Goal: Task Accomplishment & Management: Use online tool/utility

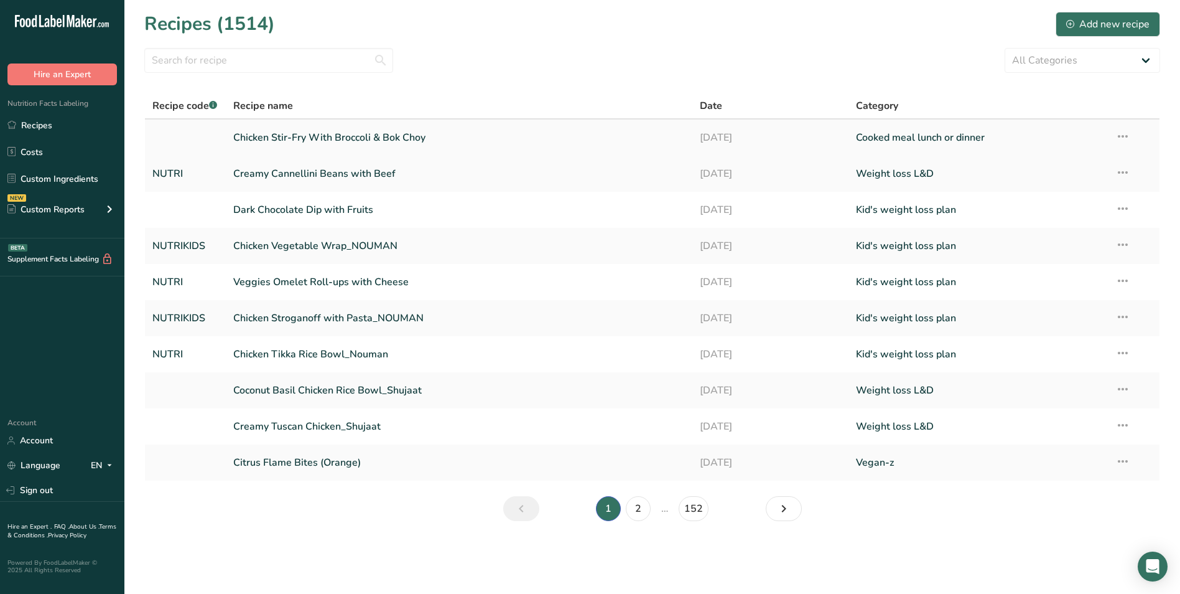
click at [402, 132] on link "Chicken Stir-Fry With Broccoli & Bok Choy" at bounding box center [459, 137] width 452 height 26
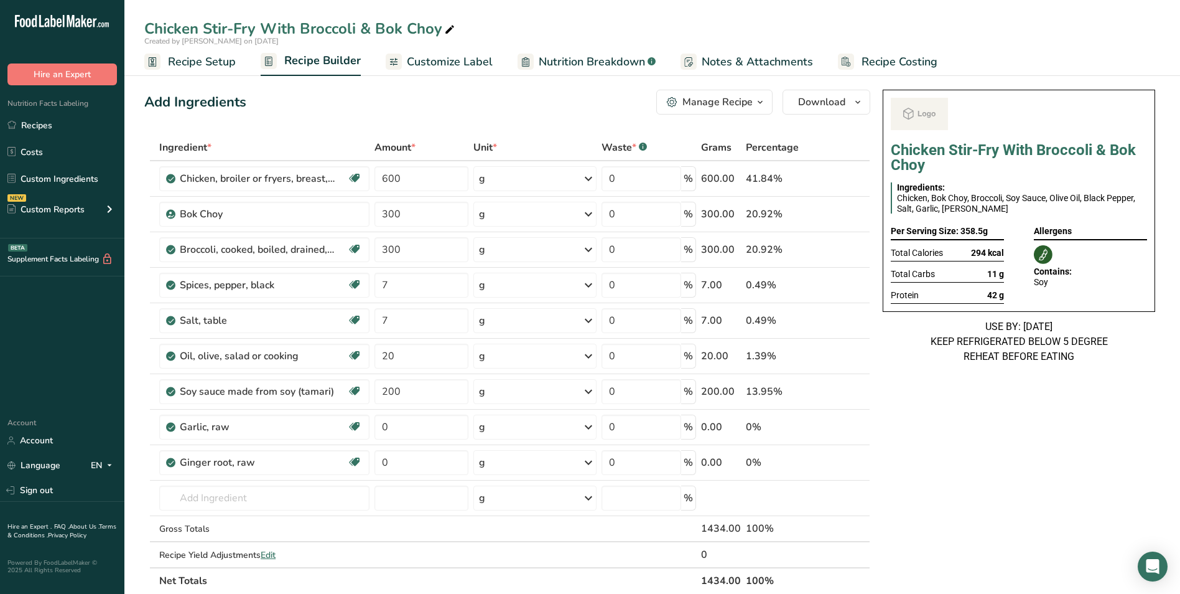
click at [461, 61] on span "Customize Label" at bounding box center [450, 62] width 86 height 17
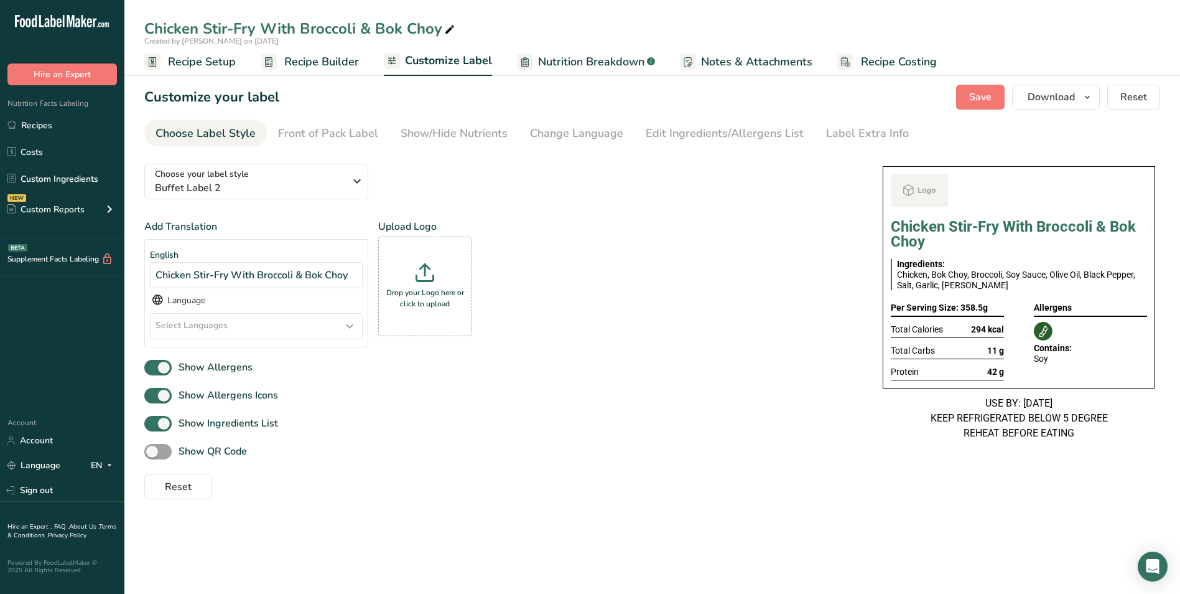
click at [853, 147] on section "Customize your label Save Download Choose what to show on your downloaded label…" at bounding box center [652, 292] width 1056 height 454
click at [859, 136] on div "Label Extra Info" at bounding box center [867, 133] width 83 height 17
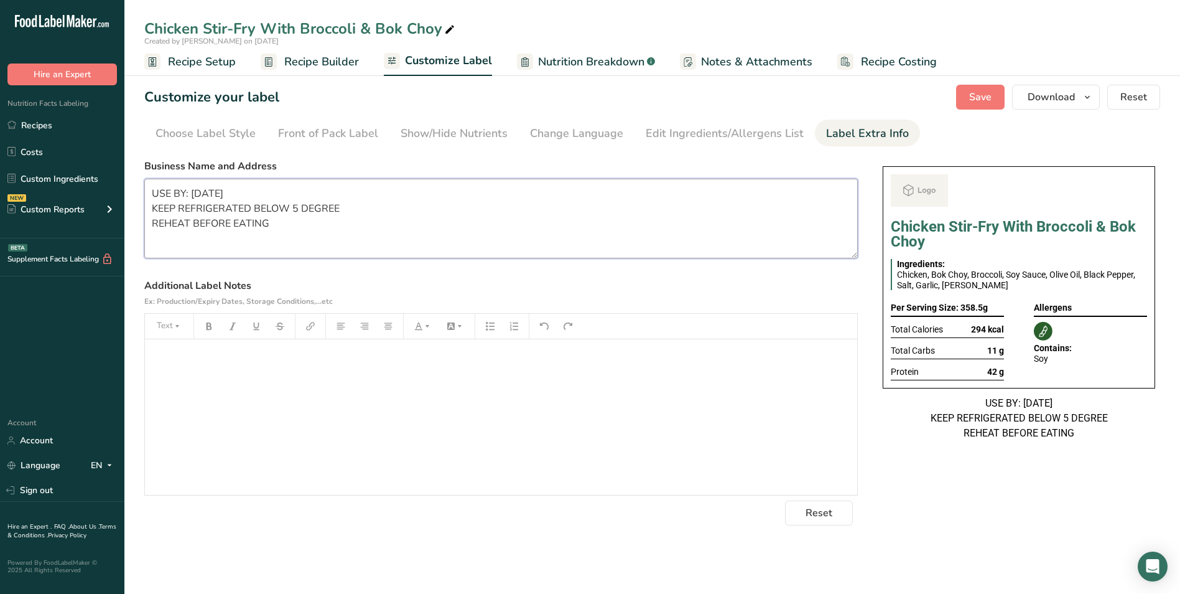
click at [405, 202] on textarea "USE BY: 13/06/2025 KEEP REFRIGERATED BELOW 5 DEGREE REHEAT BEFORE EATING" at bounding box center [501, 219] width 714 height 80
paste textarea "Dinner Use by: [DATE] Storage: Keep Refrigerated under 5 degree Heating: Reheat…"
click at [621, 217] on textarea "Dinner Use by: 12/09/2025 Storage: Keep Refrigerated under 5 degrees Heating: R…" at bounding box center [501, 219] width 714 height 80
click at [966, 93] on button "Save" at bounding box center [980, 97] width 49 height 25
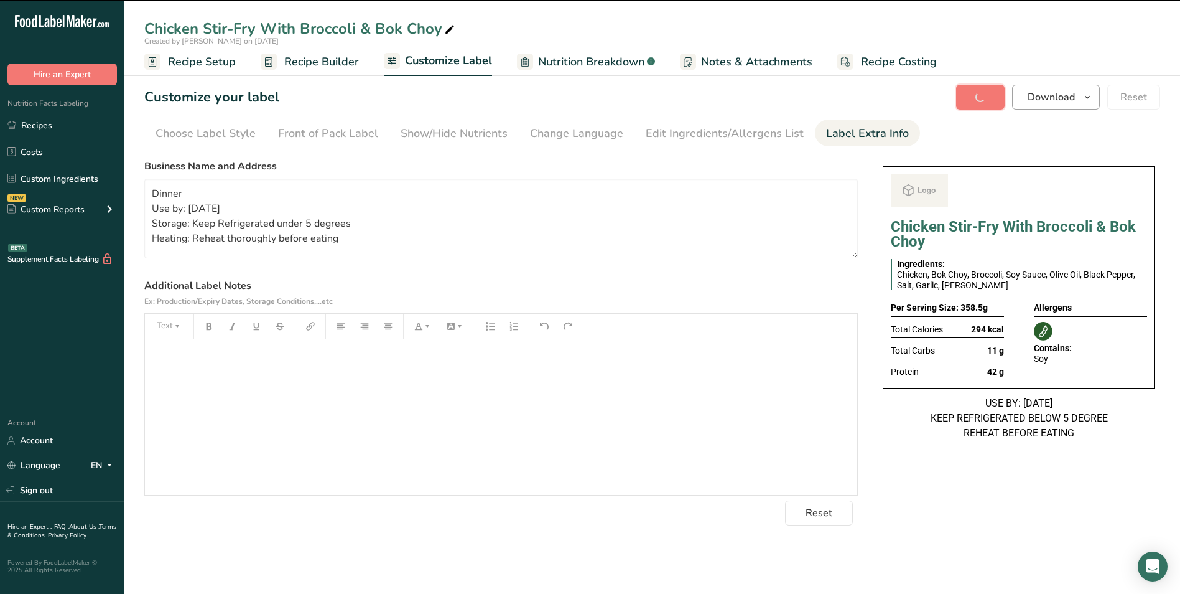
type textarea "Dinner Use by: 12/09/2025 Storage: Keep Refrigerated under 5 degrees Heating: R…"
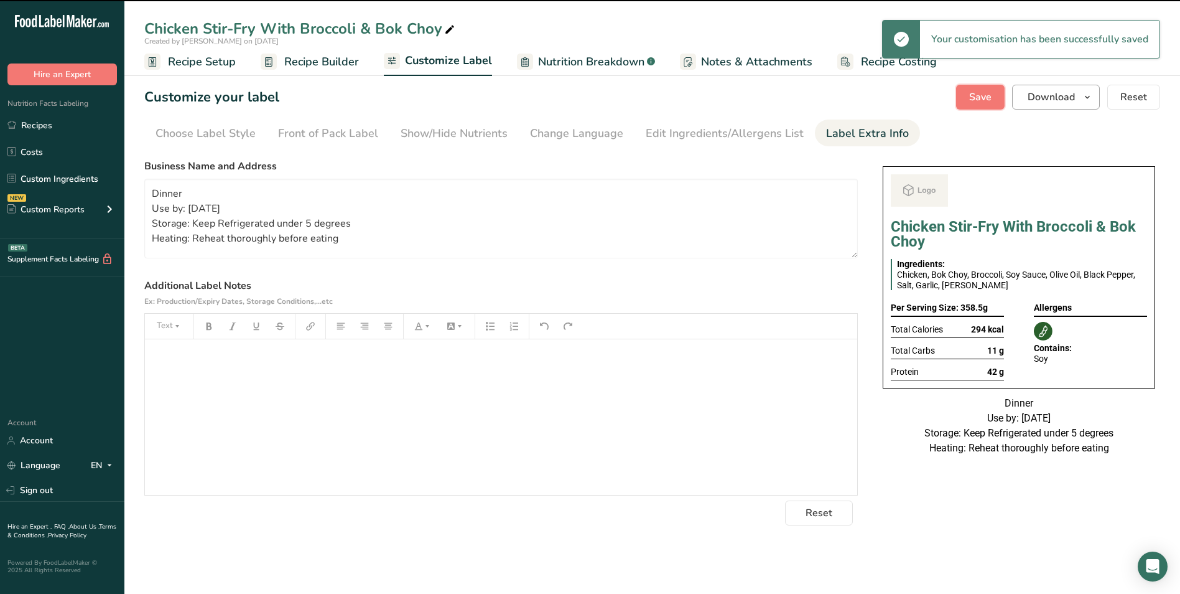
scroll to position [0, 0]
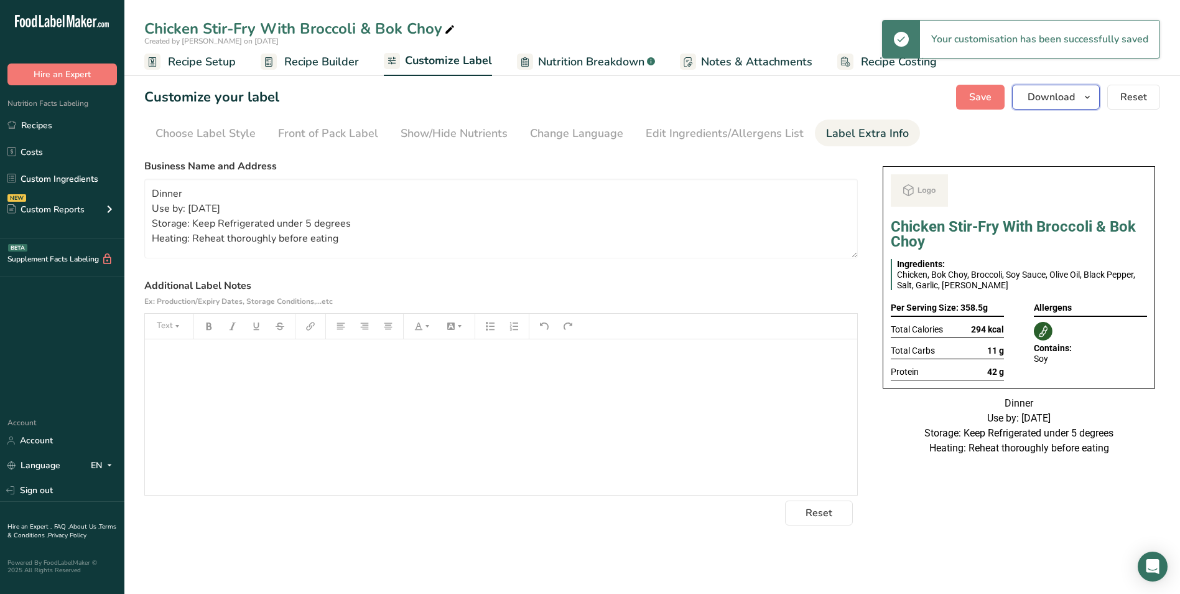
click at [1045, 98] on span "Download" at bounding box center [1051, 97] width 47 height 15
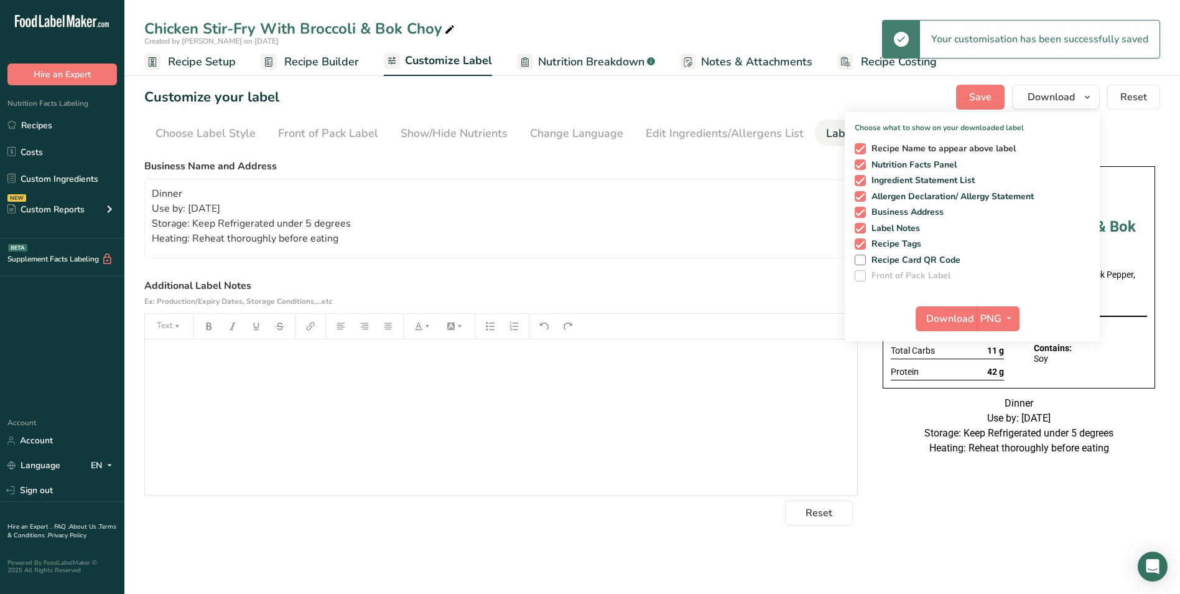
click at [869, 147] on span "Recipe Name to appear above label" at bounding box center [941, 148] width 151 height 11
click at [863, 147] on input "Recipe Name to appear above label" at bounding box center [859, 148] width 8 height 8
checkbox input "false"
click at [954, 320] on span "Download" at bounding box center [949, 318] width 47 height 15
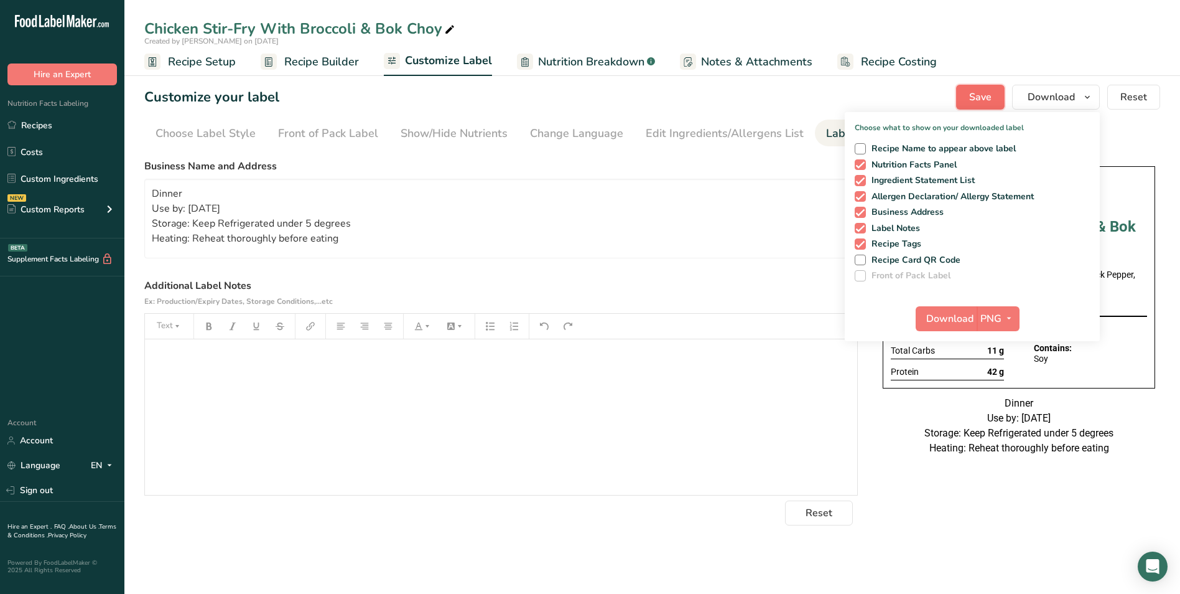
click at [984, 94] on span "Save" at bounding box center [980, 97] width 22 height 15
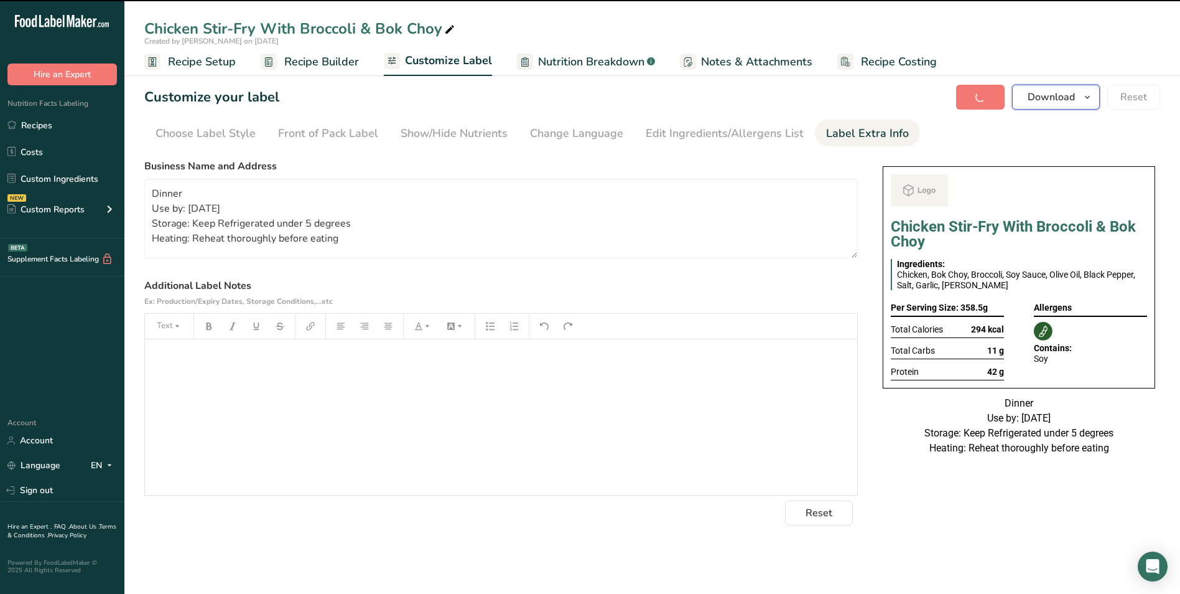
click at [1070, 95] on span "Download" at bounding box center [1051, 97] width 47 height 15
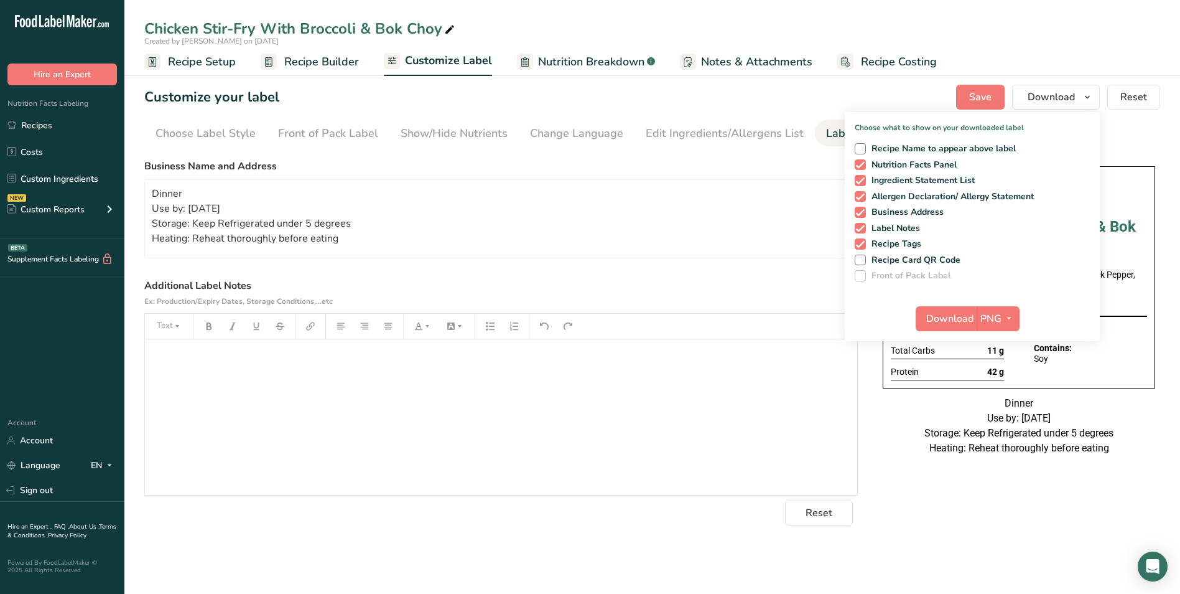
drag, startPoint x: 62, startPoint y: 119, endPoint x: 82, endPoint y: 139, distance: 27.7
click at [62, 119] on link "Recipes" at bounding box center [62, 125] width 124 height 24
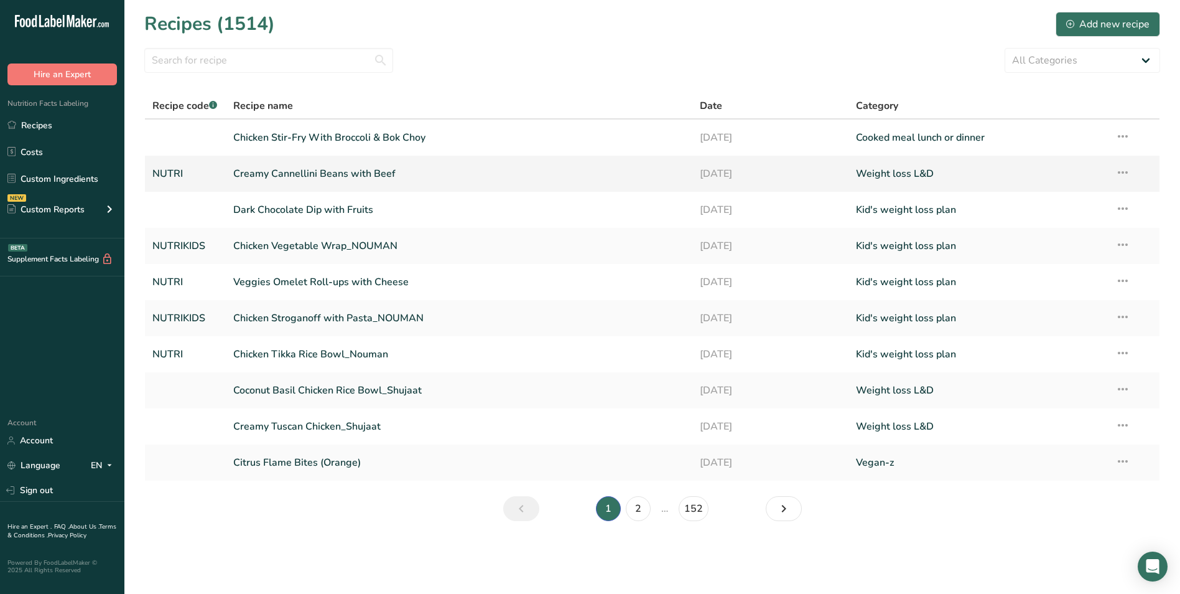
click at [345, 178] on link "Creamy Cannellini Beans with Beef" at bounding box center [459, 174] width 452 height 26
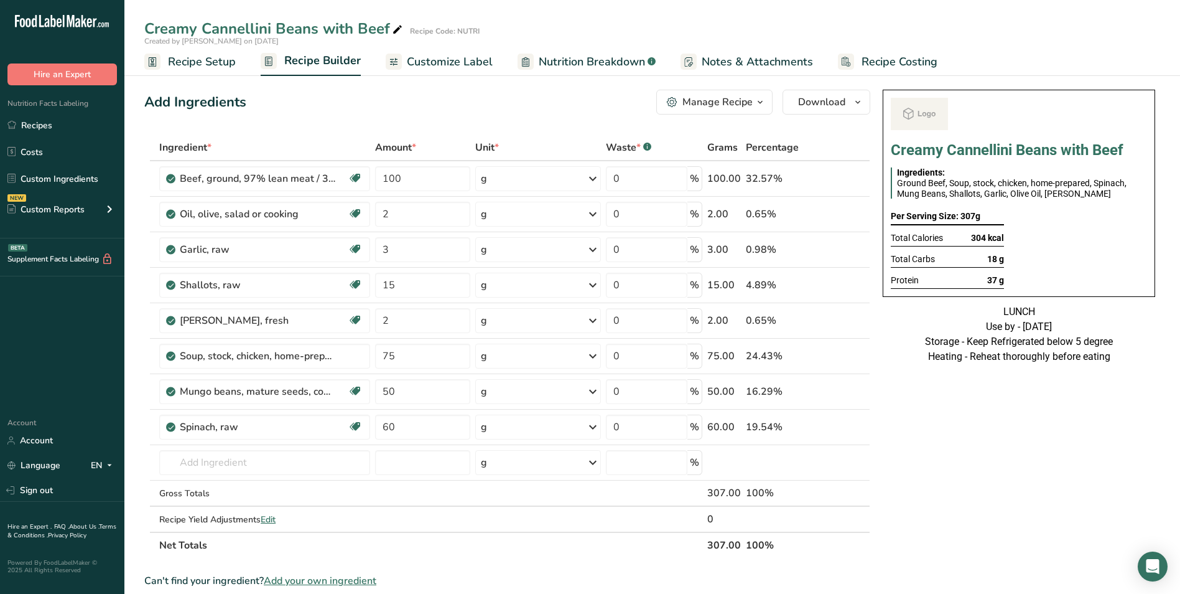
click at [436, 66] on span "Customize Label" at bounding box center [450, 62] width 86 height 17
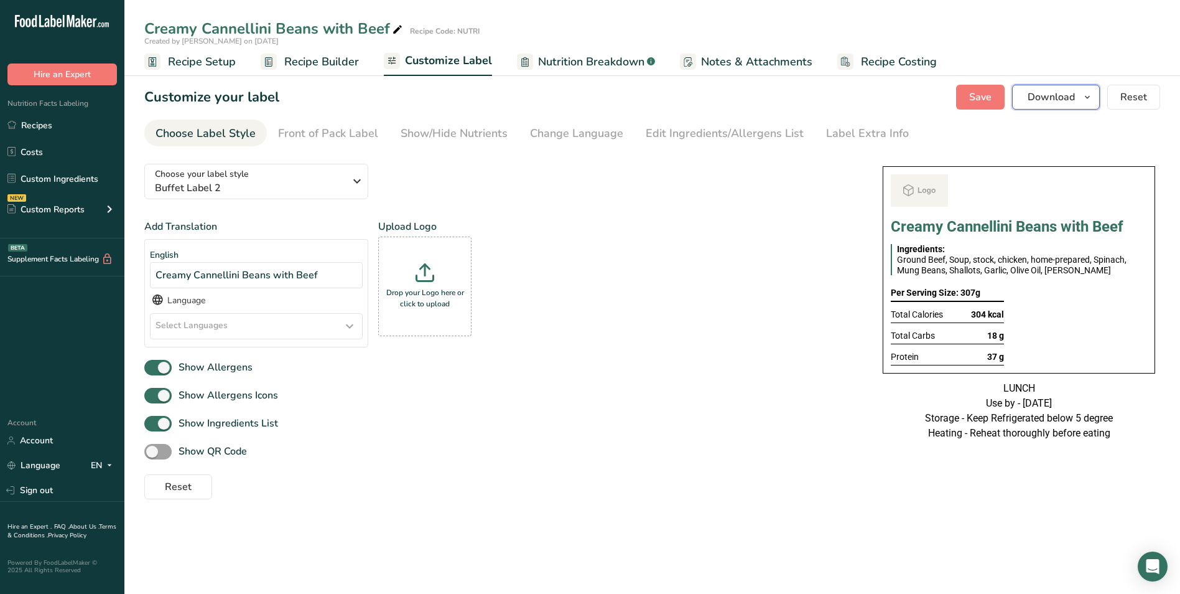
click at [1043, 103] on span "Download" at bounding box center [1051, 97] width 47 height 15
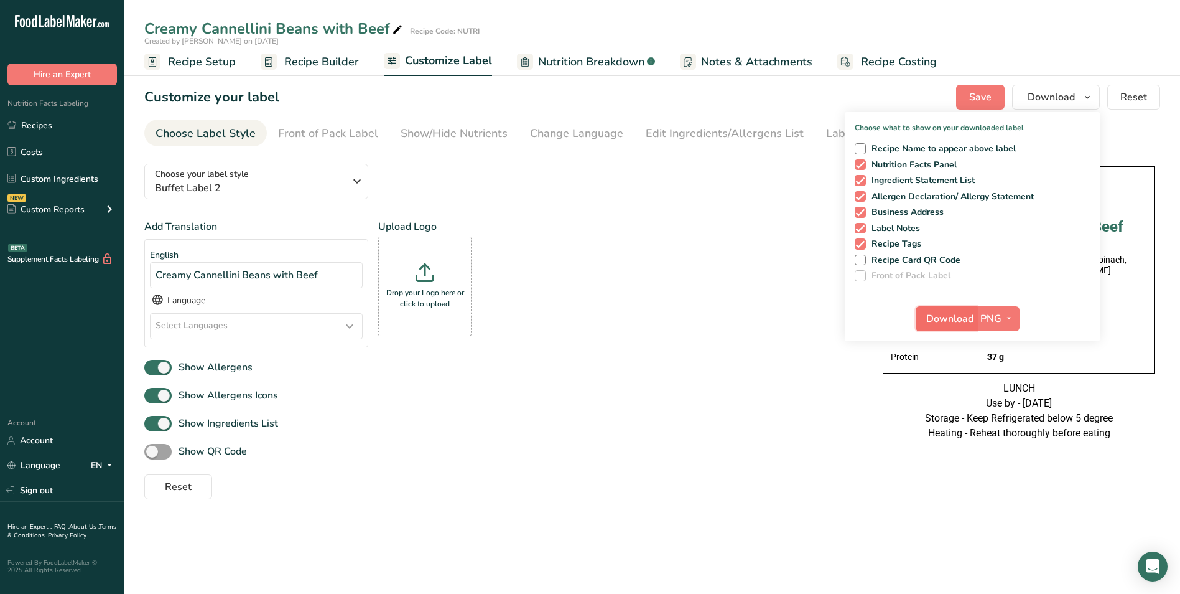
click at [966, 312] on span "Download" at bounding box center [949, 318] width 47 height 15
click at [37, 128] on link "Recipes" at bounding box center [62, 125] width 124 height 24
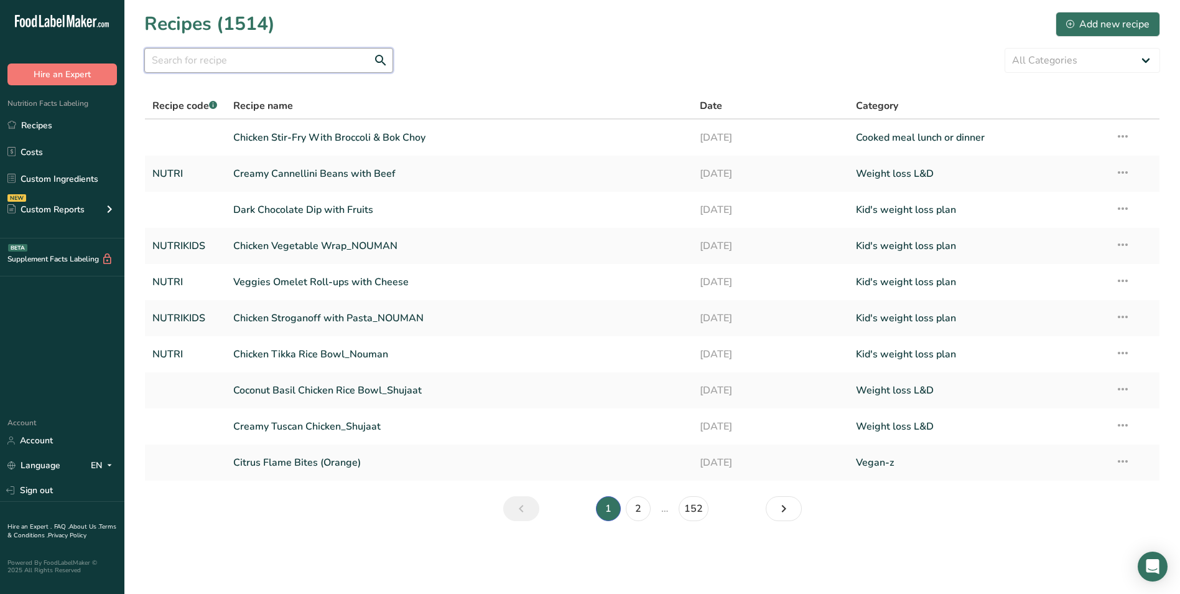
click at [228, 58] on input "text" at bounding box center [268, 60] width 249 height 25
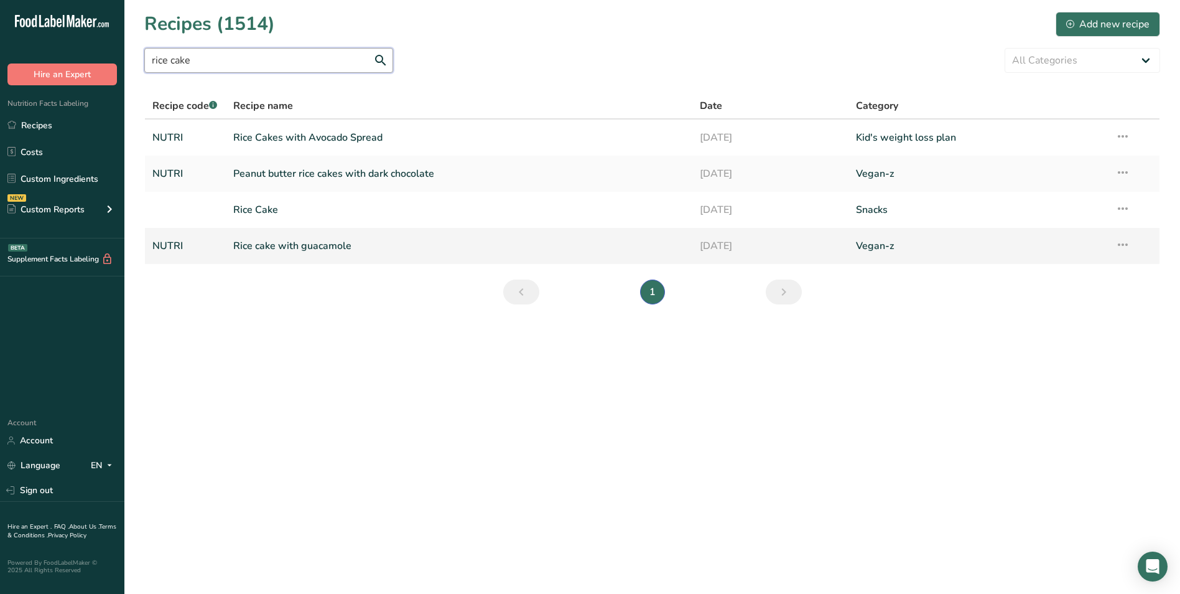
type input "rice cake"
click at [236, 249] on link "Rice cake with guacamole" at bounding box center [459, 246] width 452 height 26
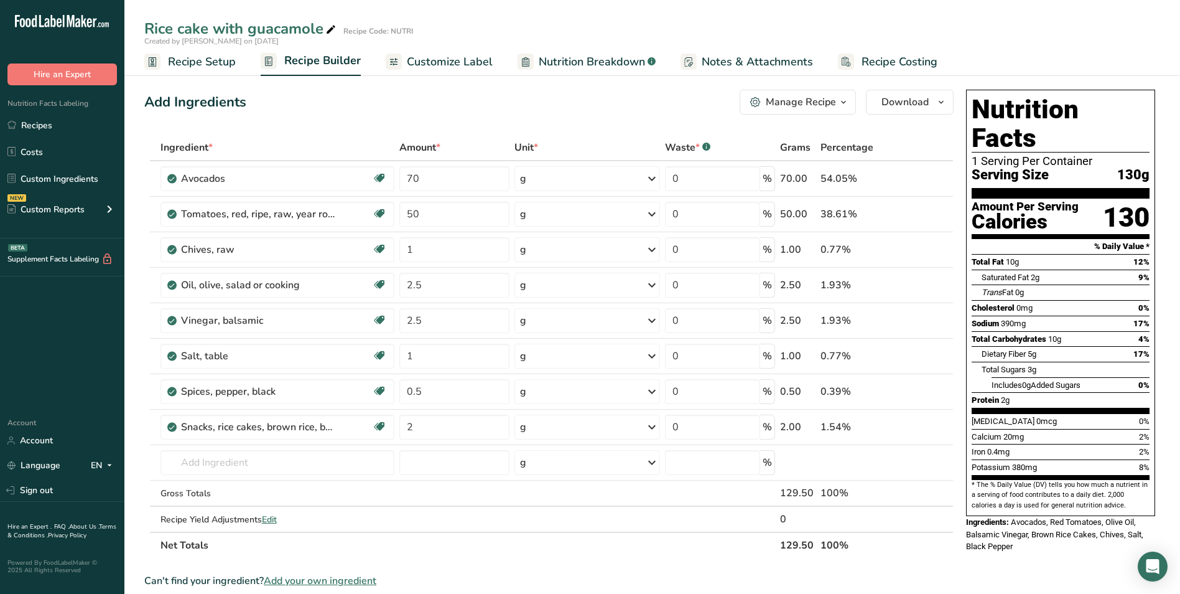
click at [815, 107] on div "Manage Recipe" at bounding box center [801, 102] width 70 height 15
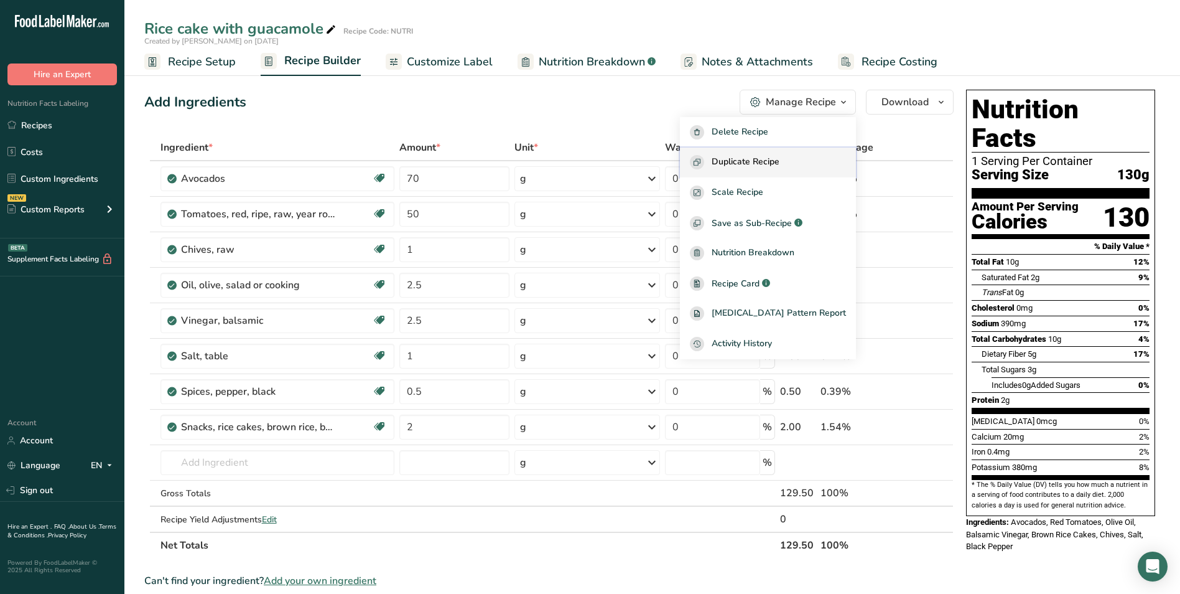
click at [762, 160] on span "Duplicate Recipe" at bounding box center [746, 162] width 68 height 14
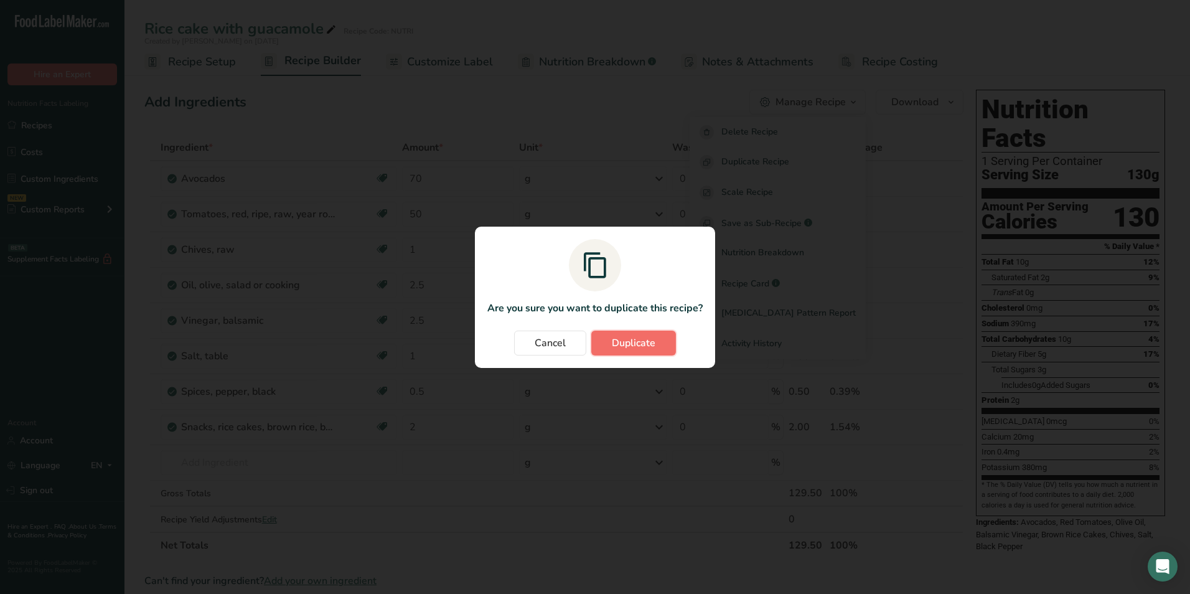
click at [640, 345] on span "Duplicate" at bounding box center [634, 342] width 44 height 15
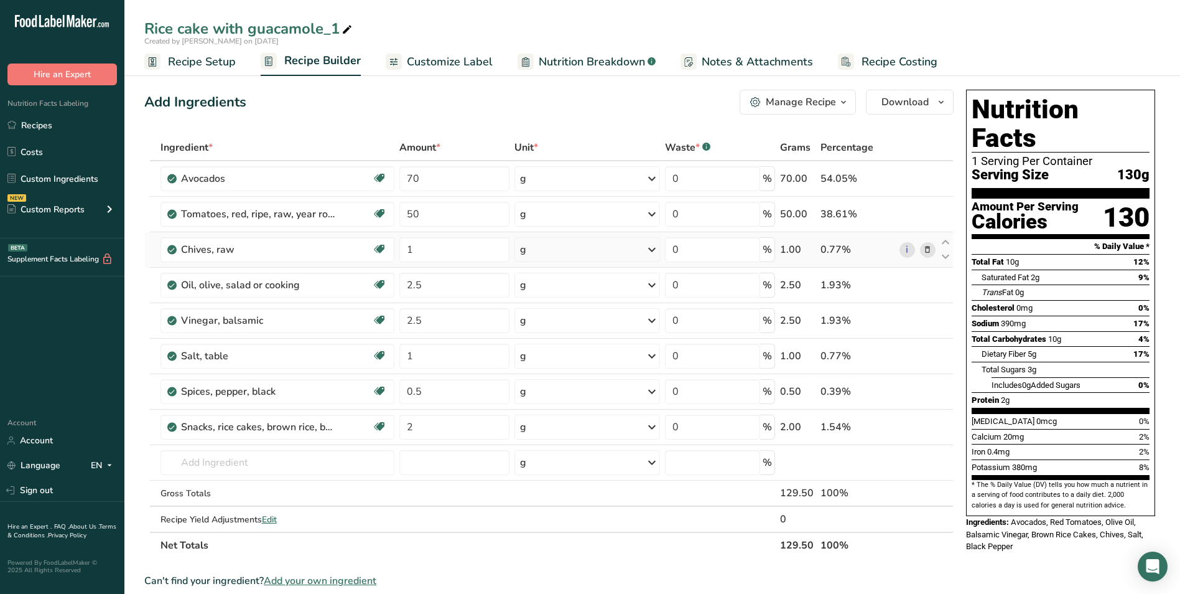
click at [927, 252] on icon at bounding box center [927, 249] width 9 height 13
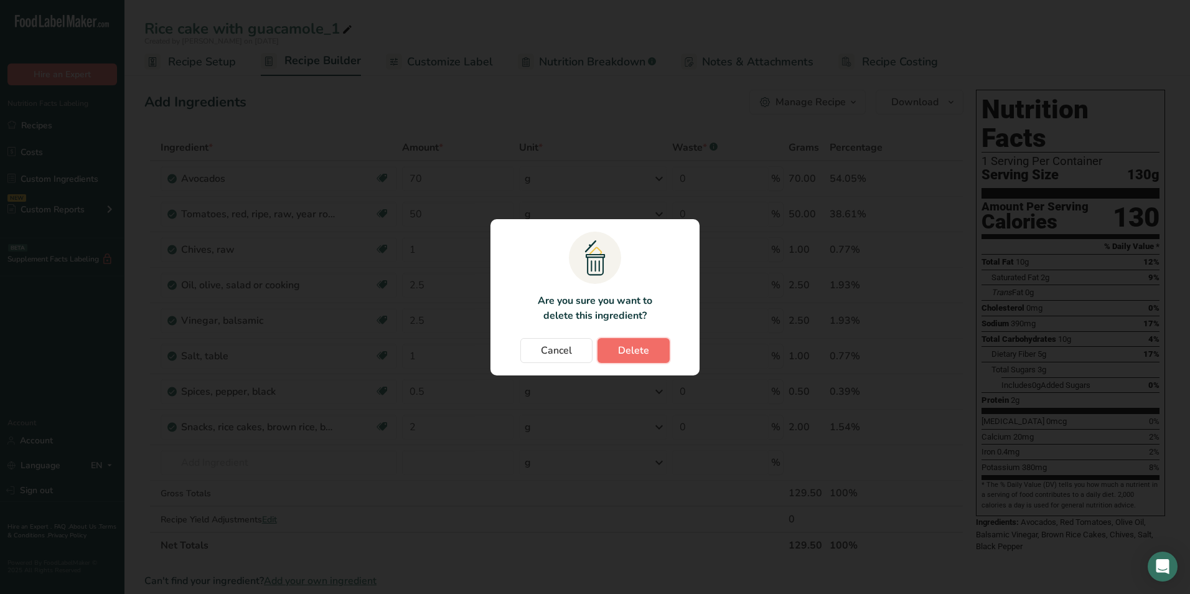
click at [635, 347] on span "Delete" at bounding box center [633, 350] width 31 height 15
type input "2.5"
type input "1"
type input "0.5"
type input "2"
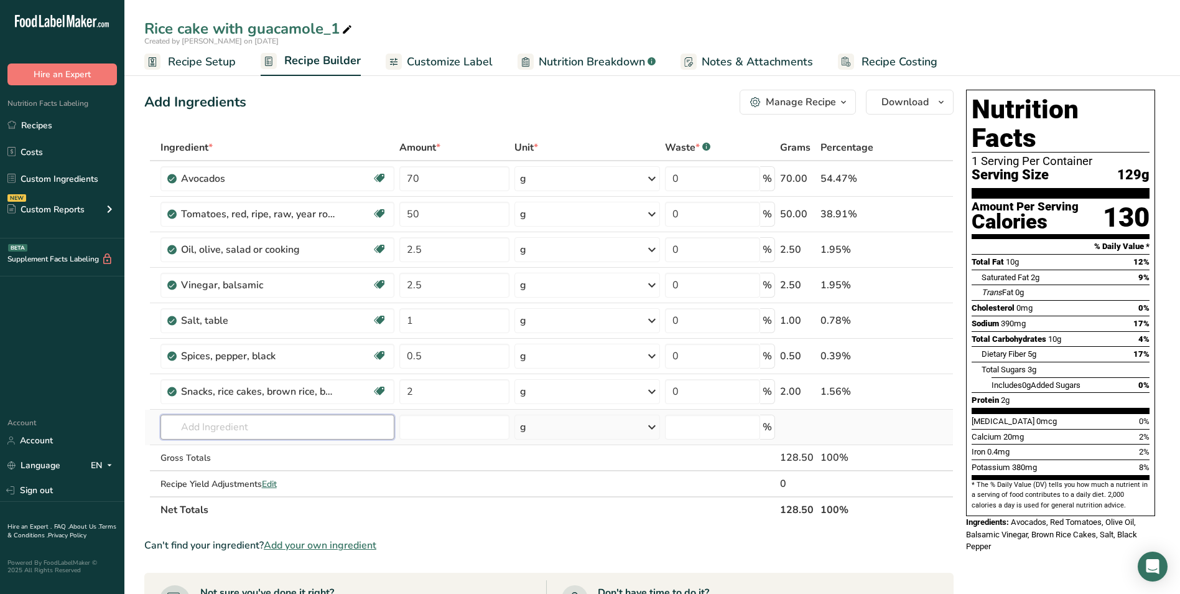
click at [357, 421] on input "text" at bounding box center [278, 426] width 234 height 25
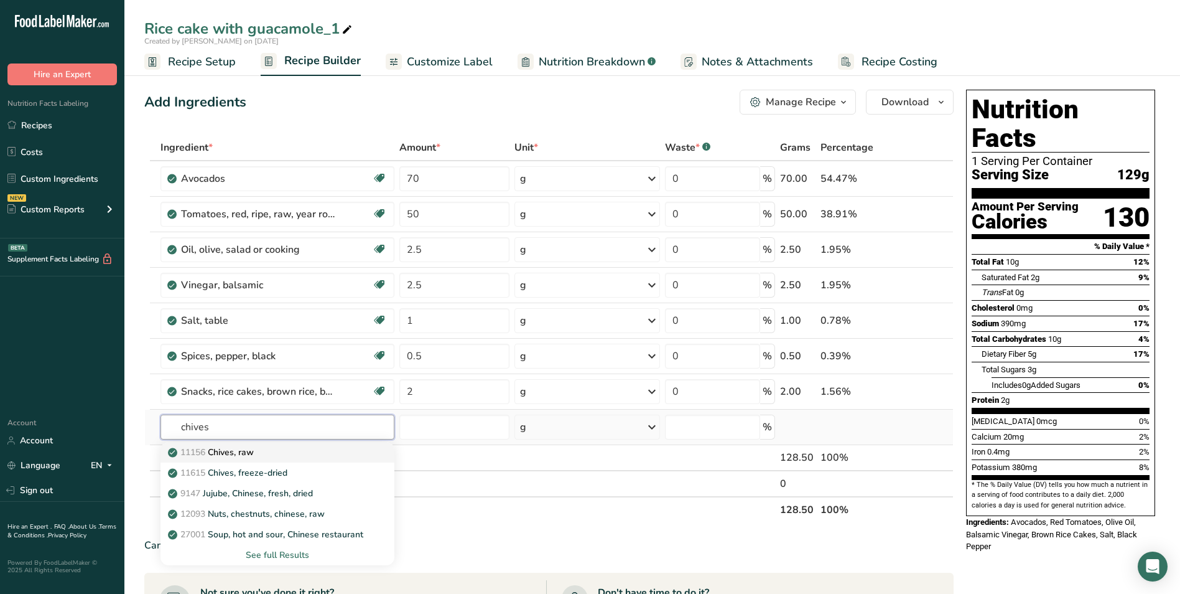
type input "chives"
click at [294, 457] on div "11156 Chives, raw" at bounding box center [267, 452] width 194 height 13
type input "Chives, raw"
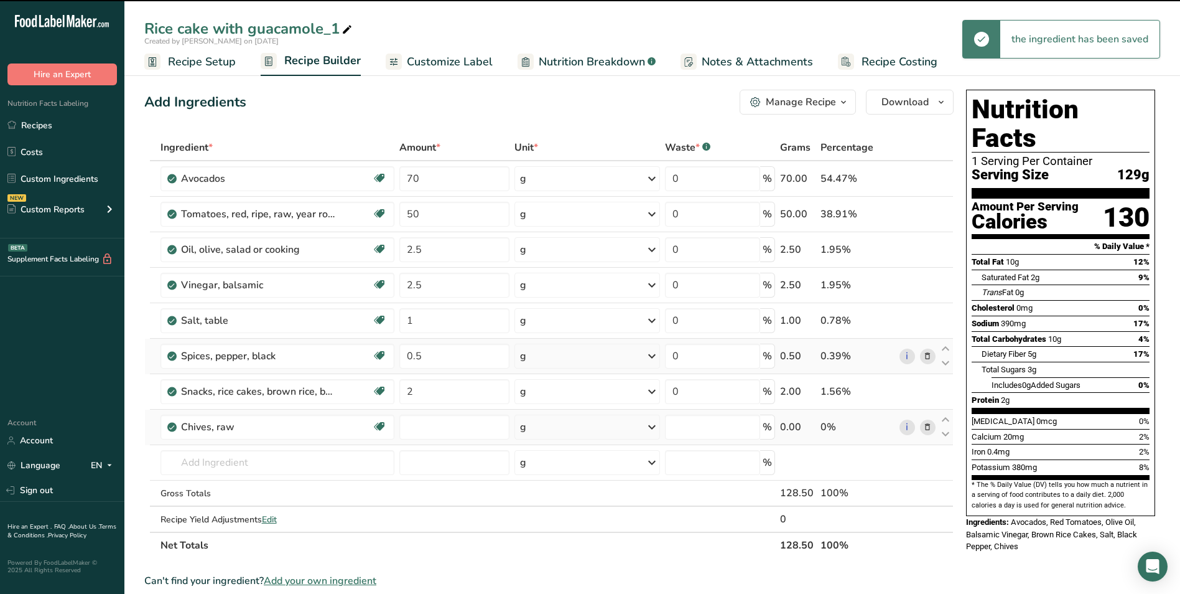
type input "0"
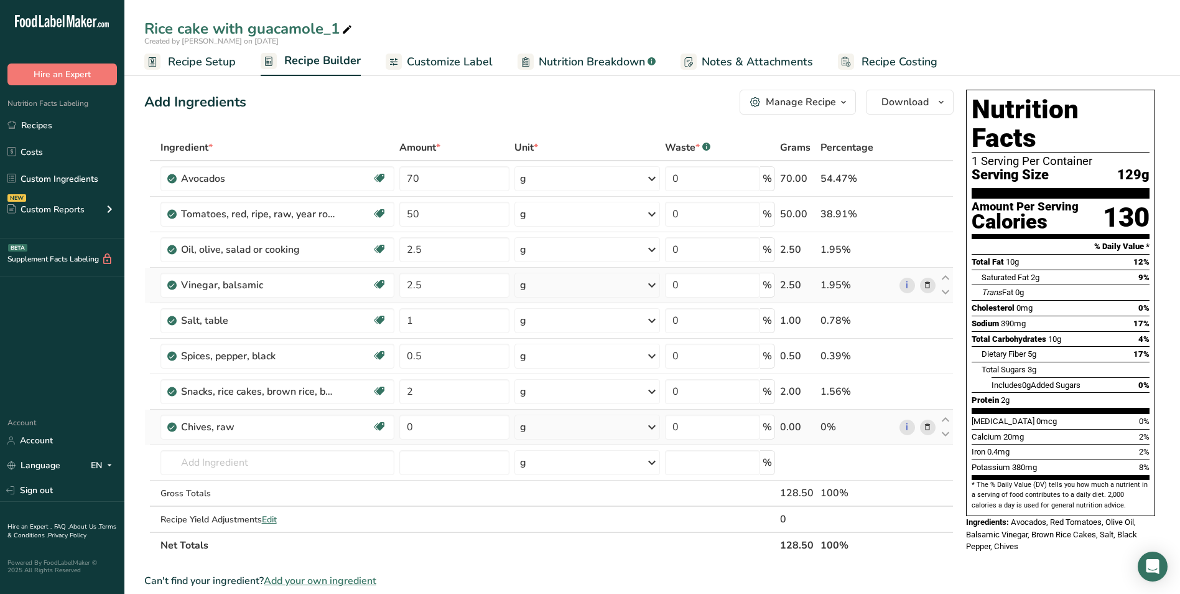
click at [931, 284] on icon at bounding box center [927, 285] width 9 height 13
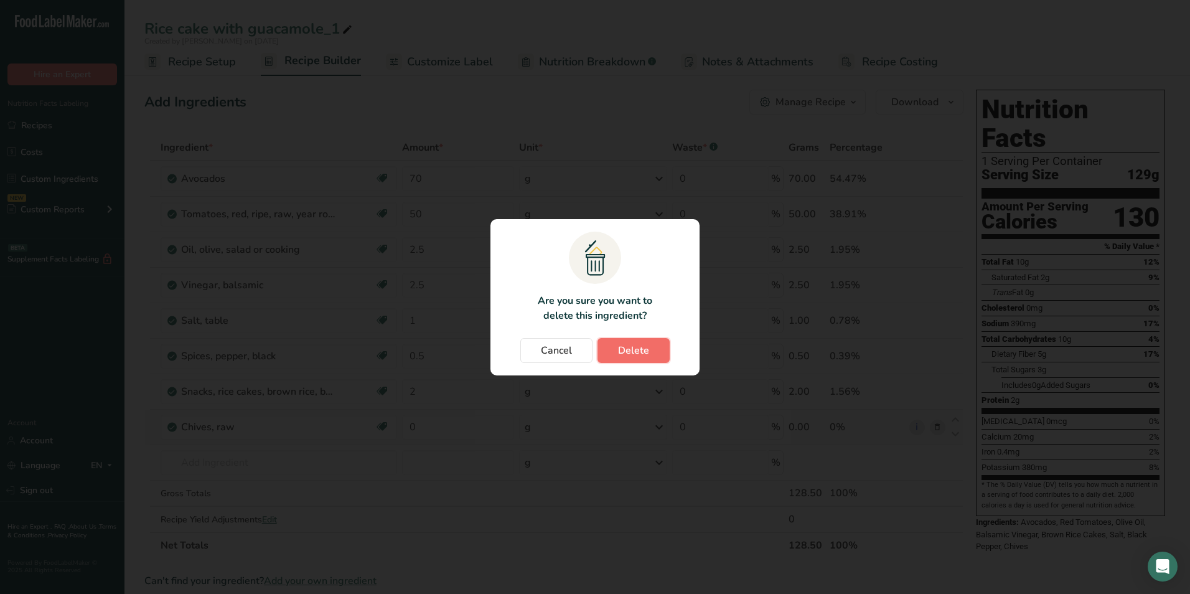
click at [645, 345] on span "Delete" at bounding box center [633, 350] width 31 height 15
type input "1"
type input "0.5"
type input "2"
type input "0"
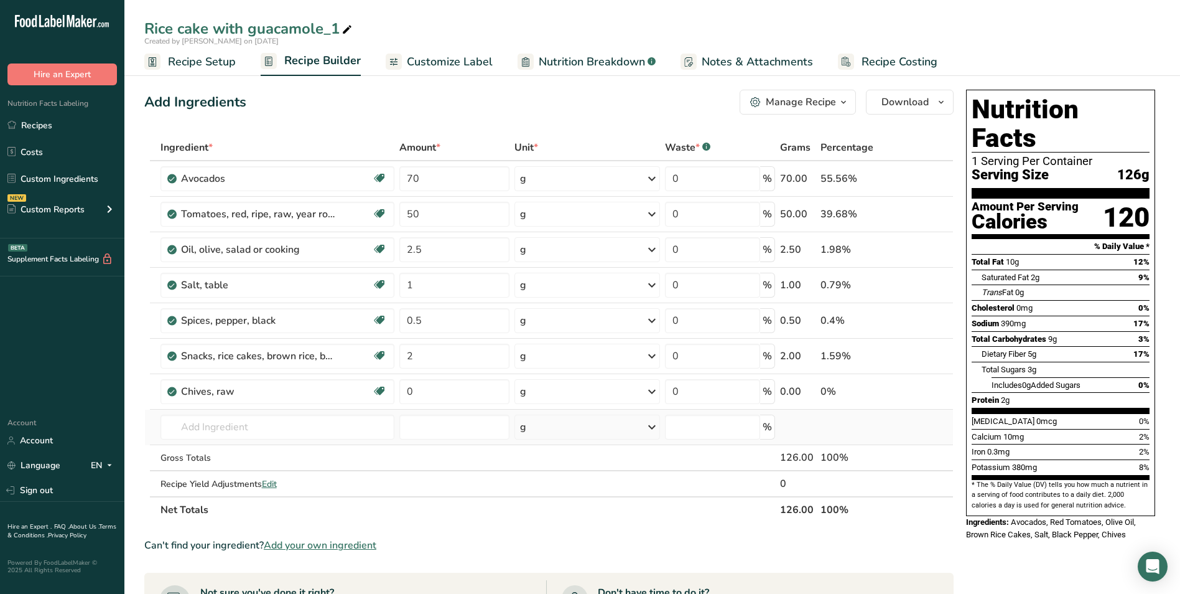
click at [348, 32] on icon at bounding box center [347, 29] width 11 height 17
click at [142, 24] on div "Rice cake with guacamole" at bounding box center [652, 28] width 1056 height 22
click at [145, 27] on input "Rice cake with guacamole" at bounding box center [652, 28] width 1016 height 22
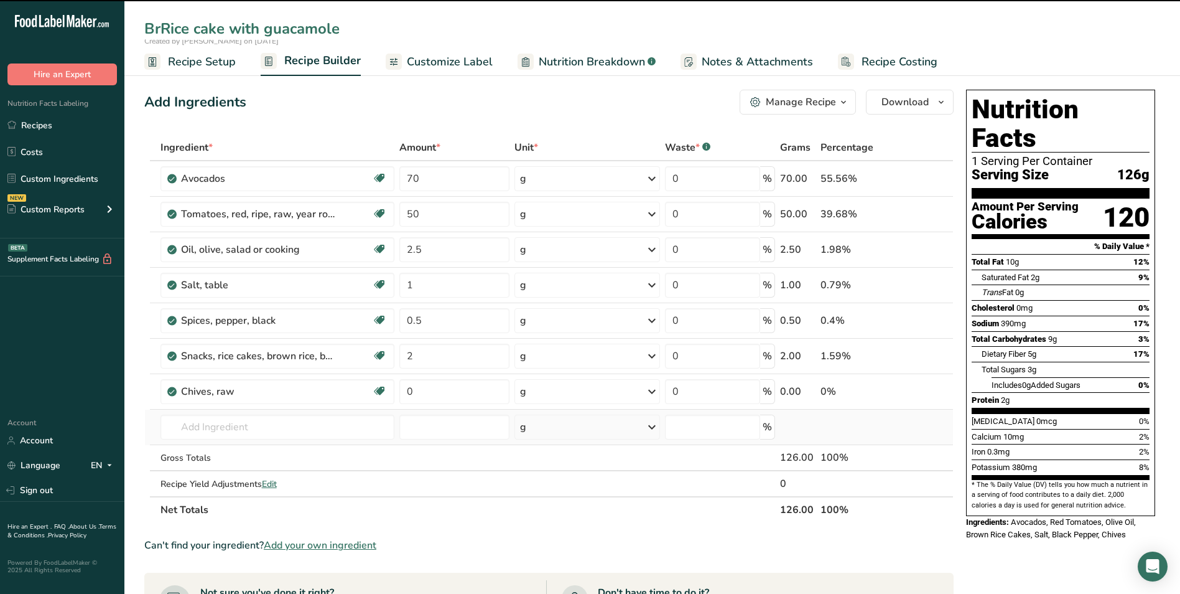
type input "BroRice cake with guacamole"
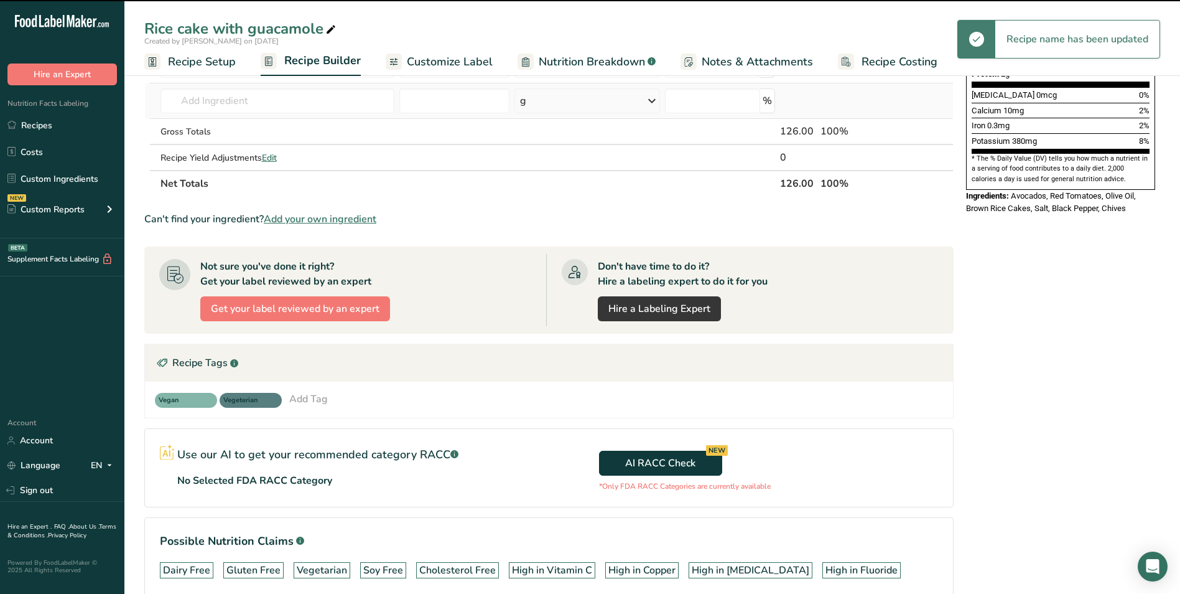
scroll to position [391, 0]
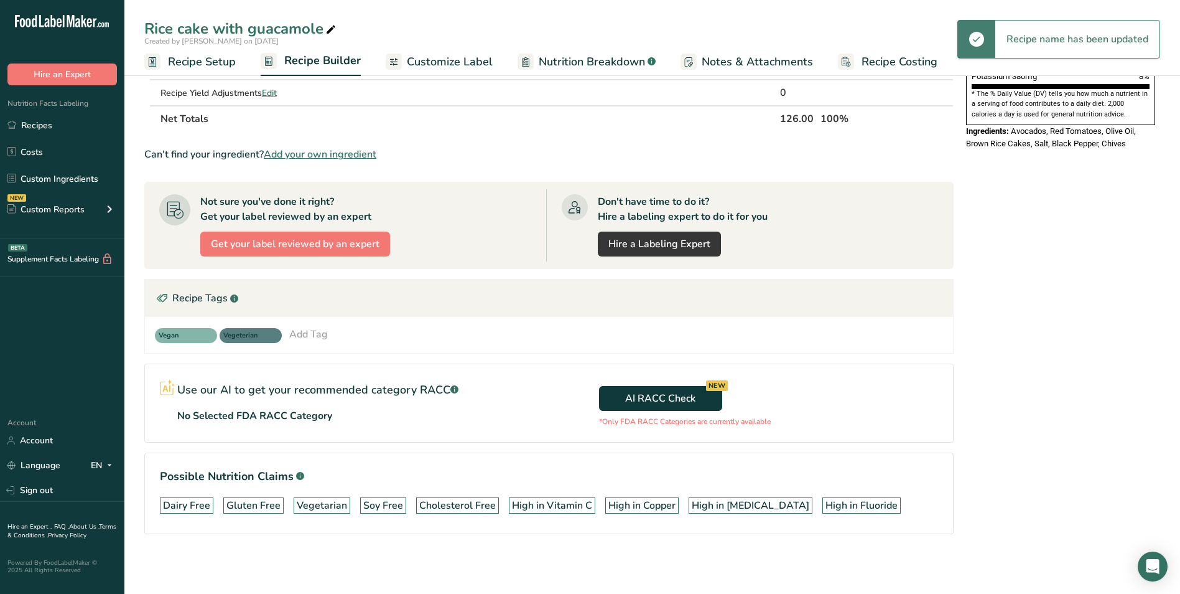
click at [154, 26] on div "Rice cake with guacamole" at bounding box center [241, 28] width 194 height 22
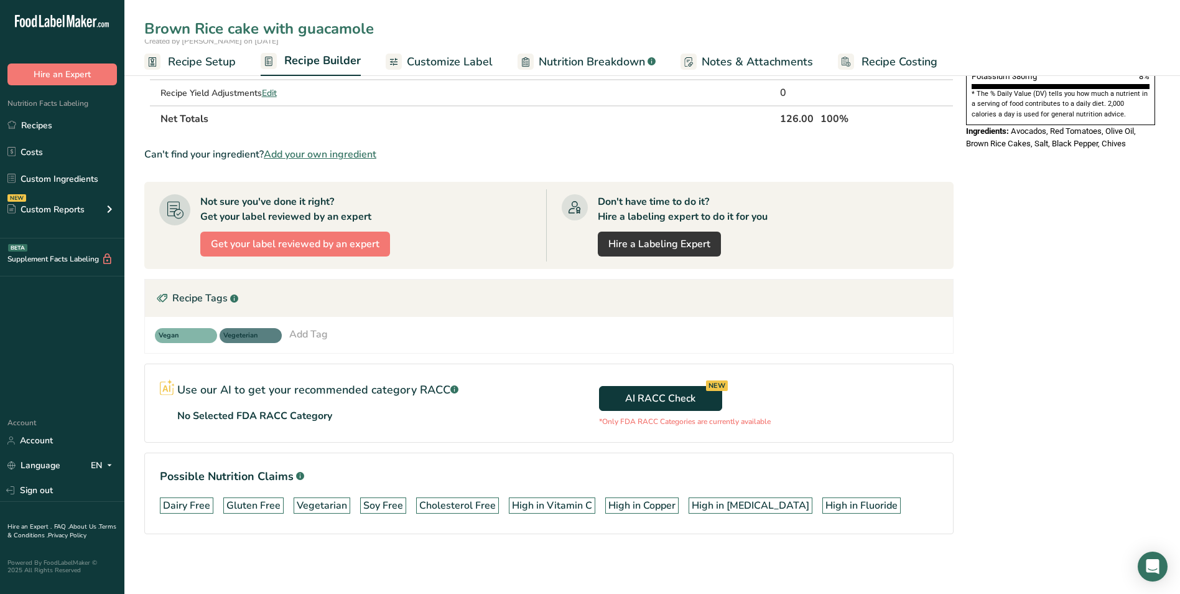
click at [234, 25] on input "Brown Rice cake with guacamole" at bounding box center [652, 28] width 1016 height 22
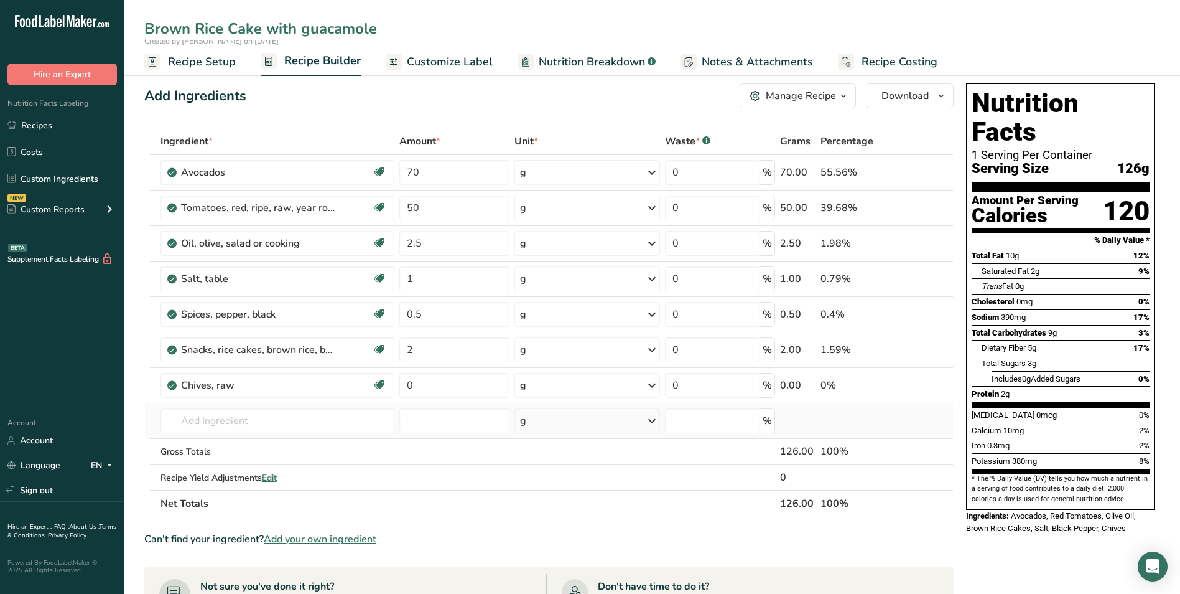
scroll to position [0, 0]
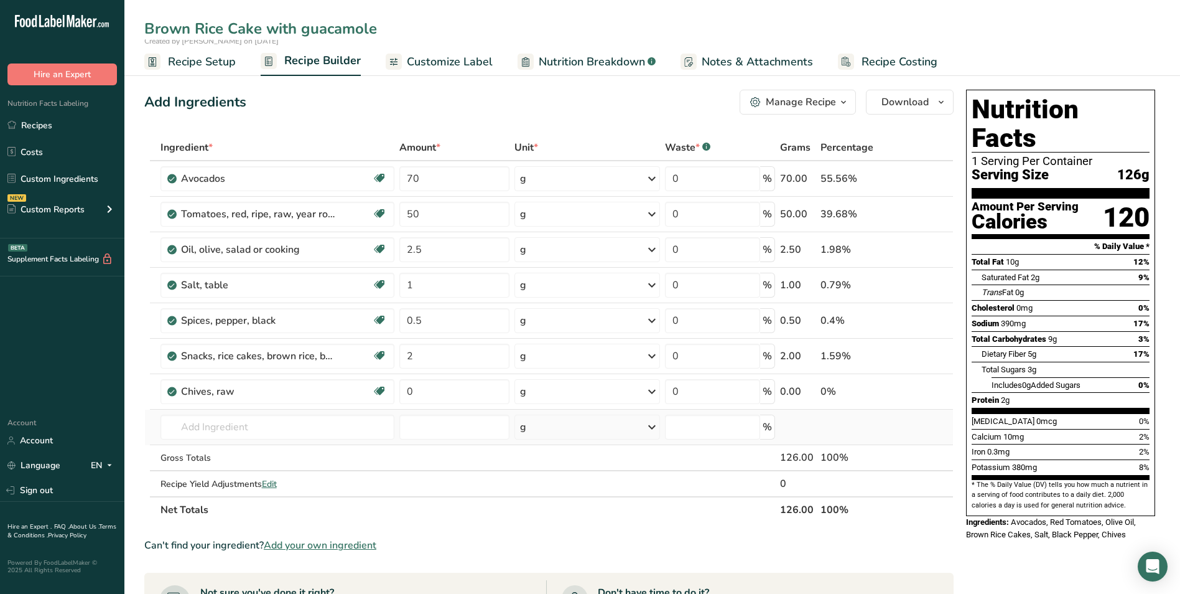
click at [339, 28] on input "Brown Rice Cake with guacamole" at bounding box center [652, 28] width 1016 height 22
type input "Brown Rice Cake with Avocado Salsa"
click at [430, 65] on span "Customize Label" at bounding box center [450, 62] width 86 height 17
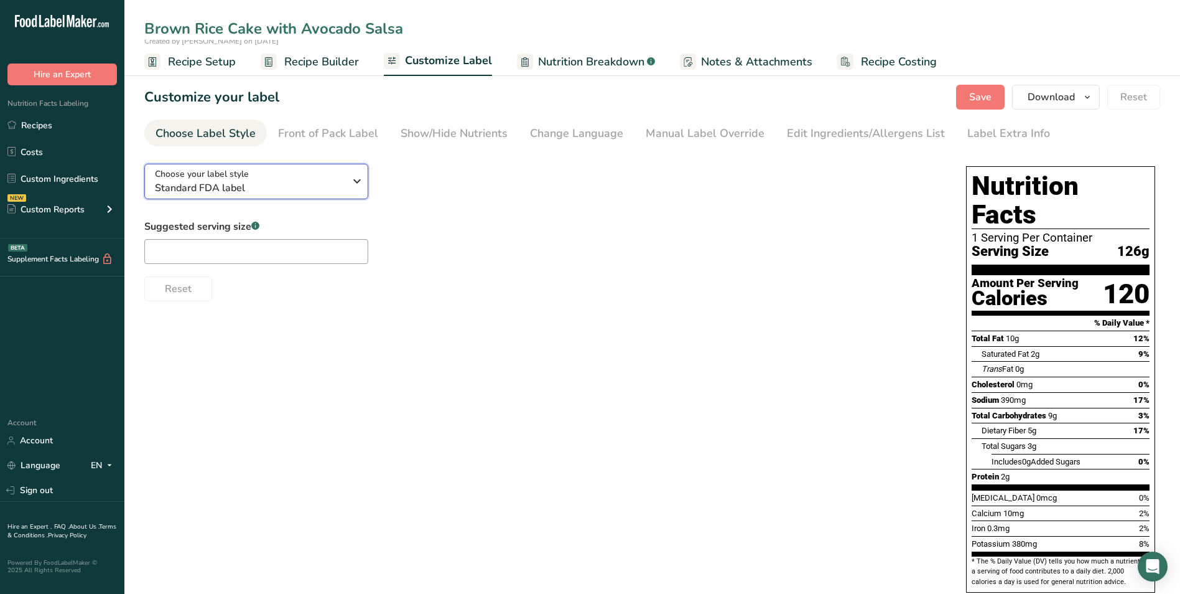
click at [292, 183] on span "Standard FDA label" at bounding box center [250, 187] width 190 height 15
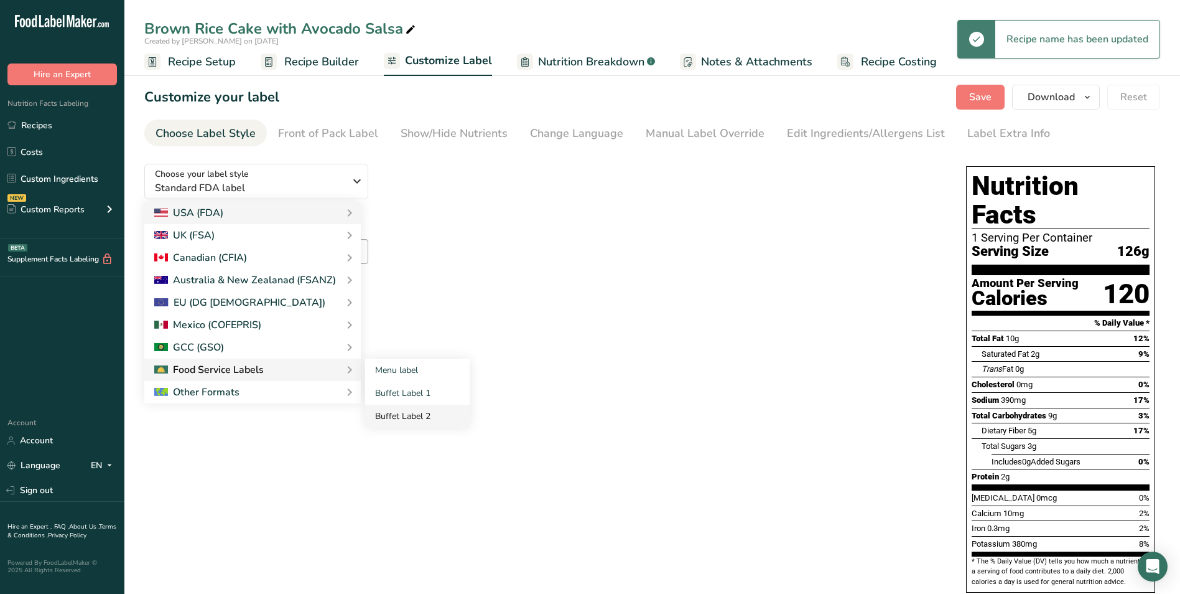
click at [400, 409] on link "Buffet Label 2" at bounding box center [417, 415] width 105 height 23
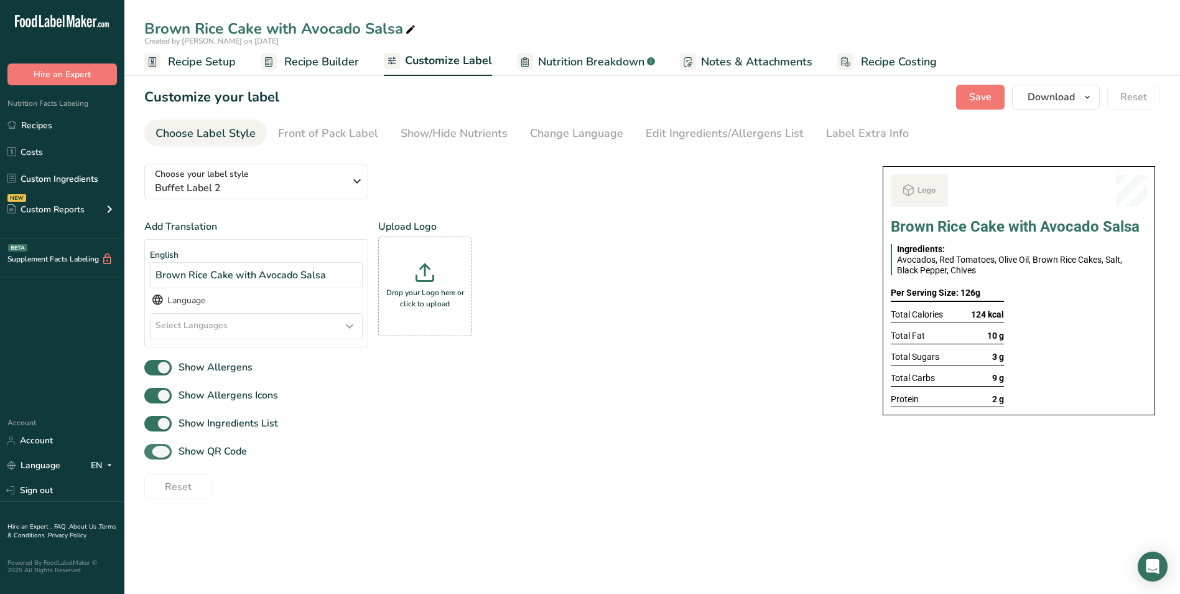
click at [190, 452] on span "Show QR Code" at bounding box center [209, 451] width 75 height 15
click at [152, 452] on input "Show QR Code" at bounding box center [148, 451] width 8 height 8
checkbox input "false"
click at [323, 63] on span "Recipe Builder" at bounding box center [321, 62] width 75 height 17
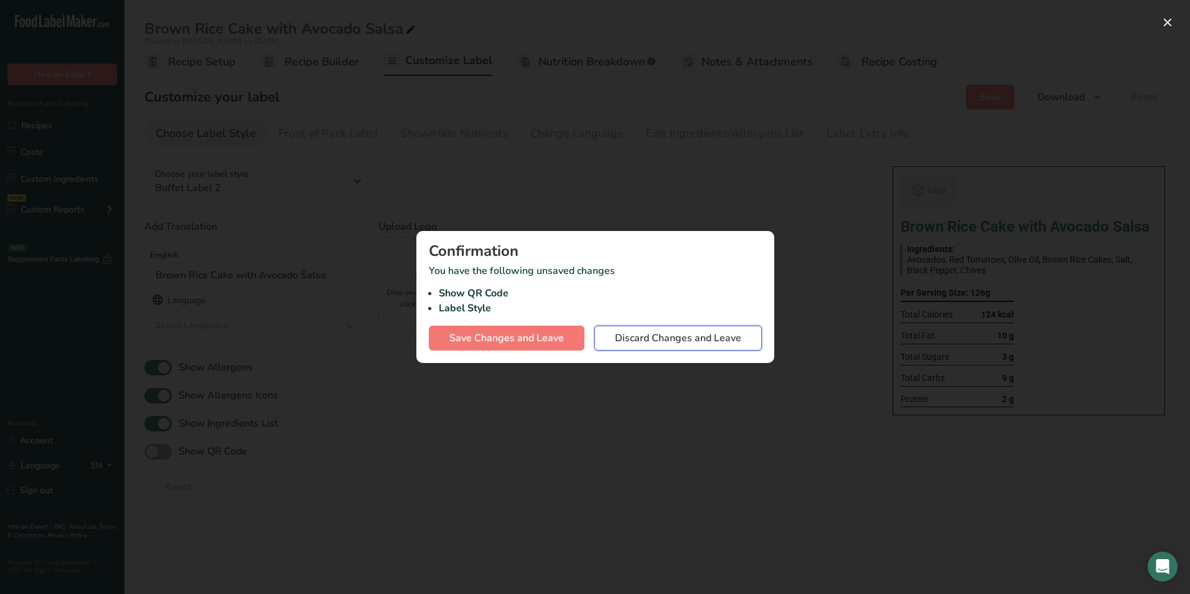
click at [619, 342] on span "Discard Changes and Leave" at bounding box center [678, 337] width 126 height 15
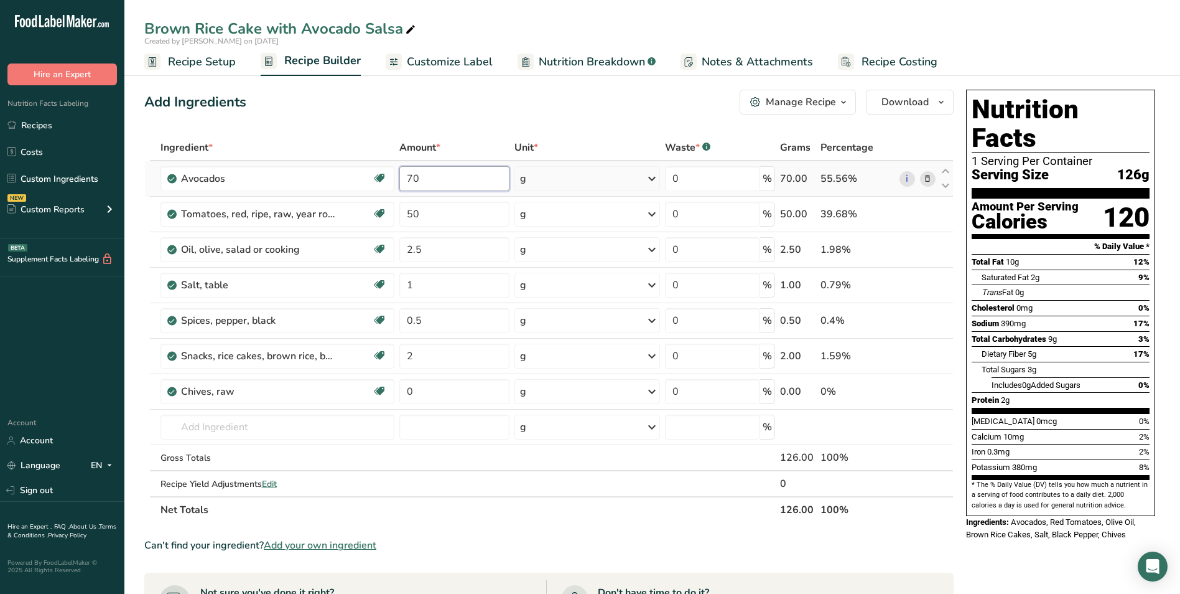
click at [412, 184] on input "70" at bounding box center [454, 178] width 110 height 25
type input "50"
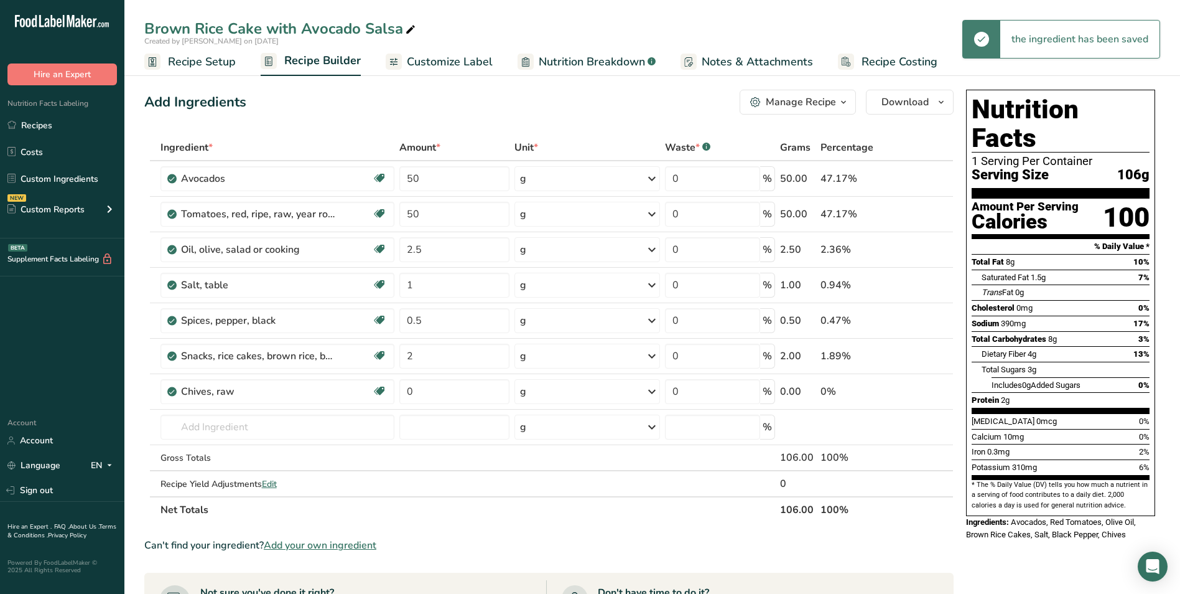
click at [438, 57] on span "Customize Label" at bounding box center [450, 62] width 86 height 17
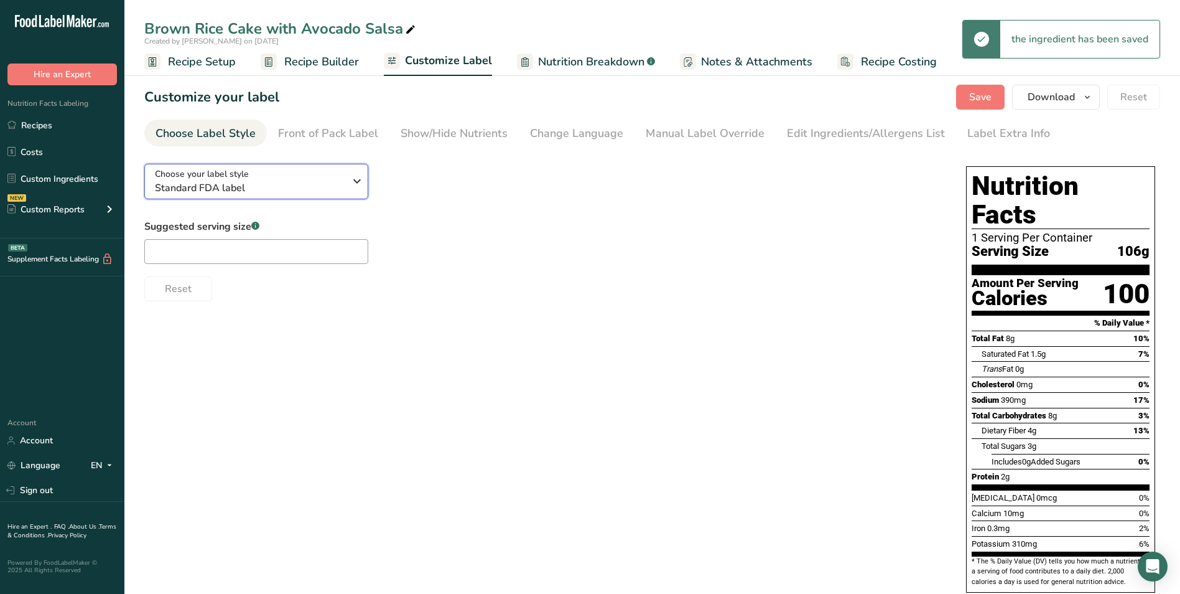
click at [292, 189] on span "Standard FDA label" at bounding box center [250, 187] width 190 height 15
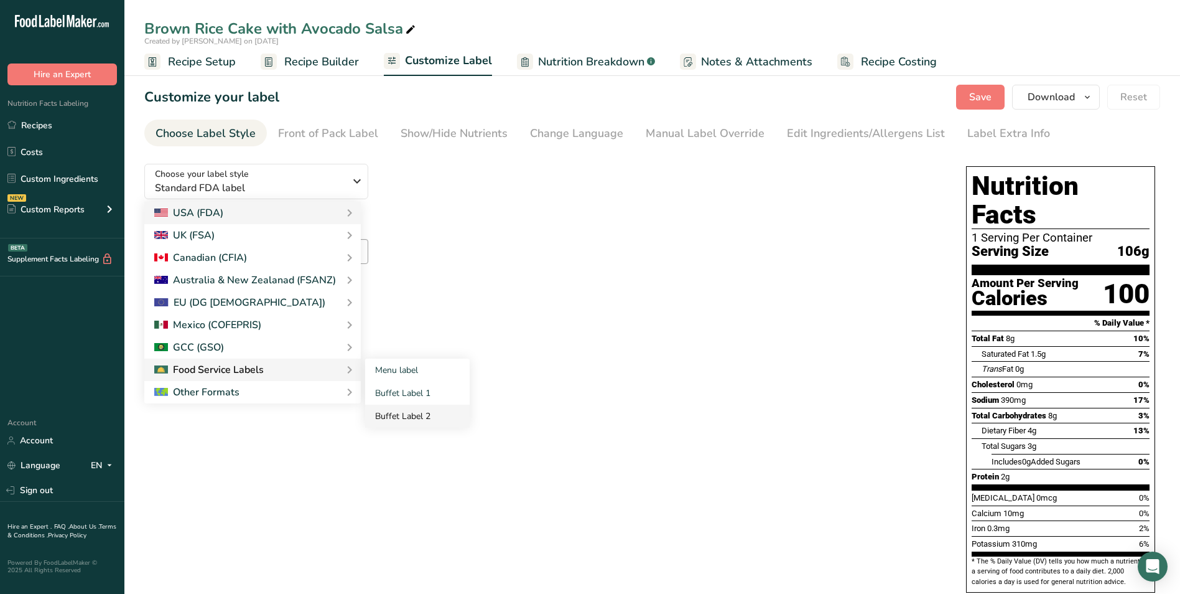
click at [421, 411] on link "Buffet Label 2" at bounding box center [417, 415] width 105 height 23
checkbox input "false"
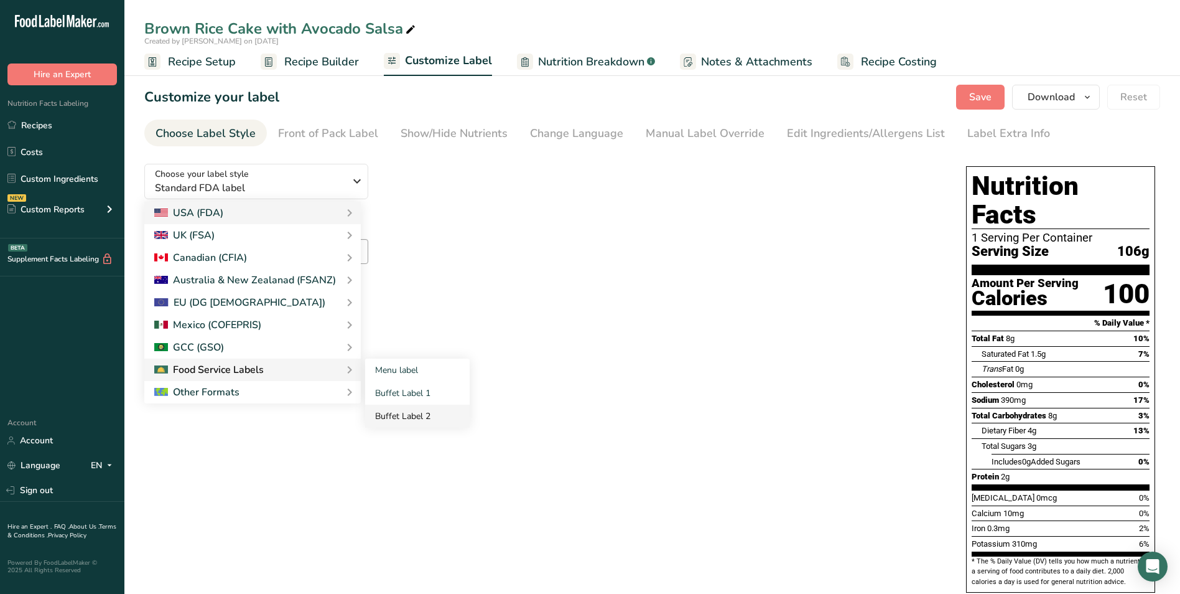
checkbox input "false"
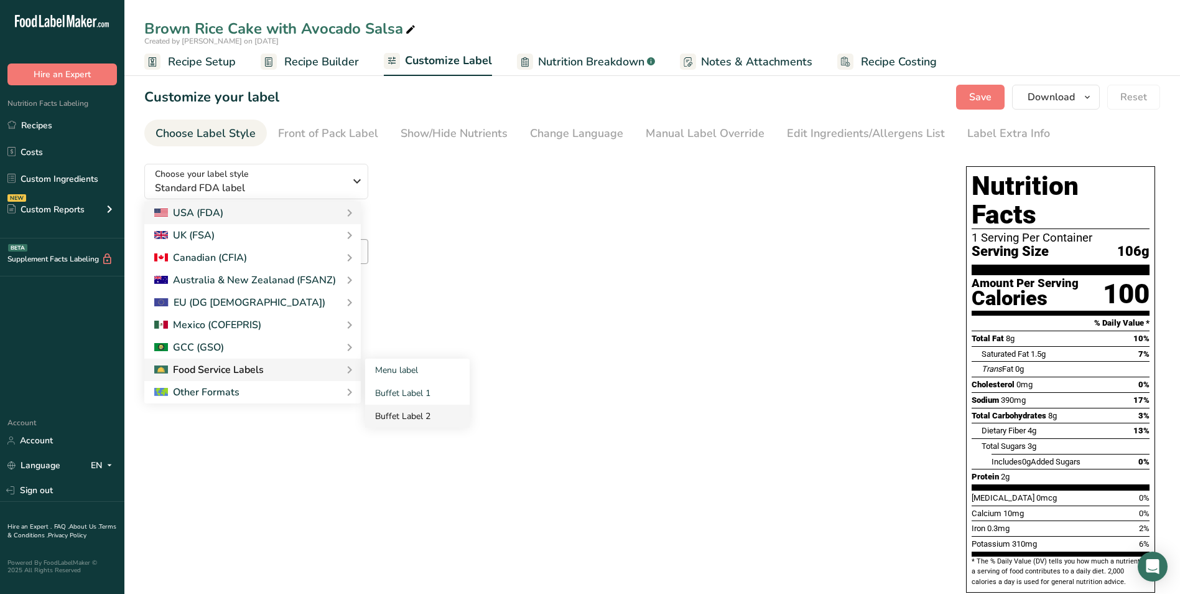
checkbox input "false"
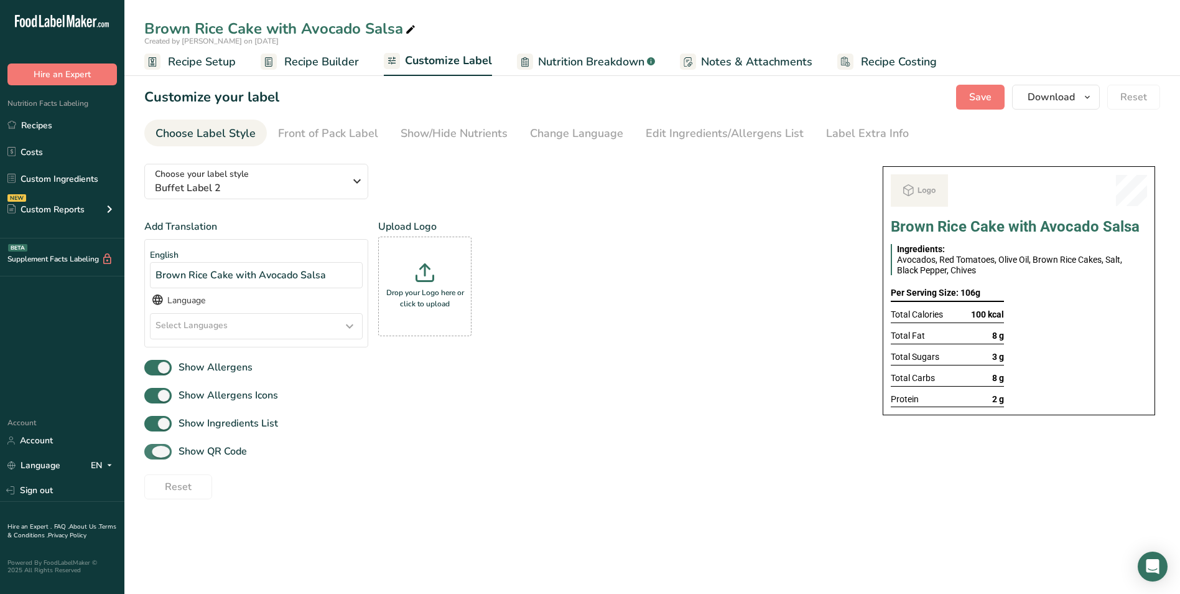
click at [193, 455] on span "Show QR Code" at bounding box center [209, 451] width 75 height 15
click at [152, 455] on input "Show QR Code" at bounding box center [148, 451] width 8 height 8
checkbox input "false"
click at [472, 136] on div "Show/Hide Nutrients" at bounding box center [454, 133] width 107 height 17
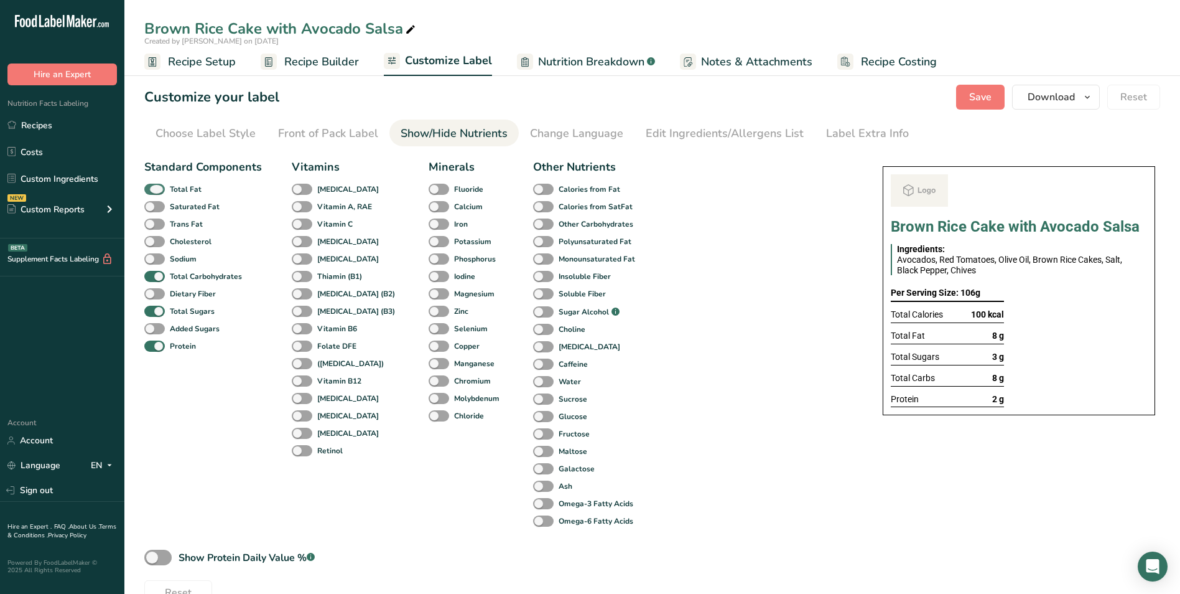
click at [159, 187] on span at bounding box center [154, 190] width 21 height 12
click at [152, 187] on input "Total Fat" at bounding box center [148, 189] width 8 height 8
checkbox input "false"
click at [169, 307] on span "Total Sugars" at bounding box center [190, 311] width 50 height 11
click at [152, 307] on input "Total Sugars" at bounding box center [148, 311] width 8 height 8
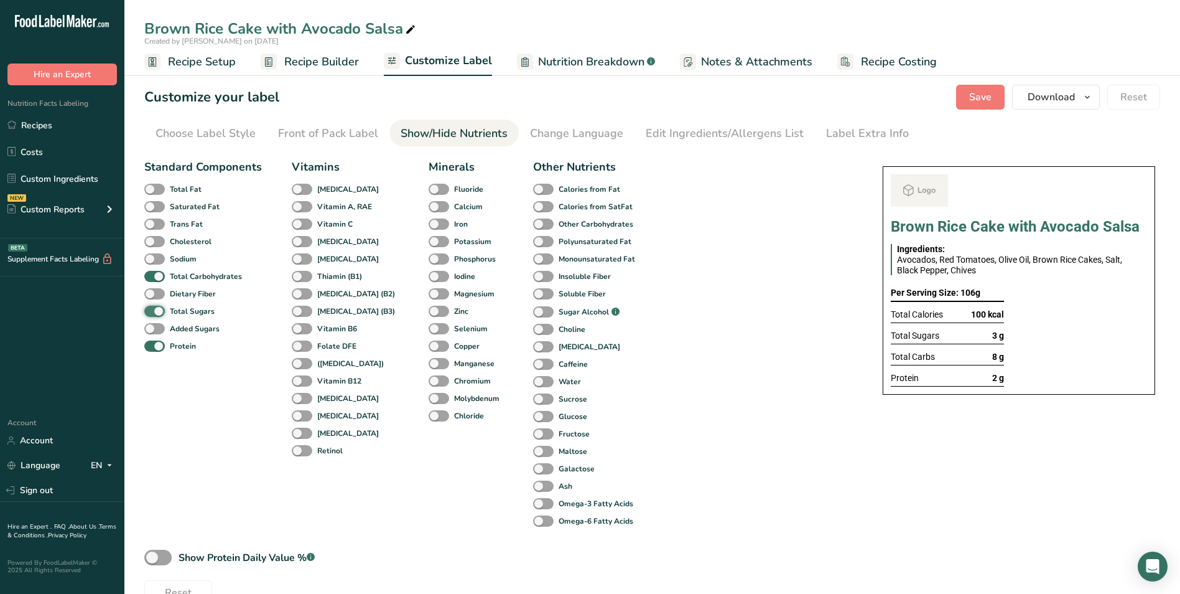
checkbox input "false"
click at [839, 128] on div "Label Extra Info" at bounding box center [867, 133] width 83 height 17
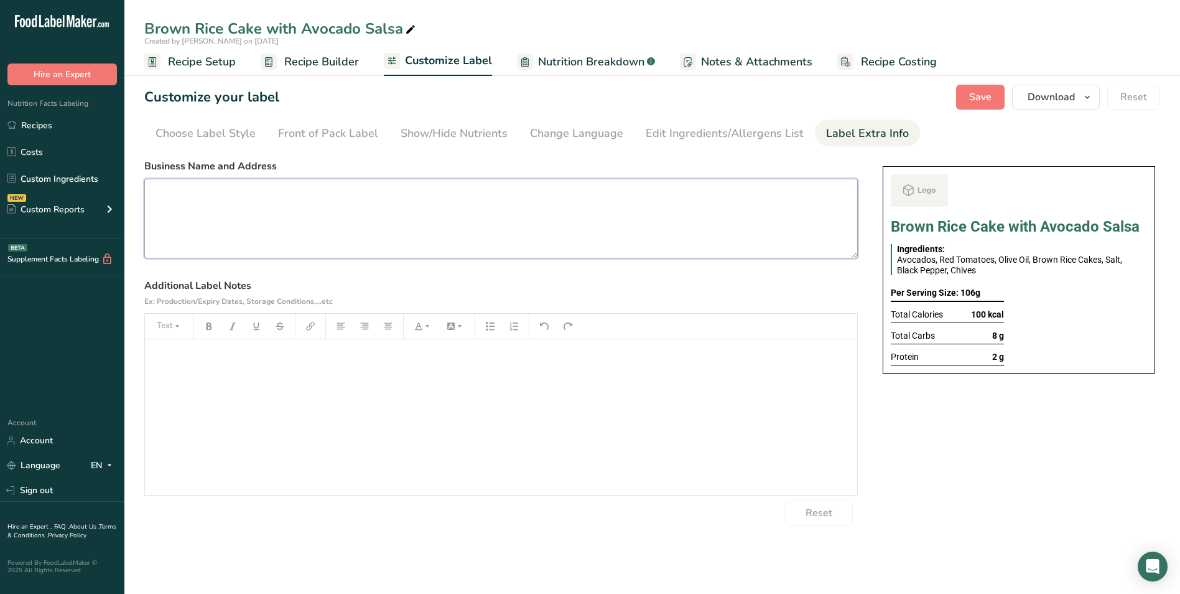
click at [195, 212] on textarea at bounding box center [501, 219] width 714 height 80
paste textarea "Dinner Use by: [DATE] Storage: Keep Refrigerated under 5 degree Heating: Reheat…"
click at [169, 193] on textarea "Dinner Use by: [DATE] Storage: Keep Refrigerated under 5 degree Heating: Reheat…" at bounding box center [501, 219] width 714 height 80
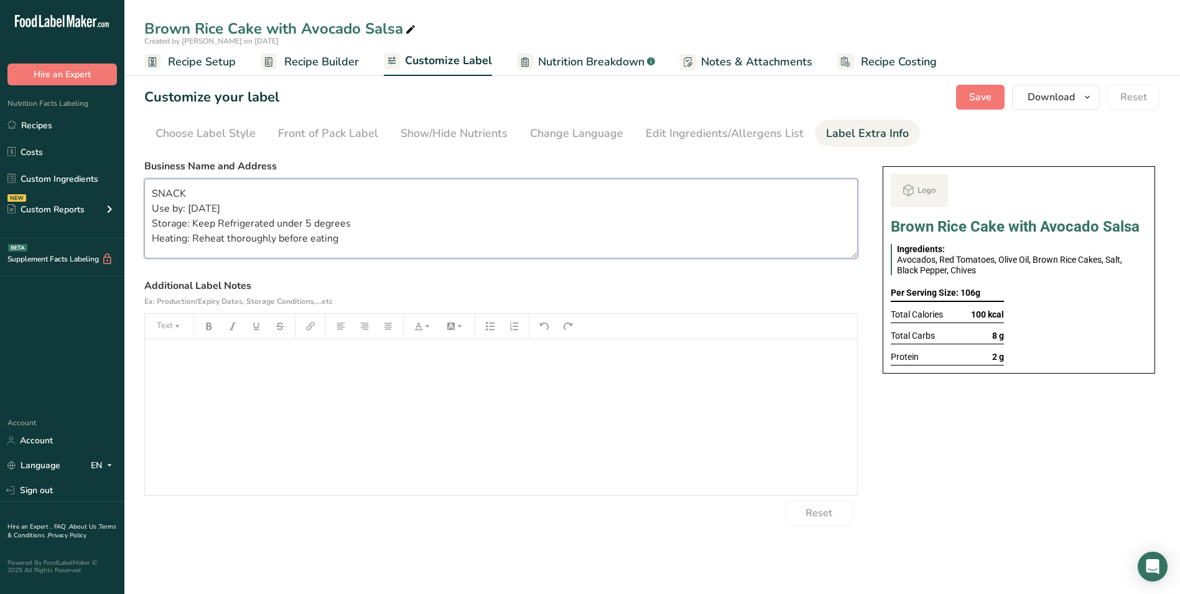
click at [167, 238] on textarea "SNACK Use by: [DATE] Storage: Keep Refrigerated under 5 degrees Heating: Reheat…" at bounding box center [501, 219] width 714 height 80
click at [979, 85] on button "Save" at bounding box center [980, 97] width 49 height 25
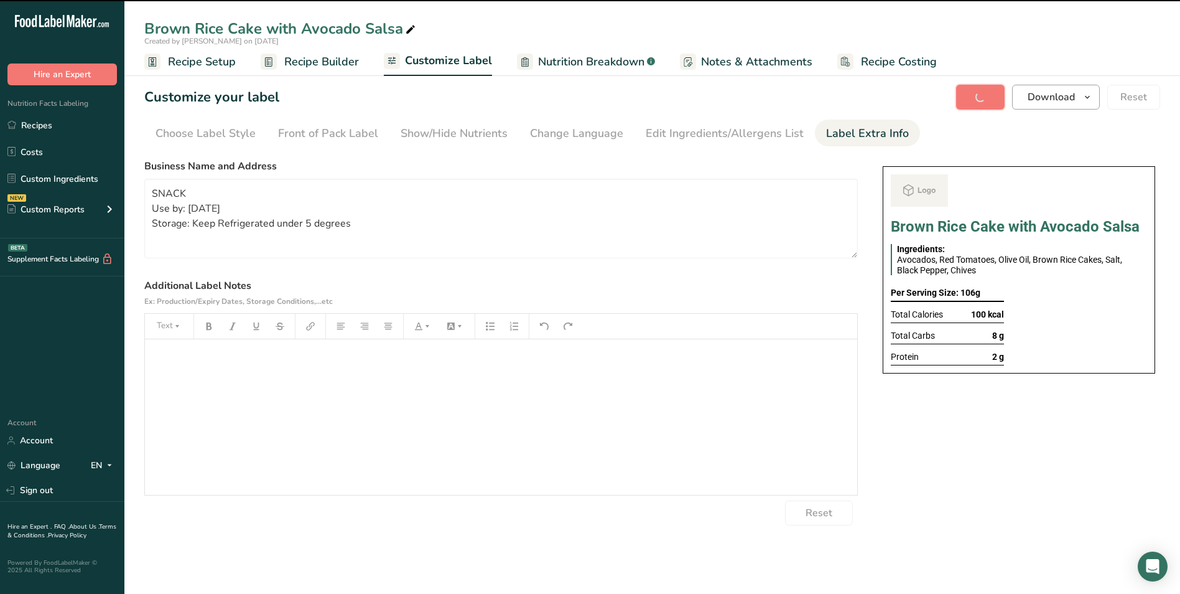
type textarea "SNACK Use by: [DATE] Storage: Keep Refrigerated under 5 degrees"
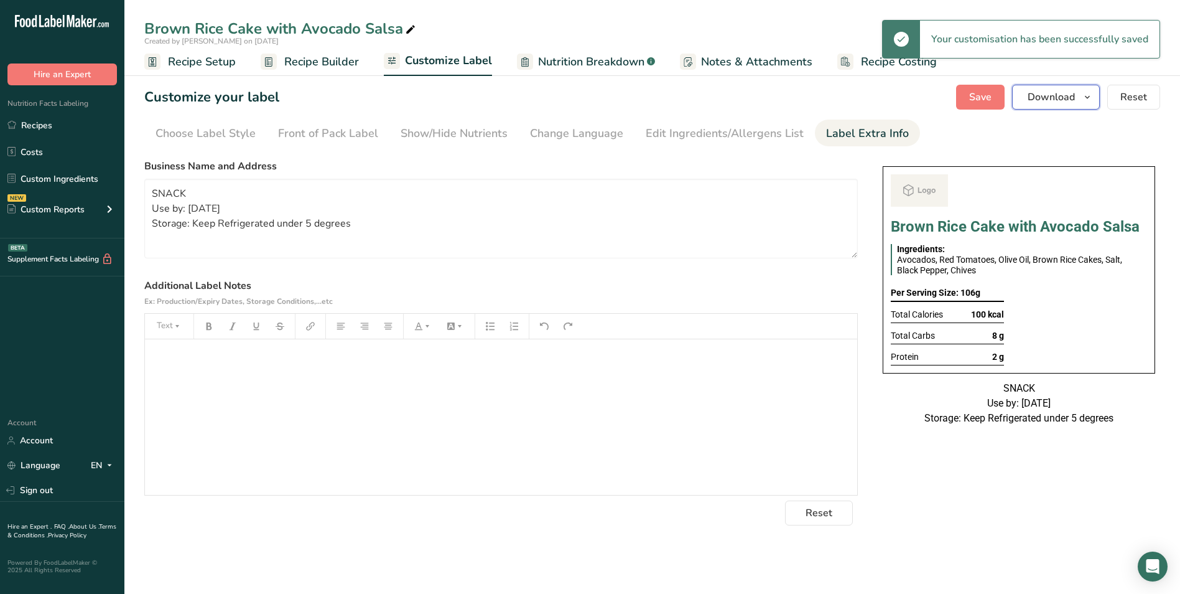
click at [1034, 96] on span "Download" at bounding box center [1051, 97] width 47 height 15
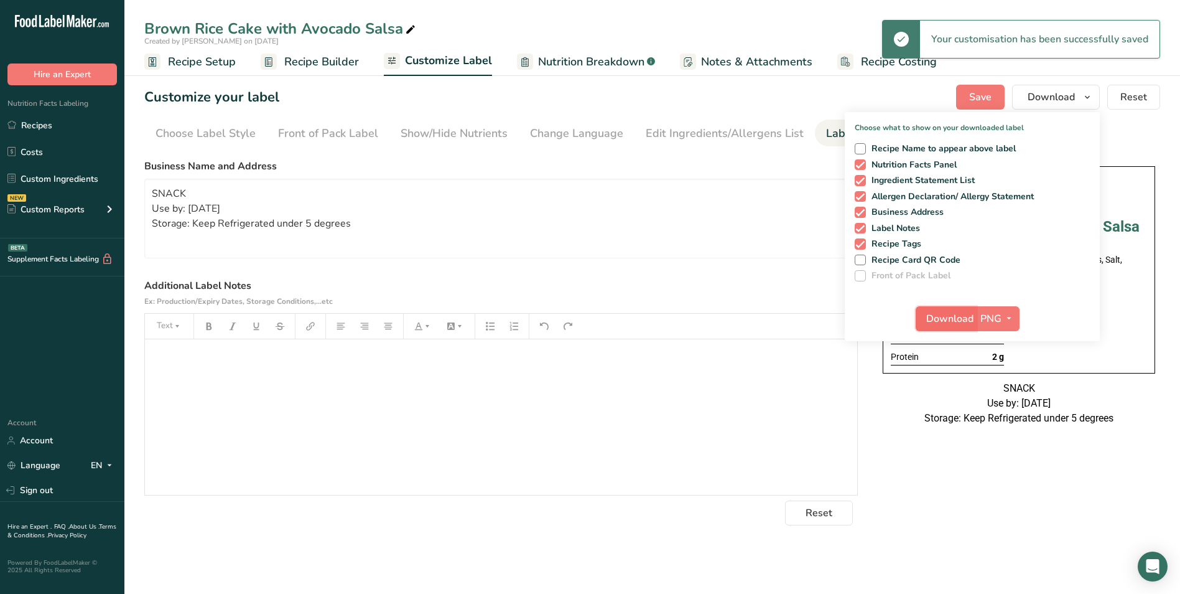
click at [948, 314] on span "Download" at bounding box center [949, 318] width 47 height 15
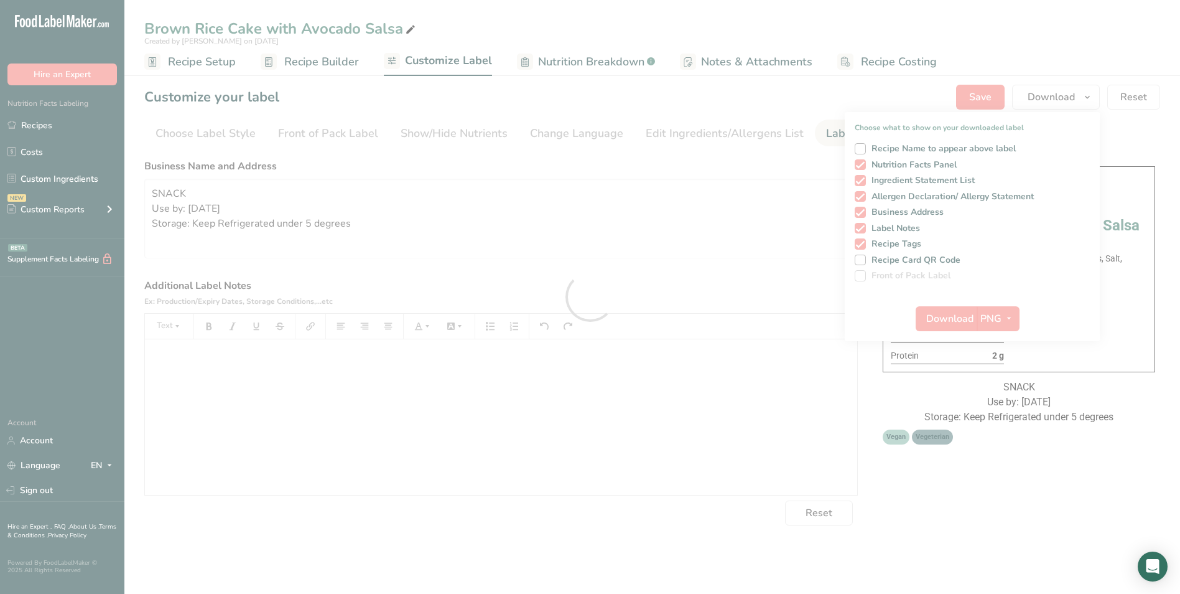
click at [47, 124] on div at bounding box center [590, 297] width 1180 height 594
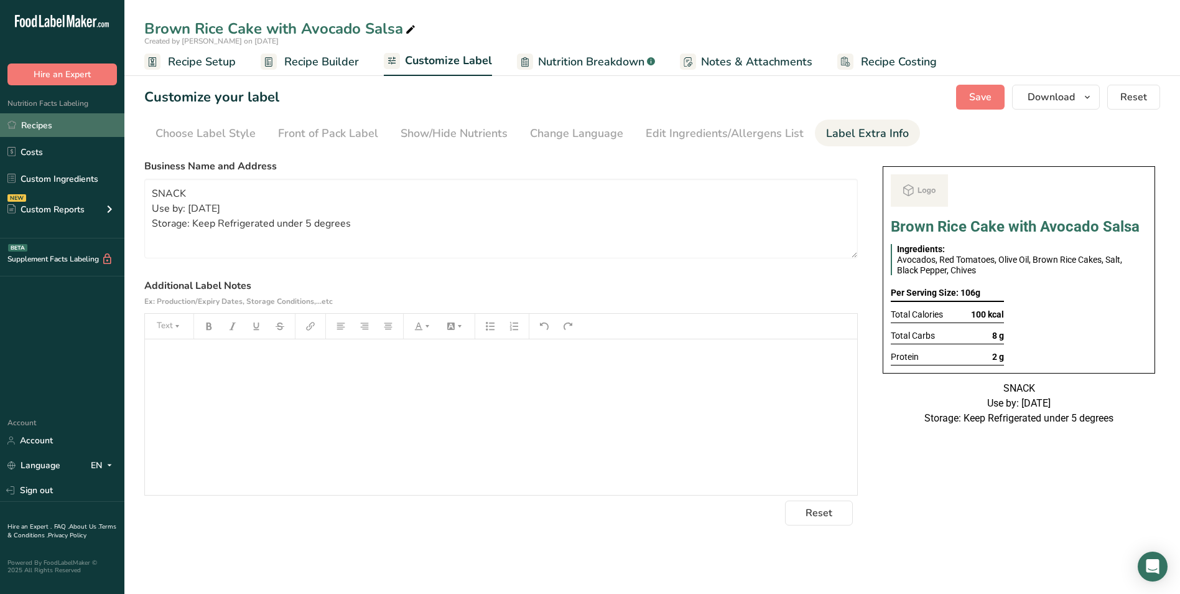
click at [62, 128] on link "Recipes" at bounding box center [62, 125] width 124 height 24
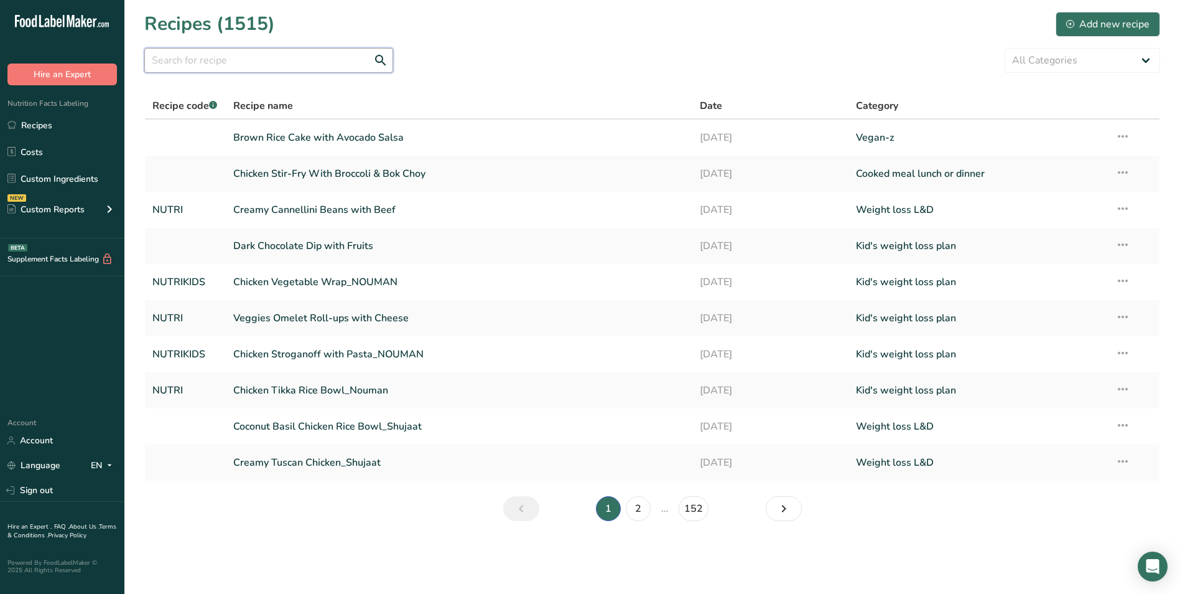
click at [284, 57] on input "text" at bounding box center [268, 60] width 249 height 25
click at [1127, 131] on icon at bounding box center [1123, 136] width 15 height 22
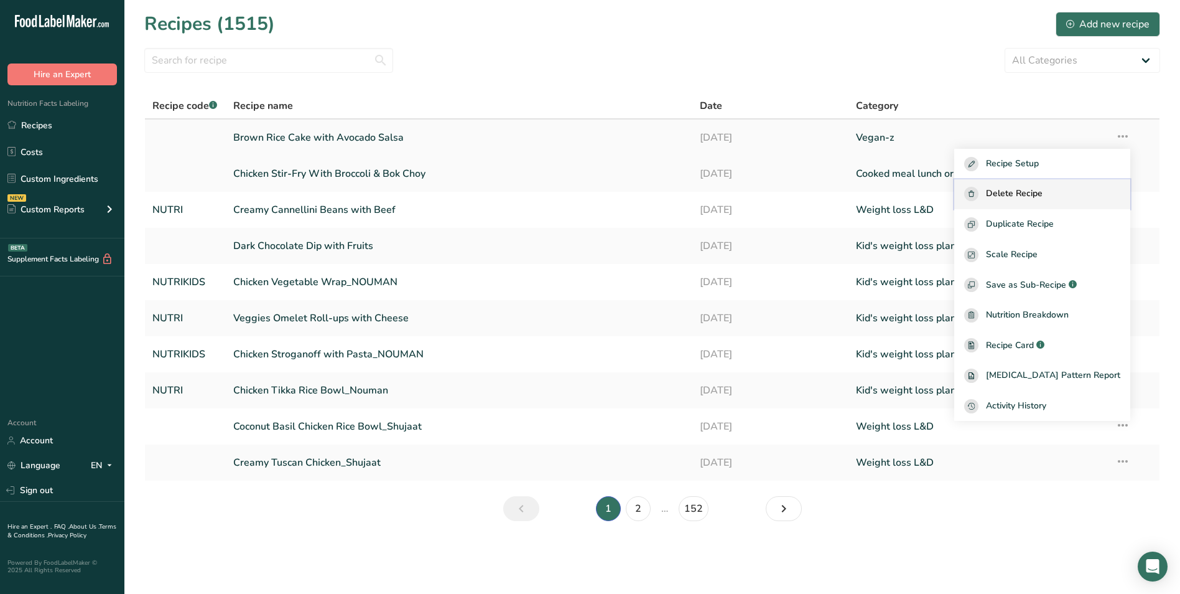
click at [1037, 183] on button "Delete Recipe" at bounding box center [1042, 194] width 176 height 30
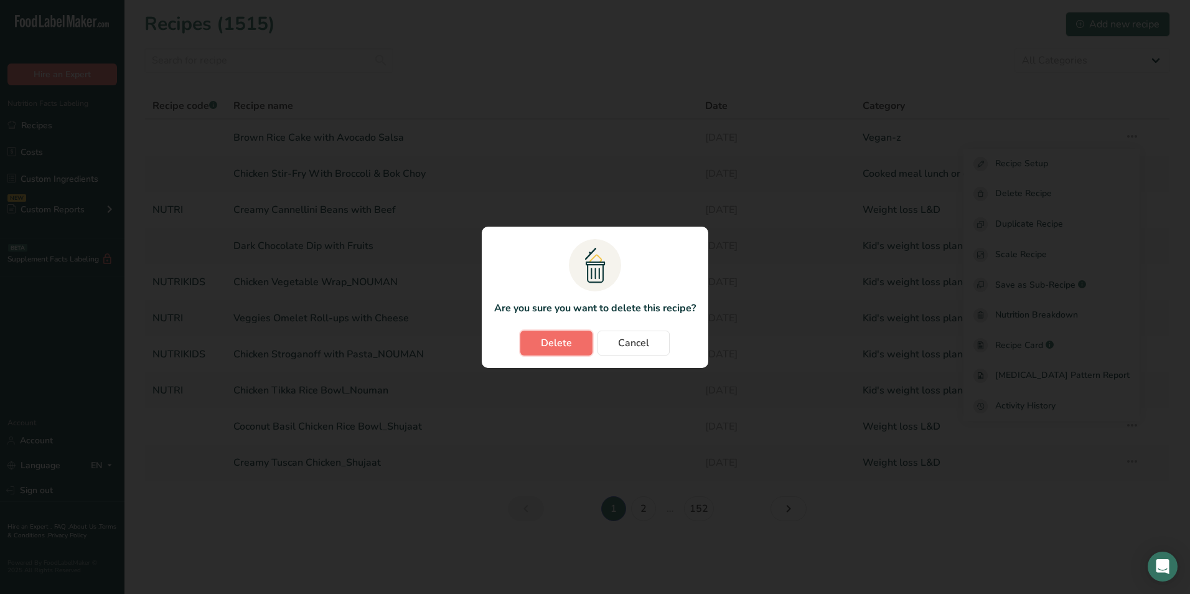
click at [557, 345] on span "Delete" at bounding box center [556, 342] width 31 height 15
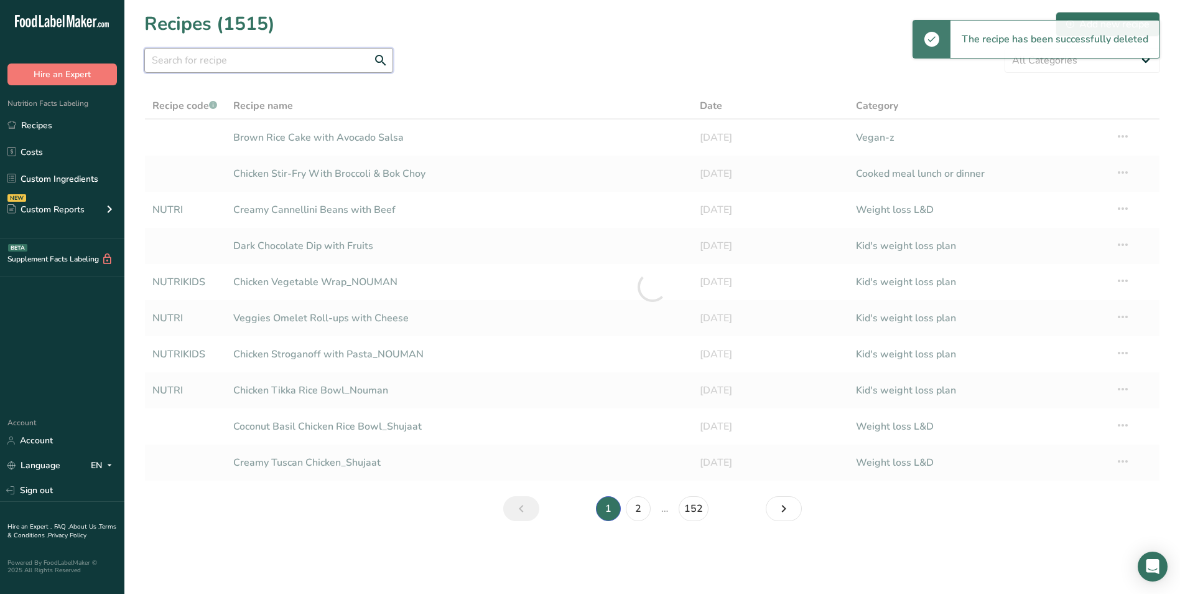
click at [204, 57] on input "text" at bounding box center [268, 60] width 249 height 25
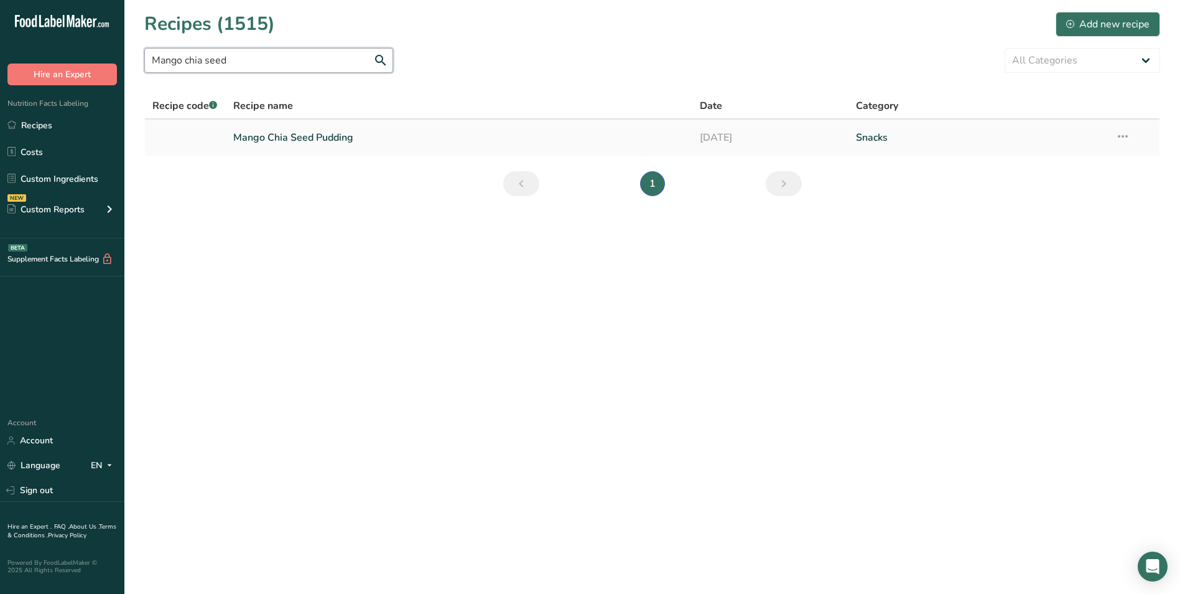
type input "Mango chia seed"
click at [292, 133] on link "Mango Chia Seed Pudding" at bounding box center [459, 137] width 452 height 26
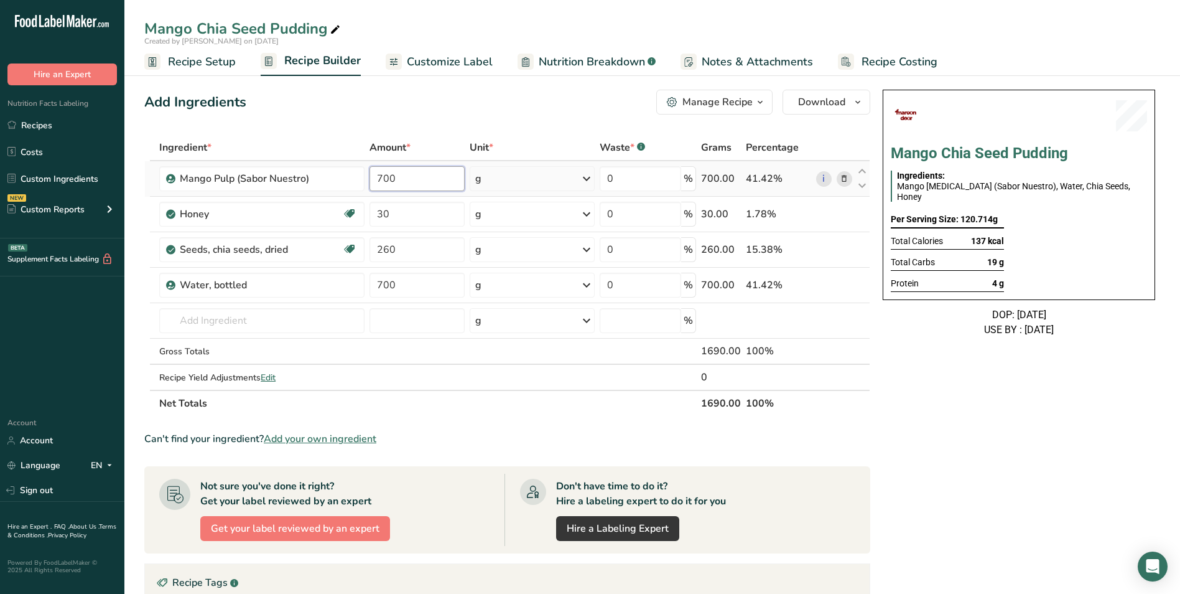
click at [381, 175] on input "700" at bounding box center [417, 178] width 95 height 25
type input "500"
click at [383, 282] on input "700" at bounding box center [417, 285] width 95 height 25
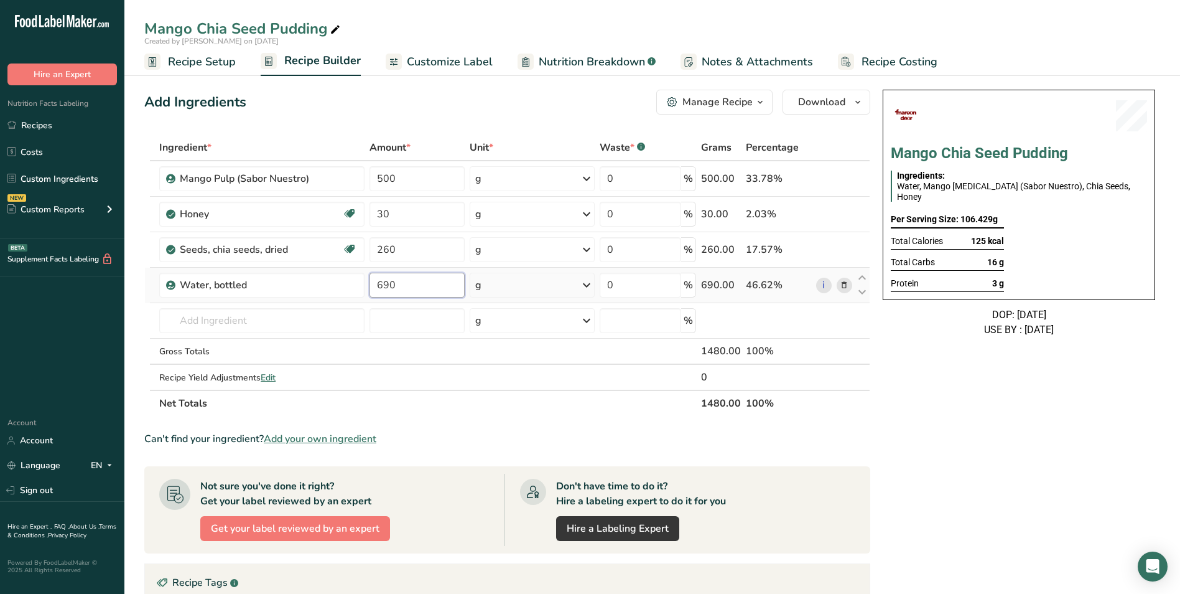
type input "690"
click at [579, 104] on div "Add Ingredients Manage Recipe Delete Recipe Duplicate Recipe Scale Recipe Save …" at bounding box center [507, 102] width 726 height 25
click at [898, 62] on span "Recipe Costing" at bounding box center [900, 62] width 76 height 17
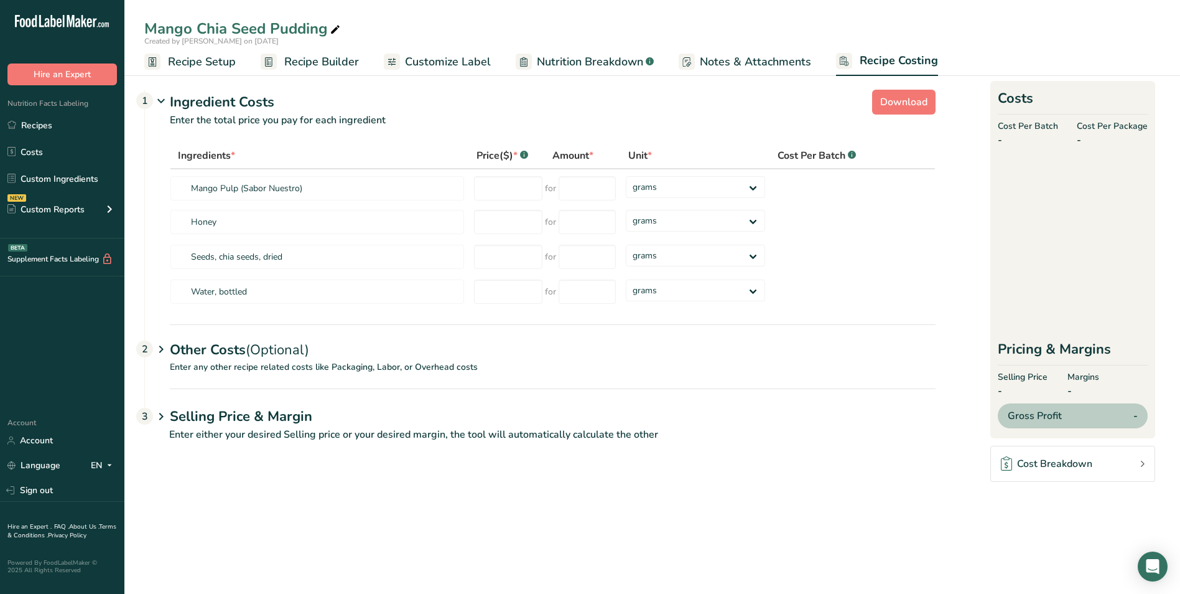
click at [612, 71] on link "Nutrition Breakdown .a-a{fill:#347362;}.b-a{fill:#fff;}" at bounding box center [585, 62] width 138 height 28
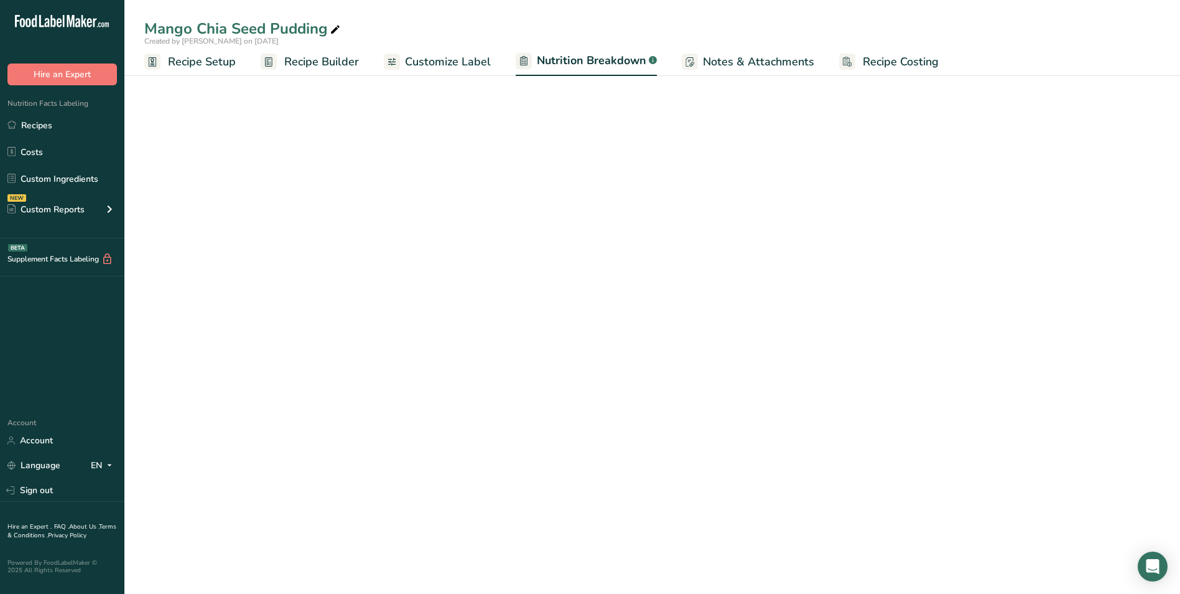
select select "Calories"
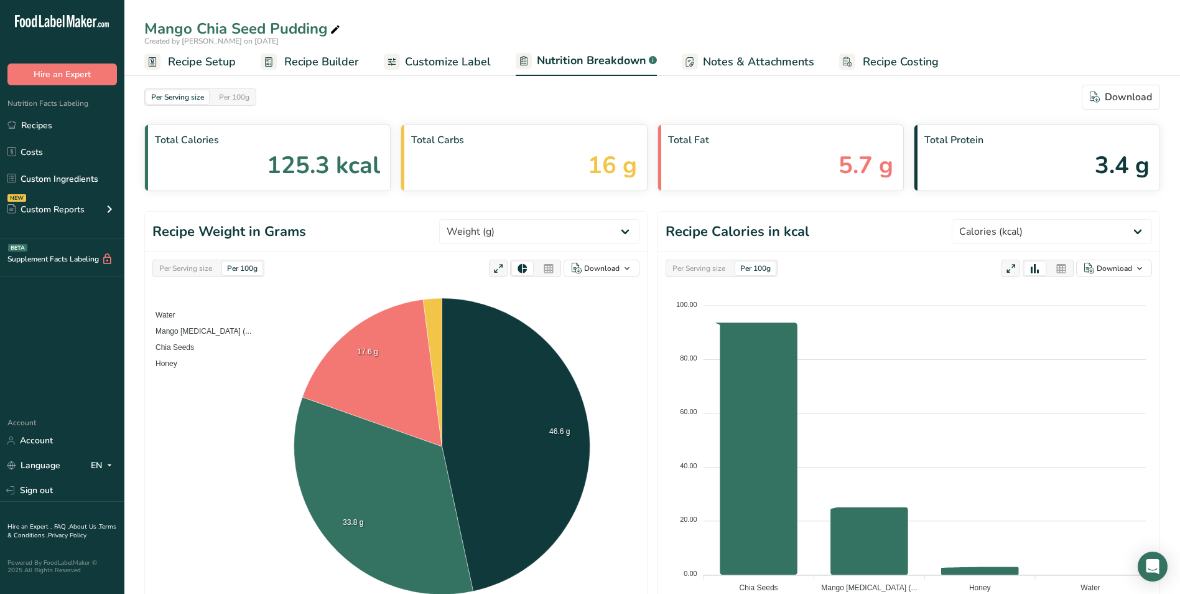
click at [408, 66] on span "Customize Label" at bounding box center [448, 62] width 86 height 17
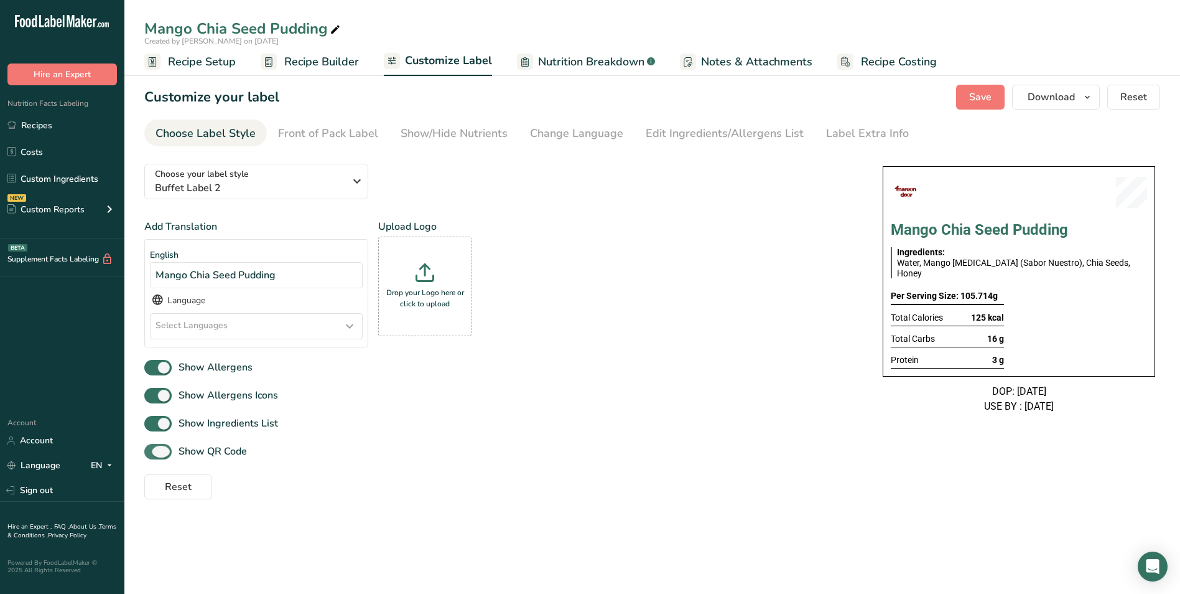
click at [208, 447] on span "Show QR Code" at bounding box center [209, 451] width 75 height 15
click at [152, 447] on input "Show QR Code" at bounding box center [148, 451] width 8 height 8
checkbox input "false"
click at [827, 126] on div "Label Extra Info" at bounding box center [867, 133] width 83 height 17
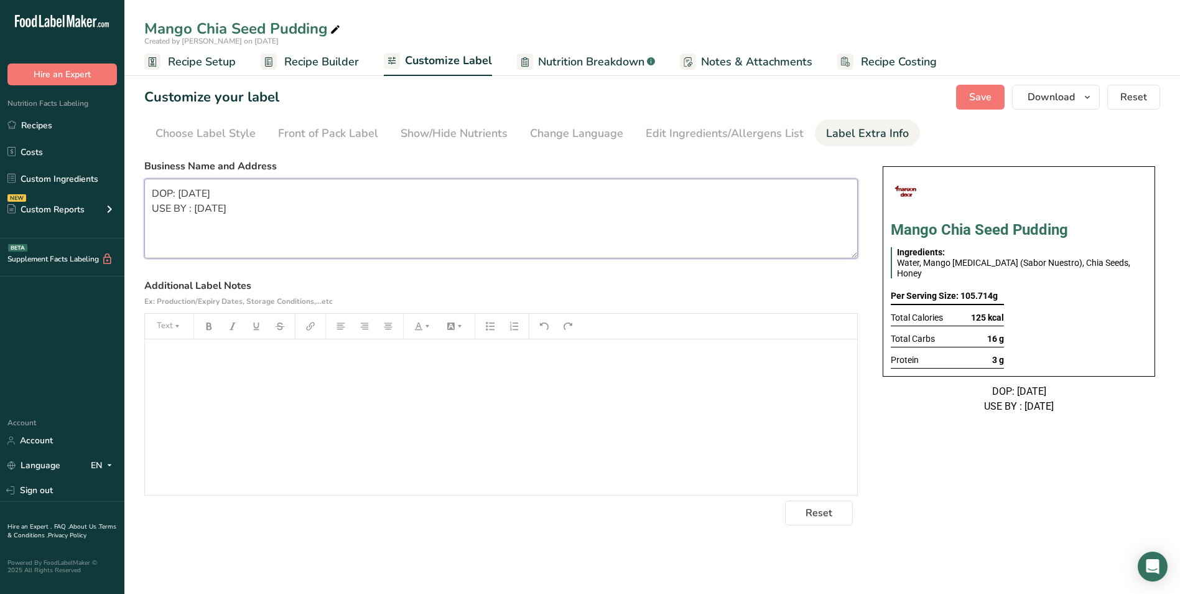
click at [388, 189] on textarea "DOP: 31/01/2025 USE BY : 01/02/2025" at bounding box center [501, 219] width 714 height 80
paste textarea "inner Use by: 12/09/2025 Storage: Keep Refrigerated under 5 degree Heating: Reh…"
click at [273, 237] on textarea "Dinner Use by: 12/09/2025 Storage: Keep Refrigerated under 5 degree Heating: Re…" at bounding box center [501, 219] width 714 height 80
click at [271, 237] on textarea "Dinner Use by: 12/09/2025 Storage: Keep Refrigerated under 5 degree Heating: Re…" at bounding box center [501, 219] width 714 height 80
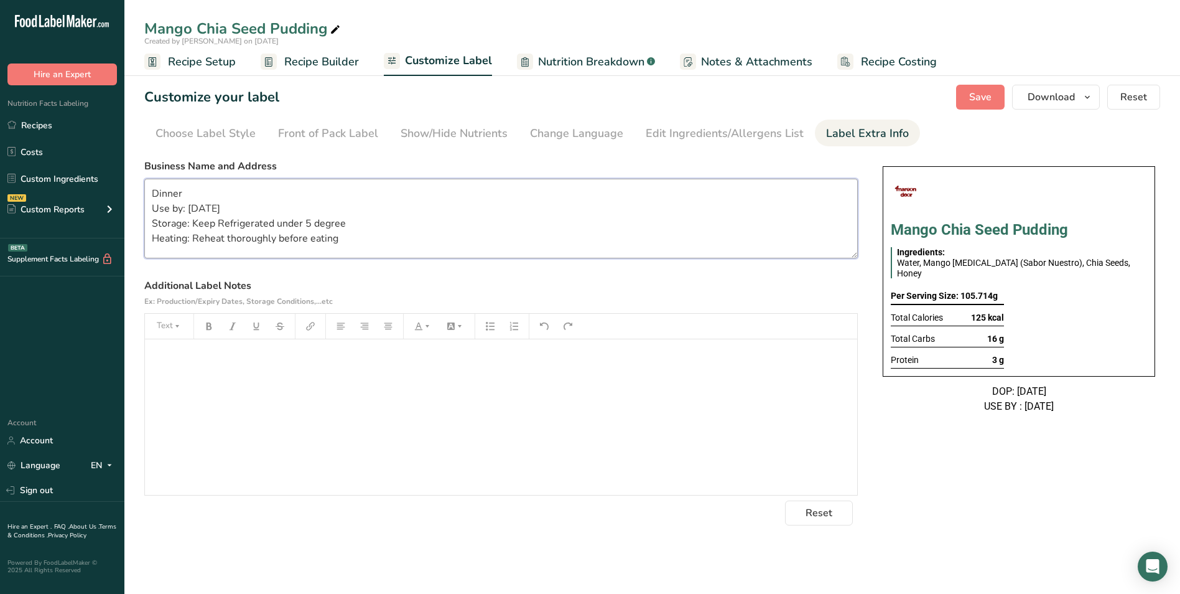
click at [271, 237] on textarea "Dinner Use by: 12/09/2025 Storage: Keep Refrigerated under 5 degree Heating: Re…" at bounding box center [501, 219] width 714 height 80
click at [170, 193] on textarea "Dinner Use by: 12/09/2025 Storage: Keep Refrigerated under 5 degrees" at bounding box center [501, 219] width 714 height 80
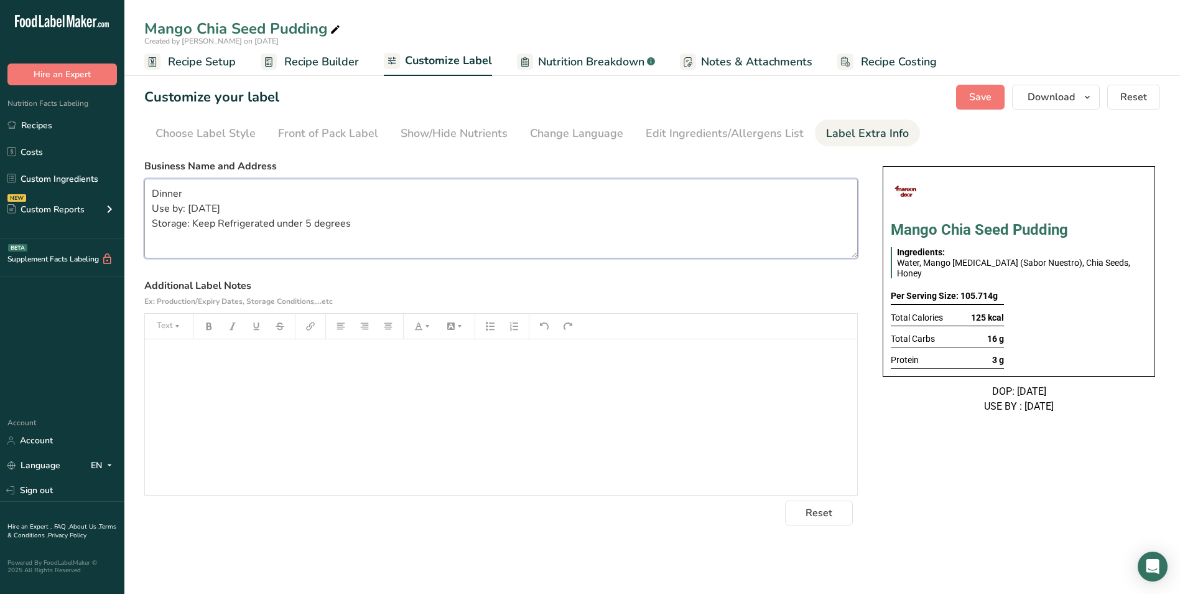
click at [170, 193] on textarea "Dinner Use by: 12/09/2025 Storage: Keep Refrigerated under 5 degrees" at bounding box center [501, 219] width 714 height 80
click at [971, 96] on span "Save" at bounding box center [980, 97] width 22 height 15
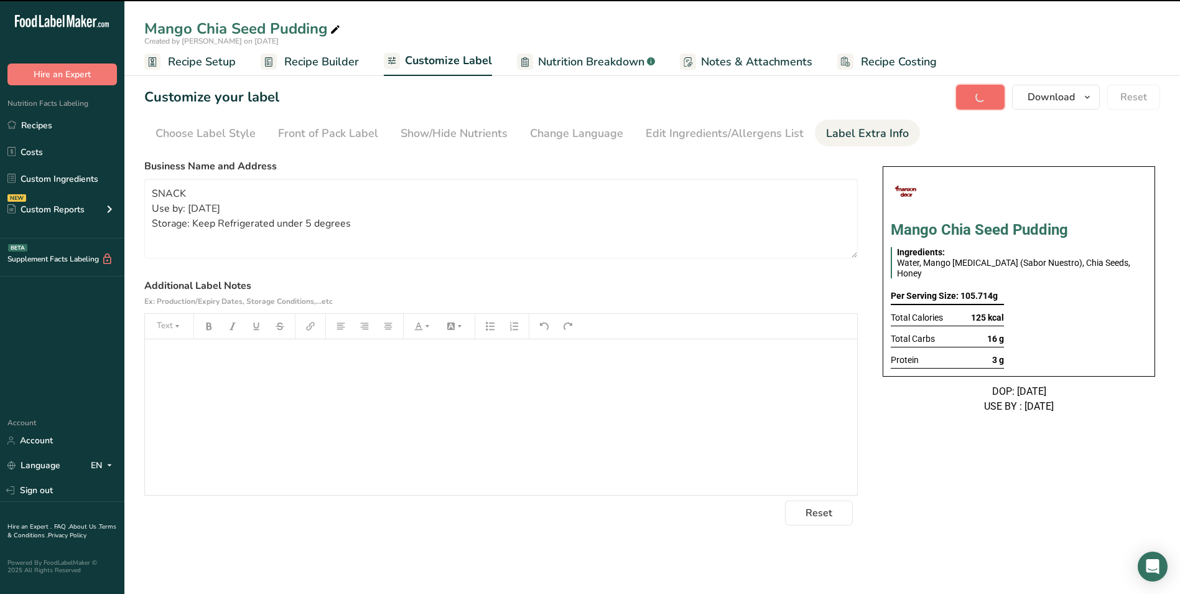
type textarea "SNACK Use by: 12/09/2025 Storage: Keep Refrigerated under 5 degrees"
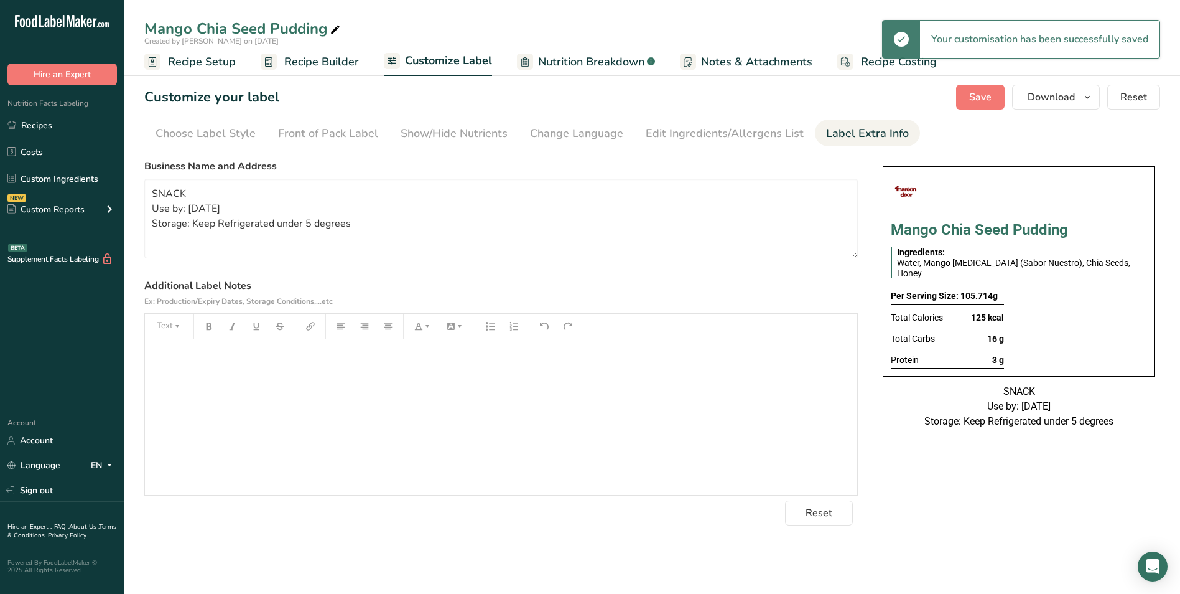
click at [333, 61] on span "Recipe Builder" at bounding box center [321, 62] width 75 height 17
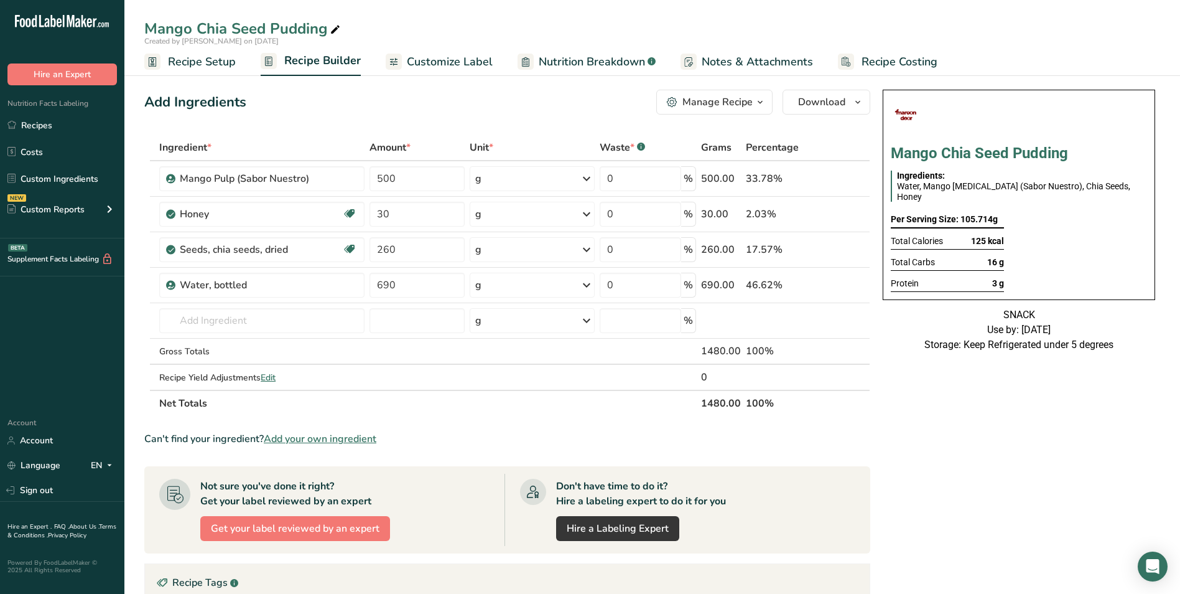
click at [751, 107] on div "Manage Recipe" at bounding box center [718, 102] width 70 height 15
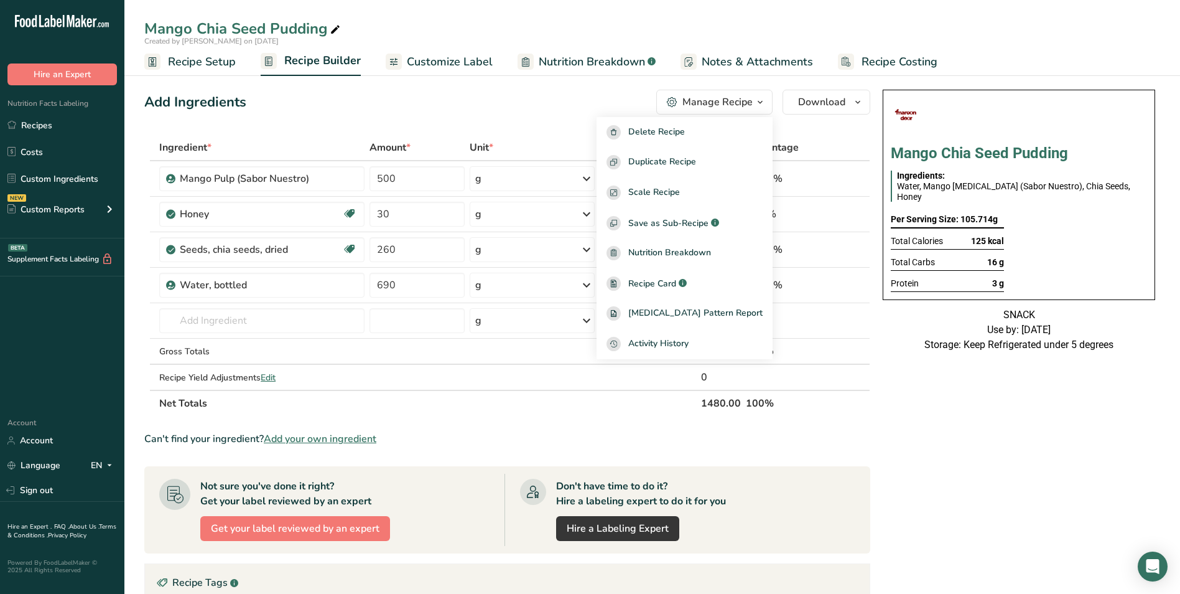
click at [559, 96] on div "Add Ingredients Manage Recipe Delete Recipe Duplicate Recipe Scale Recipe Save …" at bounding box center [507, 102] width 726 height 25
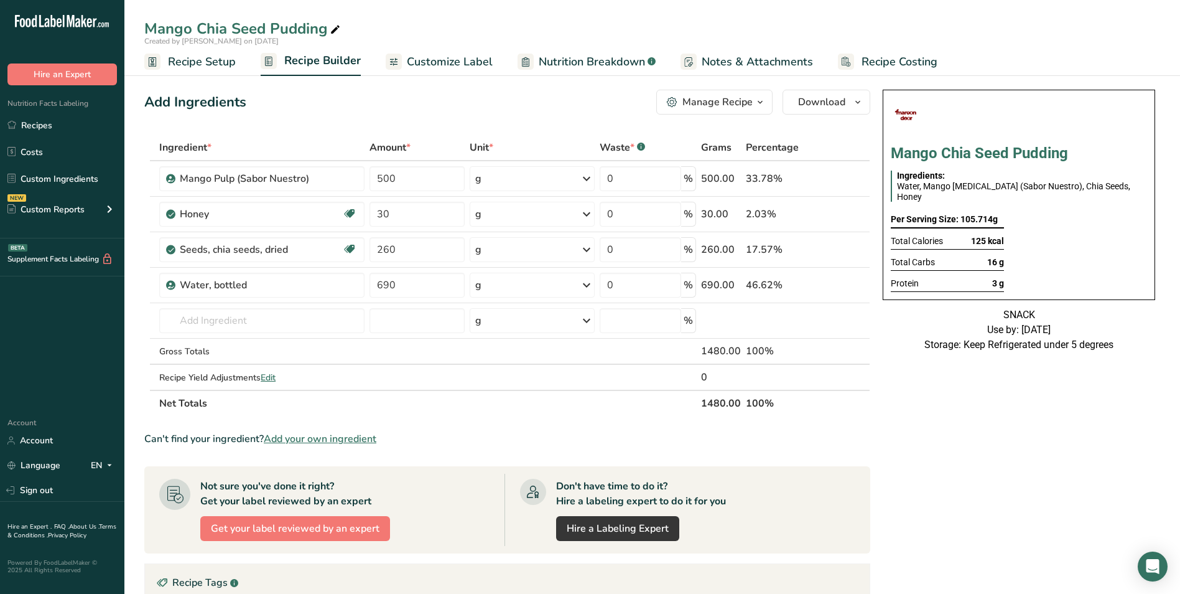
click at [454, 67] on span "Customize Label" at bounding box center [450, 62] width 86 height 17
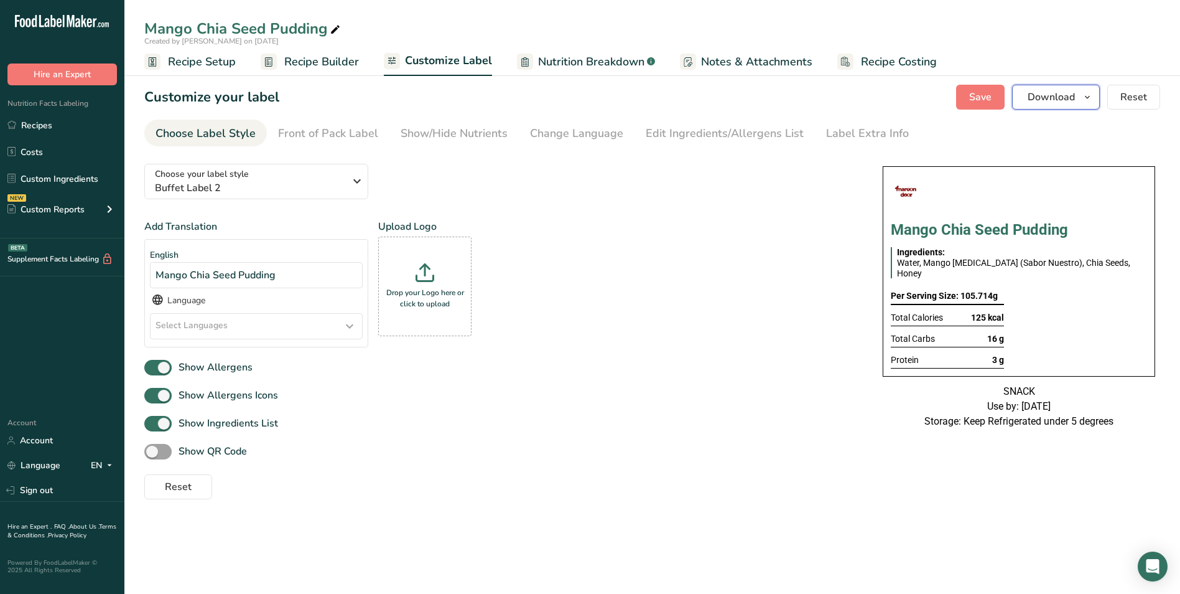
click at [1061, 106] on button "Download" at bounding box center [1056, 97] width 88 height 25
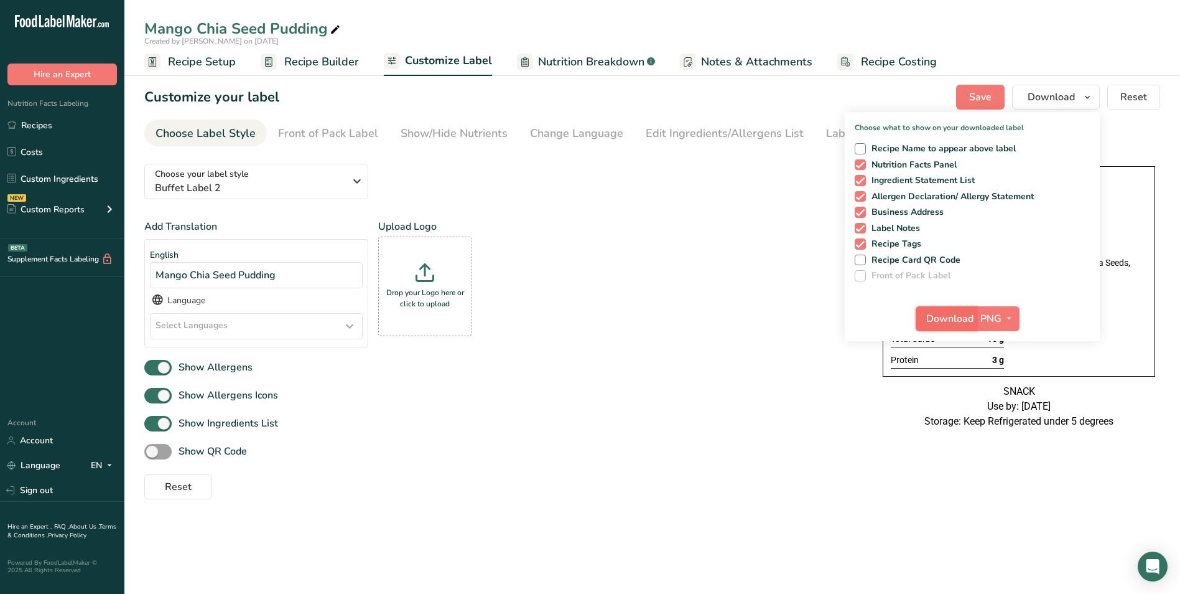
click at [952, 307] on button "Download" at bounding box center [946, 318] width 61 height 25
click at [660, 274] on div "Add Translation English Mango Chia Seed Pudding Language Select Languages Afar …" at bounding box center [501, 288] width 714 height 138
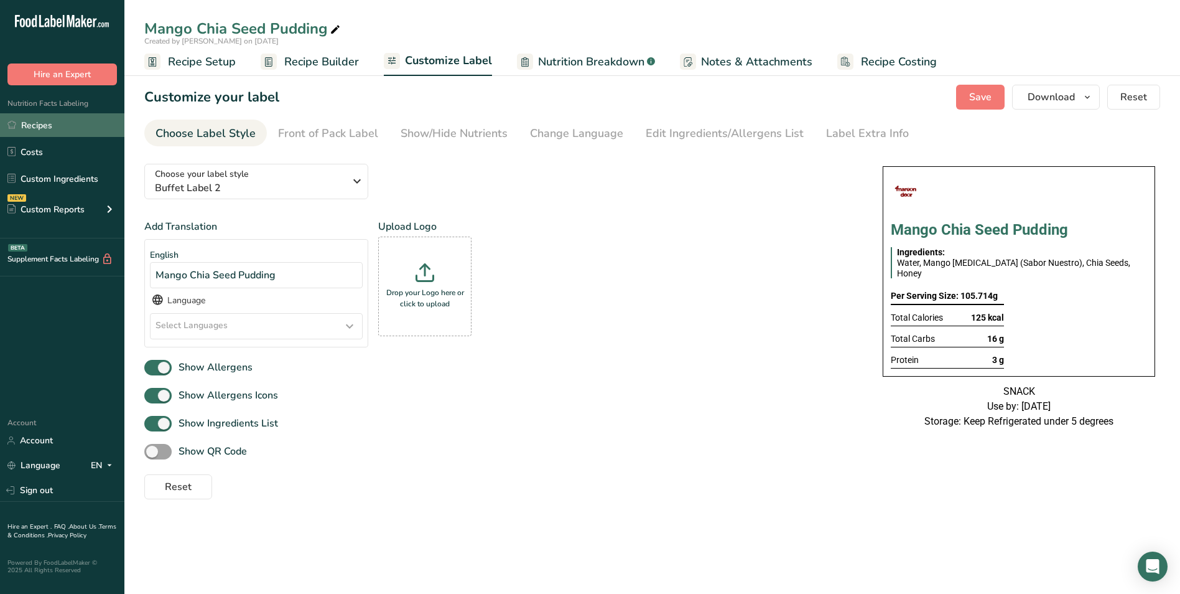
click at [27, 132] on link "Recipes" at bounding box center [62, 125] width 124 height 24
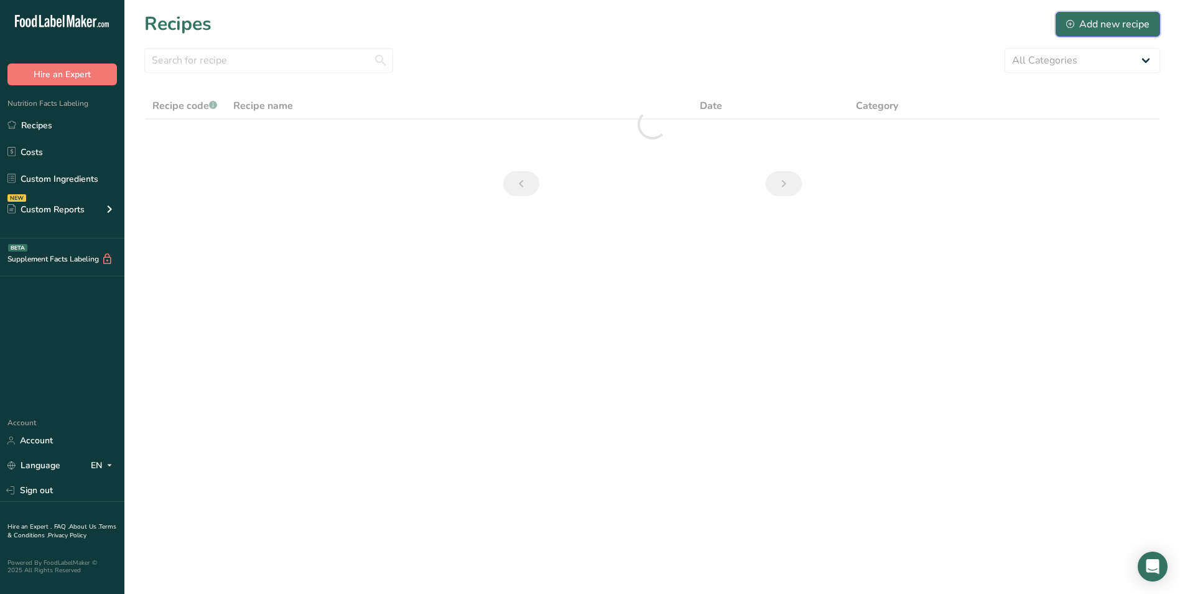
click at [1105, 27] on div "Add new recipe" at bounding box center [1107, 24] width 83 height 15
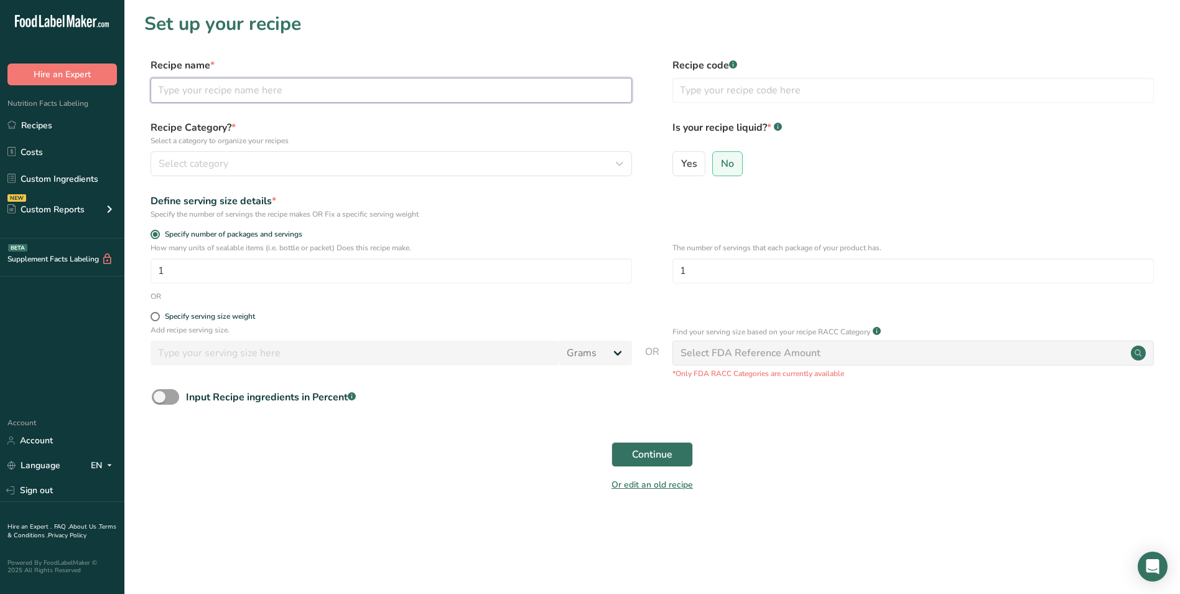
click at [411, 93] on input "text" at bounding box center [392, 90] width 482 height 25
type input "B"
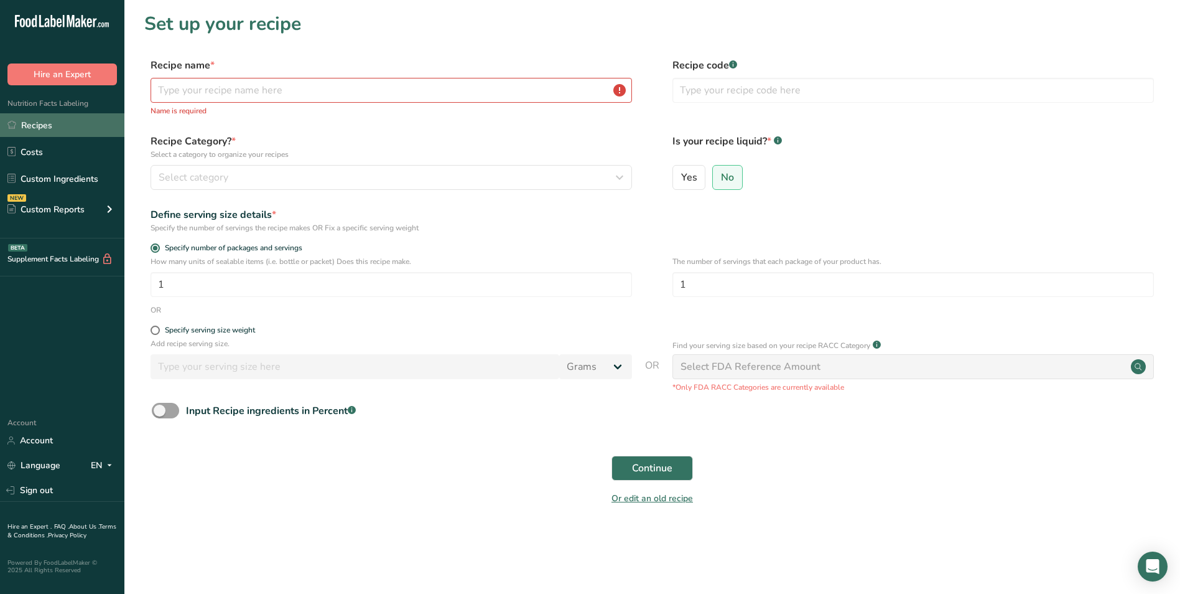
click at [45, 129] on link "Recipes" at bounding box center [62, 125] width 124 height 24
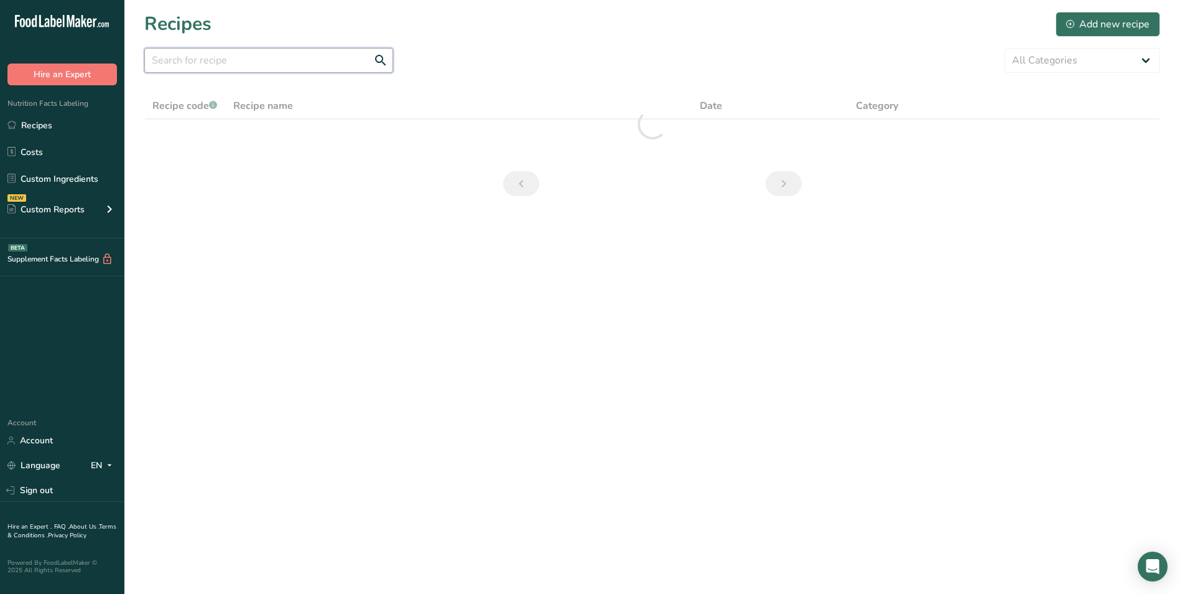
click at [190, 68] on input "text" at bounding box center [268, 60] width 249 height 25
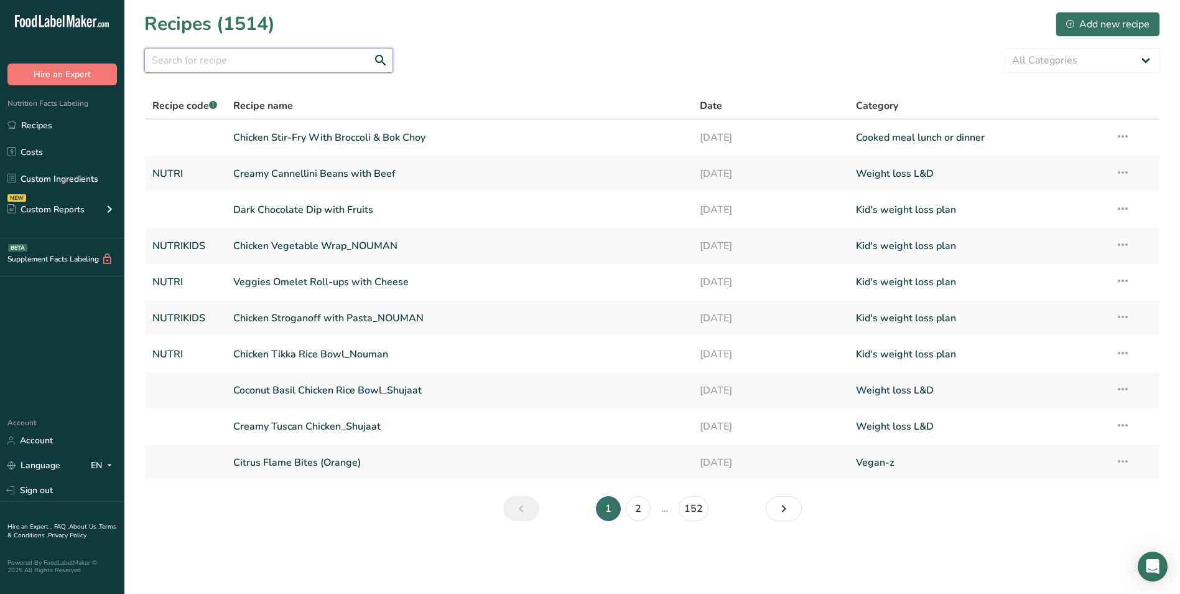
click at [190, 68] on input "text" at bounding box center [268, 60] width 249 height 25
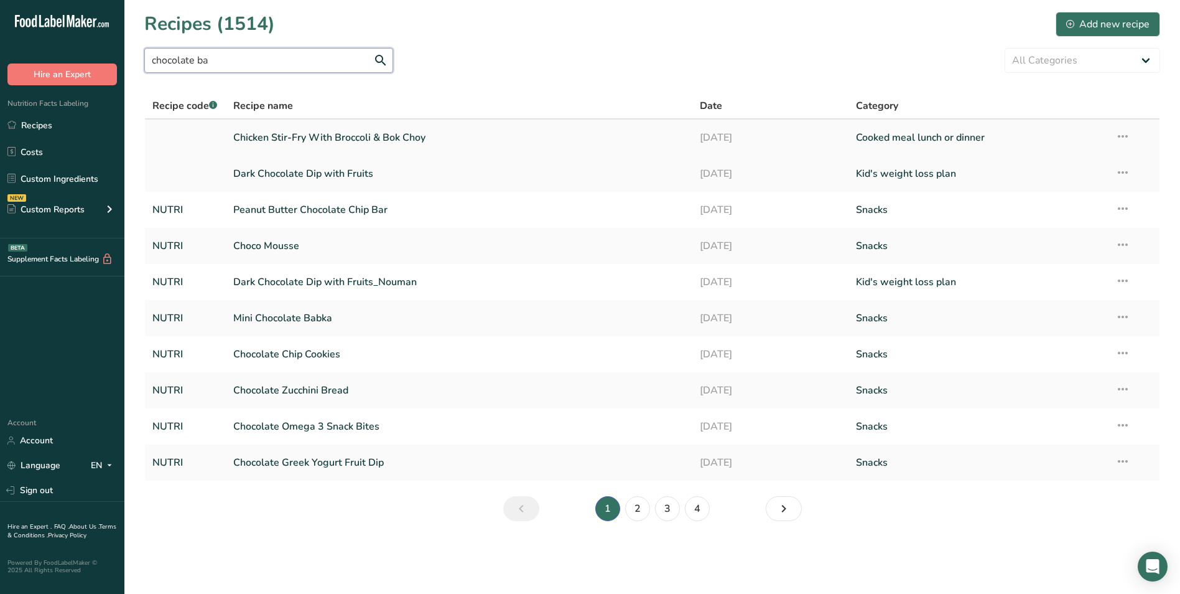
type input "chocolate ba"
click at [283, 142] on link "Chicken Stir-Fry With Broccoli & Bok Choy" at bounding box center [459, 137] width 452 height 26
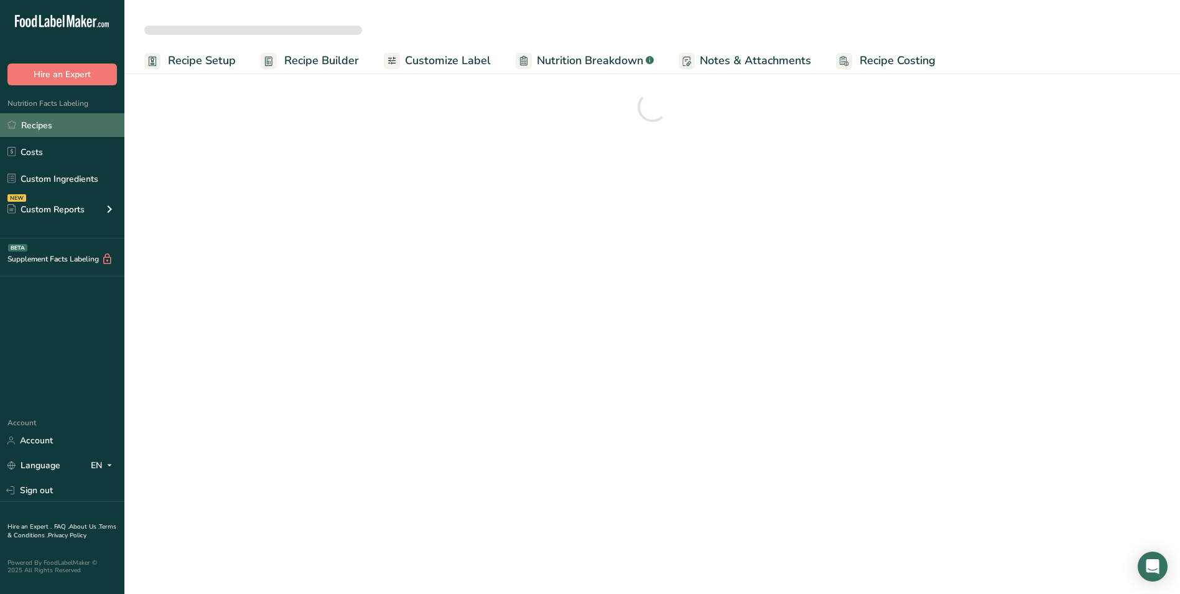
click at [57, 124] on link "Recipes" at bounding box center [62, 125] width 124 height 24
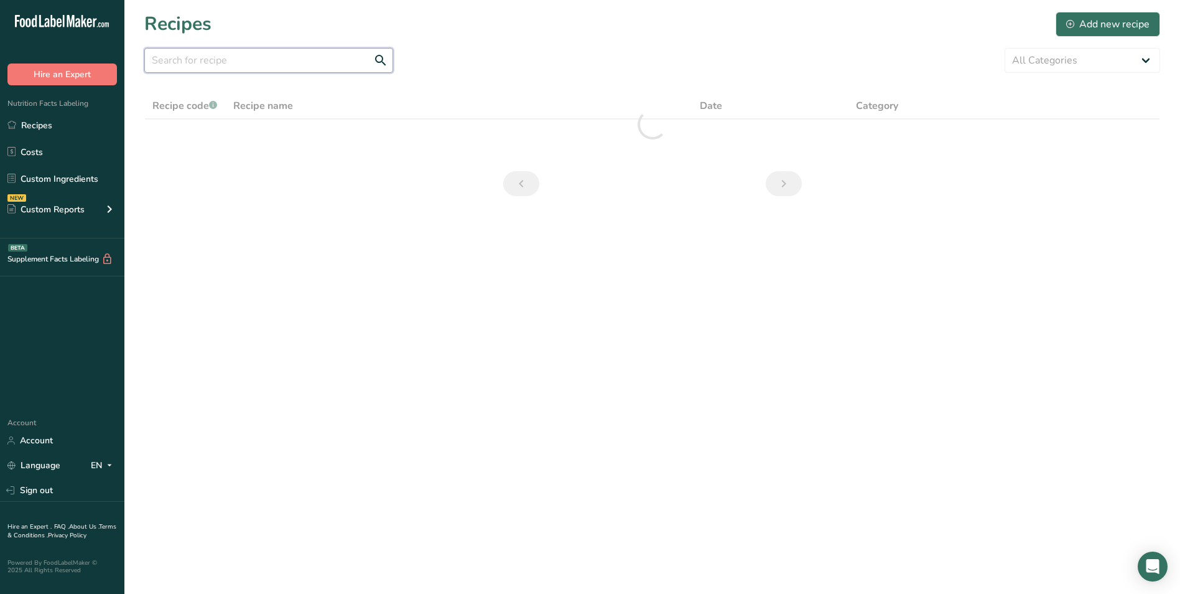
click at [239, 62] on input "text" at bounding box center [268, 60] width 249 height 25
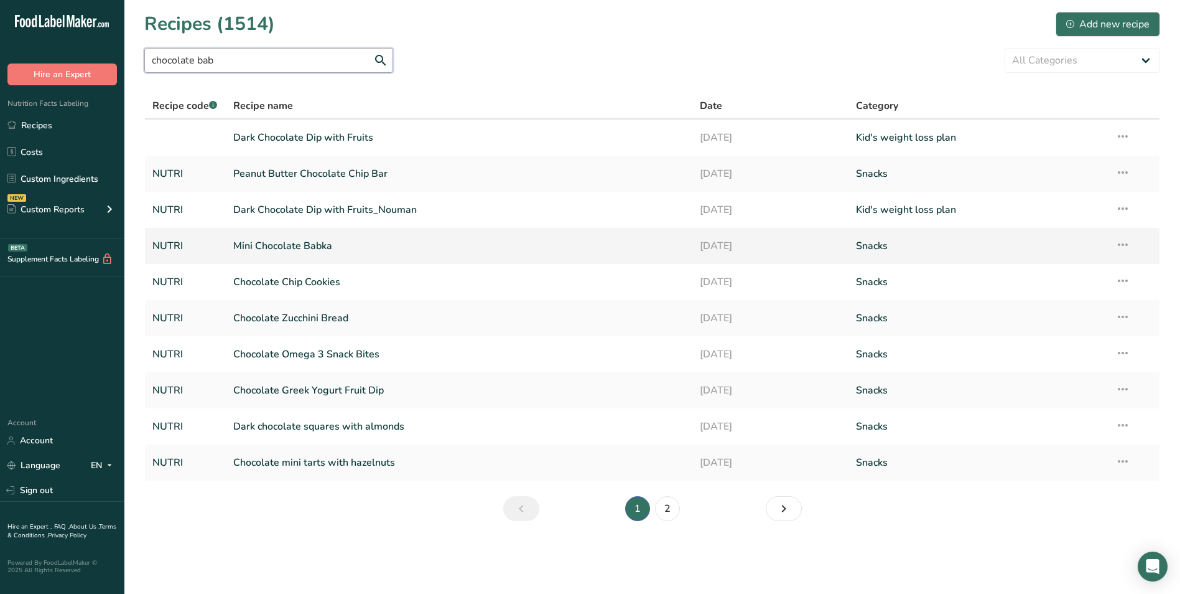
type input "chocolate bab"
click at [301, 241] on link "Mini Chocolate Babka" at bounding box center [459, 246] width 452 height 26
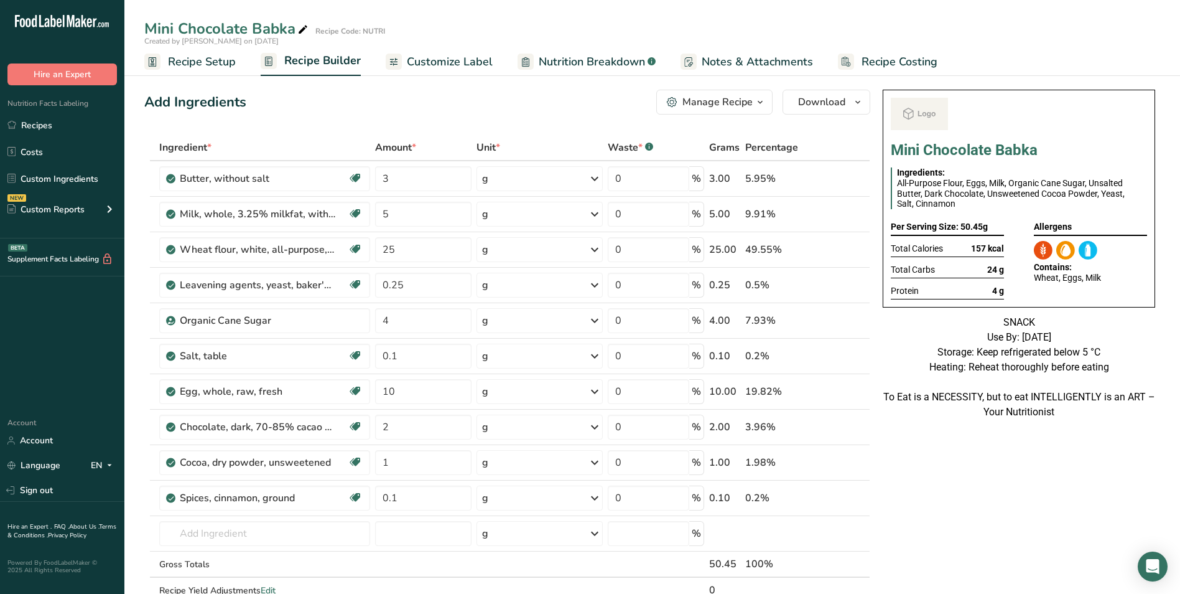
click at [472, 59] on span "Customize Label" at bounding box center [450, 62] width 86 height 17
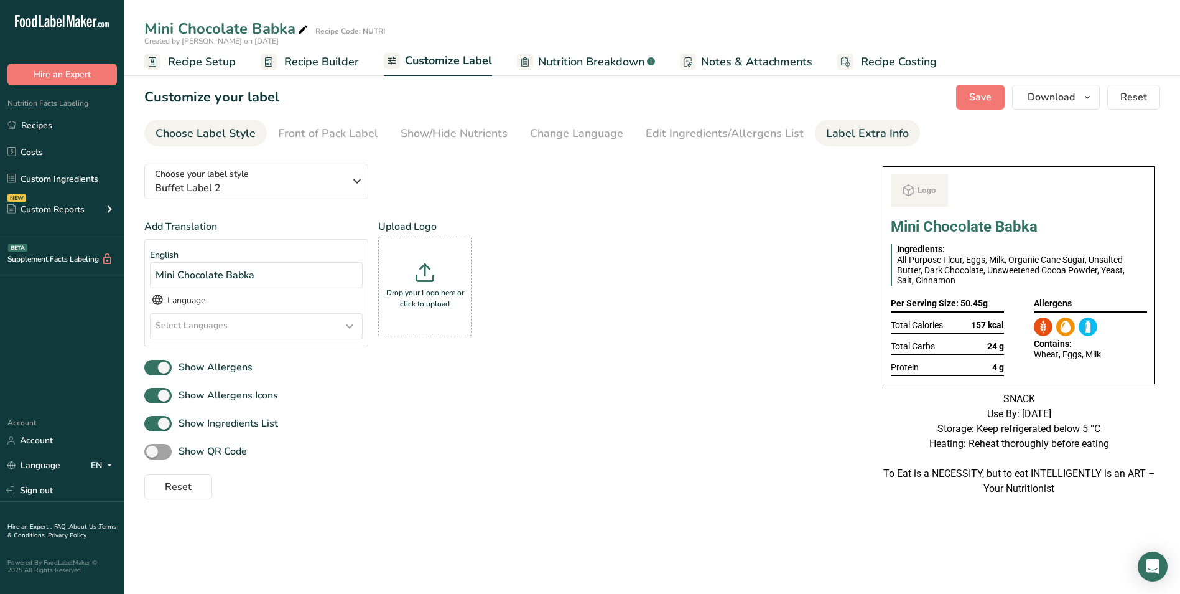
click at [843, 128] on div "Label Extra Info" at bounding box center [867, 133] width 83 height 17
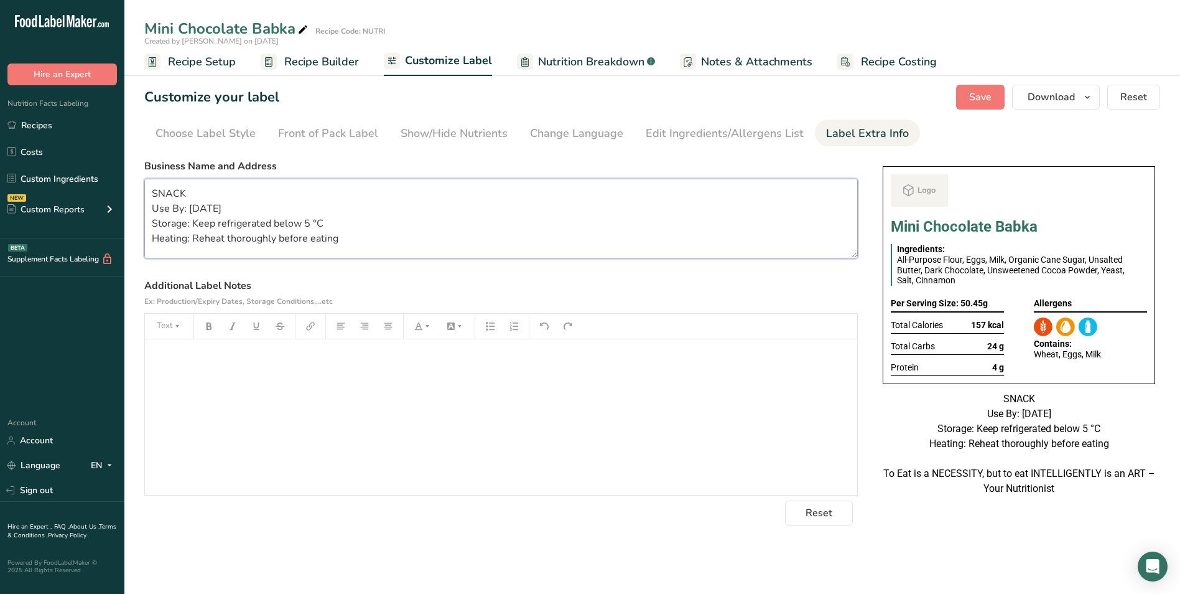
click at [462, 208] on textarea "SNACK Use By: 30/08/2025 Storage: Keep refrigerated below 5 °C Heating: Reheat …" at bounding box center [501, 219] width 714 height 80
paste textarea "Dinner Use by: 12/09/2025 Storage: Keep Refrigerated under 5 degree Heating: Re…"
click at [219, 241] on textarea "Dinner Use by: 12/09/2025 Storage: Keep Refrigerated under 5 degree Heating: Re…" at bounding box center [501, 219] width 714 height 80
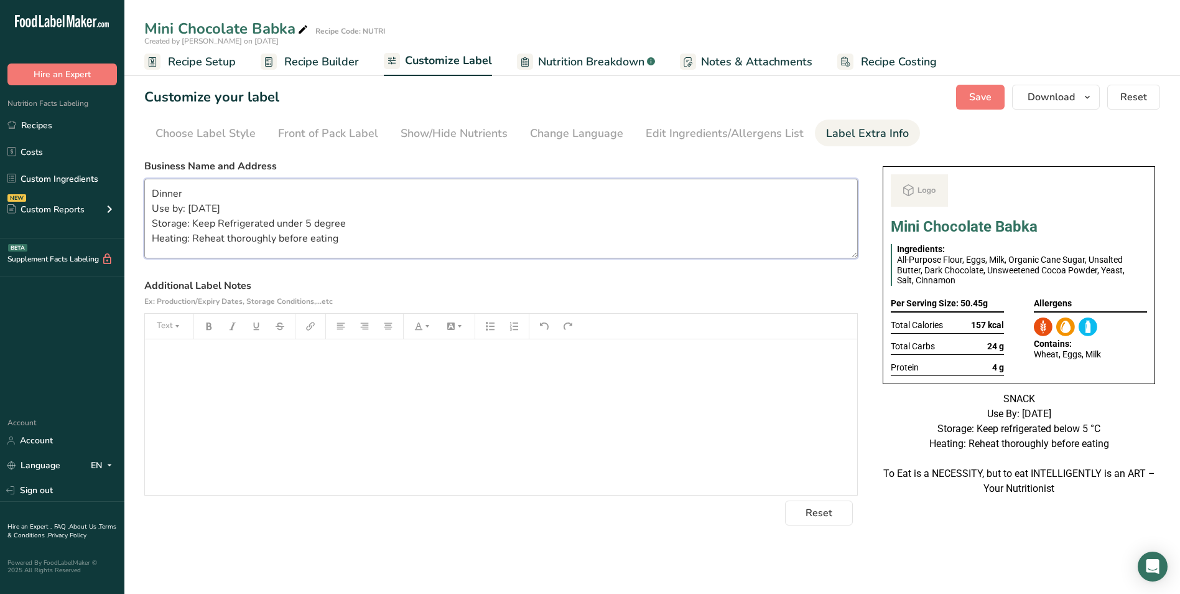
click at [219, 241] on textarea "Dinner Use by: 12/09/2025 Storage: Keep Refrigerated under 5 degree Heating: Re…" at bounding box center [501, 219] width 714 height 80
click at [172, 193] on textarea "Dinner Use by: 12/09/2025 Storage: Keep Refrigerated under 5 degrees" at bounding box center [501, 219] width 714 height 80
click at [992, 102] on span "Save" at bounding box center [980, 97] width 22 height 15
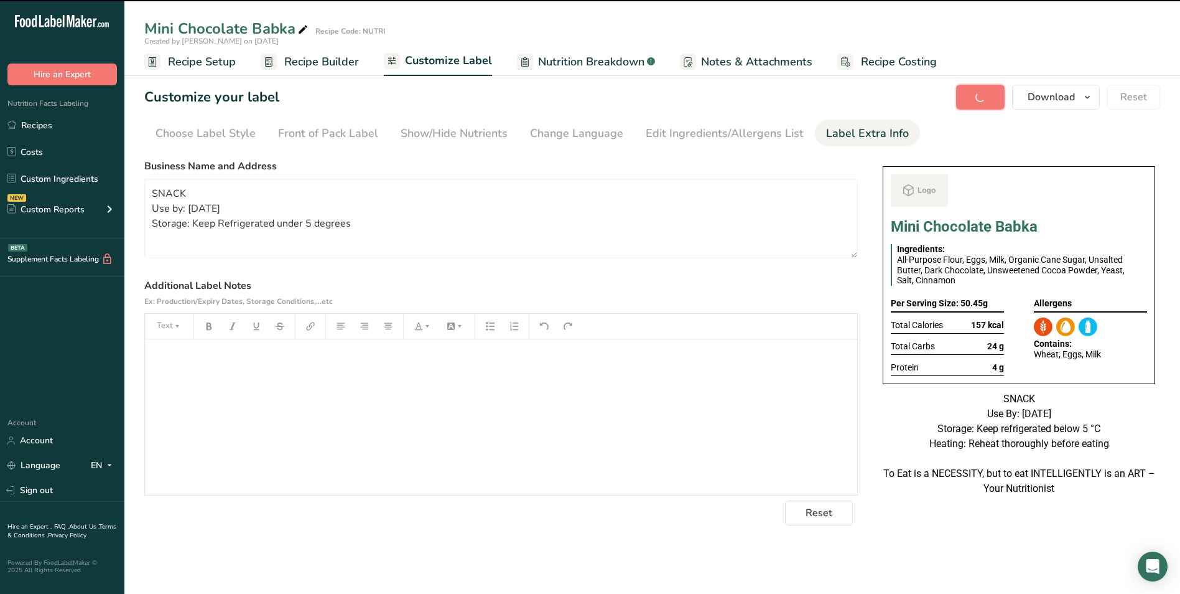
type textarea "SNACK Use by: 12/09/2025 Storage: Keep Refrigerated under 5 degrees"
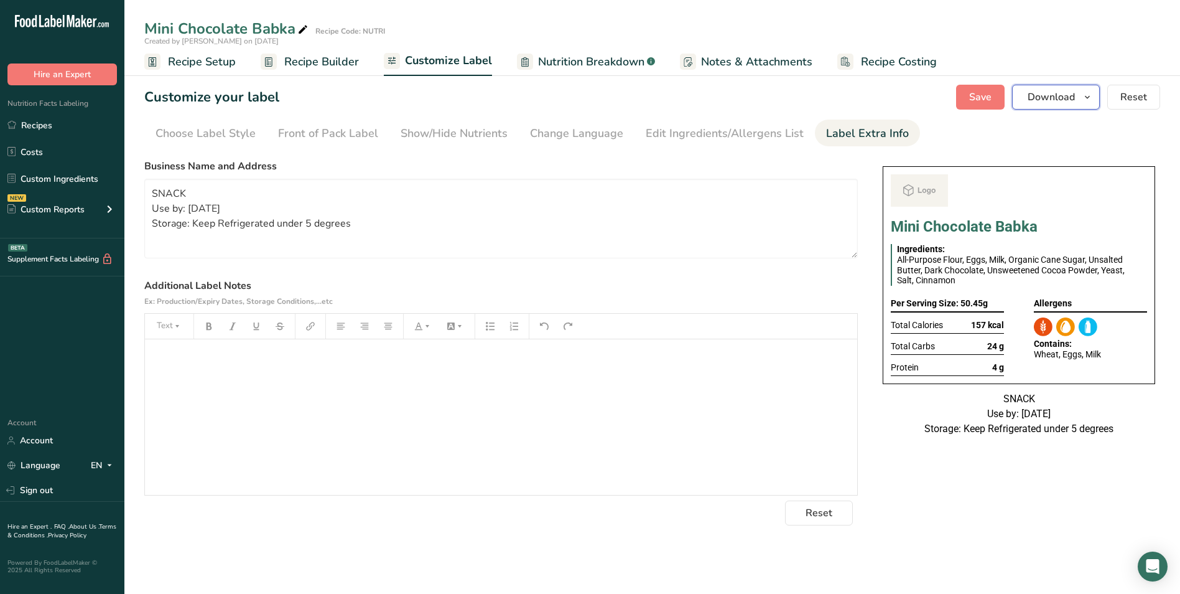
click at [1082, 93] on span "button" at bounding box center [1087, 97] width 15 height 15
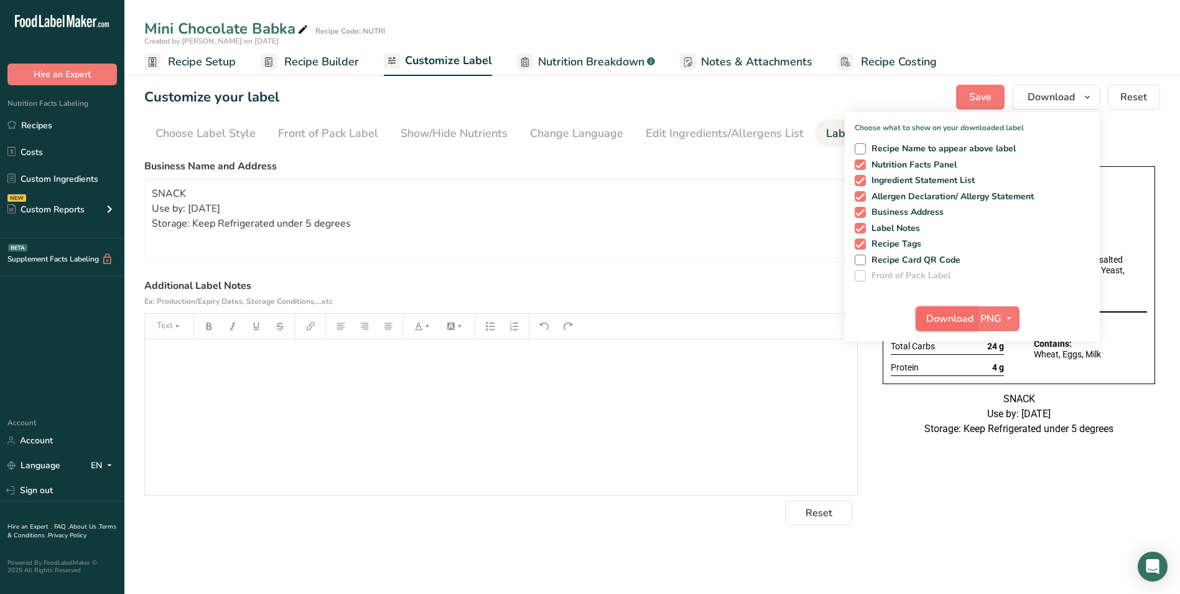
click at [960, 315] on span "Download" at bounding box center [949, 318] width 47 height 15
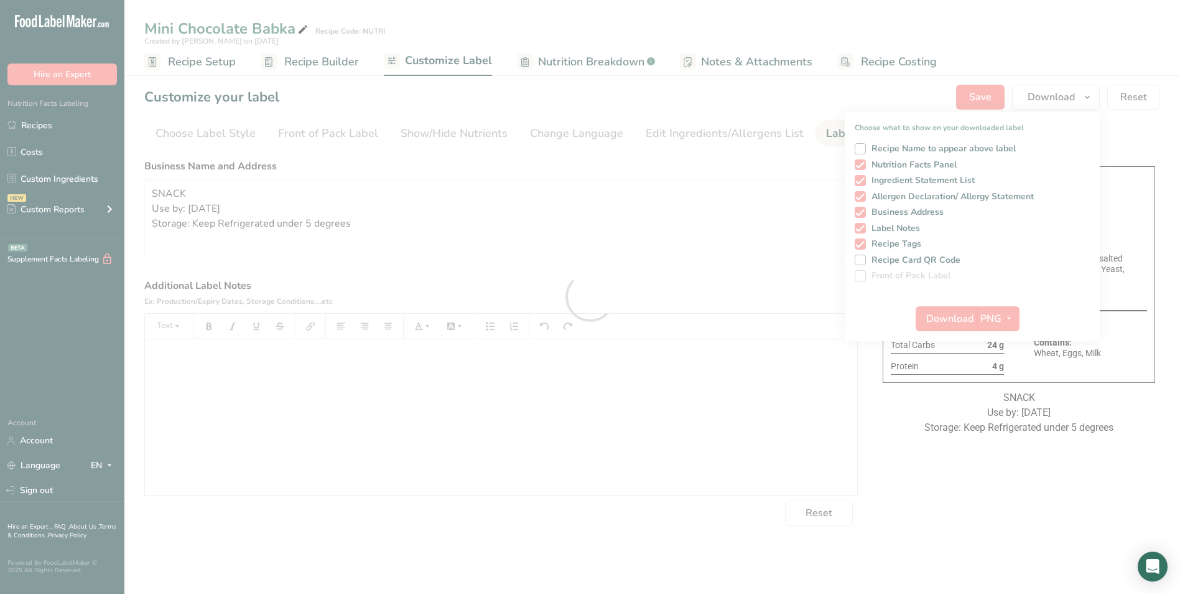
click at [820, 103] on div at bounding box center [590, 297] width 1180 height 594
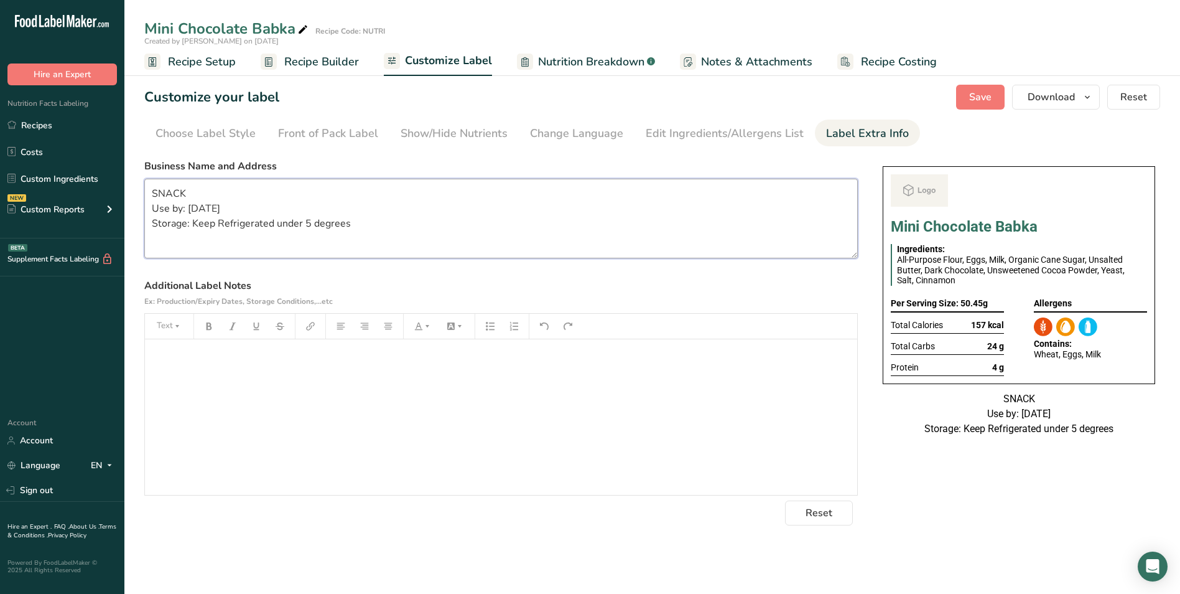
click at [393, 238] on textarea "SNACK Use by: 12/09/2025 Storage: Keep Refrigerated under 5 degrees" at bounding box center [501, 219] width 714 height 80
click at [41, 121] on link "Recipes" at bounding box center [62, 125] width 124 height 24
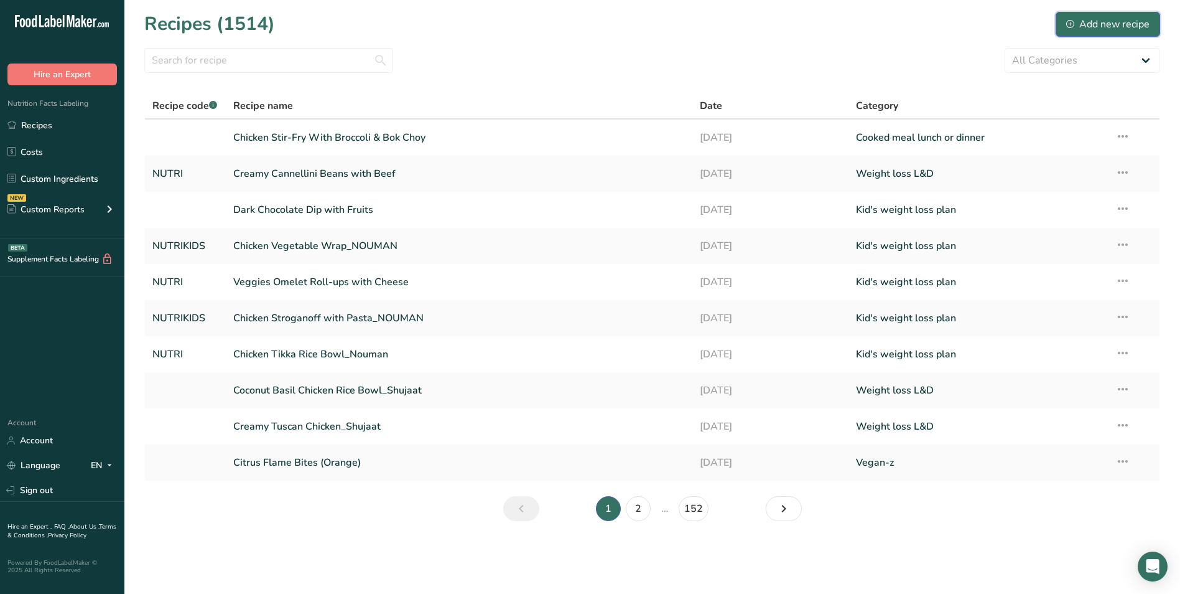
click at [1131, 26] on div "Add new recipe" at bounding box center [1107, 24] width 83 height 15
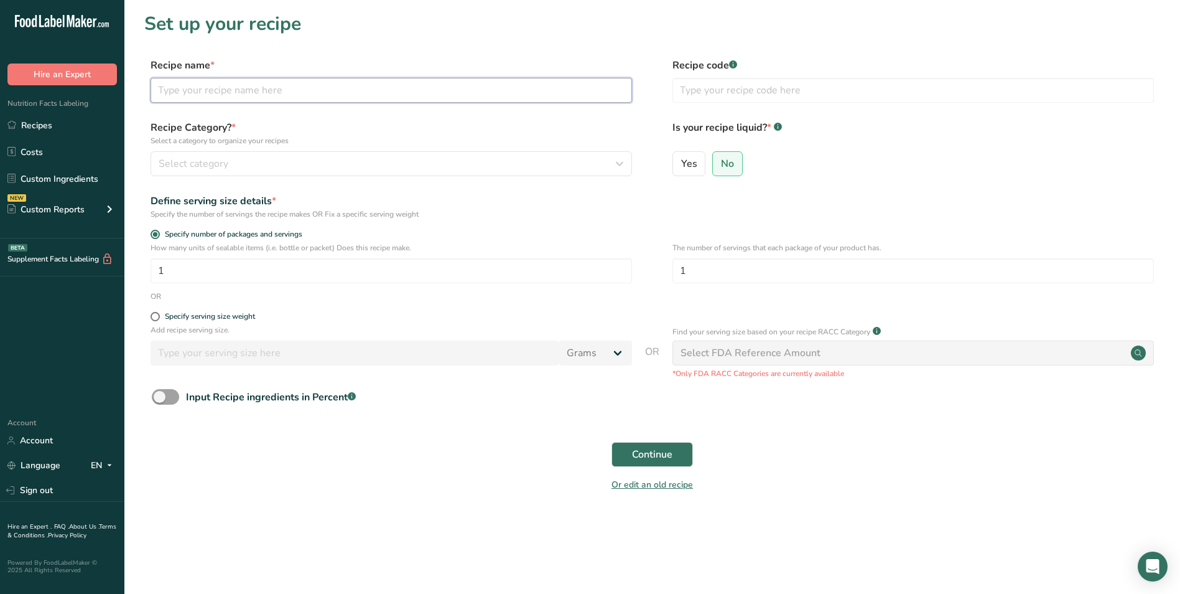
click at [285, 98] on input "text" at bounding box center [392, 90] width 482 height 25
type input "Banana Pancakes with Honey Drizzle"
click at [711, 86] on input "text" at bounding box center [914, 90] width 482 height 25
type input "NUTRI"
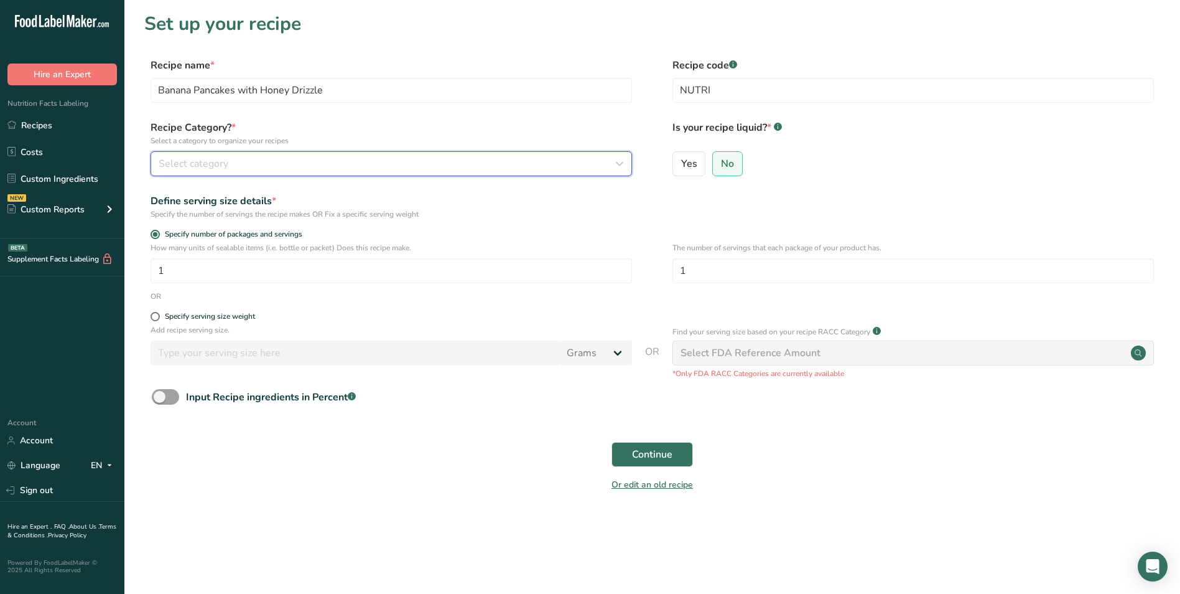
click at [334, 173] on button "Select category" at bounding box center [392, 163] width 482 height 25
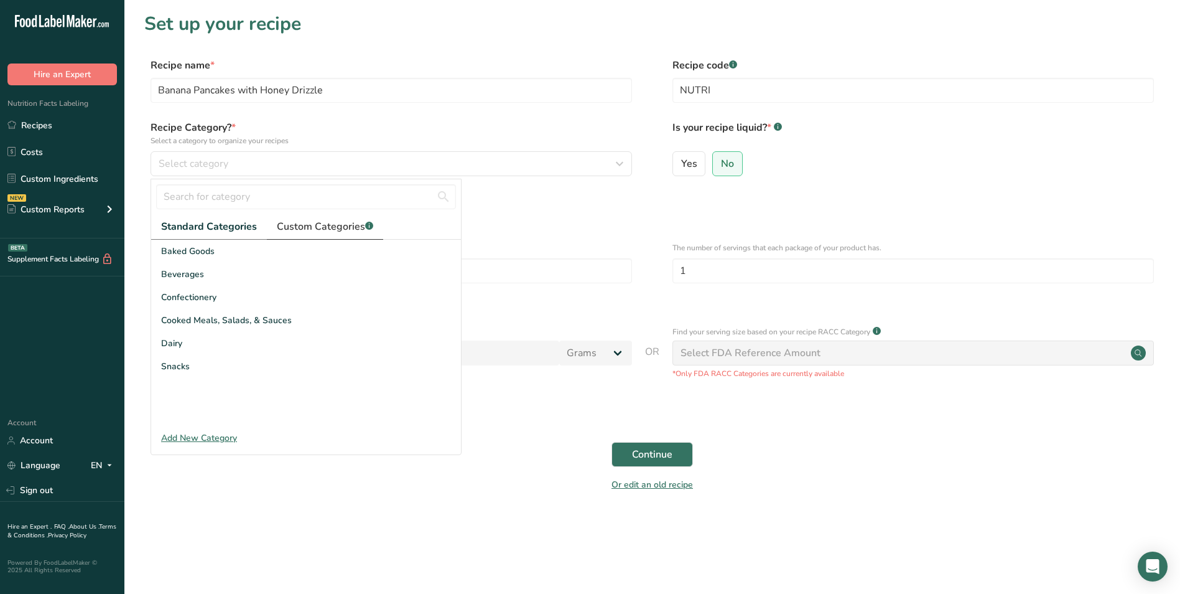
click at [320, 230] on span "Custom Categories .a-a{fill:#347362;}.b-a{fill:#fff;}" at bounding box center [325, 226] width 96 height 15
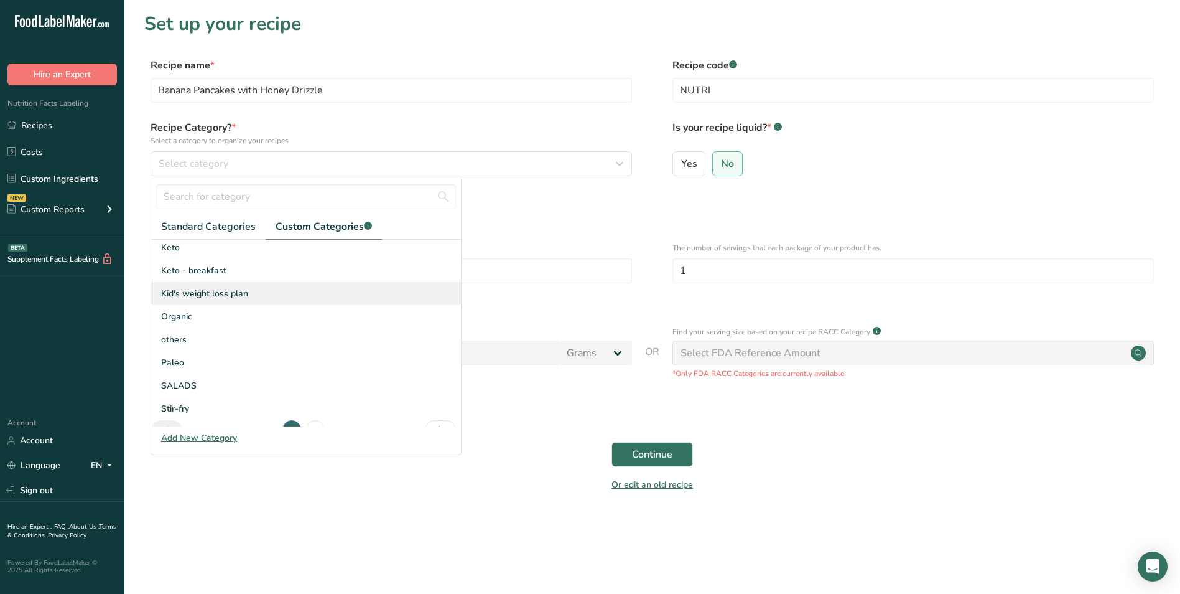
scroll to position [182, 0]
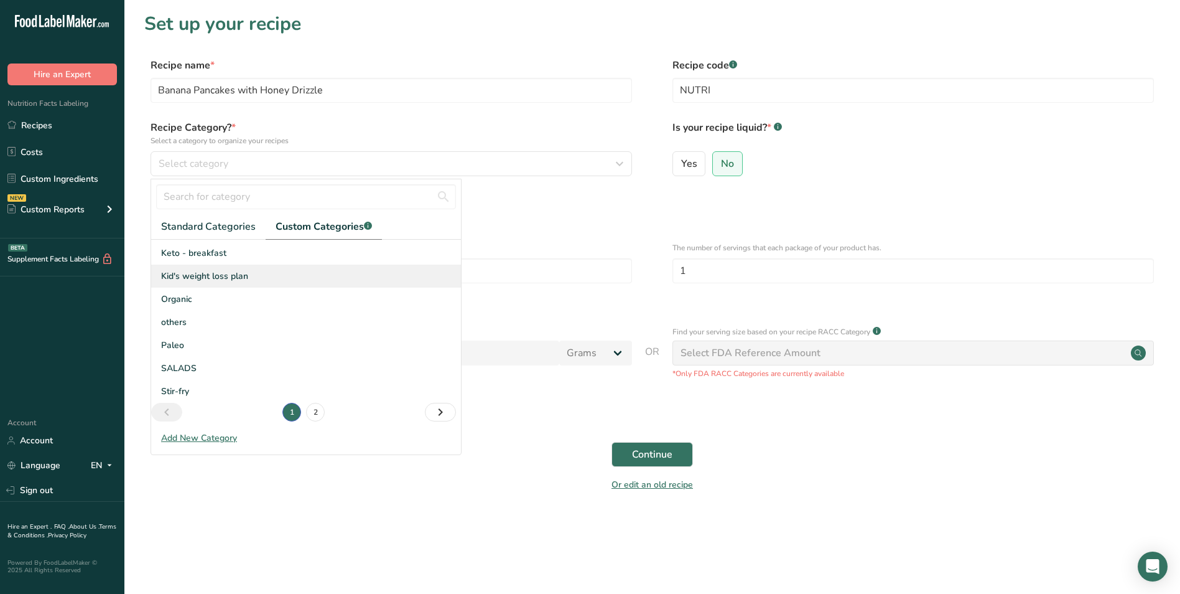
click at [224, 280] on span "Kid's weight loss plan" at bounding box center [204, 275] width 87 height 13
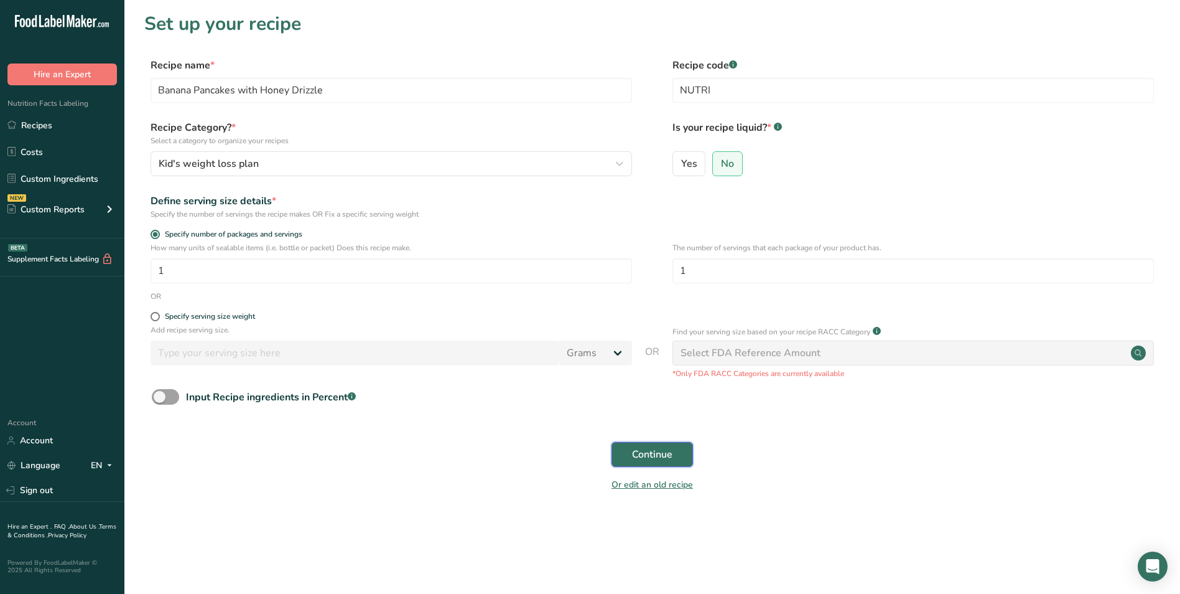
click at [661, 455] on span "Continue" at bounding box center [652, 454] width 40 height 15
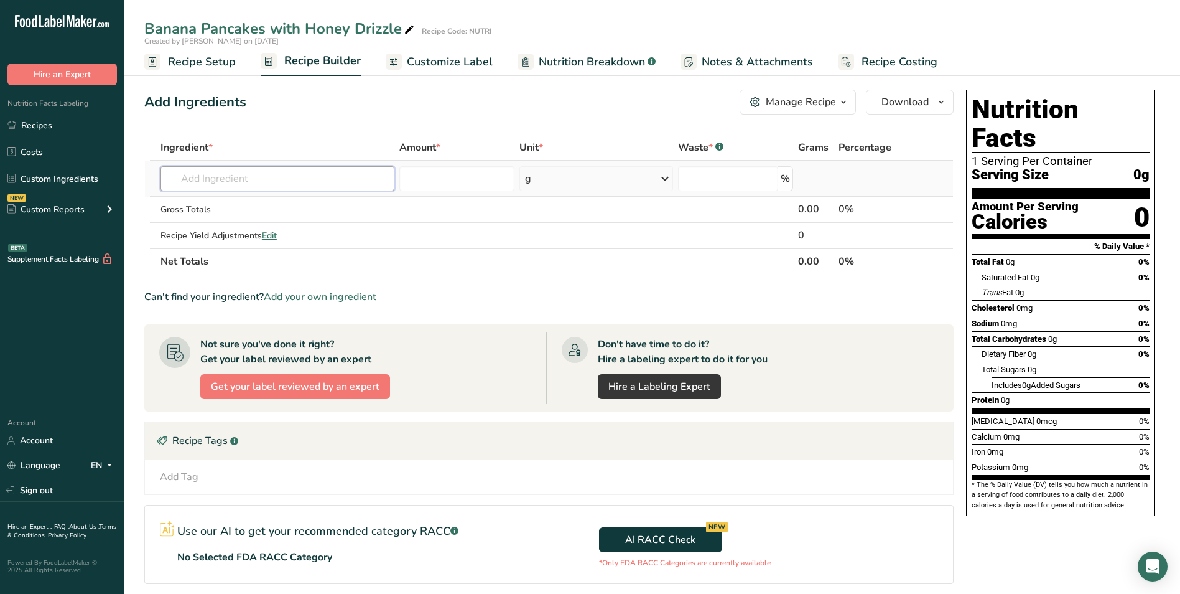
click at [322, 169] on input "text" at bounding box center [278, 178] width 234 height 25
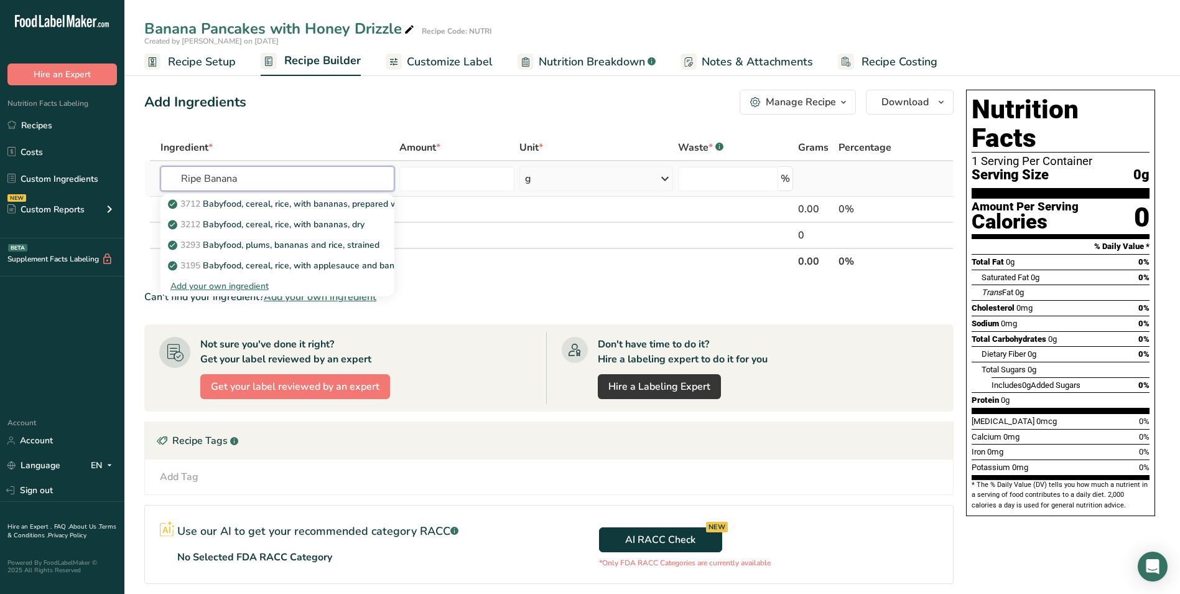
click at [194, 184] on input "Ripe Banana" at bounding box center [278, 178] width 234 height 25
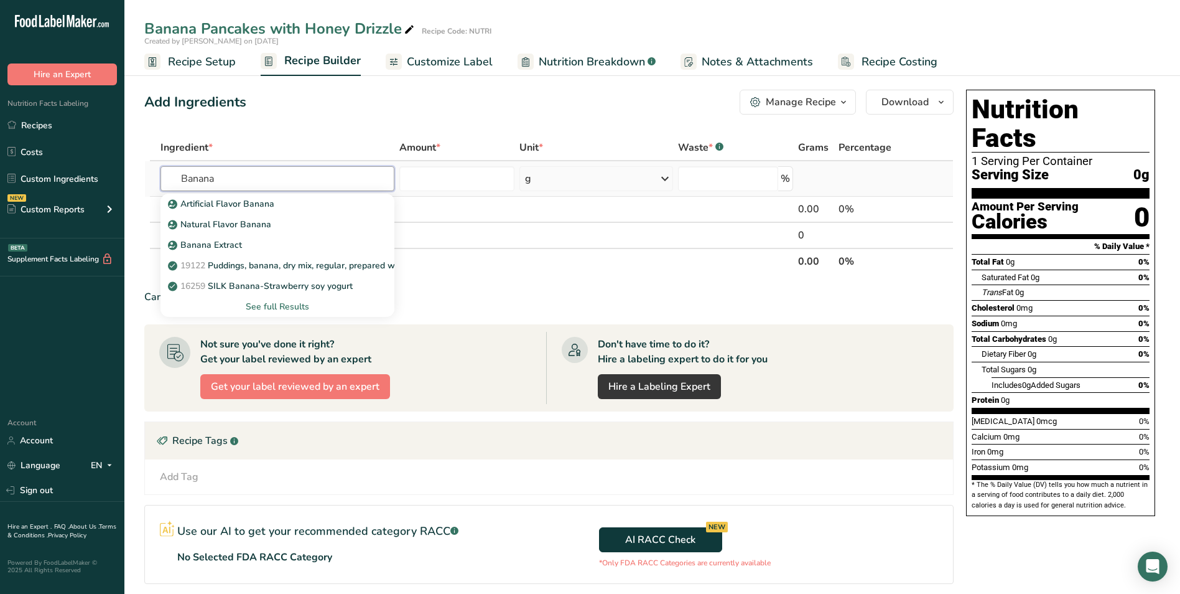
type input "Banana"
click at [294, 302] on div "See full Results" at bounding box center [277, 306] width 214 height 13
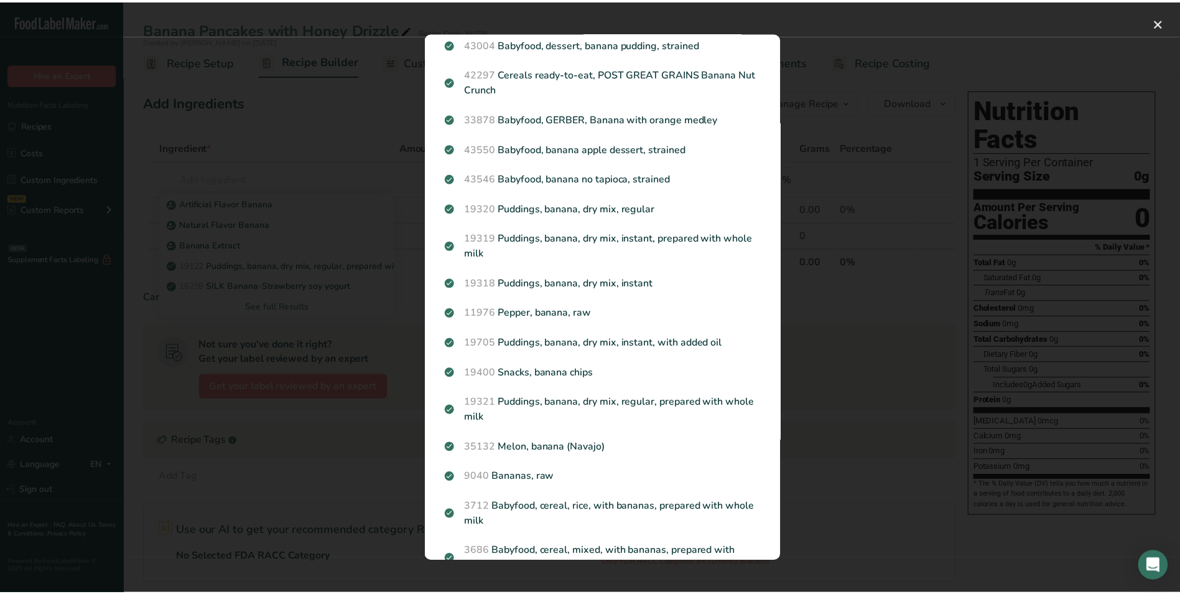
scroll to position [1058, 0]
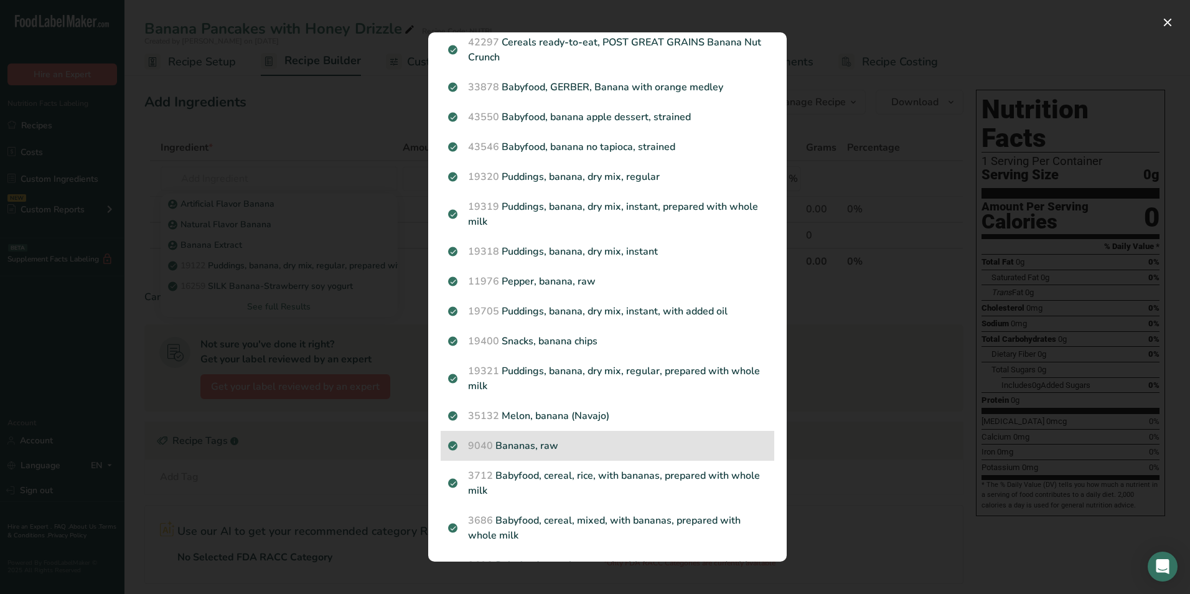
click at [556, 453] on p "9040 Bananas, raw" at bounding box center [607, 445] width 319 height 15
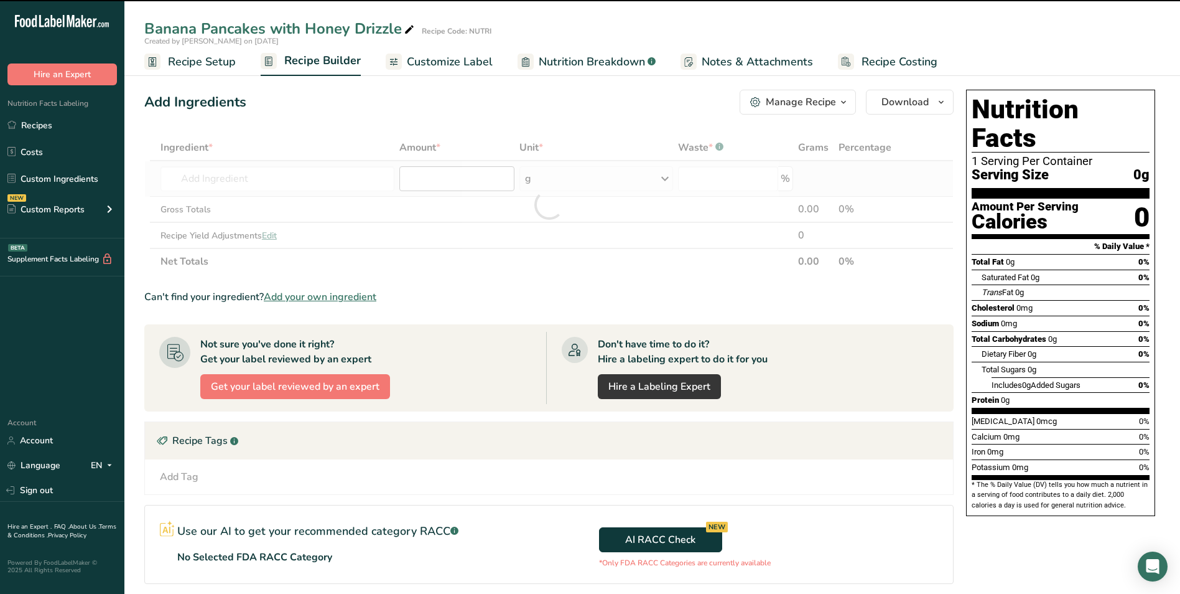
type input "0"
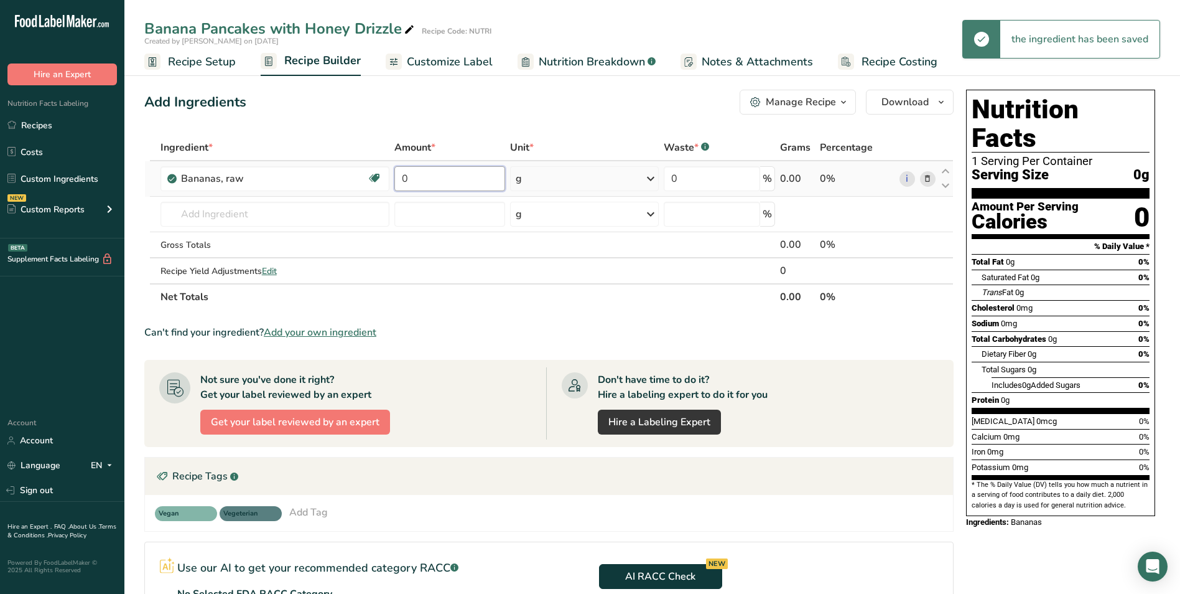
click at [402, 180] on input "0" at bounding box center [449, 178] width 111 height 25
type input "80"
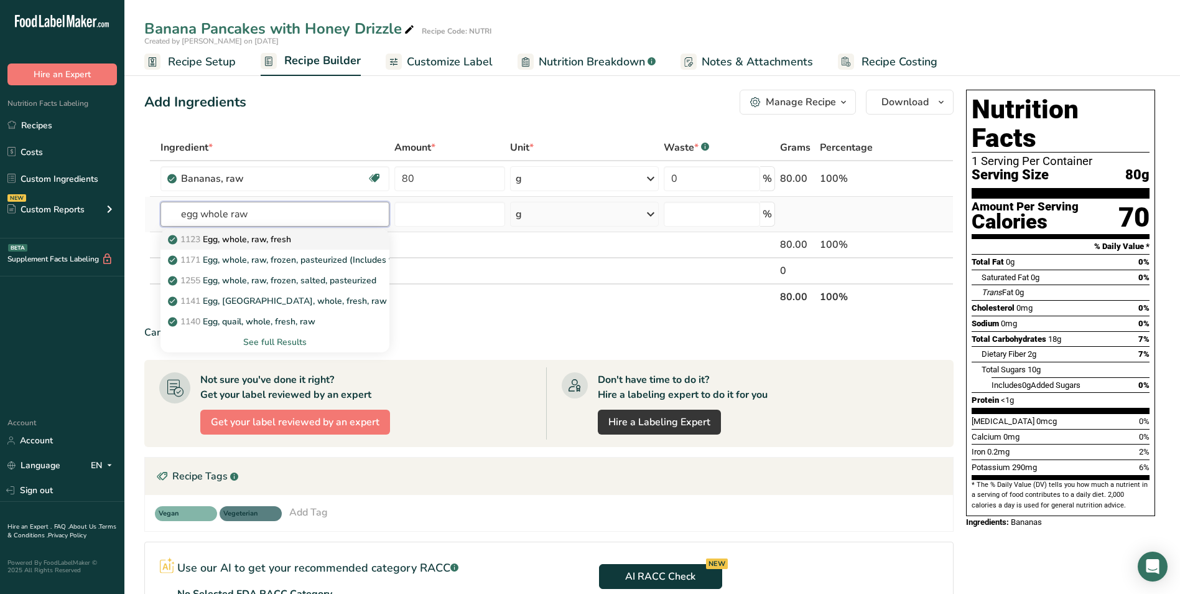
type input "egg whole raw"
click at [303, 234] on div "1123 Egg, whole, raw, fresh" at bounding box center [264, 239] width 189 height 13
type input "Egg, whole, raw, fresh"
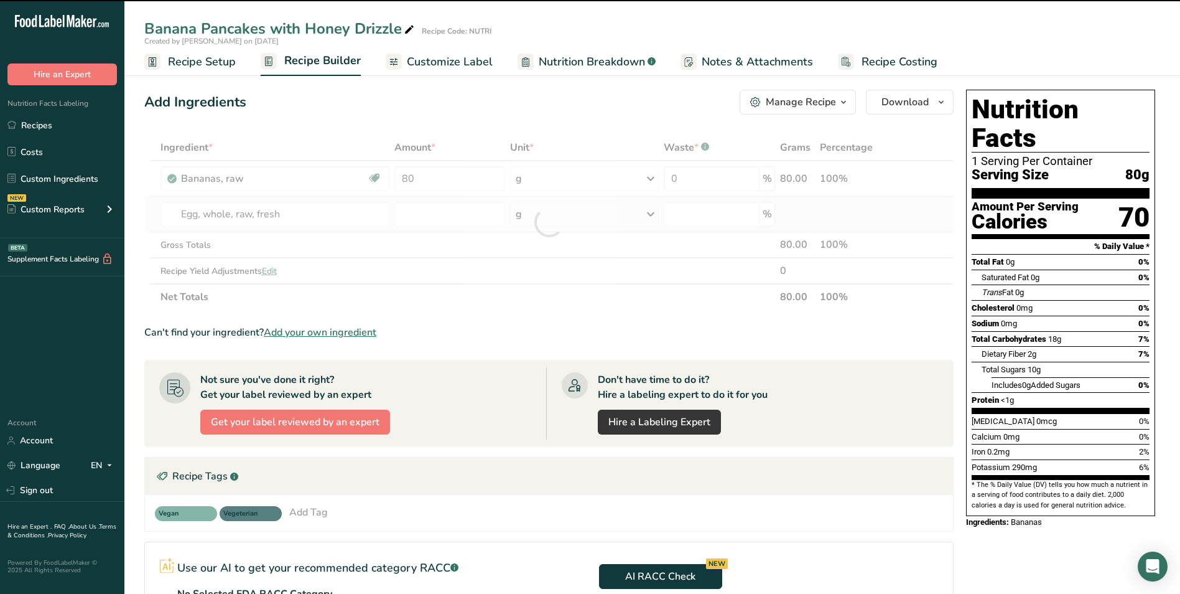
type input "0"
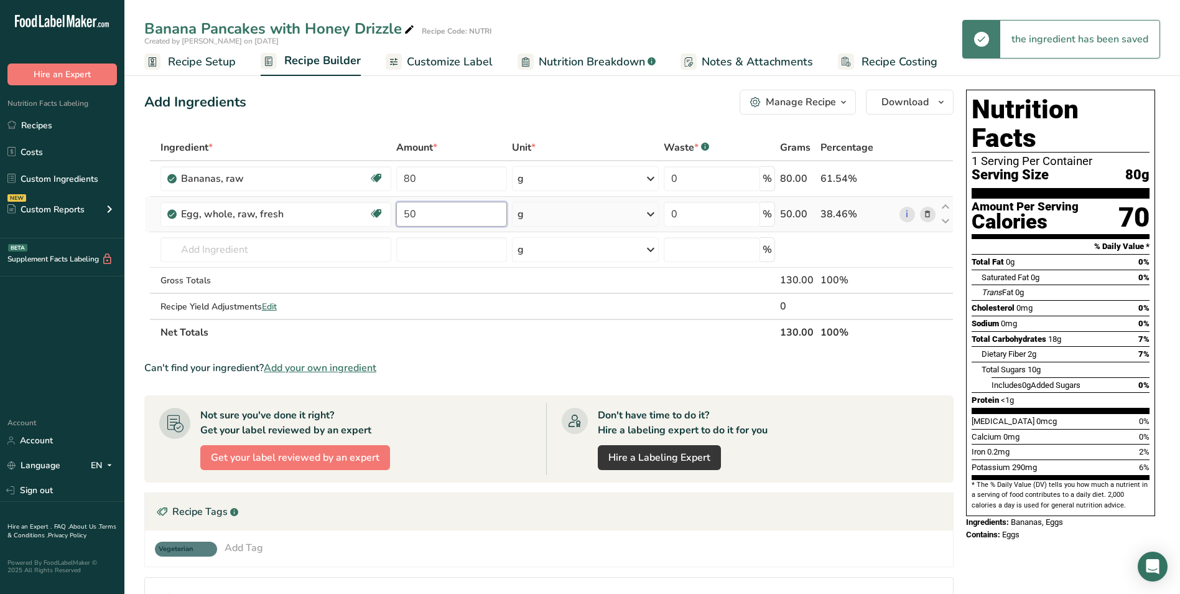
type input "50"
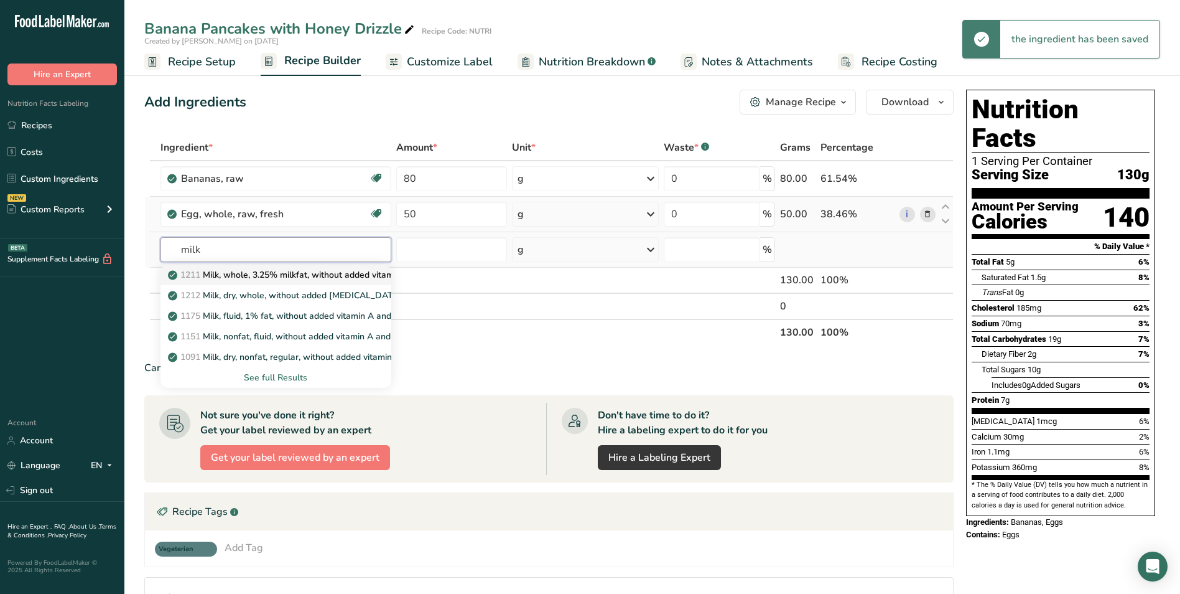
type input "milk"
click at [302, 272] on p "1211 Milk, whole, 3.25% milkfat, without added vitamin A and vitamin D" at bounding box center [336, 274] width 332 height 13
type input "Milk, whole, 3.25% milkfat, without added vitamin A and [MEDICAL_DATA]"
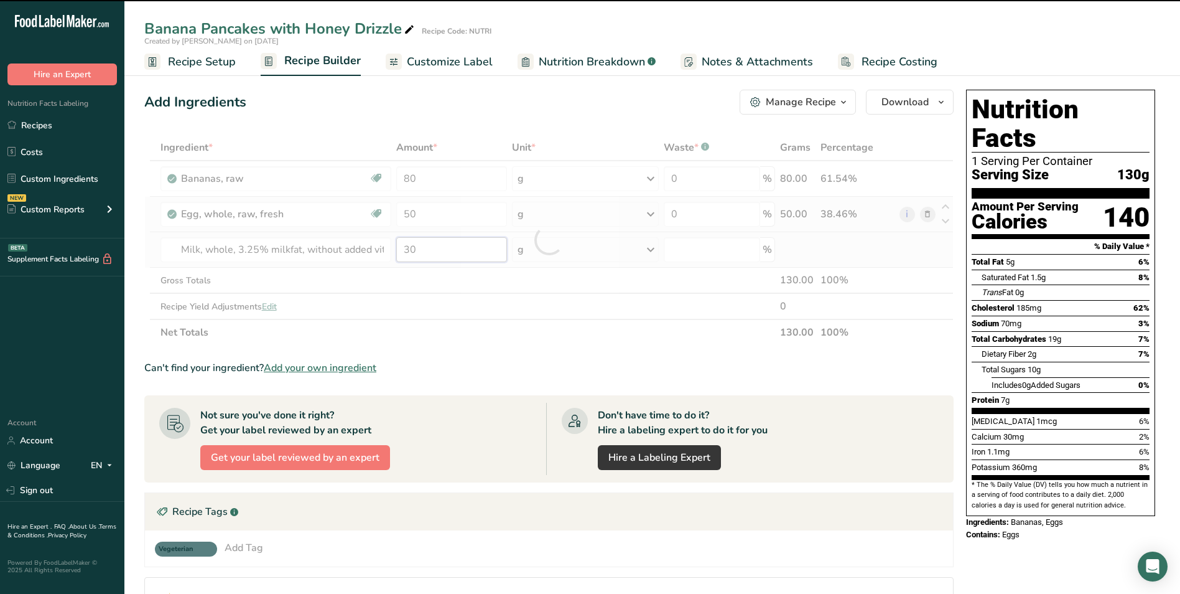
type input "0"
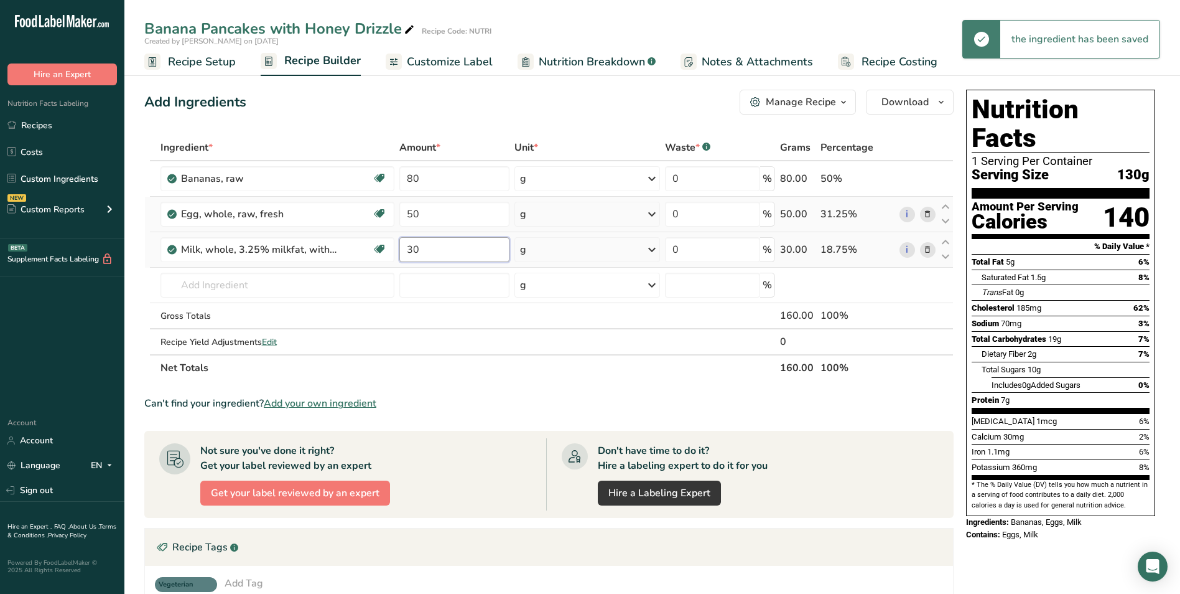
type input "30"
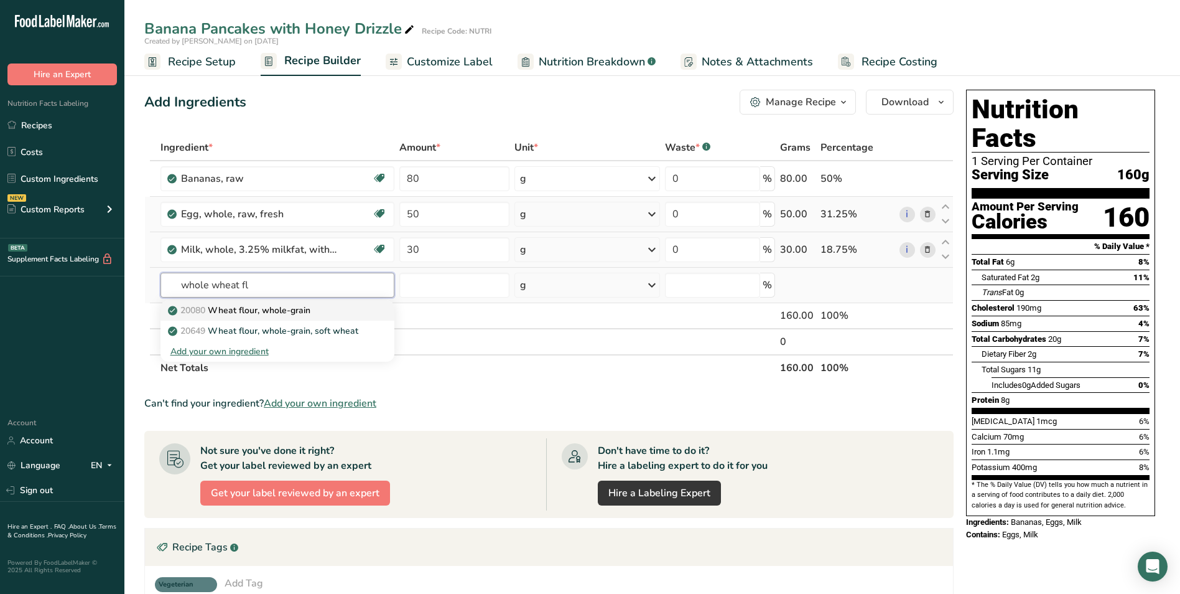
type input "whole wheat fl"
click at [294, 307] on p "20080 Wheat flour, whole-grain" at bounding box center [240, 310] width 140 height 13
type input "Wheat flour, whole-grain"
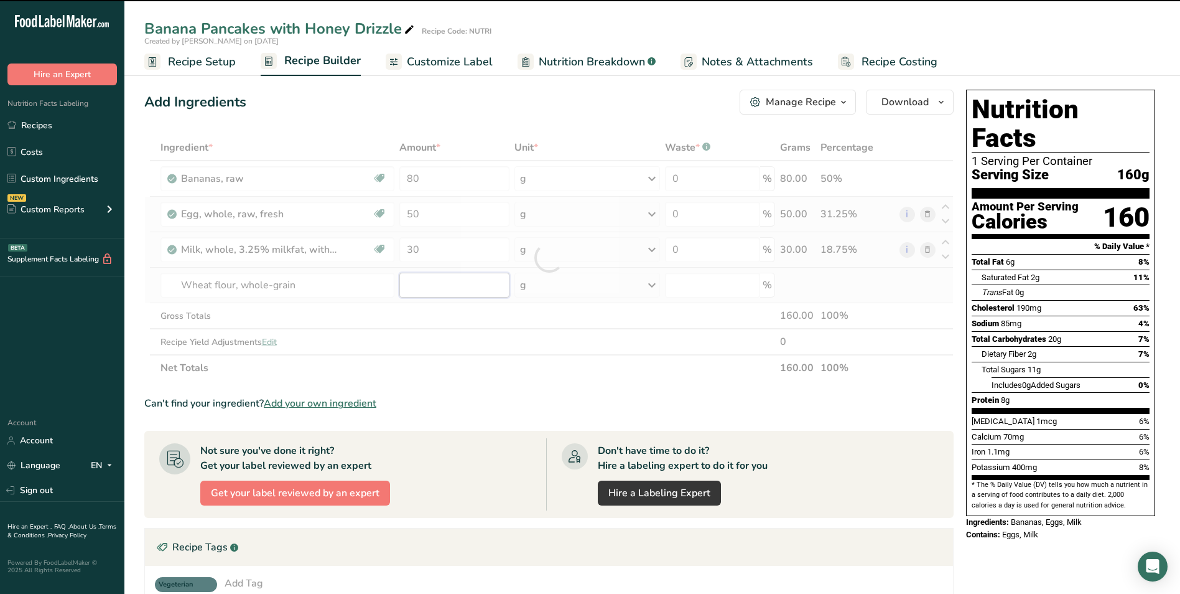
type input "0"
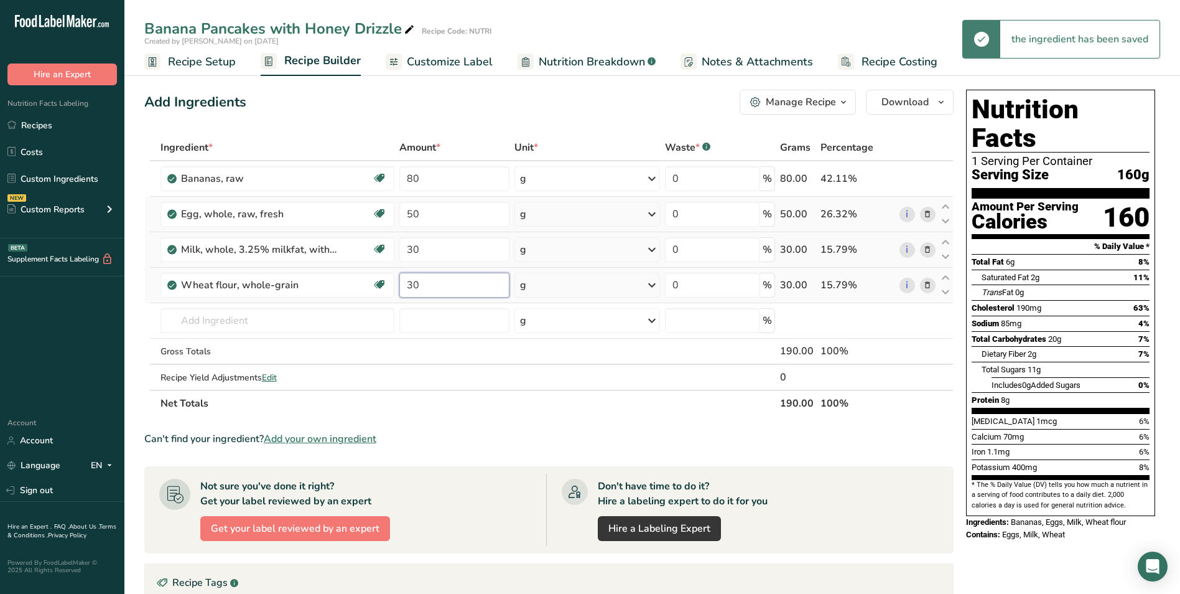
type input "30"
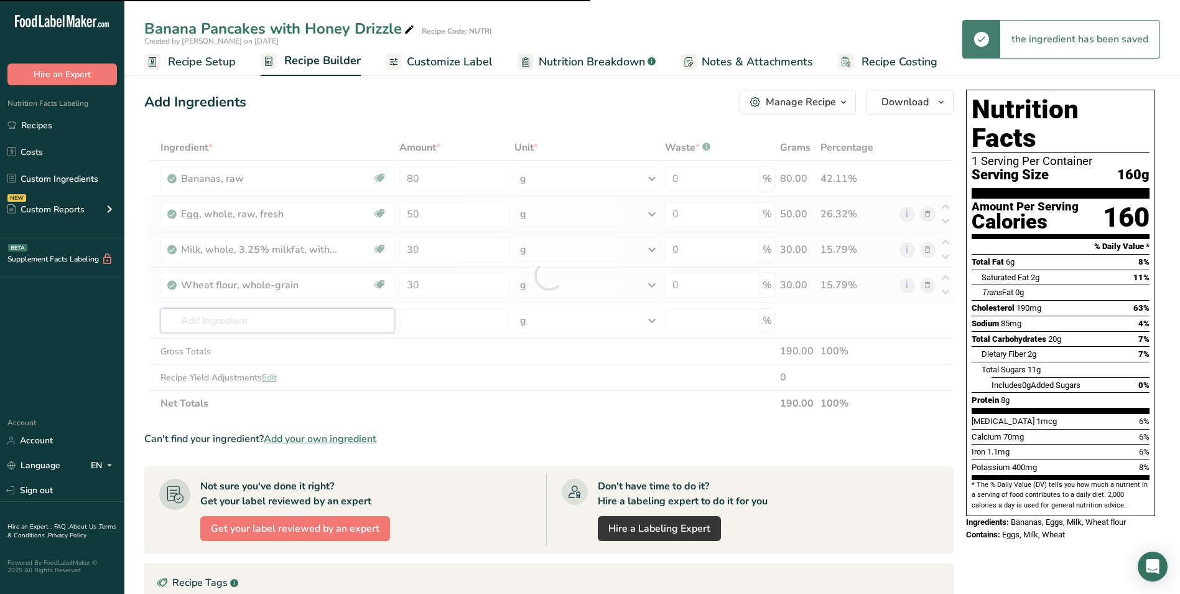
type input "b"
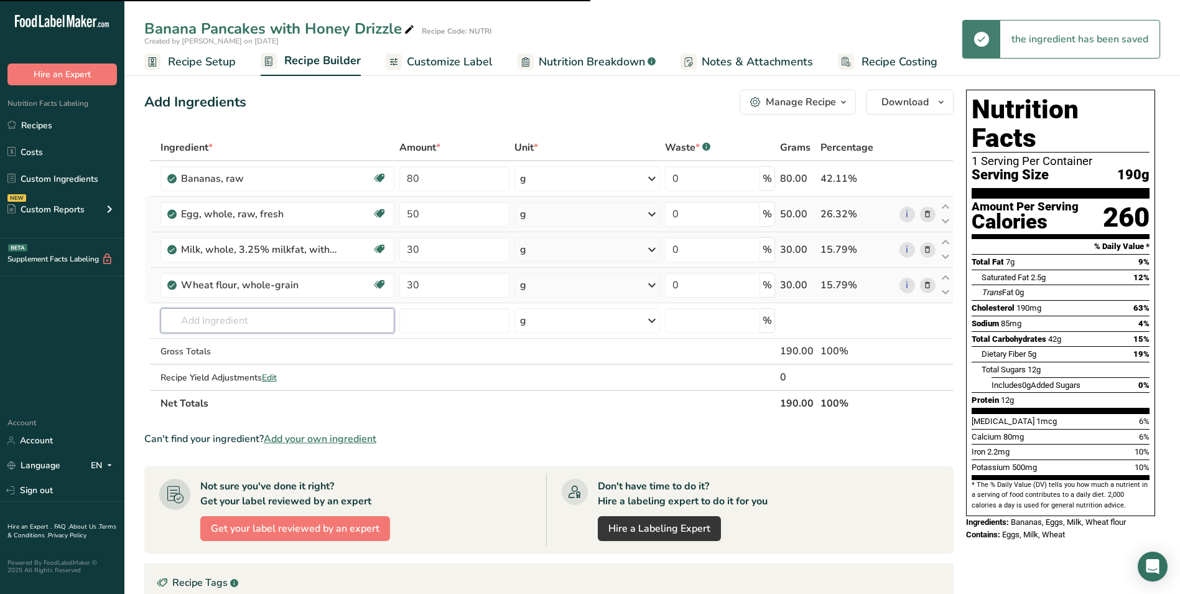
type input "a"
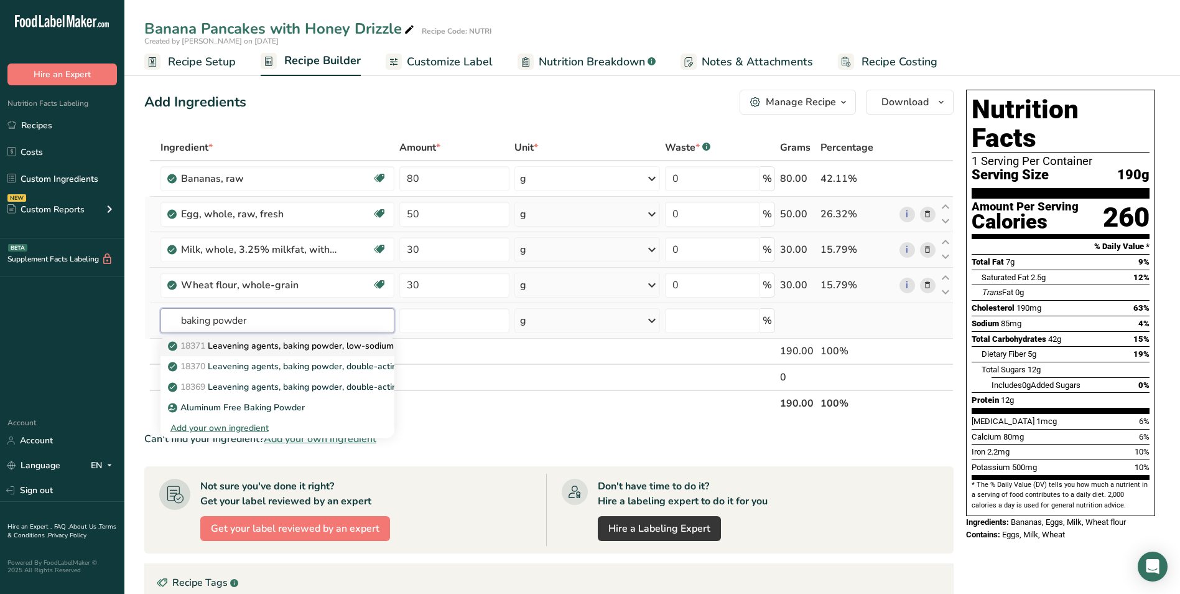
type input "baking powder"
click at [306, 347] on p "18371 Leavening agents, baking powder, low-sodium" at bounding box center [281, 345] width 223 height 13
type input "Leavening agents, baking powder, low-sodium"
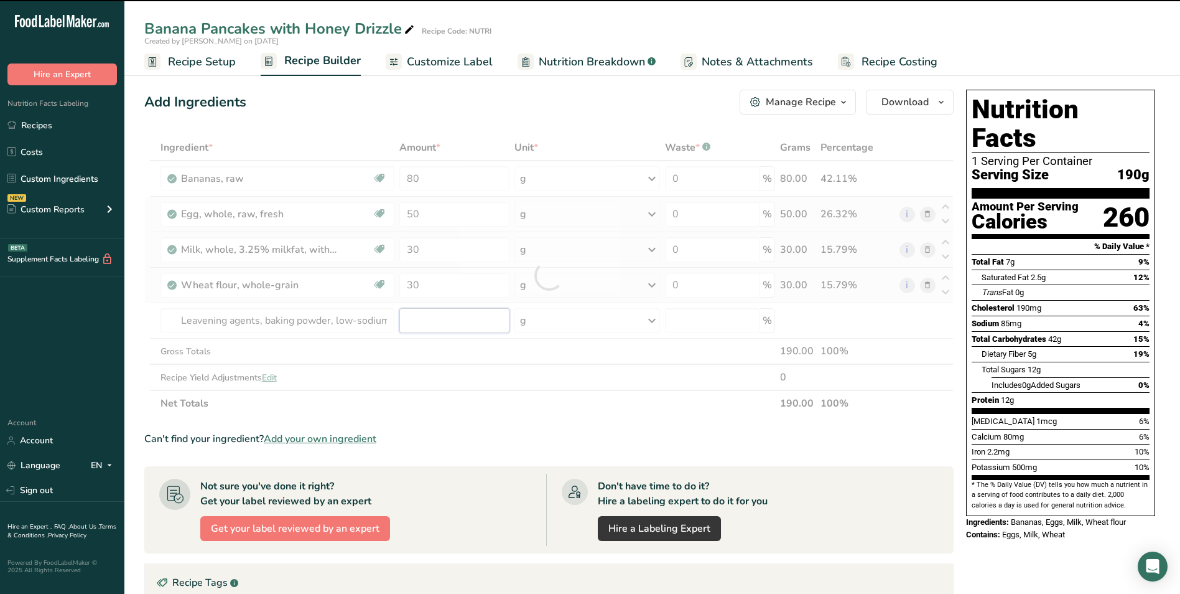
type input "0"
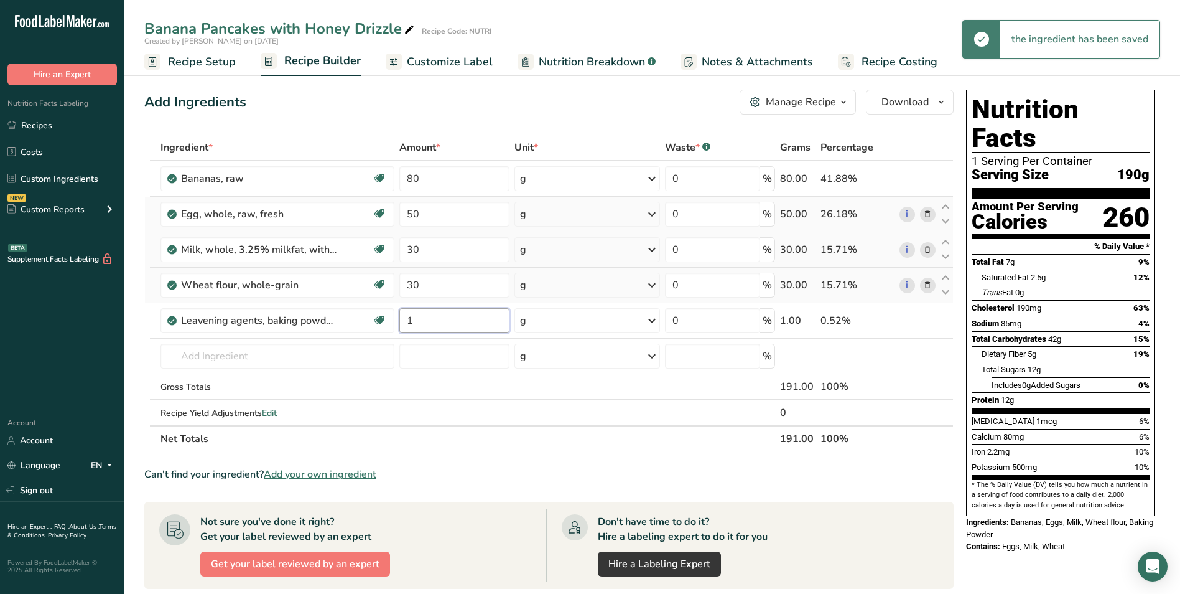
type input "1"
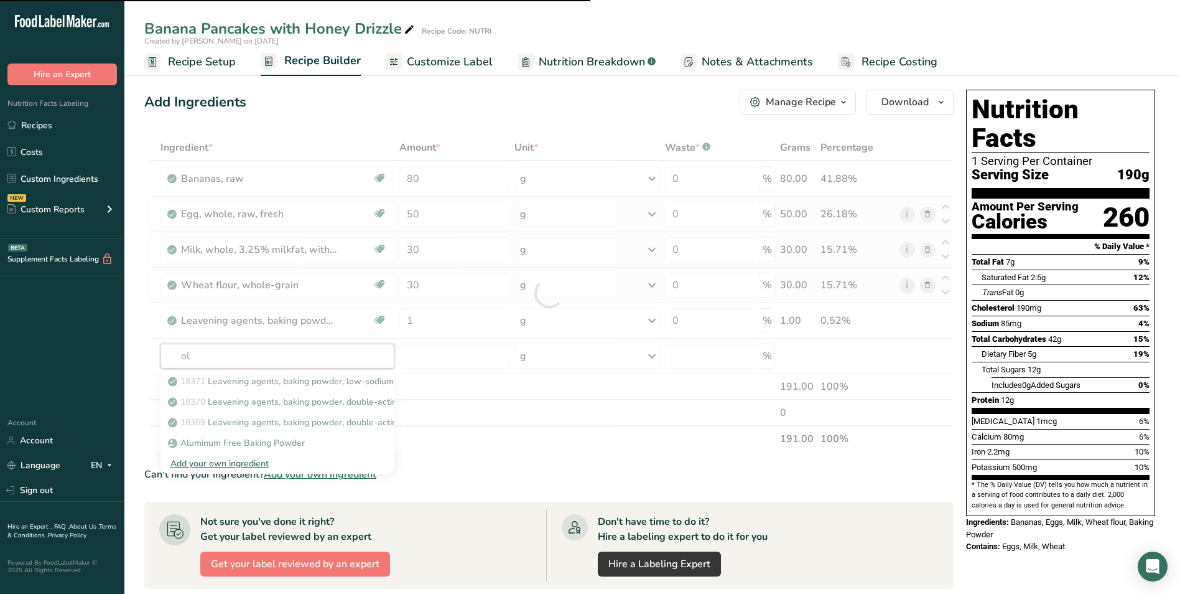
type input "oli"
type input "v"
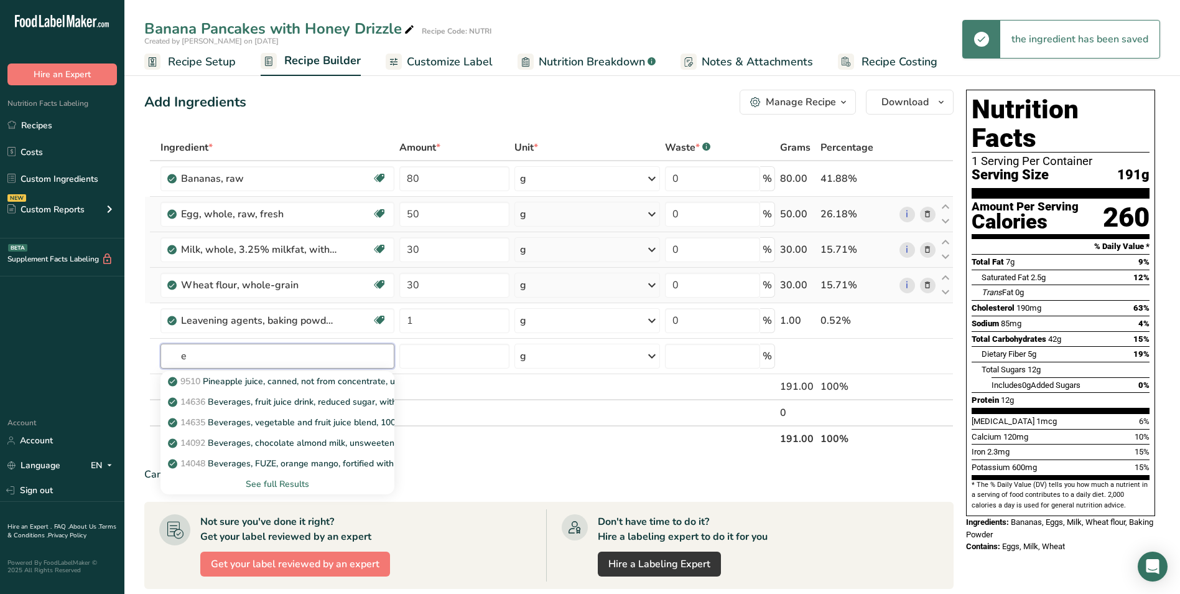
type input "e"
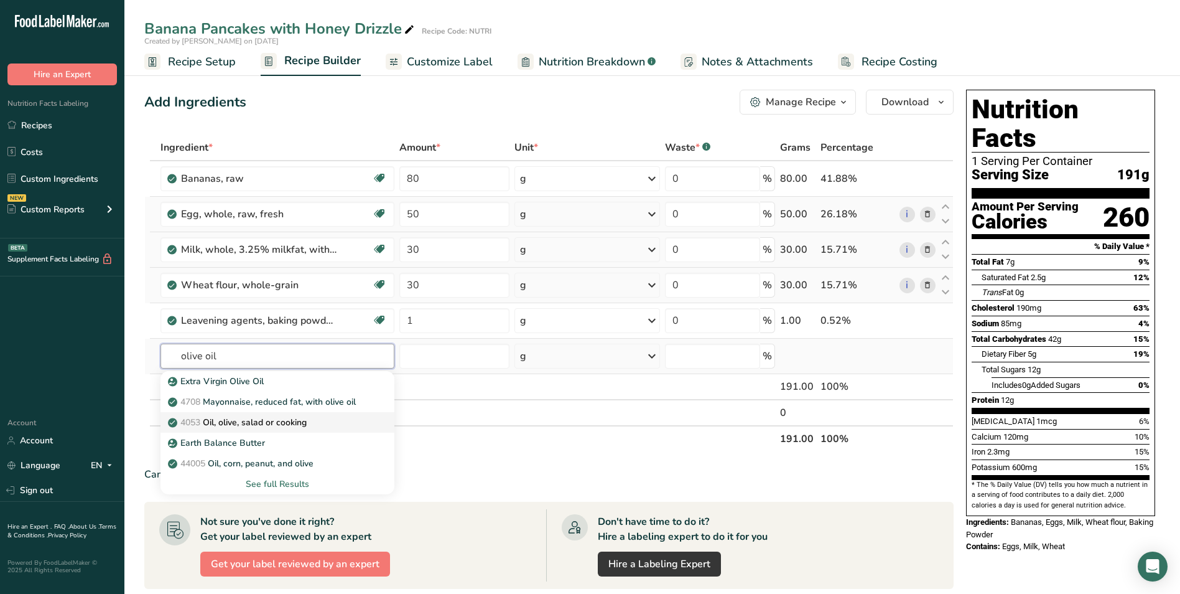
type input "olive oil"
click at [301, 422] on p "4053 Oil, olive, salad or cooking" at bounding box center [238, 422] width 136 height 13
type input "Oil, olive, salad or cooking"
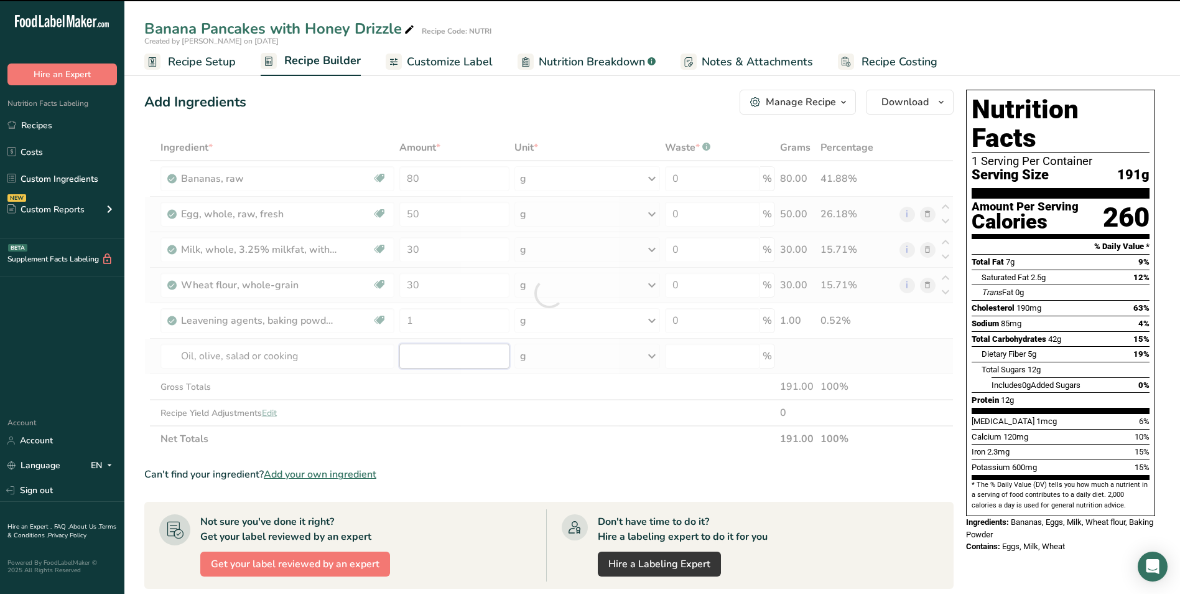
type input "0"
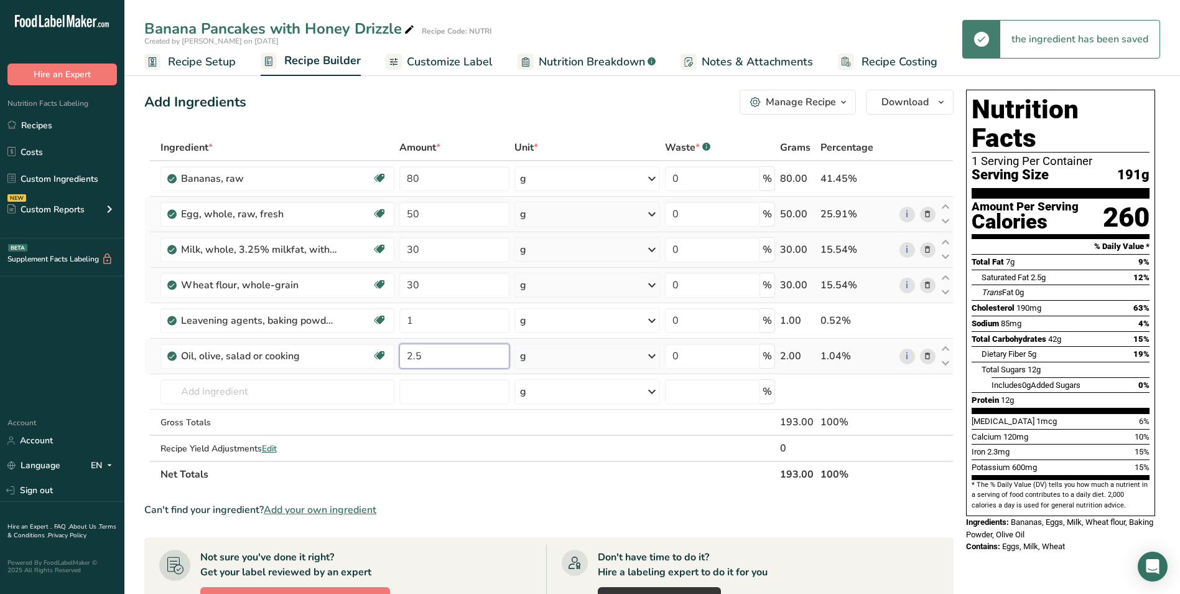
type input "2.5"
click at [192, 391] on input "text" at bounding box center [278, 391] width 234 height 25
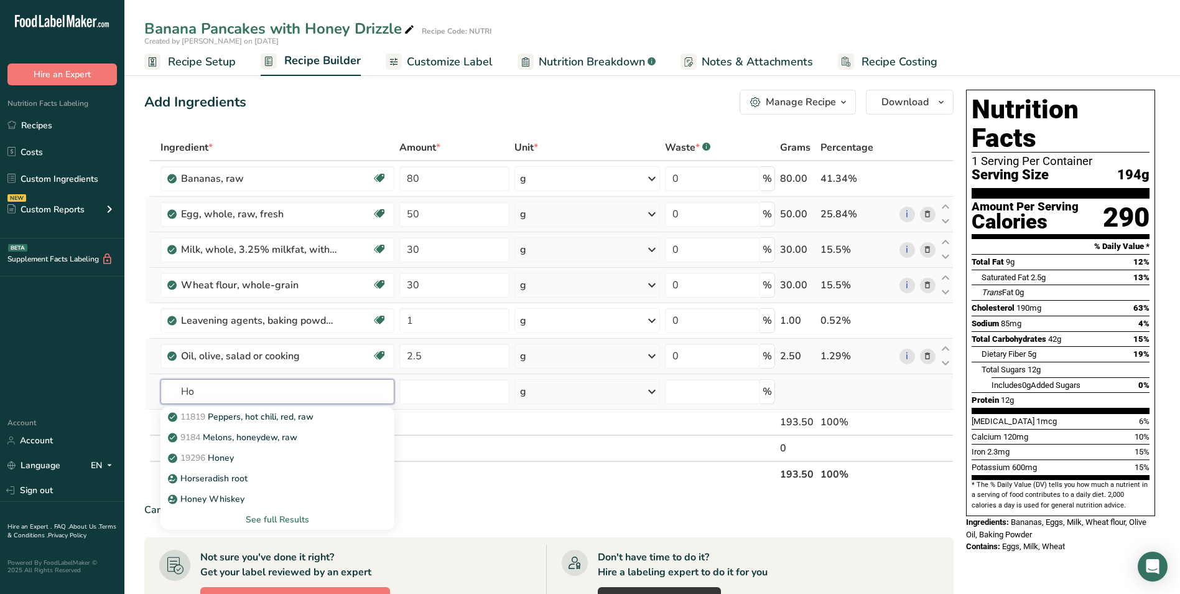
type input "H"
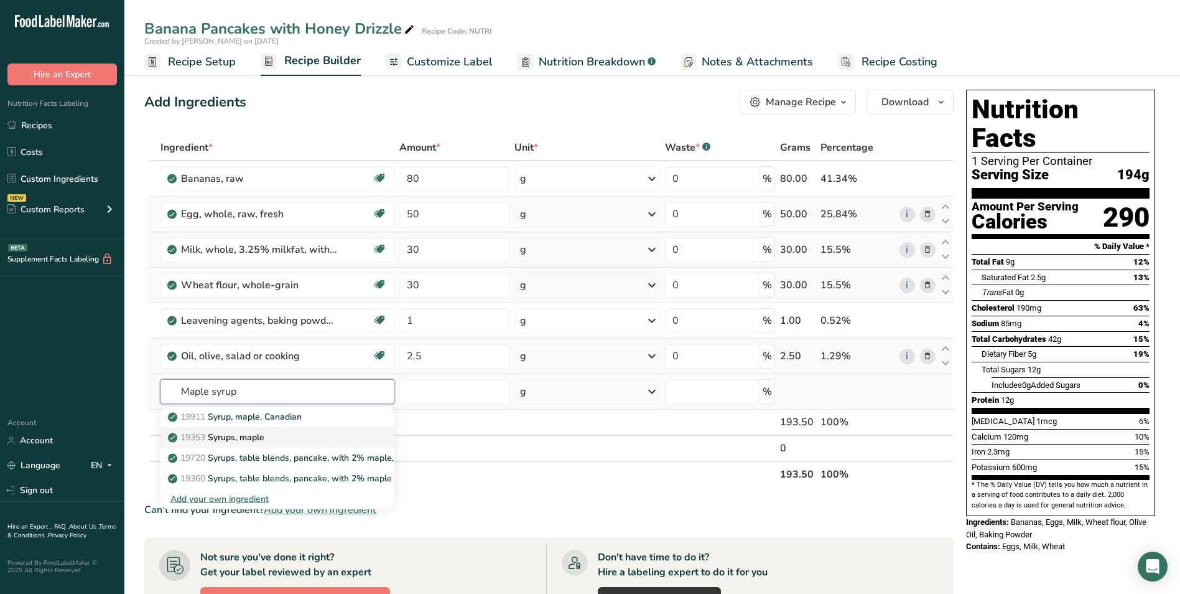
type input "Maple syrup"
click at [258, 434] on p "19353 Syrups, maple" at bounding box center [217, 437] width 94 height 13
type input "Syrups, maple"
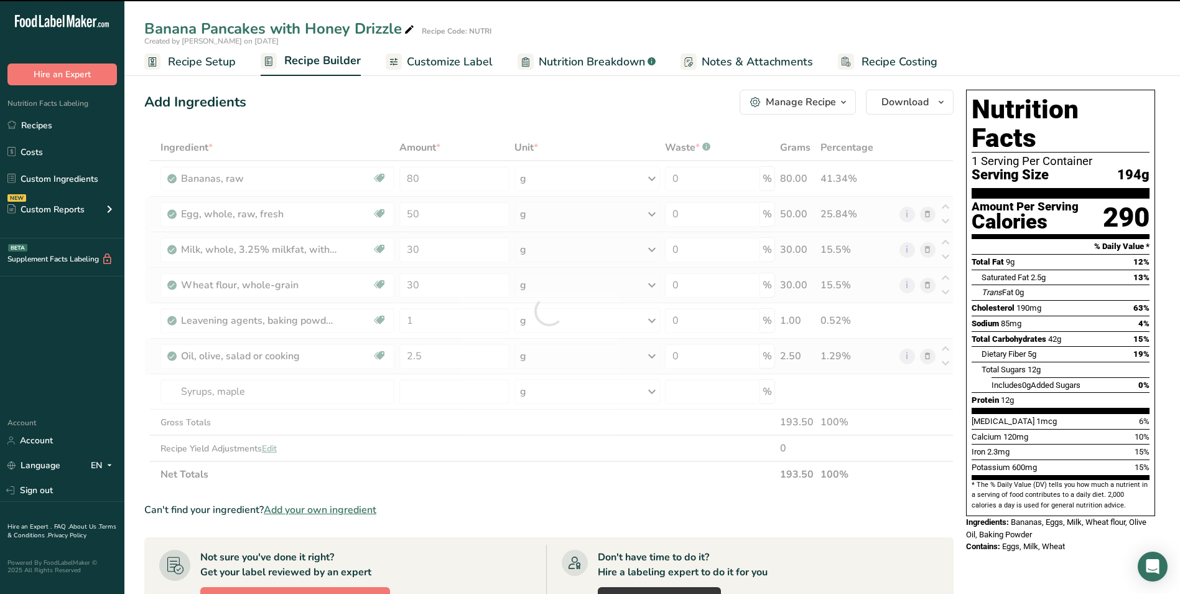
click at [411, 394] on div at bounding box center [549, 310] width 810 height 353
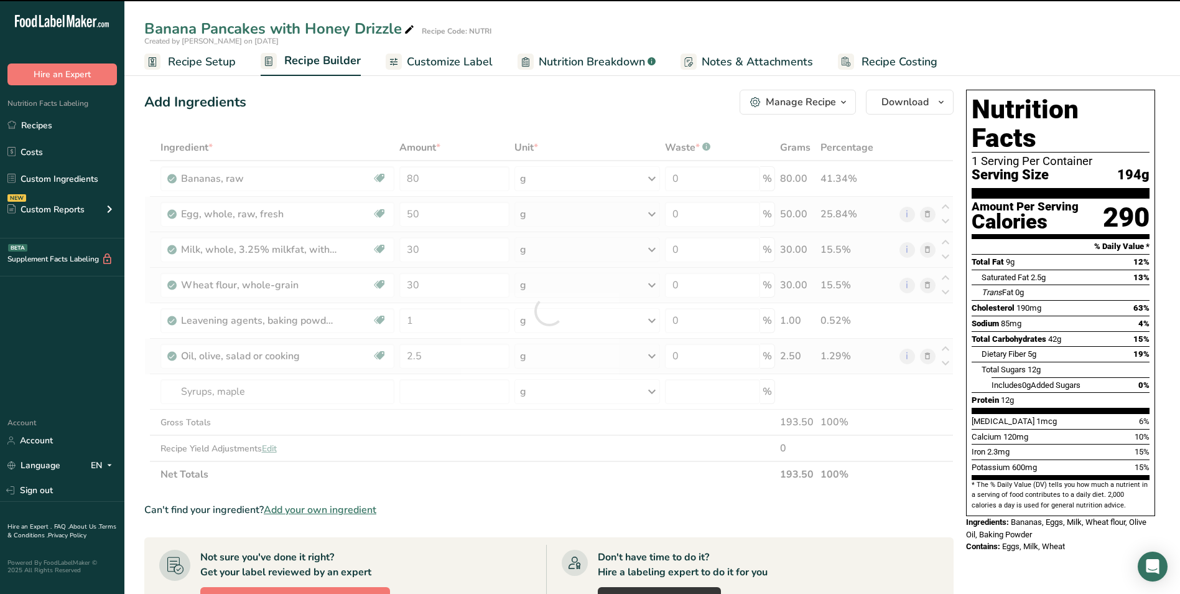
type input "0"
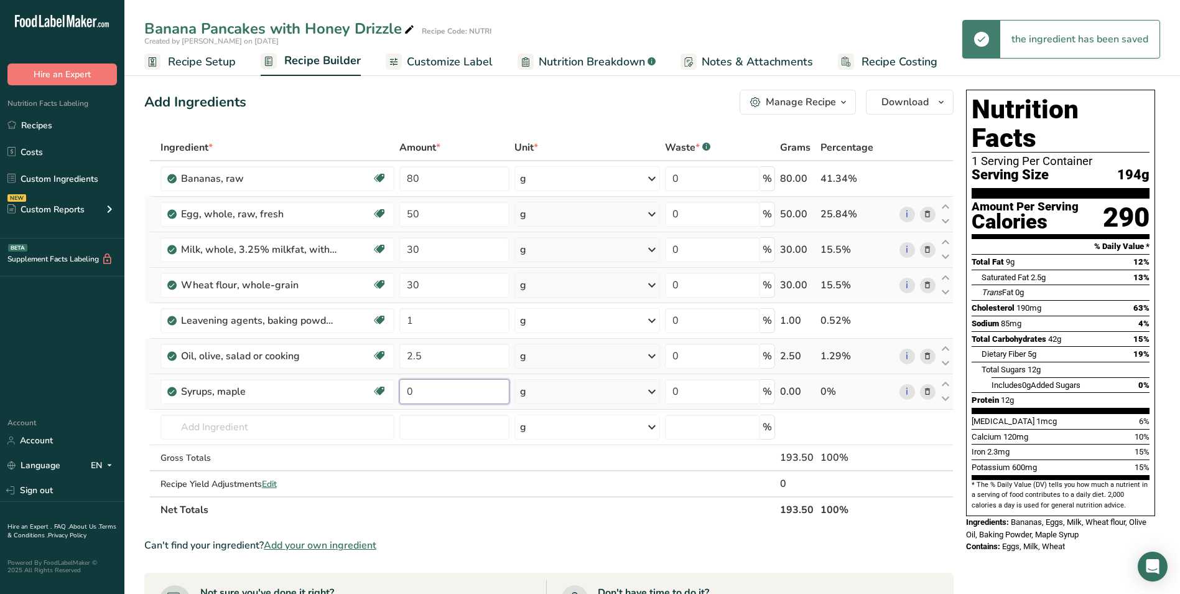
click at [411, 394] on input "0" at bounding box center [454, 391] width 110 height 25
type input "5"
click at [343, 29] on div "Banana Pancakes with Honey Drizzle" at bounding box center [280, 28] width 273 height 22
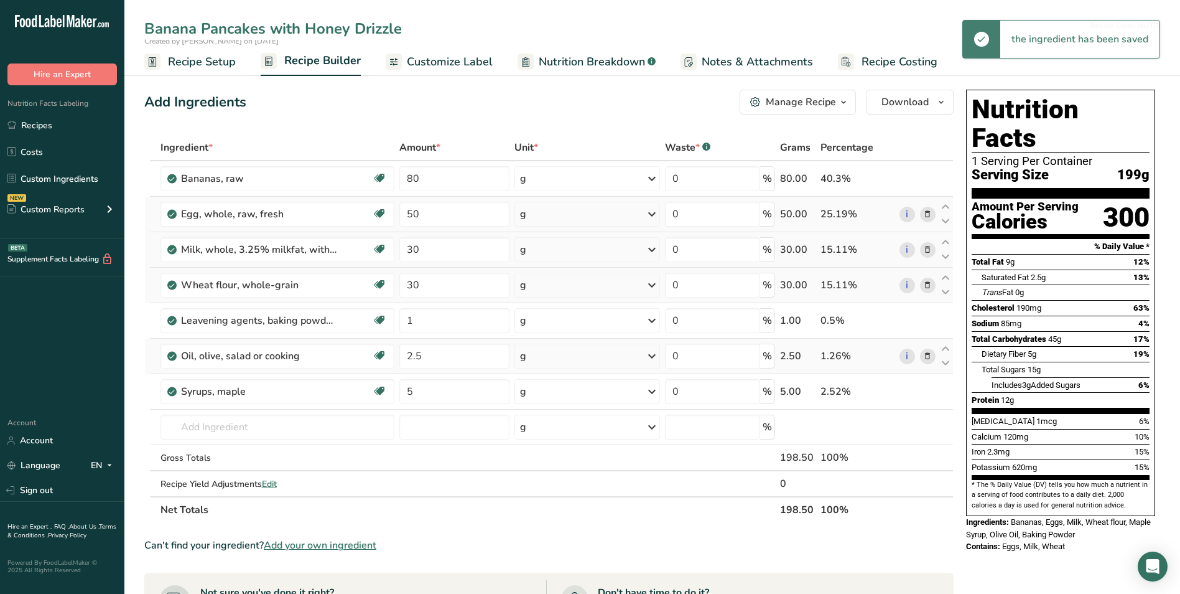
click at [343, 29] on input "Banana Pancakes with Honey Drizzle" at bounding box center [614, 28] width 941 height 22
type input "Banana Pancakes with Maple Drizzle"
click at [452, 57] on span "Customize Label" at bounding box center [450, 62] width 86 height 17
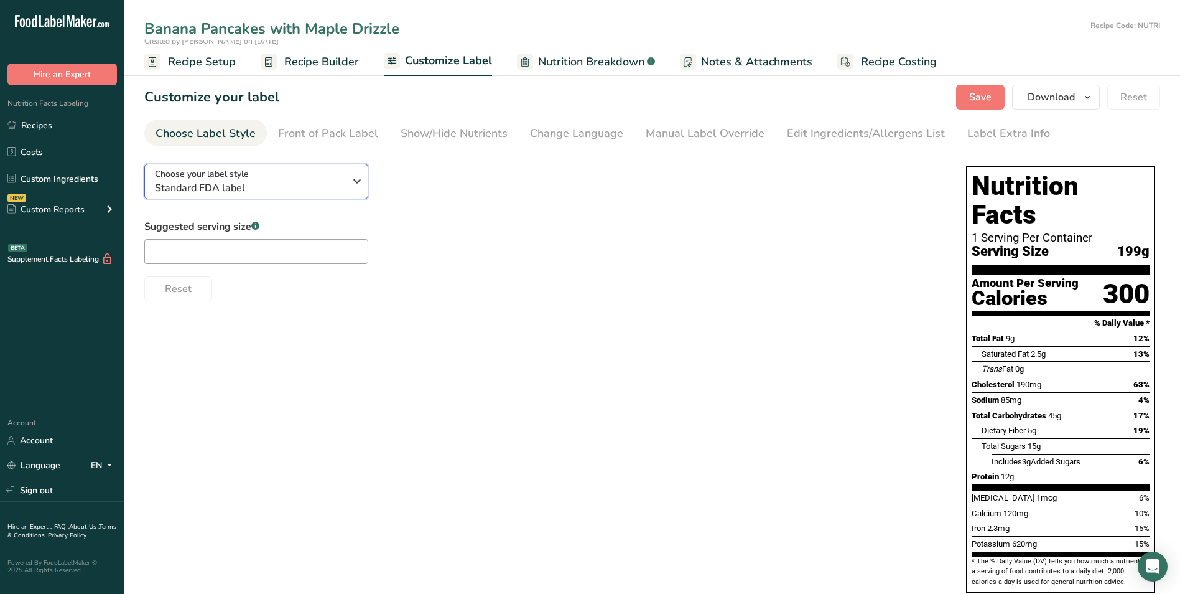
click at [302, 186] on span "Standard FDA label" at bounding box center [250, 187] width 190 height 15
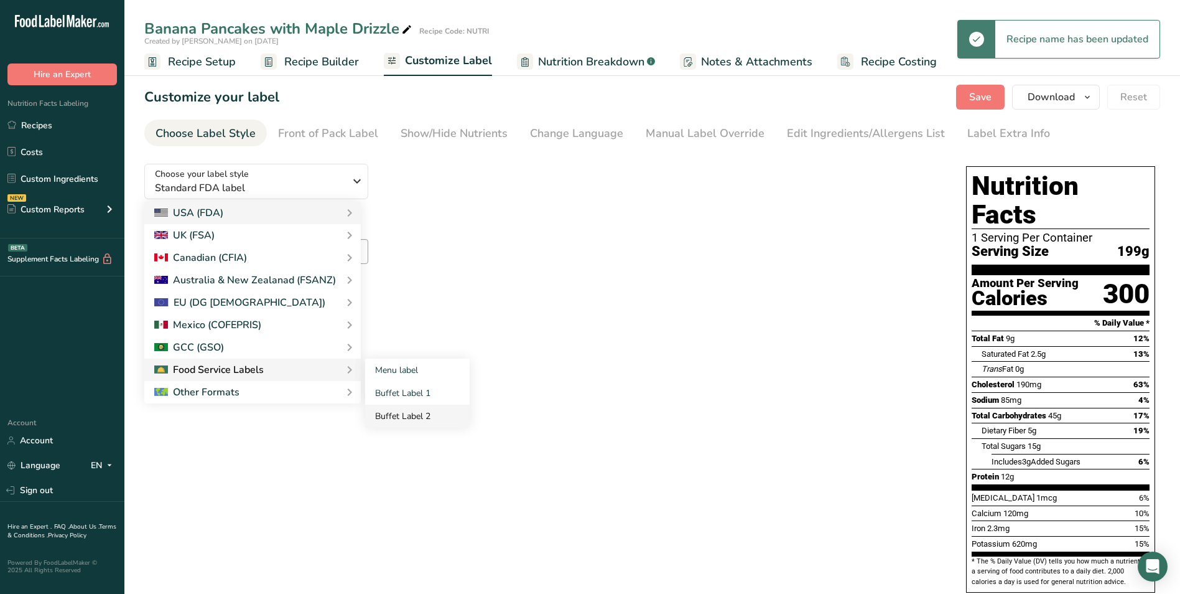
click at [415, 414] on link "Buffet Label 2" at bounding box center [417, 415] width 105 height 23
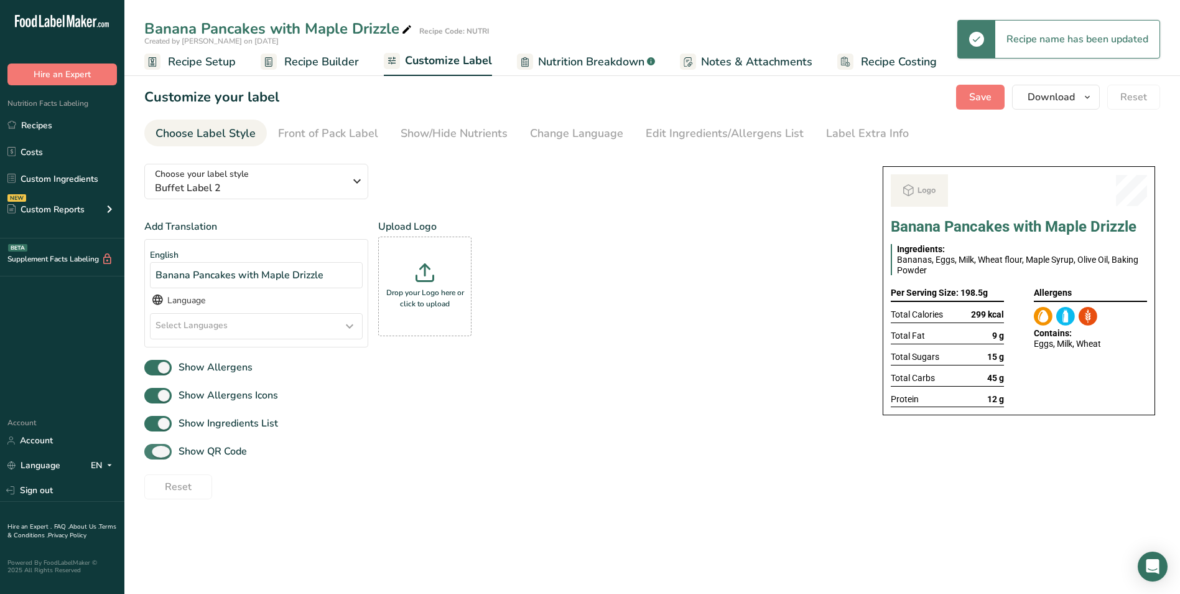
click at [235, 448] on span "Show QR Code" at bounding box center [209, 451] width 75 height 15
click at [152, 448] on input "Show QR Code" at bounding box center [148, 451] width 8 height 8
checkbox input "false"
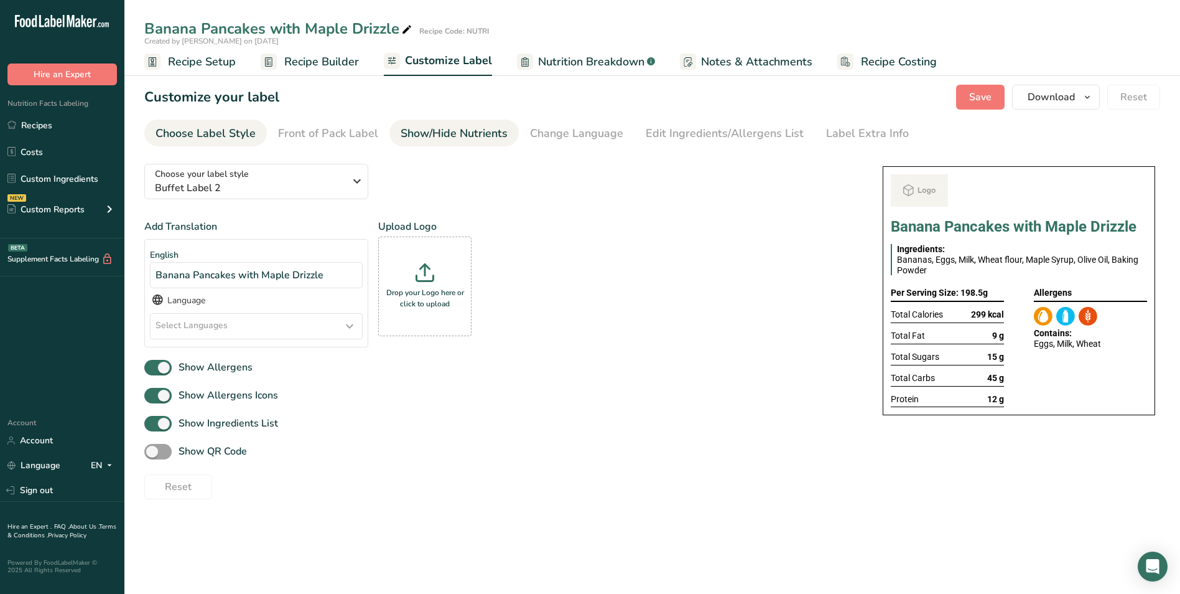
click at [434, 134] on div "Show/Hide Nutrients" at bounding box center [454, 133] width 107 height 17
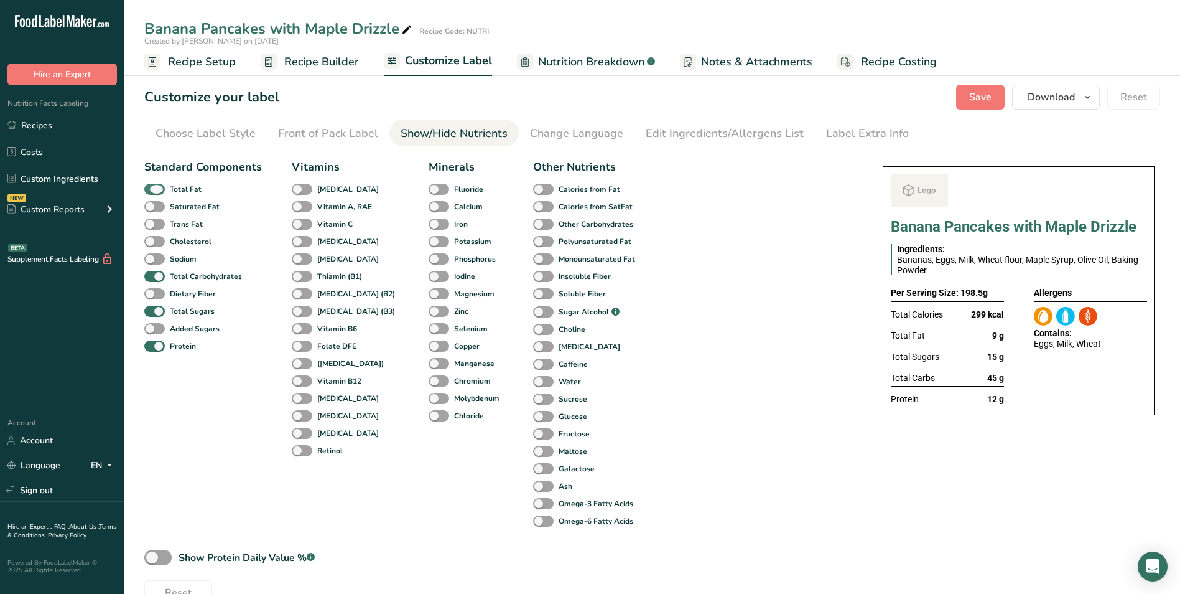
click at [178, 189] on b "Total Fat" at bounding box center [186, 189] width 32 height 11
click at [152, 189] on input "Total Fat" at bounding box center [148, 189] width 8 height 8
checkbox input "false"
click at [166, 311] on span "Total Sugars" at bounding box center [190, 311] width 50 height 11
click at [152, 311] on input "Total Sugars" at bounding box center [148, 311] width 8 height 8
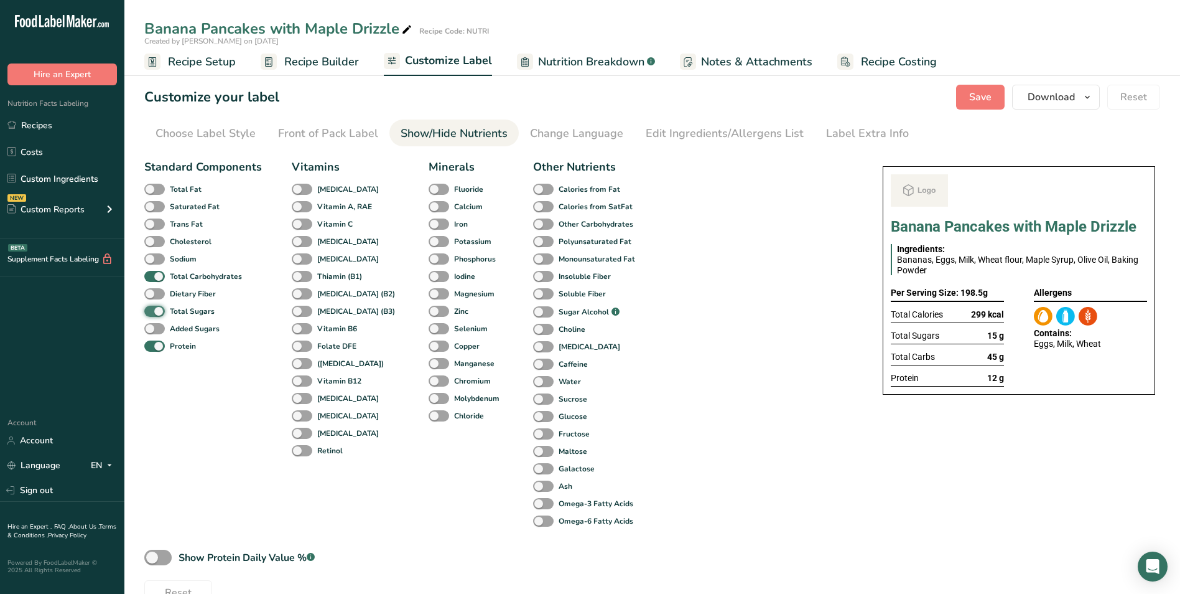
checkbox input "false"
click at [855, 127] on div "Label Extra Info" at bounding box center [867, 133] width 83 height 17
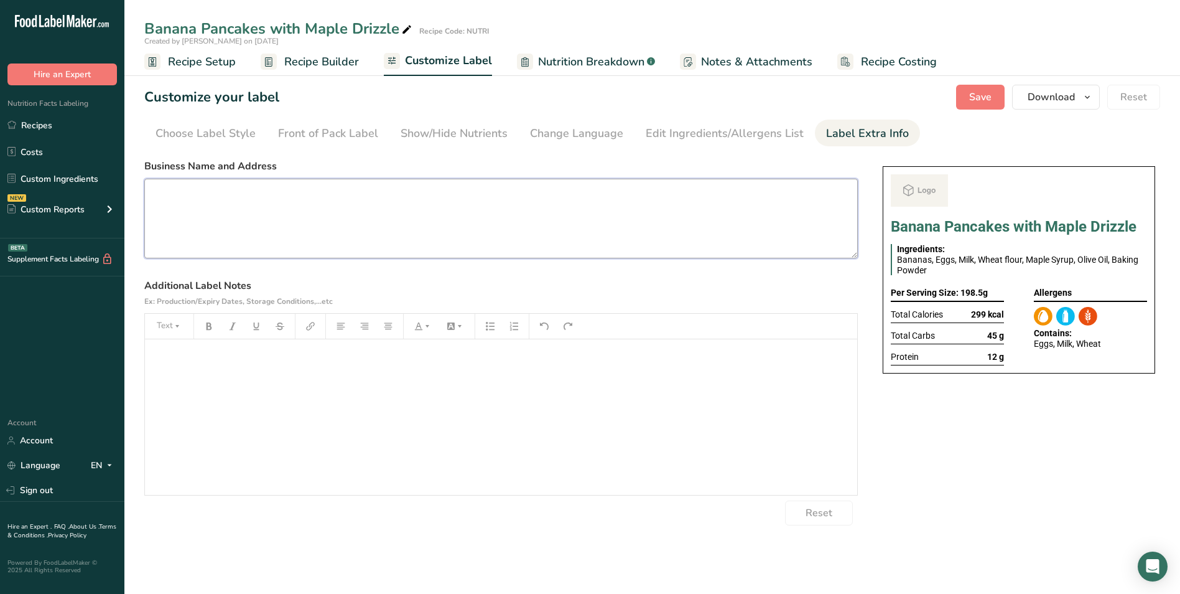
click at [209, 231] on textarea at bounding box center [501, 219] width 714 height 80
paste textarea "Dinner Use by: 12/09/2025 Storage: Keep Refrigerated under 5 degree Heating: Re…"
click at [172, 195] on textarea "Dinner Use by: 12/09/2025 Storage: Keep Refrigerated under 5 degree Heating: Re…" at bounding box center [501, 219] width 714 height 80
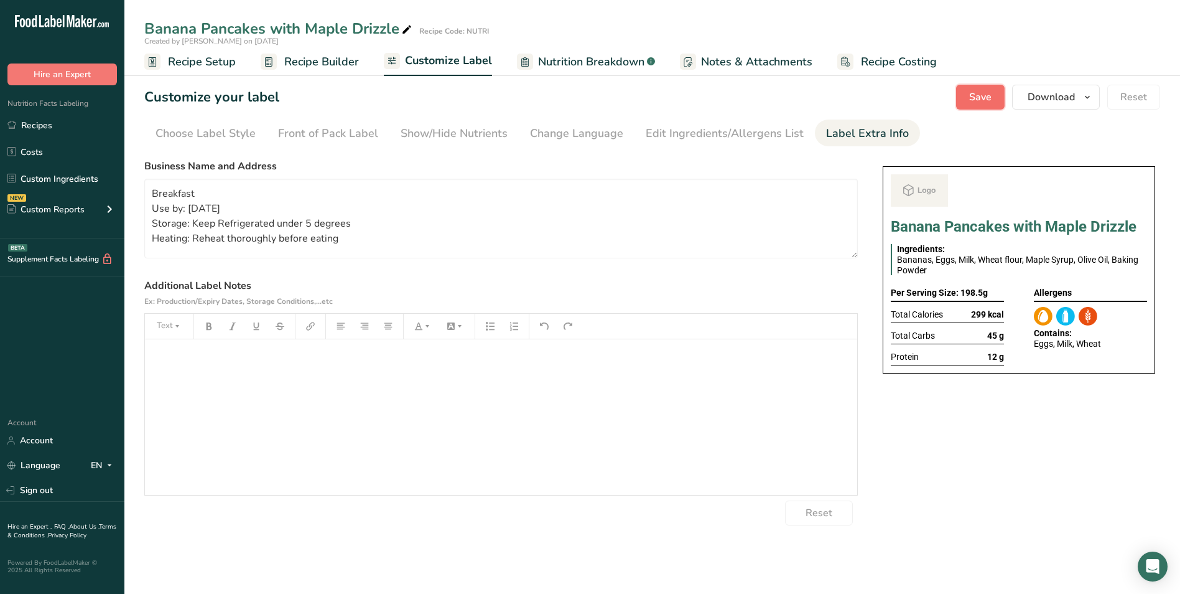
click at [981, 90] on span "Save" at bounding box center [980, 97] width 22 height 15
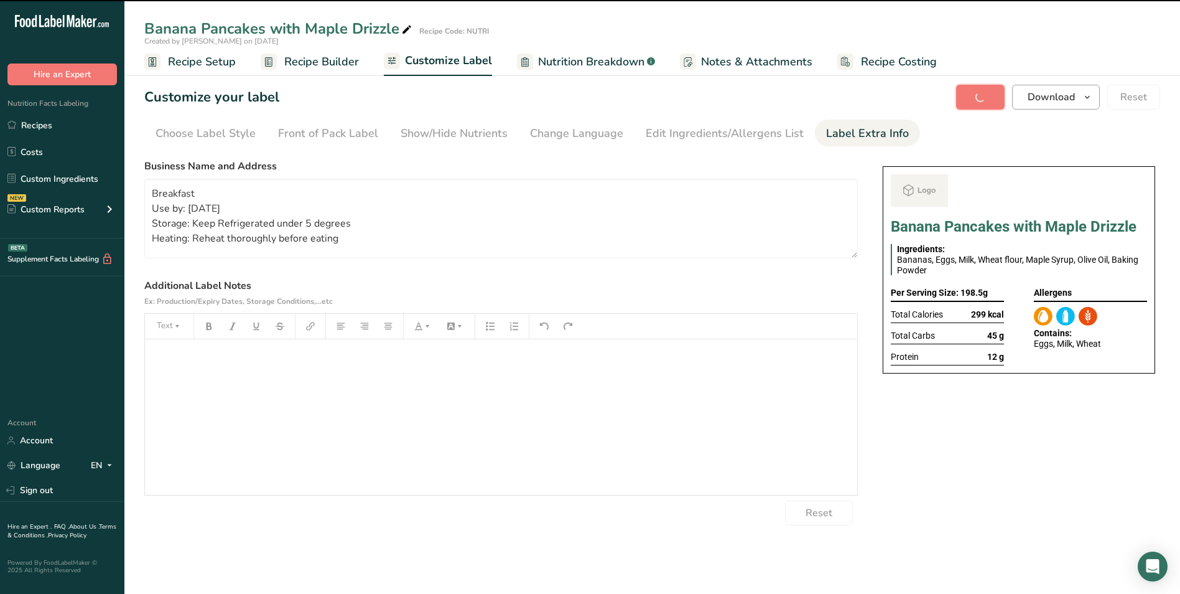
type textarea "Breakfast Use by: 12/09/2025 Storage: Keep Refrigerated under 5 degrees Heating…"
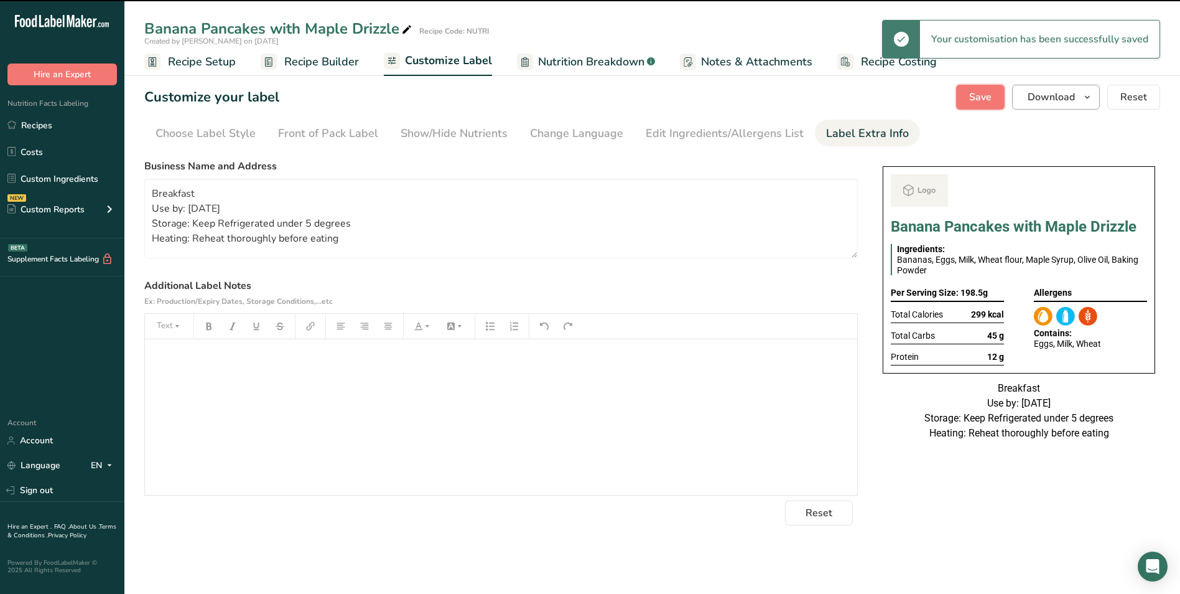
scroll to position [0, 0]
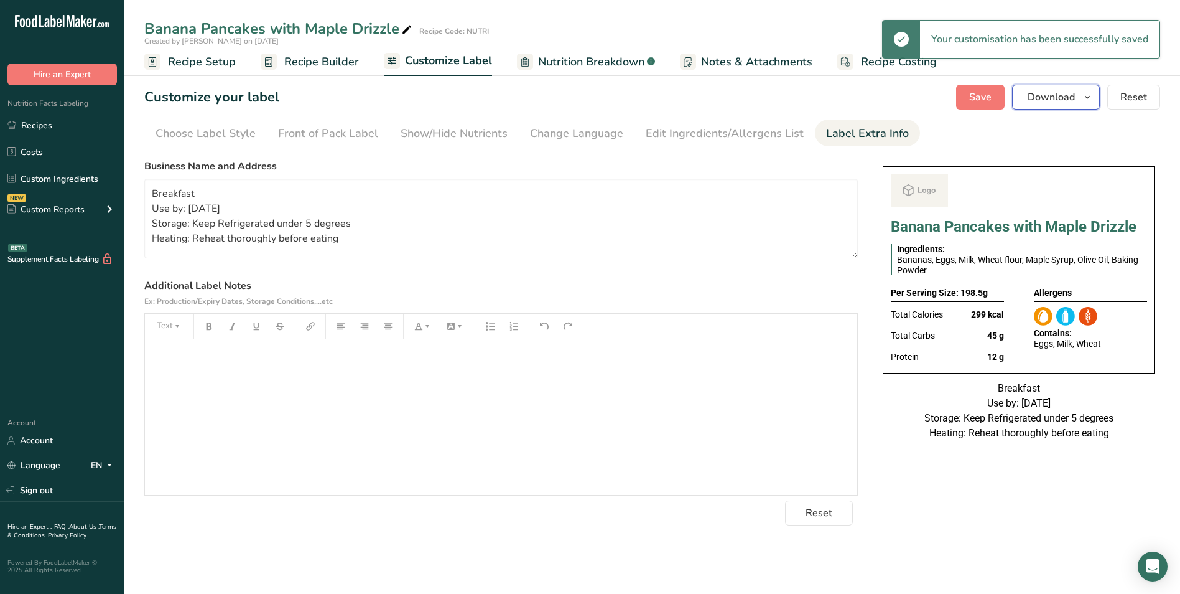
click at [1078, 98] on button "Download" at bounding box center [1056, 97] width 88 height 25
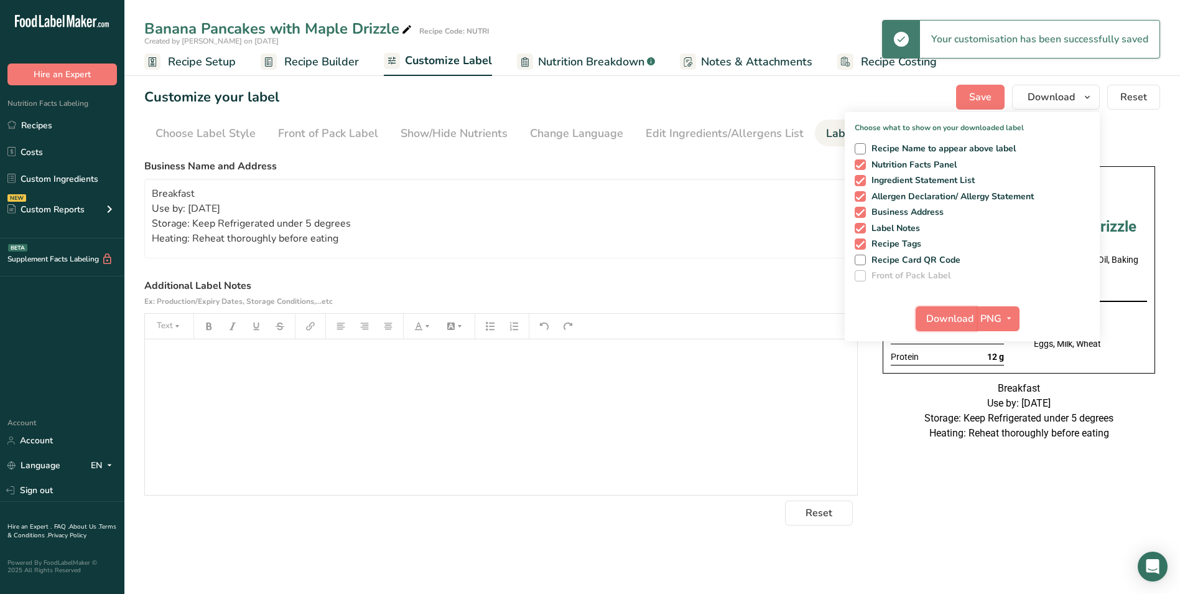
drag, startPoint x: 956, startPoint y: 322, endPoint x: 939, endPoint y: 319, distance: 17.0
click at [955, 322] on span "Download" at bounding box center [949, 318] width 47 height 15
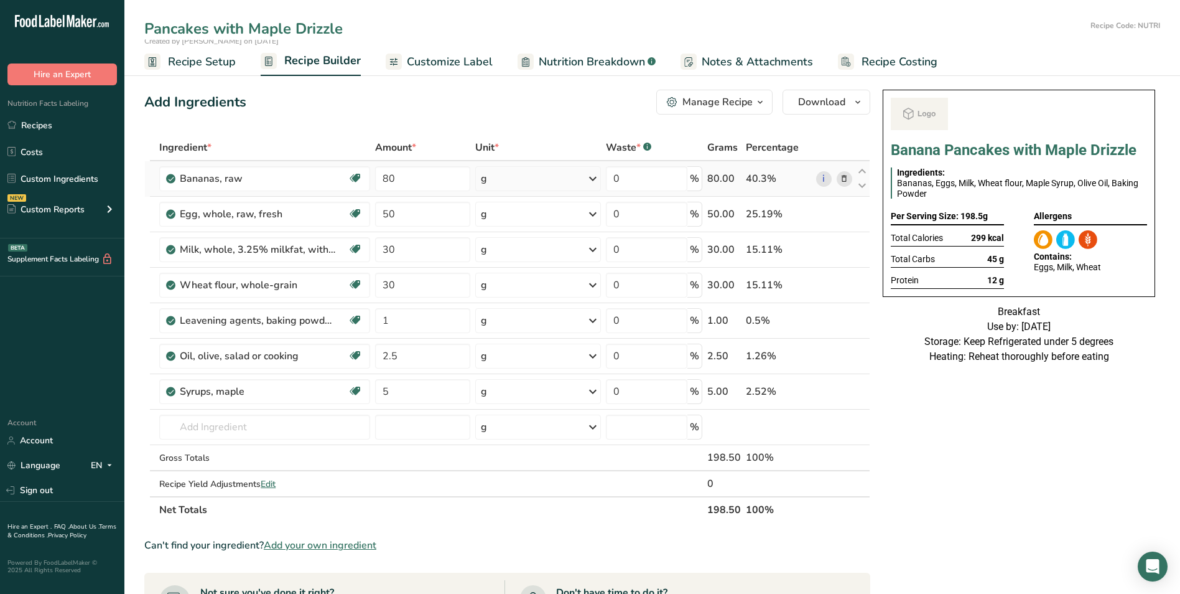
type input "Pancakes with Maple Drizzle"
click at [849, 178] on icon at bounding box center [844, 178] width 9 height 13
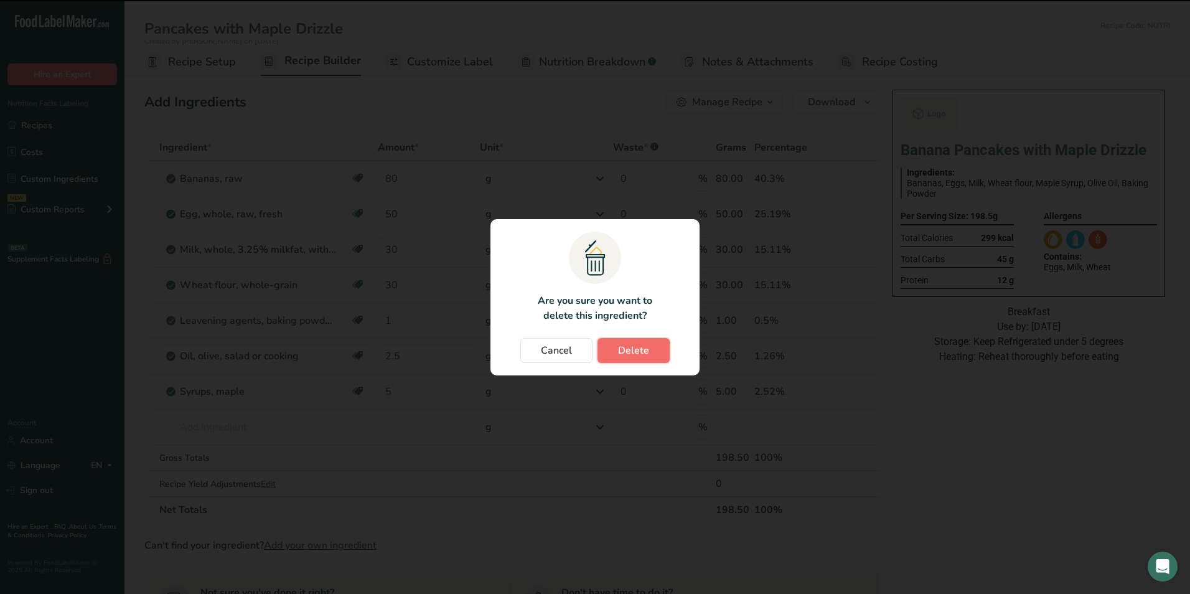
click at [649, 348] on button "Delete" at bounding box center [633, 350] width 72 height 25
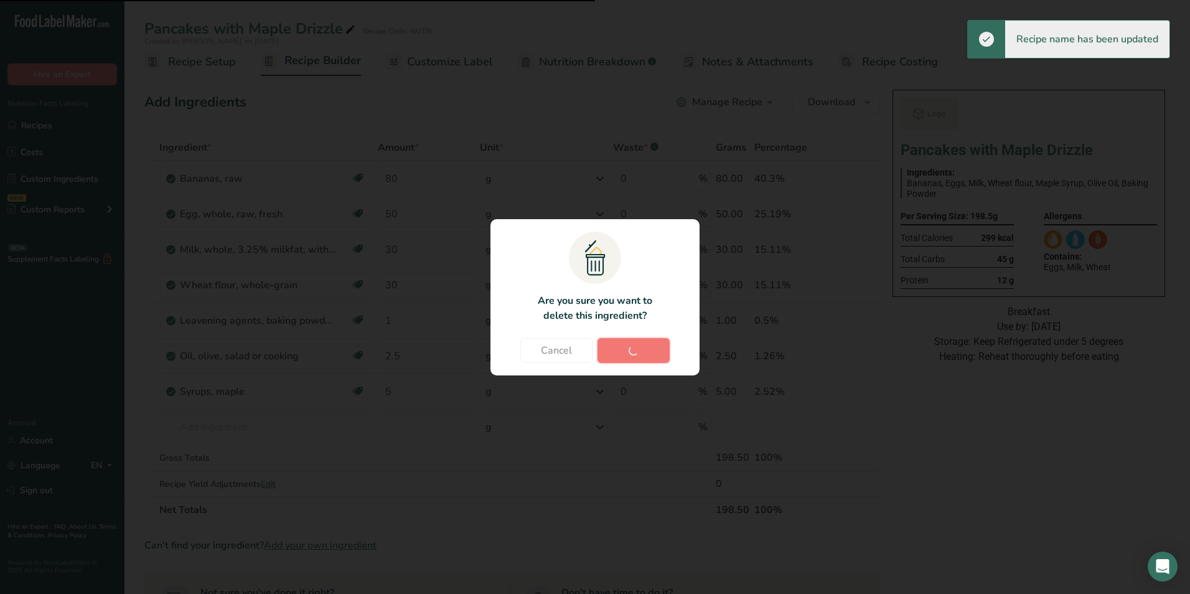
type input "50"
type input "30"
type input "1"
type input "2.5"
type input "5"
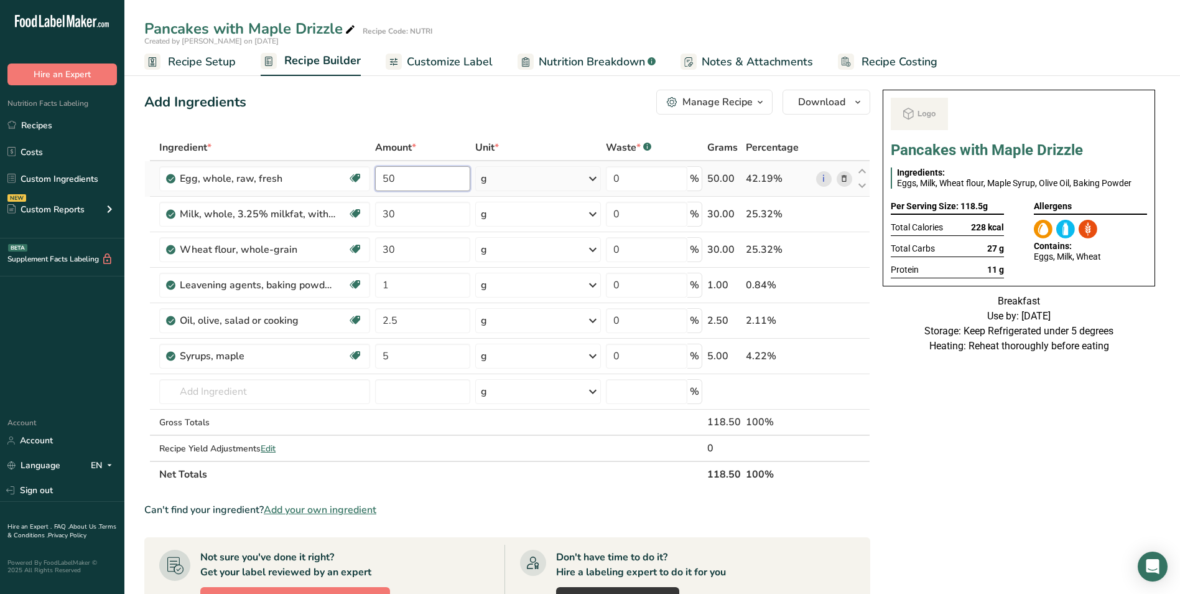
click at [388, 178] on input "50" at bounding box center [423, 178] width 96 height 25
type input "100"
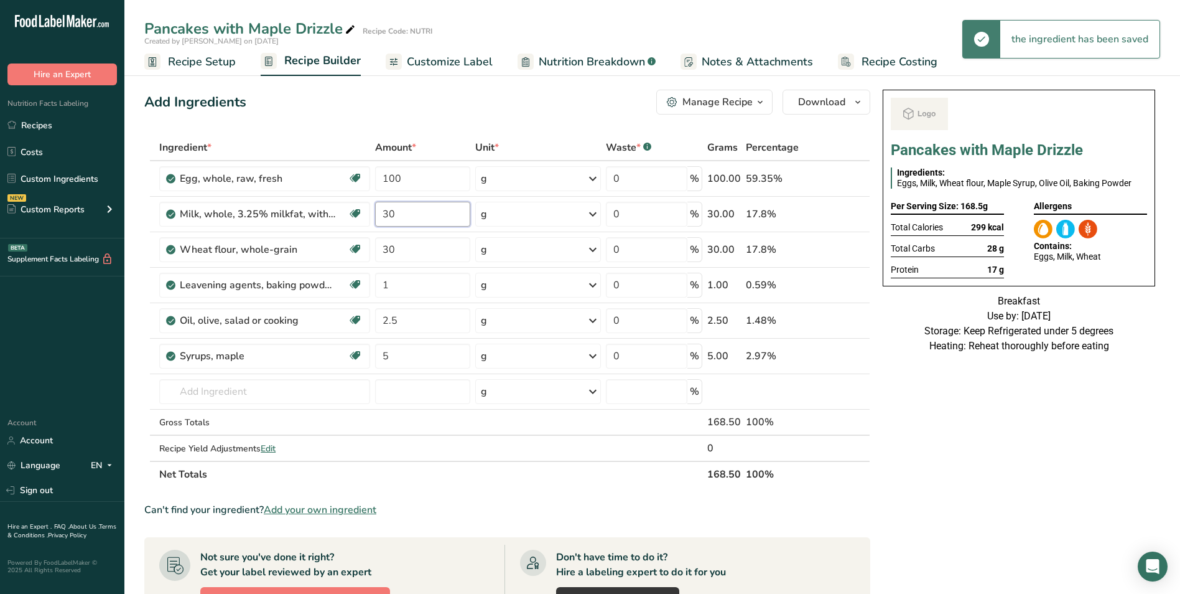
click at [391, 213] on input "30" at bounding box center [423, 214] width 96 height 25
type input "60"
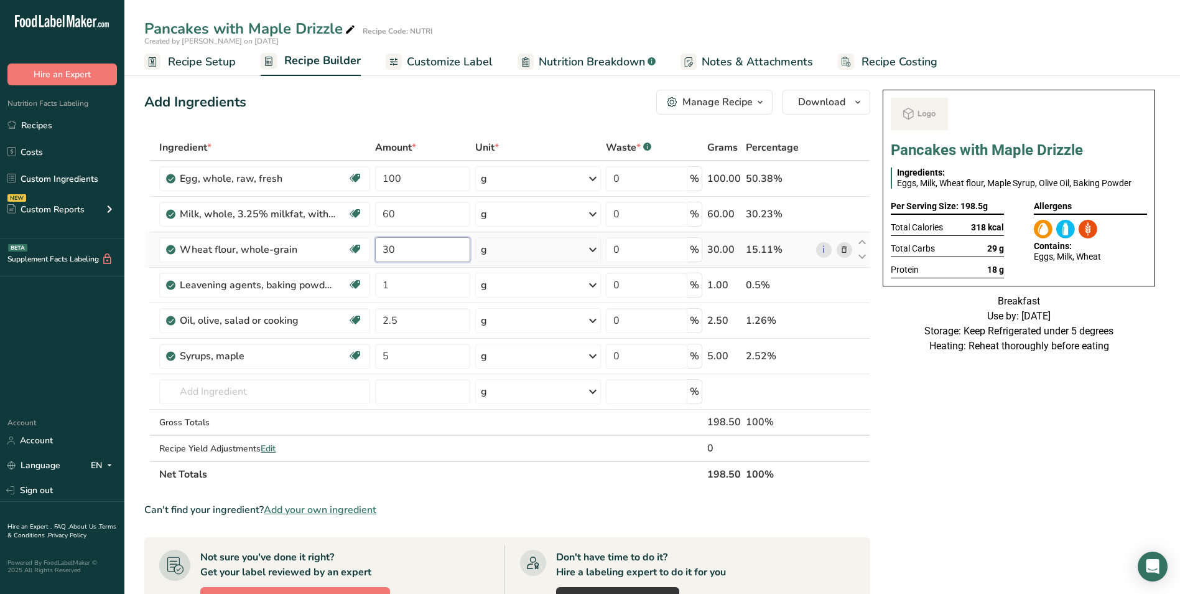
click at [379, 250] on input "30" at bounding box center [423, 249] width 96 height 25
click at [378, 250] on input "30" at bounding box center [423, 249] width 96 height 25
type input "2"
type input "33"
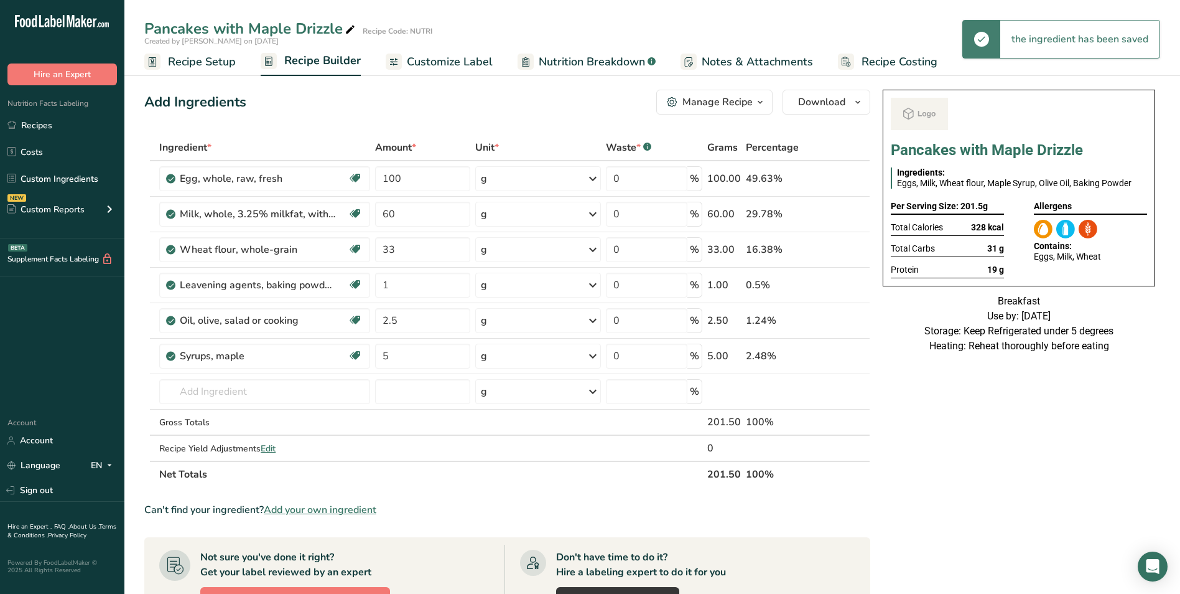
click at [462, 61] on span "Customize Label" at bounding box center [450, 62] width 86 height 17
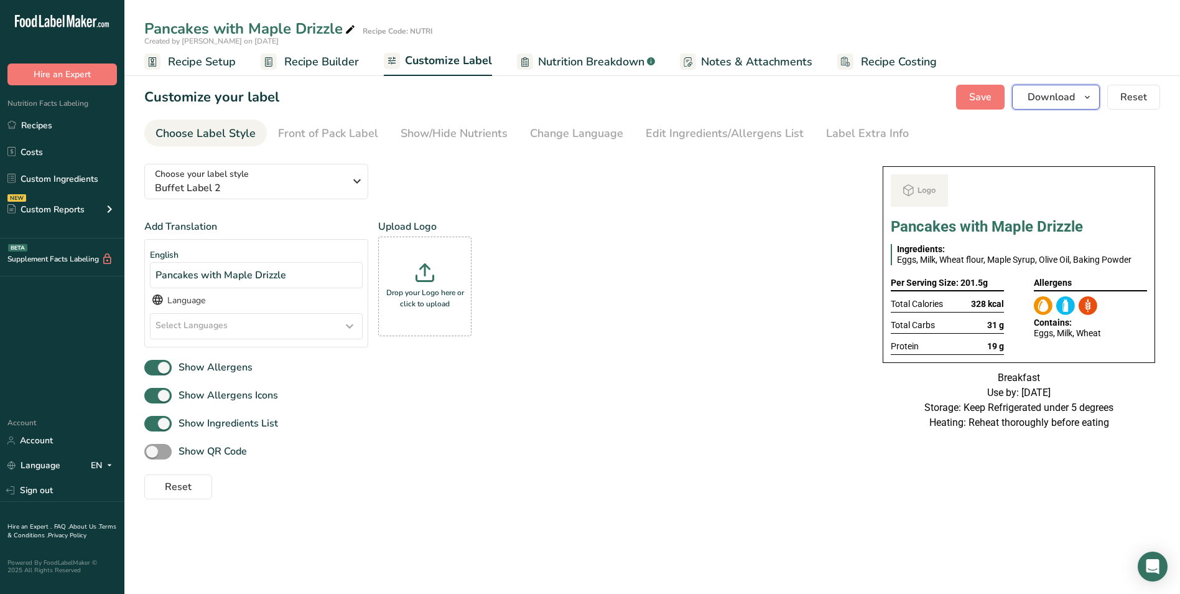
click at [1071, 94] on span "Download" at bounding box center [1051, 97] width 47 height 15
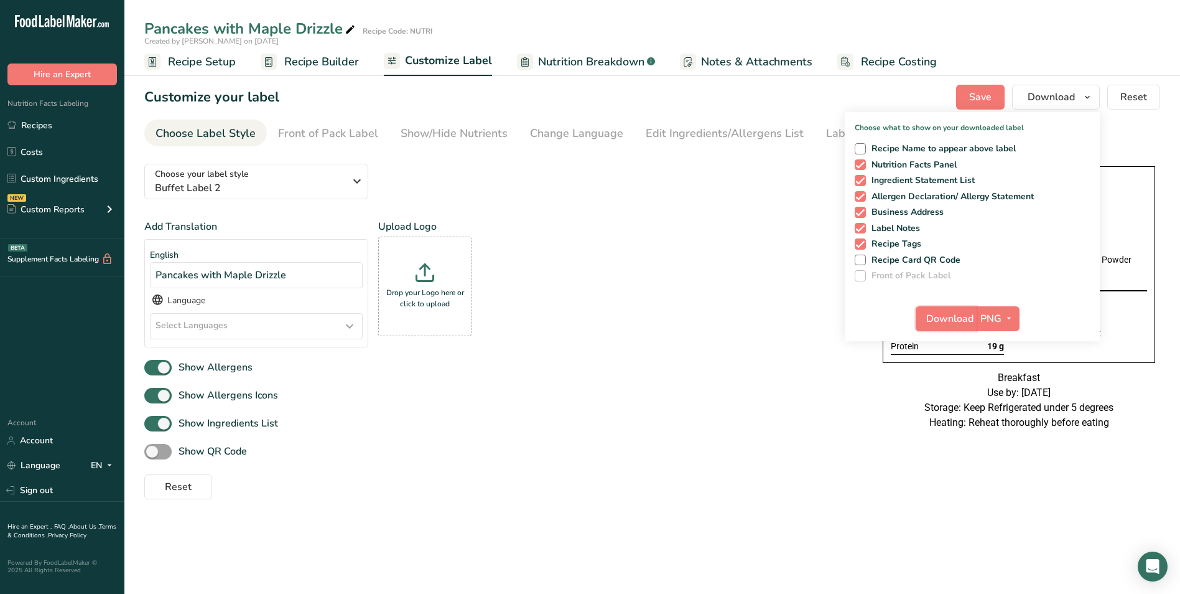
click at [943, 311] on span "Download" at bounding box center [949, 318] width 47 height 15
click at [335, 60] on span "Recipe Builder" at bounding box center [321, 62] width 75 height 17
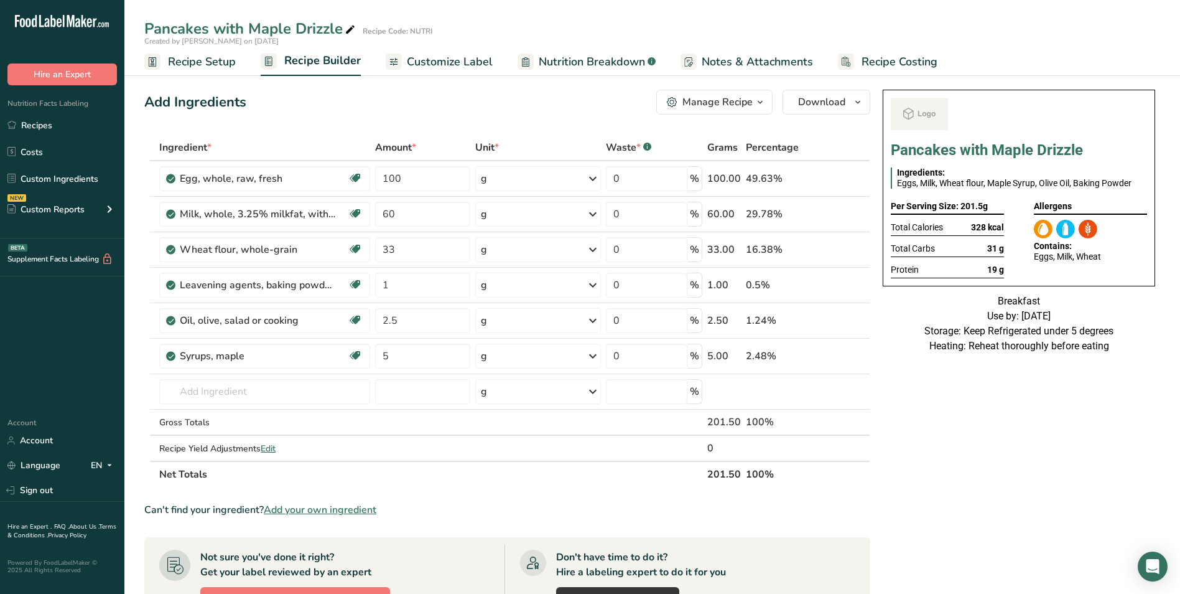
click at [350, 32] on icon at bounding box center [350, 29] width 11 height 17
type input "Pancakes with Maple Drizzle NOUMAN"
click at [399, 98] on div "Add Ingredients Manage Recipe Delete Recipe Duplicate Recipe Scale Recipe Save …" at bounding box center [507, 102] width 726 height 25
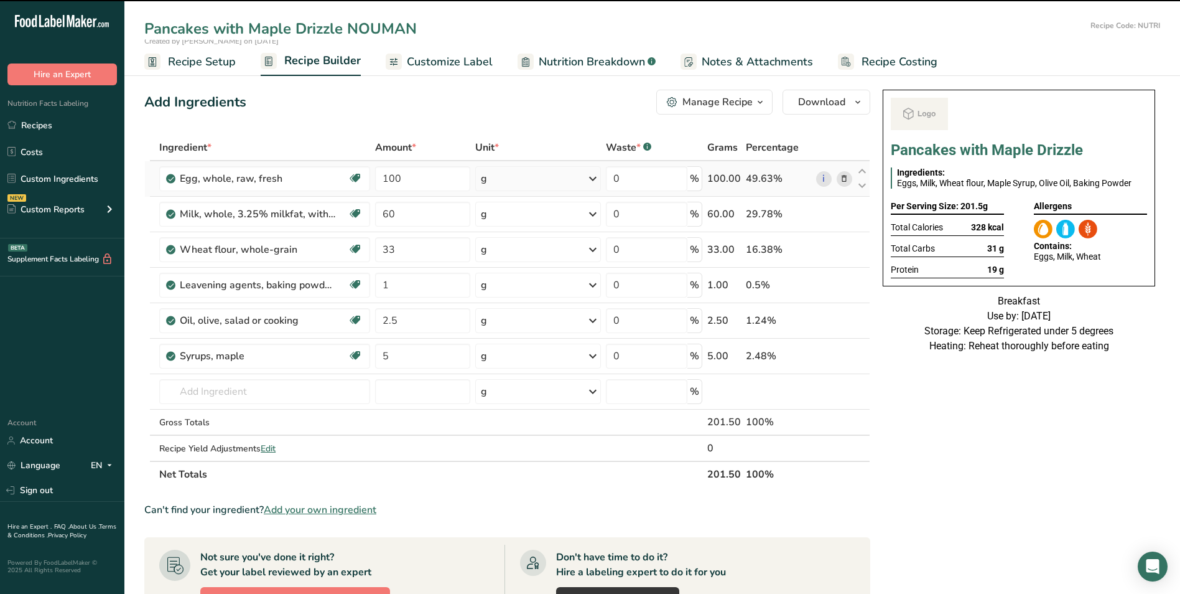
click at [844, 174] on icon at bounding box center [844, 178] width 9 height 13
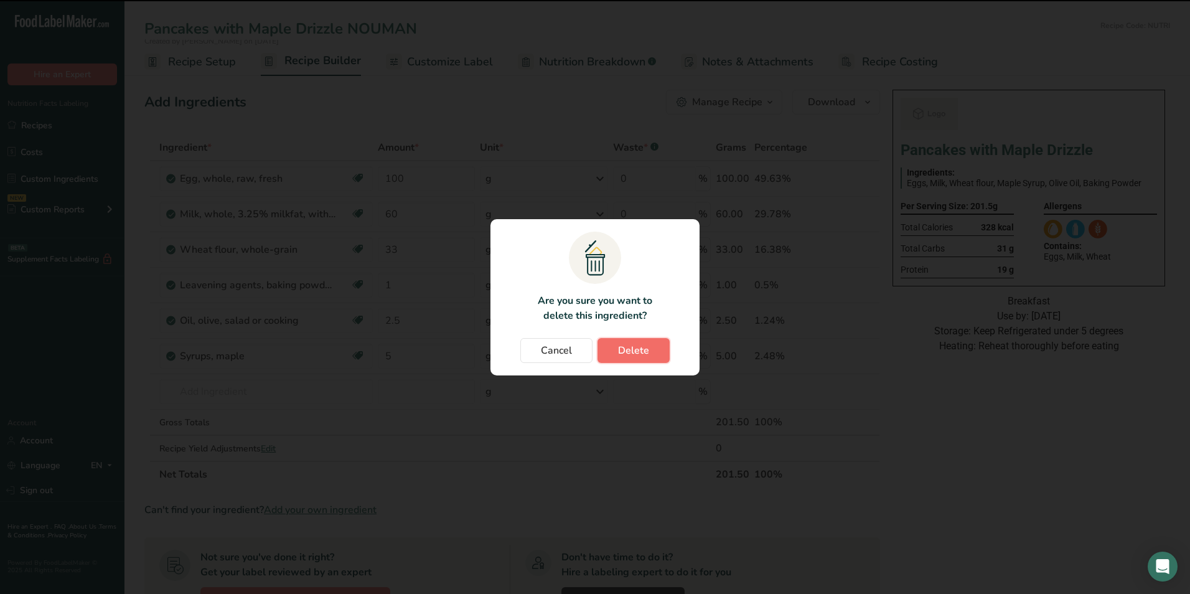
click at [651, 344] on button "Delete" at bounding box center [633, 350] width 72 height 25
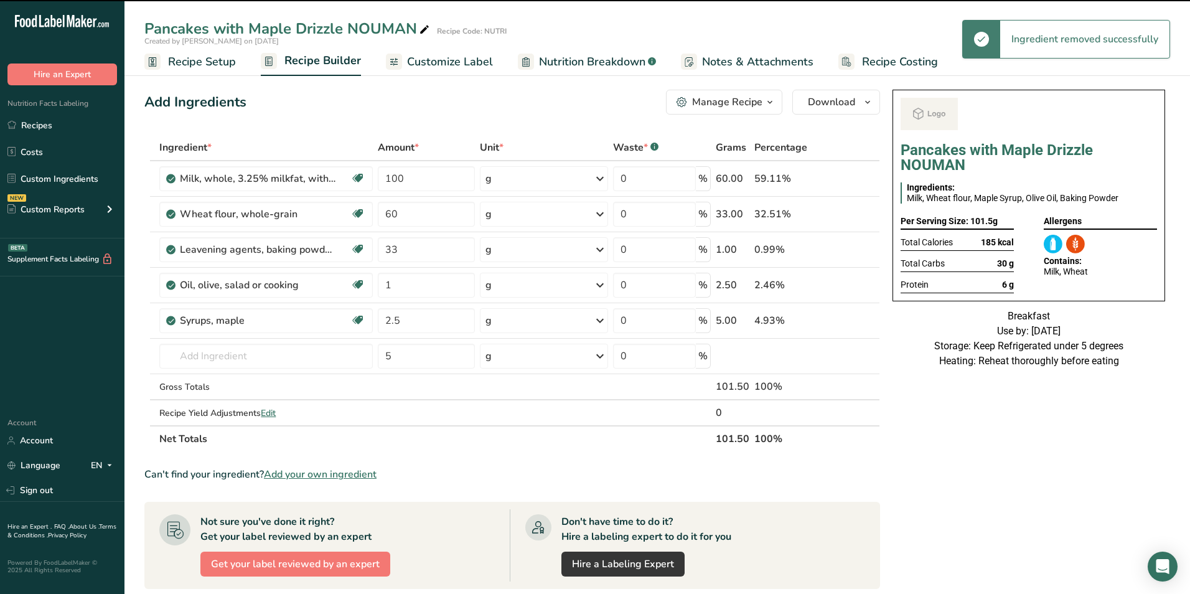
type input "60"
type input "33"
type input "1"
type input "2.5"
type input "5"
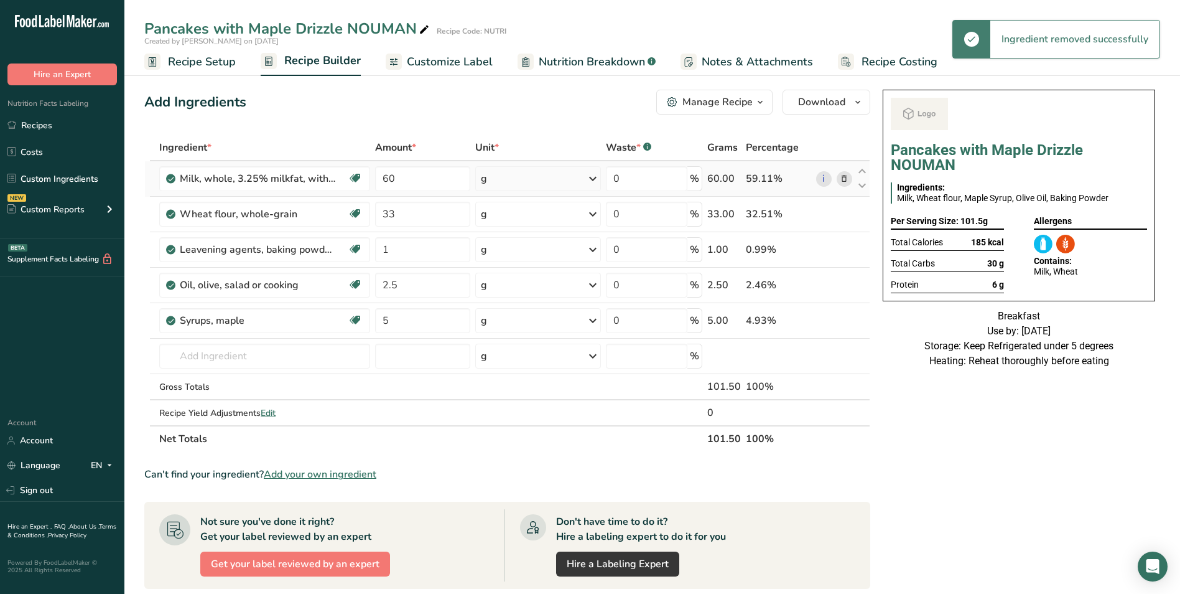
click at [841, 178] on icon at bounding box center [844, 178] width 9 height 13
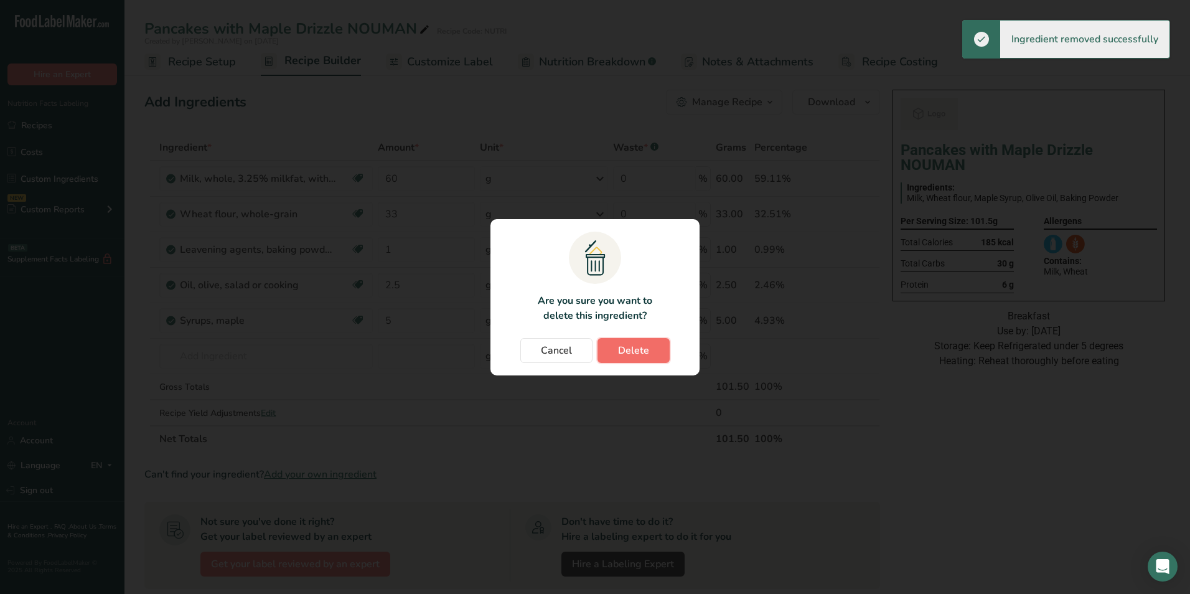
click at [636, 340] on button "Delete" at bounding box center [633, 350] width 72 height 25
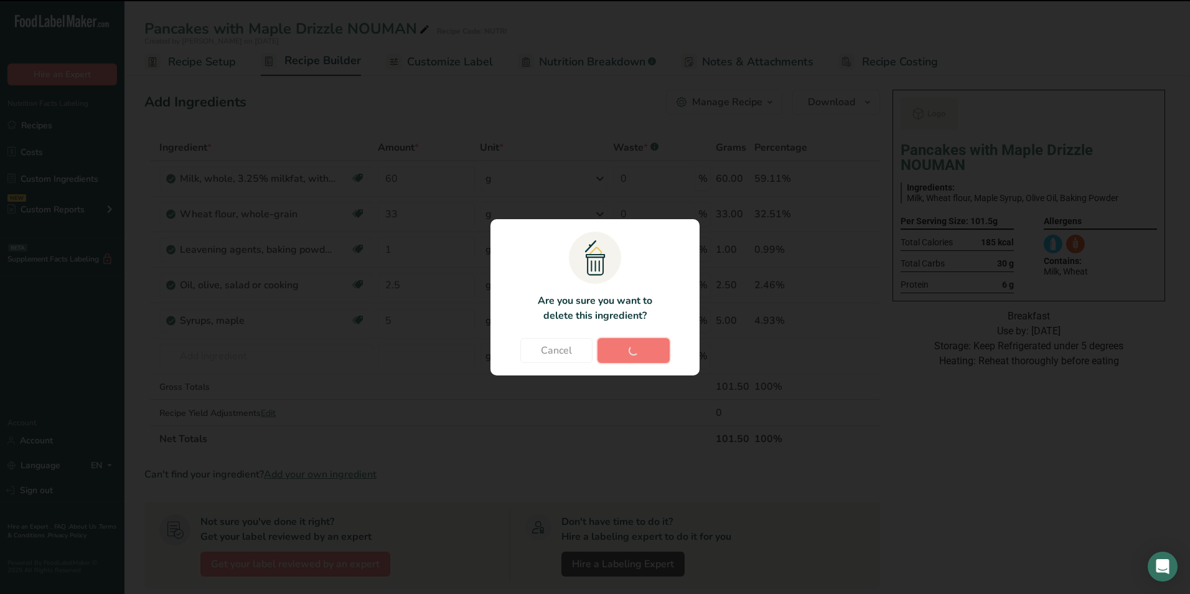
type input "33"
type input "1"
type input "2.5"
type input "5"
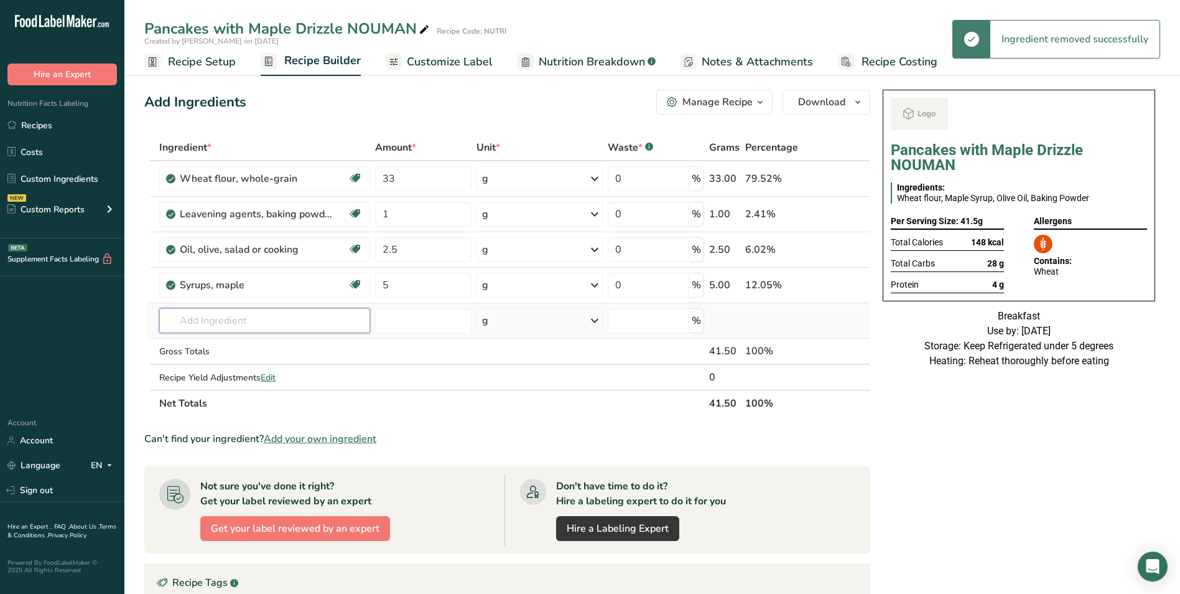
click at [218, 317] on input "text" at bounding box center [264, 320] width 211 height 25
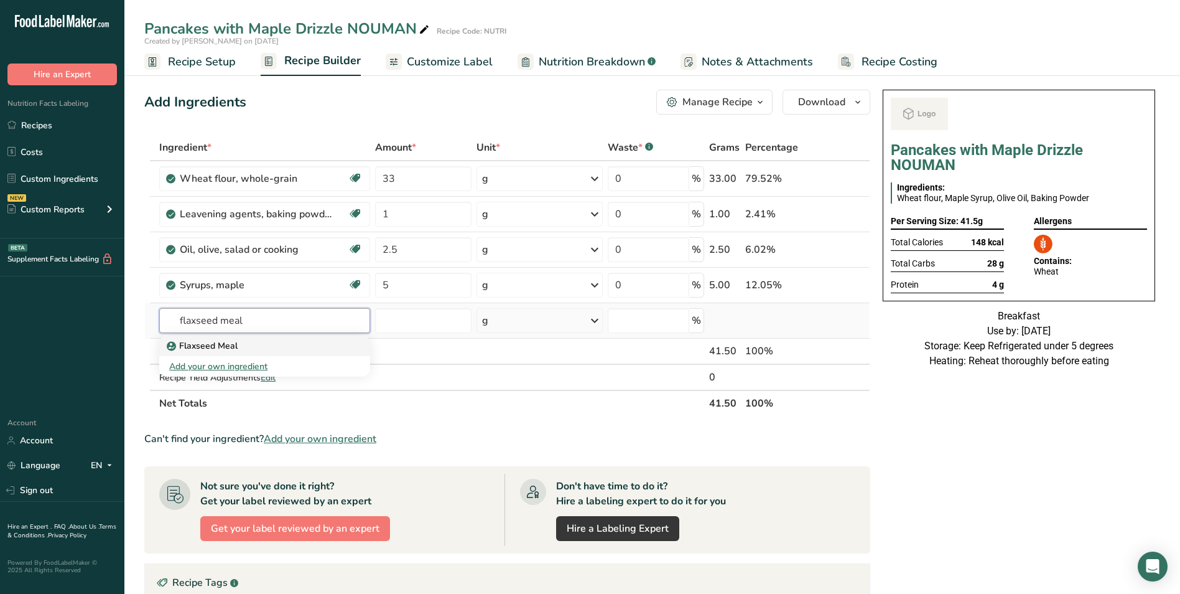
type input "flaxseed meal"
click at [246, 345] on div "Flaxseed Meal" at bounding box center [254, 345] width 171 height 13
type input "Flaxseed Meal"
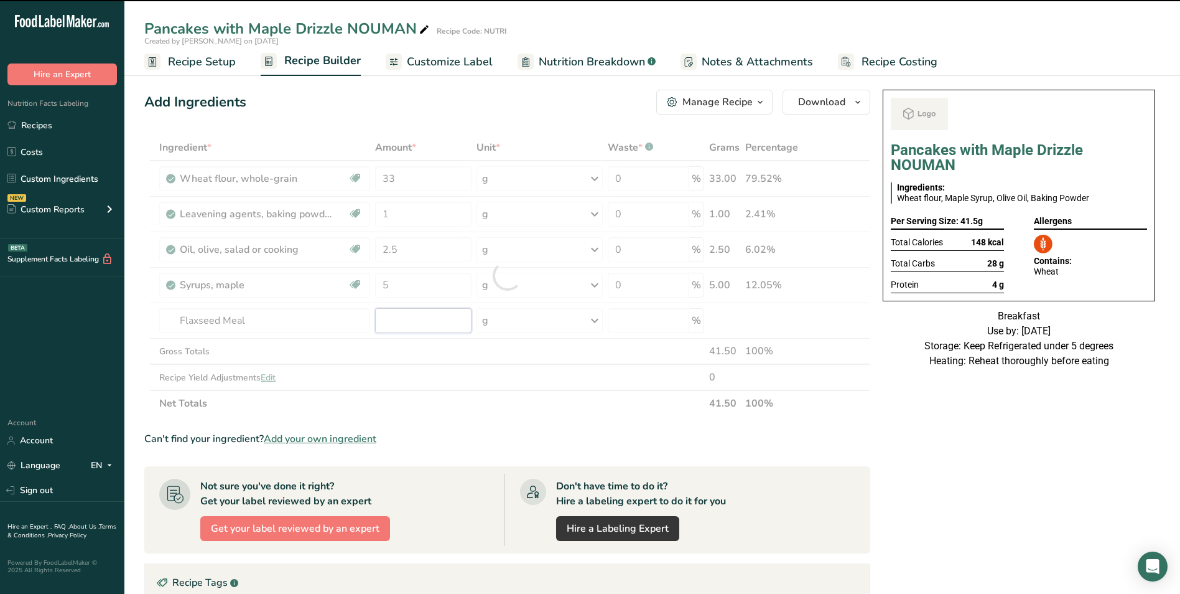
click at [407, 320] on input "number" at bounding box center [423, 320] width 96 height 25
type input "0"
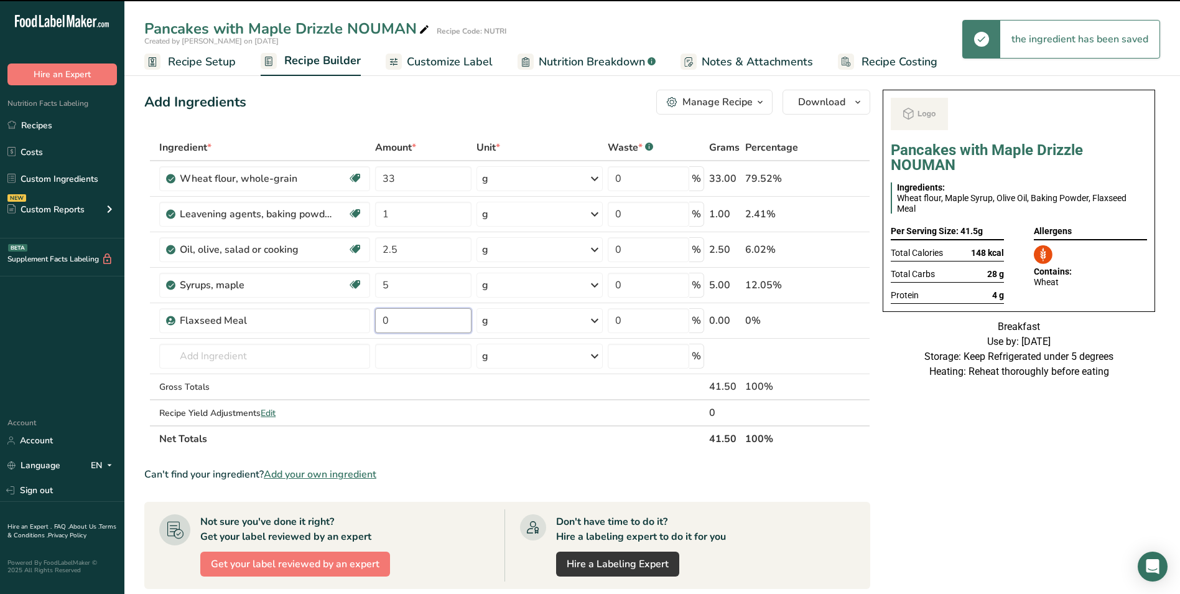
click at [407, 320] on input "0" at bounding box center [423, 320] width 96 height 25
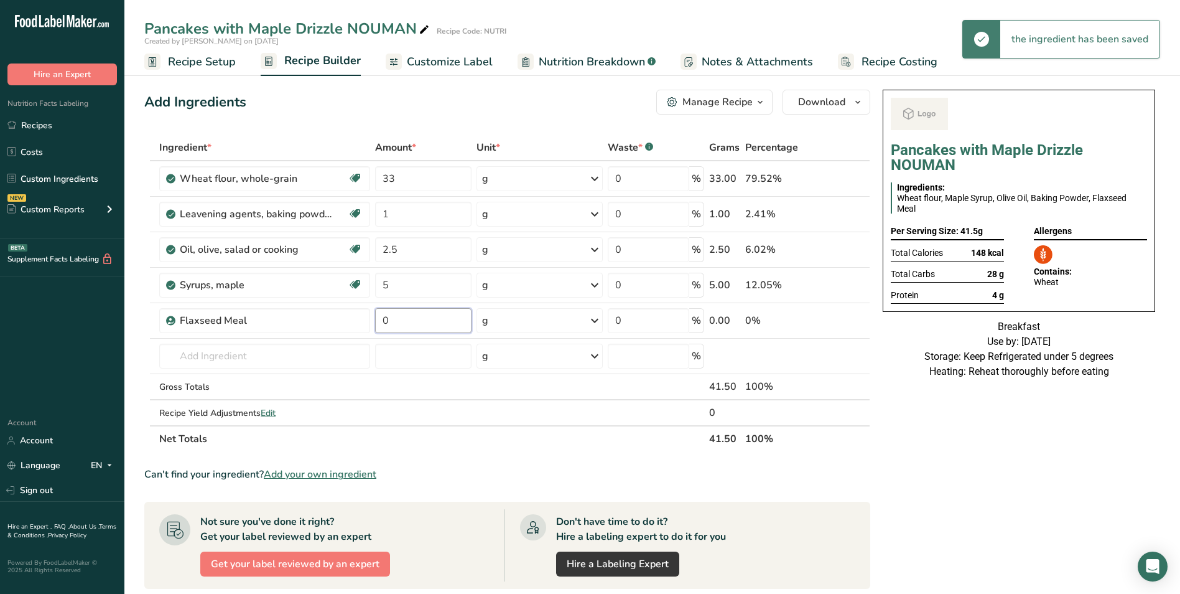
click at [407, 320] on input "0" at bounding box center [423, 320] width 96 height 25
type input "50"
click at [320, 348] on input "text" at bounding box center [264, 355] width 211 height 25
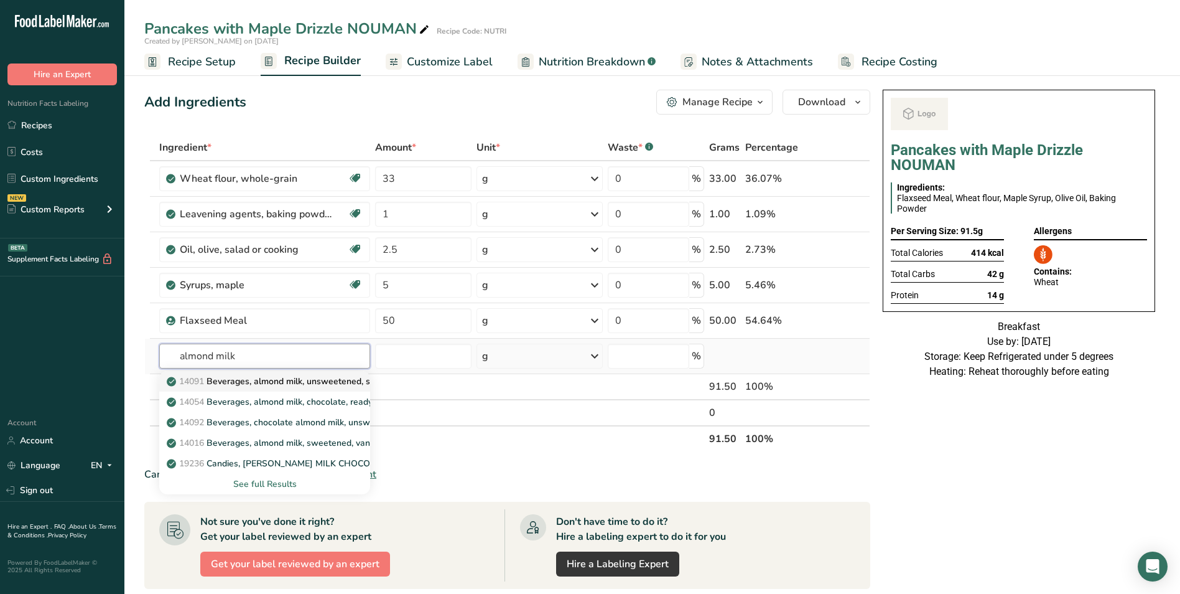
type input "almond milk"
click at [278, 378] on p "14091 Beverages, almond milk, unsweetened, shelf stable" at bounding box center [291, 381] width 244 height 13
type input "Beverages, almond milk, unsweetened, shelf stable"
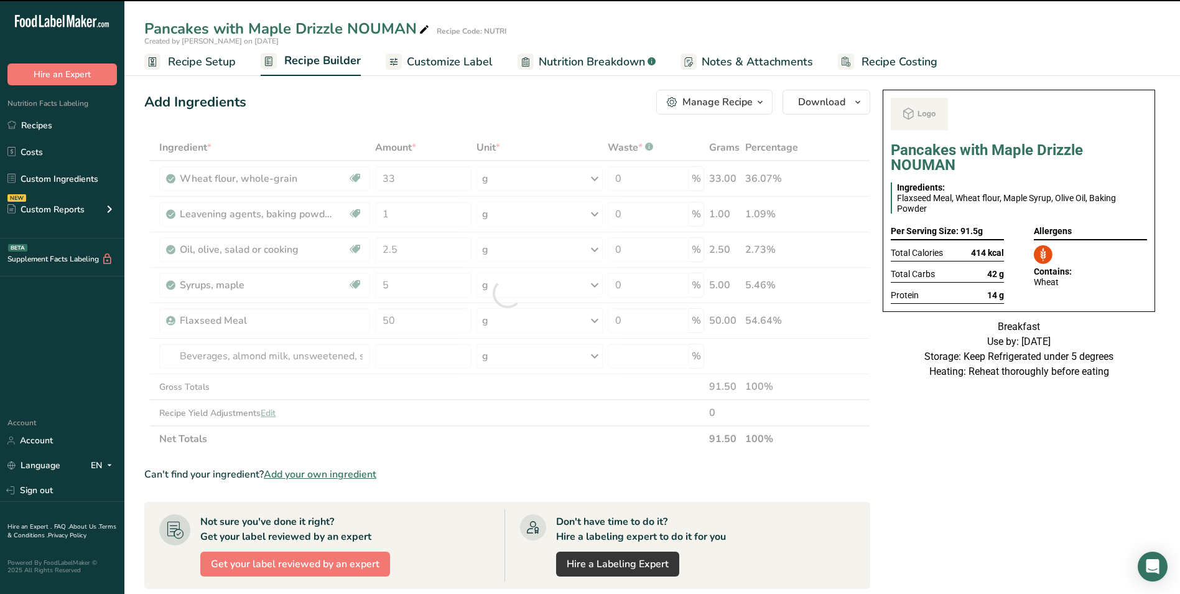
type input "0"
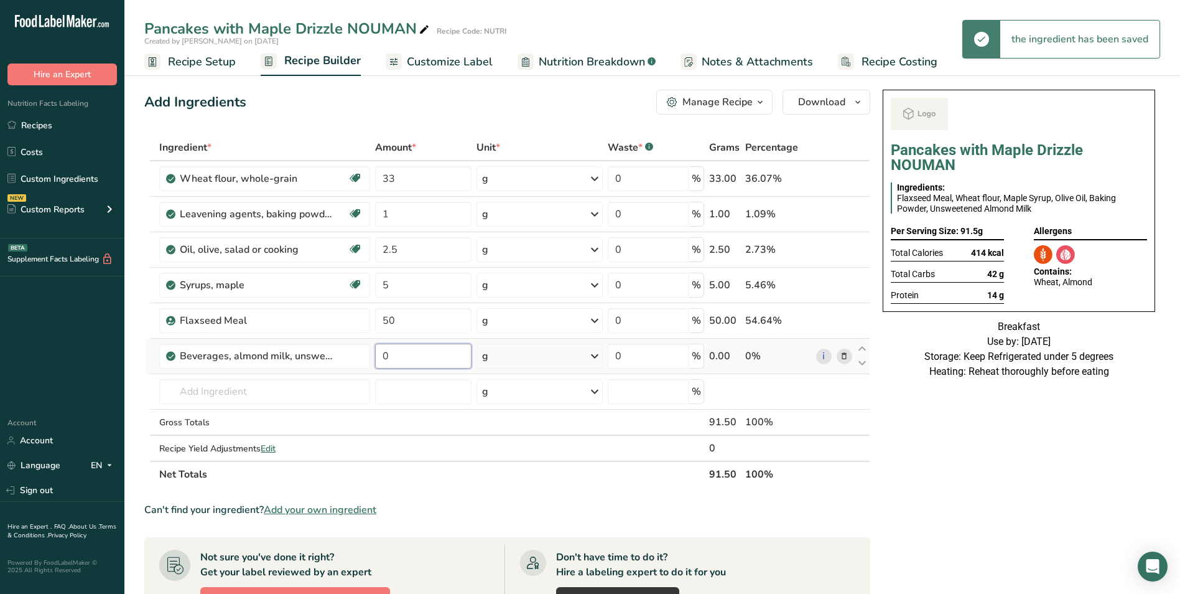
click at [379, 357] on input "0" at bounding box center [423, 355] width 96 height 25
type input "30"
click at [457, 60] on span "Customize Label" at bounding box center [450, 62] width 86 height 17
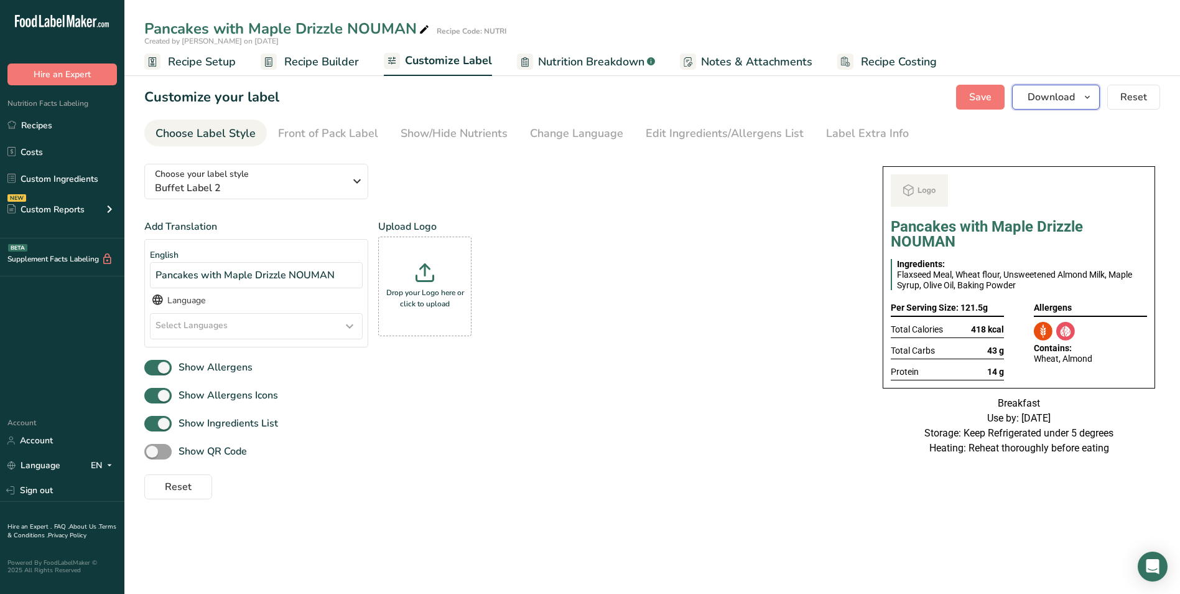
click at [1044, 90] on span "Download" at bounding box center [1051, 97] width 47 height 15
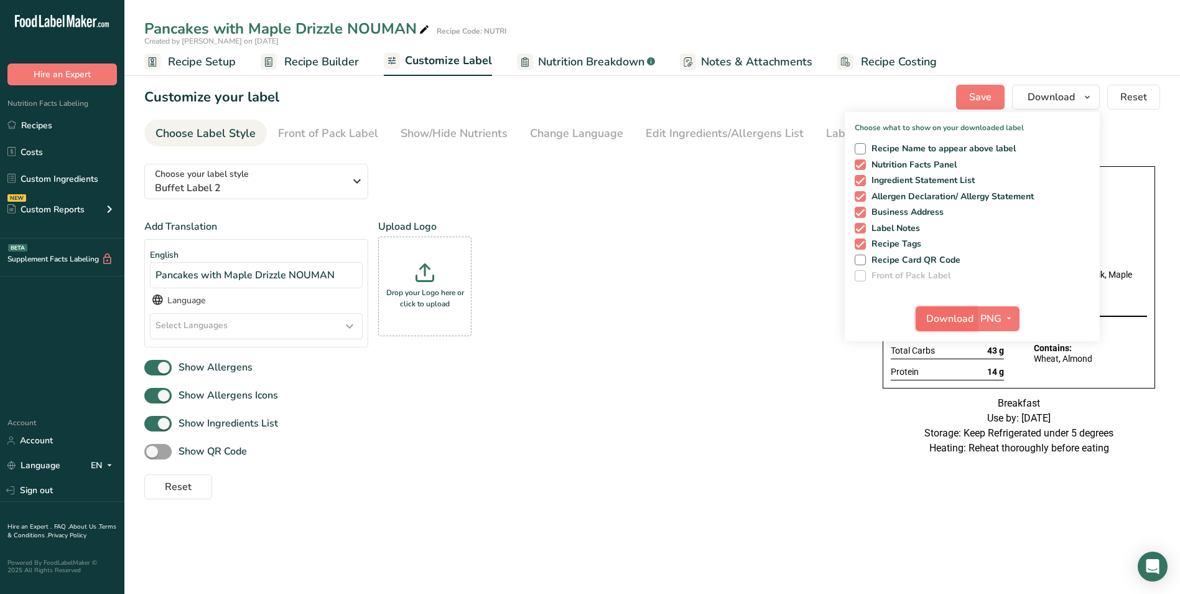
click at [959, 311] on span "Download" at bounding box center [949, 318] width 47 height 15
click at [47, 129] on link "Recipes" at bounding box center [62, 125] width 124 height 24
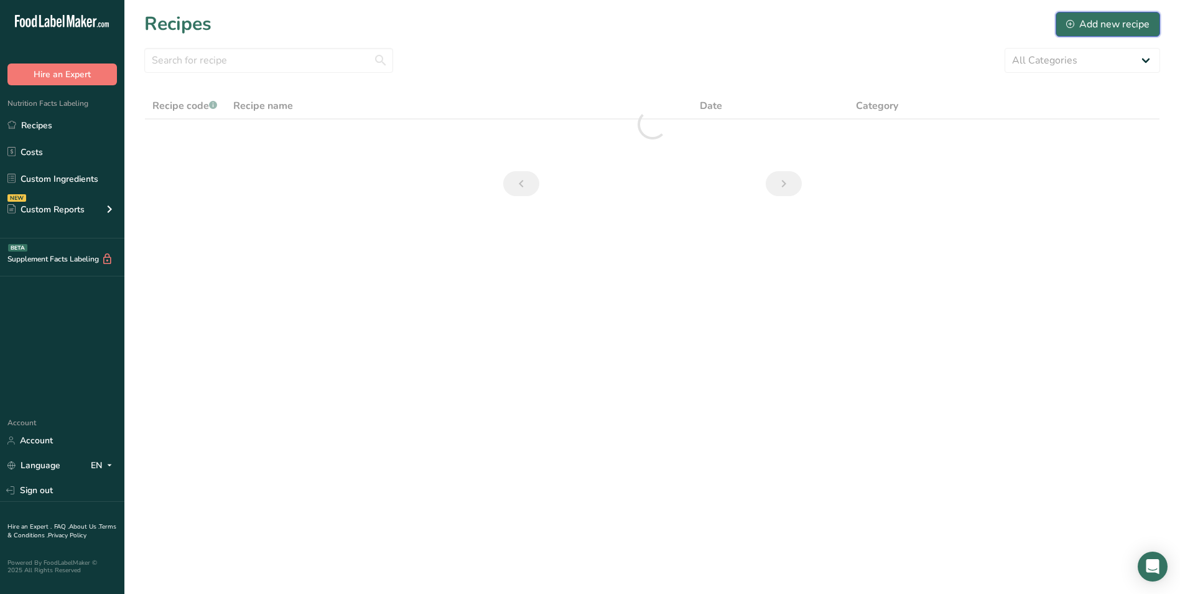
click at [1123, 19] on div "Add new recipe" at bounding box center [1107, 24] width 83 height 15
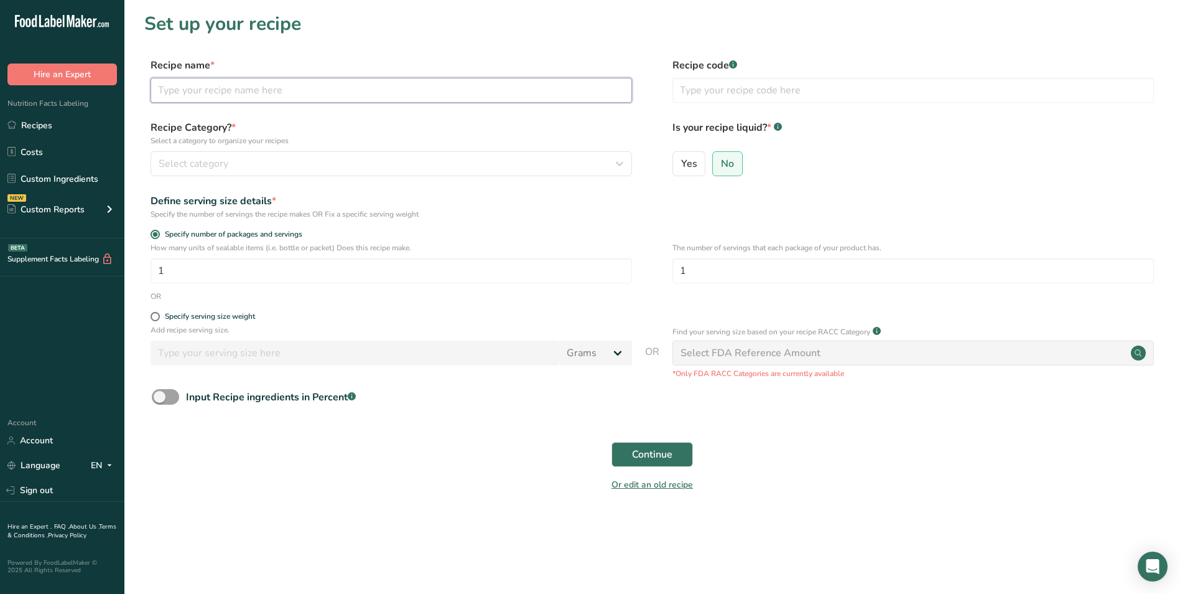
click at [459, 94] on input "text" at bounding box center [392, 90] width 482 height 25
type input "Mini Chicken Sliders with Cheese"
click at [805, 81] on input "text" at bounding box center [914, 90] width 482 height 25
type input "NUTRI"
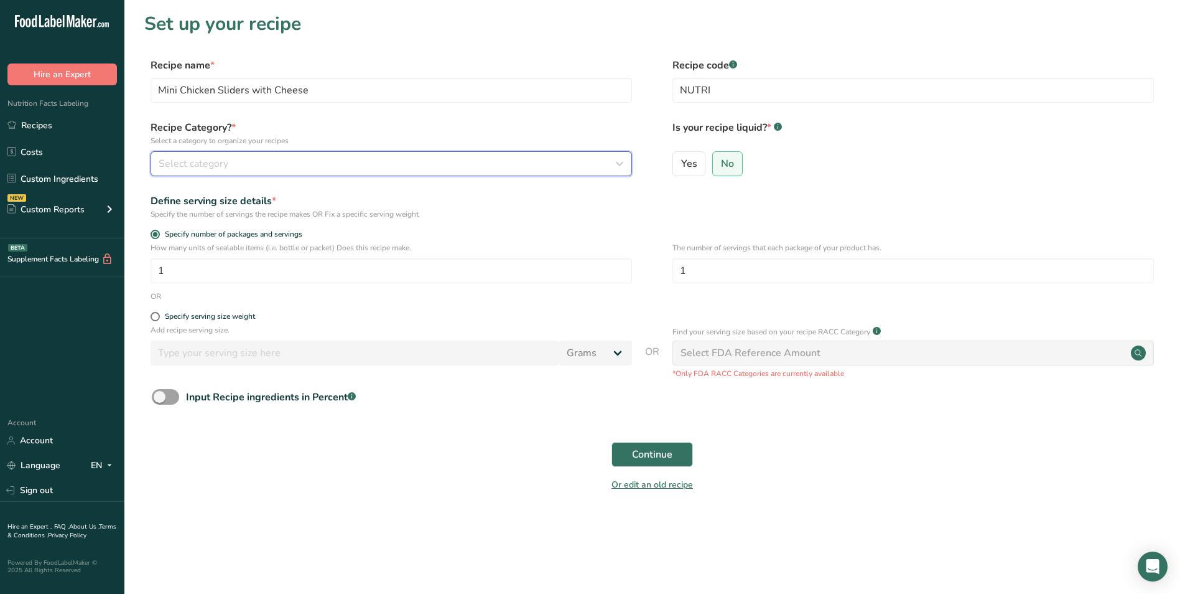
click at [612, 158] on icon "button" at bounding box center [619, 163] width 15 height 22
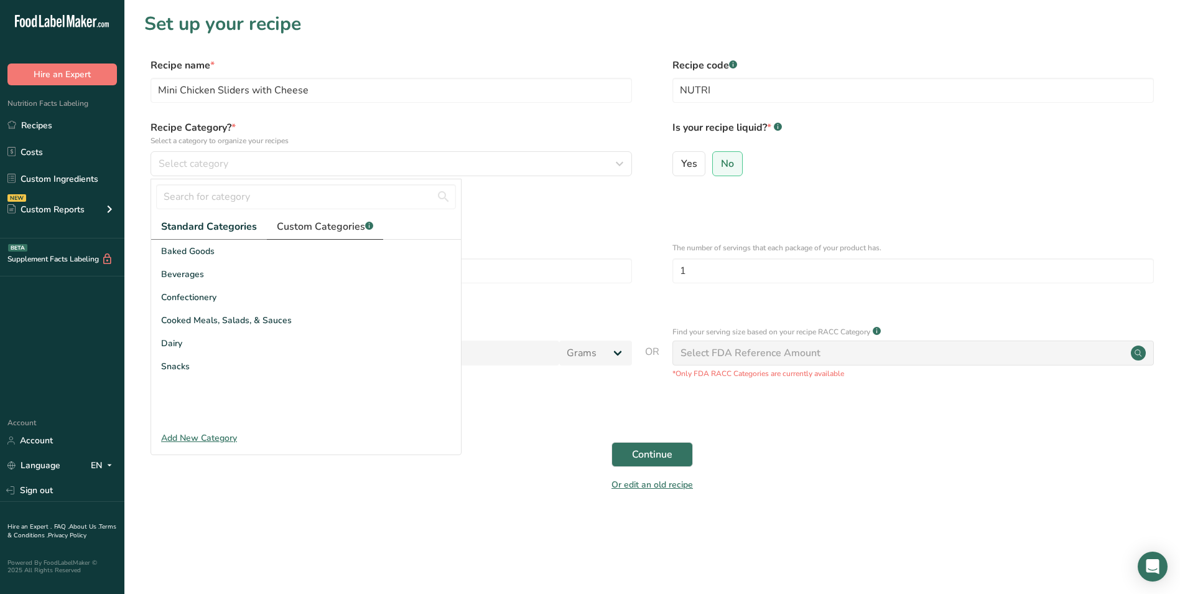
click at [331, 238] on link "Custom Categories .a-a{fill:#347362;}.b-a{fill:#fff;}" at bounding box center [325, 227] width 116 height 26
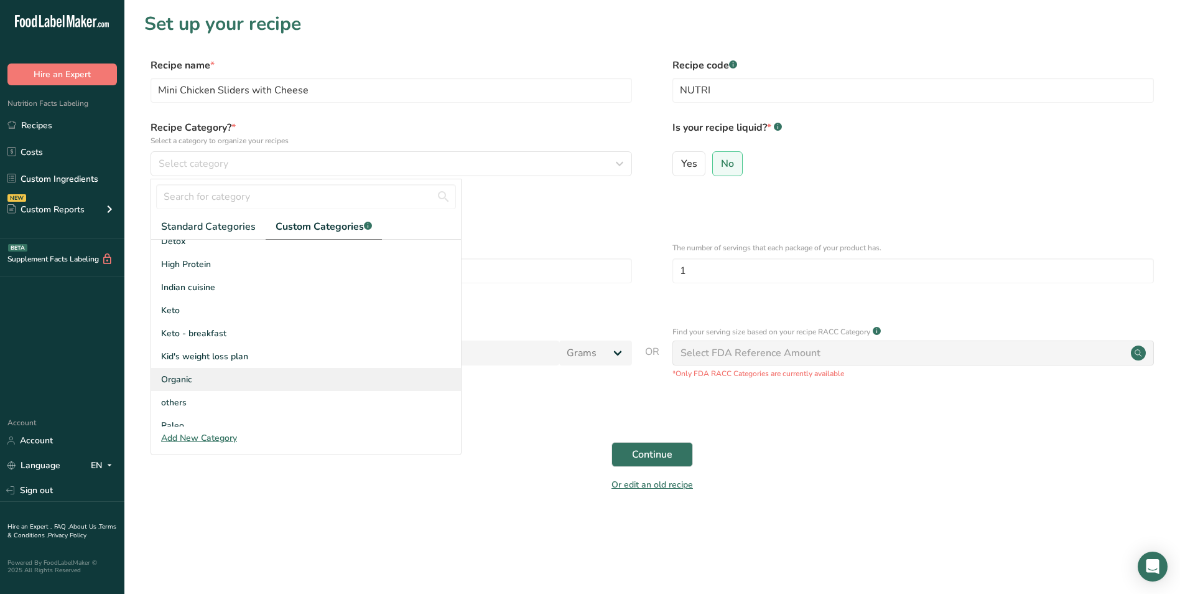
scroll to position [124, 0]
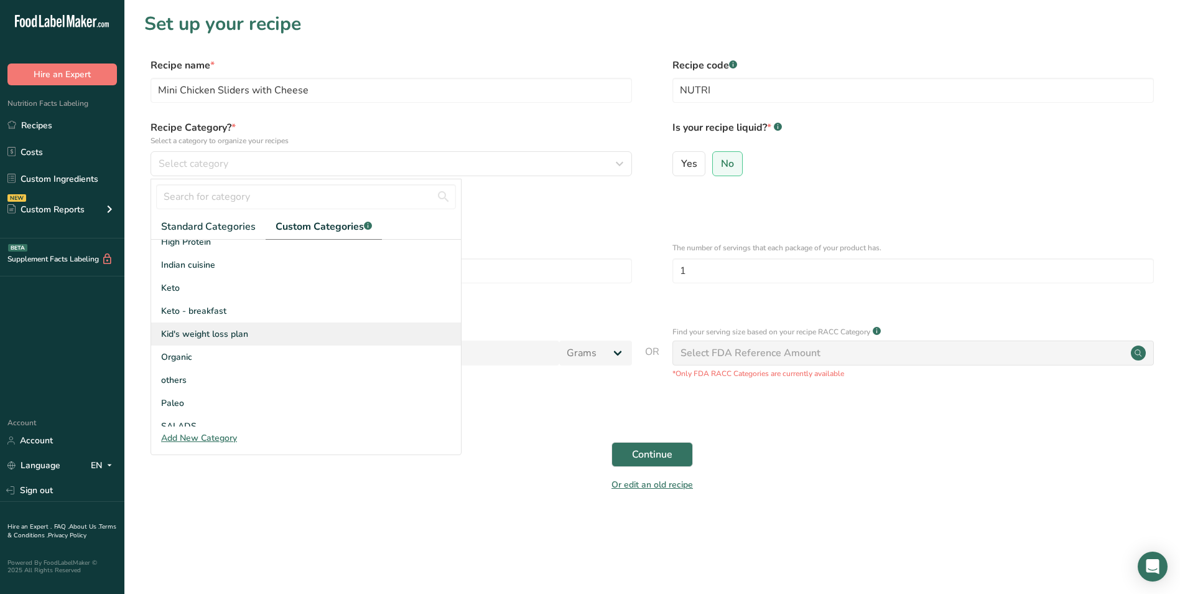
click at [251, 335] on div "Kid's weight loss plan" at bounding box center [306, 333] width 310 height 23
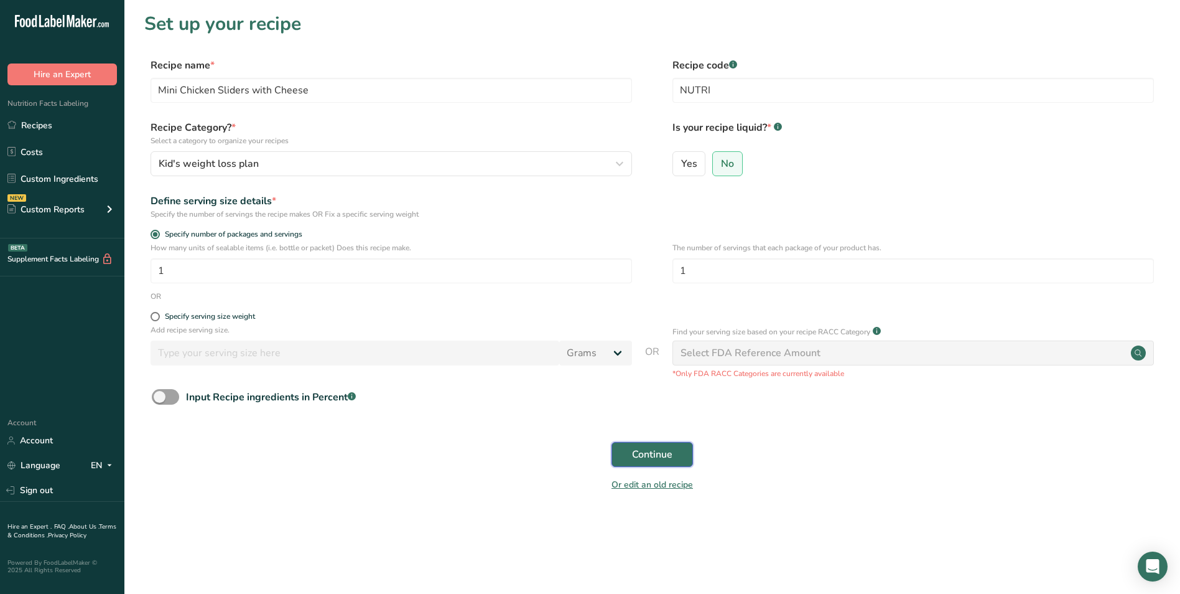
click at [632, 449] on span "Continue" at bounding box center [652, 454] width 40 height 15
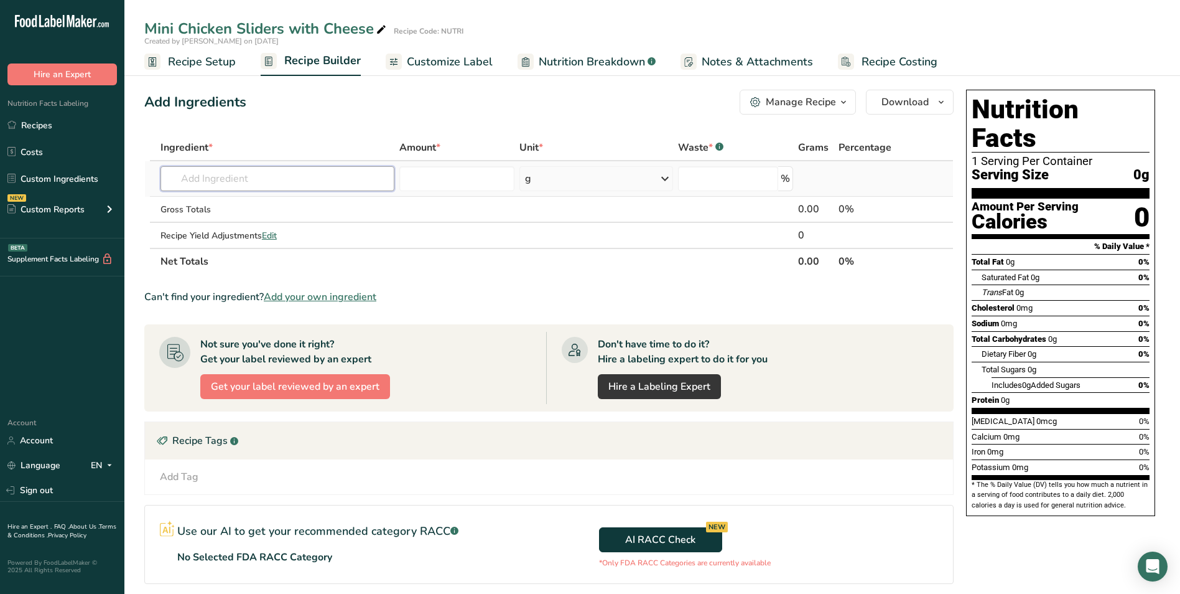
click at [237, 182] on input "text" at bounding box center [278, 178] width 234 height 25
type input "M"
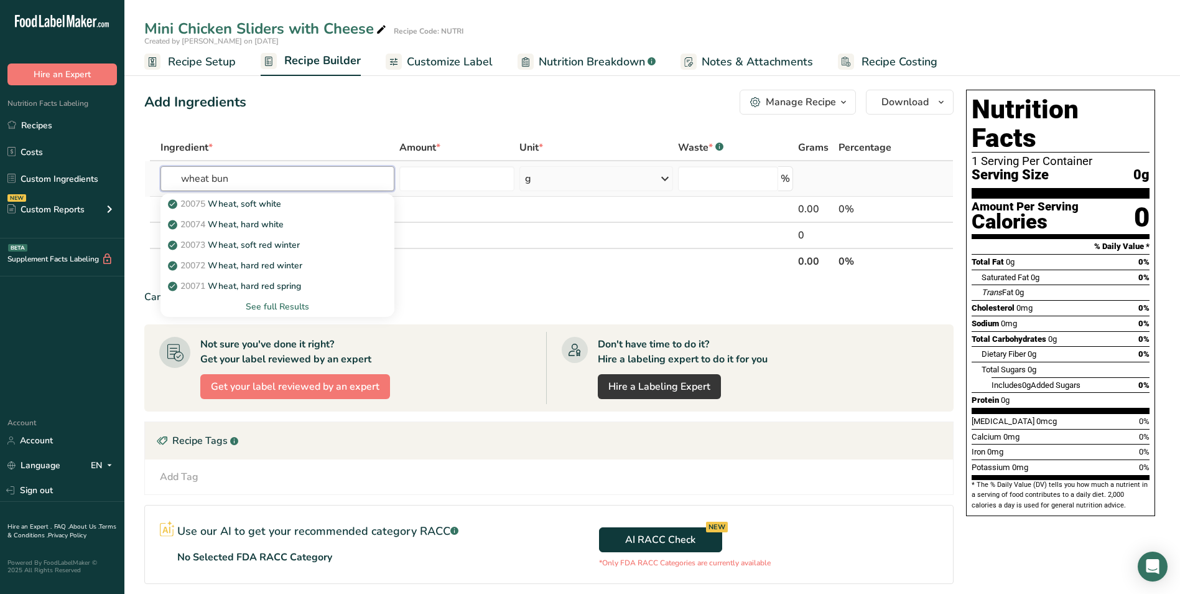
type input "wheat buns"
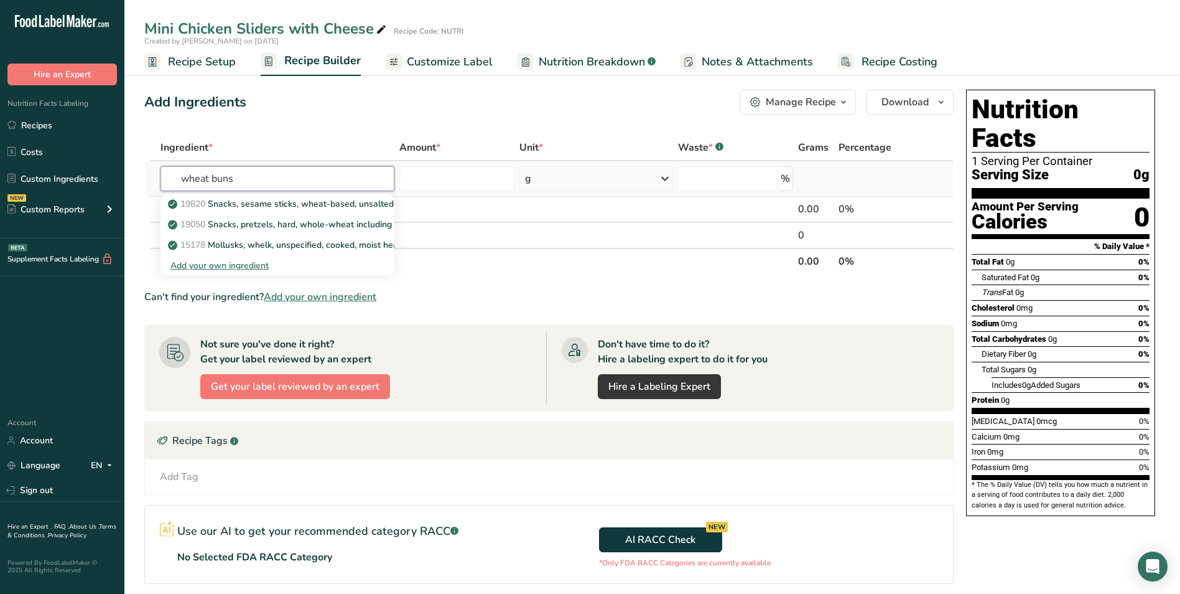
click at [222, 171] on input "wheat buns" at bounding box center [278, 178] width 234 height 25
type input "buns"
click at [250, 287] on div "Burger Bun" at bounding box center [267, 285] width 194 height 13
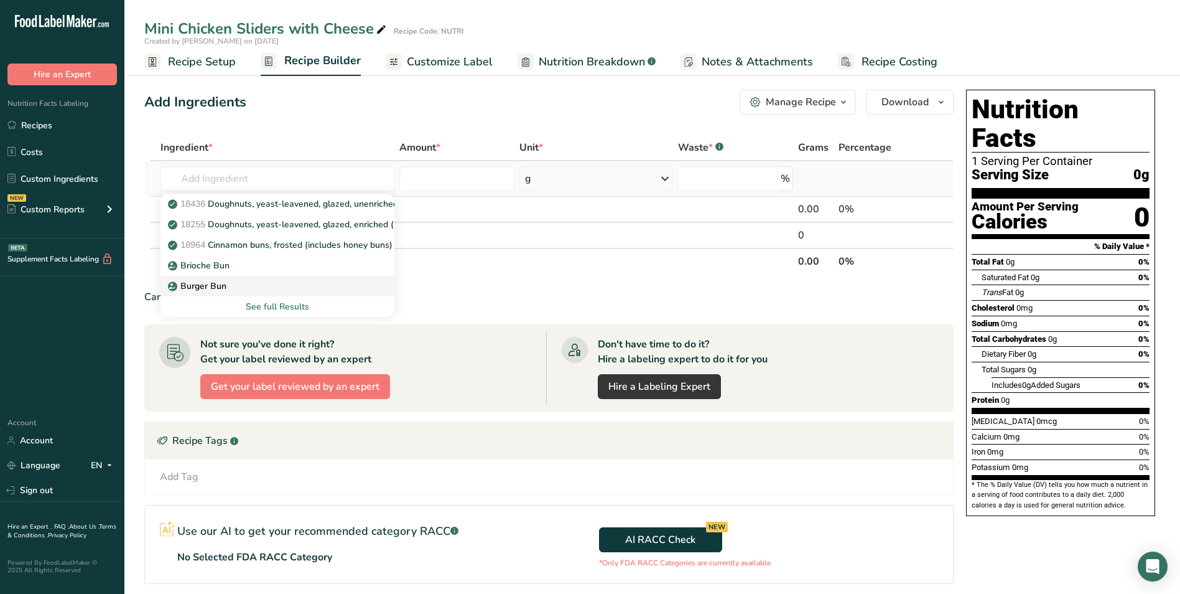
type input "Burger Bun"
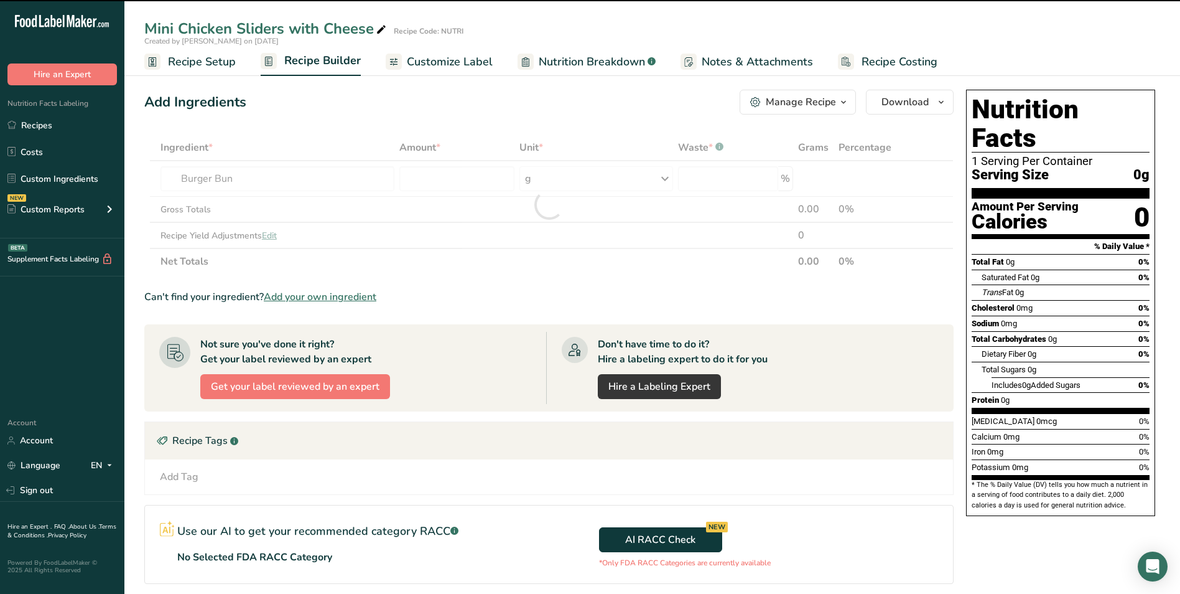
type input "0"
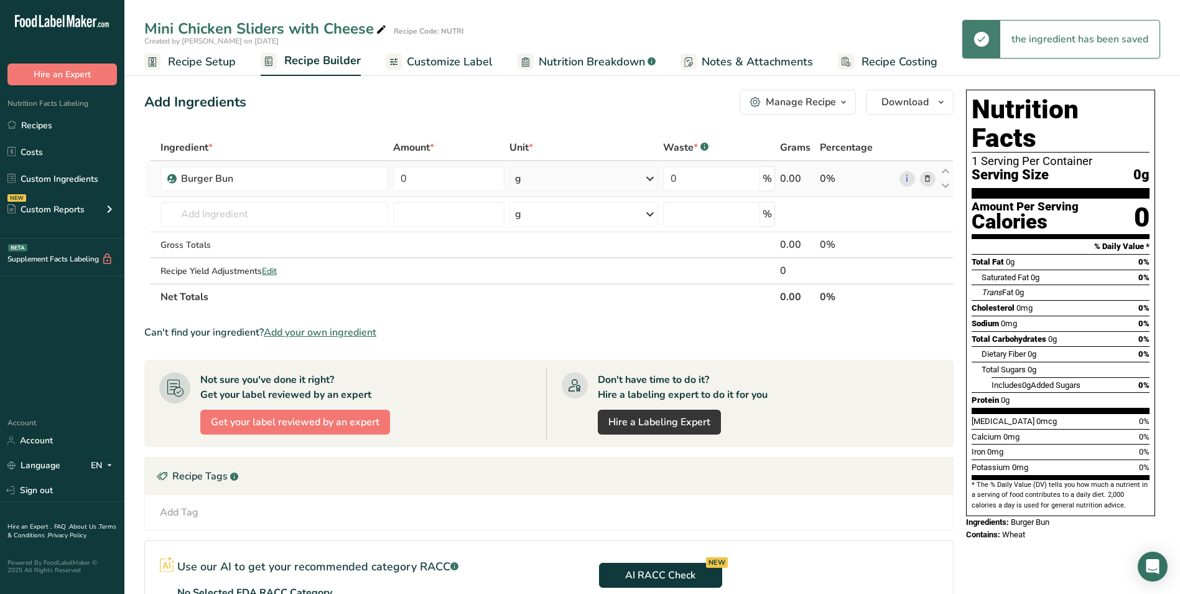
click at [538, 186] on div "g" at bounding box center [584, 178] width 149 height 25
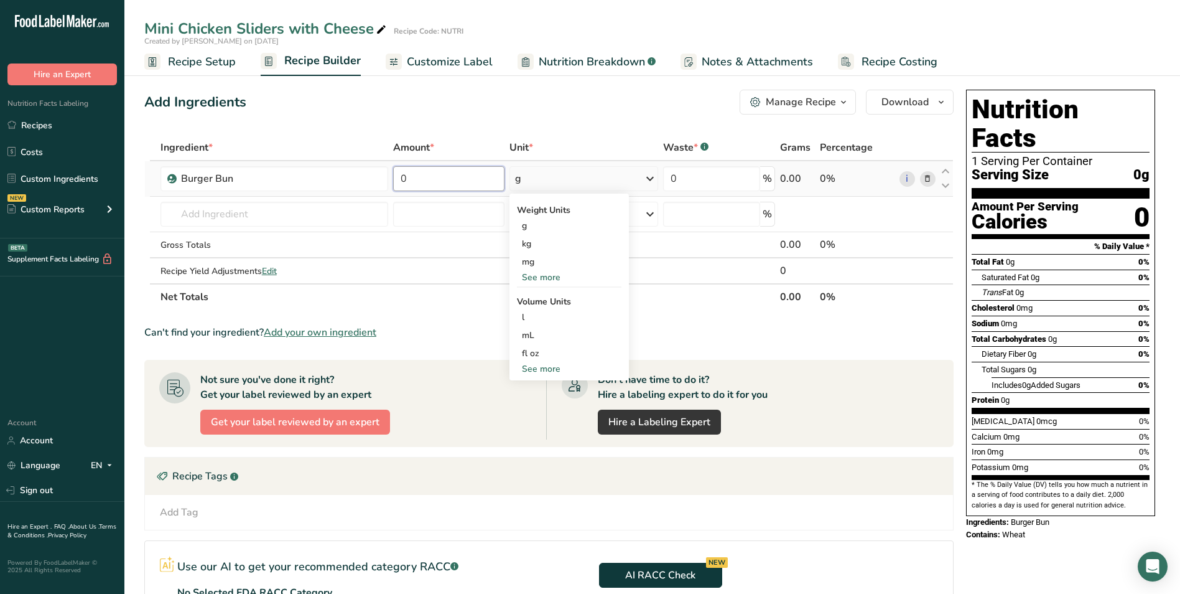
click at [400, 184] on input "0" at bounding box center [448, 178] width 111 height 25
type input "60"
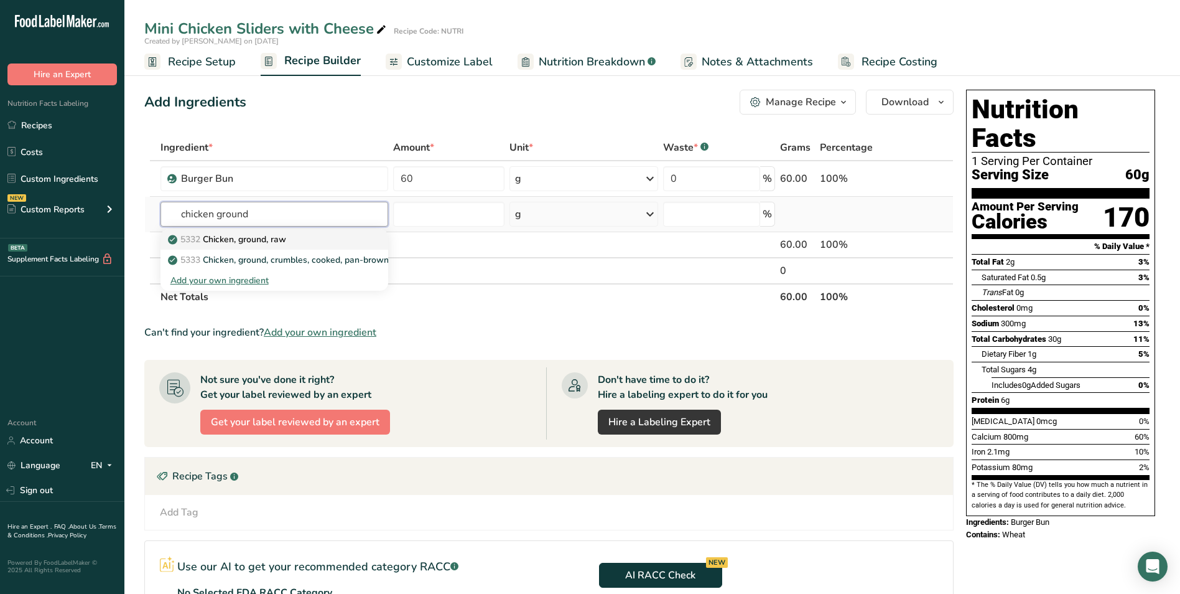
type input "chicken ground"
click at [286, 241] on p "5332 Chicken, ground, raw" at bounding box center [228, 239] width 116 height 13
type input "Chicken, ground, raw"
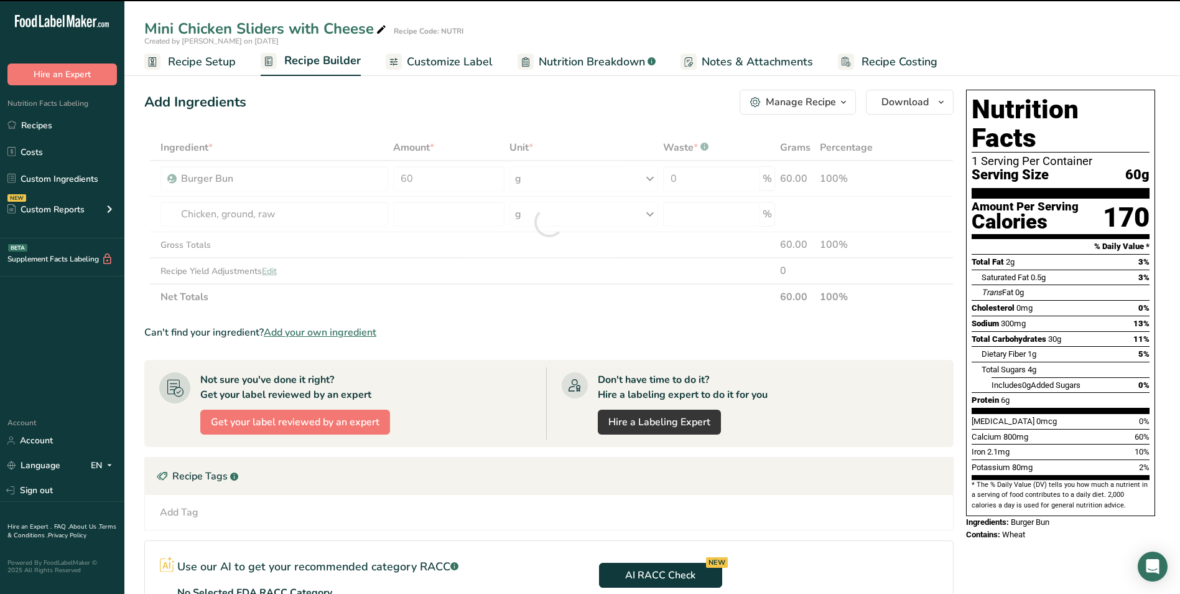
type input "0"
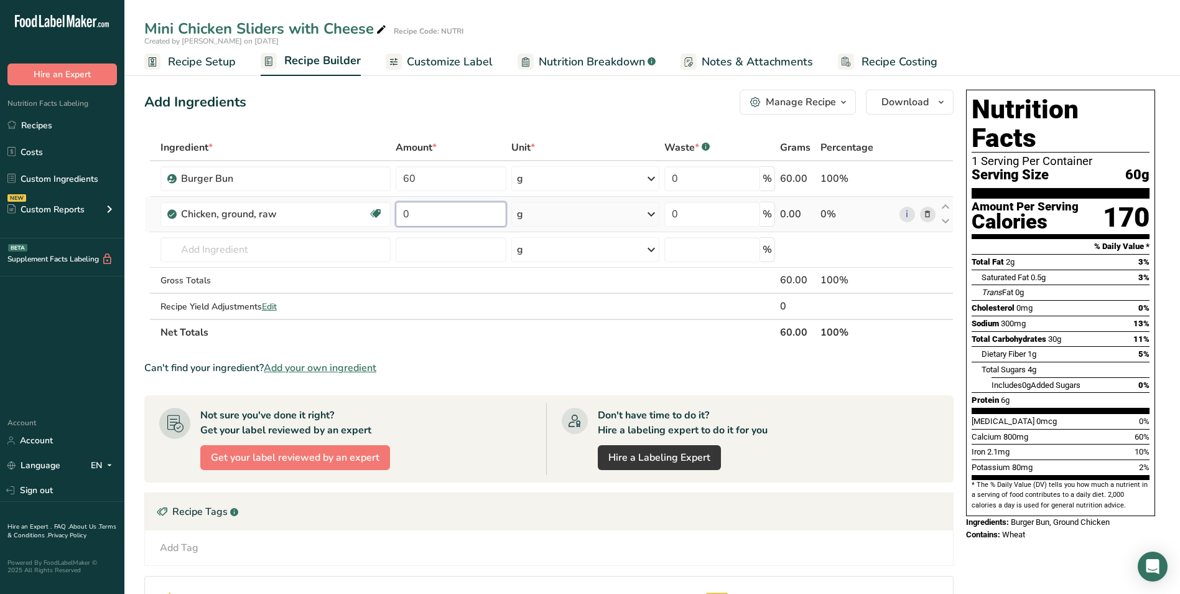
click at [405, 215] on input "0" at bounding box center [451, 214] width 111 height 25
type input "90"
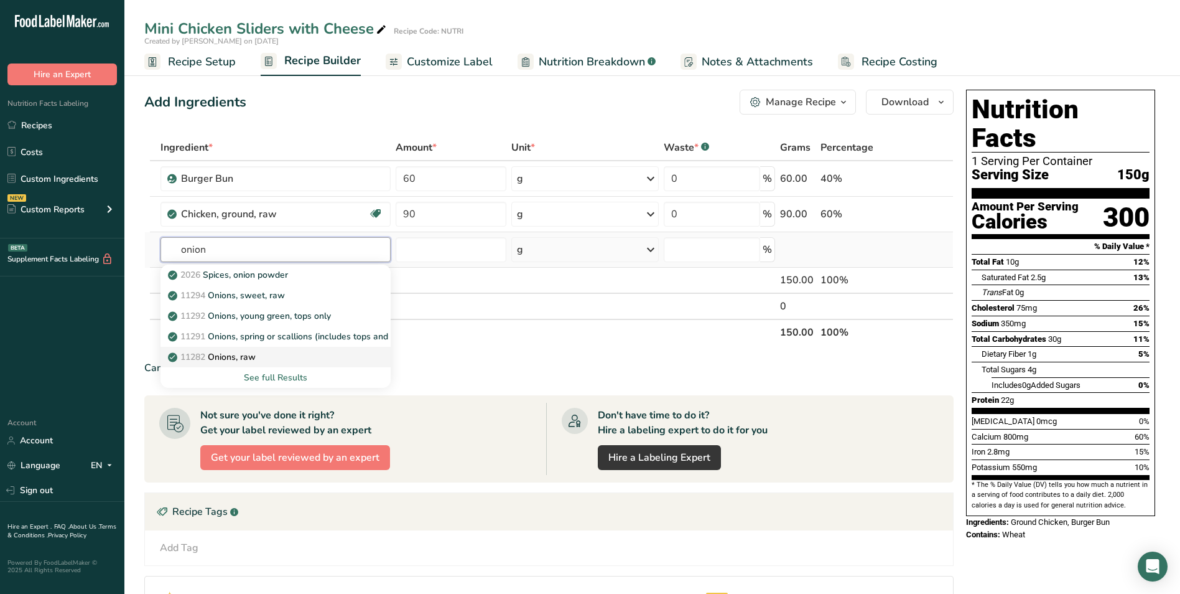
type input "onion"
click at [282, 355] on div "11282 Onions, raw" at bounding box center [265, 356] width 190 height 13
type input "Onions, raw"
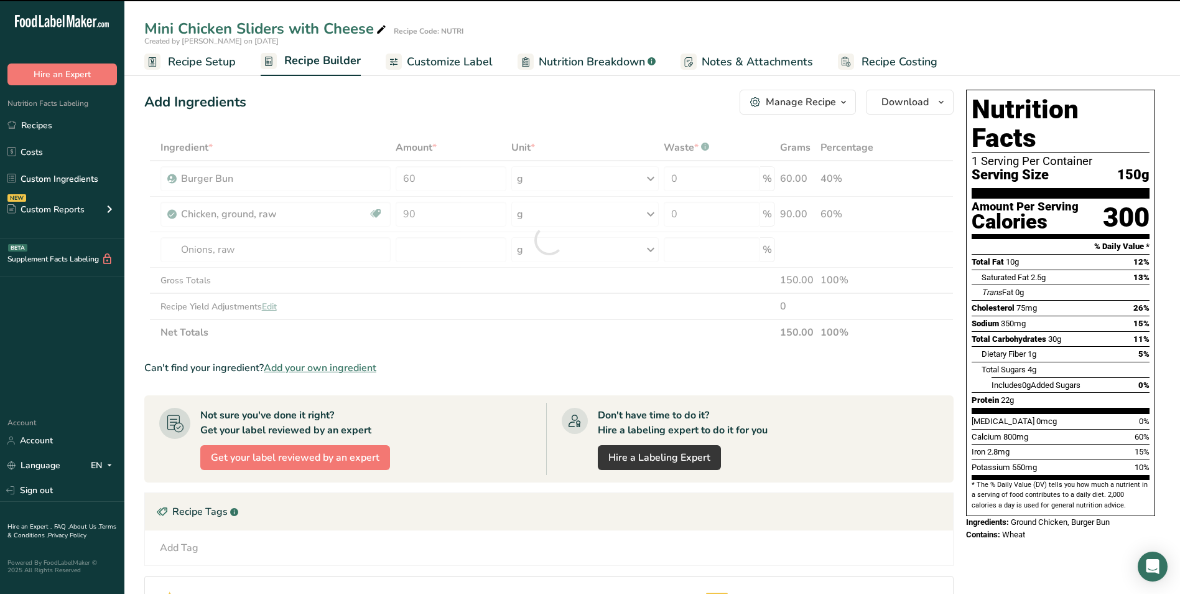
type input "0"
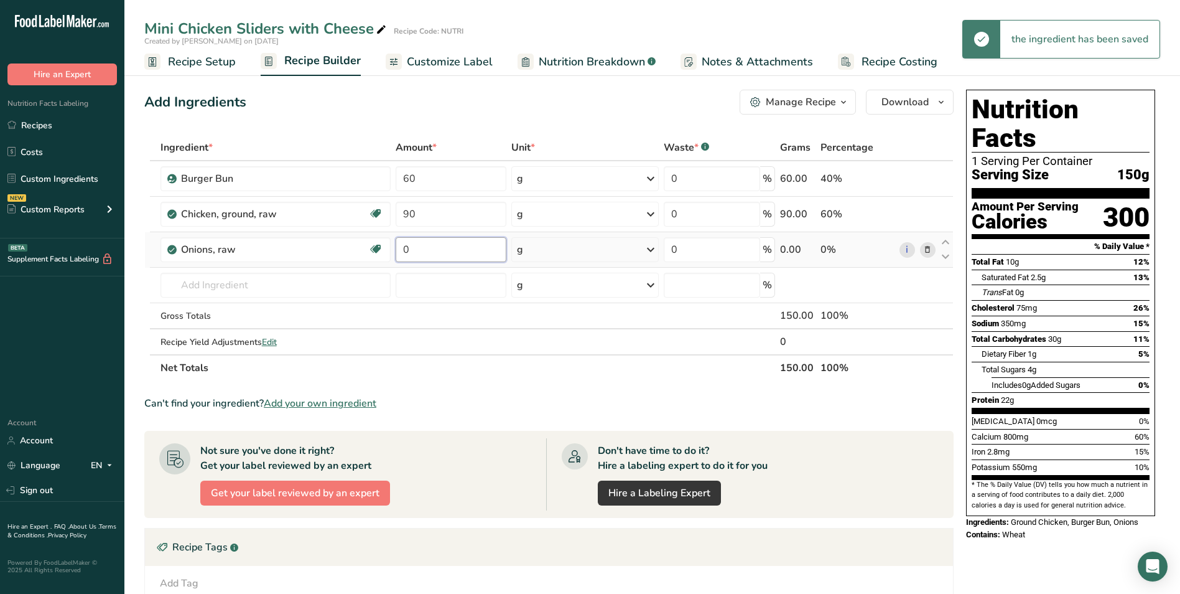
click at [403, 246] on input "0" at bounding box center [451, 249] width 111 height 25
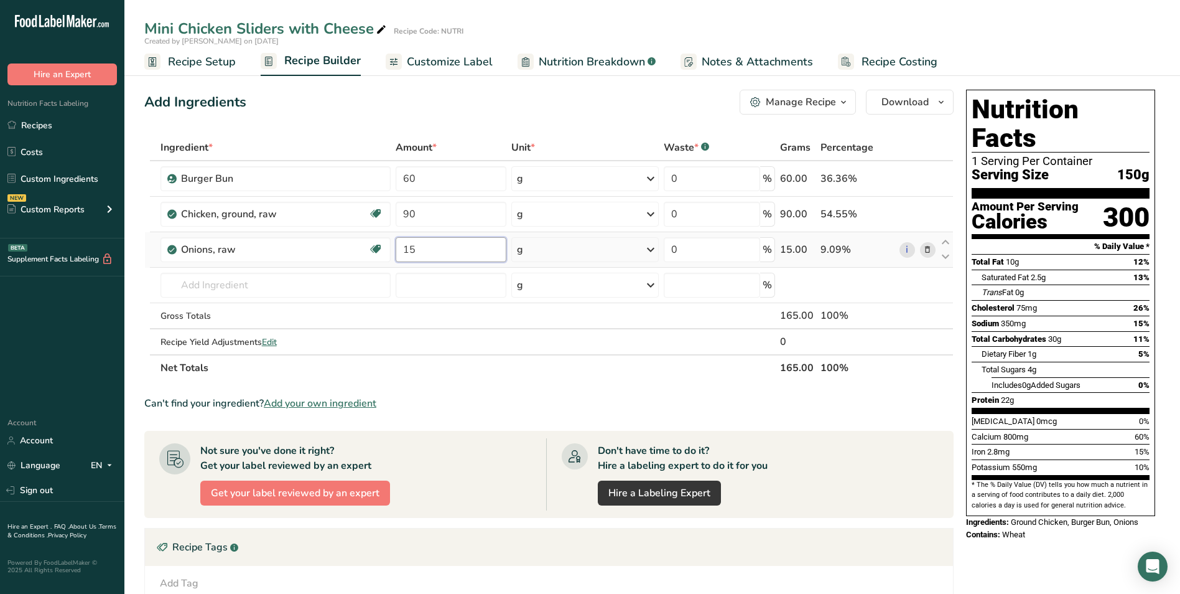
type input "15"
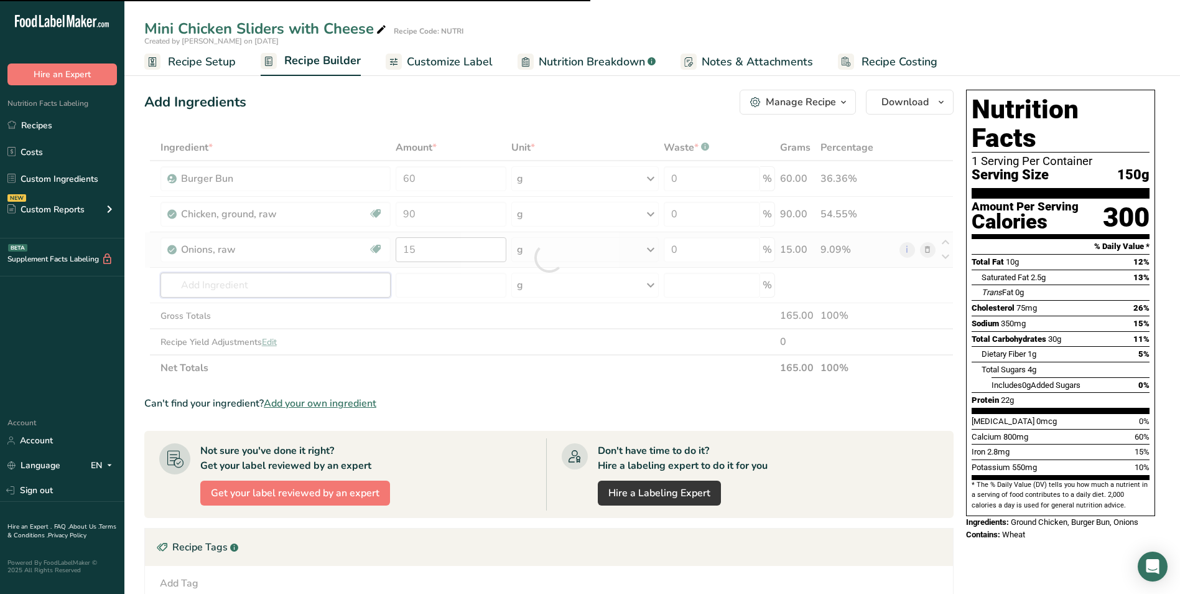
type input "g"
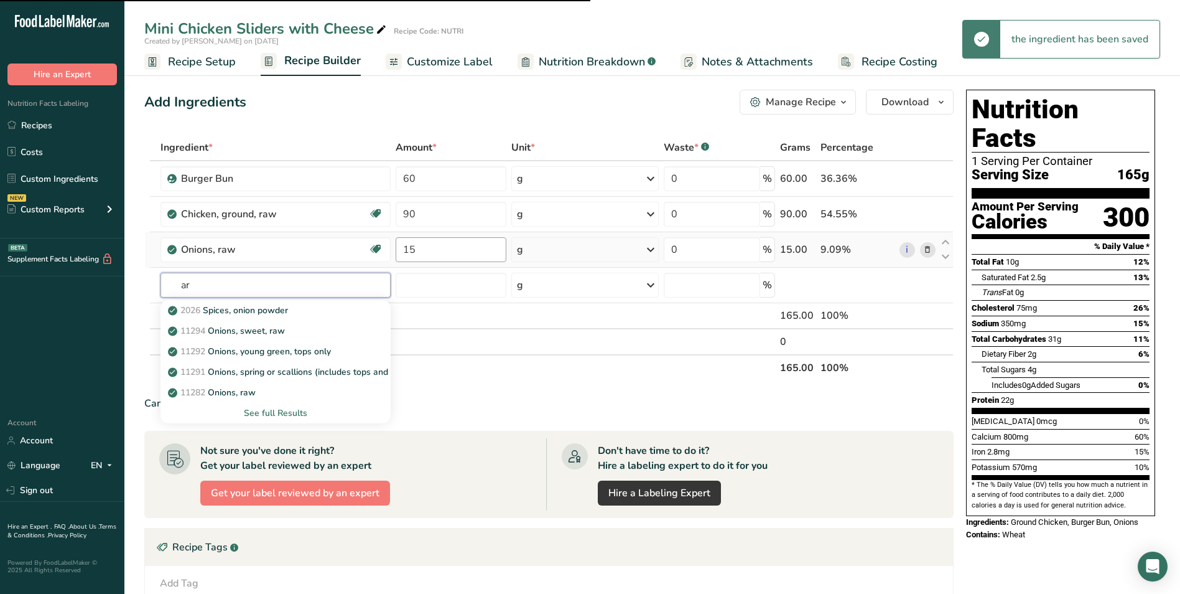
type input "arl"
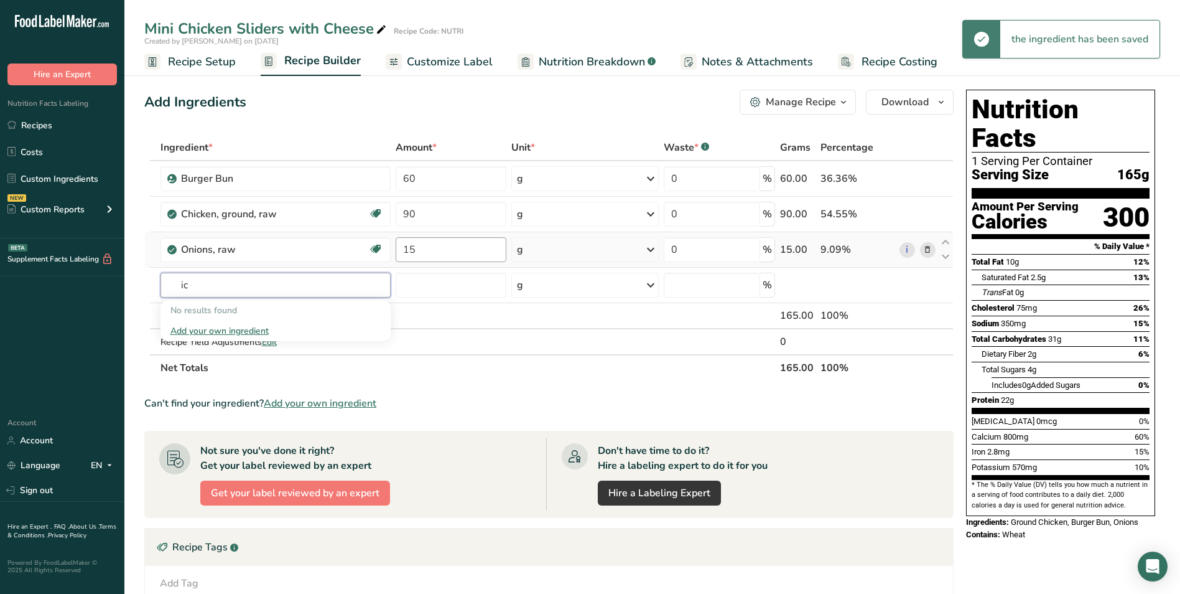
type input "i"
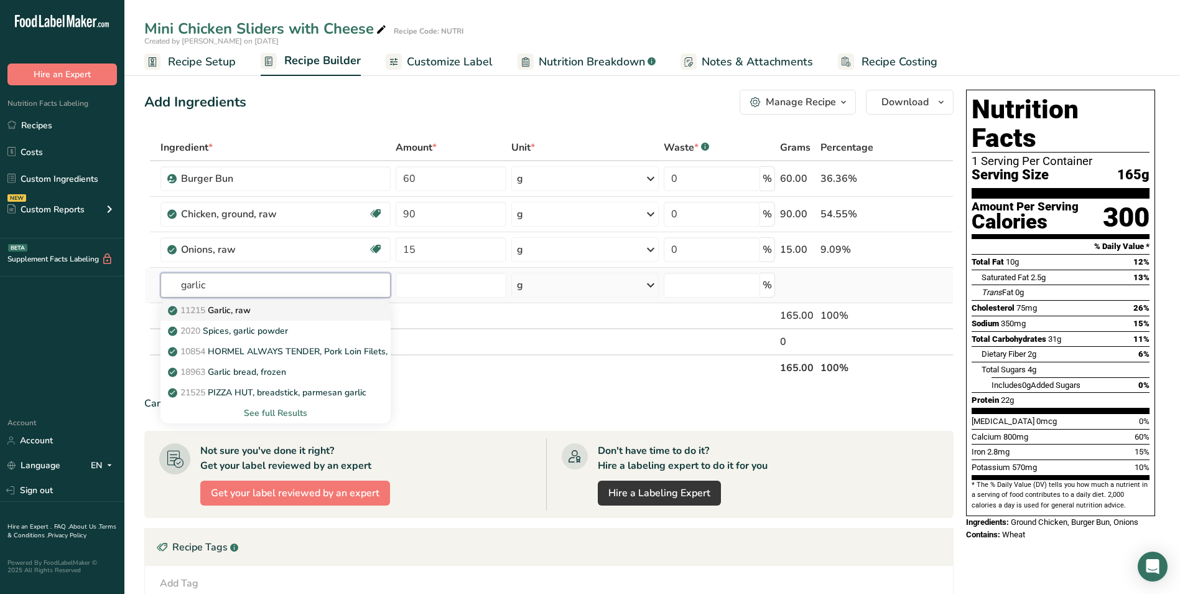
type input "garlic"
click at [263, 305] on div "11215 Garlic, raw" at bounding box center [265, 310] width 190 height 13
type input "Garlic, raw"
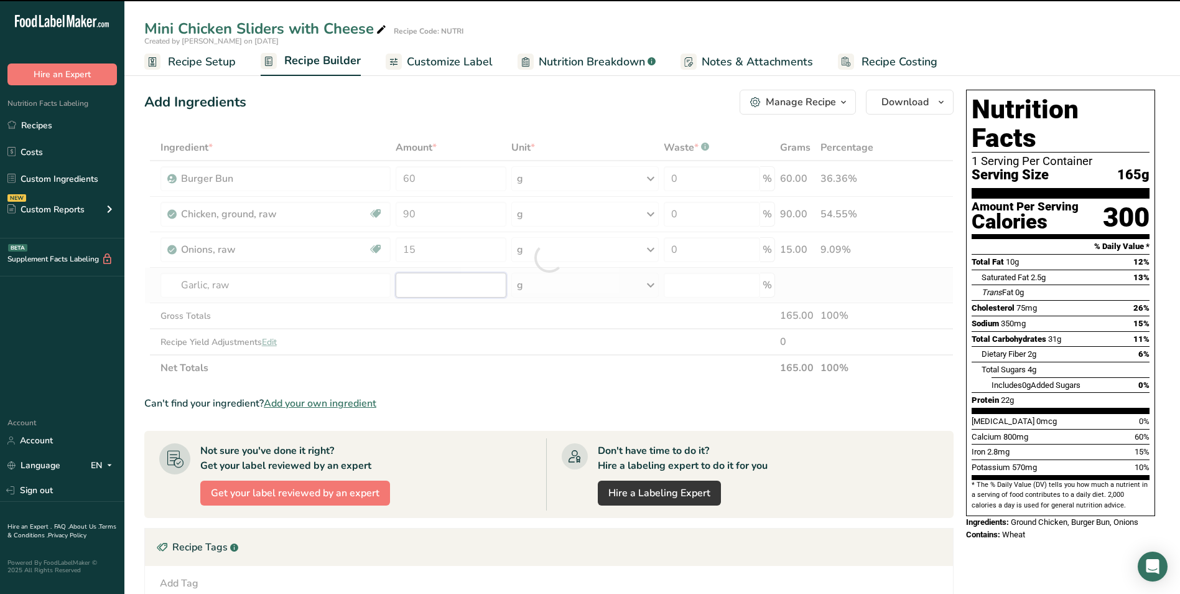
type input "0"
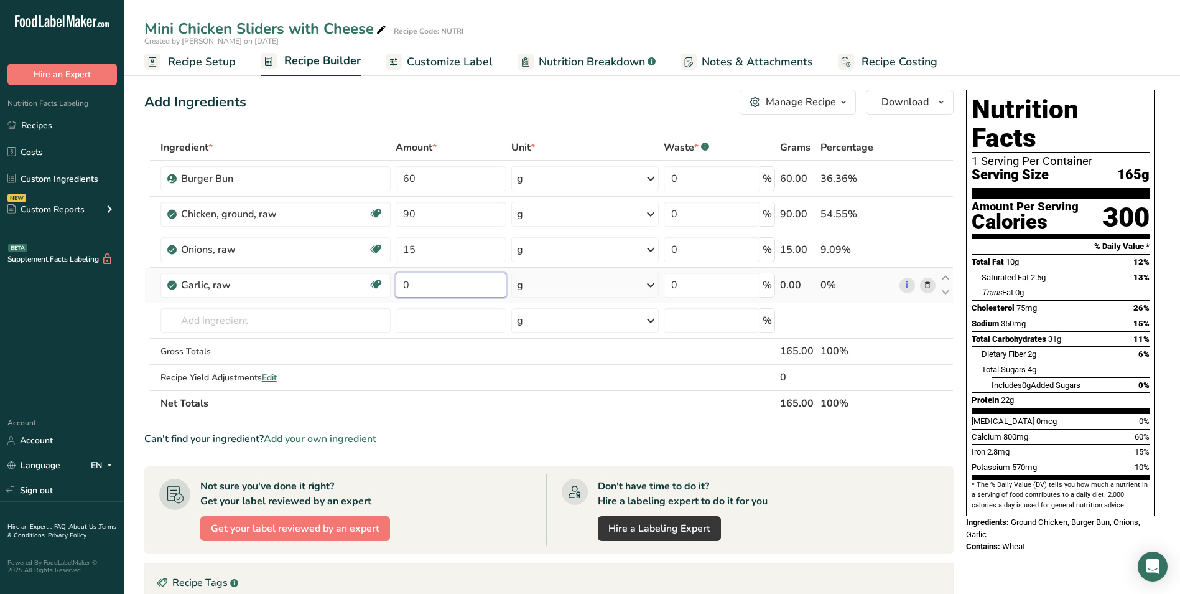
click at [401, 283] on input "0" at bounding box center [451, 285] width 111 height 25
type input "1.5"
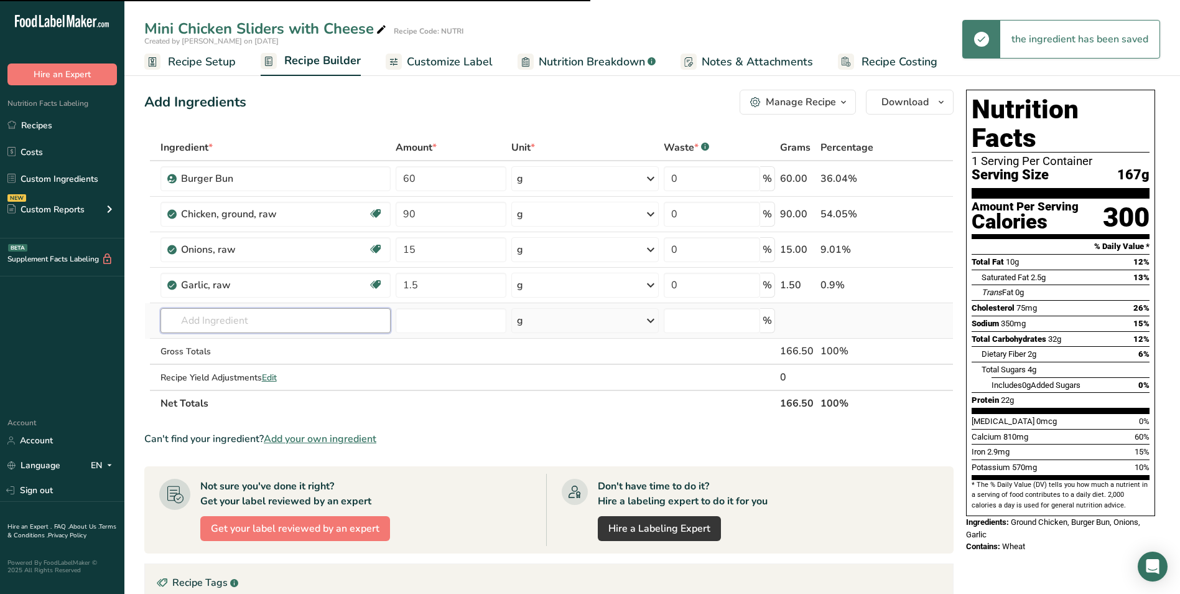
click at [253, 314] on input "text" at bounding box center [276, 320] width 230 height 25
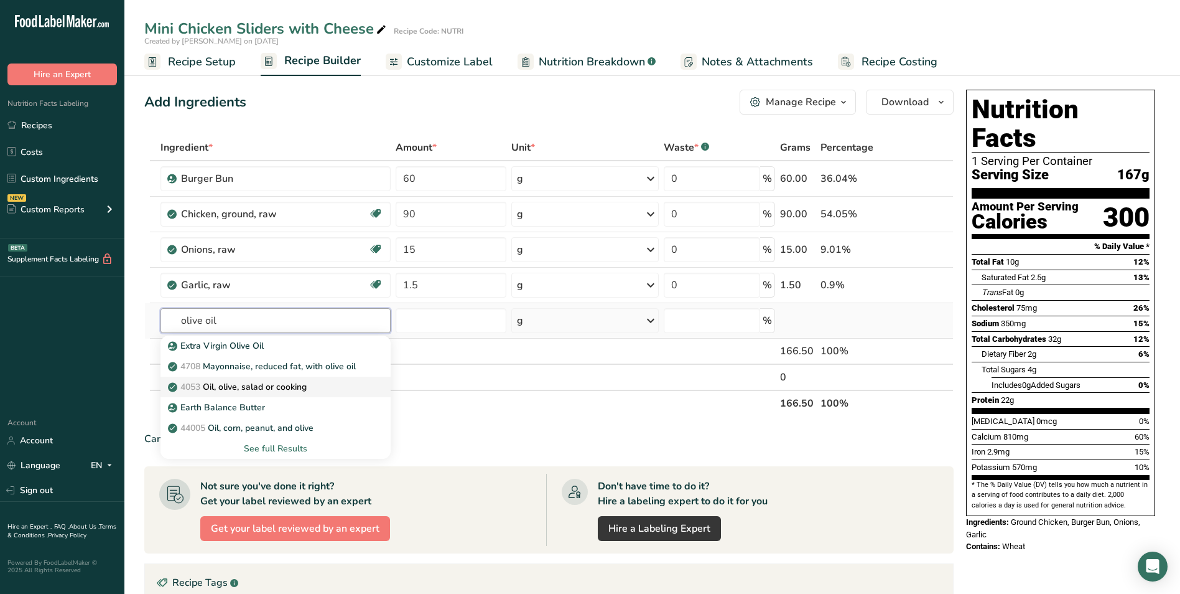
type input "olive oil"
click at [270, 385] on p "4053 Oil, olive, salad or cooking" at bounding box center [238, 386] width 136 height 13
type input "Oil, olive, salad or cooking"
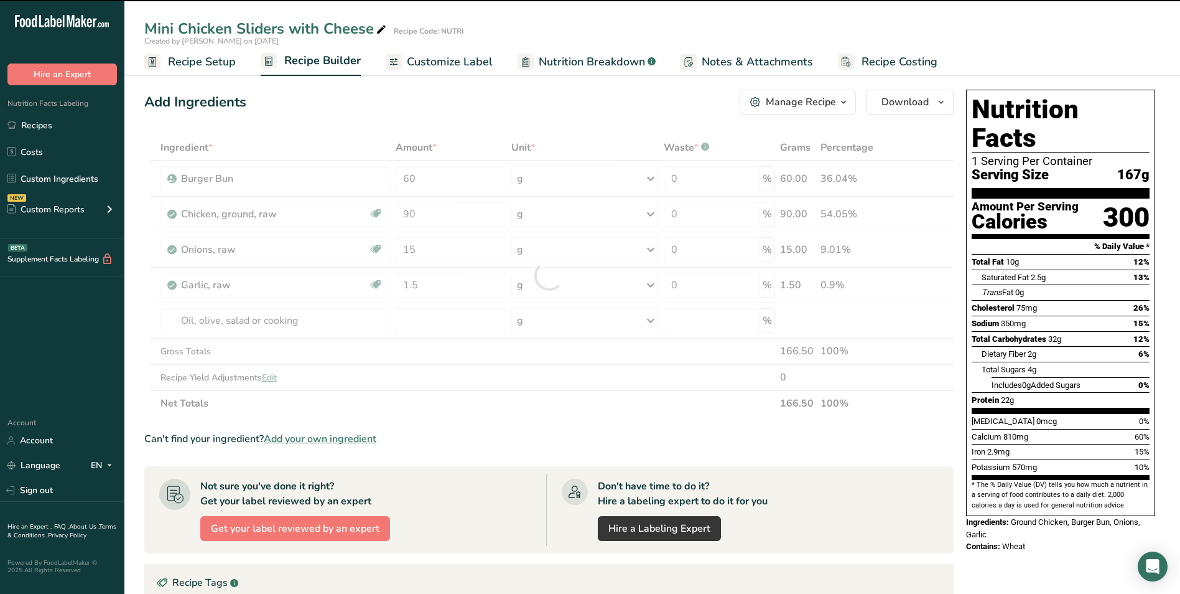
type input "0"
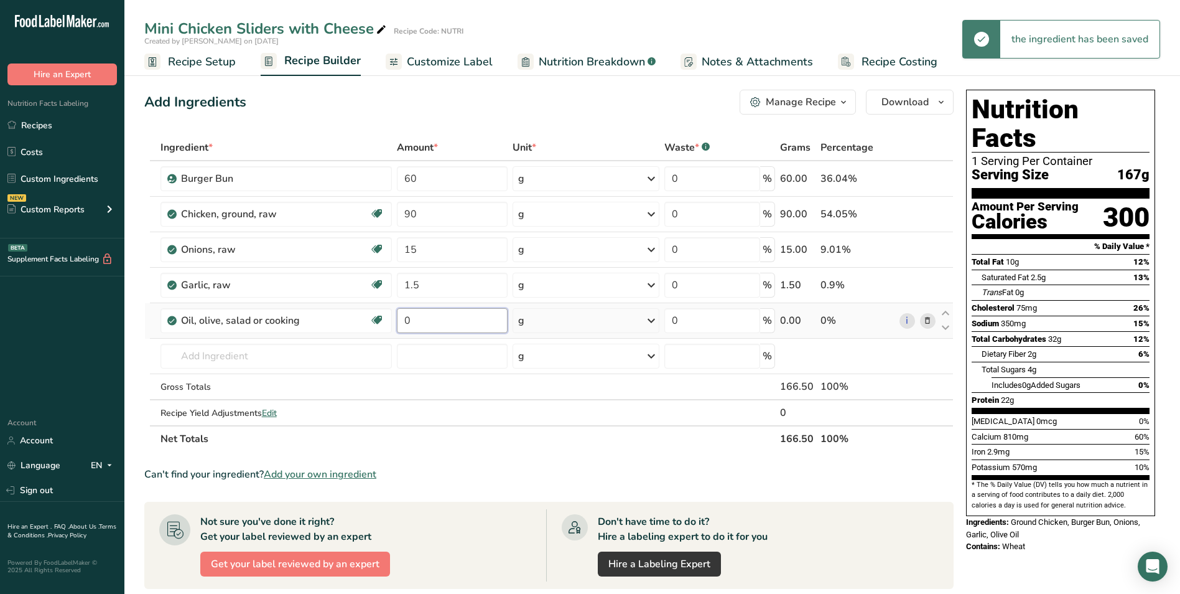
click at [404, 319] on input "0" at bounding box center [452, 320] width 111 height 25
type input "2.5"
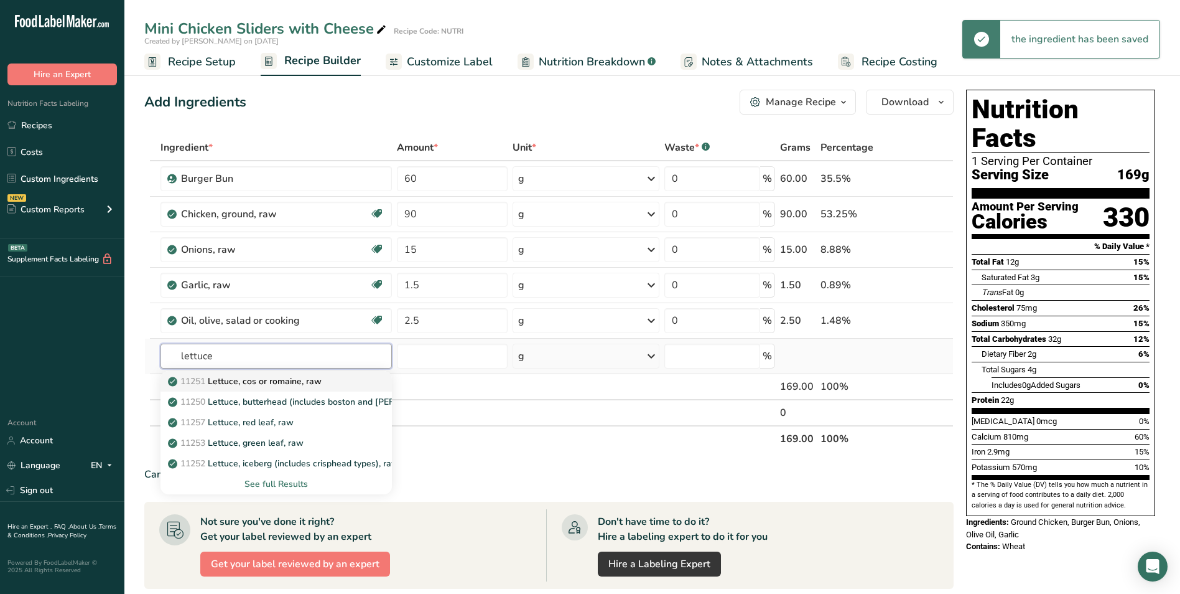
type input "lettuce"
click at [320, 382] on p "11251 Lettuce, cos or romaine, raw" at bounding box center [245, 381] width 151 height 13
type input "Lettuce, cos or romaine, raw"
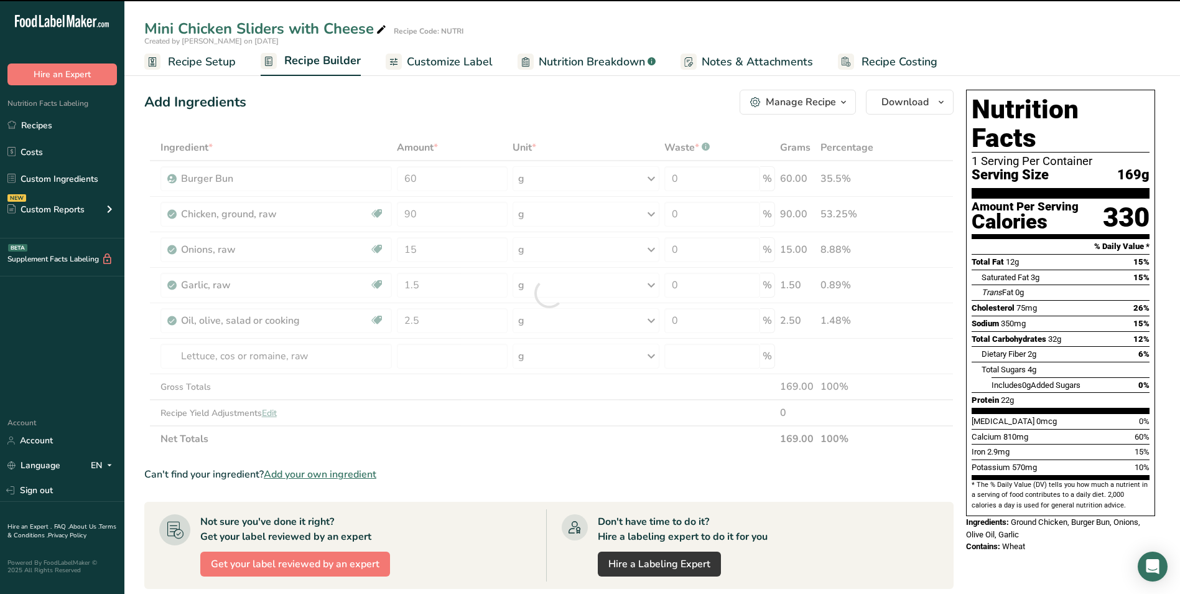
click at [414, 358] on div at bounding box center [549, 292] width 810 height 317
click at [414, 358] on input "number" at bounding box center [452, 355] width 111 height 25
type input "0"
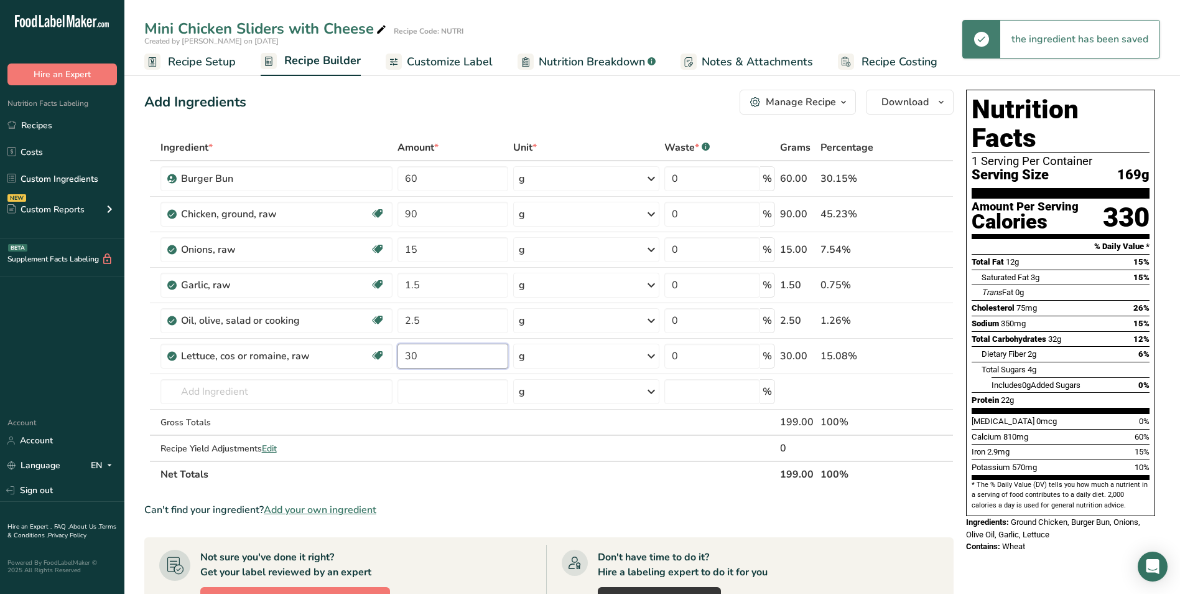
type input "30"
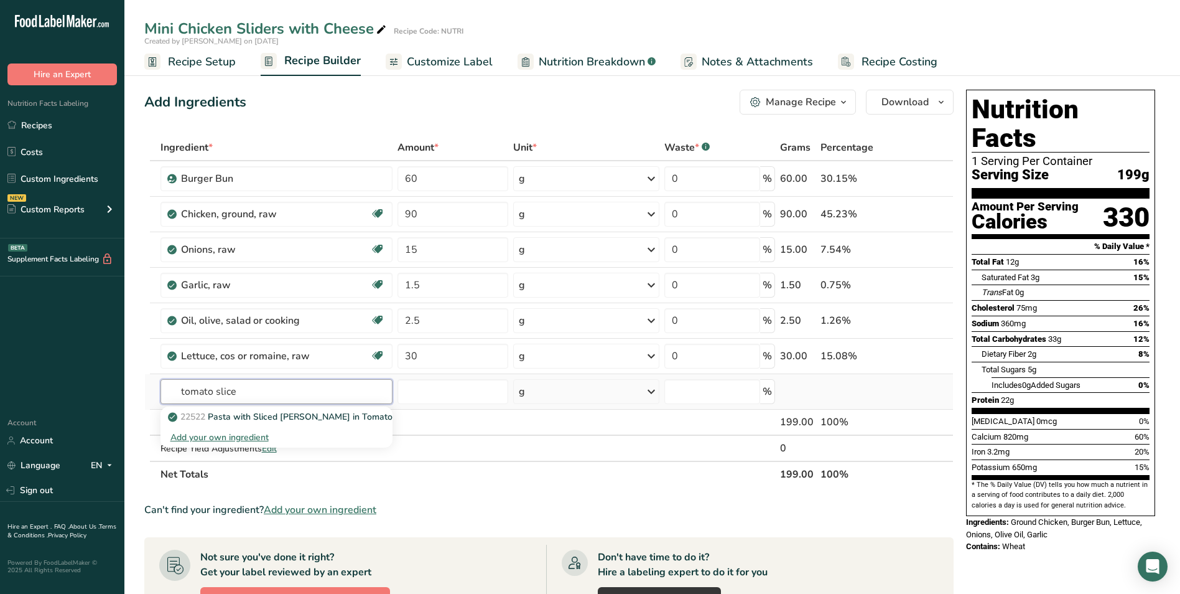
click at [231, 394] on input "tomato slice" at bounding box center [277, 391] width 232 height 25
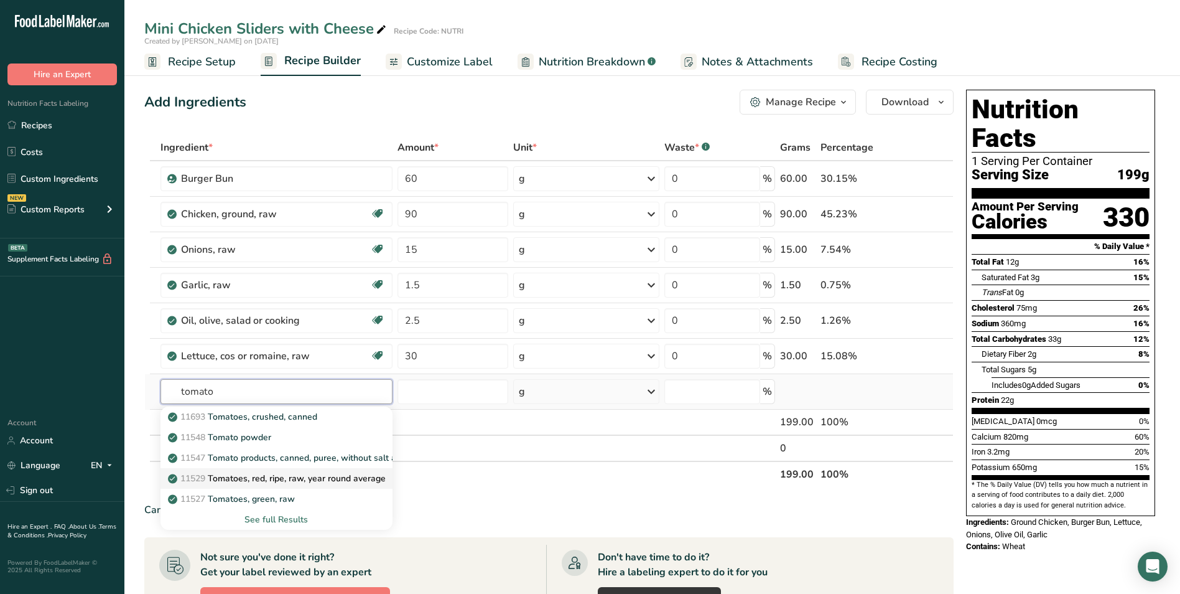
type input "tomato"
click at [276, 478] on p "11529 Tomatoes, red, ripe, raw, year round average" at bounding box center [277, 478] width 215 height 13
type input "Tomatoes, red, ripe, raw, year round average"
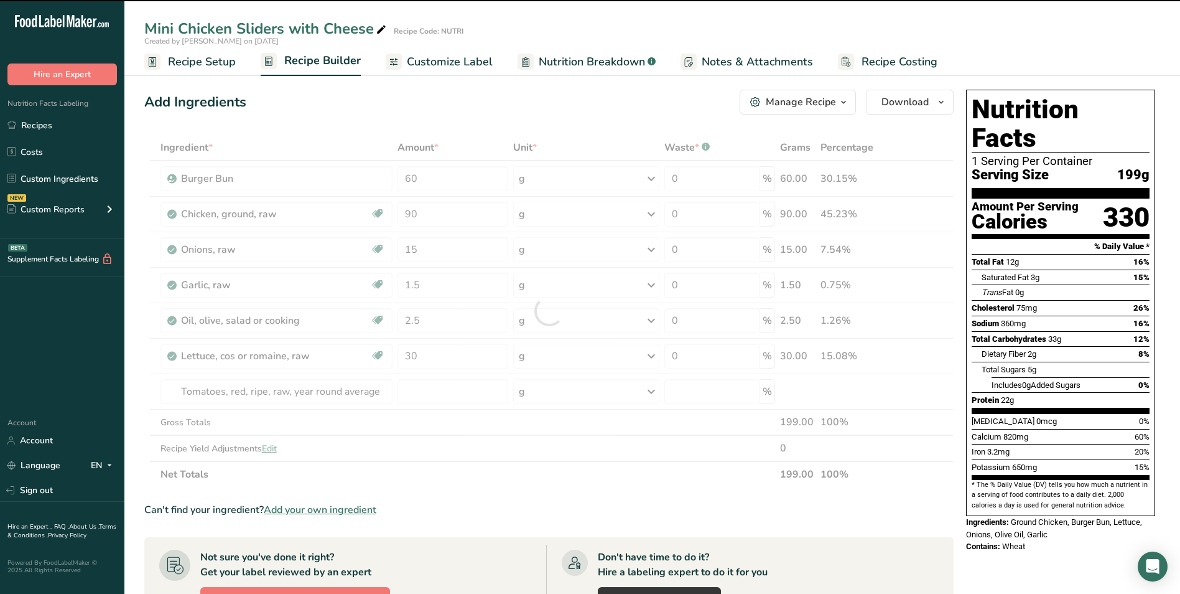
type input "0"
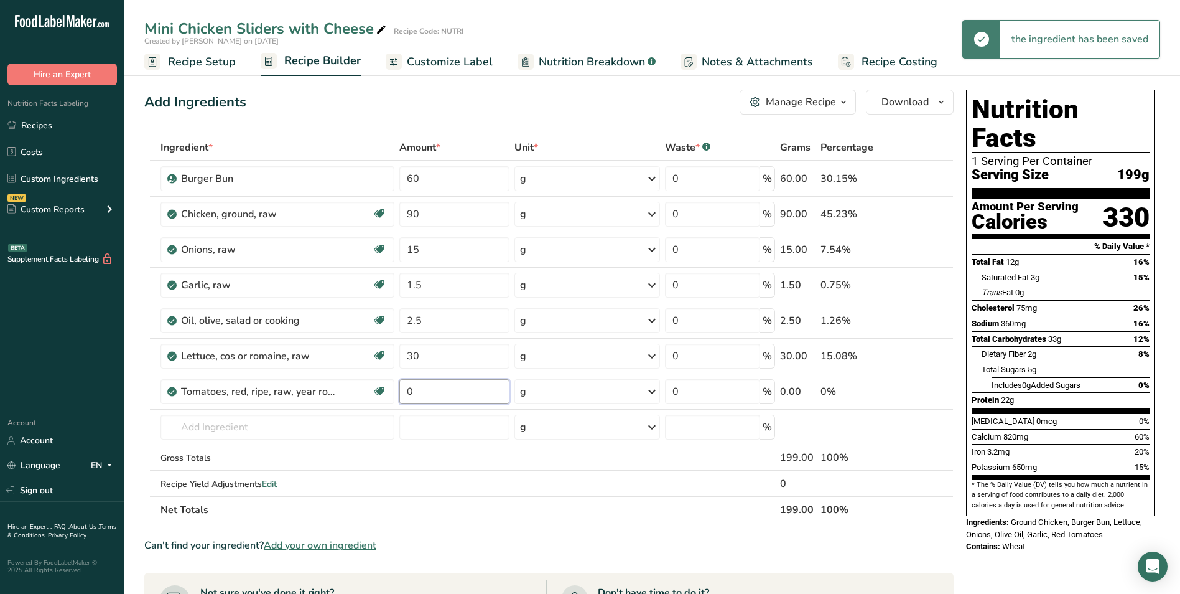
click at [419, 389] on input "0" at bounding box center [454, 391] width 110 height 25
click at [408, 389] on input "0" at bounding box center [454, 391] width 110 height 25
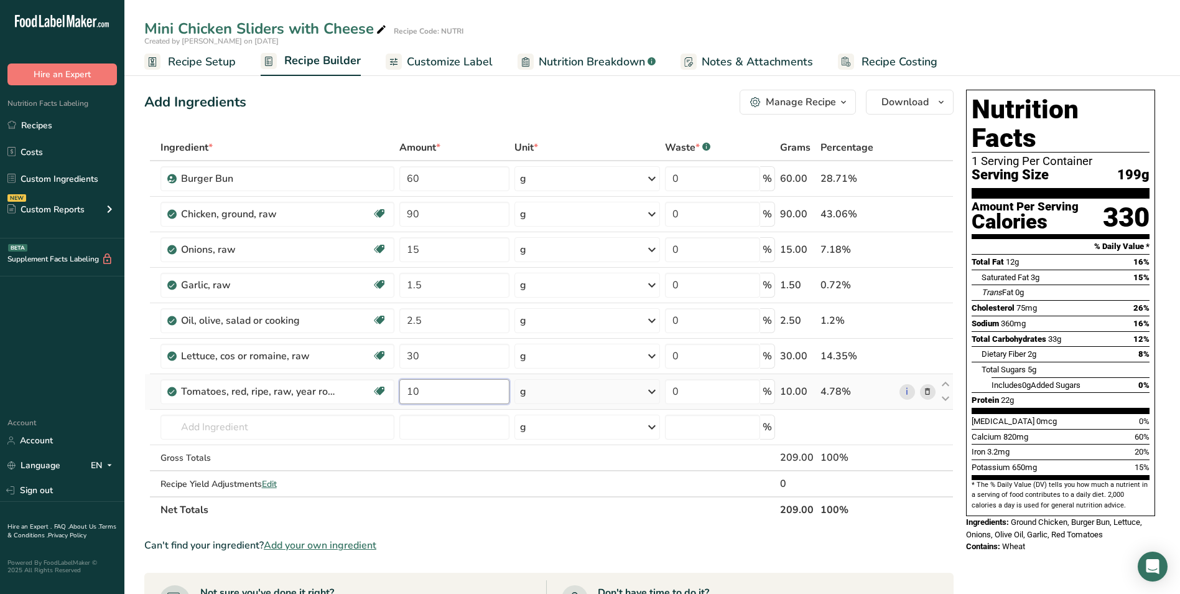
type input "10"
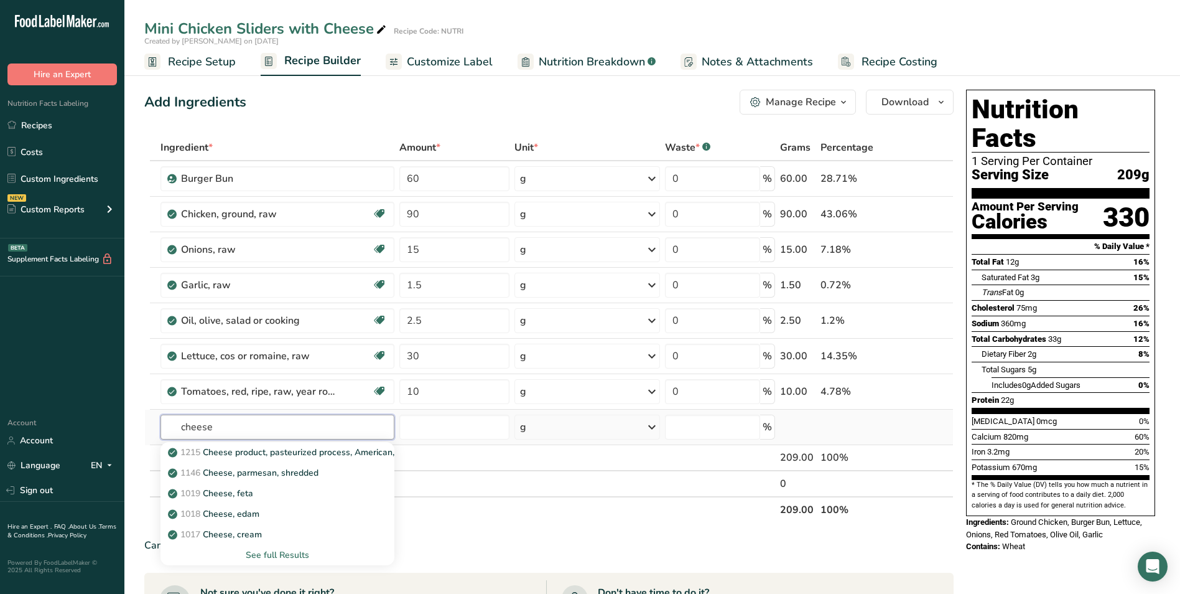
type input "cheese"
click at [276, 555] on div "See full Results" at bounding box center [277, 554] width 214 height 13
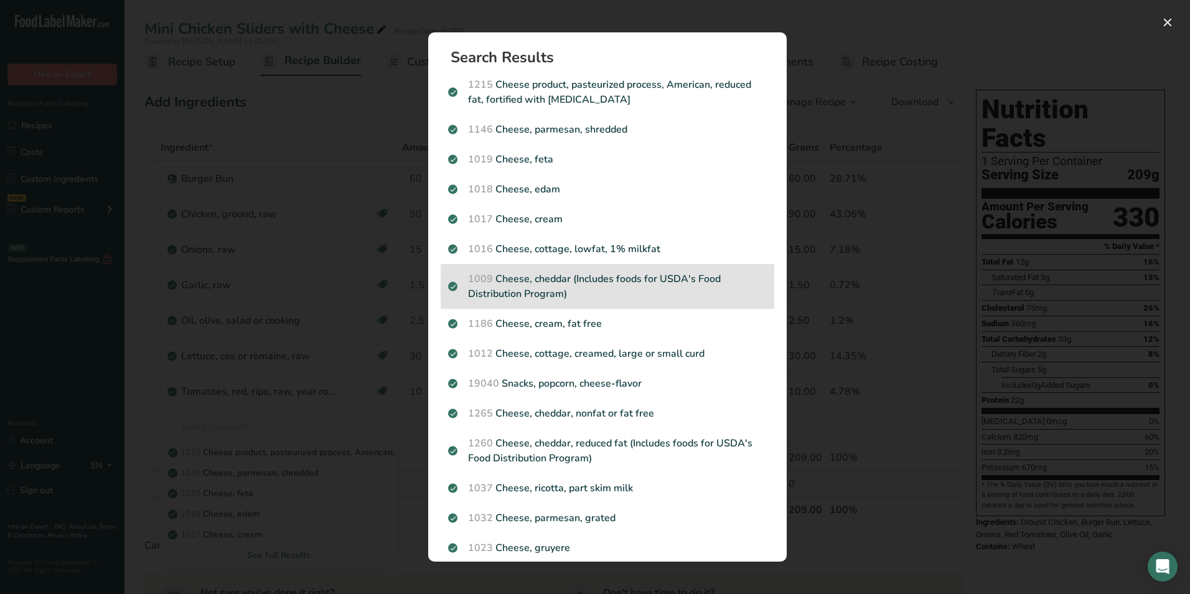
click at [572, 287] on p "1009 Cheese, cheddar (Includes foods for USDA's Food Distribution Program)" at bounding box center [607, 286] width 319 height 30
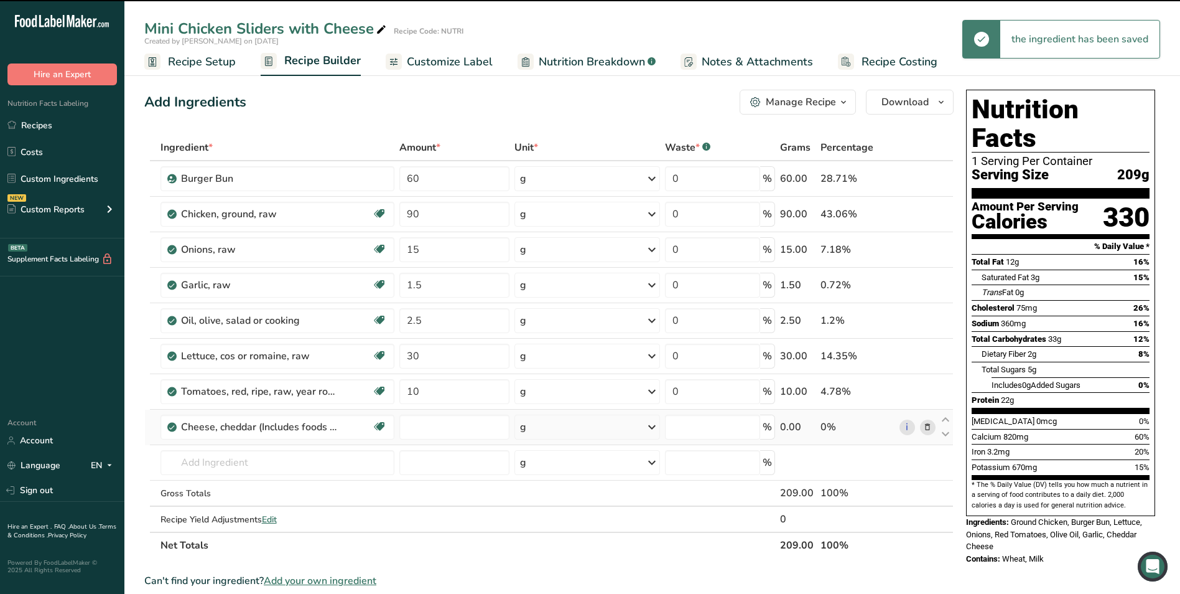
type input "0"
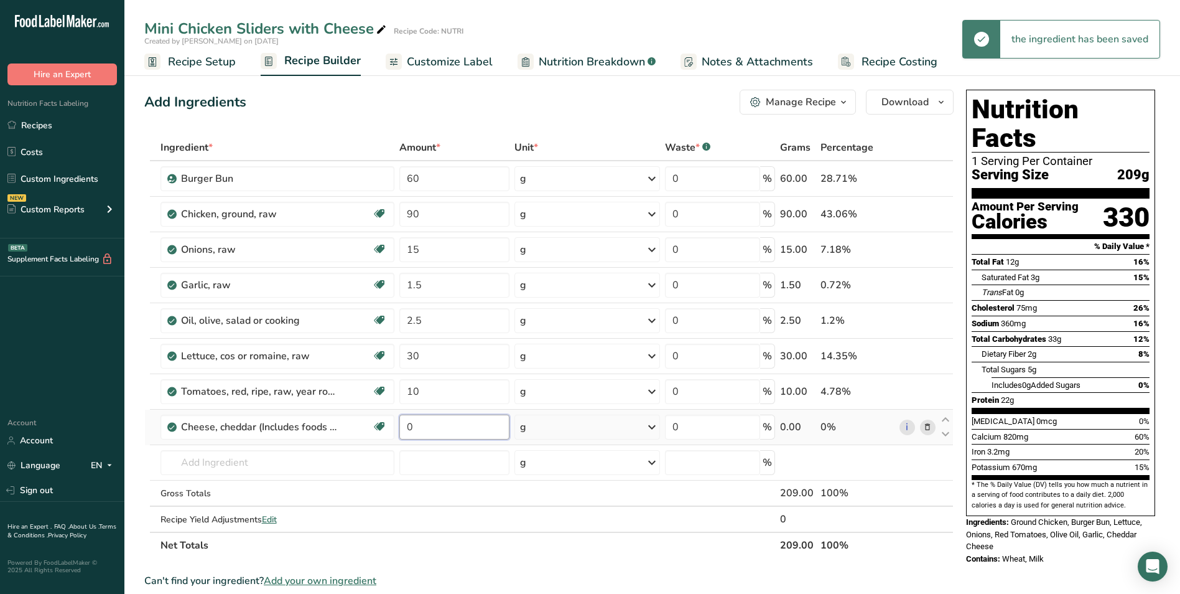
click at [408, 429] on input "0" at bounding box center [454, 426] width 110 height 25
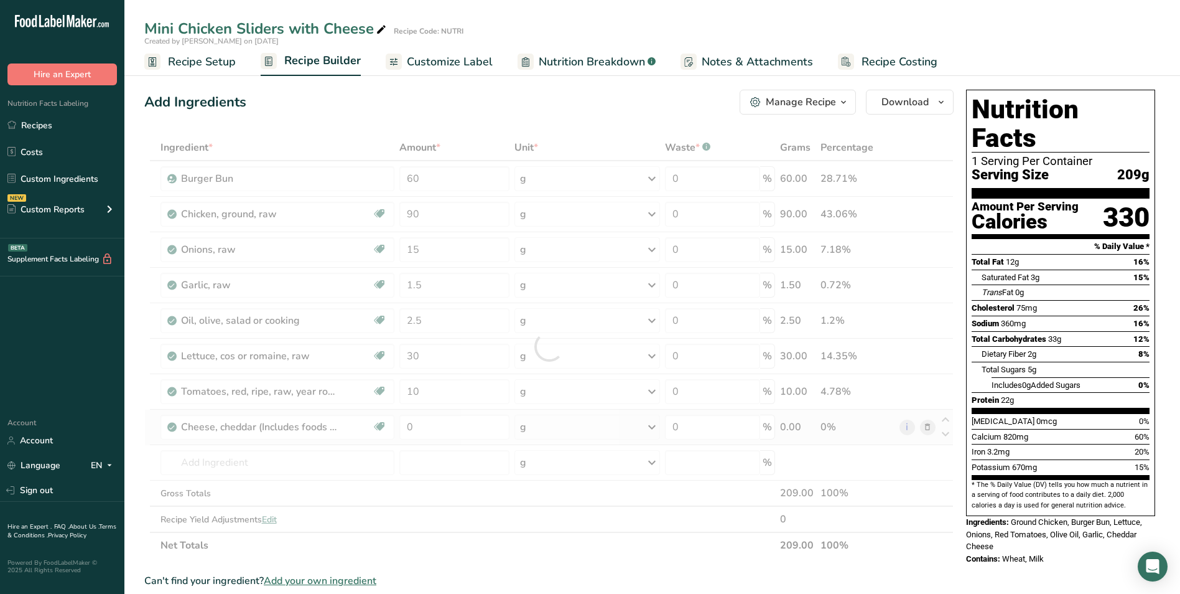
click at [537, 427] on div "Ingredient * Amount * Unit * Waste * .a-a{fill:#347362;}.b-a{fill:#fff;} Grams …" at bounding box center [549, 346] width 810 height 424
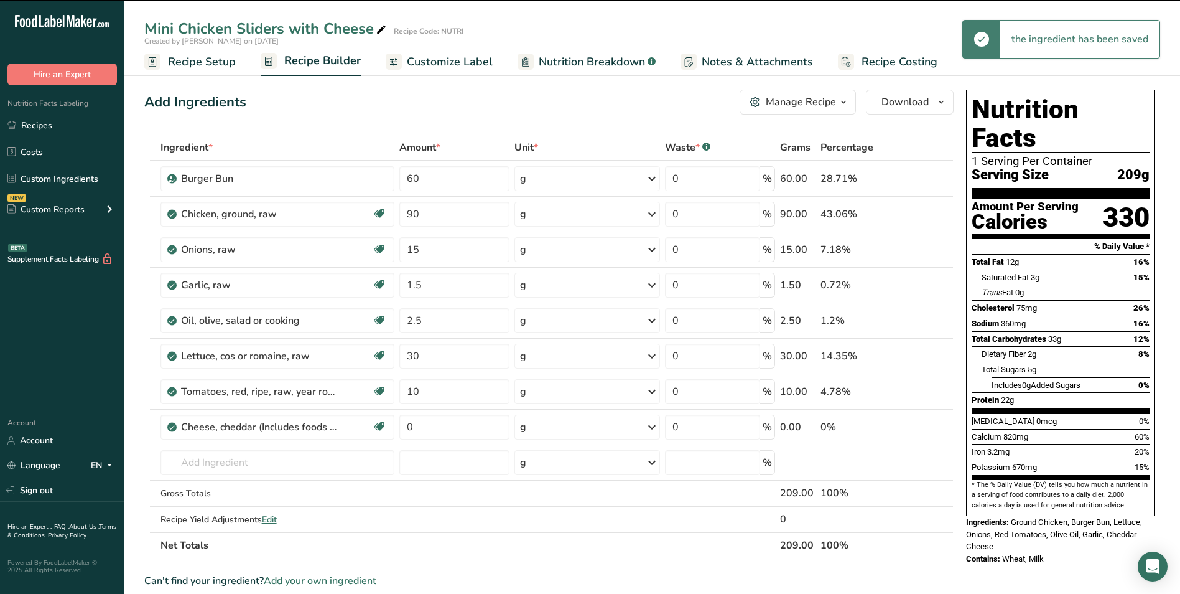
click at [536, 428] on div "g" at bounding box center [588, 426] width 146 height 25
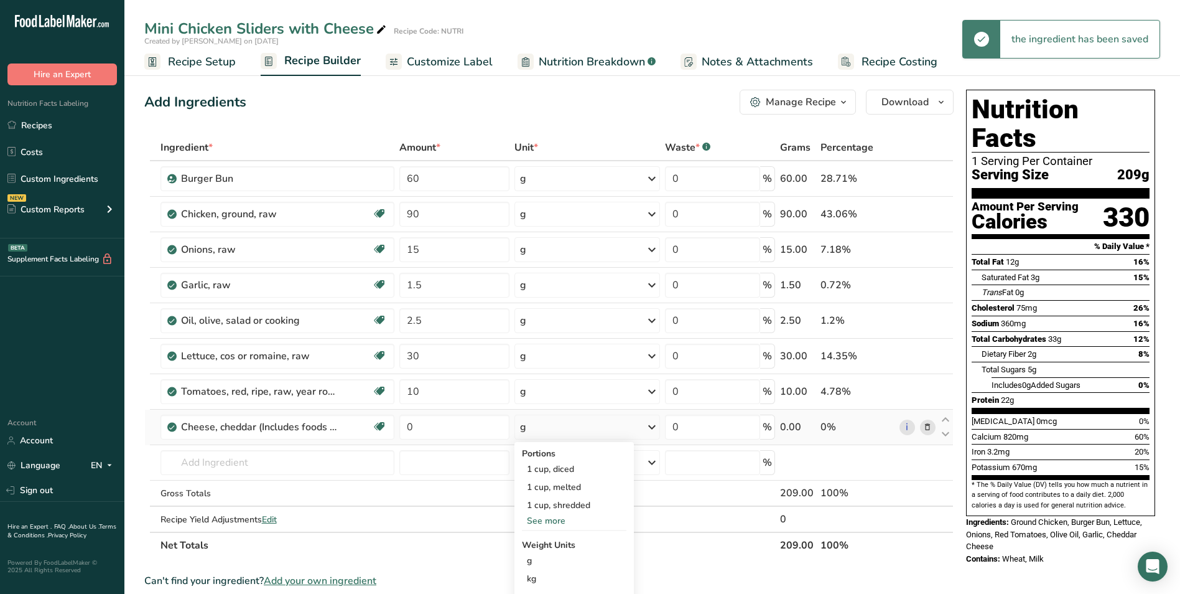
click at [556, 517] on div "See more" at bounding box center [574, 520] width 105 height 13
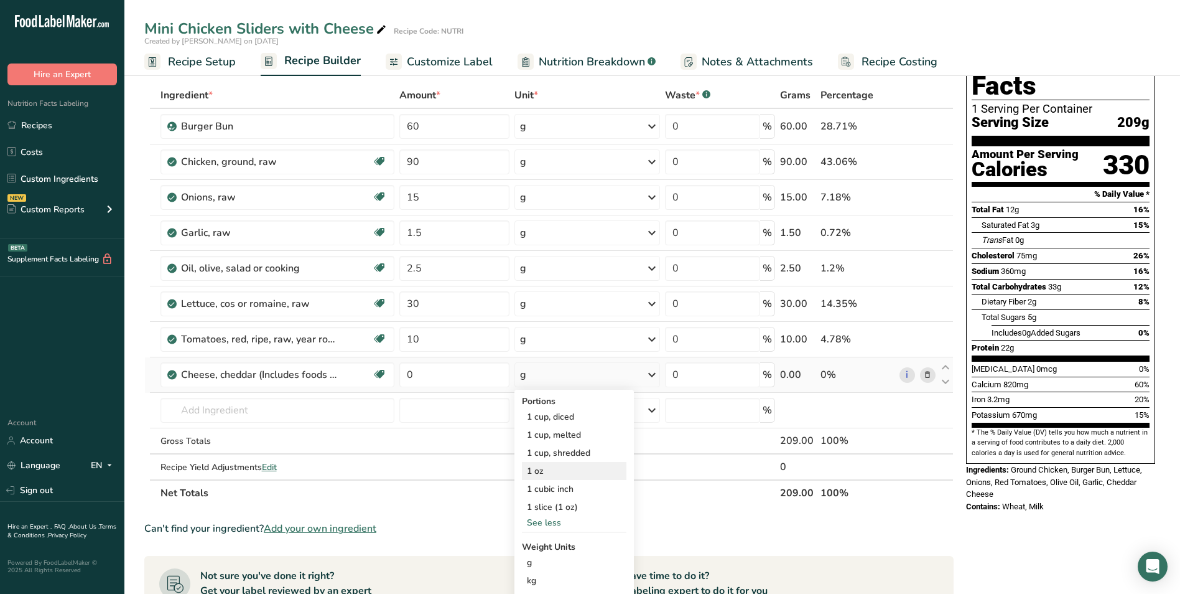
scroll to position [124, 0]
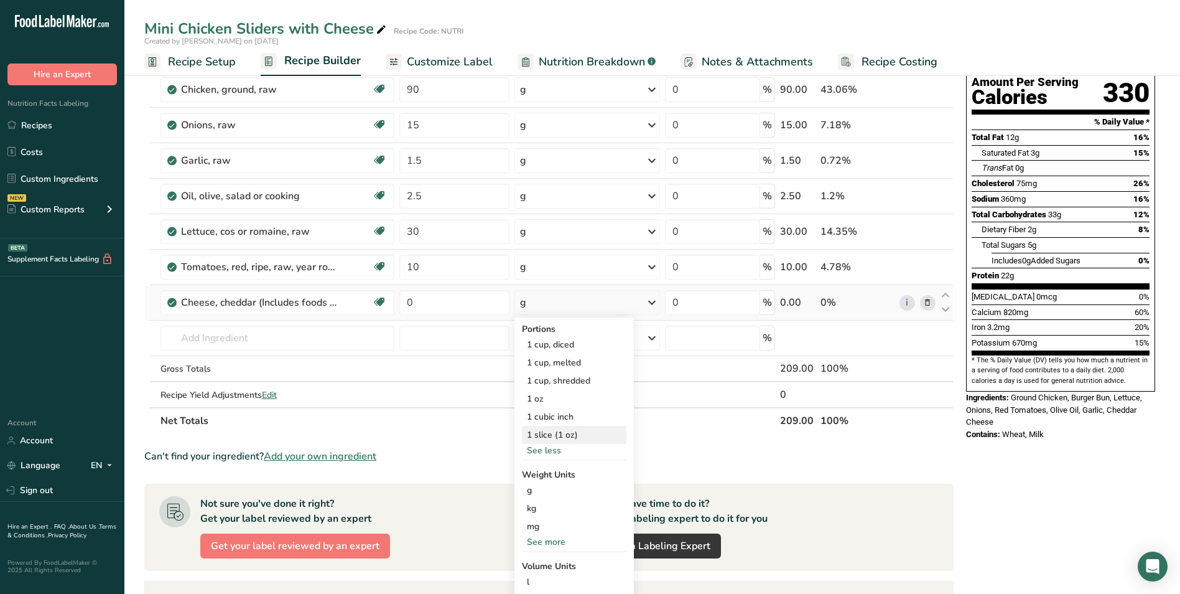
click at [564, 432] on div "1 slice (1 oz)" at bounding box center [574, 435] width 105 height 18
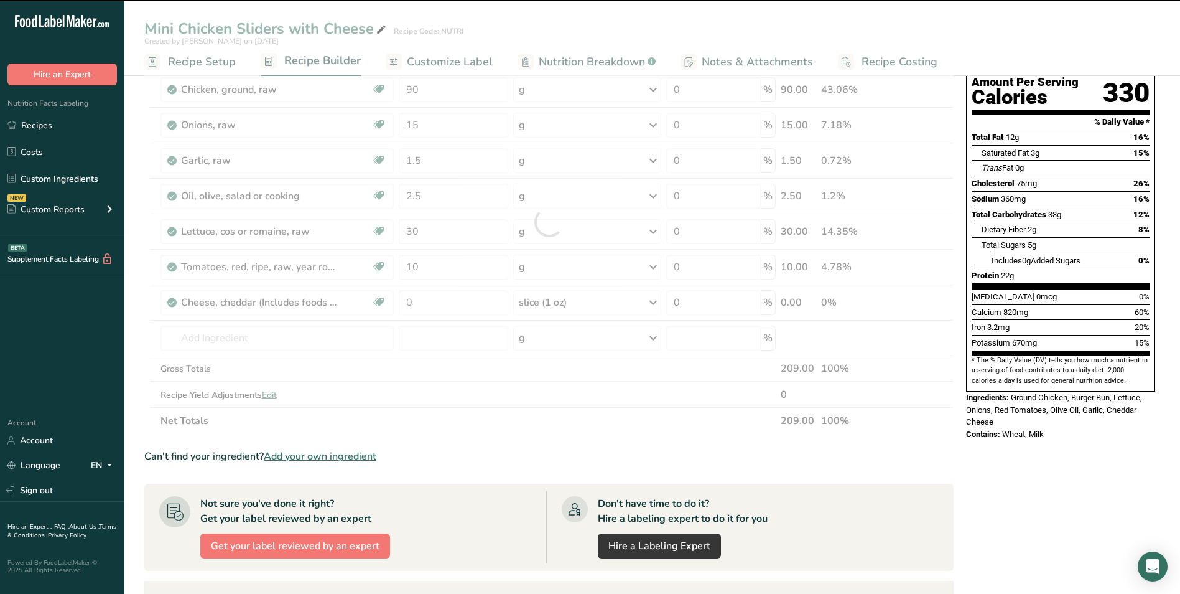
click at [408, 298] on div at bounding box center [549, 222] width 810 height 424
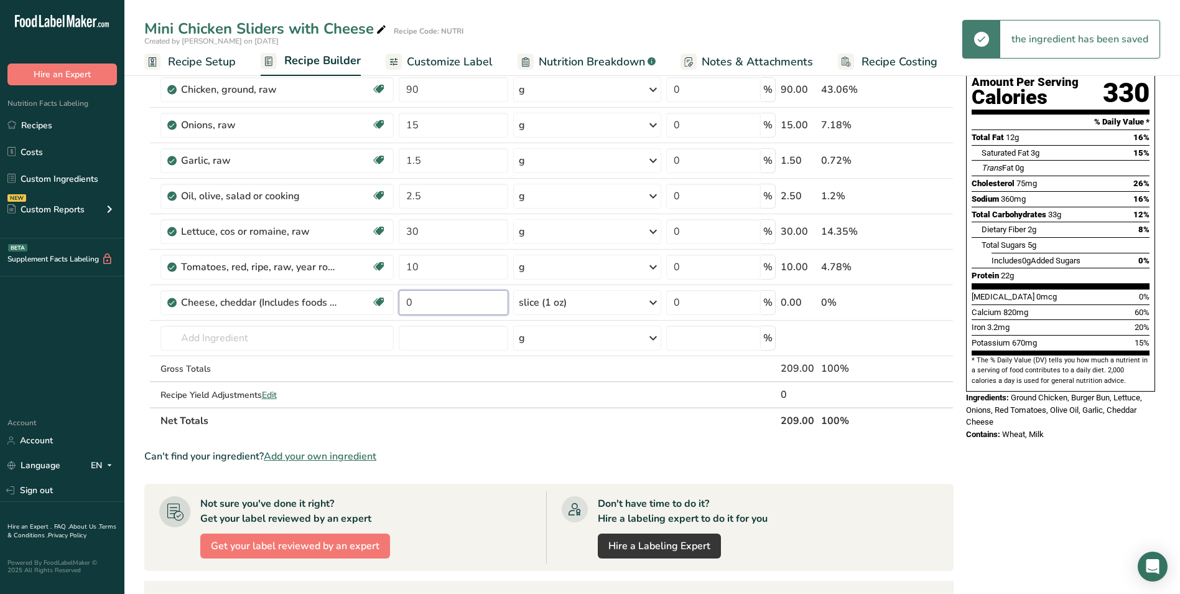
click at [408, 298] on input "0" at bounding box center [453, 302] width 109 height 25
type input "1"
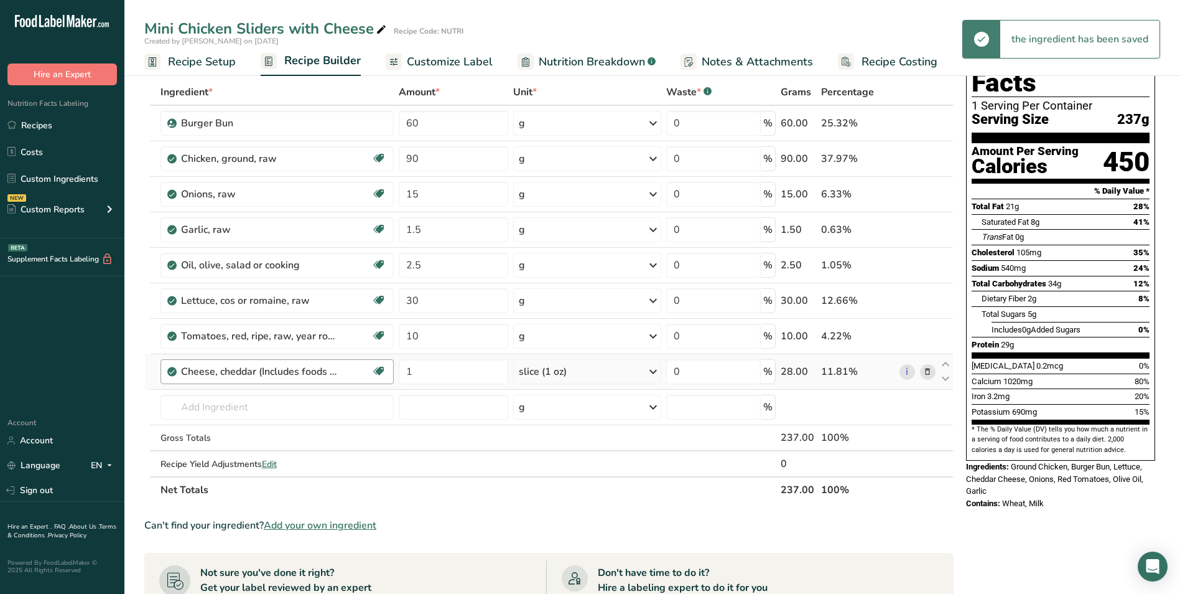
scroll to position [0, 0]
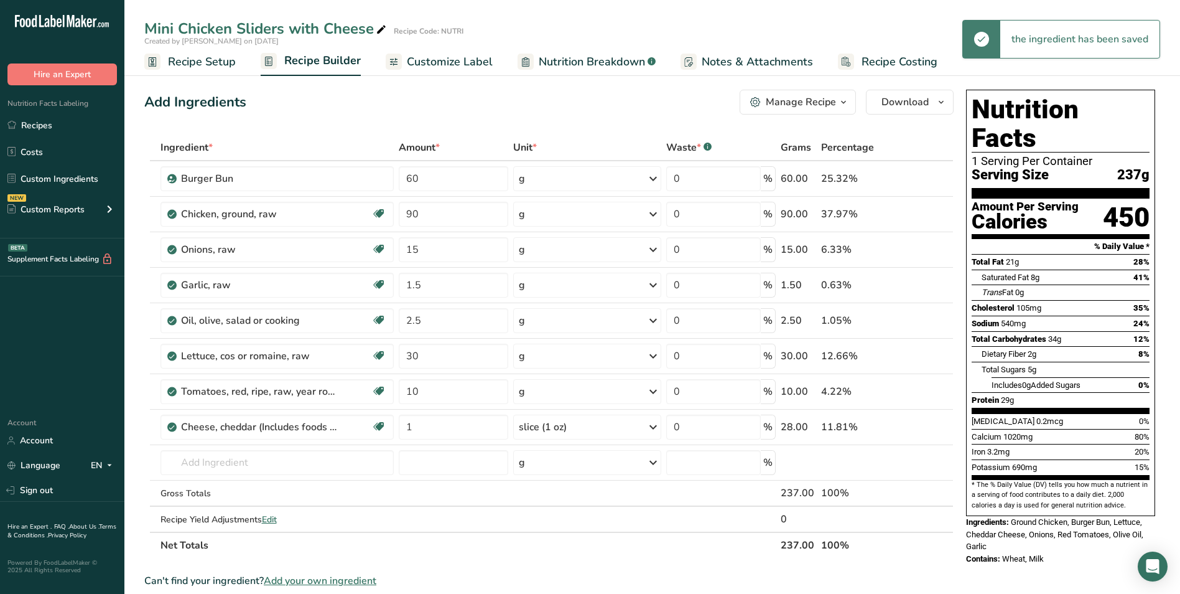
click at [458, 65] on span "Customize Label" at bounding box center [450, 62] width 86 height 17
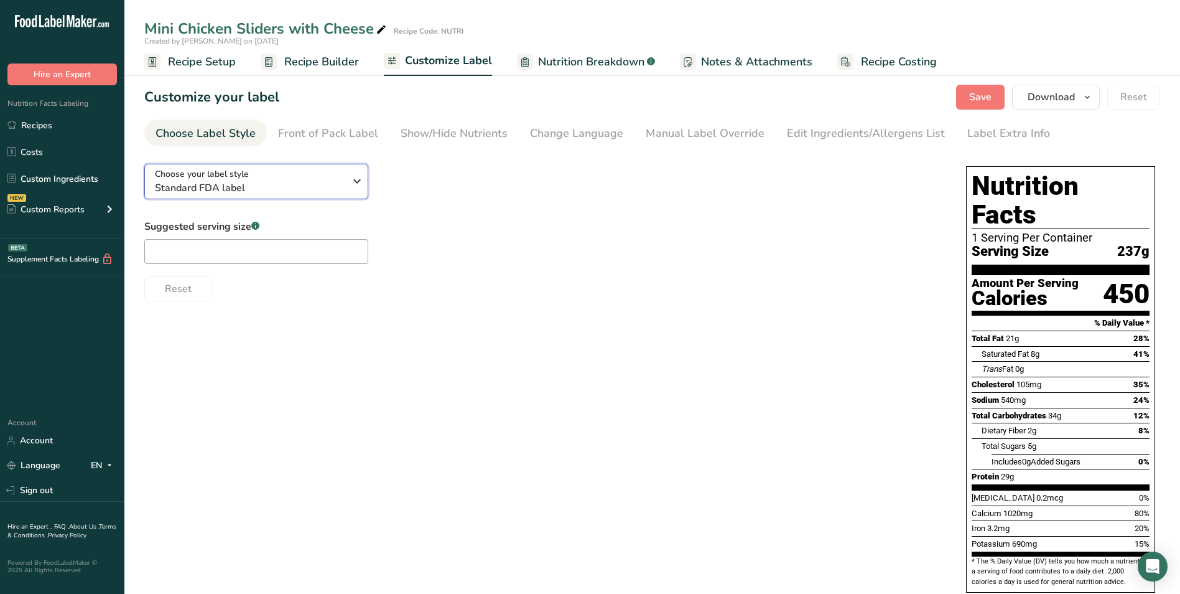
click at [318, 192] on span "Standard FDA label" at bounding box center [250, 187] width 190 height 15
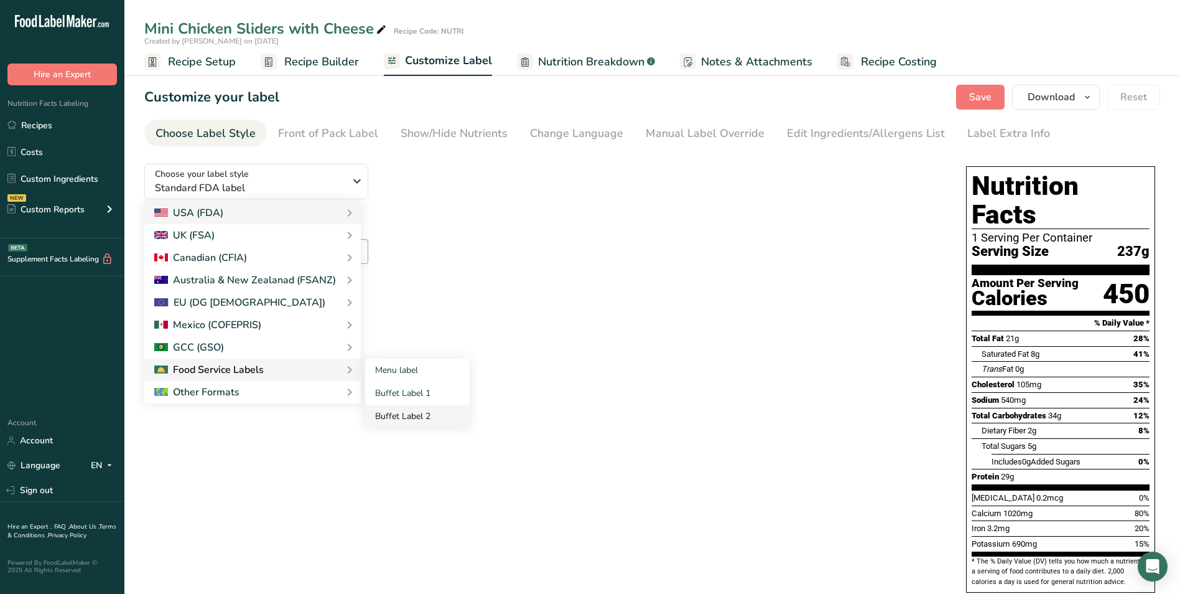
click at [388, 415] on link "Buffet Label 2" at bounding box center [417, 415] width 105 height 23
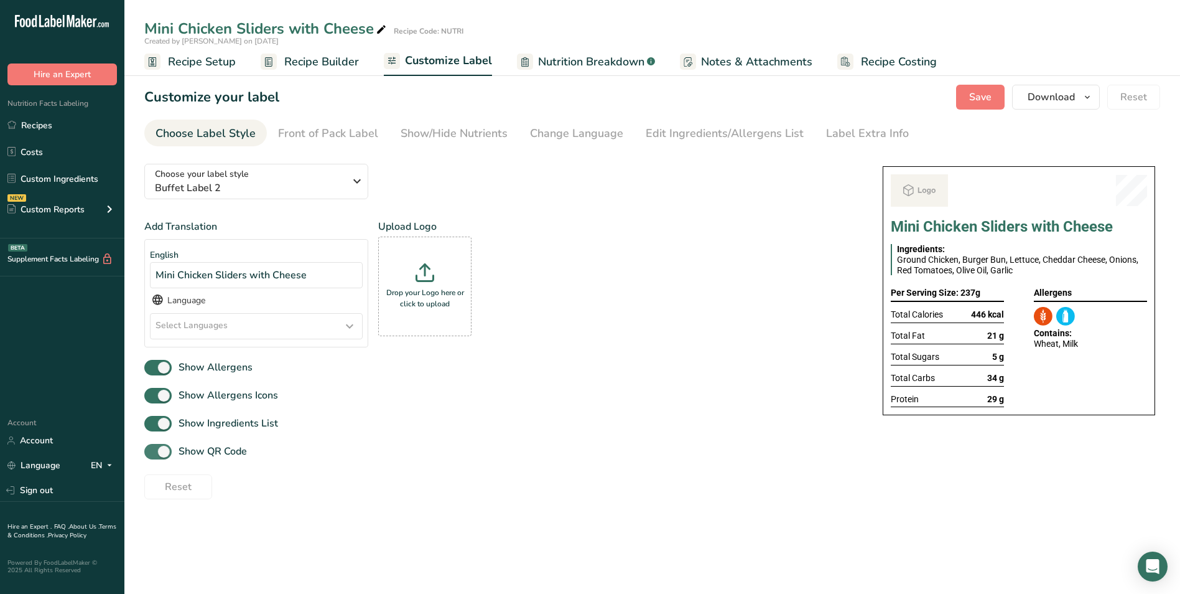
click at [216, 446] on span "Show QR Code" at bounding box center [209, 451] width 75 height 15
click at [152, 447] on input "Show QR Code" at bounding box center [148, 451] width 8 height 8
checkbox input "false"
click at [471, 134] on div "Show/Hide Nutrients" at bounding box center [454, 133] width 107 height 17
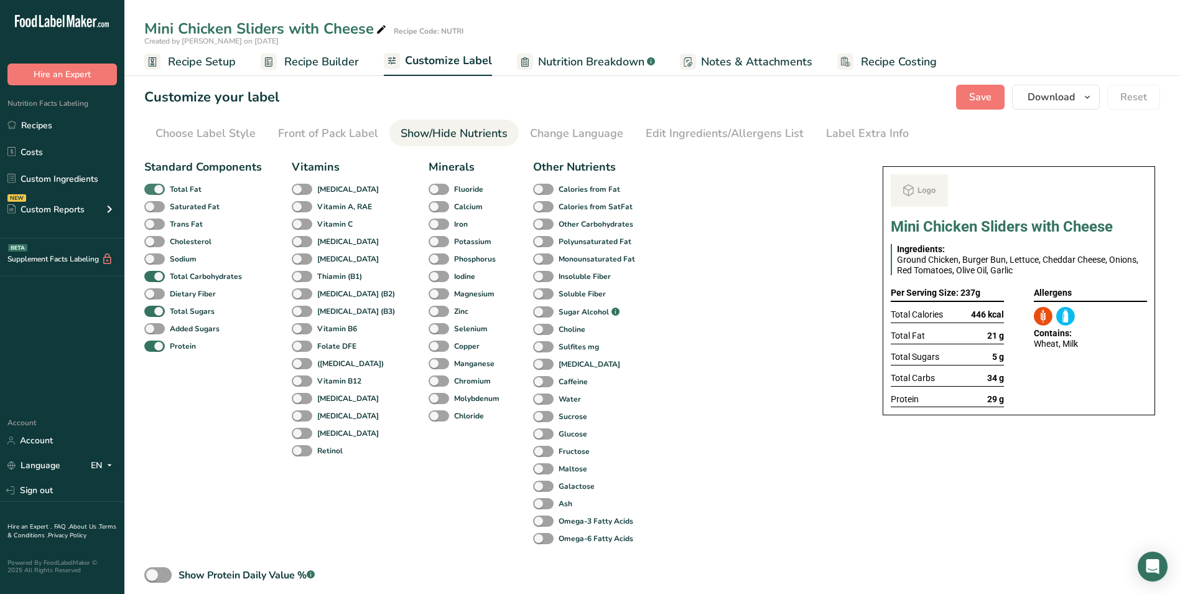
click at [169, 188] on span "Total Fat" at bounding box center [183, 189] width 37 height 11
click at [152, 188] on input "Total Fat" at bounding box center [148, 189] width 8 height 8
checkbox input "false"
click at [166, 306] on span "Total Sugars" at bounding box center [190, 311] width 50 height 11
click at [152, 307] on input "Total Sugars" at bounding box center [148, 311] width 8 height 8
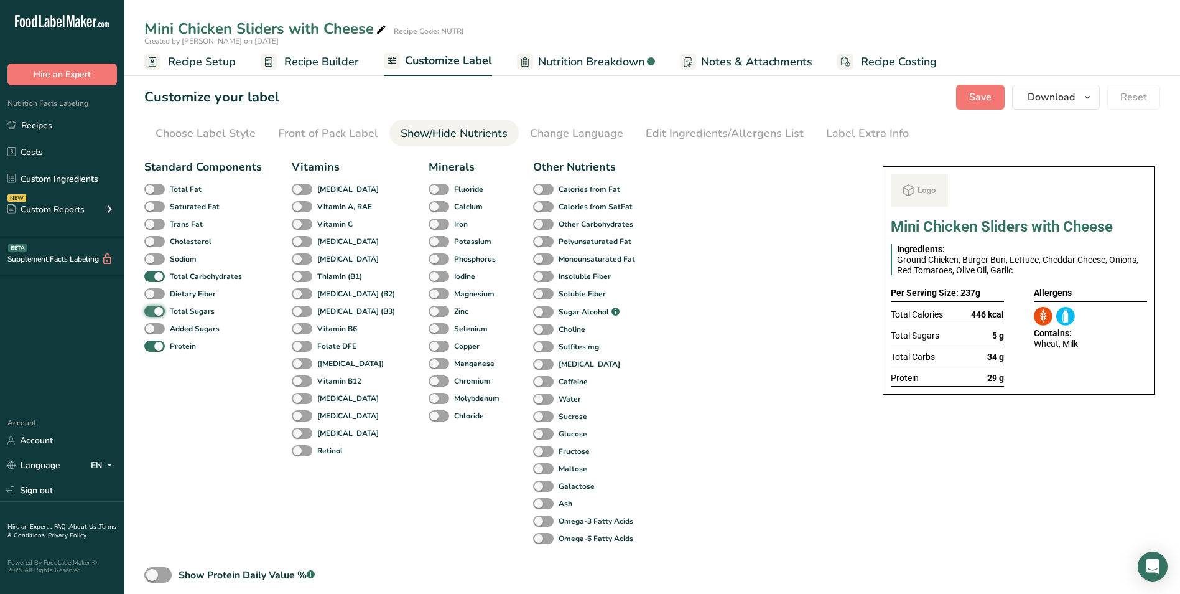
checkbox input "false"
click at [829, 138] on div "Label Extra Info" at bounding box center [867, 133] width 83 height 17
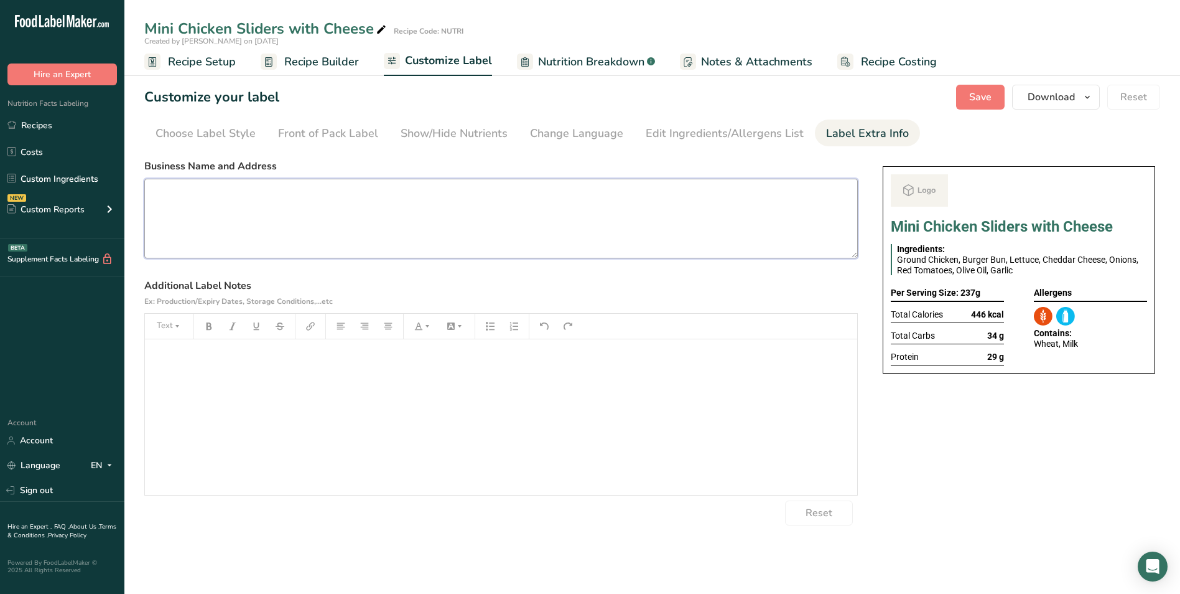
click at [524, 203] on textarea at bounding box center [501, 219] width 714 height 80
paste textarea "Dinner Use by: [DATE] Storage: Keep Refrigerated under 5 degree Heating: Reheat…"
click at [166, 195] on textarea "Dinner Use by: [DATE] Storage: Keep Refrigerated under 5 degree Heating: Reheat…" at bounding box center [501, 219] width 714 height 80
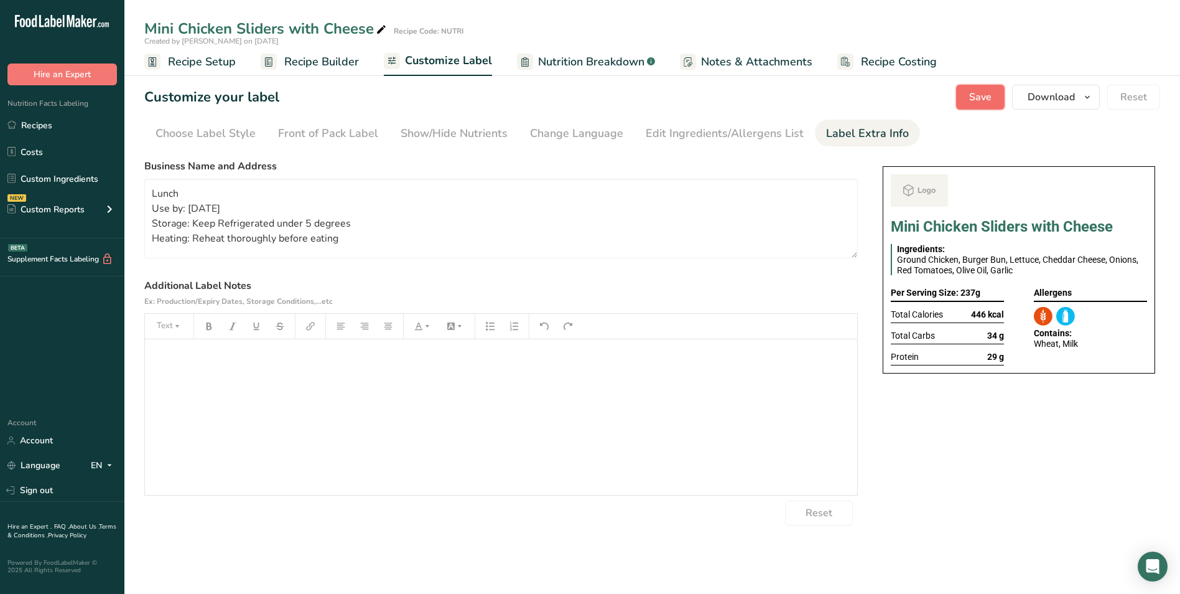
click at [996, 95] on button "Save" at bounding box center [980, 97] width 49 height 25
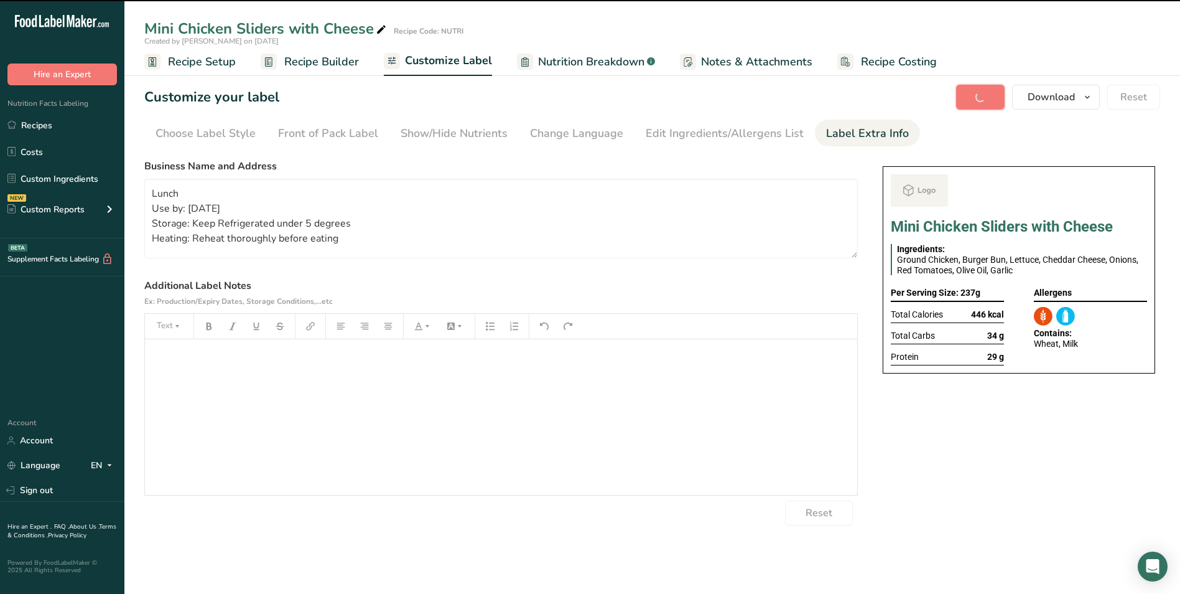
type textarea "Lunch Use by: 12/09/2025 Storage: Keep Refrigerated under 5 degrees Heating: Re…"
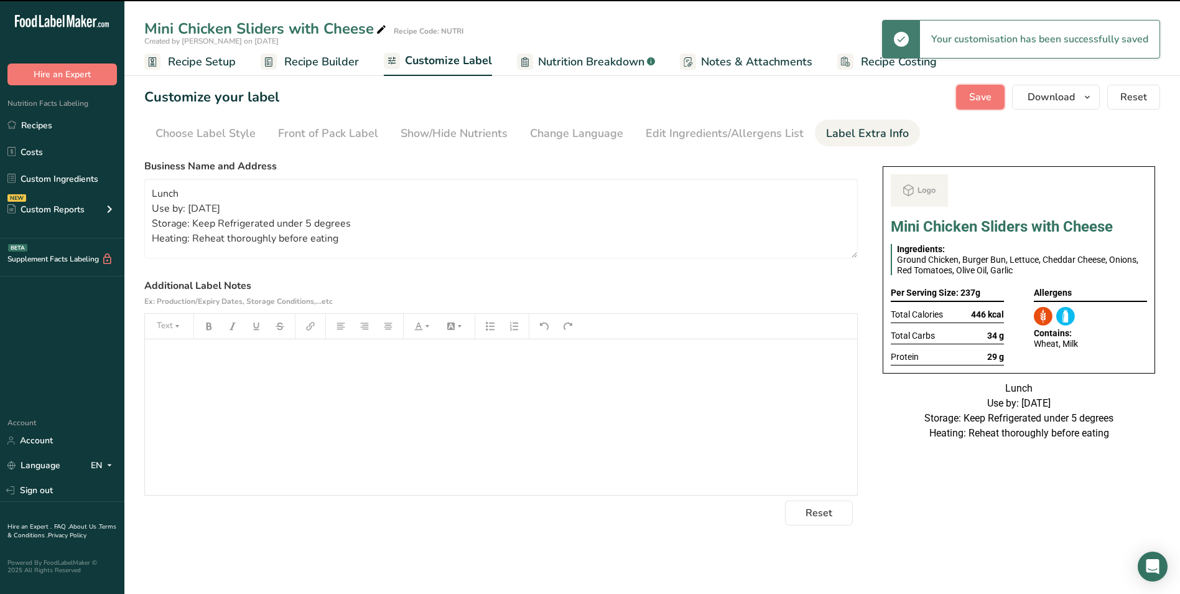
scroll to position [0, 0]
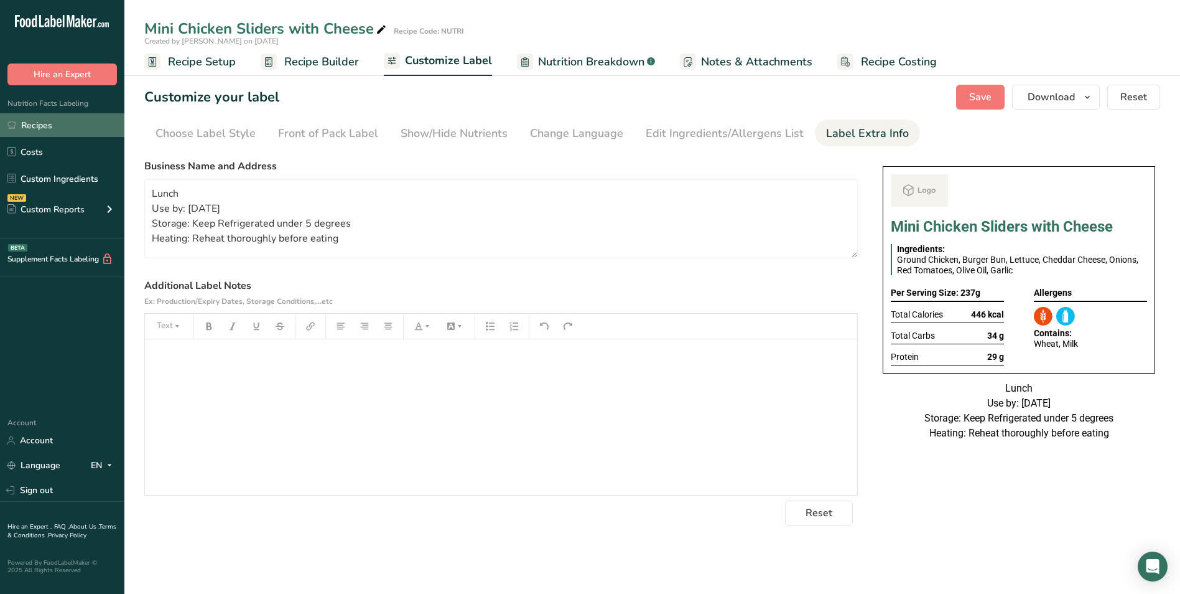
click at [74, 114] on link "Recipes" at bounding box center [62, 125] width 124 height 24
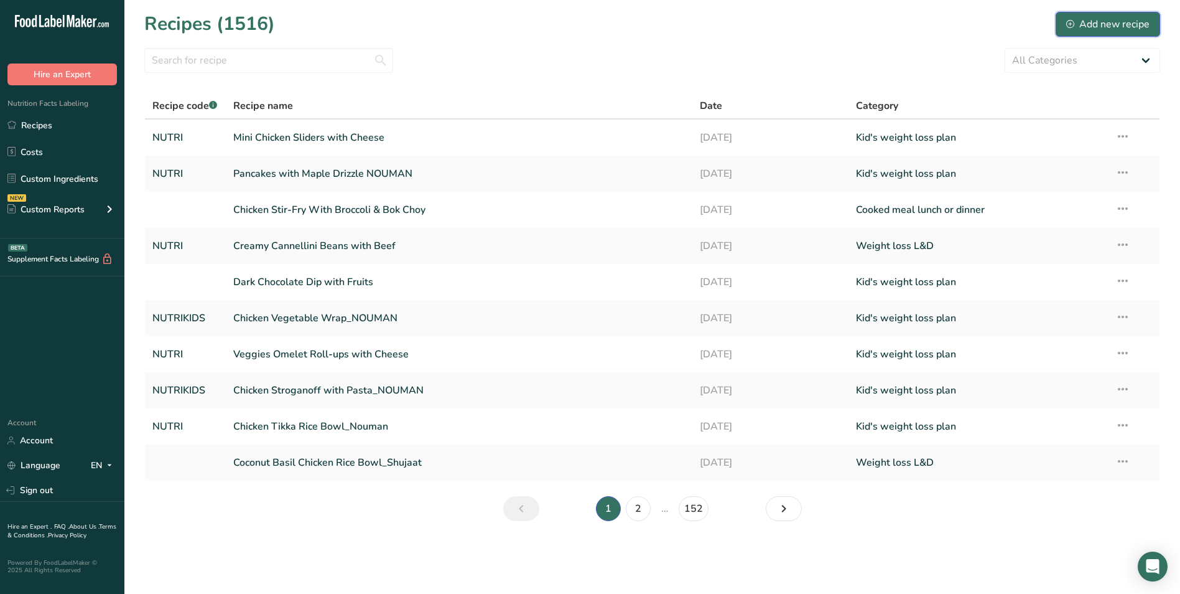
click at [1109, 35] on button "Add new recipe" at bounding box center [1108, 24] width 105 height 25
click at [381, 138] on link "Mini Chicken Sliders with Cheese" at bounding box center [459, 137] width 452 height 26
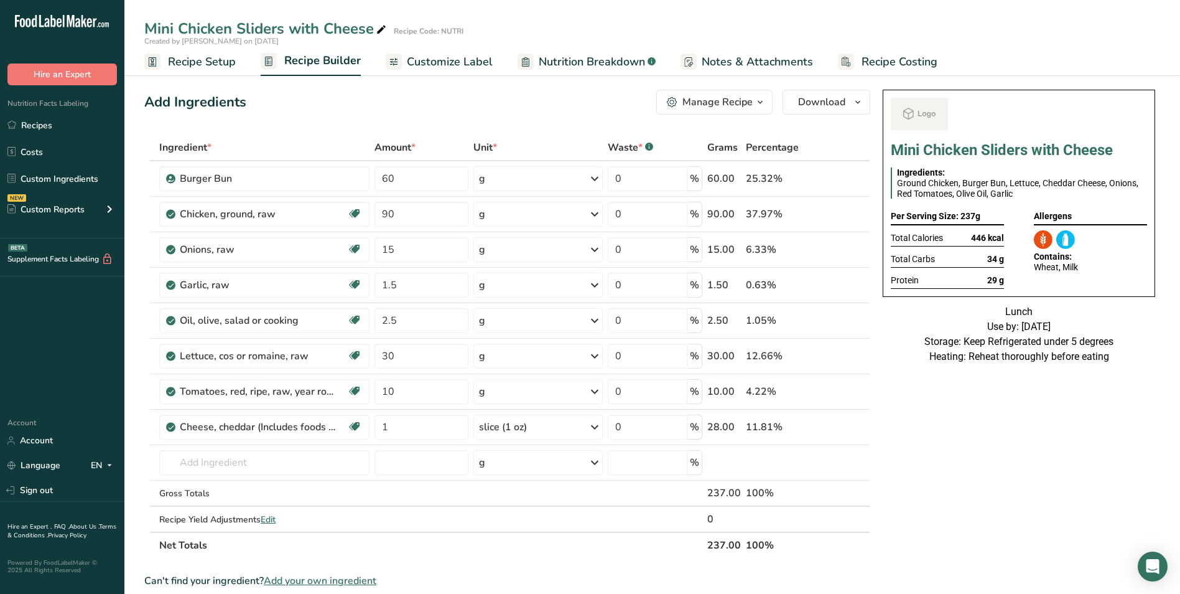
click at [464, 60] on span "Customize Label" at bounding box center [450, 62] width 86 height 17
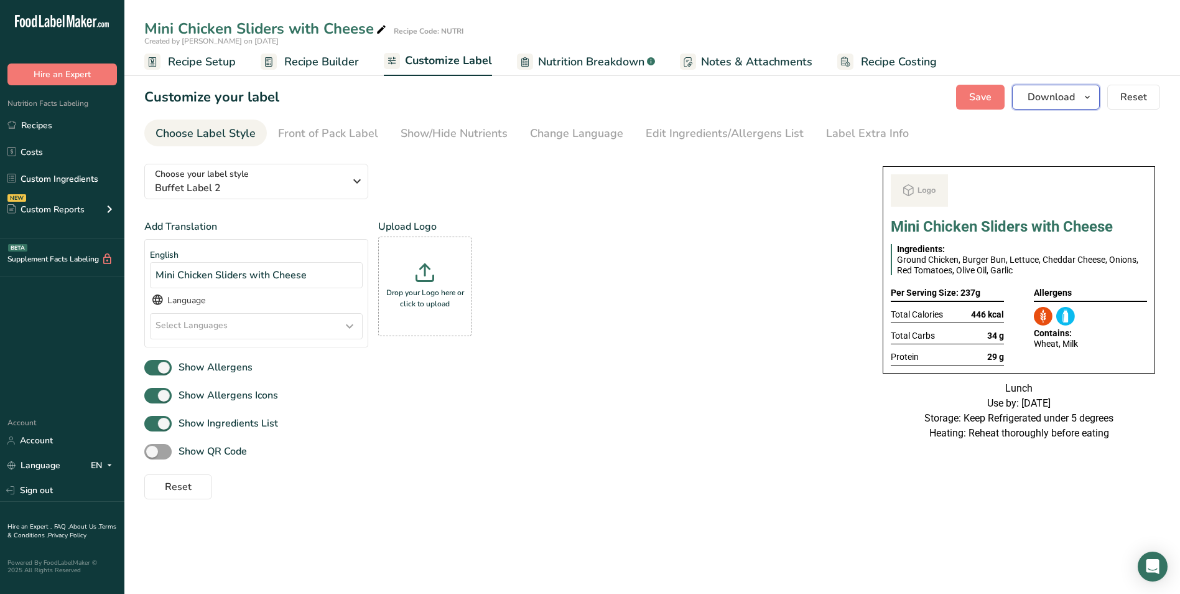
click at [1046, 95] on span "Download" at bounding box center [1051, 97] width 47 height 15
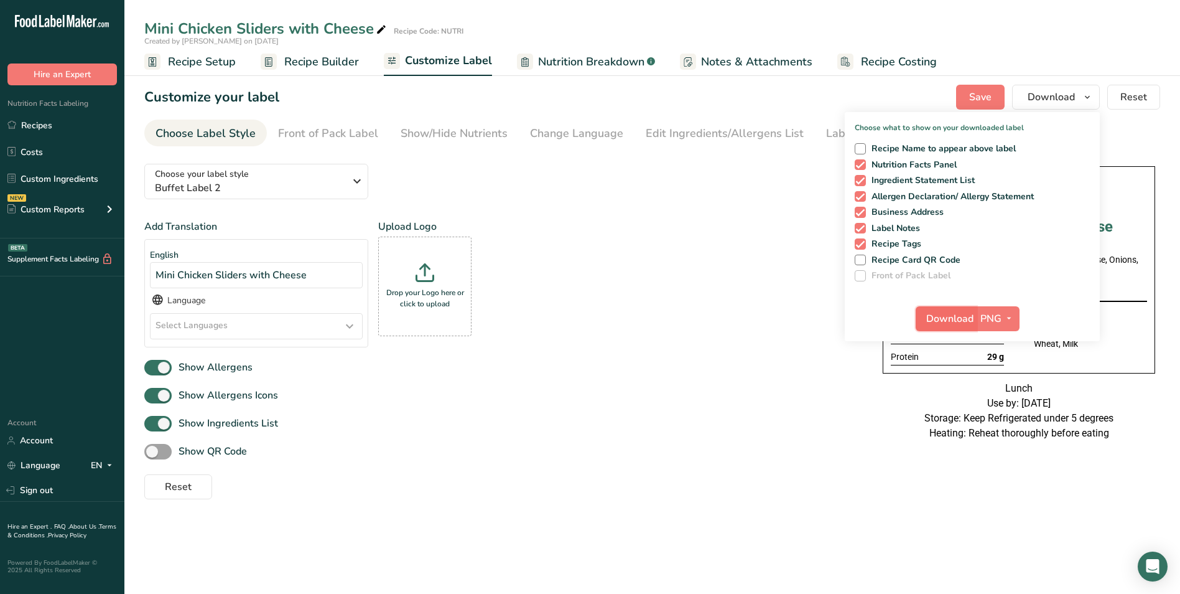
click at [965, 317] on span "Download" at bounding box center [949, 318] width 47 height 15
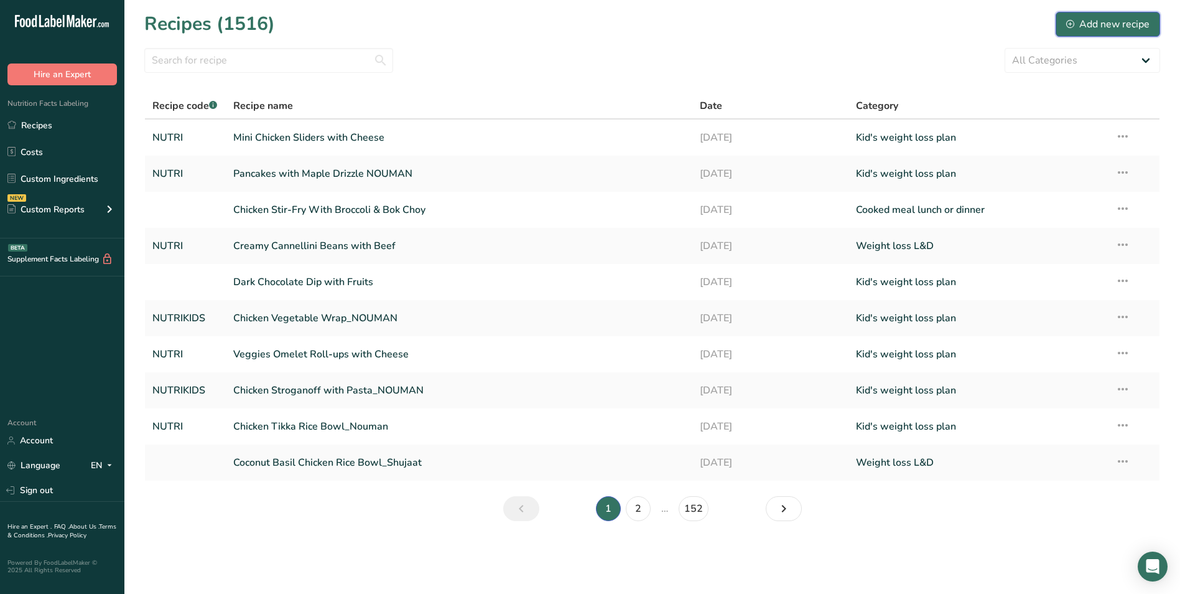
click at [1124, 27] on div "Add new recipe" at bounding box center [1107, 24] width 83 height 15
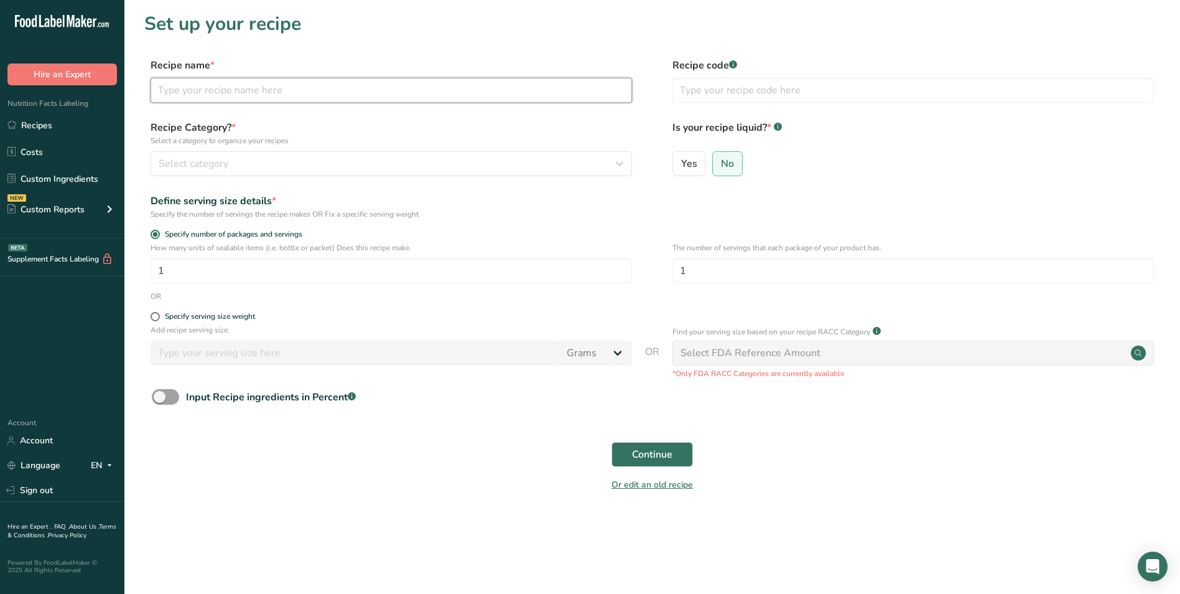
click at [189, 89] on input "text" at bounding box center [392, 90] width 482 height 25
type input "Cheesy Beef Quesadilla with Mayo n Salsa"
click at [698, 92] on input "text" at bounding box center [914, 90] width 482 height 25
type input "NUTRI"
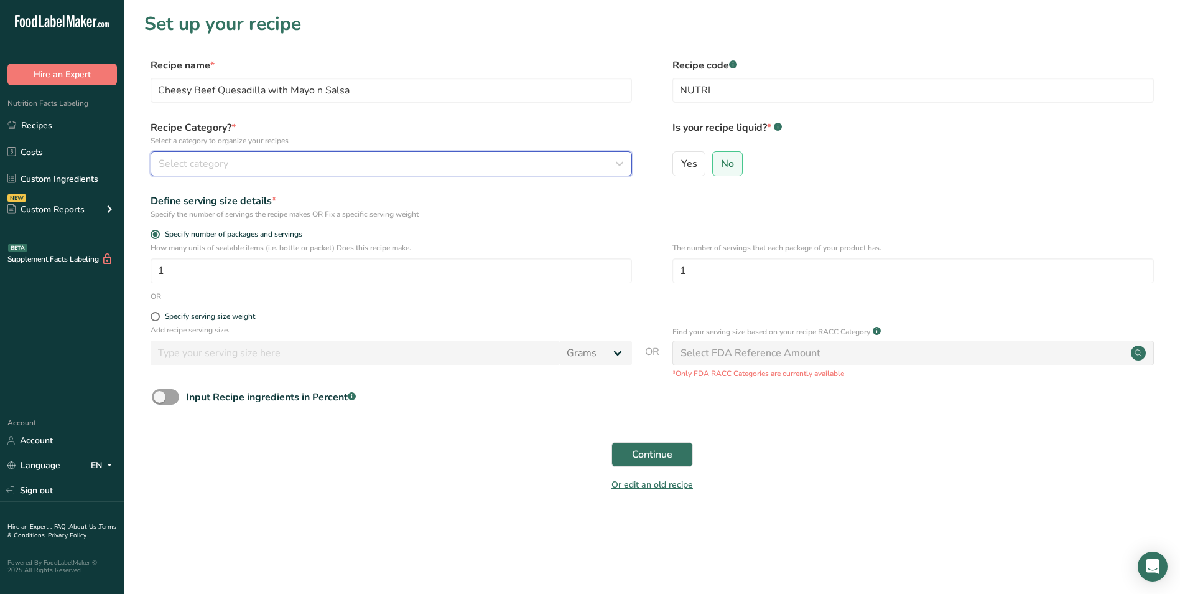
click at [515, 167] on div "Select category" at bounding box center [388, 163] width 458 height 15
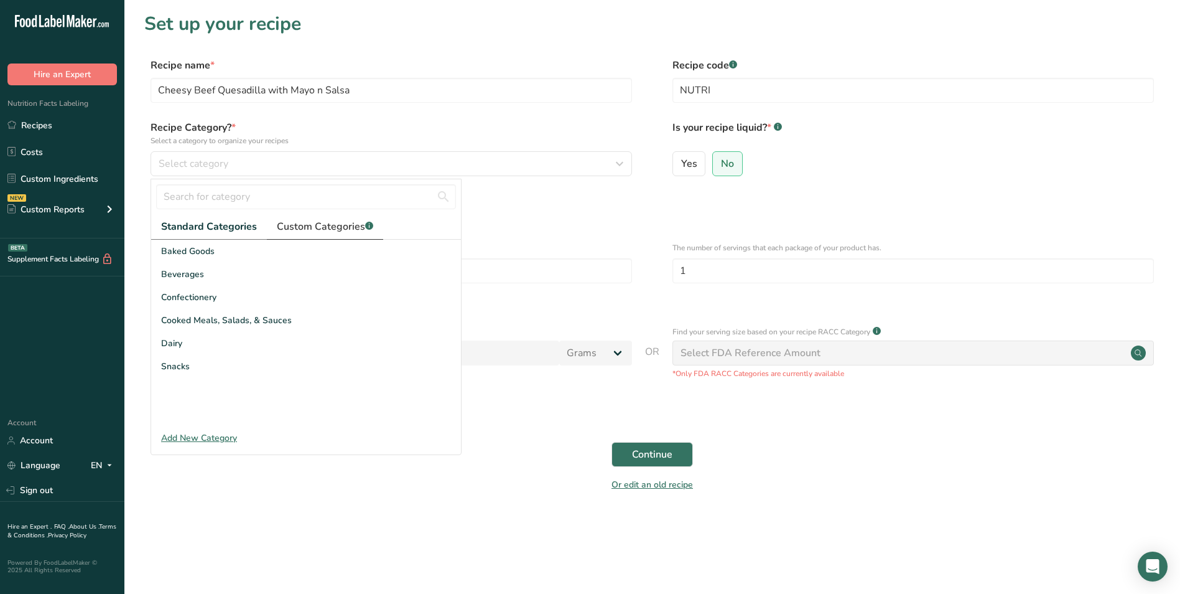
click at [352, 218] on link "Custom Categories .a-a{fill:#347362;}.b-a{fill:#fff;}" at bounding box center [325, 227] width 116 height 26
click at [259, 194] on input "text" at bounding box center [306, 196] width 300 height 25
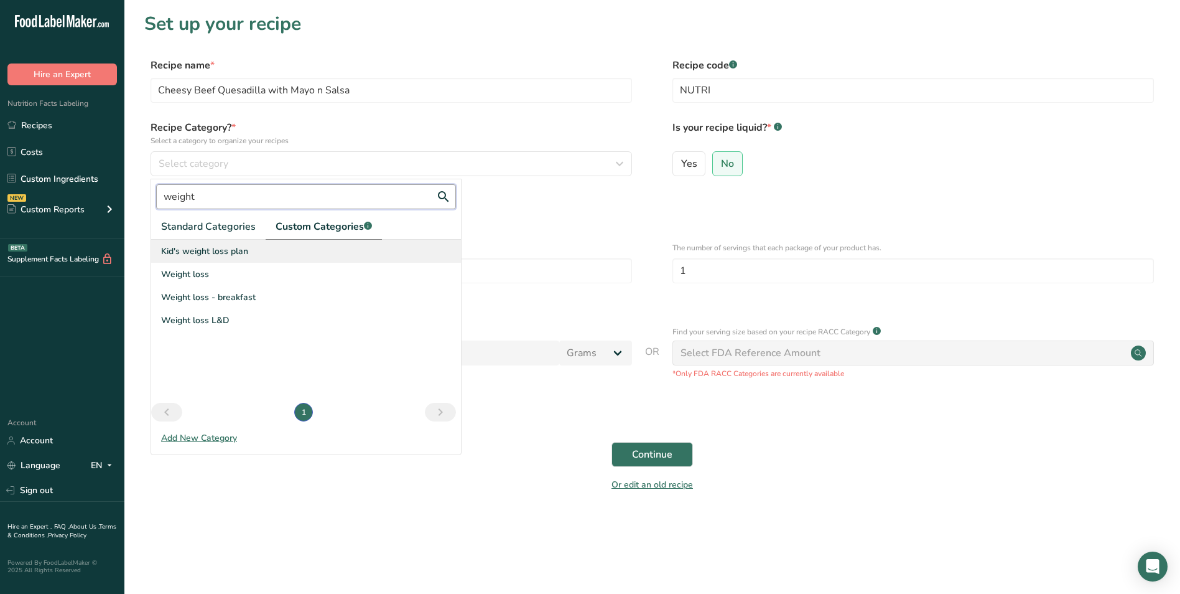
type input "weight"
click at [264, 254] on div "Kid's weight loss plan" at bounding box center [306, 251] width 310 height 23
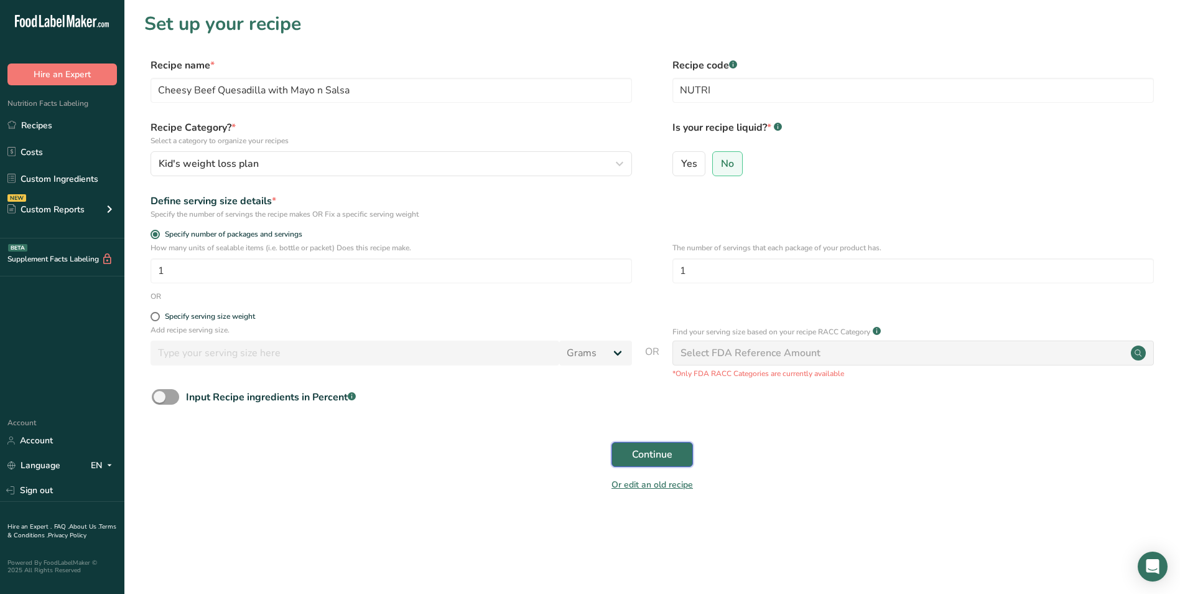
click at [667, 457] on span "Continue" at bounding box center [652, 454] width 40 height 15
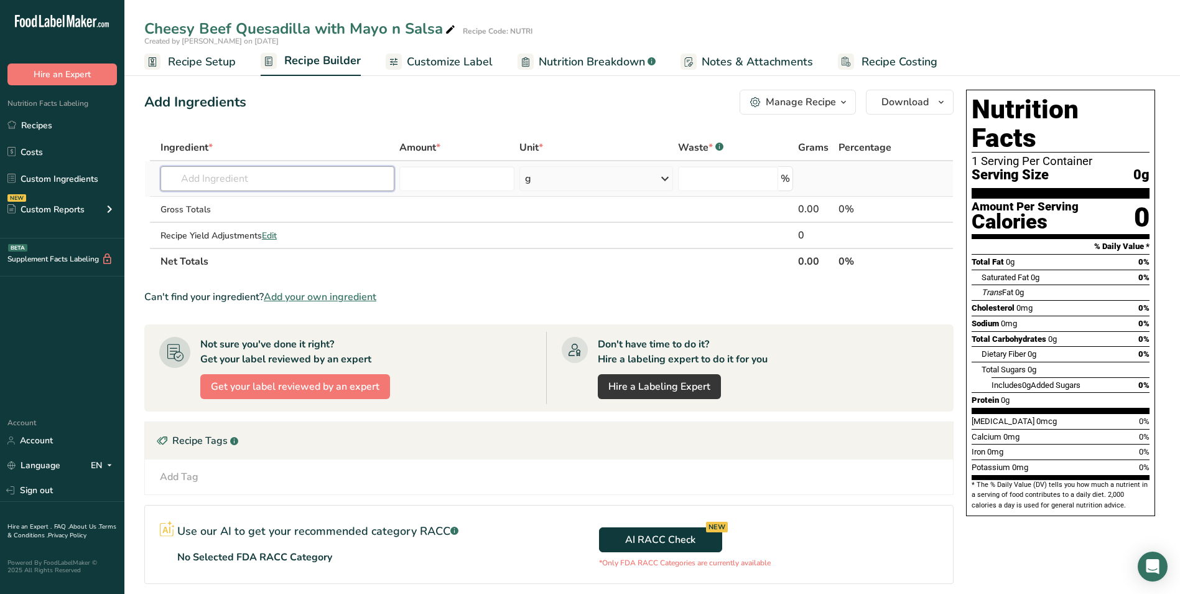
click at [287, 186] on input "text" at bounding box center [278, 178] width 234 height 25
type input "whole wheat tortilla"
click at [287, 203] on p "28295 Tortillas, ready-to-bake or -fry, whole wheat" at bounding box center [277, 203] width 215 height 13
type input "Tortillas, ready-to-bake or -fry, whole wheat"
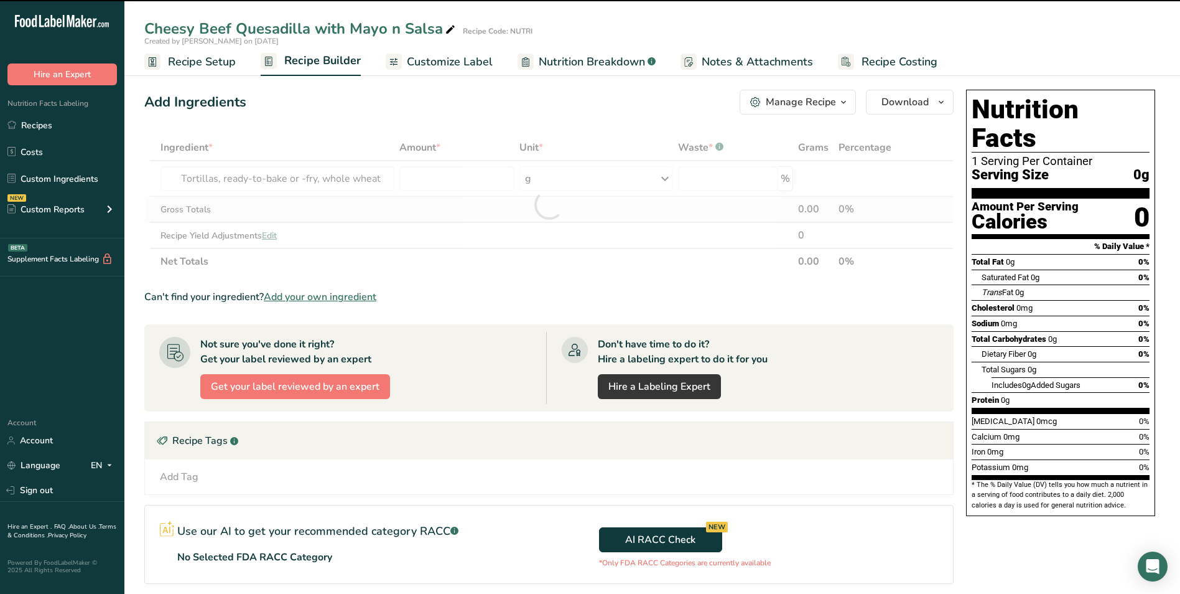
type input "0"
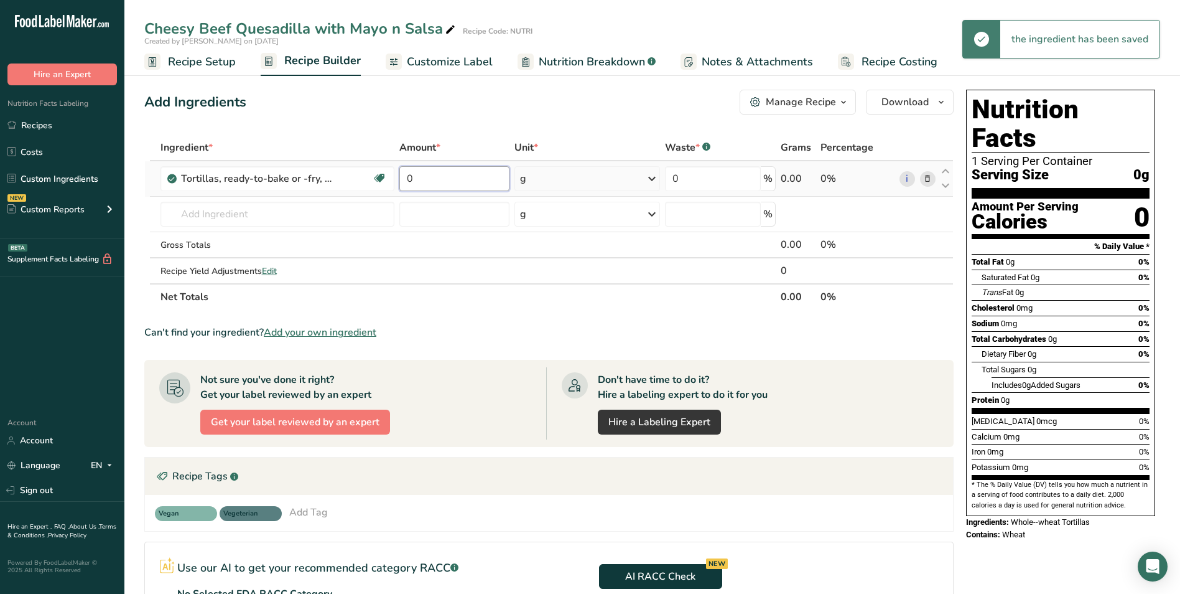
click at [409, 178] on input "0" at bounding box center [454, 178] width 110 height 25
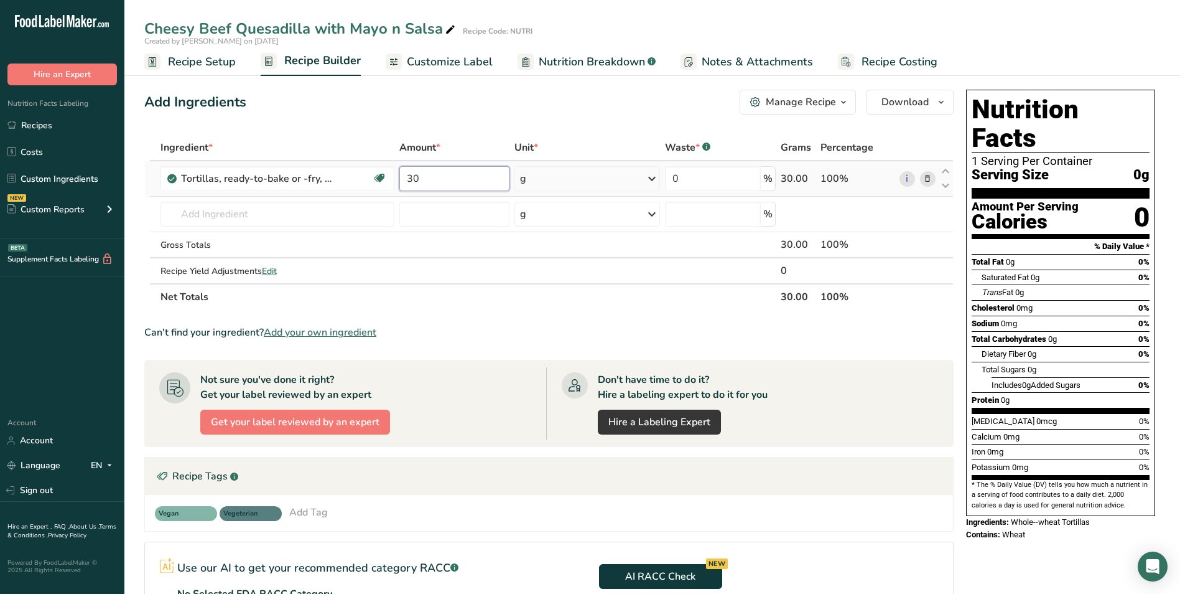
type input "30"
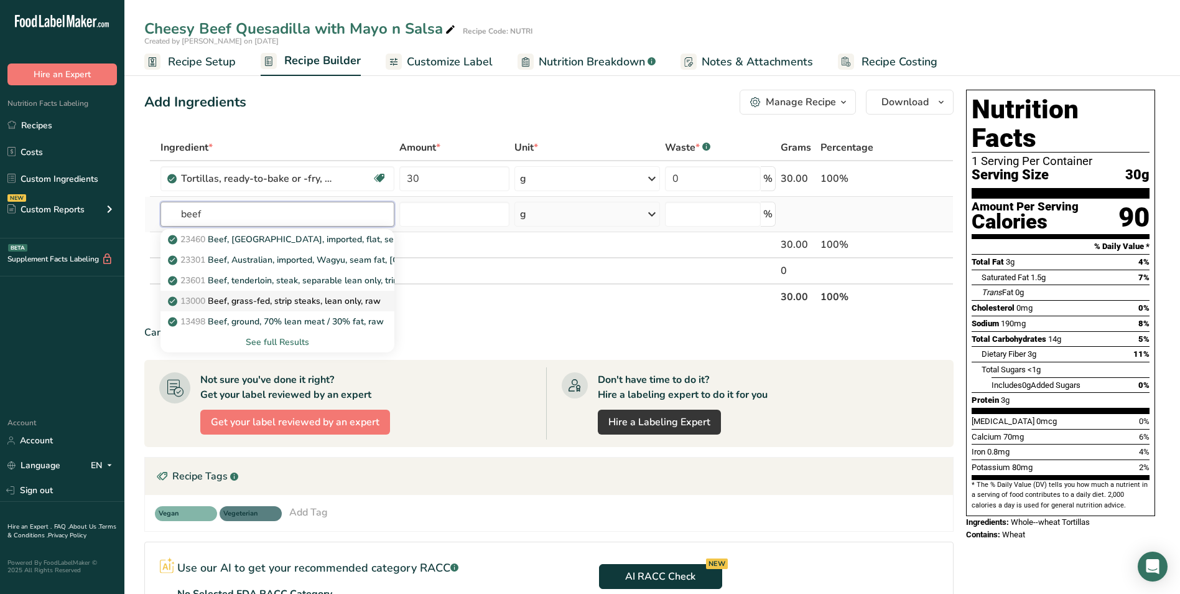
type input "beef"
click at [317, 305] on p "13000 Beef, grass-fed, strip steaks, lean only, raw" at bounding box center [275, 300] width 210 height 13
type input "Beef, grass-fed, strip steaks, lean only, raw"
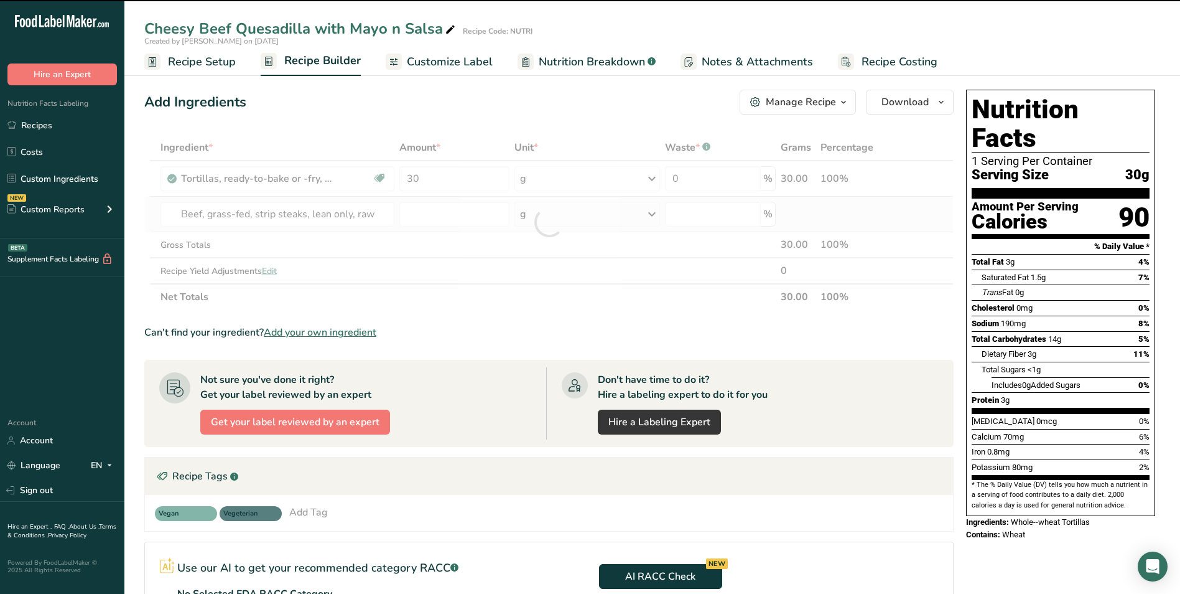
type input "0"
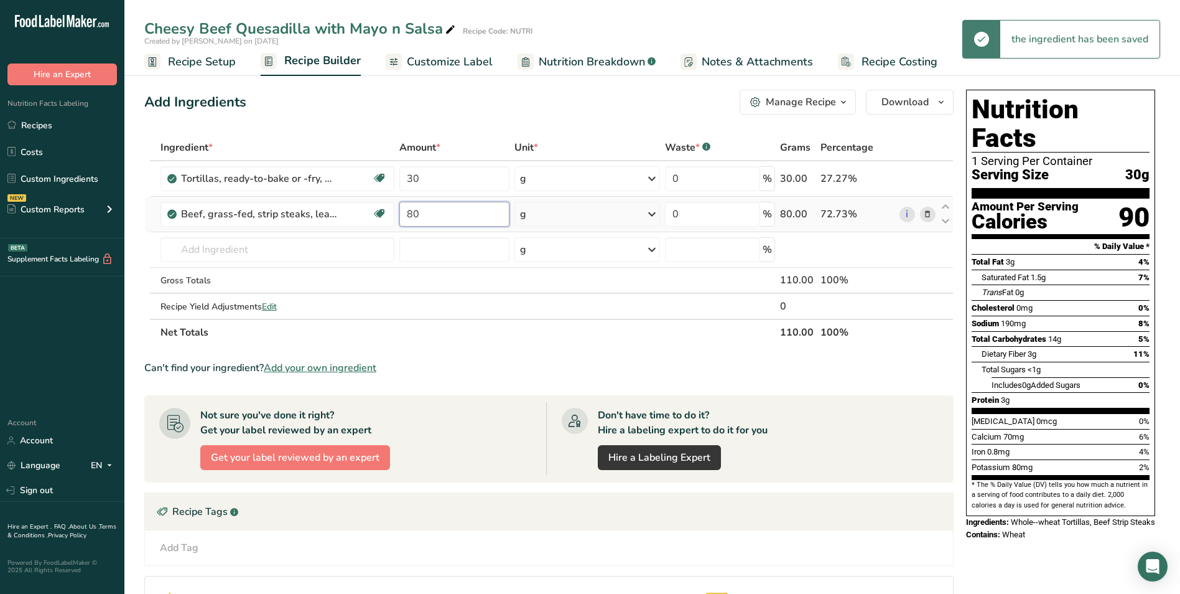
type input "80"
type input "o"
type input "n"
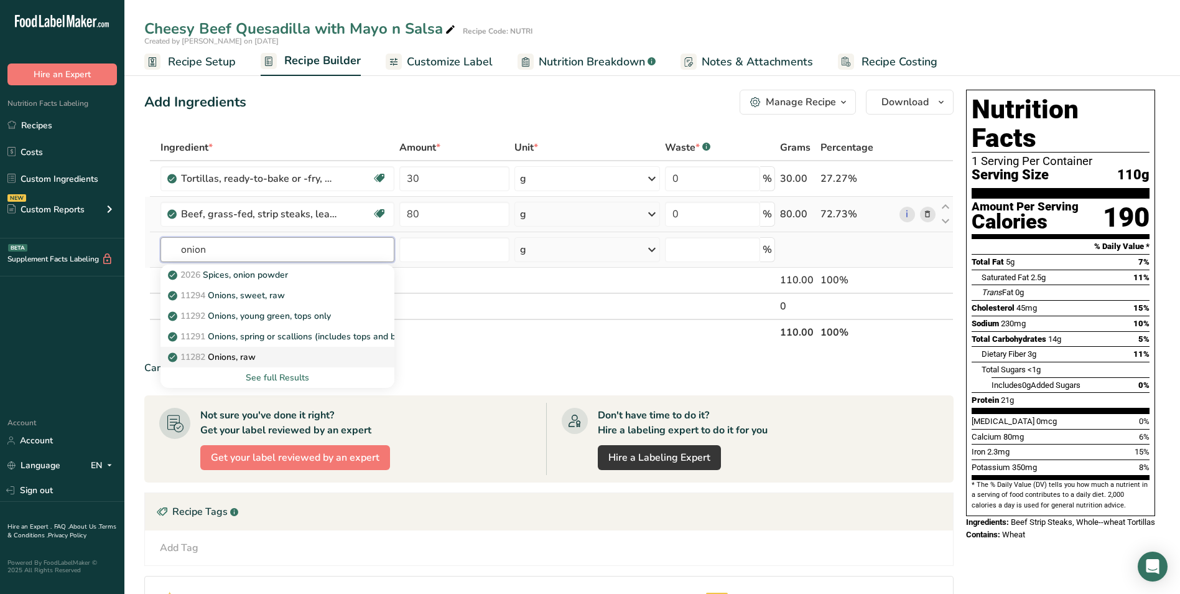
type input "onion"
click at [294, 355] on div "11282 Onions, raw" at bounding box center [267, 356] width 194 height 13
type input "Onions, raw"
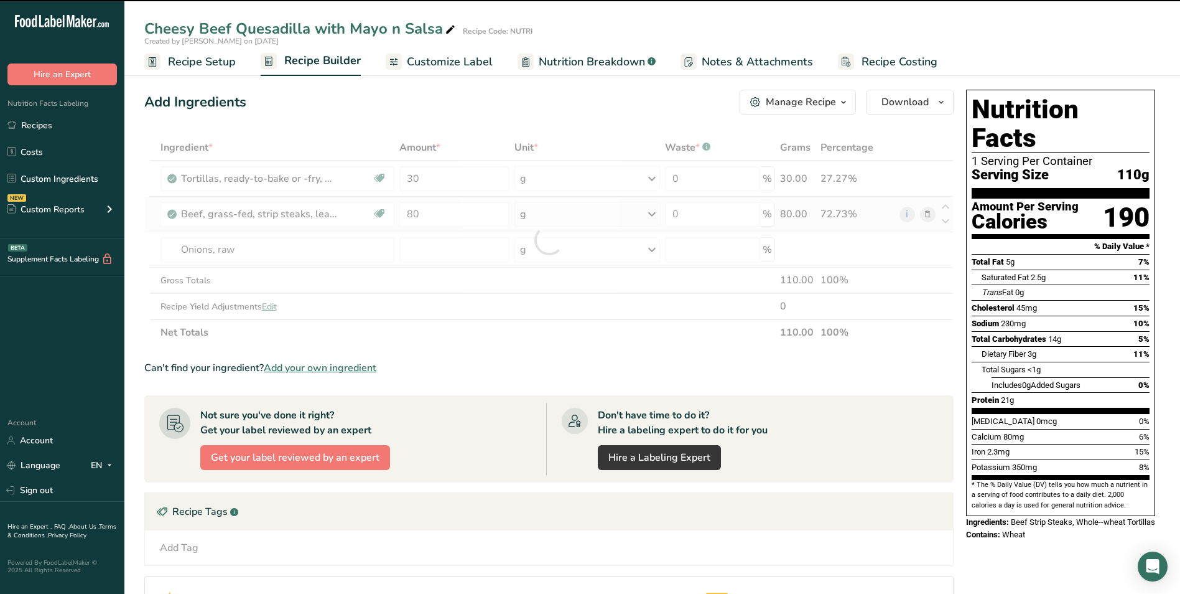
type input "0"
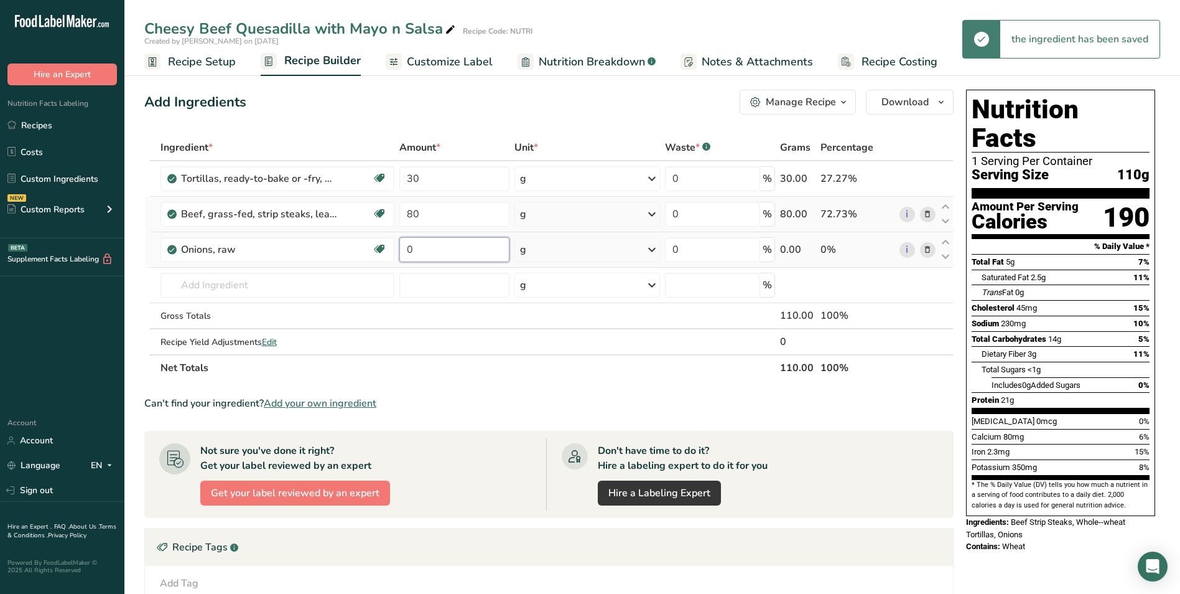
click at [408, 246] on input "0" at bounding box center [454, 249] width 110 height 25
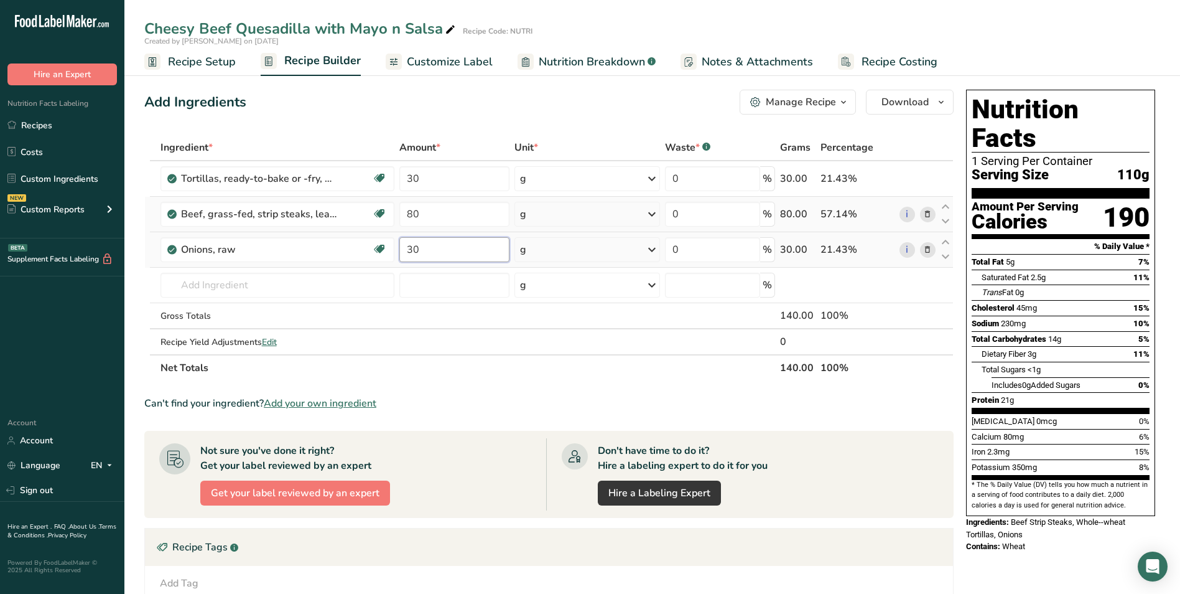
type input "30"
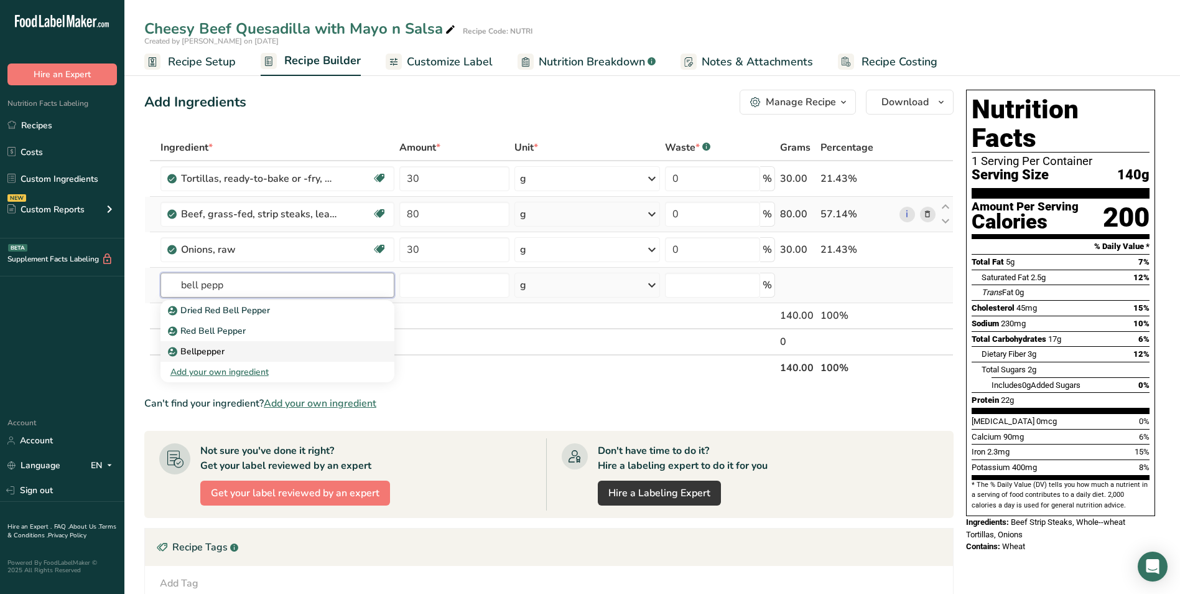
type input "bell pepp"
click at [271, 348] on div "Bellpepper" at bounding box center [267, 351] width 194 height 13
type input "Bellpepper"
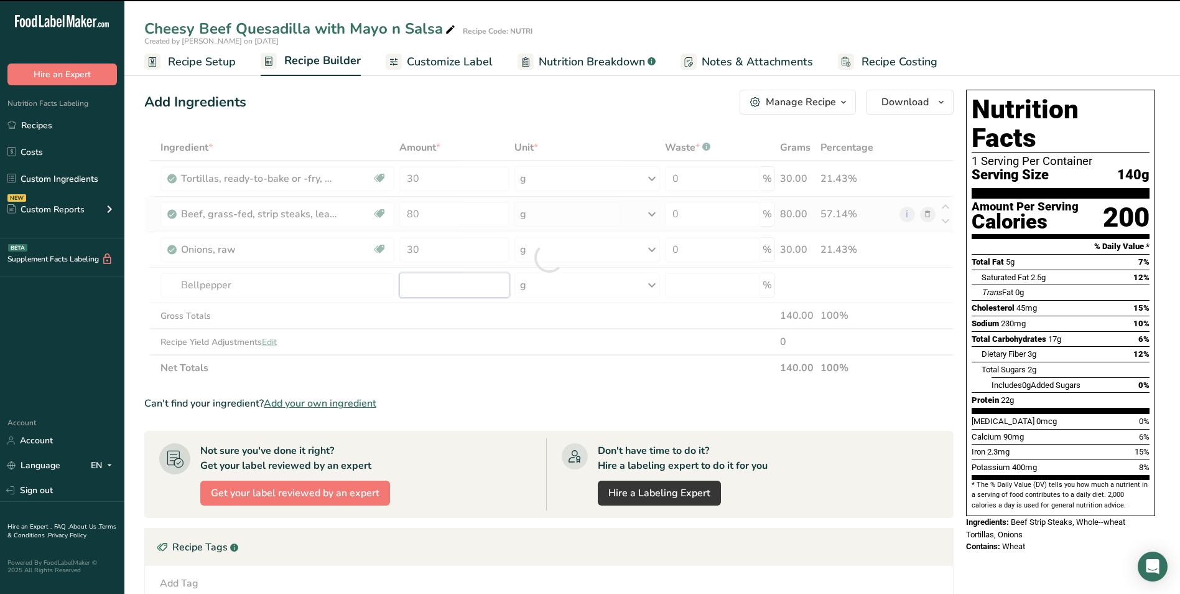
type input "0"
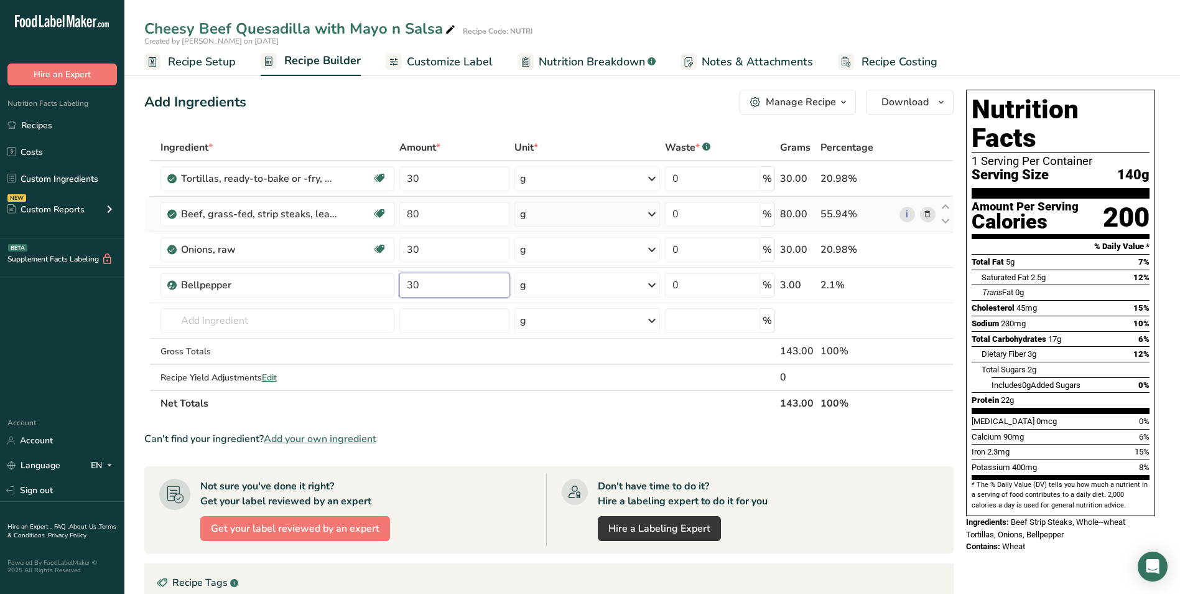
type input "30"
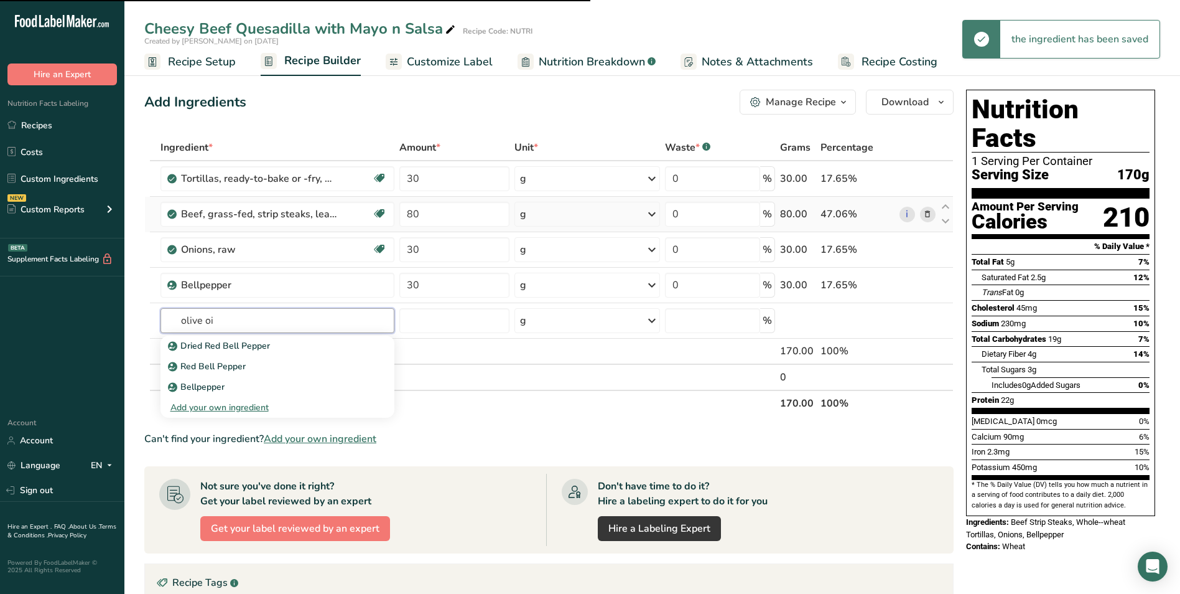
type input "olive oil"
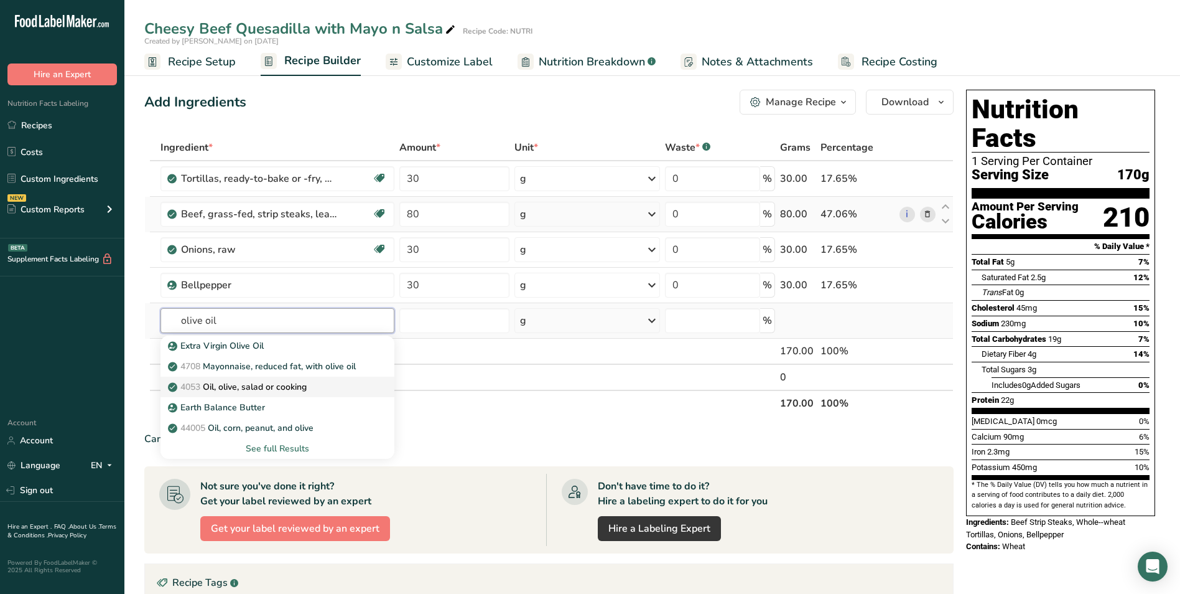
type input "olive oil"
click at [263, 389] on p "4053 Oil, olive, salad or cooking" at bounding box center [238, 386] width 136 height 13
type input "Oil, olive, salad or cooking"
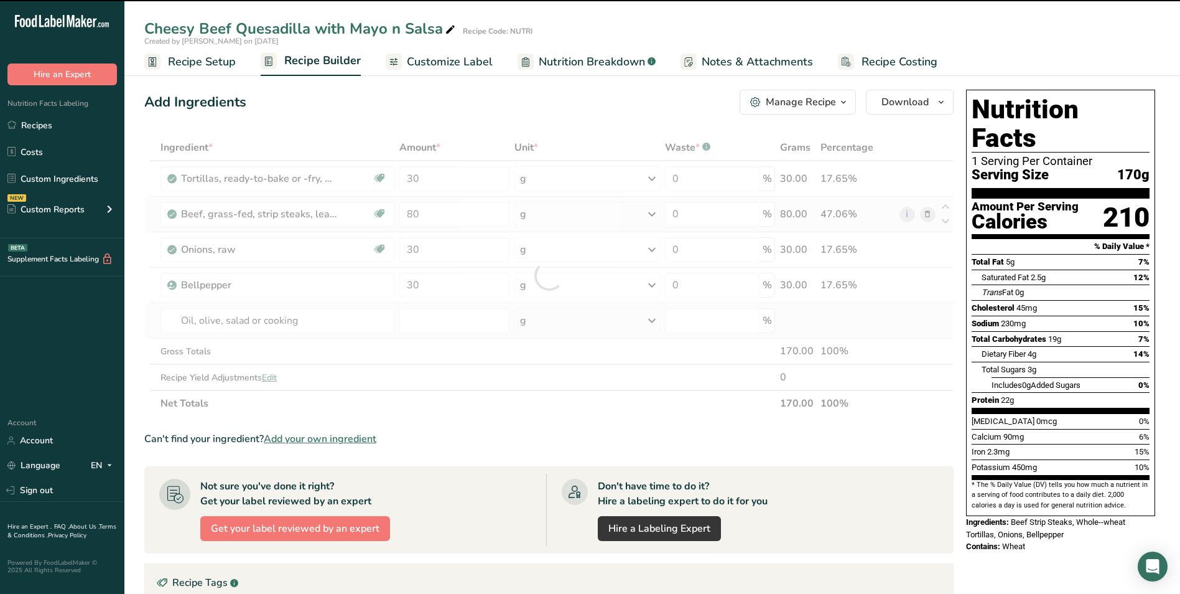
type input "0"
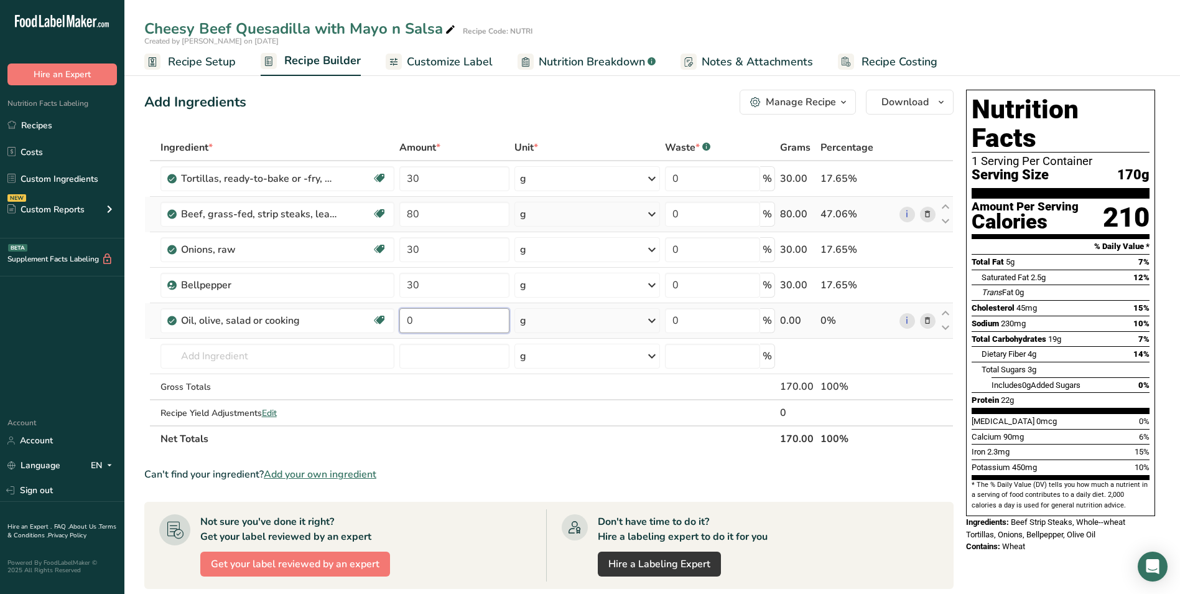
click at [406, 320] on input "0" at bounding box center [454, 320] width 110 height 25
type input "2"
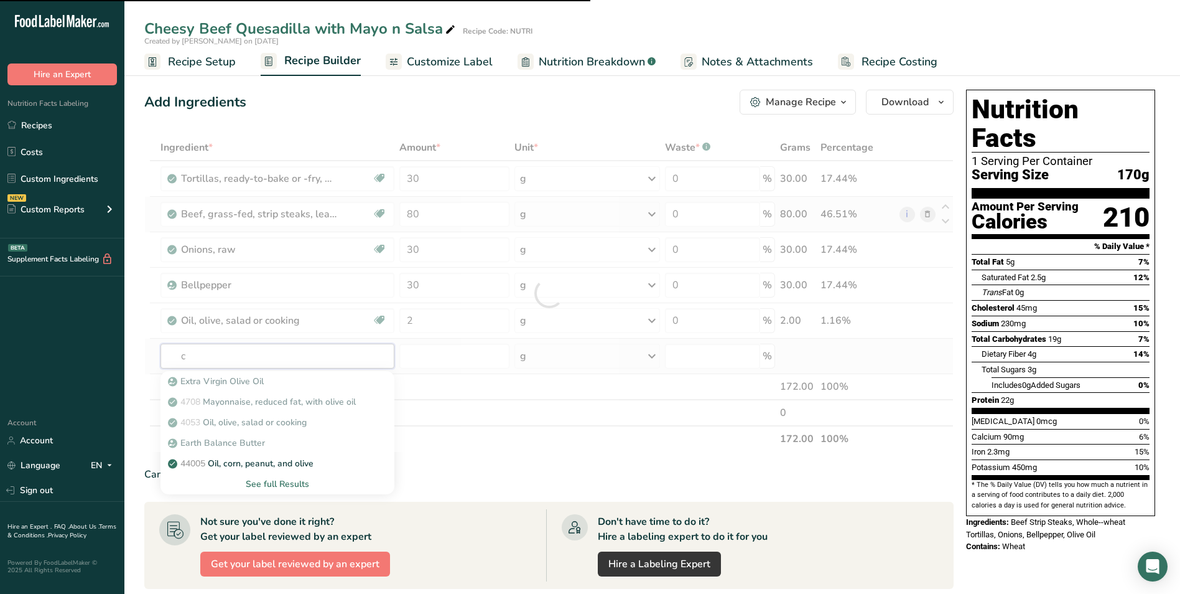
type input "ch"
type input "ee"
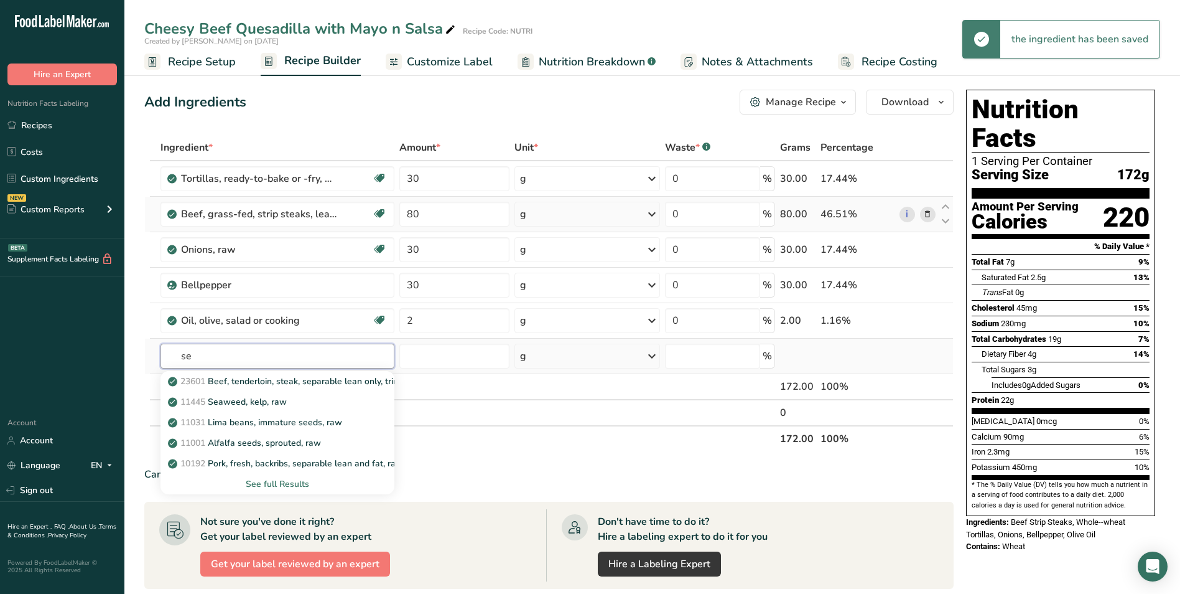
type input "s"
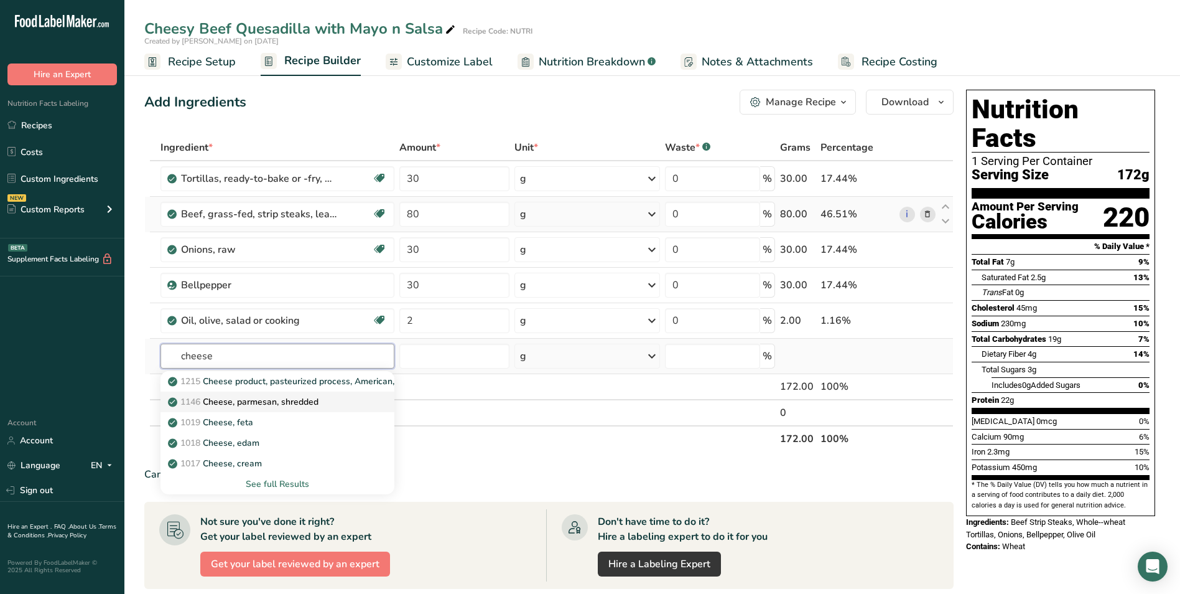
type input "cheese"
click at [287, 394] on link "1146 Cheese, parmesan, shredded" at bounding box center [278, 401] width 234 height 21
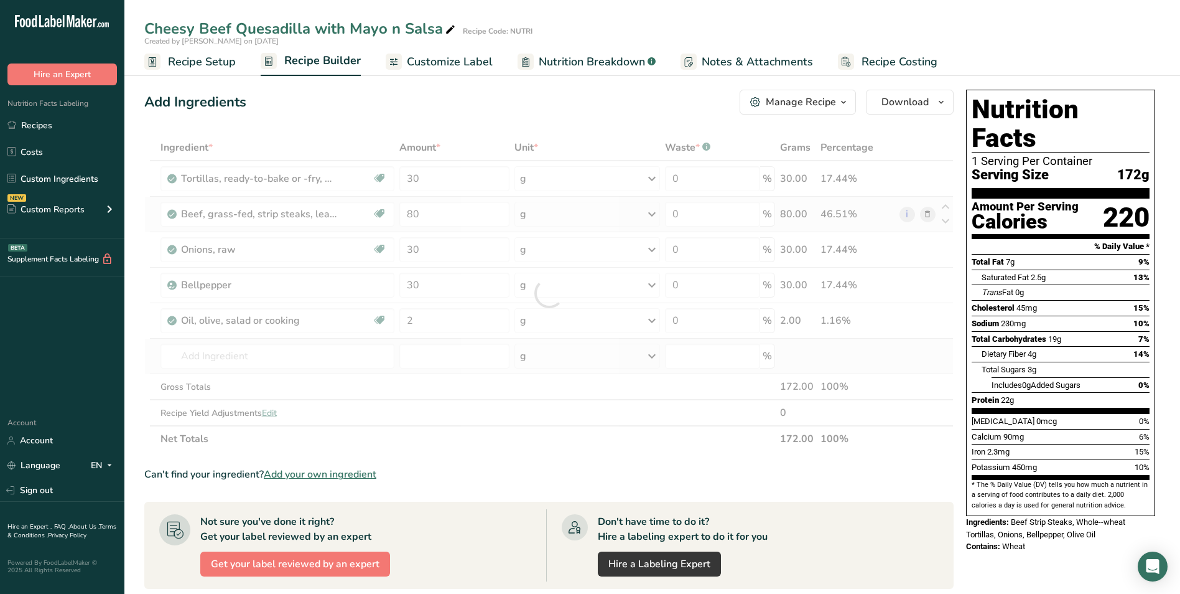
type input "Cheese, parmesan, shredded"
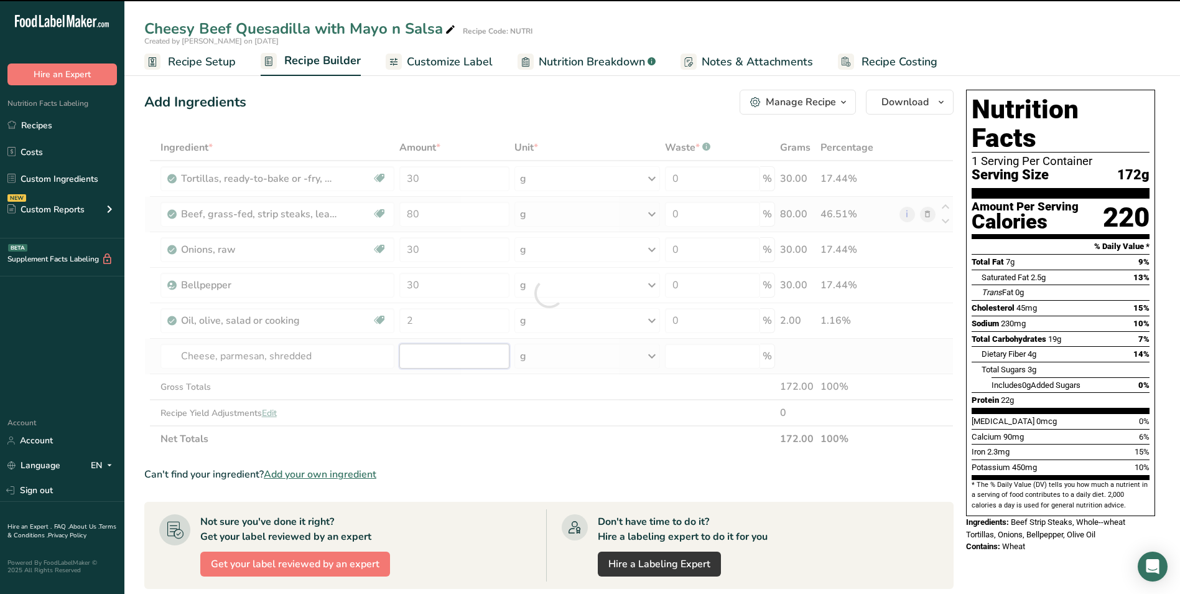
type input "0"
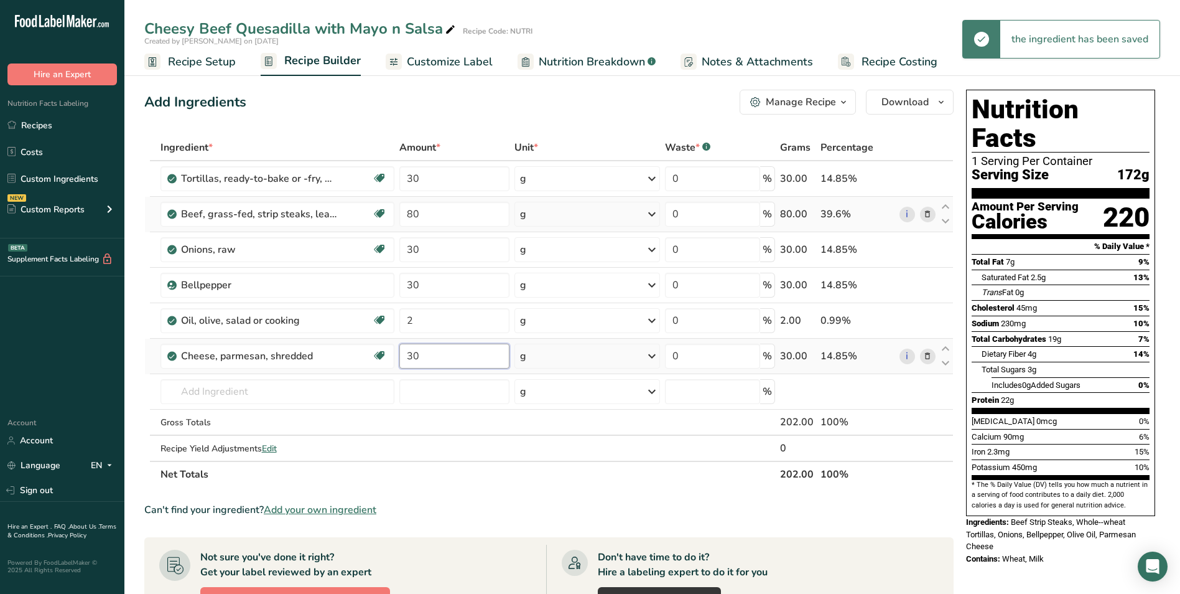
type input "30"
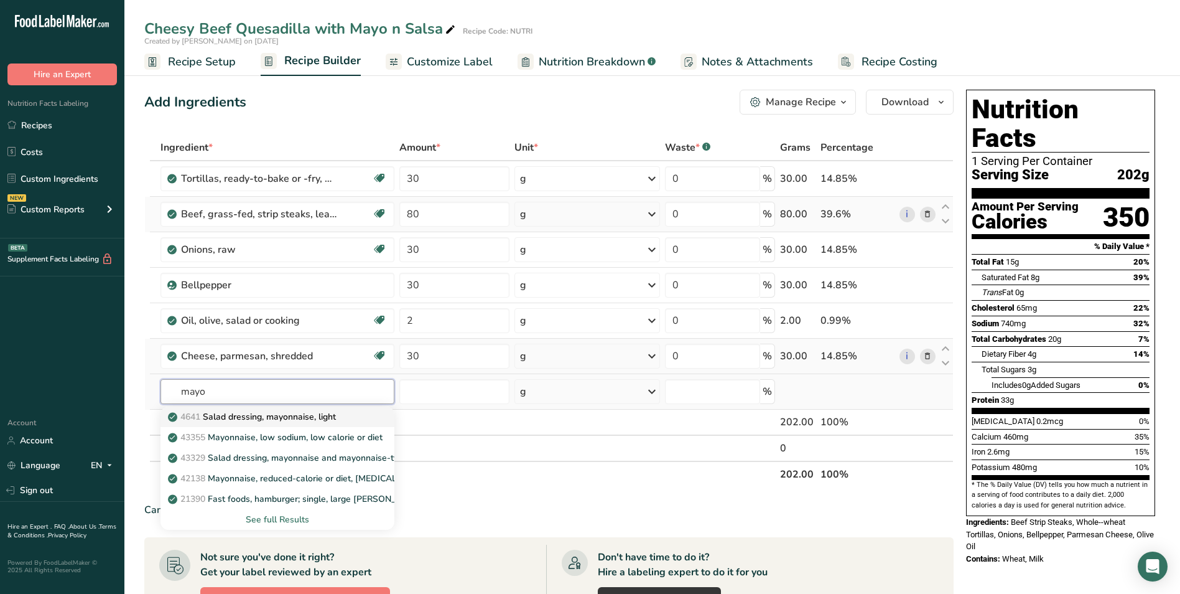
type input "mayo"
click at [292, 421] on p "4641 Salad dressing, mayonnaise, light" at bounding box center [253, 416] width 166 height 13
type input "Salad dressing, mayonnaise, light"
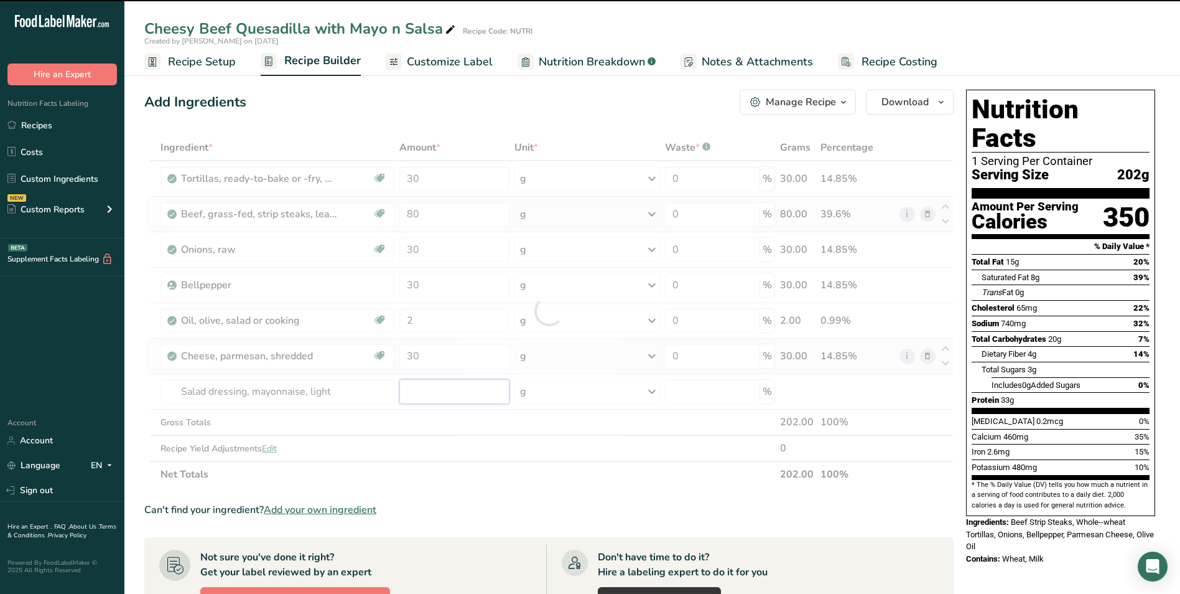
type input "0"
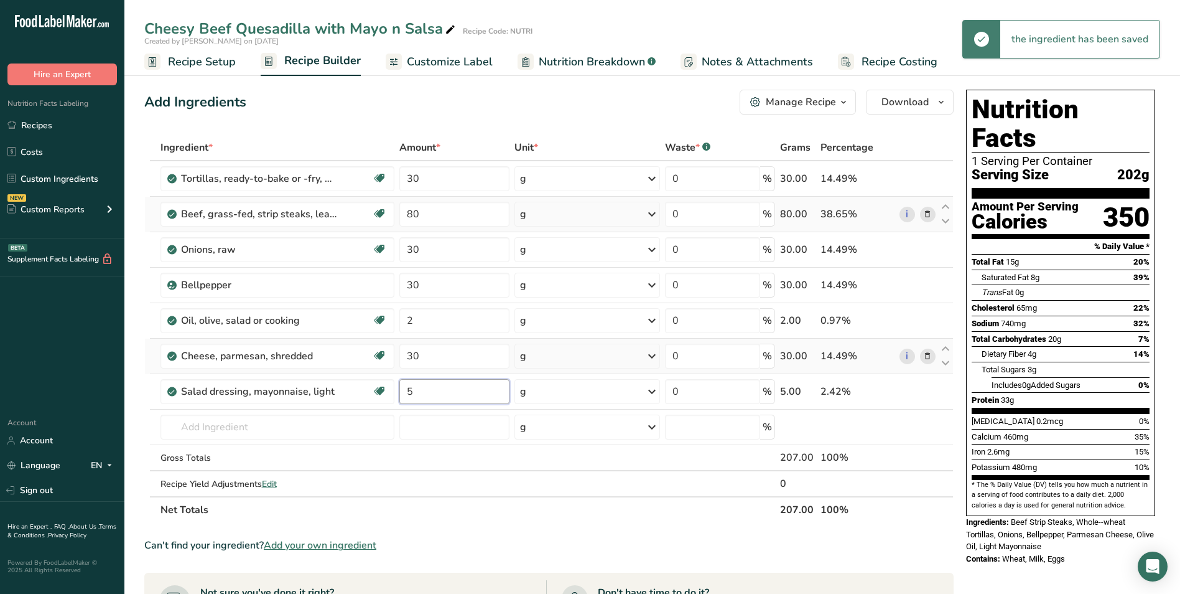
type input "5"
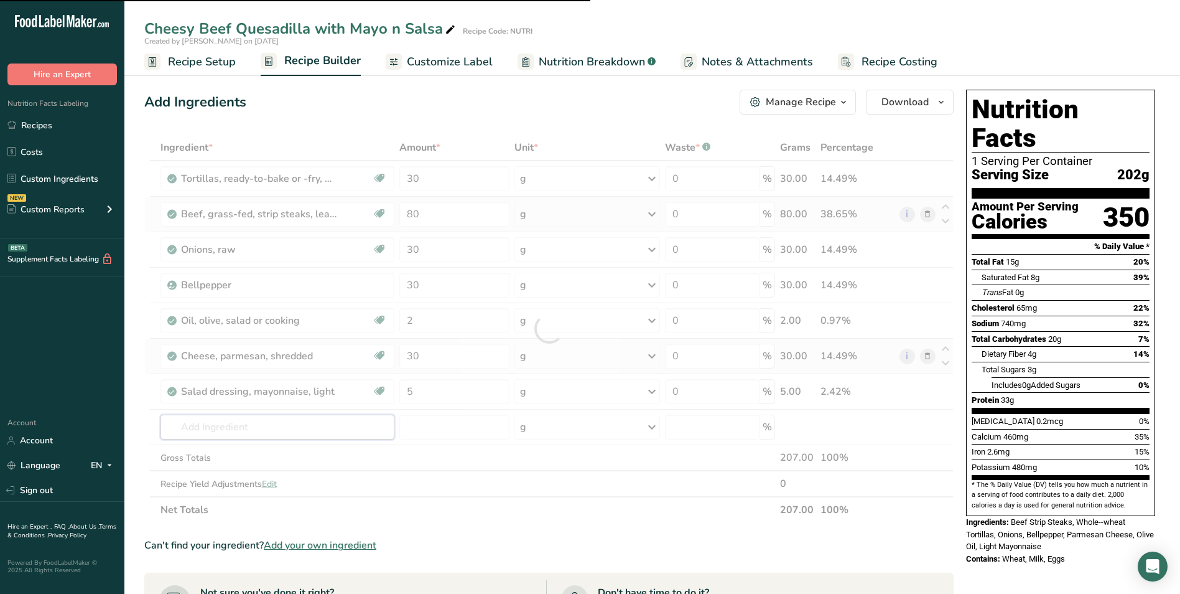
type input "s"
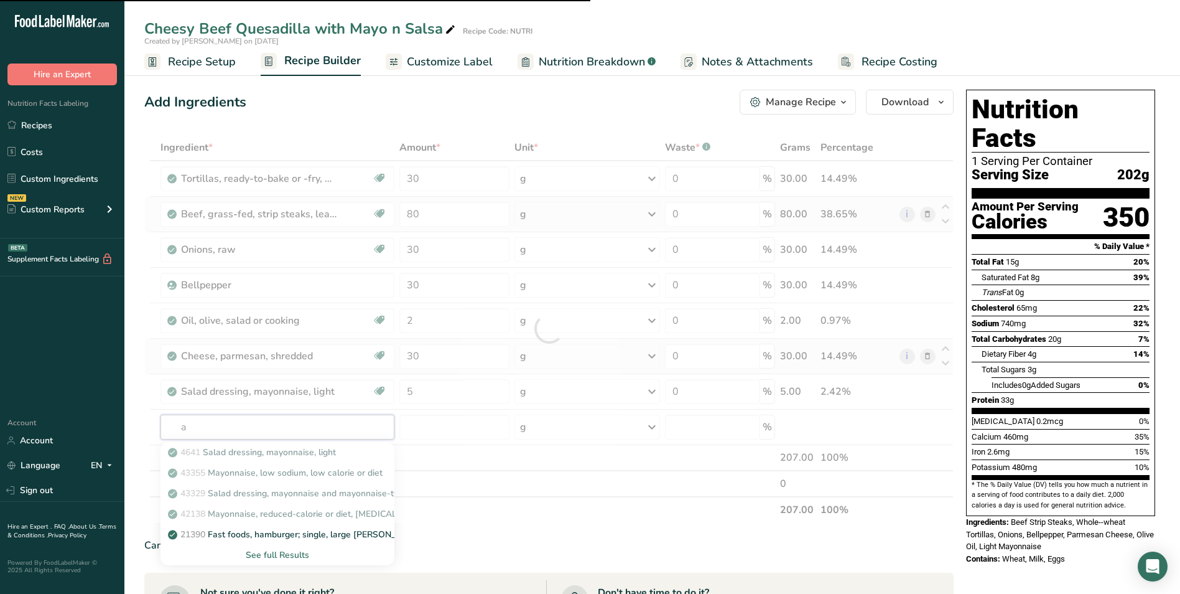
type input "al"
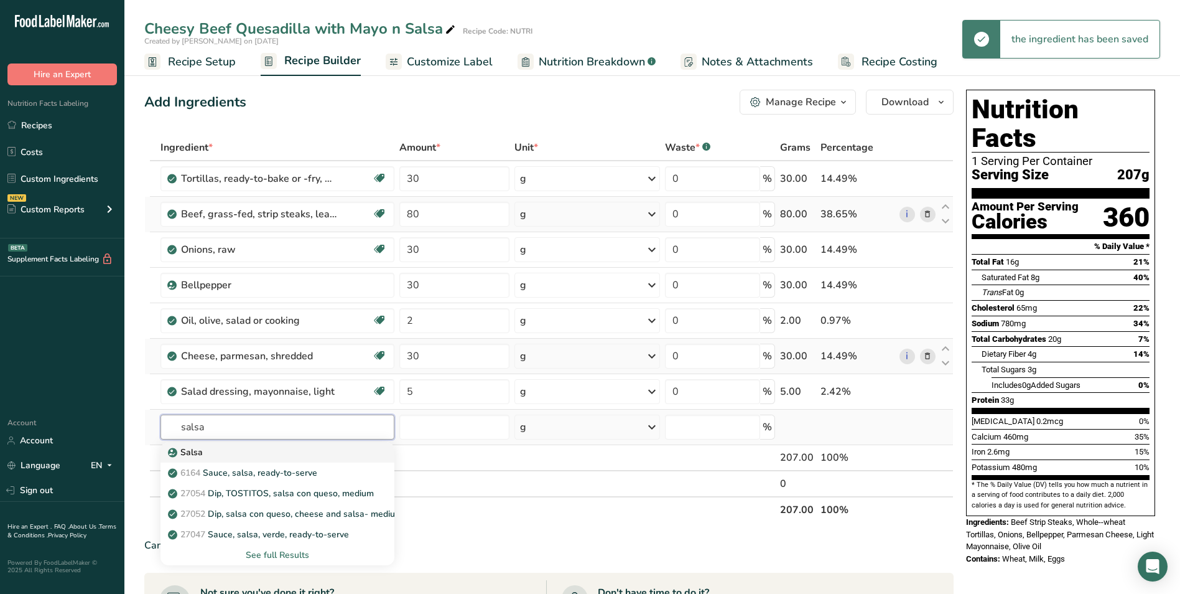
type input "salsa"
click at [231, 450] on div "Salsa" at bounding box center [267, 452] width 194 height 13
type input "Salsa"
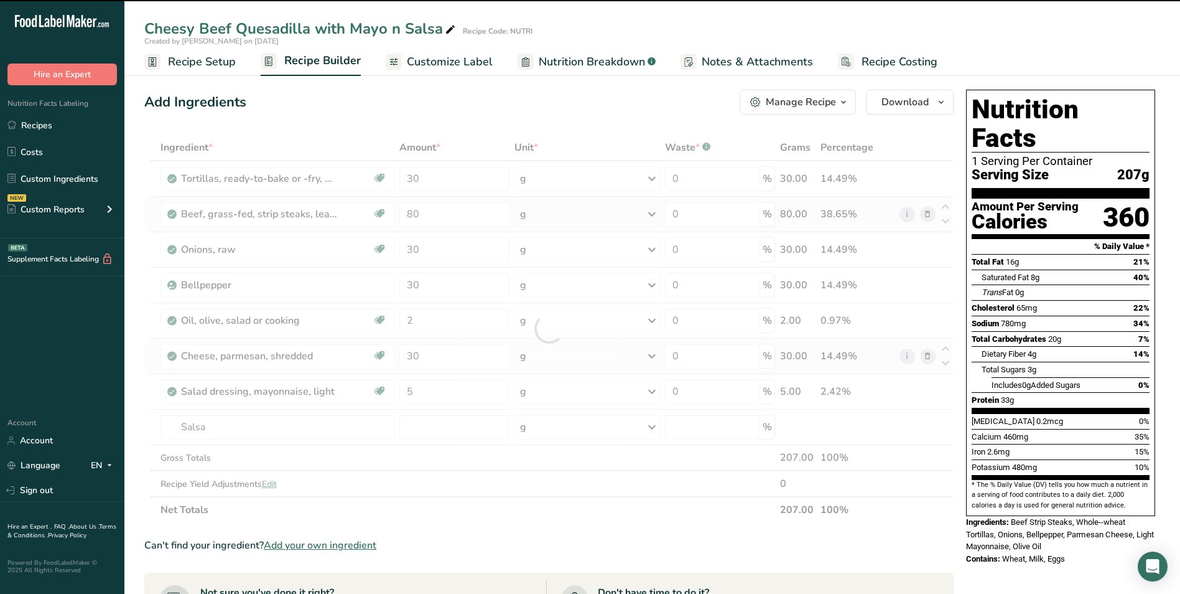
type input "0"
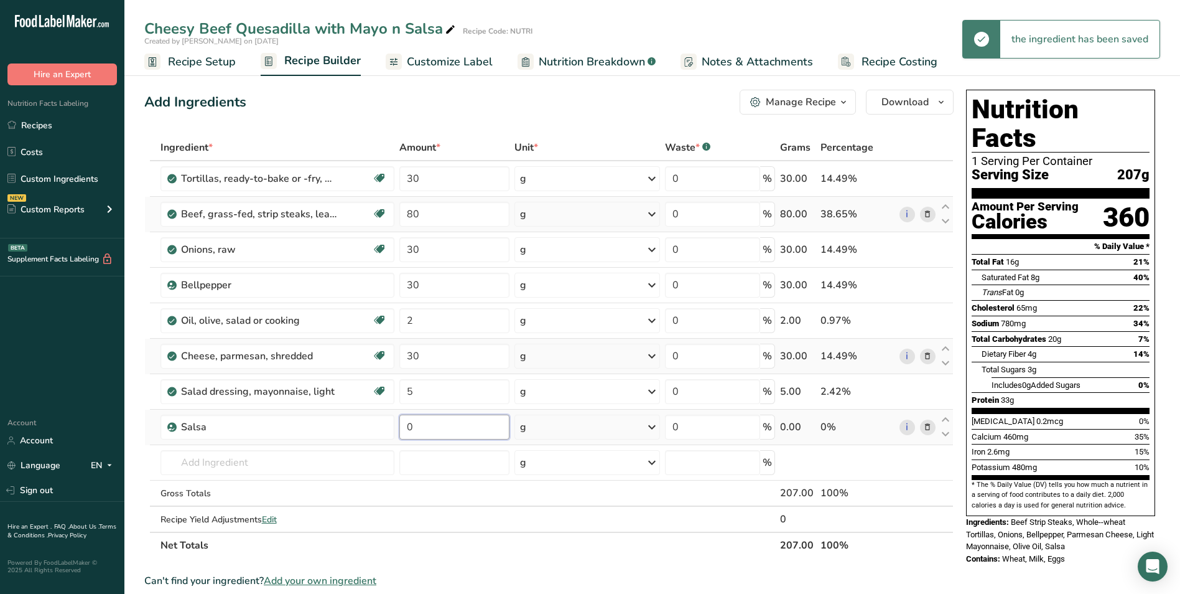
click at [404, 432] on input "0" at bounding box center [454, 426] width 110 height 25
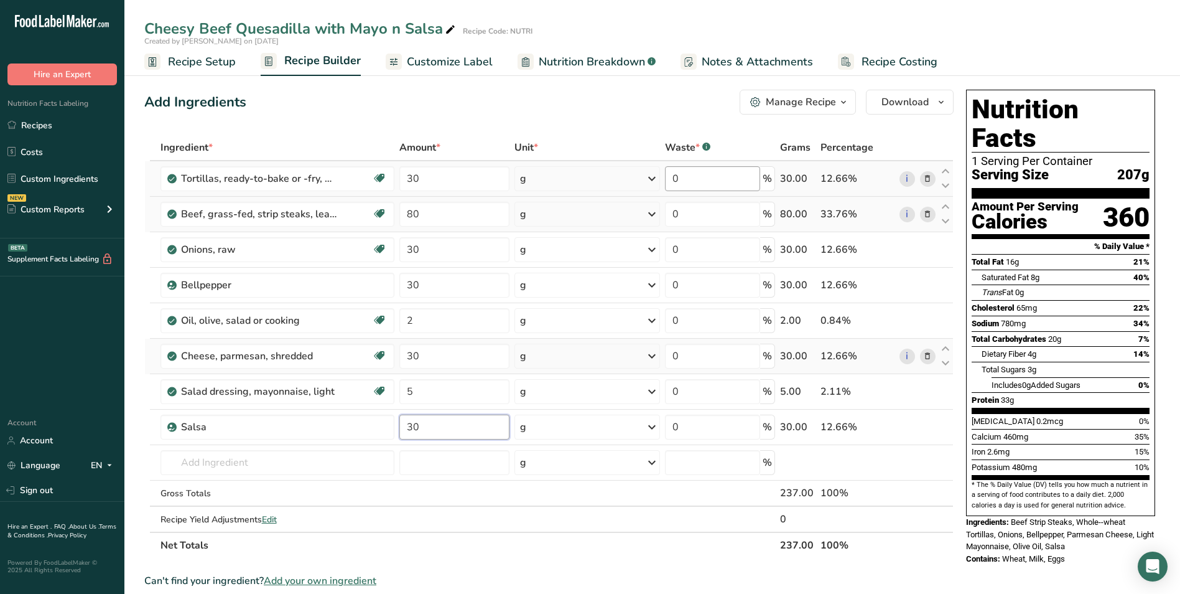
type input "30"
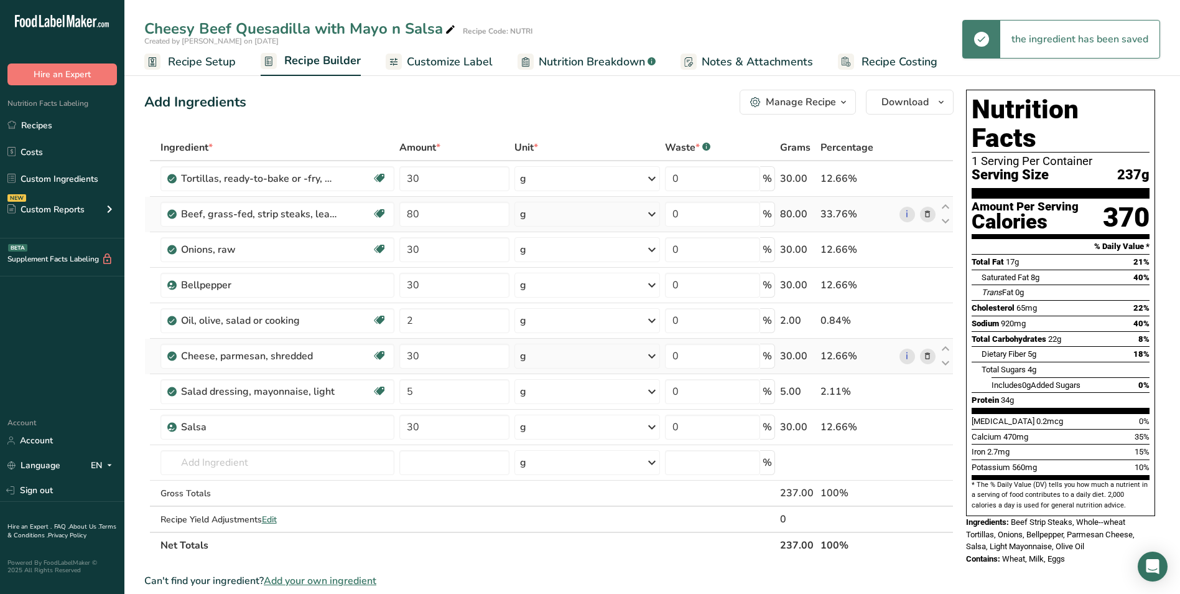
click at [441, 60] on span "Customize Label" at bounding box center [450, 62] width 86 height 17
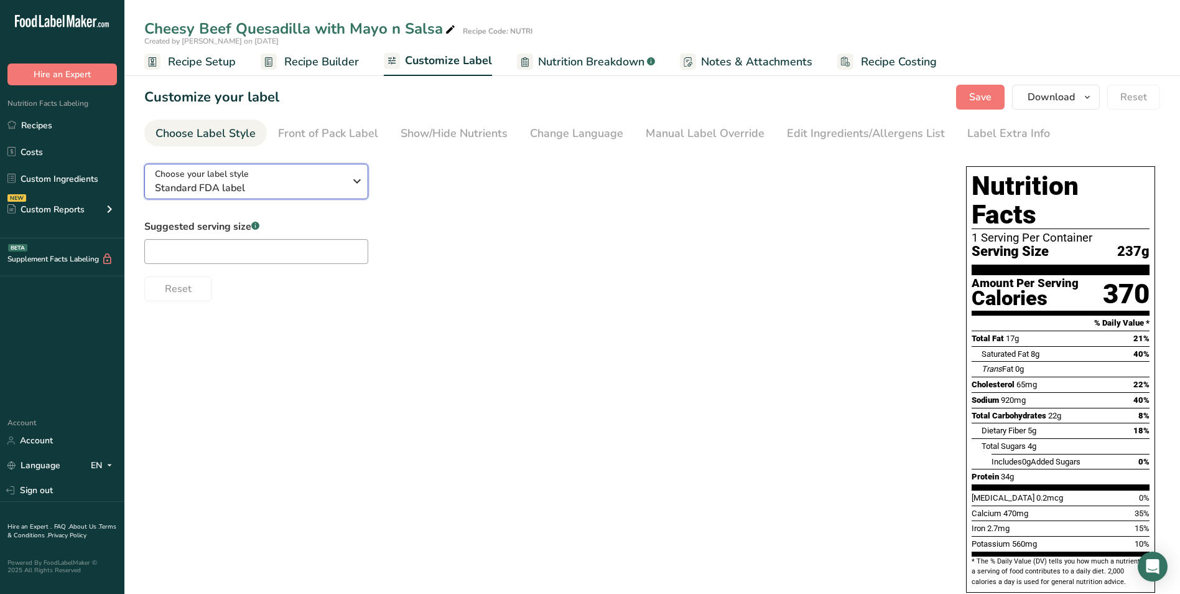
click at [270, 182] on span "Standard FDA label" at bounding box center [250, 187] width 190 height 15
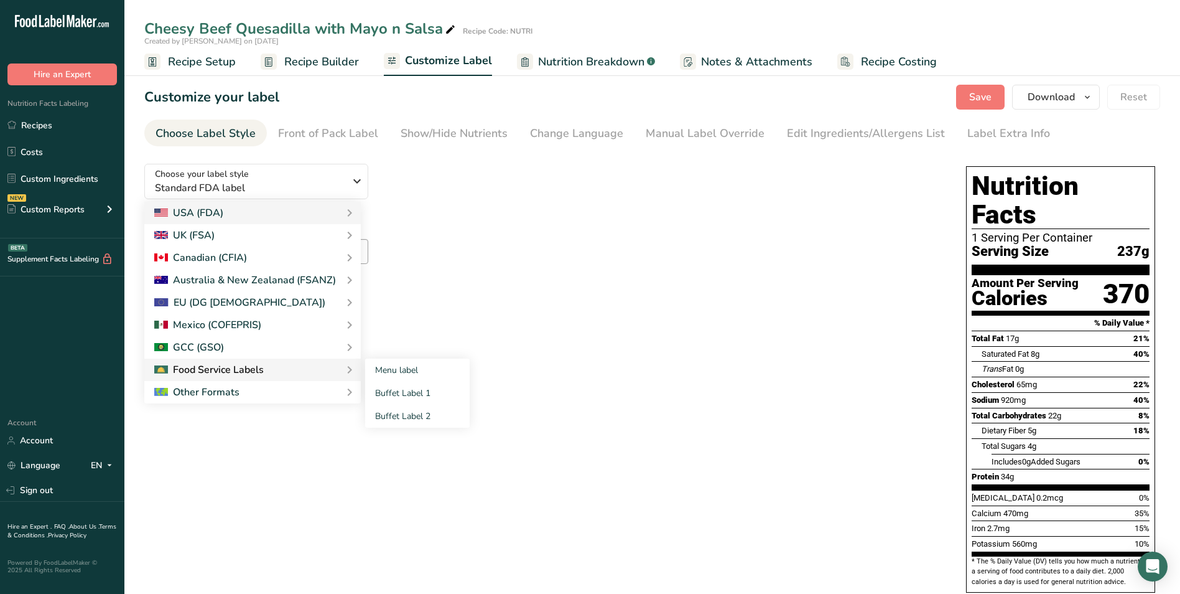
click at [282, 365] on div "Food Service Labels" at bounding box center [252, 369] width 197 height 15
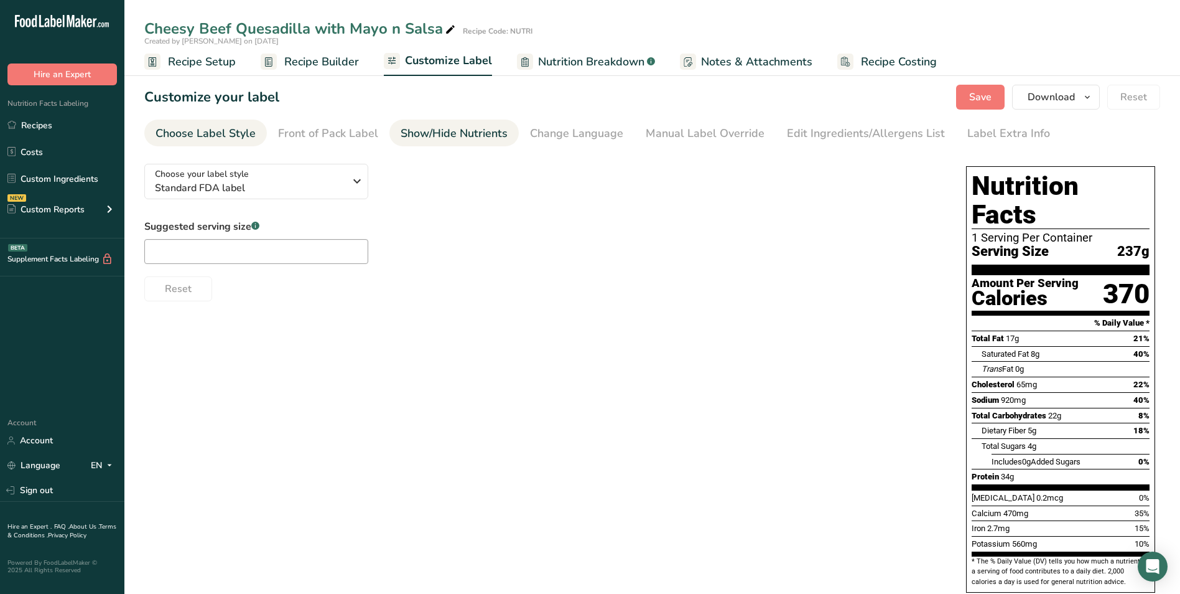
click at [482, 142] on link "Show/Hide Nutrients" at bounding box center [454, 133] width 107 height 28
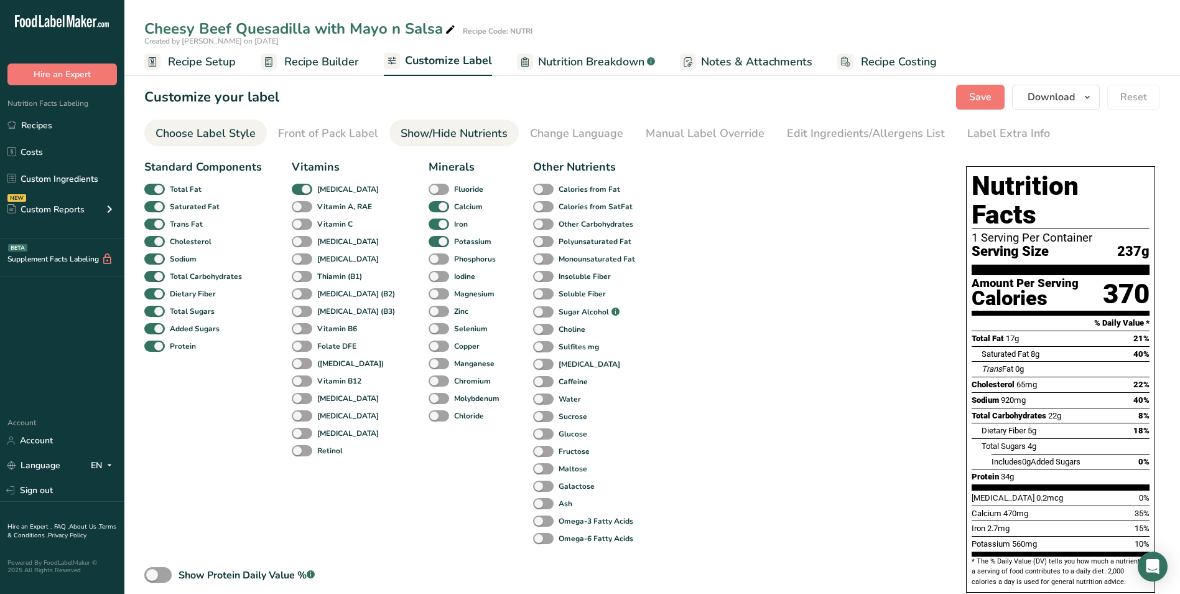
click at [244, 130] on div "Choose Label Style" at bounding box center [206, 133] width 100 height 17
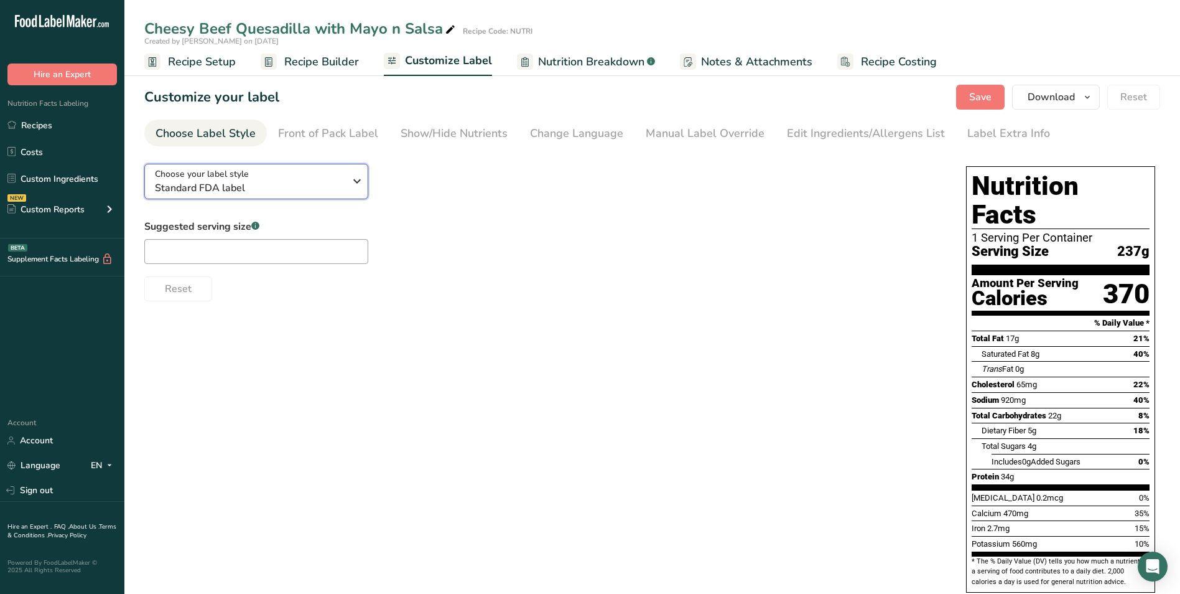
click at [238, 187] on span "Standard FDA label" at bounding box center [250, 187] width 190 height 15
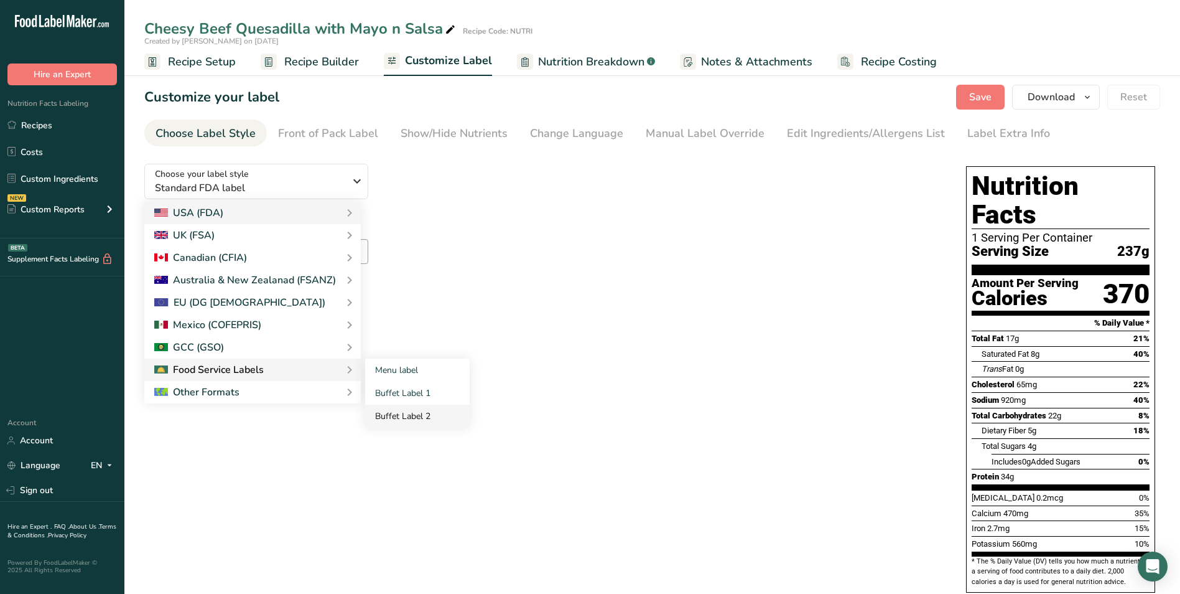
click at [405, 409] on link "Buffet Label 2" at bounding box center [417, 415] width 105 height 23
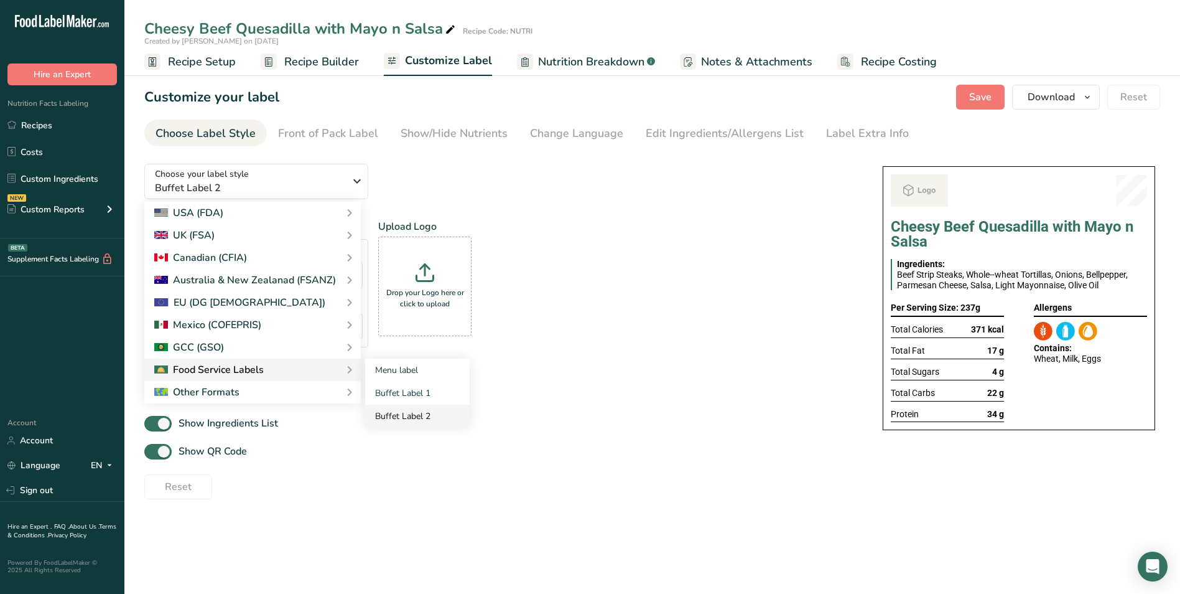
checkbox input "false"
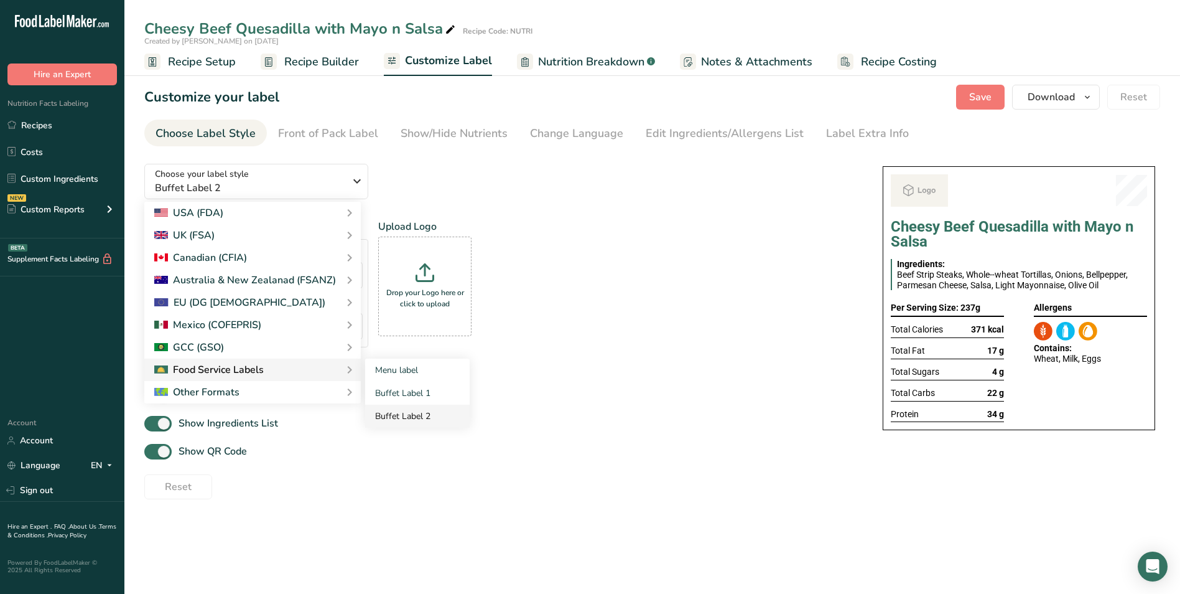
checkbox input "false"
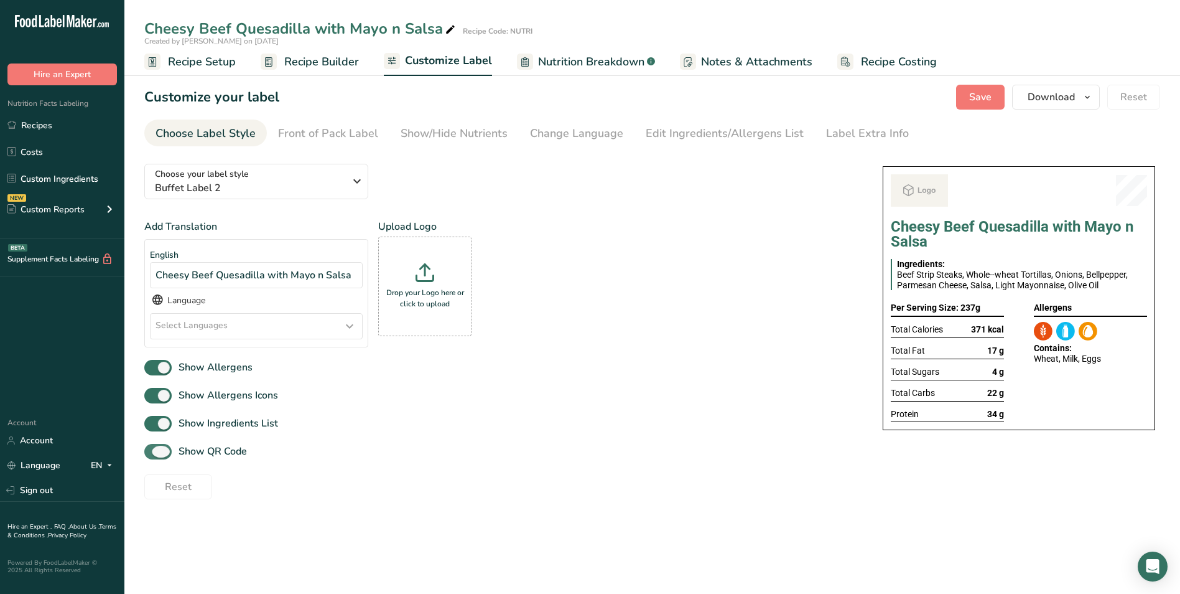
click at [225, 449] on span "Show QR Code" at bounding box center [209, 451] width 75 height 15
click at [152, 449] on input "Show QR Code" at bounding box center [148, 451] width 8 height 8
checkbox input "false"
click at [474, 126] on div "Show/Hide Nutrients" at bounding box center [454, 133] width 107 height 17
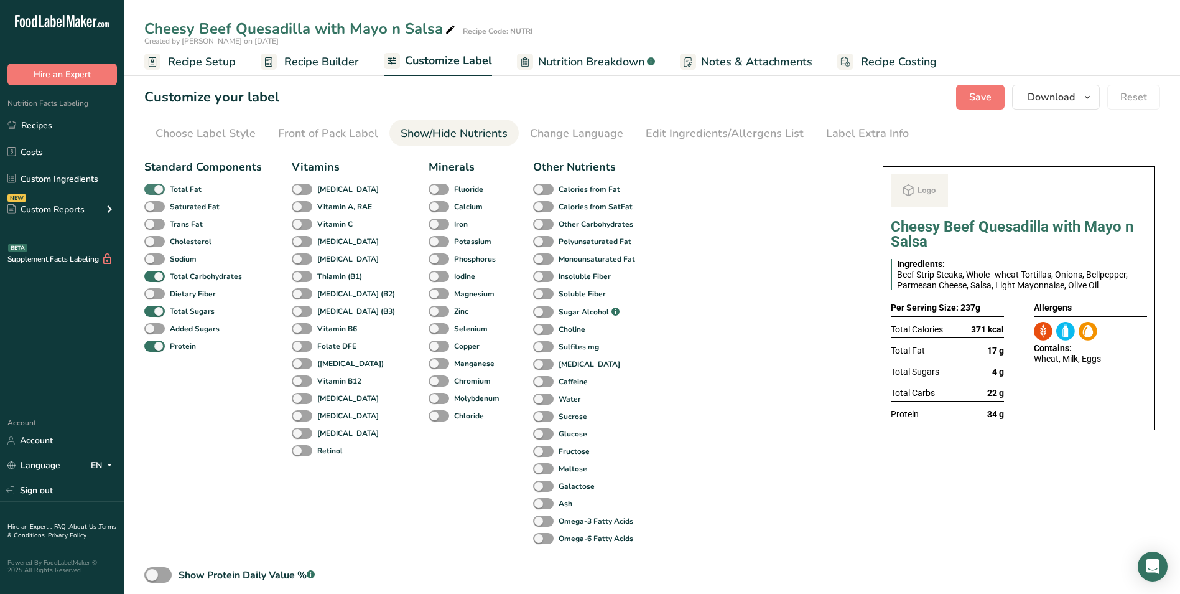
click at [191, 185] on b "Total Fat" at bounding box center [186, 189] width 32 height 11
click at [152, 185] on input "Total Fat" at bounding box center [148, 189] width 8 height 8
checkbox input "false"
click at [186, 312] on b "Total Sugars" at bounding box center [192, 311] width 45 height 11
click at [152, 312] on input "Total Sugars" at bounding box center [148, 311] width 8 height 8
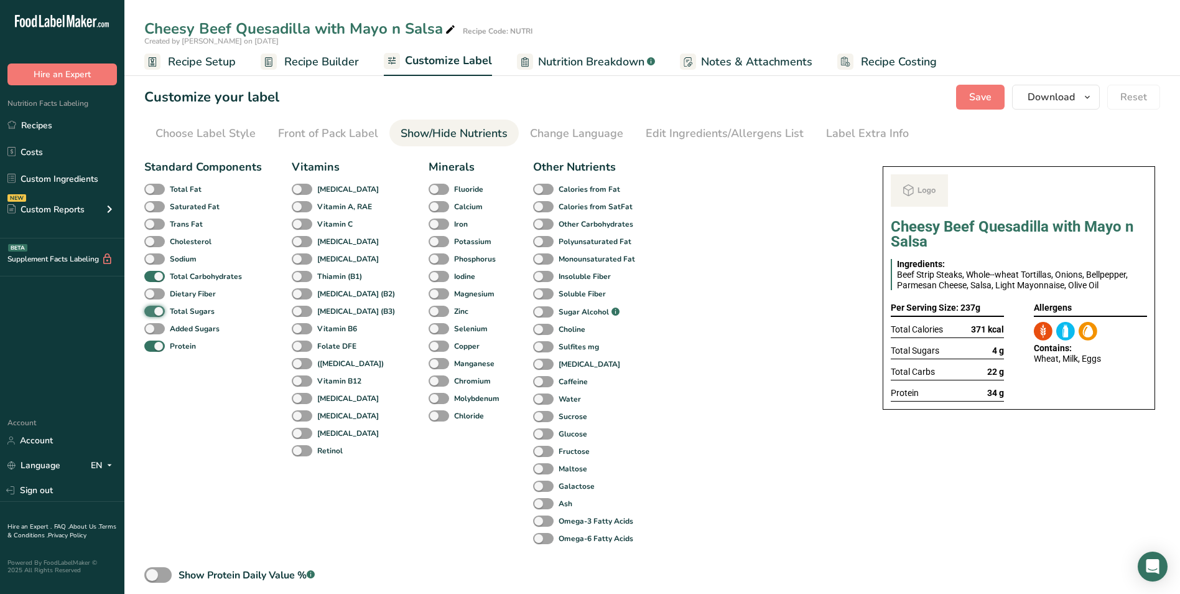
checkbox input "false"
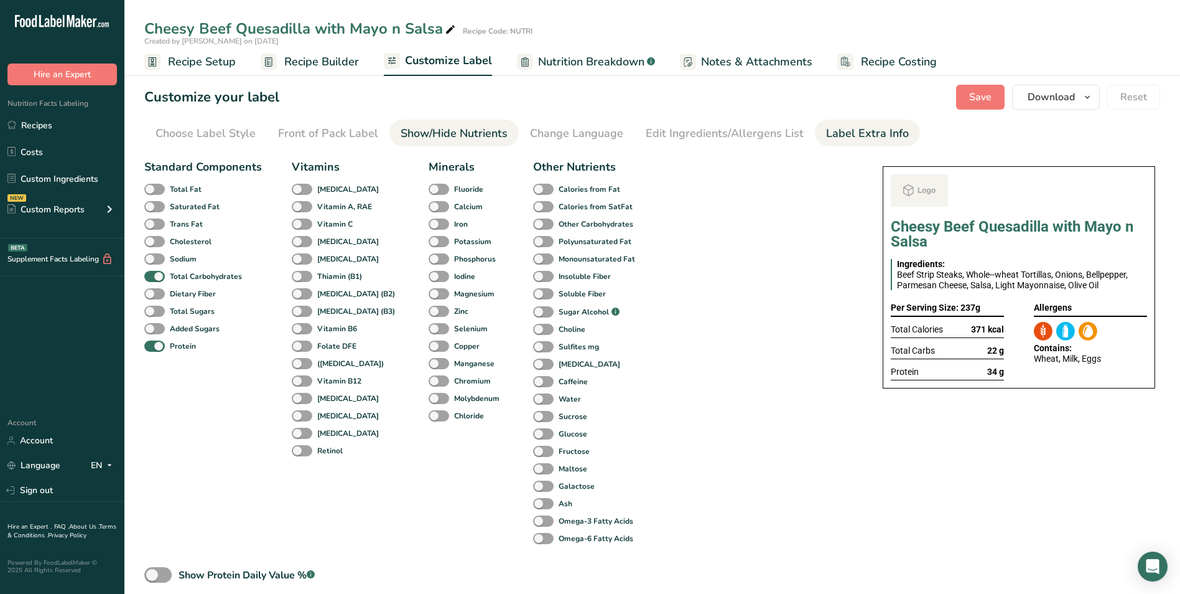
click at [848, 142] on link "Label Extra Info" at bounding box center [867, 133] width 83 height 28
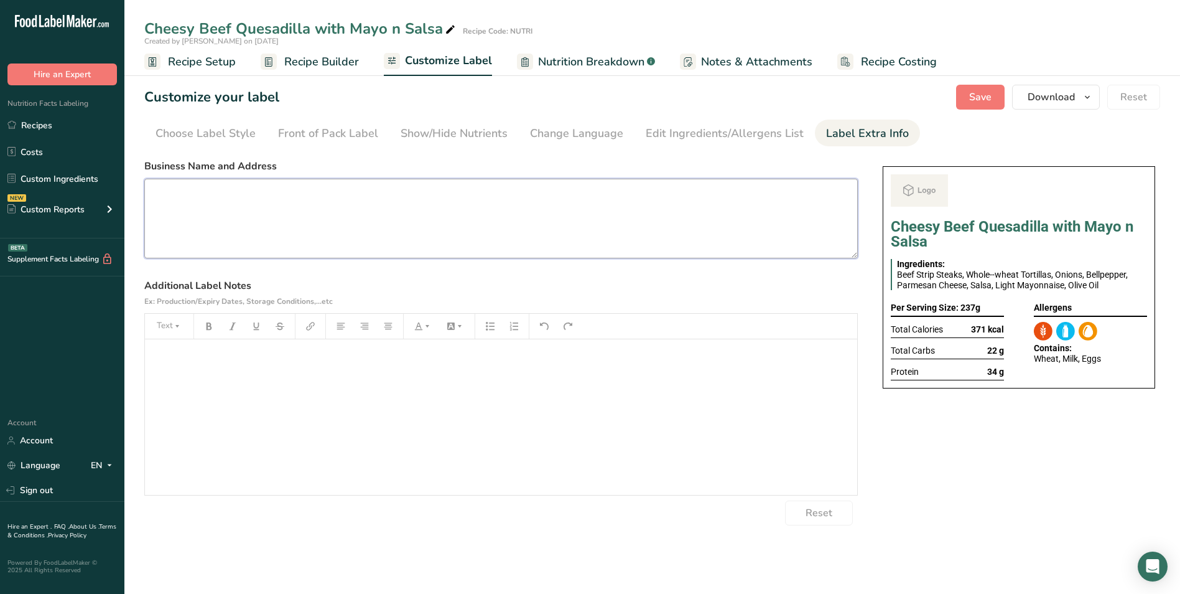
click at [474, 185] on textarea at bounding box center [501, 219] width 714 height 80
paste textarea "Dinner Use by: [DATE] Storage: Keep Refrigerated under 5 degree Heating: Reheat…"
click at [976, 102] on span "Save" at bounding box center [980, 97] width 22 height 15
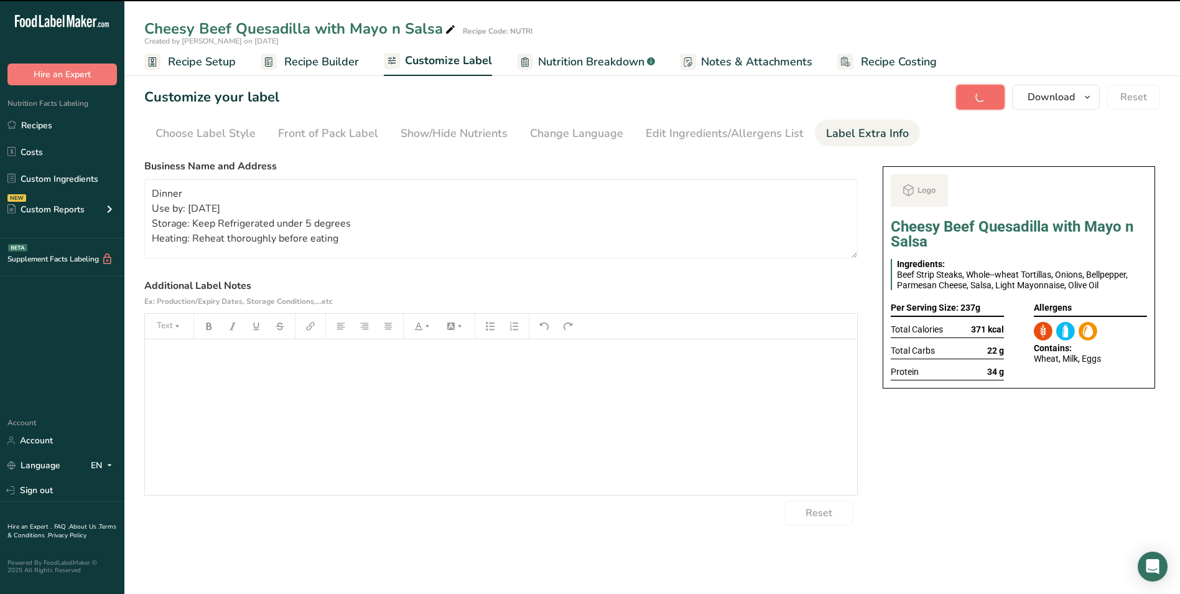
type textarea "Dinner Use by: 12/09/2025 Storage: Keep Refrigerated under 5 degrees Heating: R…"
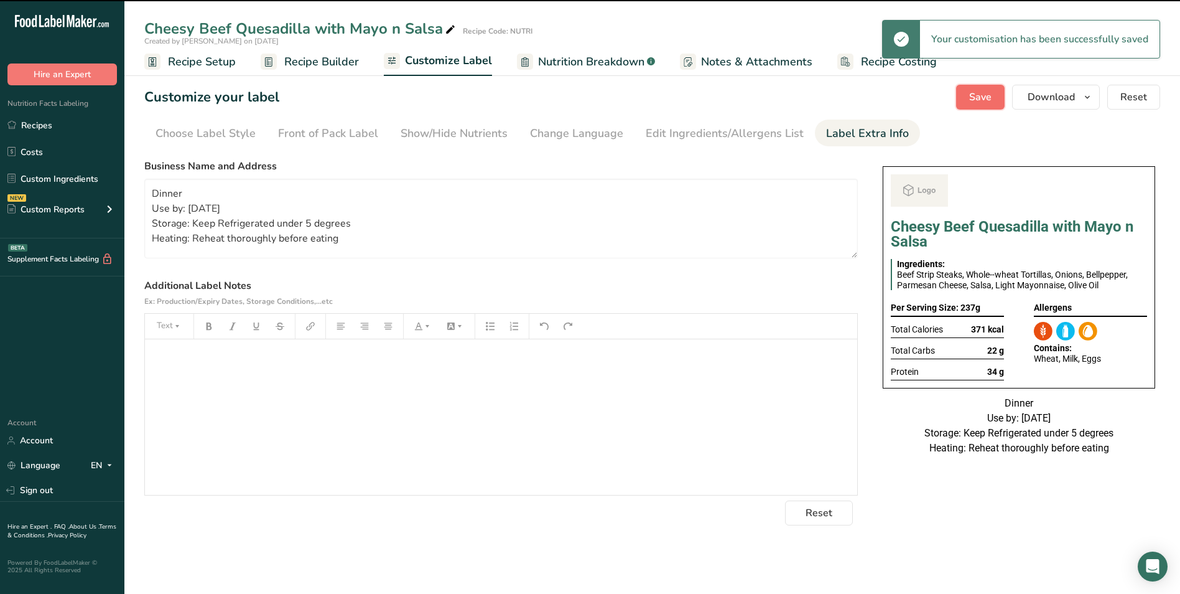
scroll to position [0, 0]
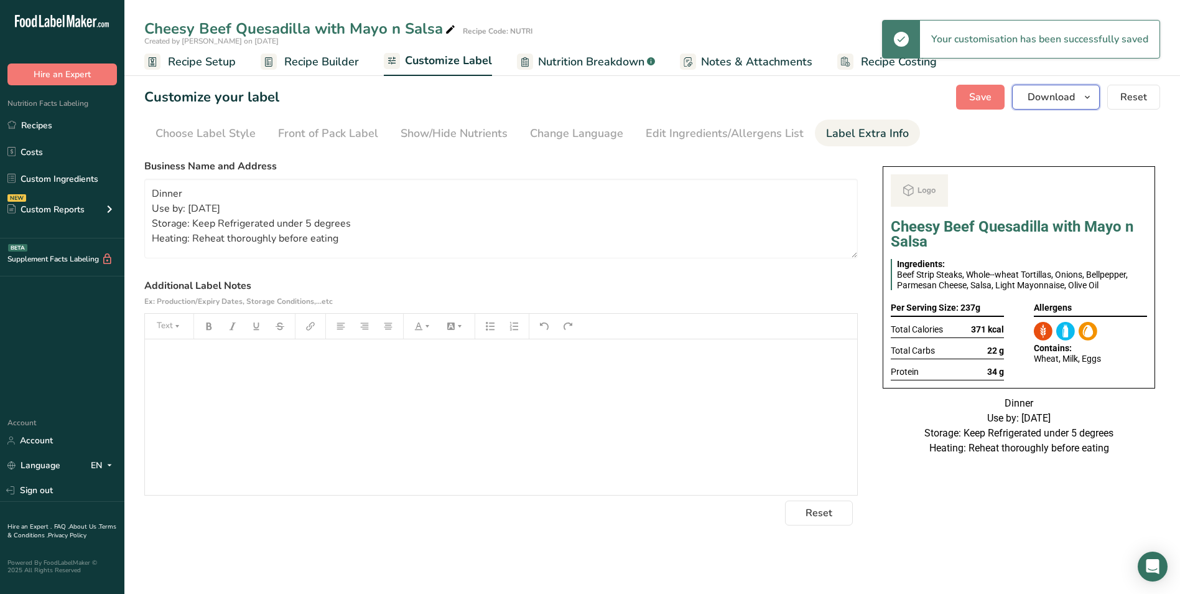
click at [1043, 95] on span "Download" at bounding box center [1051, 97] width 47 height 15
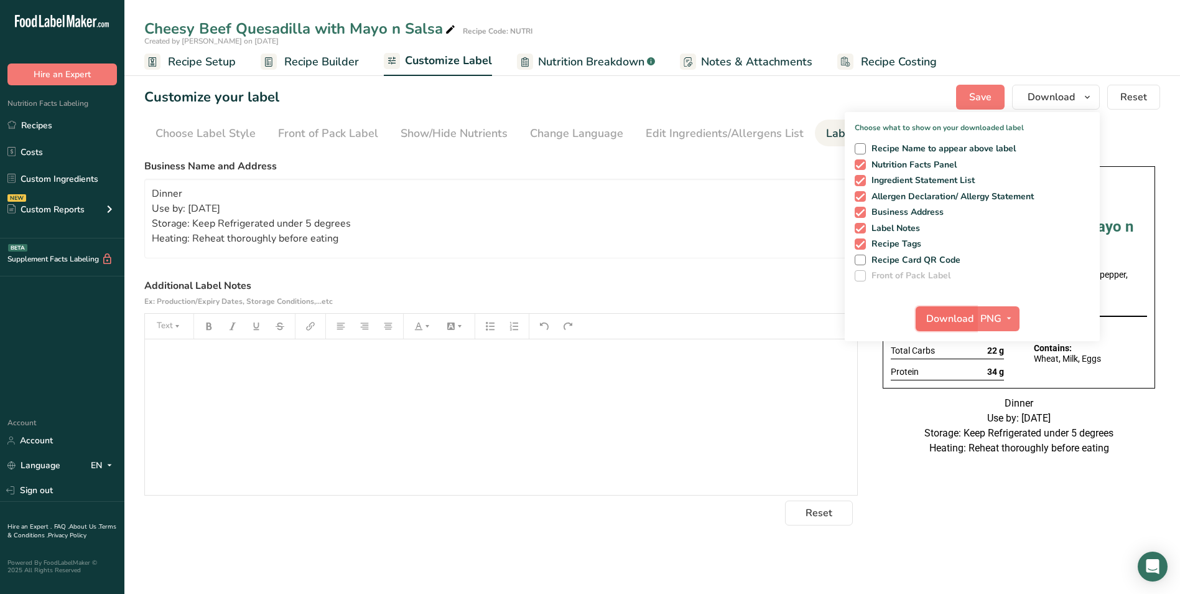
click at [950, 322] on span "Download" at bounding box center [949, 318] width 47 height 15
click at [305, 64] on span "Recipe Builder" at bounding box center [321, 62] width 75 height 17
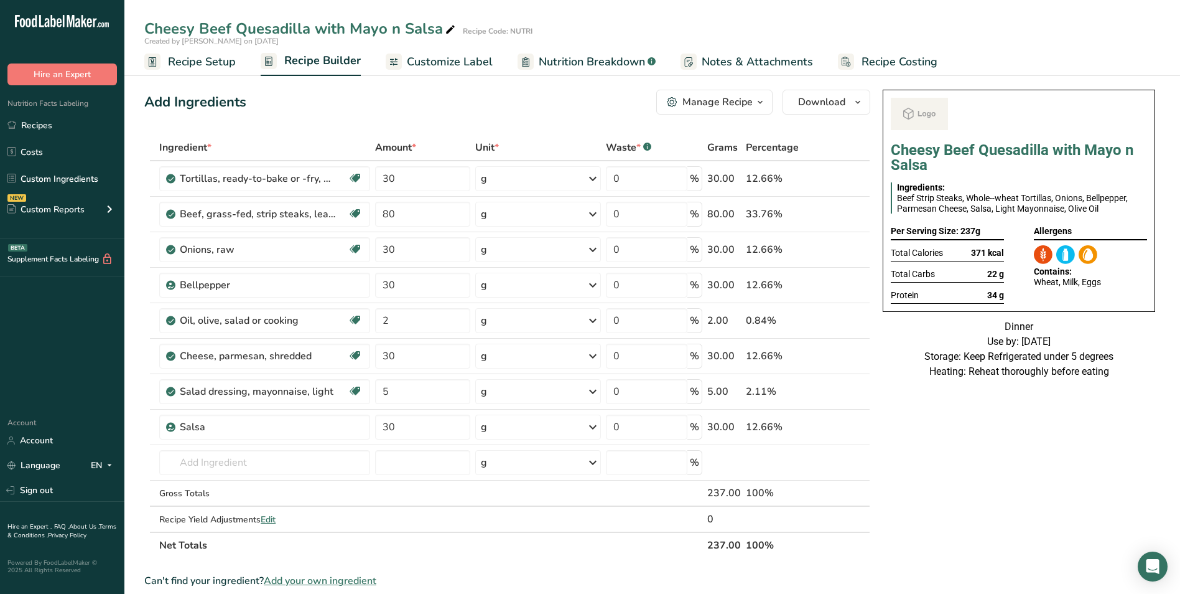
click at [712, 93] on button "Manage Recipe" at bounding box center [714, 102] width 116 height 25
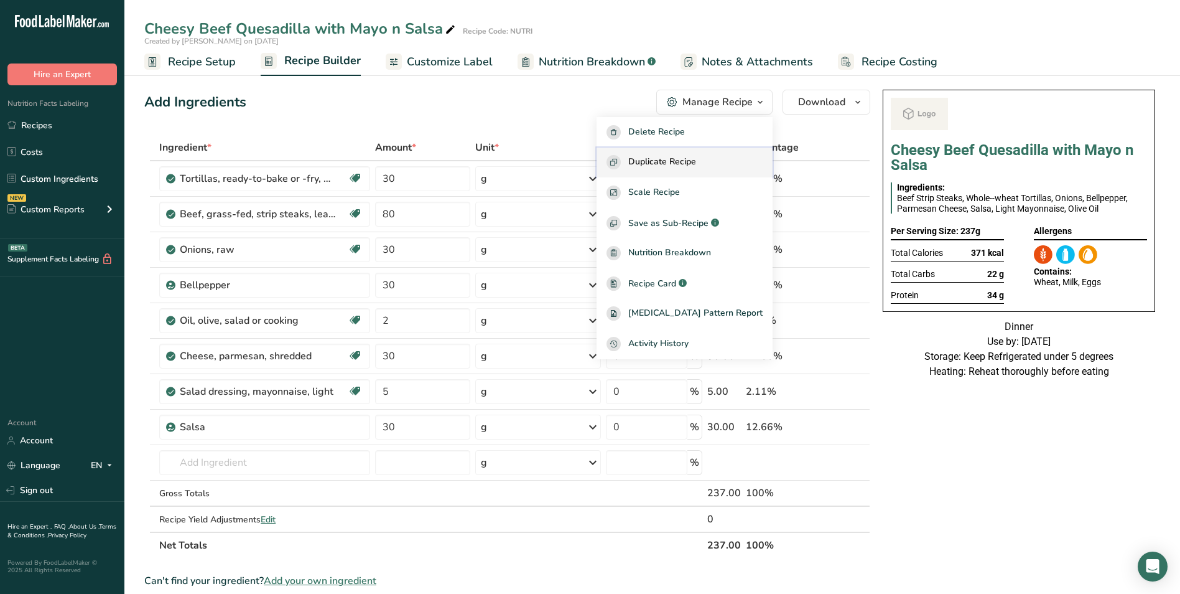
click at [696, 158] on span "Duplicate Recipe" at bounding box center [662, 162] width 68 height 14
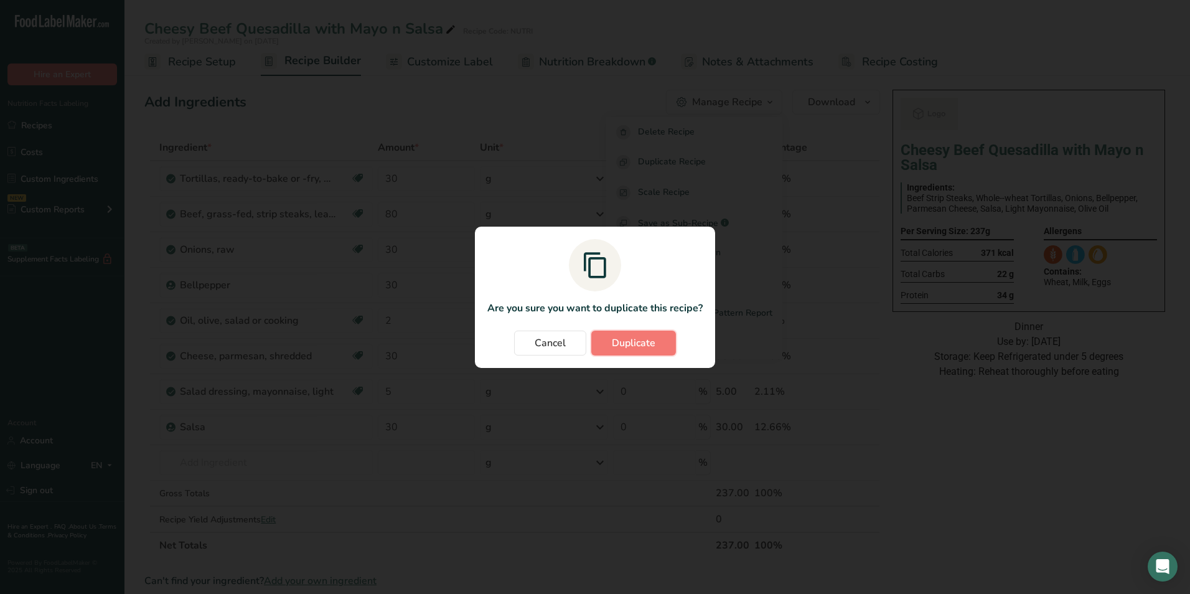
click at [666, 338] on button "Duplicate" at bounding box center [633, 342] width 85 height 25
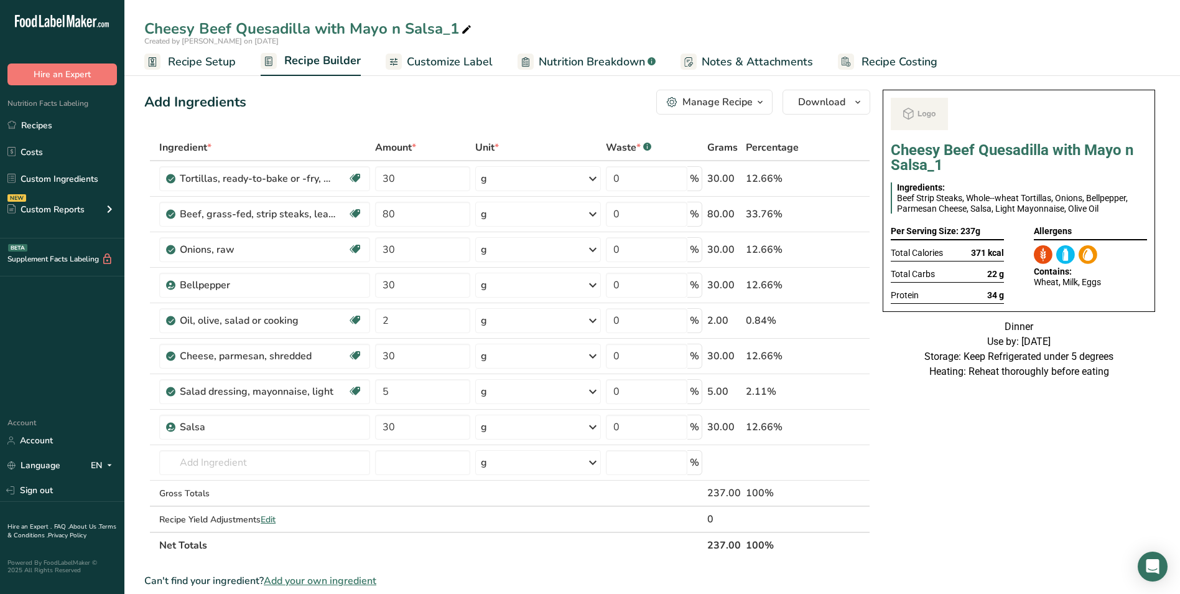
click at [469, 26] on icon at bounding box center [466, 29] width 11 height 17
type input "Cheesy Beef Quesadilla with Mayo n Salsa_NOUMAN"
click at [844, 361] on icon at bounding box center [844, 356] width 9 height 13
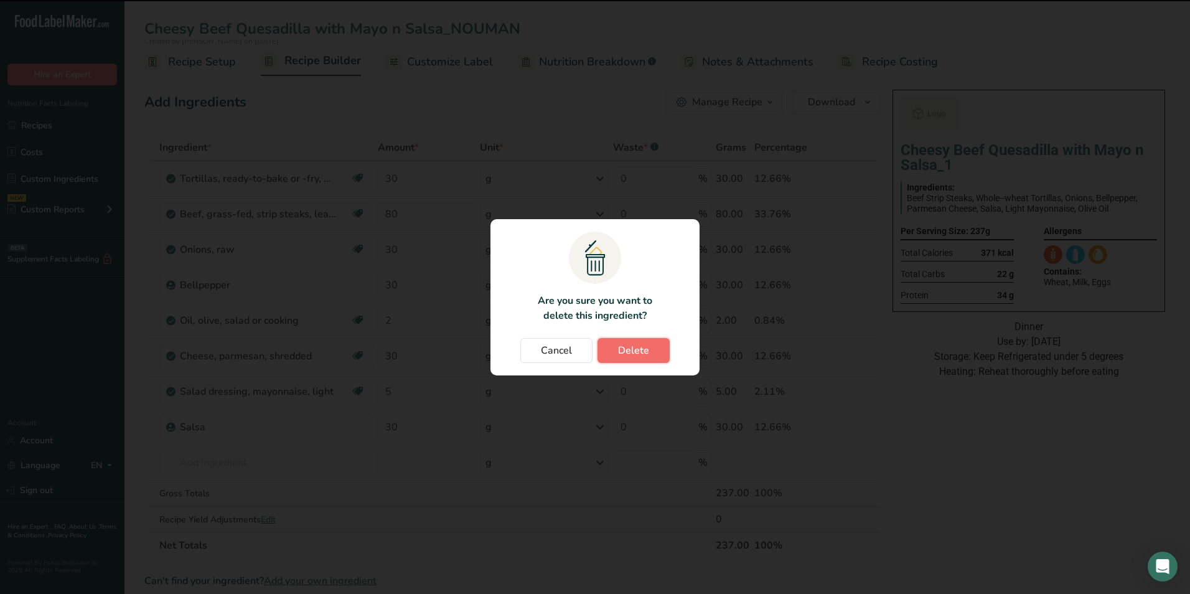
click at [638, 354] on span "Delete" at bounding box center [633, 350] width 31 height 15
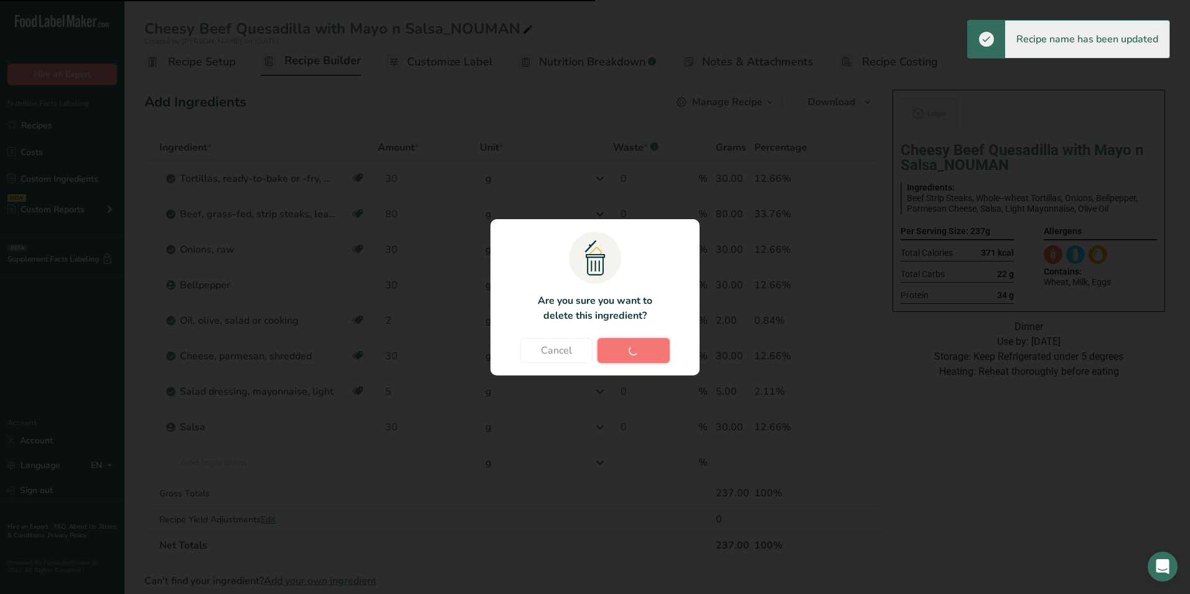
type input "5"
type input "30"
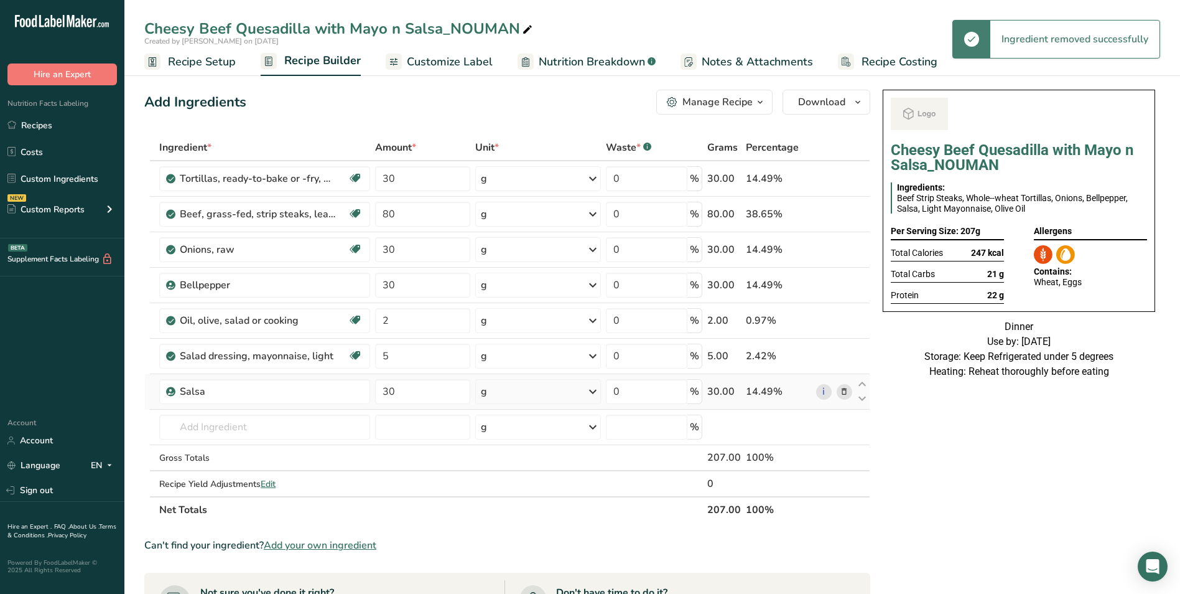
click at [844, 393] on icon at bounding box center [844, 391] width 9 height 13
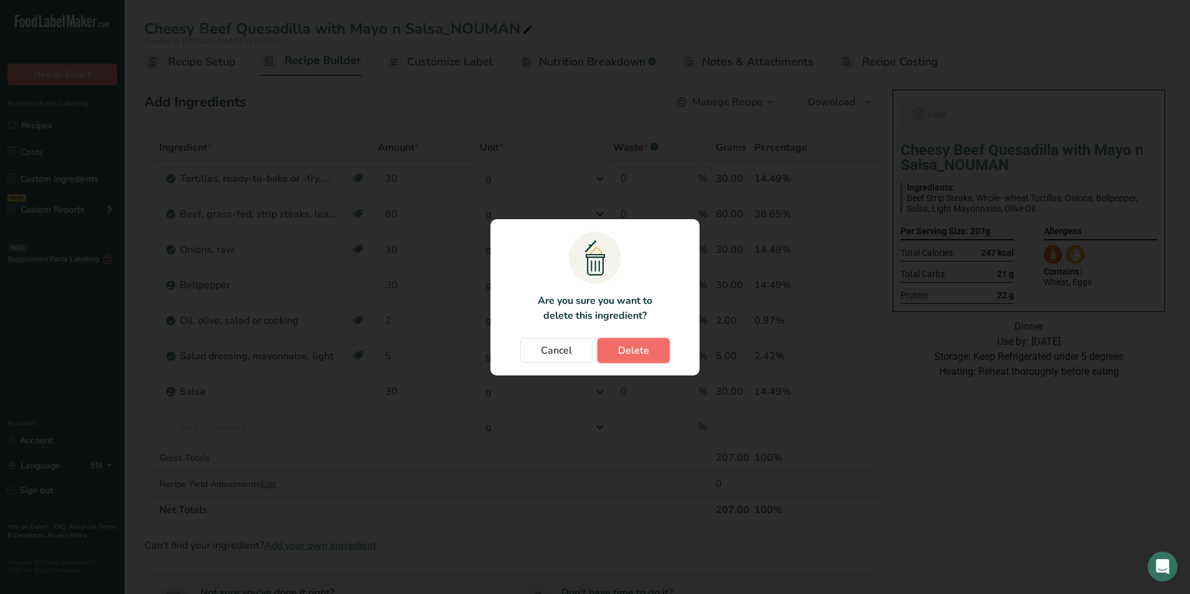
click at [640, 350] on span "Delete" at bounding box center [633, 350] width 31 height 15
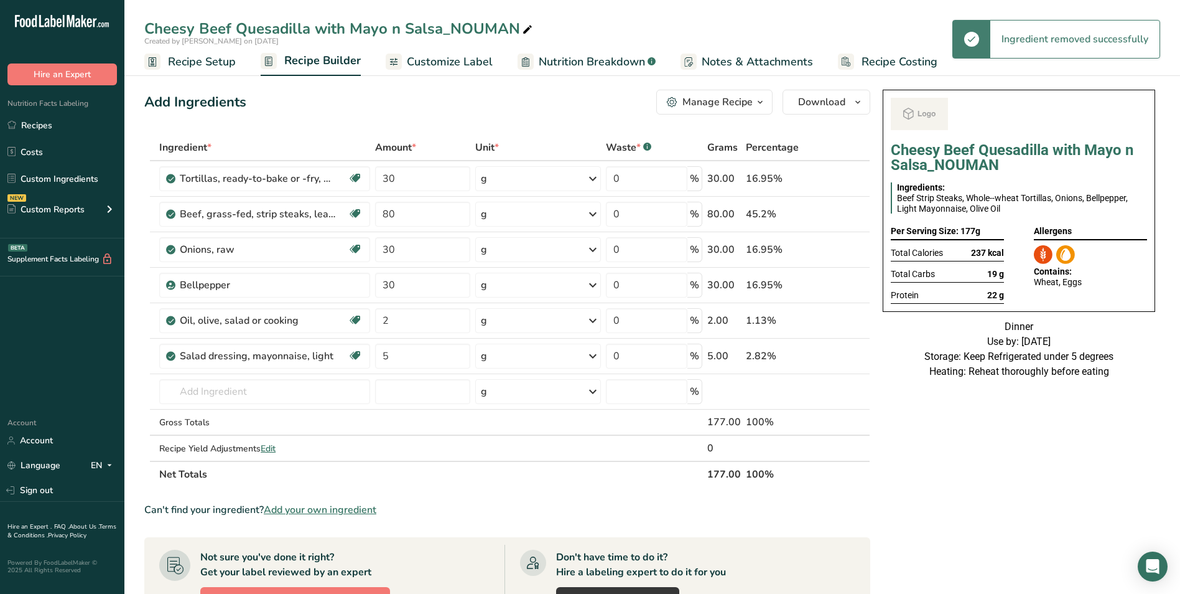
click at [847, 357] on icon at bounding box center [844, 356] width 9 height 13
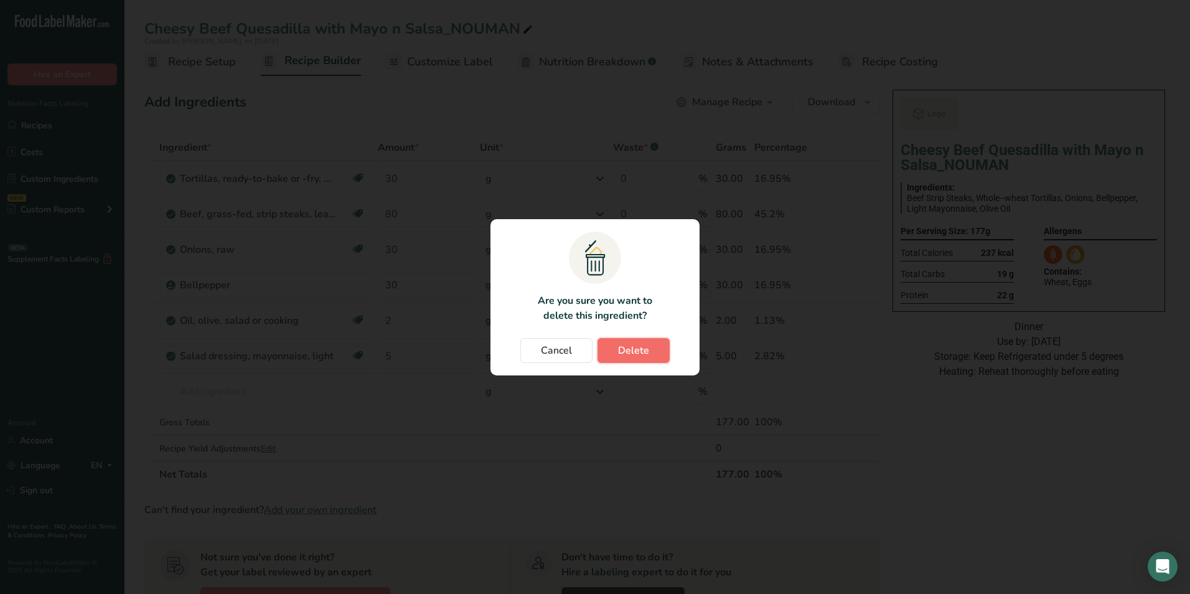
click at [623, 352] on span "Delete" at bounding box center [633, 350] width 31 height 15
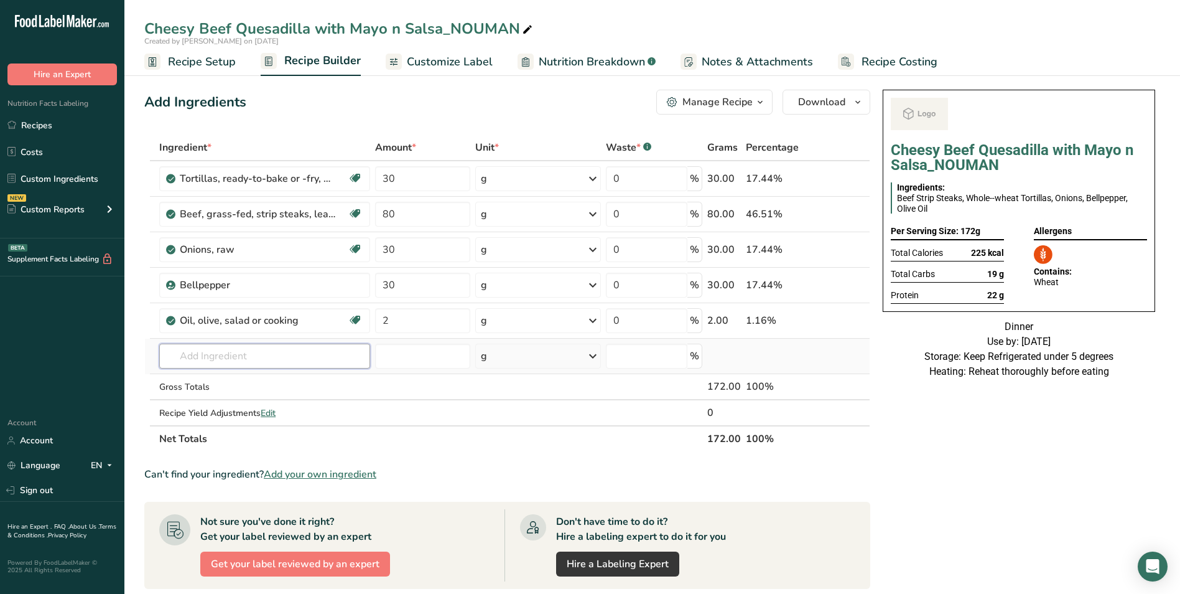
click at [236, 362] on input "text" at bounding box center [264, 355] width 211 height 25
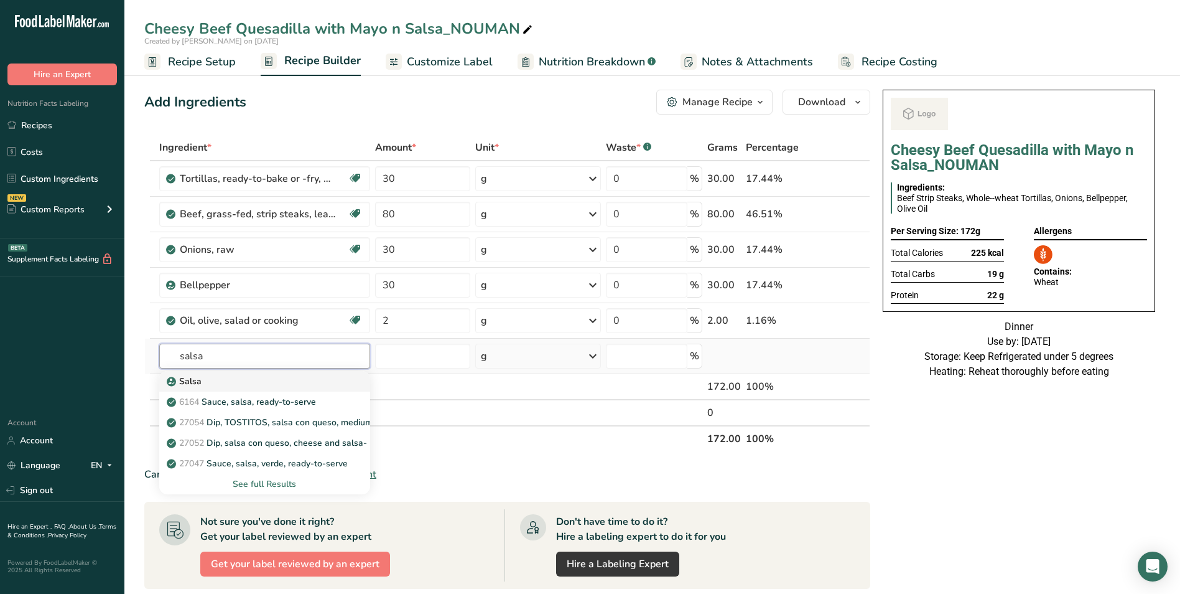
type input "salsa"
click at [240, 383] on div "Salsa" at bounding box center [254, 381] width 171 height 13
type input "Salsa"
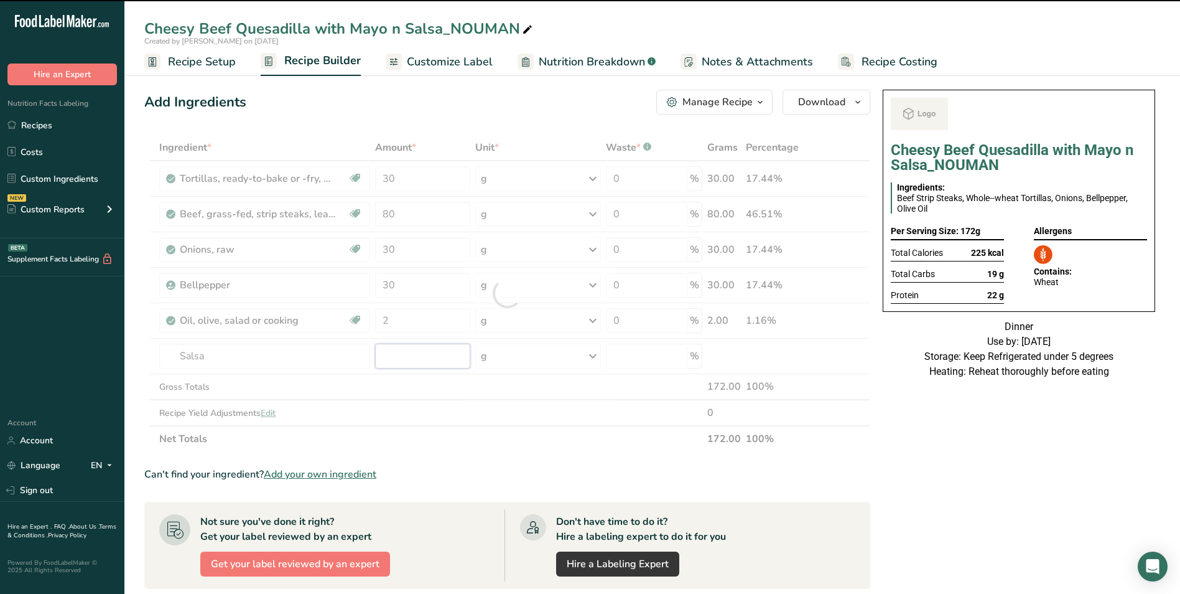
type input "0"
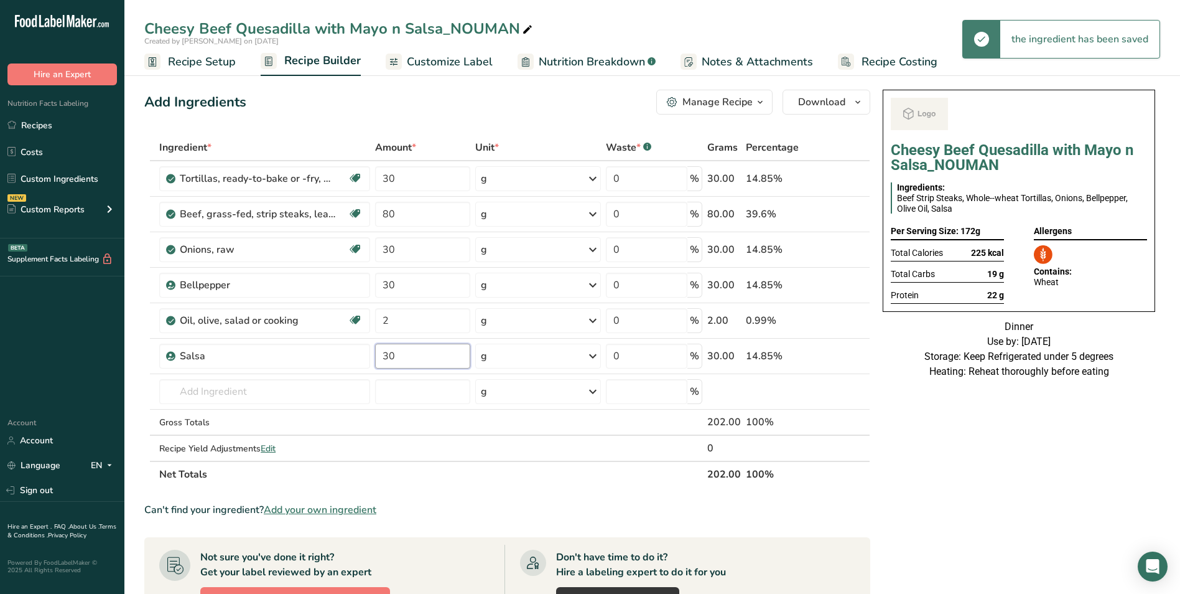
type input "30"
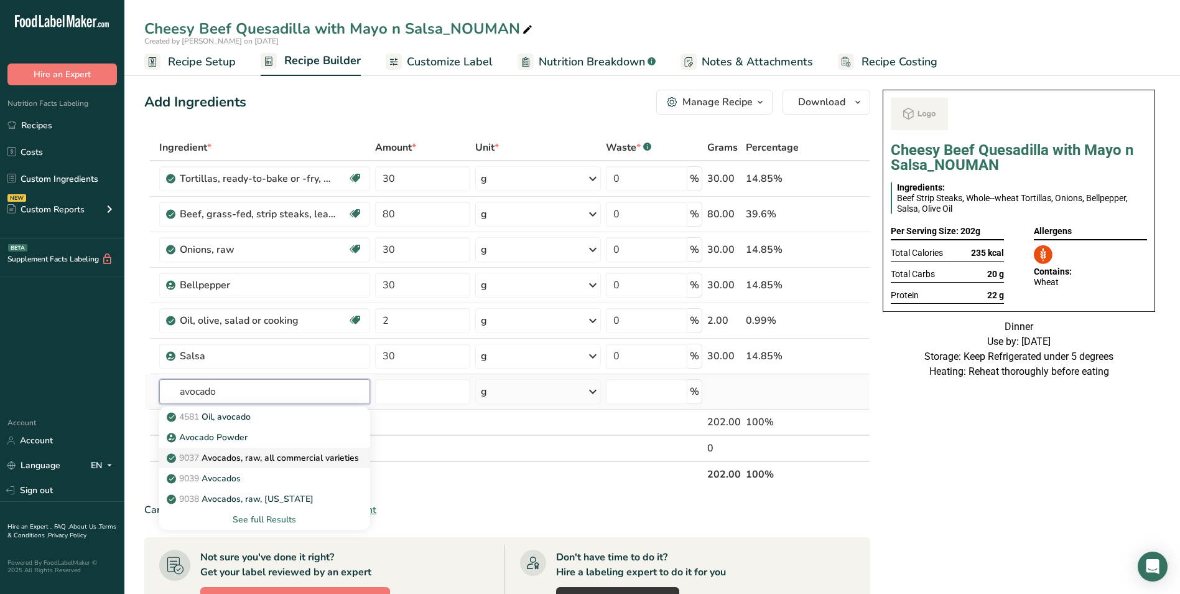
type input "avocado"
click at [296, 453] on p "9037 Avocados, raw, all commercial varieties" at bounding box center [264, 457] width 190 height 13
type input "Avocados, raw, all commercial varieties"
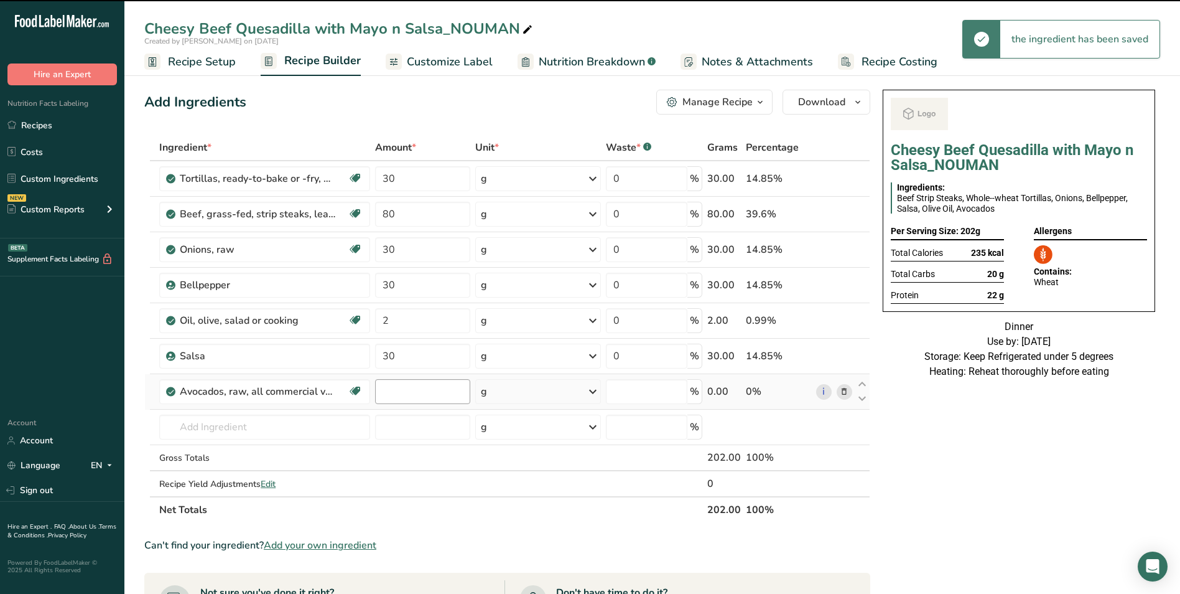
type input "0"
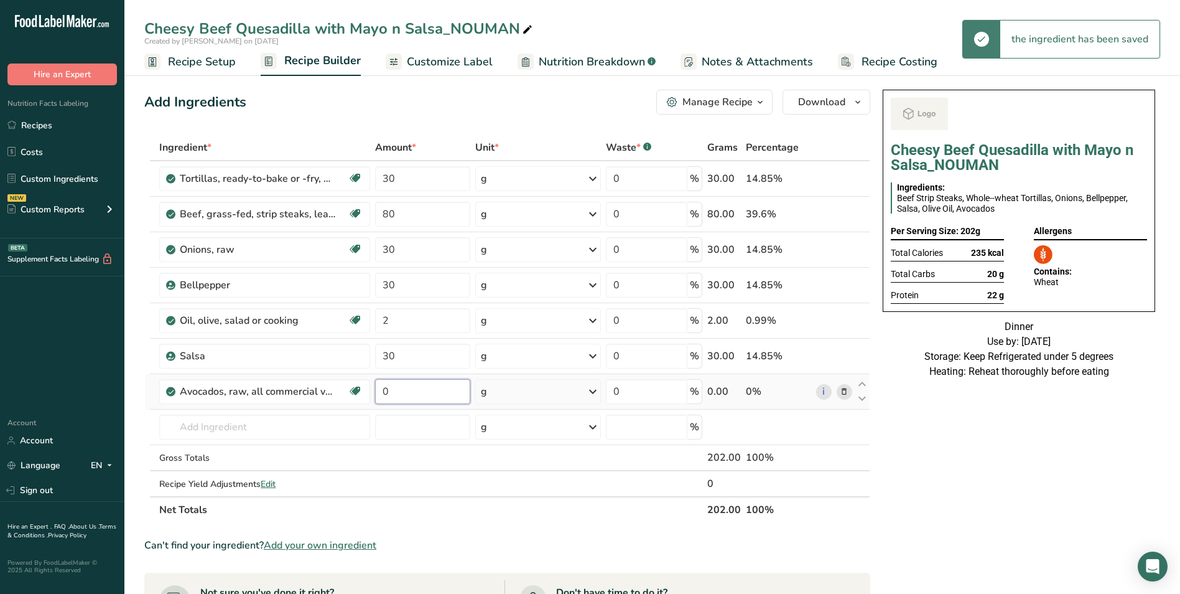
click at [383, 391] on input "0" at bounding box center [423, 391] width 96 height 25
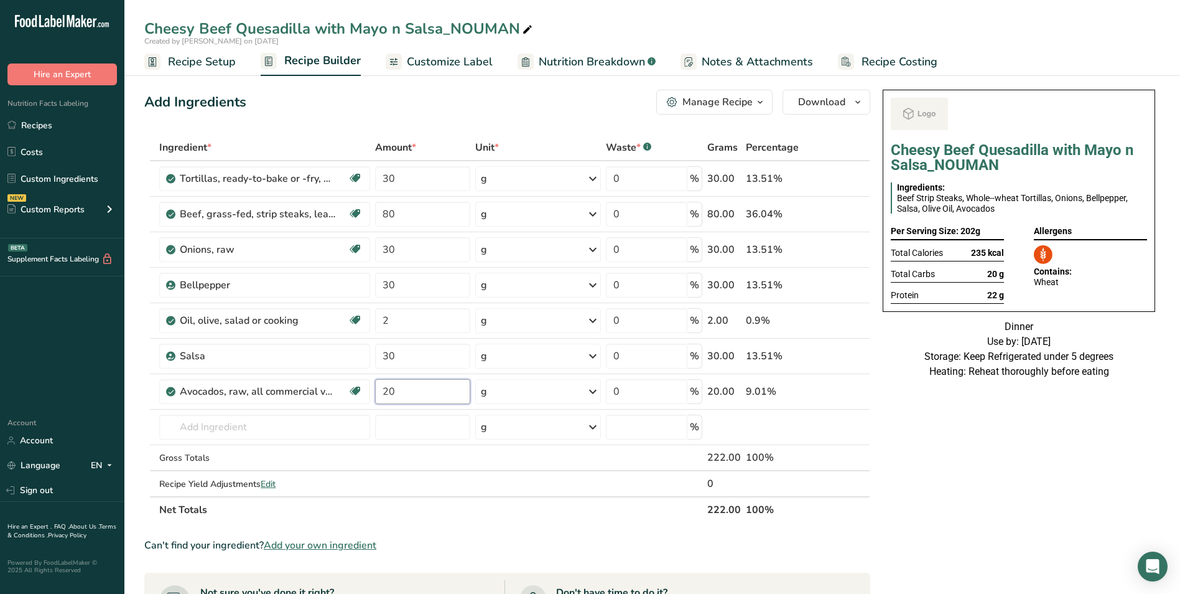
type input "20"
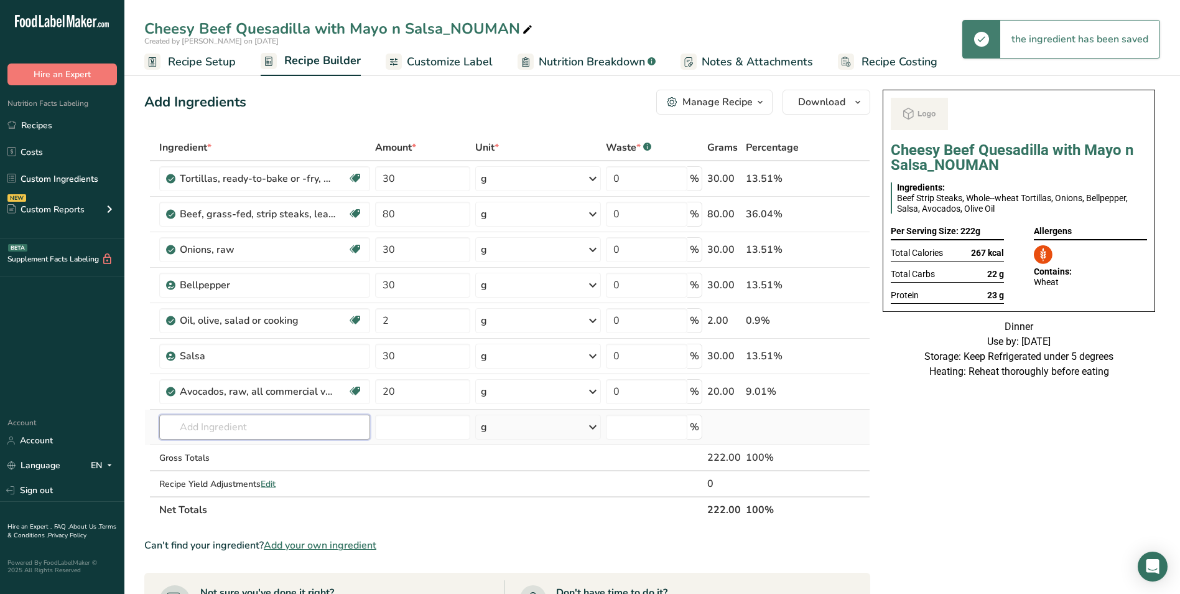
click at [301, 424] on input "text" at bounding box center [264, 426] width 211 height 25
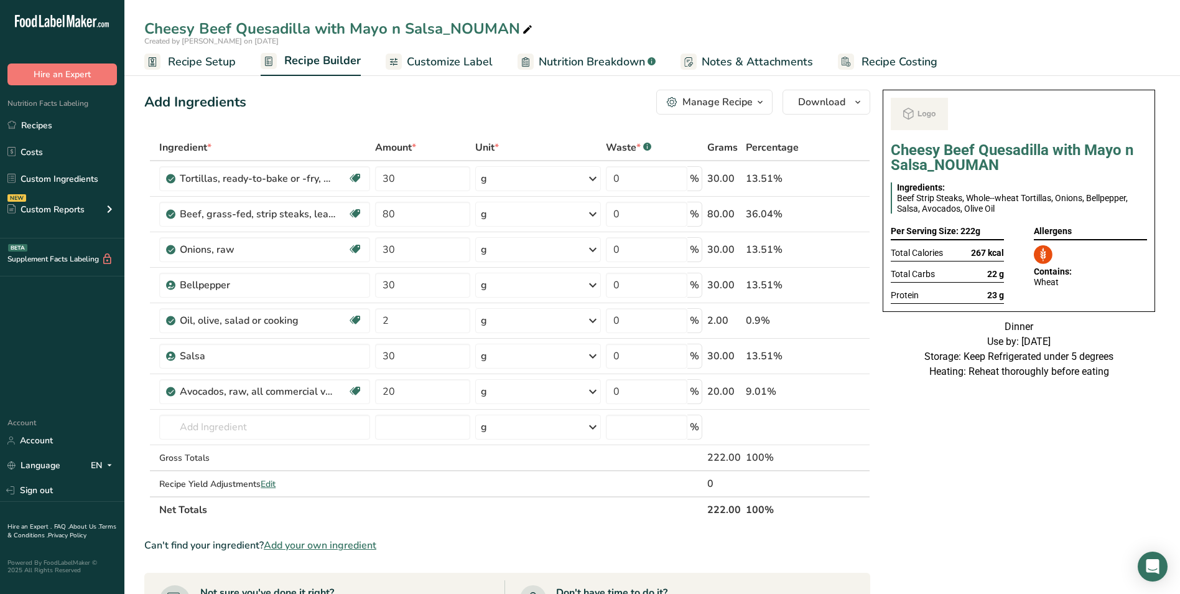
click at [483, 68] on span "Customize Label" at bounding box center [450, 62] width 86 height 17
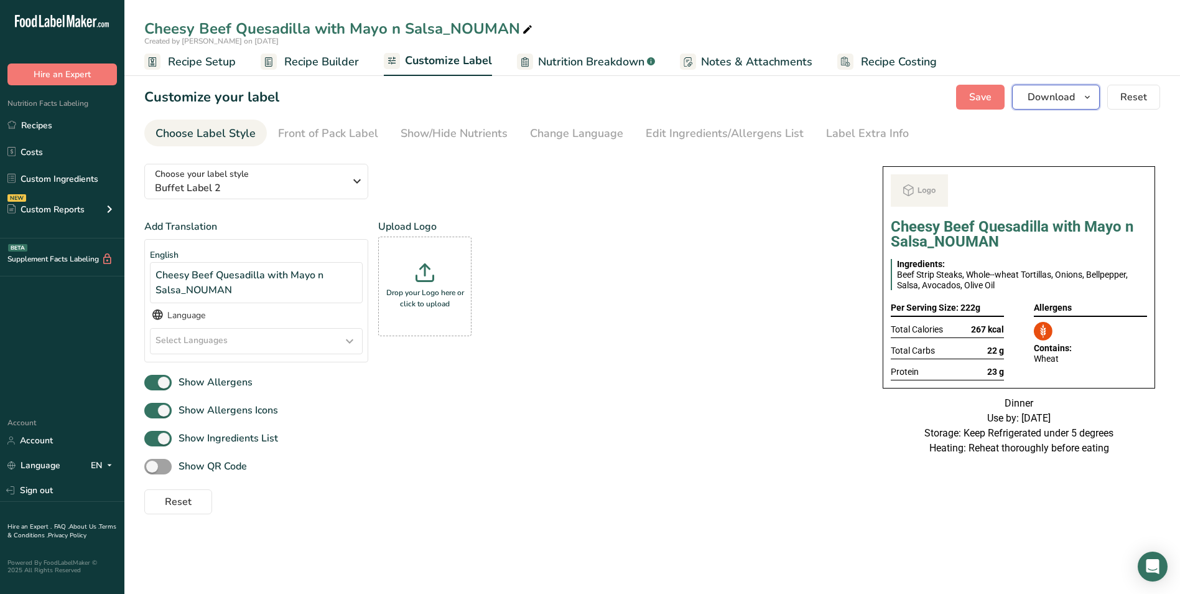
click at [1053, 90] on span "Download" at bounding box center [1051, 97] width 47 height 15
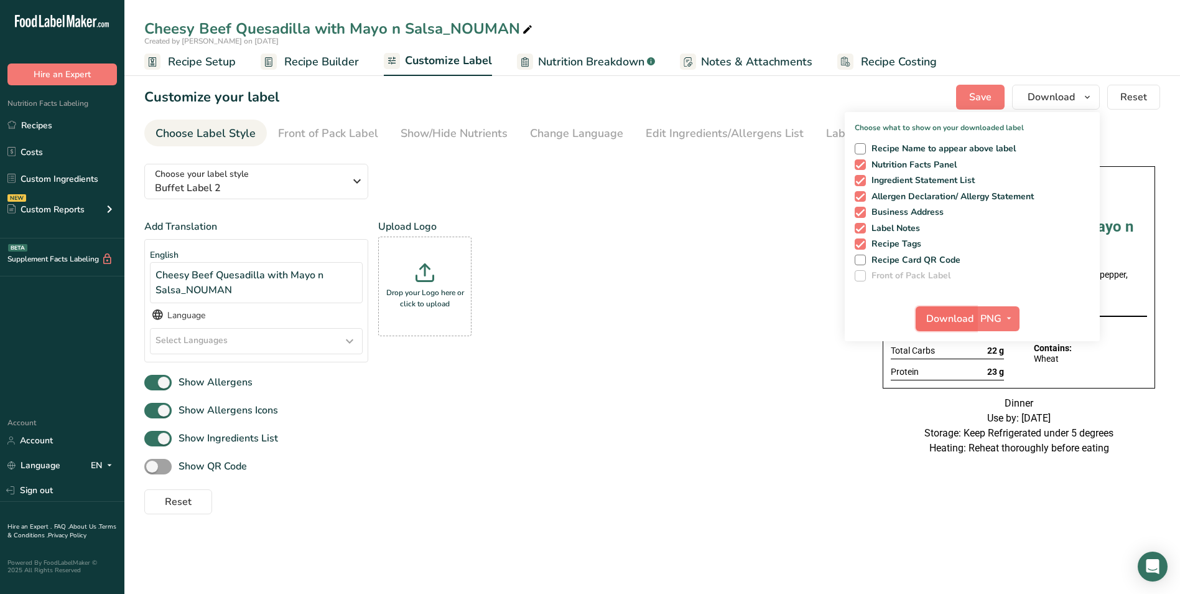
click at [959, 317] on span "Download" at bounding box center [949, 318] width 47 height 15
click at [57, 129] on link "Recipes" at bounding box center [62, 125] width 124 height 24
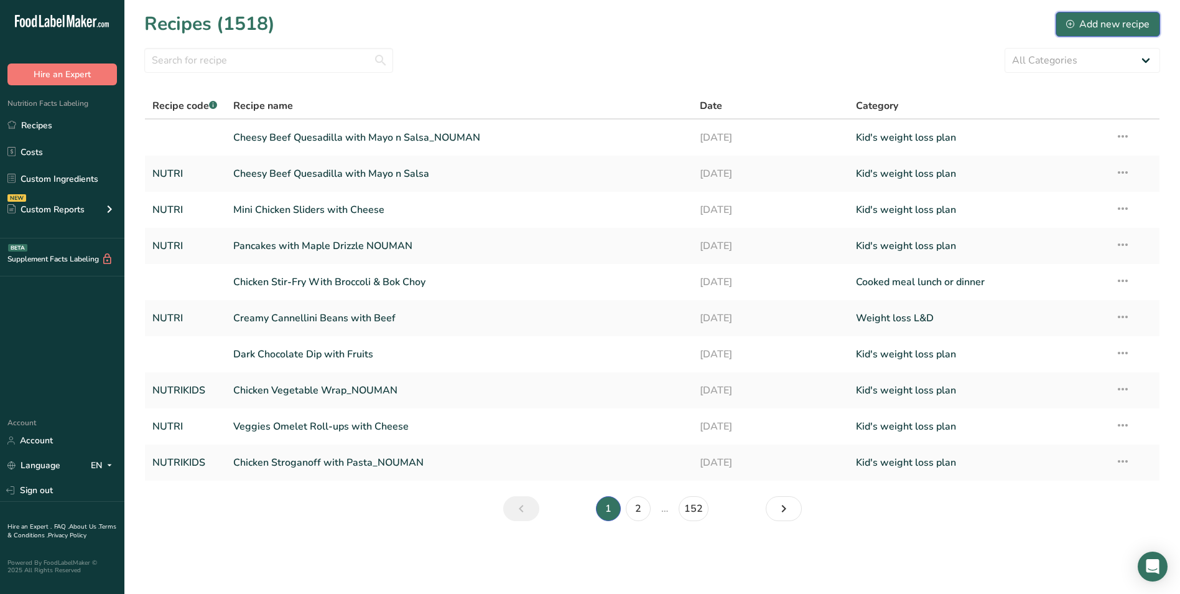
click at [1124, 24] on div "Add new recipe" at bounding box center [1107, 24] width 83 height 15
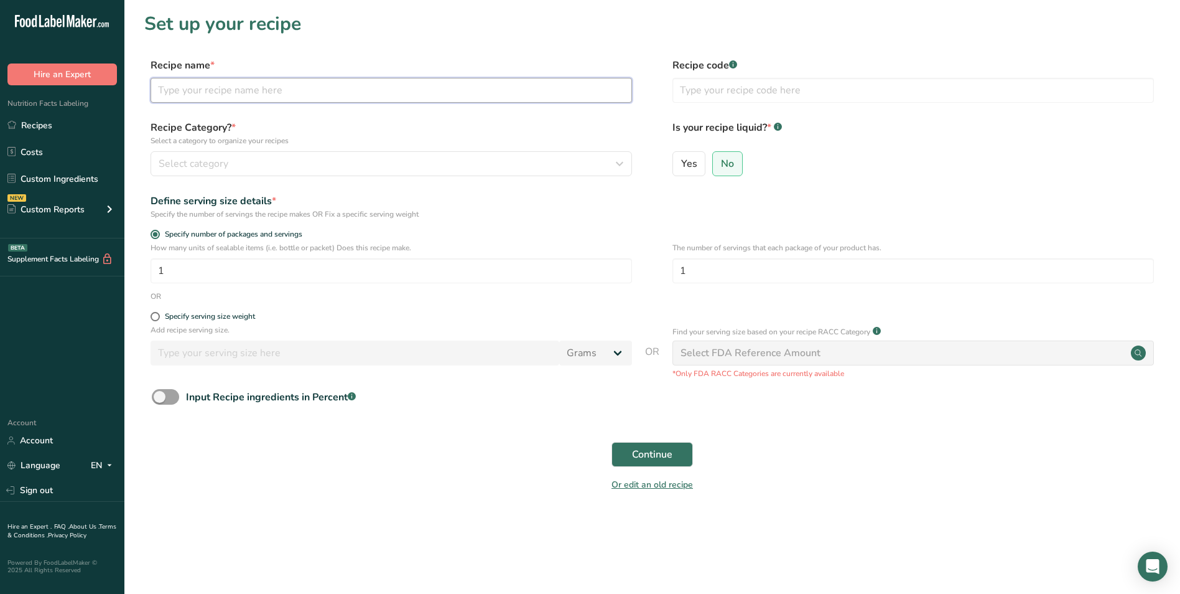
click at [251, 89] on input "text" at bounding box center [392, 90] width 482 height 25
type input "Nacho Style Baked Tortilla Chips with Guacamole"
click at [709, 93] on input "text" at bounding box center [914, 90] width 482 height 25
type input "NUTRI"
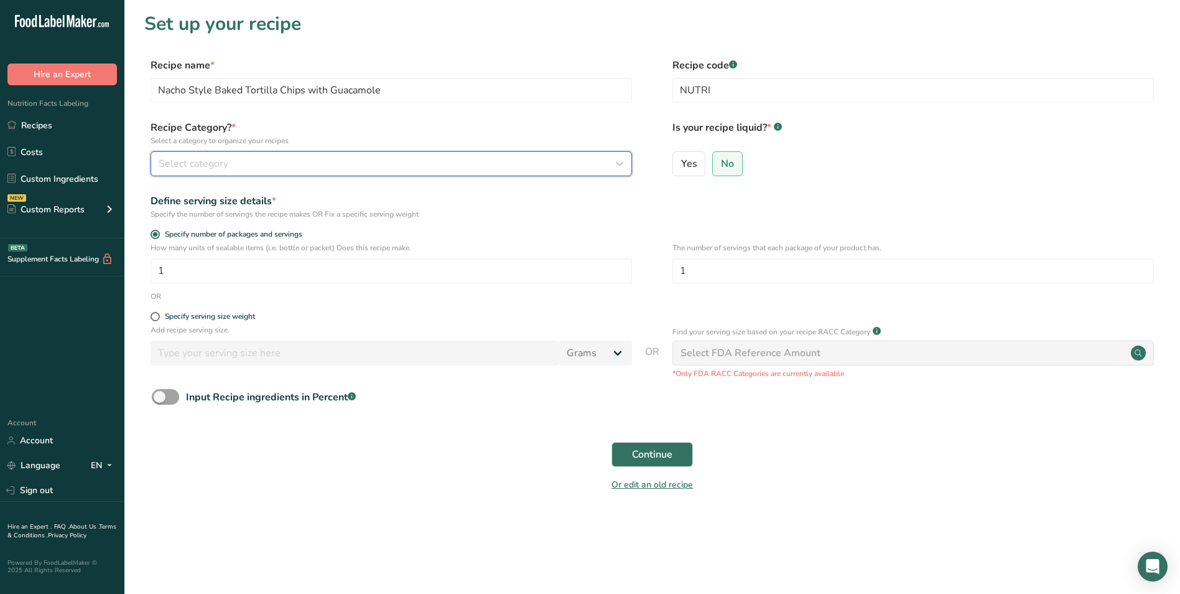
click at [432, 162] on div "Select category" at bounding box center [388, 163] width 458 height 15
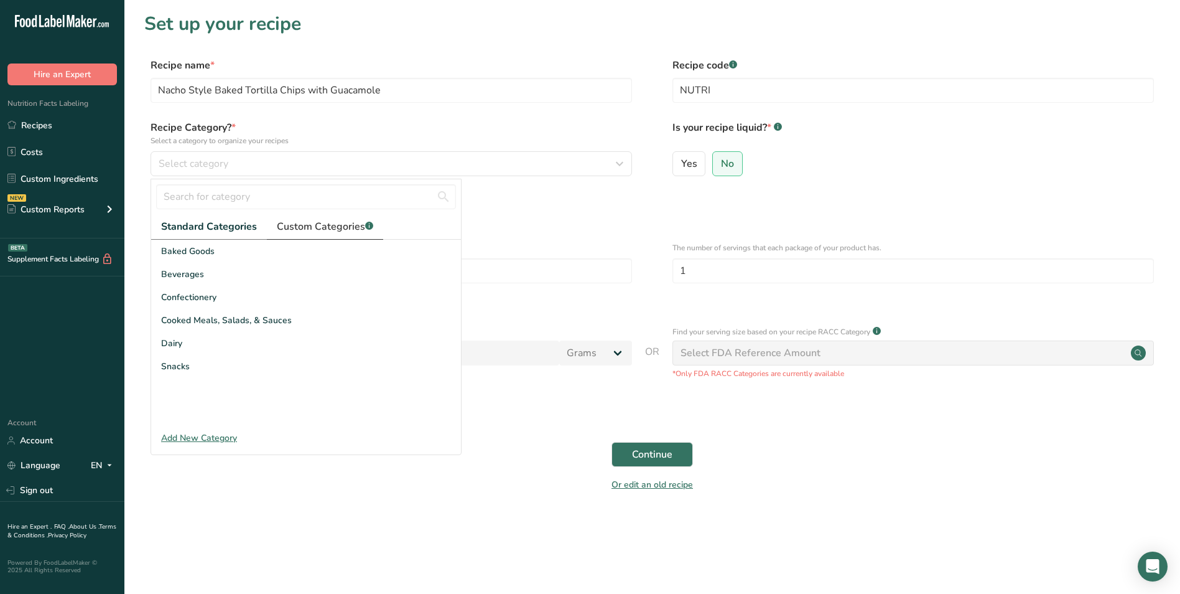
click at [329, 224] on span "Custom Categories .a-a{fill:#347362;}.b-a{fill:#fff;}" at bounding box center [325, 226] width 96 height 15
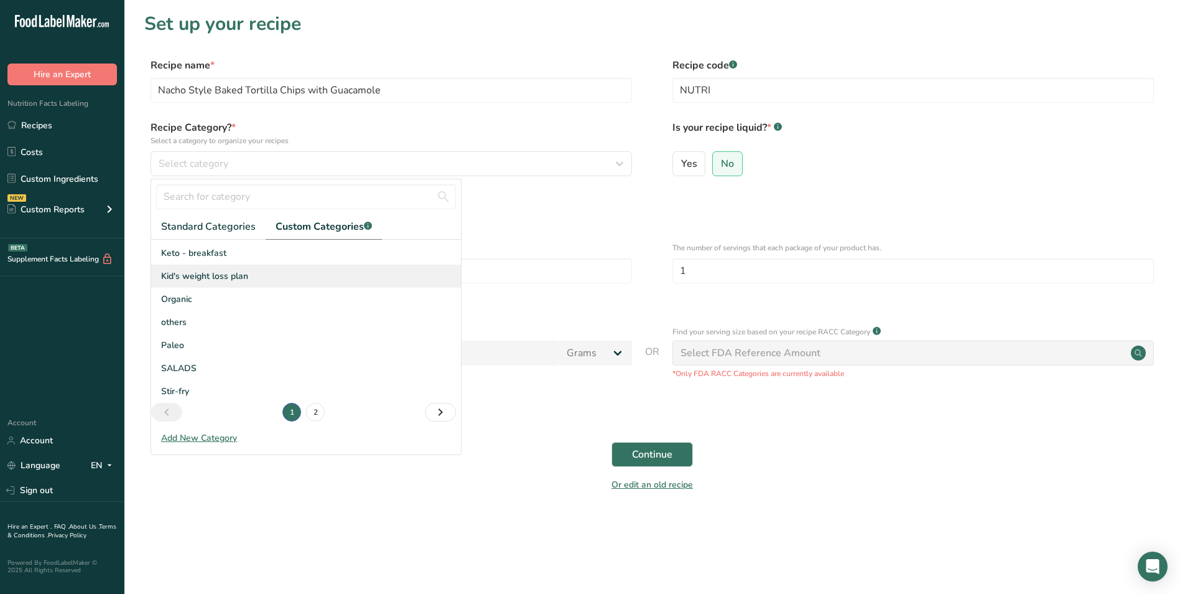
click at [267, 266] on div "Kid's weight loss plan" at bounding box center [306, 275] width 310 height 23
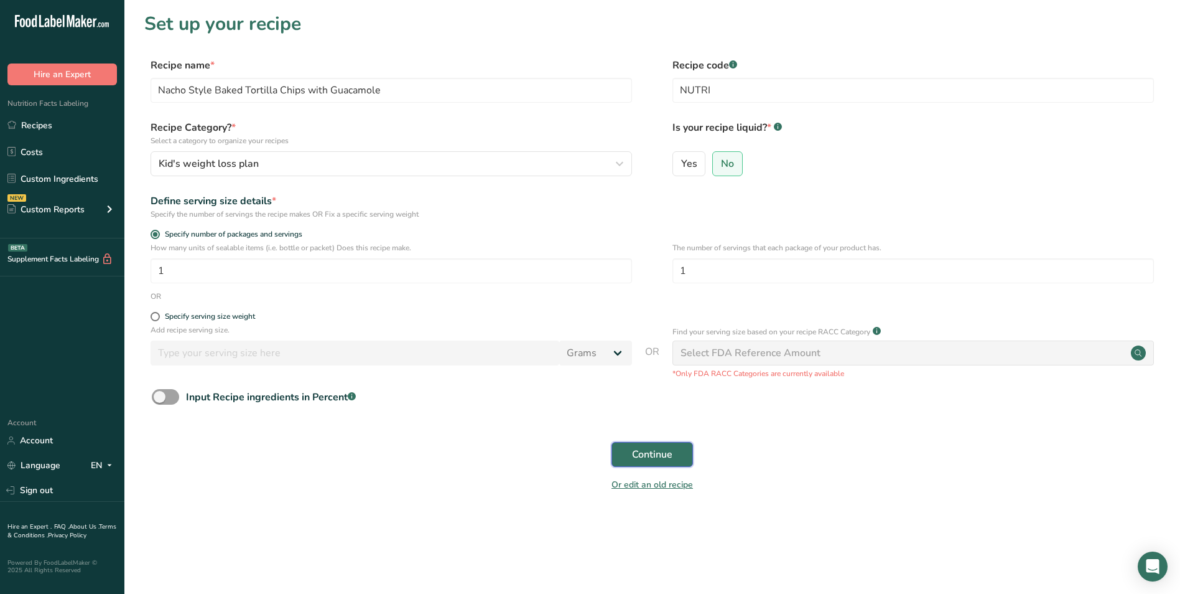
click at [683, 455] on button "Continue" at bounding box center [653, 454] width 82 height 25
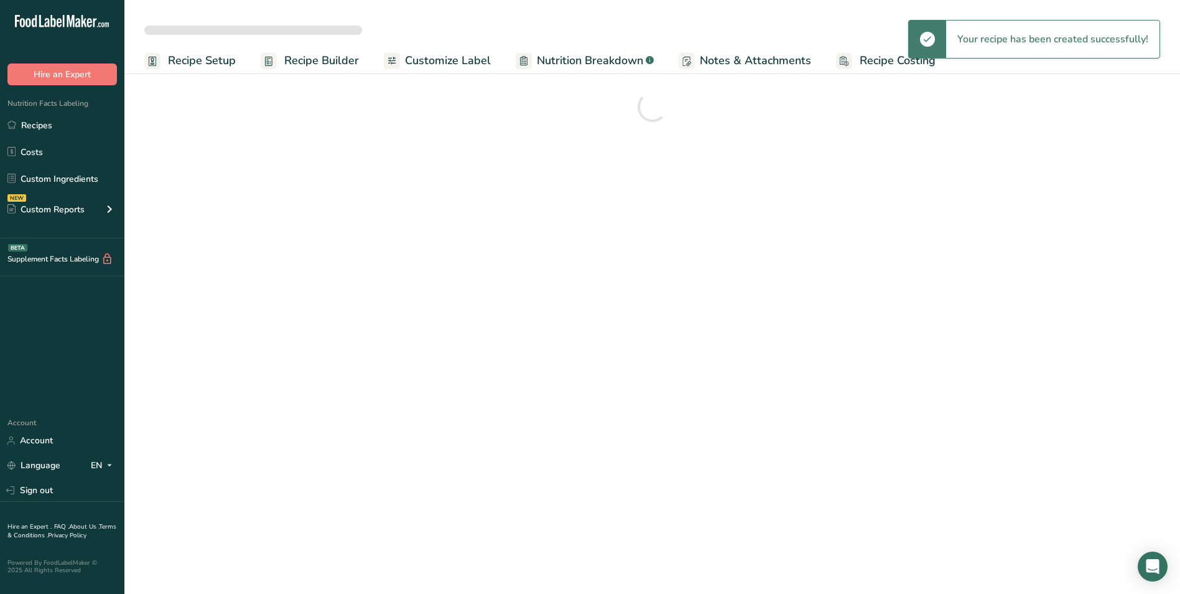
click at [323, 67] on span "Recipe Builder" at bounding box center [321, 60] width 75 height 17
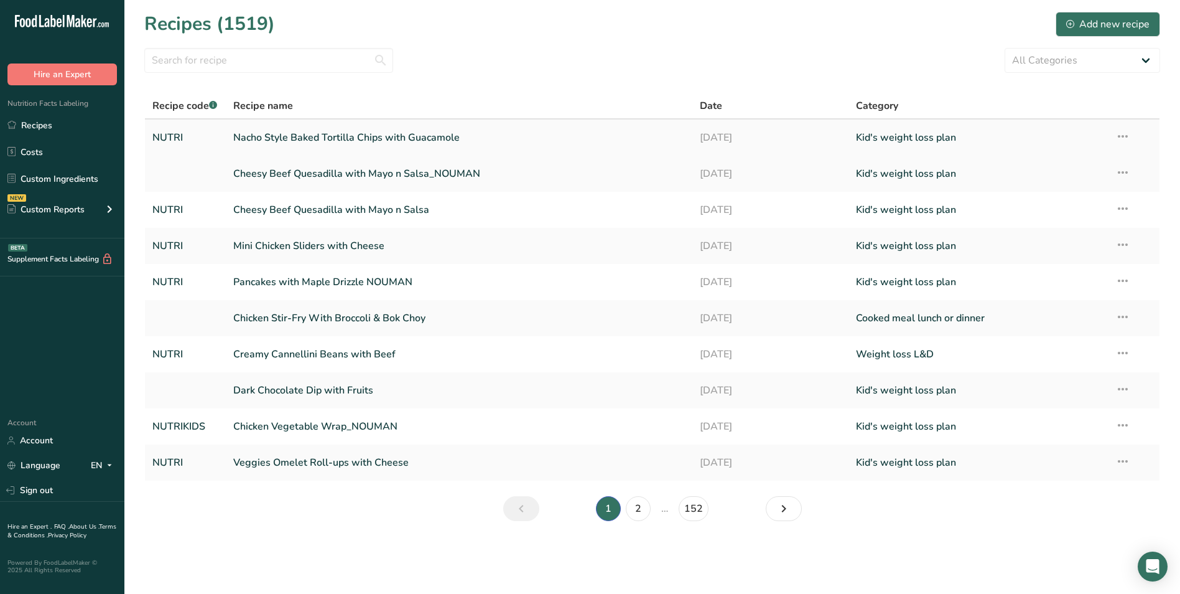
click at [257, 138] on link "Nacho Style Baked Tortilla Chips with Guacamole" at bounding box center [459, 137] width 452 height 26
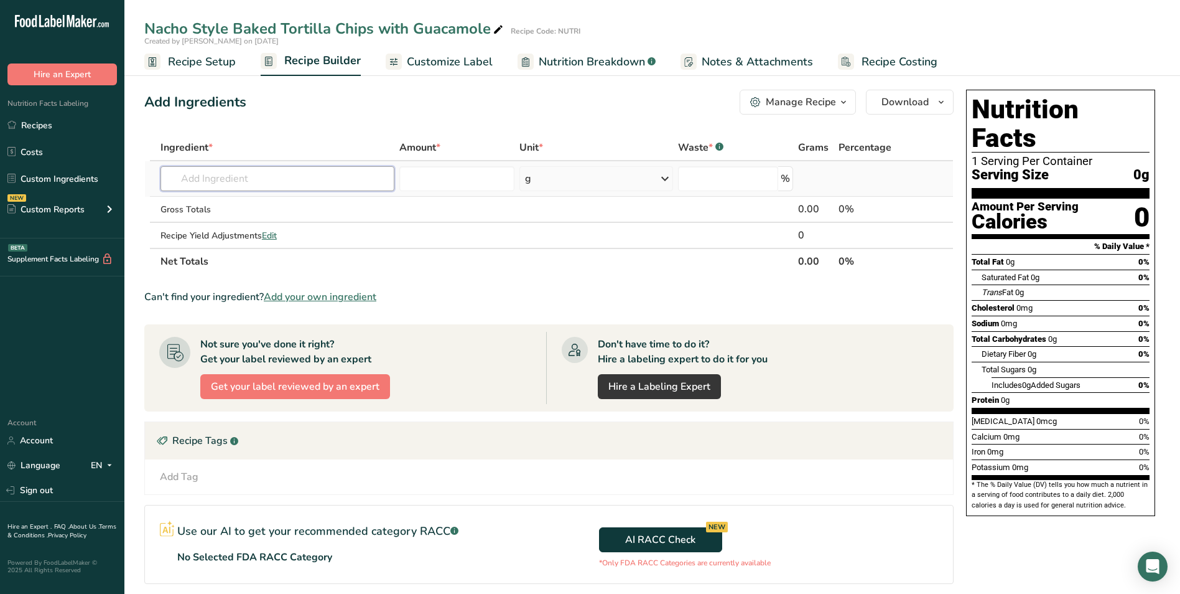
click at [179, 179] on input "text" at bounding box center [278, 178] width 234 height 25
type input "Whole wheat tortilla"
click at [236, 205] on p "28295 Tortillas, ready-to-bake or -fry, whole wheat" at bounding box center [277, 203] width 215 height 13
type input "Tortillas, ready-to-bake or -fry, whole wheat"
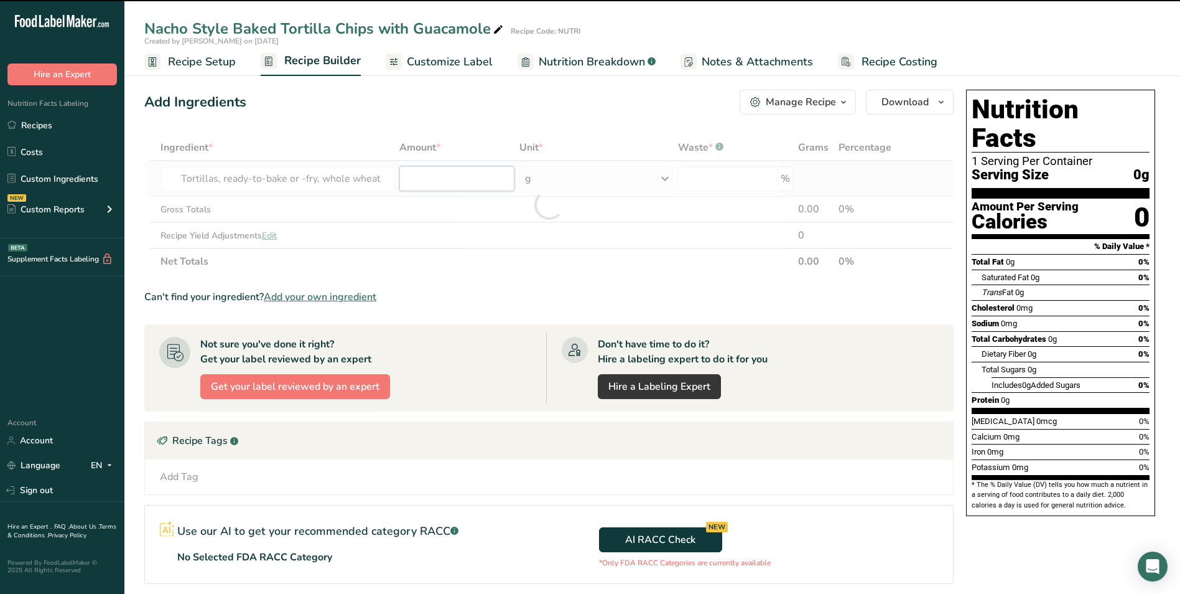
type input "0"
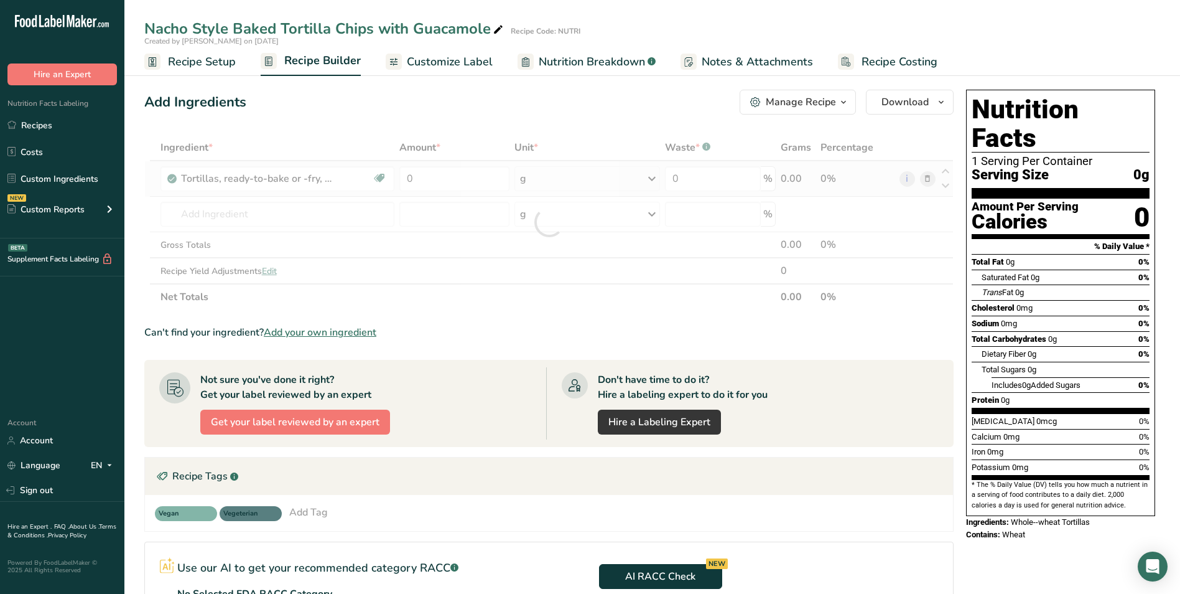
click at [581, 175] on div "Ingredient * Amount * Unit * Waste * .a-a{fill:#347362;}.b-a{fill:#fff;} Grams …" at bounding box center [549, 221] width 810 height 175
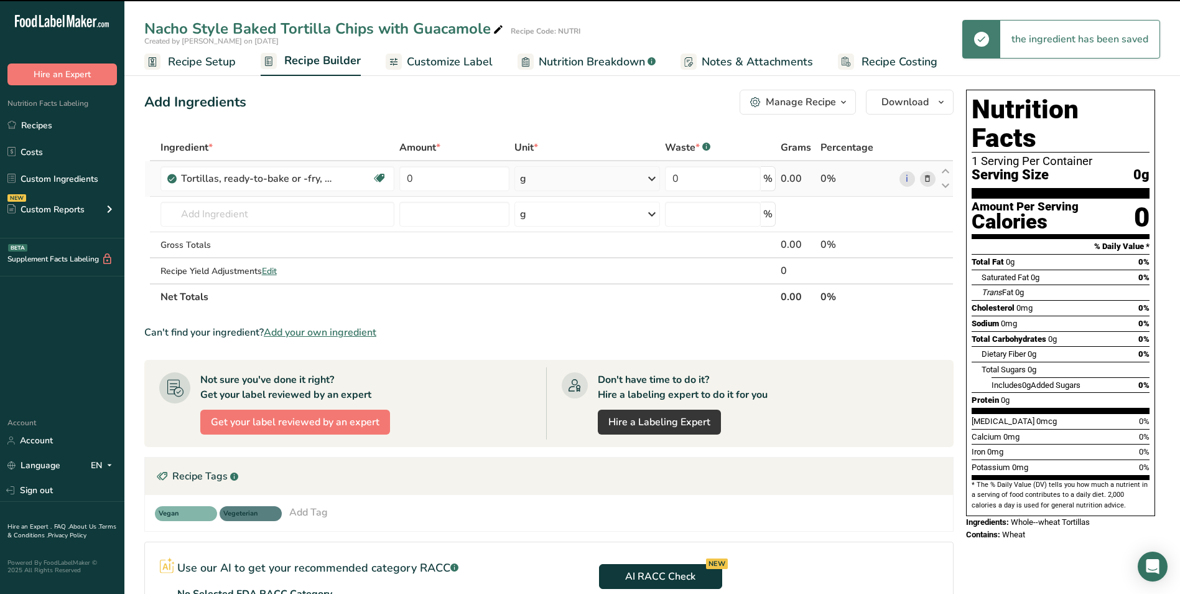
click at [566, 180] on div "g" at bounding box center [588, 178] width 146 height 25
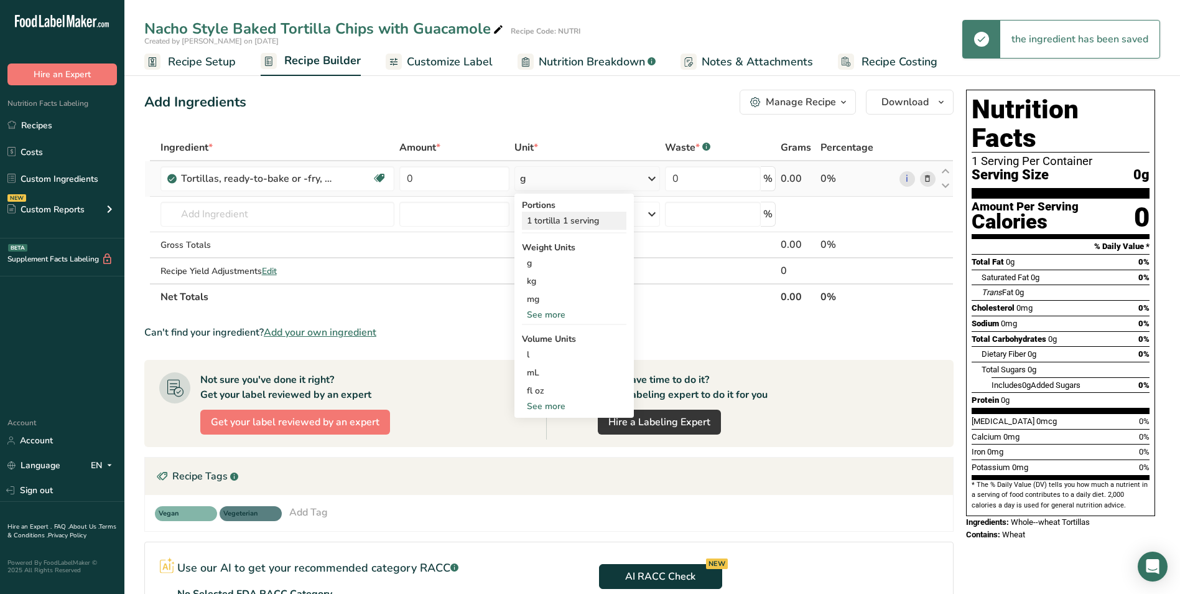
click at [562, 215] on div "1 tortilla 1 serving" at bounding box center [574, 221] width 105 height 18
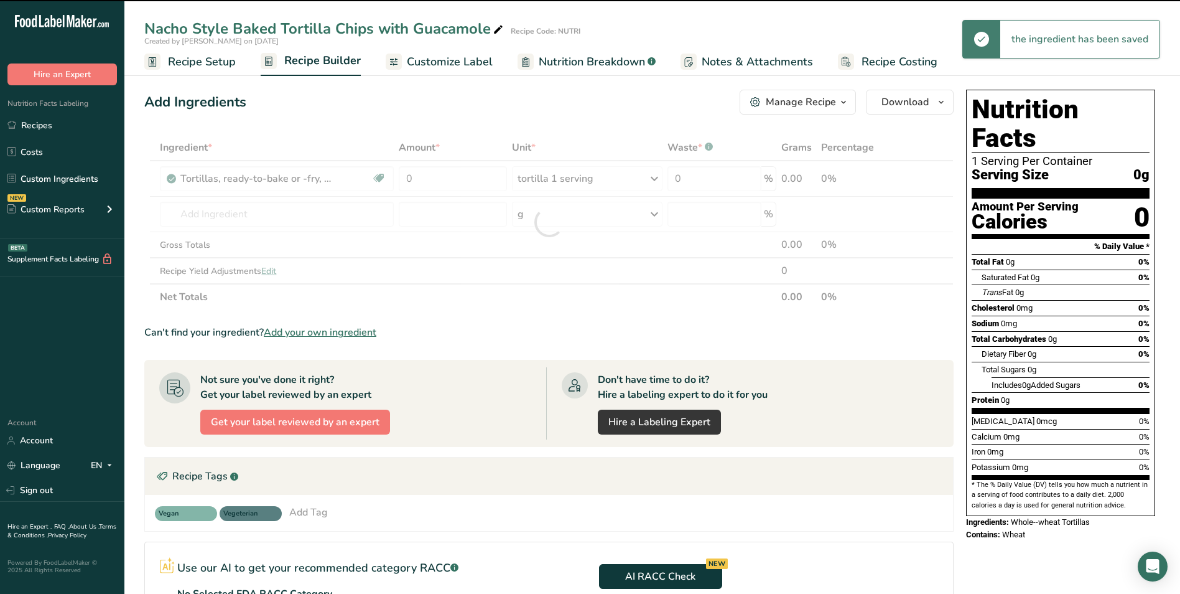
click at [415, 179] on div at bounding box center [549, 221] width 810 height 175
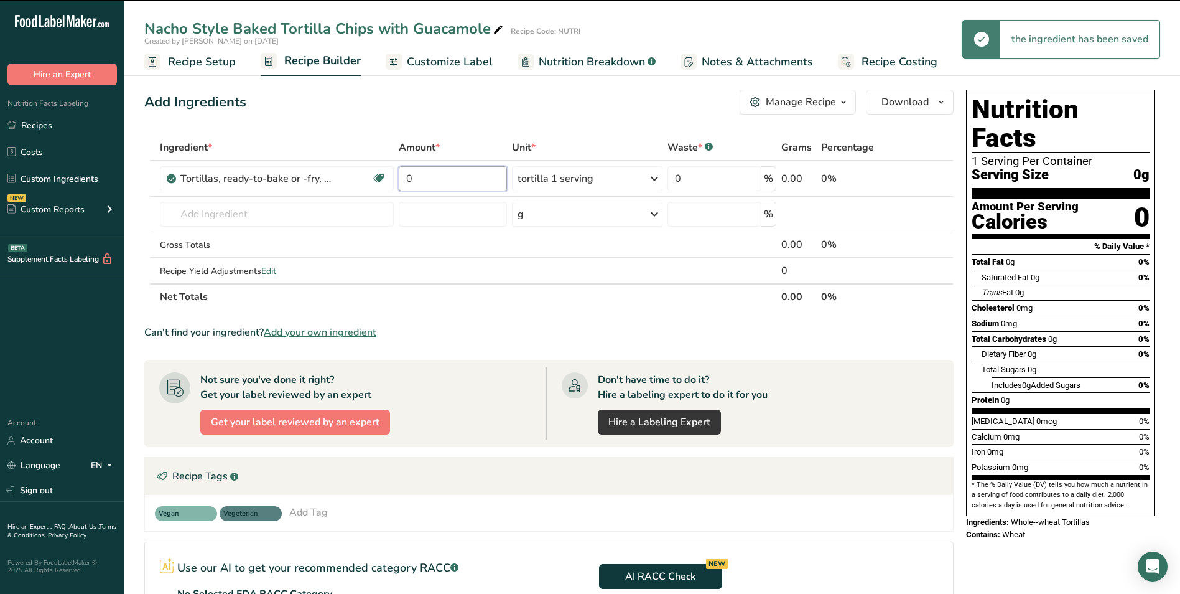
click at [415, 179] on input "0" at bounding box center [453, 178] width 108 height 25
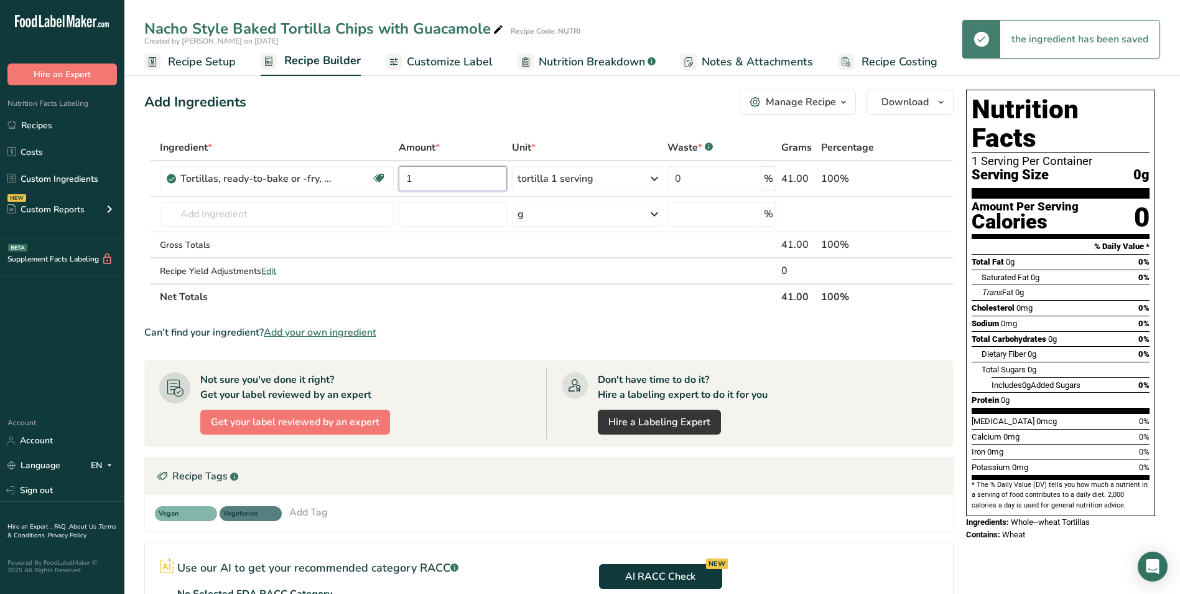
type input "1"
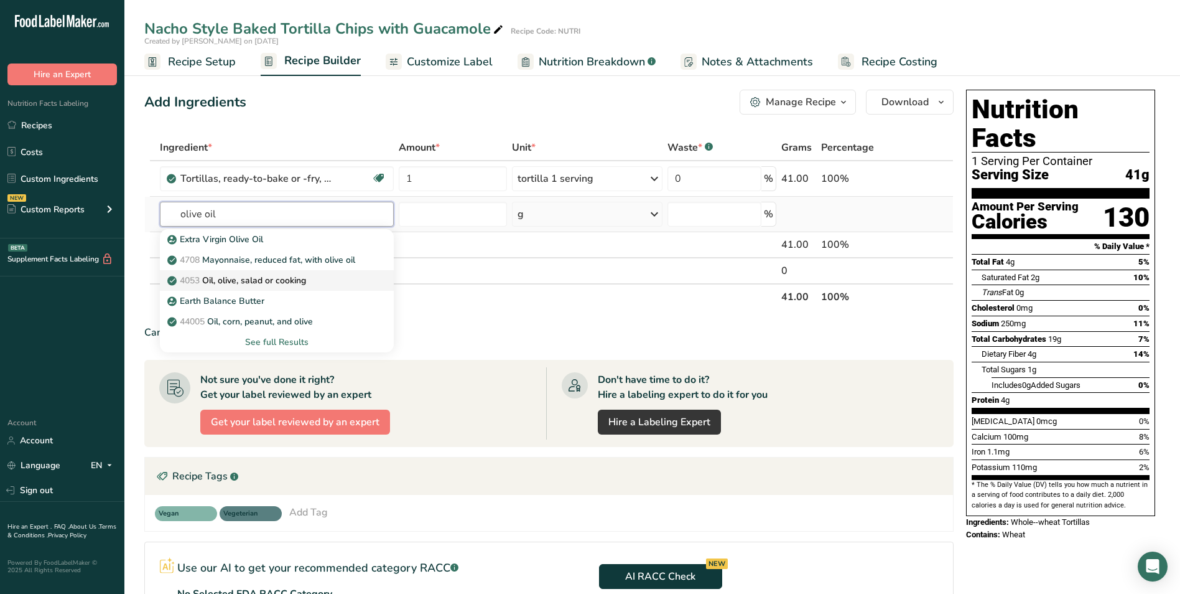
type input "olive oil"
click at [265, 282] on p "4053 Oil, olive, salad or cooking" at bounding box center [238, 280] width 136 height 13
type input "Oil, olive, salad or cooking"
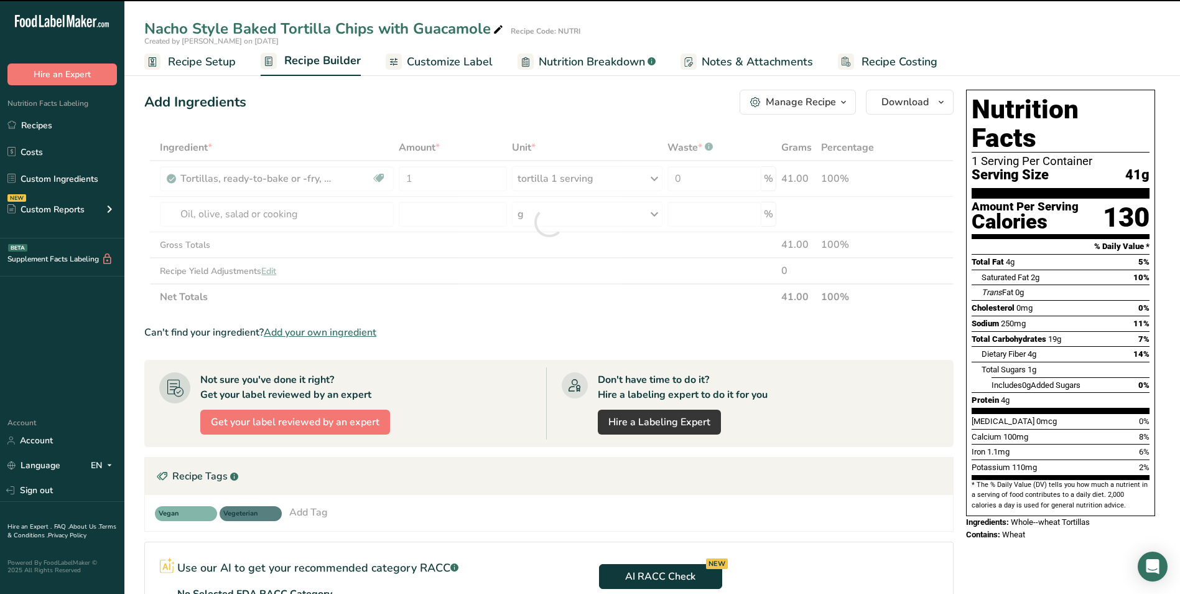
type input "0"
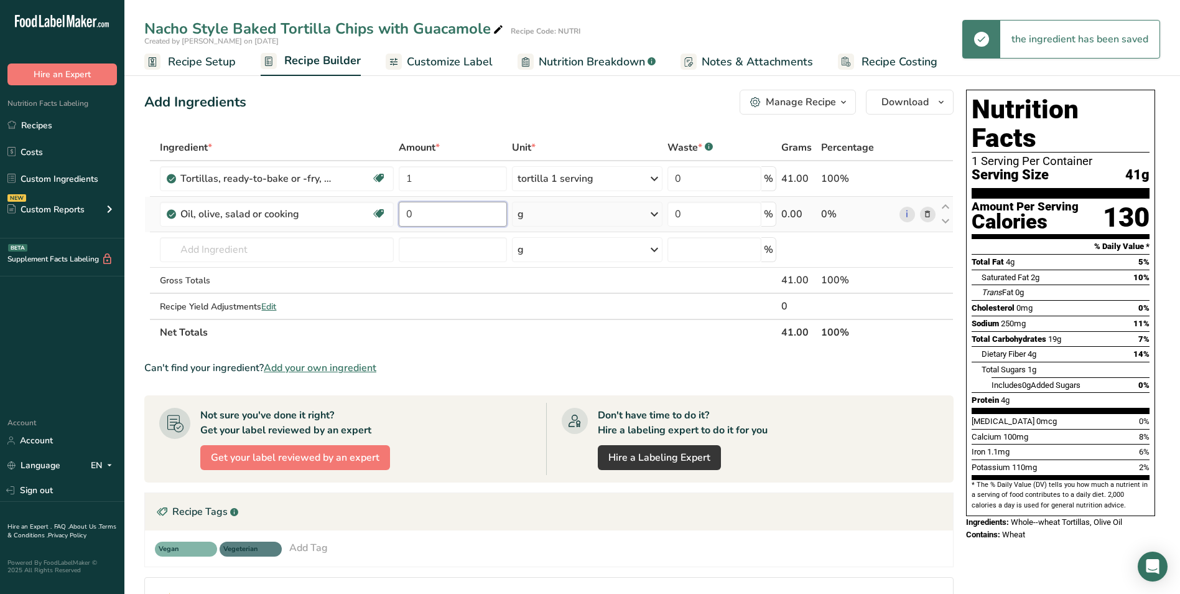
click at [406, 213] on input "0" at bounding box center [453, 214] width 108 height 25
type input "2"
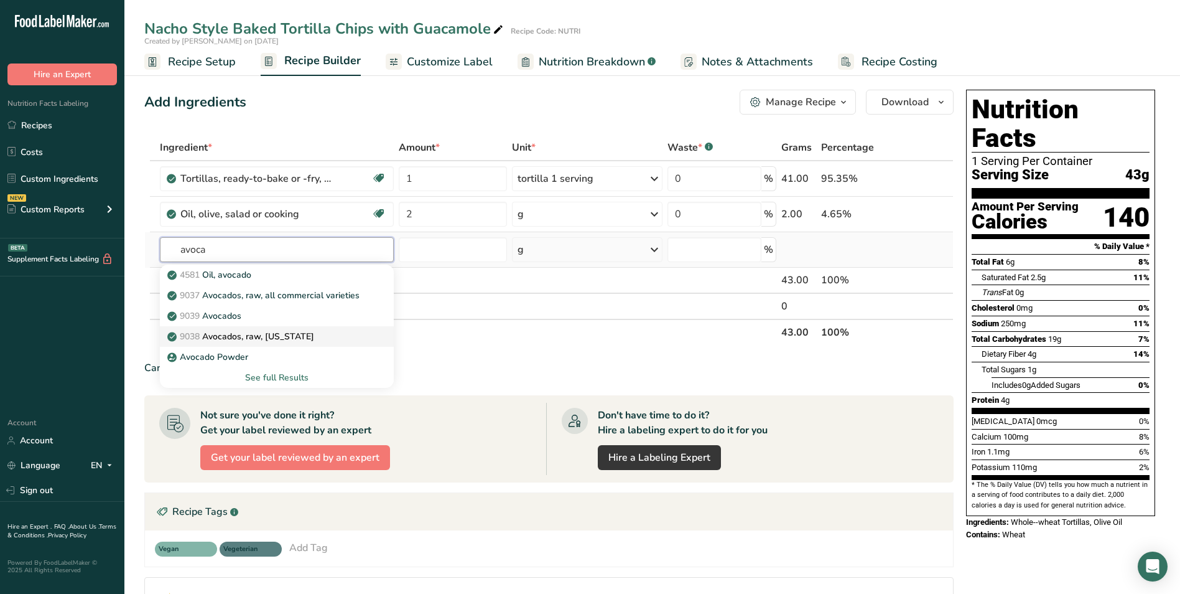
type input "avoca"
click at [277, 335] on p "9038 Avocados, raw, [US_STATE]" at bounding box center [242, 336] width 144 height 13
type input "Avocados, raw, [US_STATE]"
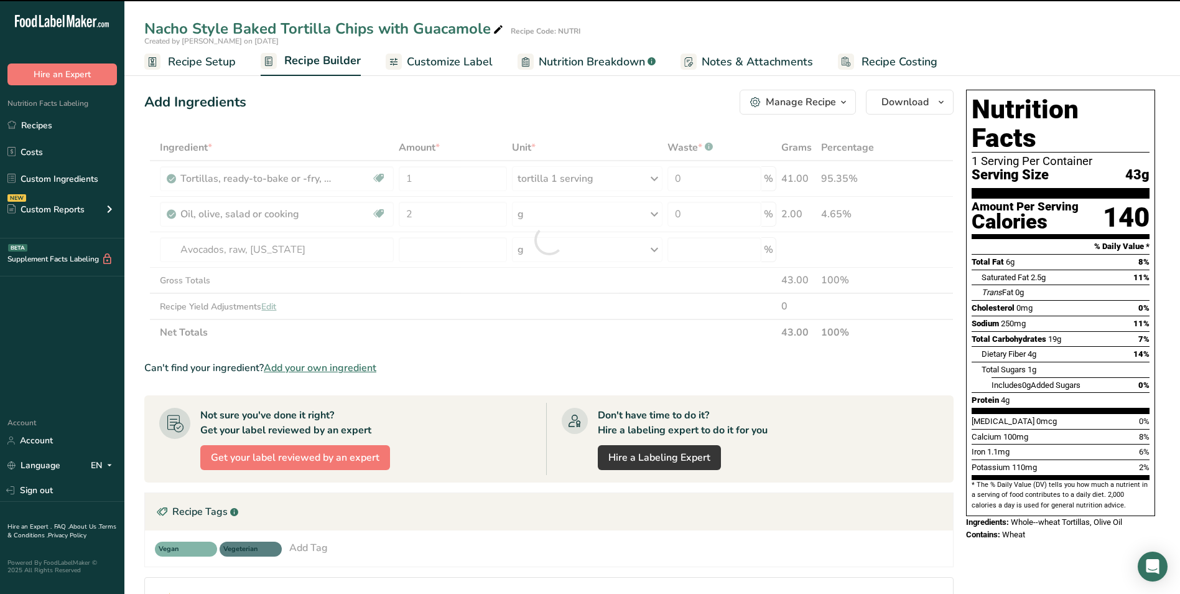
type input "0"
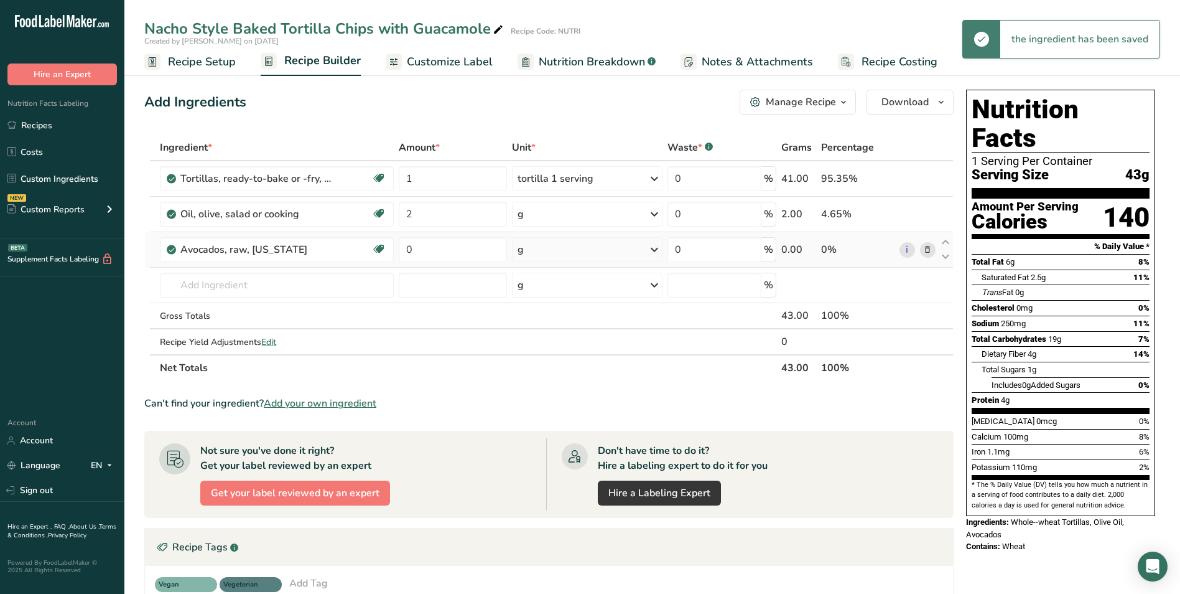
click at [923, 251] on icon at bounding box center [927, 249] width 9 height 13
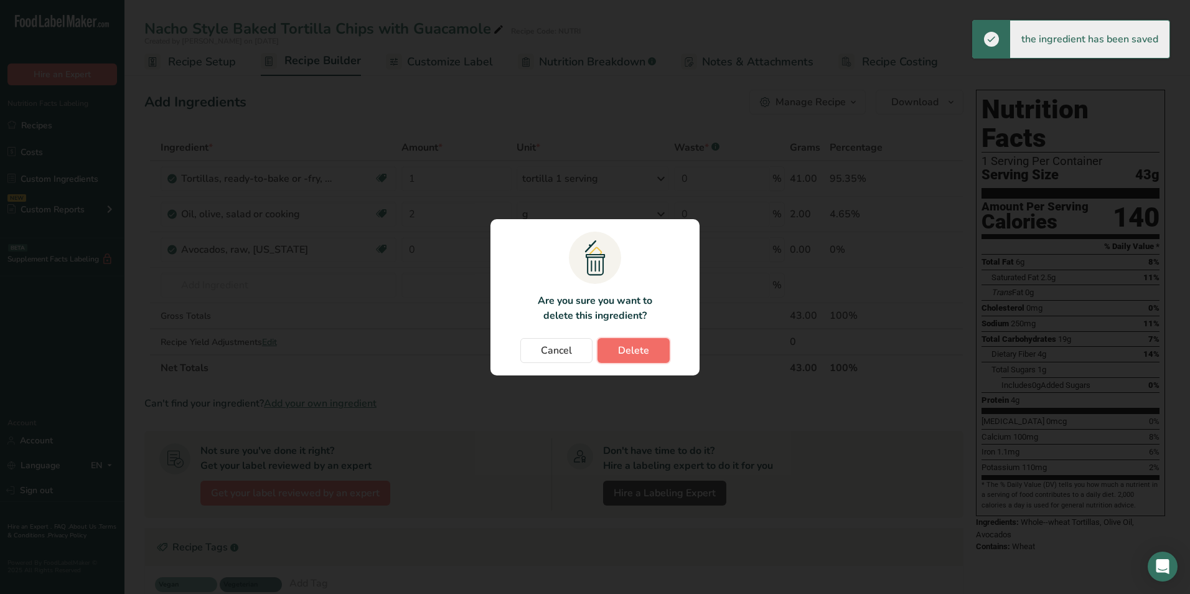
click at [623, 354] on span "Delete" at bounding box center [633, 350] width 31 height 15
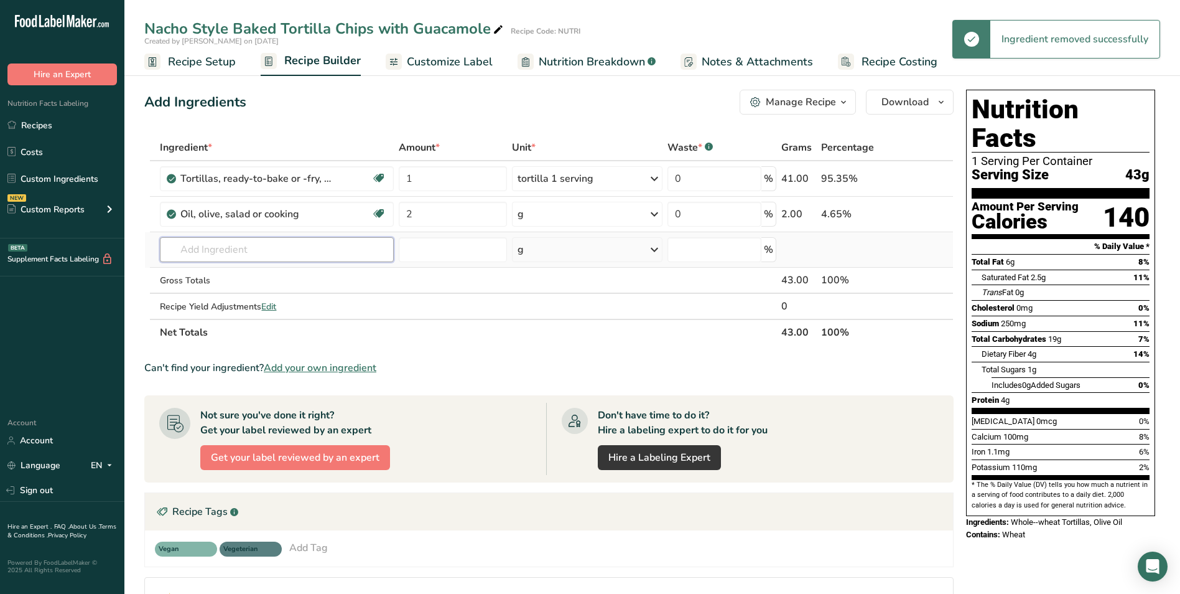
click at [233, 250] on input "text" at bounding box center [276, 249] width 233 height 25
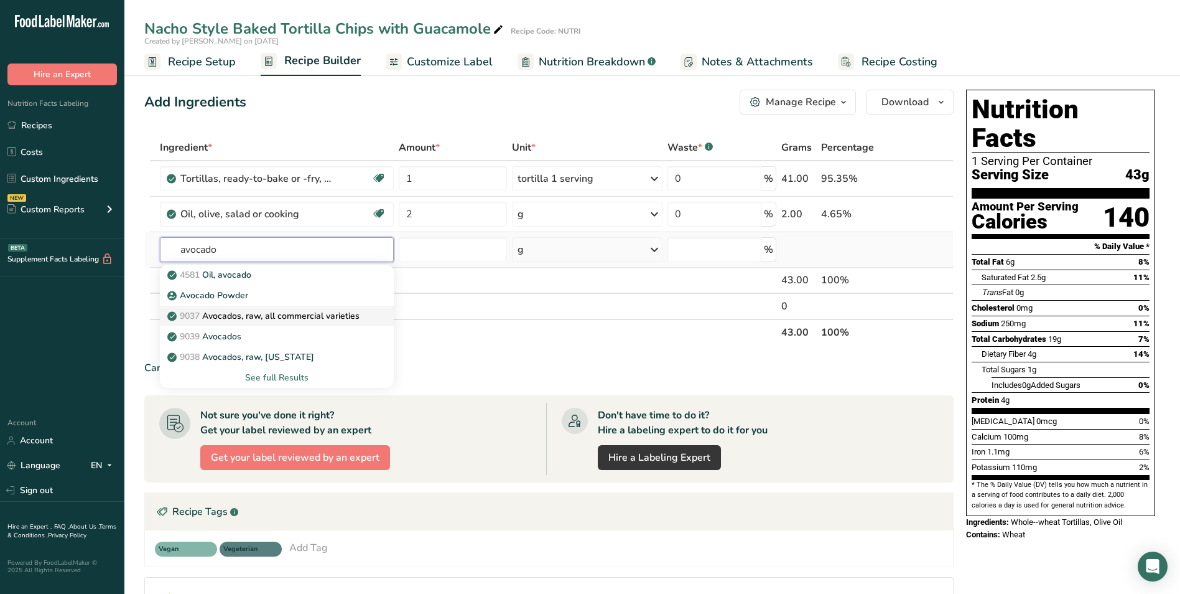
type input "avocado"
click at [287, 315] on p "9037 Avocados, raw, all commercial varieties" at bounding box center [265, 315] width 190 height 13
type input "Avocados, raw, all commercial varieties"
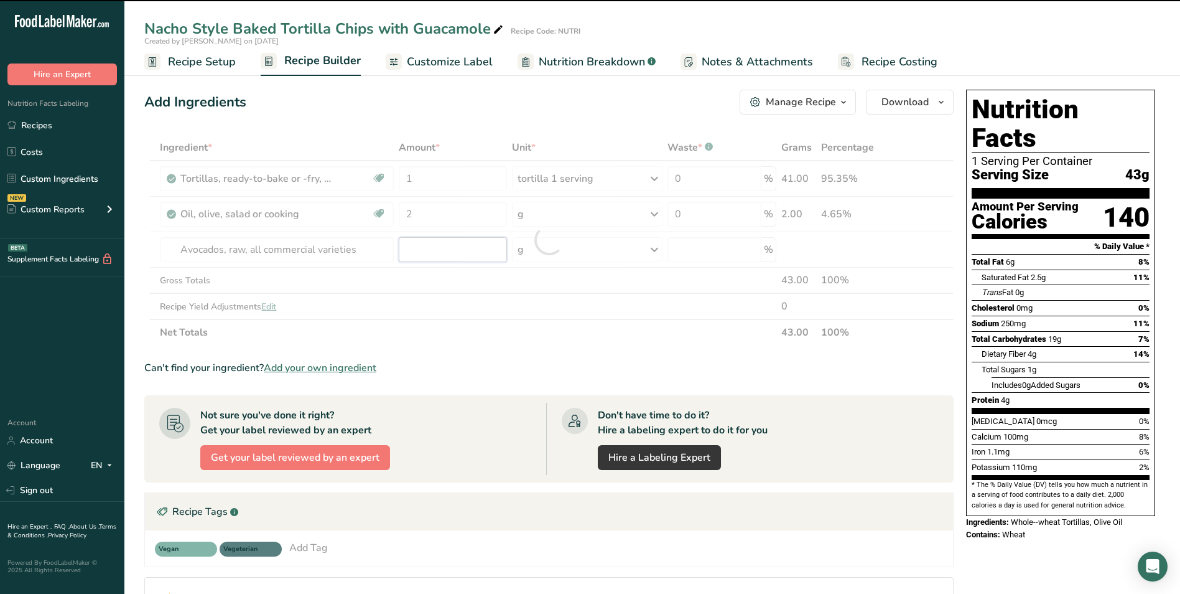
type input "0"
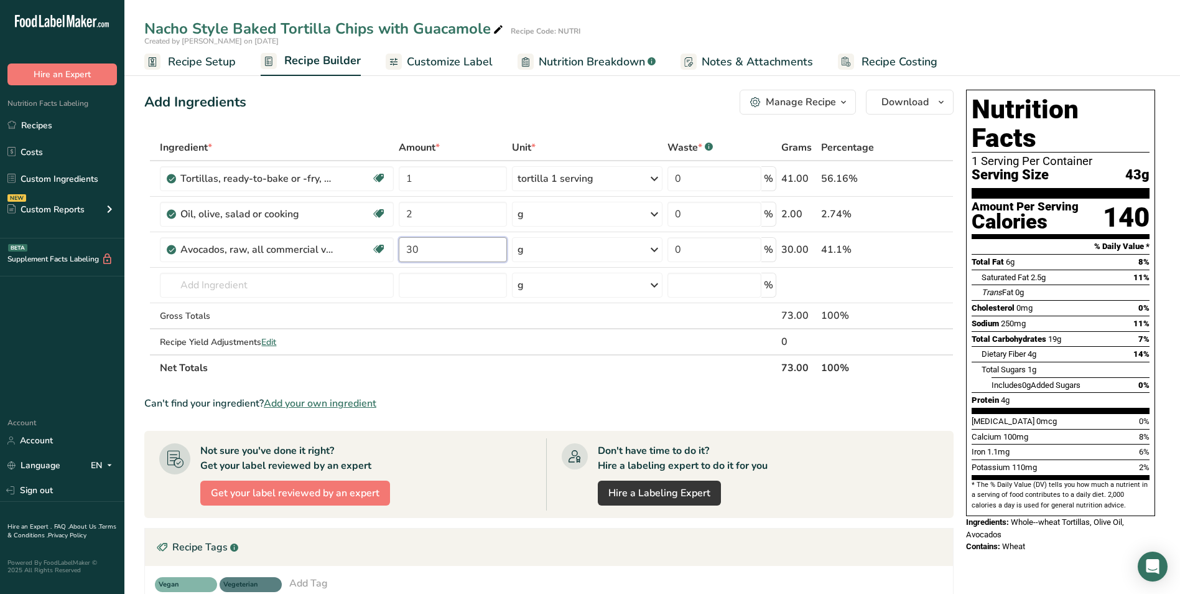
type input "30"
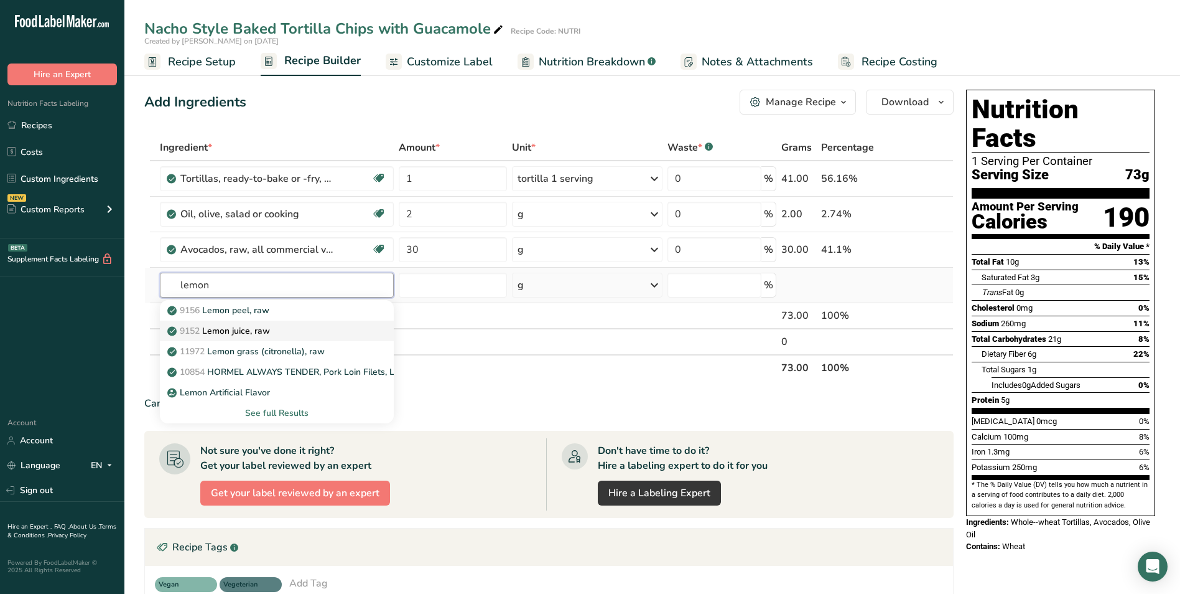
type input "lemon"
click at [235, 331] on p "9152 Lemon juice, raw" at bounding box center [220, 330] width 100 height 13
type input "Lemon juice, raw"
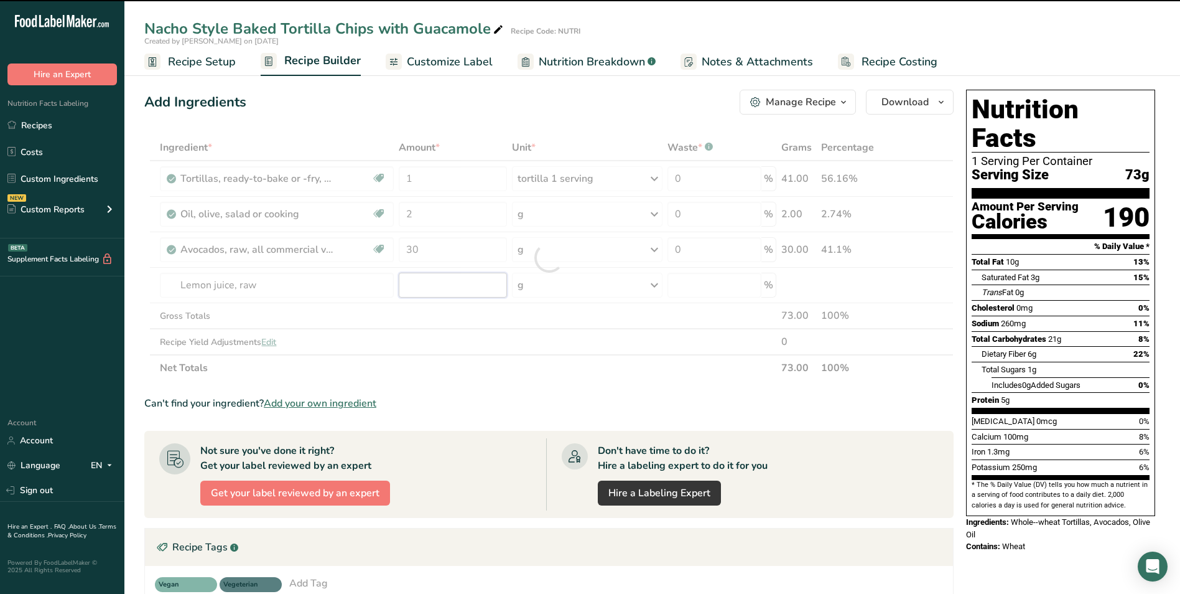
type input "0"
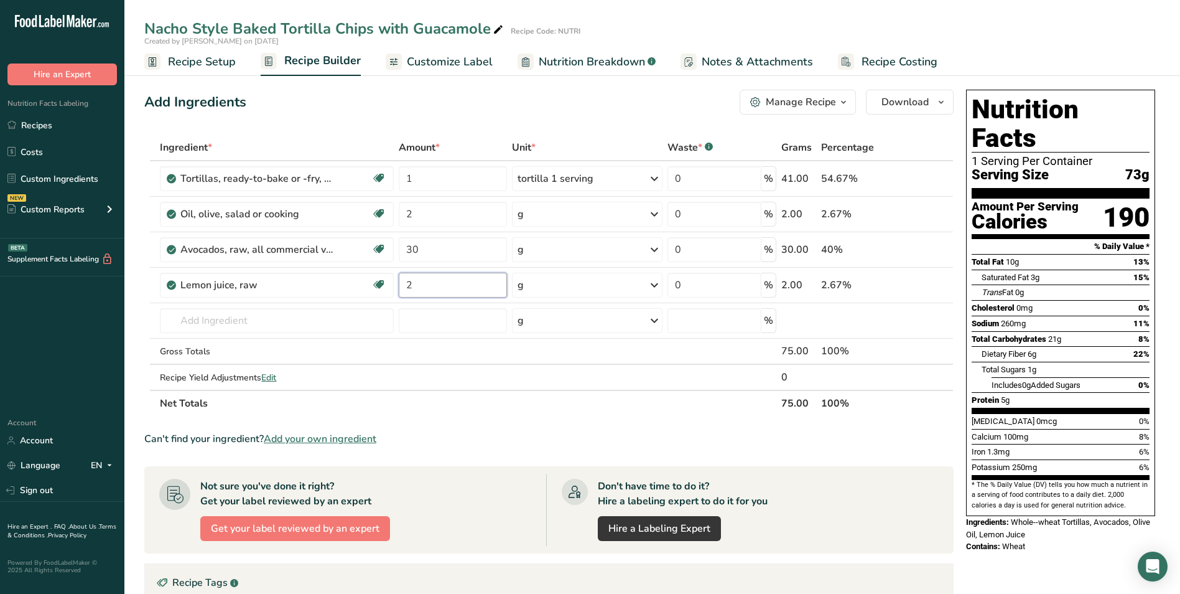
type input "2"
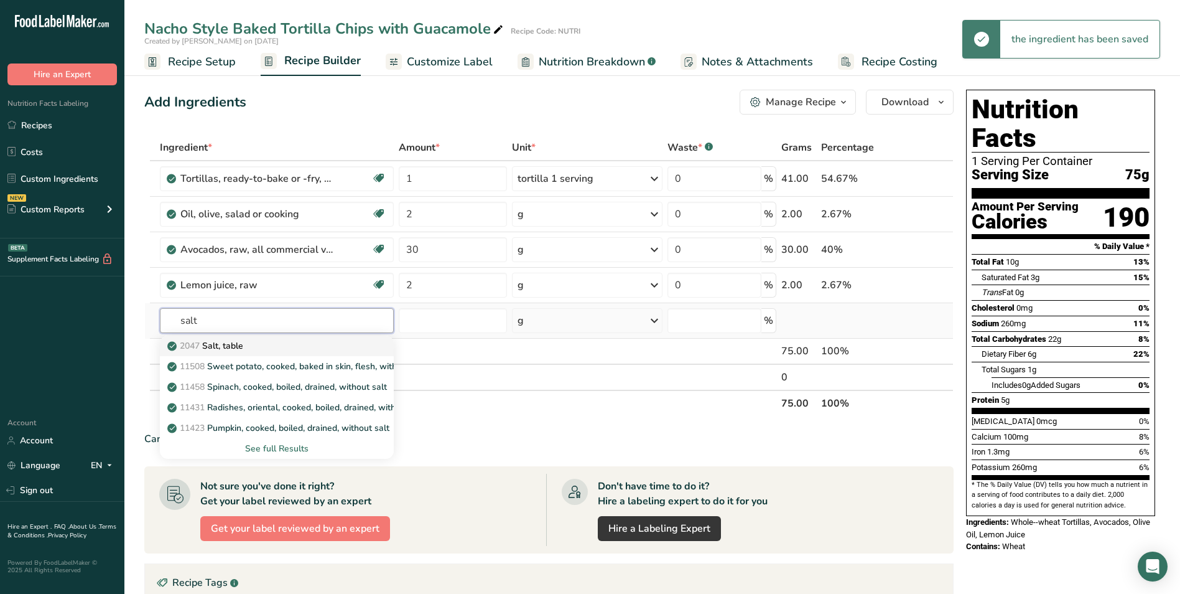
type input "salt"
click at [236, 341] on p "2047 Salt, table" at bounding box center [206, 345] width 73 height 13
type input "Salt, table"
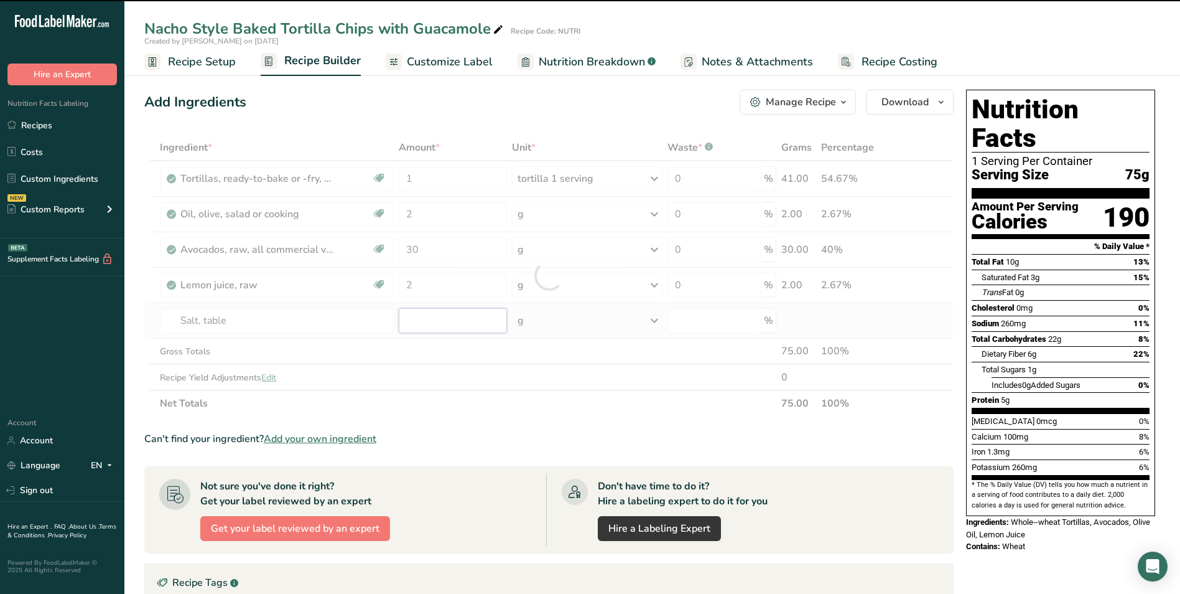
type input "0"
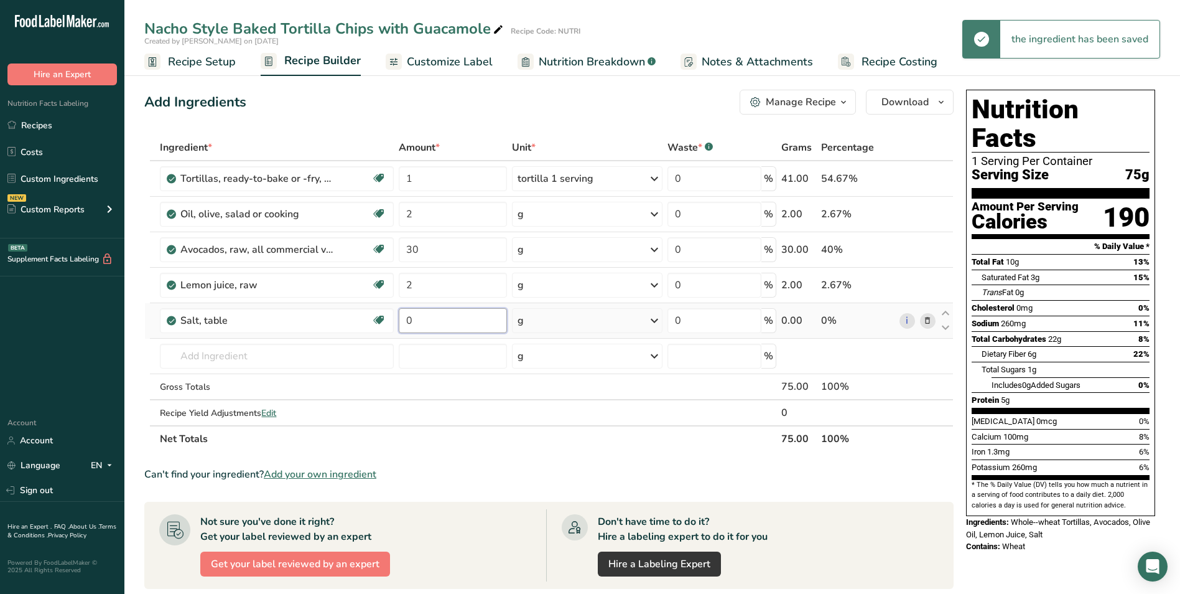
click at [416, 317] on input "0" at bounding box center [453, 320] width 108 height 25
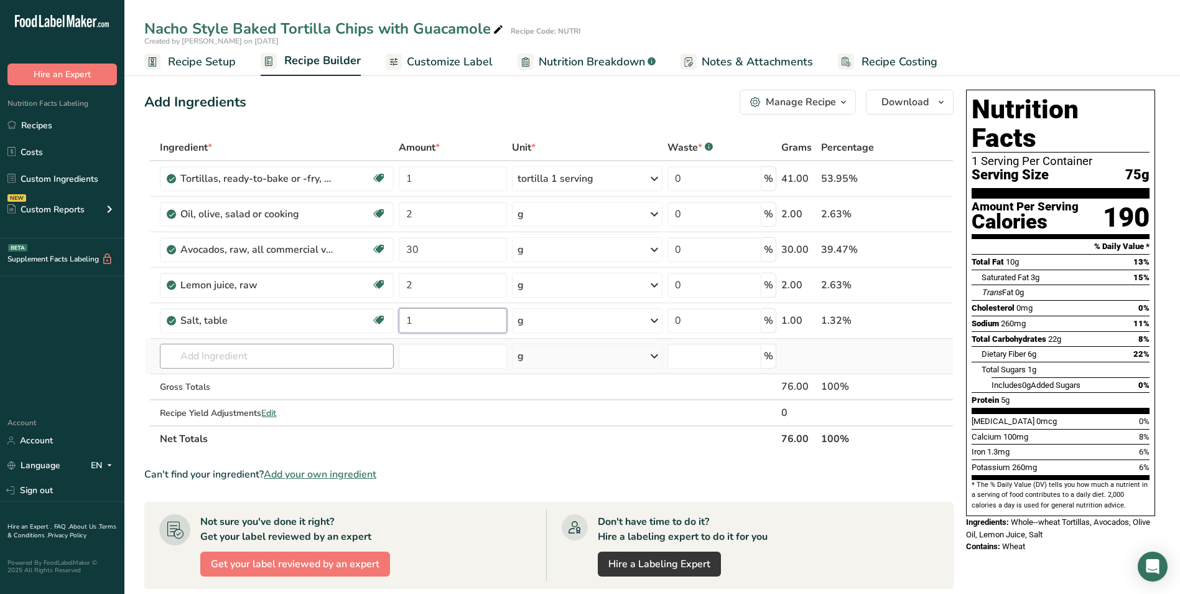
type input "1"
click at [293, 355] on div "Ingredient * Amount * Unit * Waste * .a-a{fill:#347362;}.b-a{fill:#fff;} Grams …" at bounding box center [549, 292] width 810 height 317
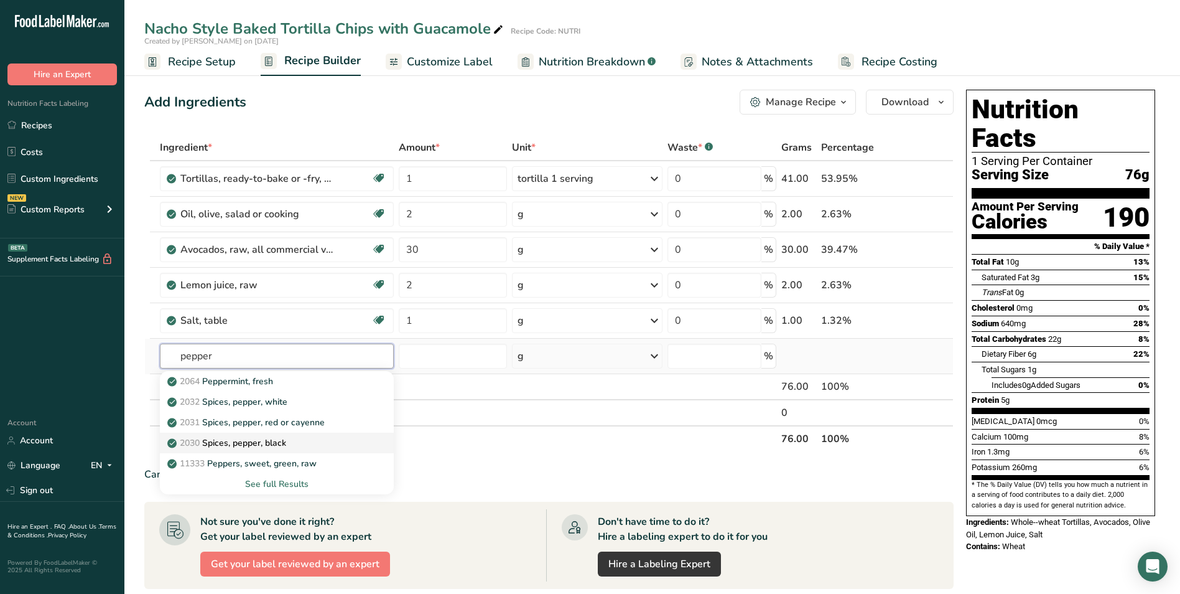
type input "pepper"
click at [264, 445] on p "2030 Spices, pepper, black" at bounding box center [228, 442] width 116 height 13
type input "Spices, pepper, black"
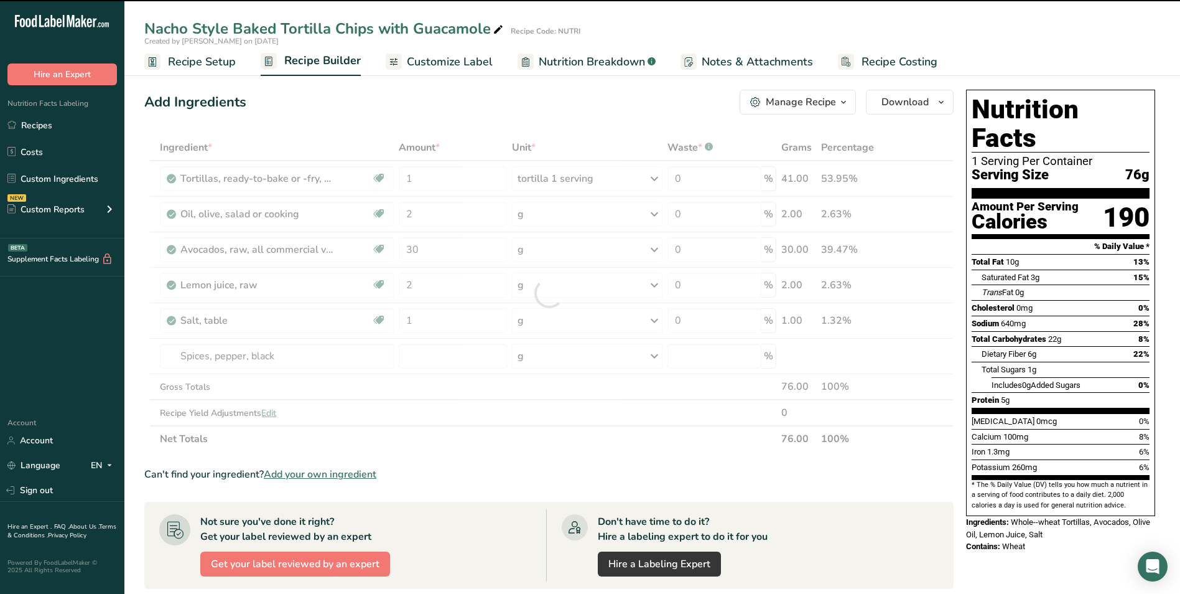
type input "0"
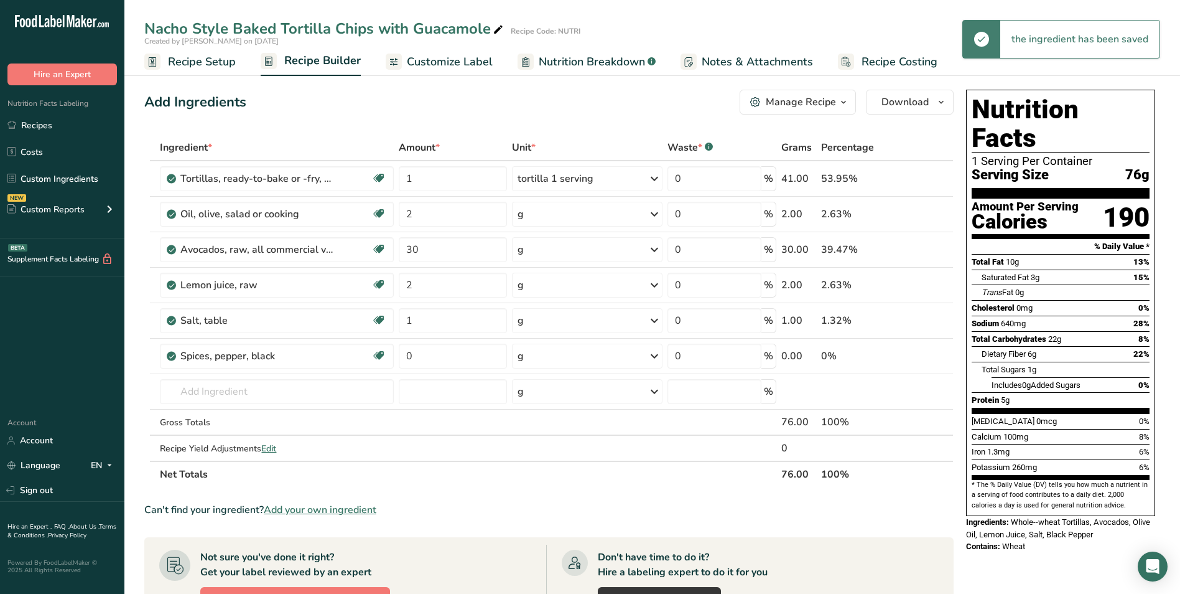
click at [414, 65] on span "Customize Label" at bounding box center [450, 62] width 86 height 17
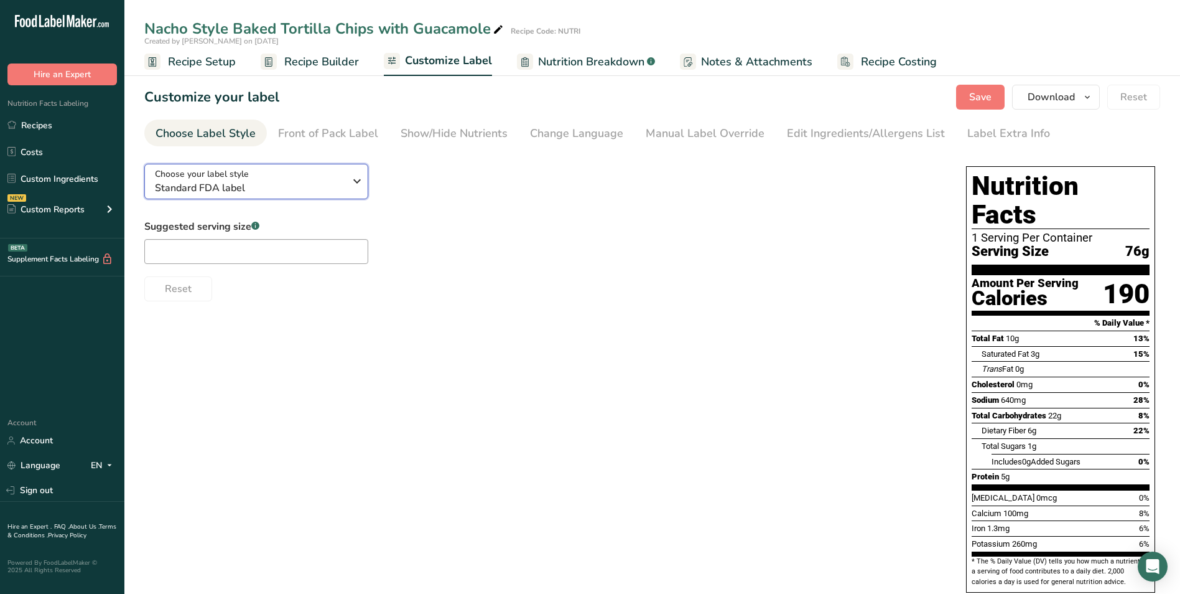
click at [350, 185] on icon "button" at bounding box center [357, 181] width 15 height 22
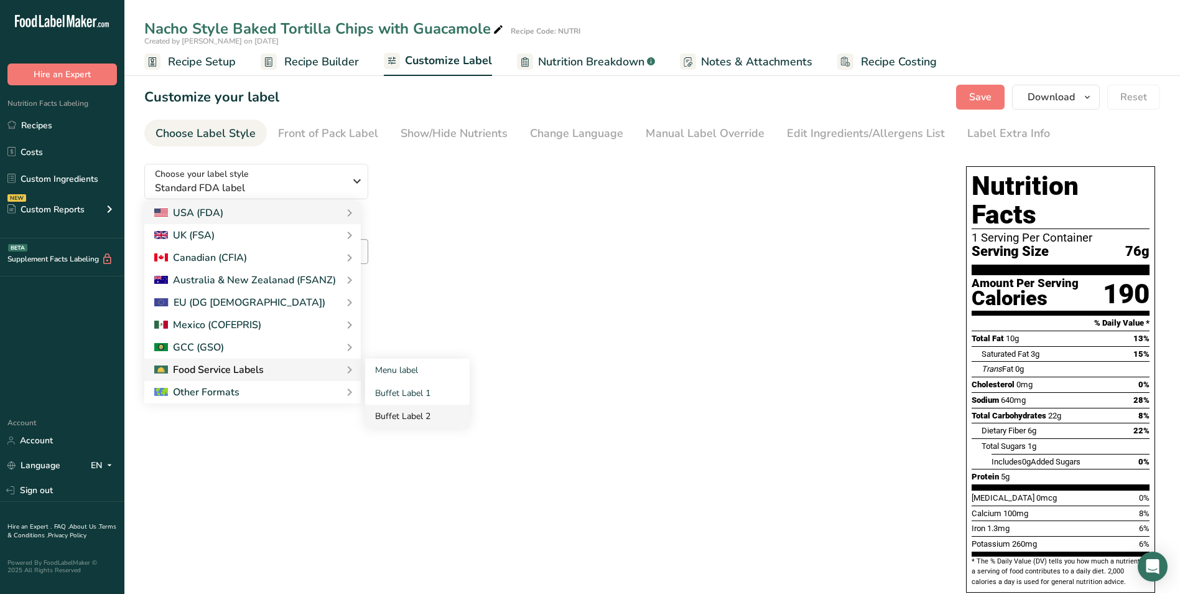
click at [386, 413] on link "Buffet Label 2" at bounding box center [417, 415] width 105 height 23
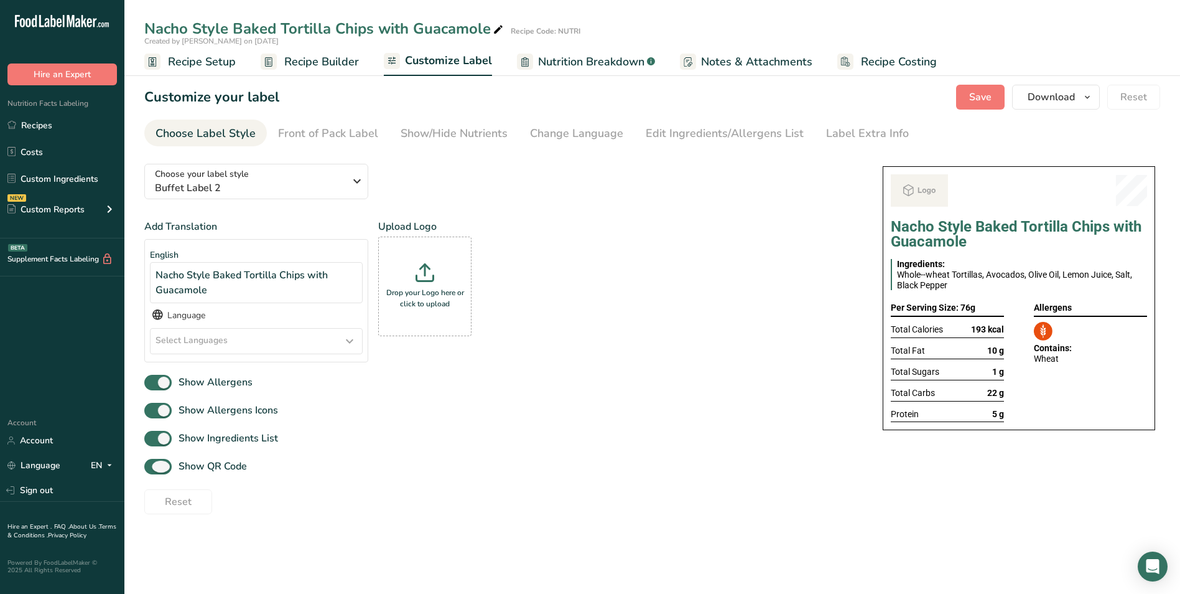
drag, startPoint x: 235, startPoint y: 460, endPoint x: 243, endPoint y: 451, distance: 12.8
click at [234, 460] on span "Show QR Code" at bounding box center [209, 466] width 75 height 15
click at [152, 462] on input "Show QR Code" at bounding box center [148, 466] width 8 height 8
checkbox input "false"
click at [579, 60] on span "Nutrition Breakdown" at bounding box center [591, 62] width 106 height 17
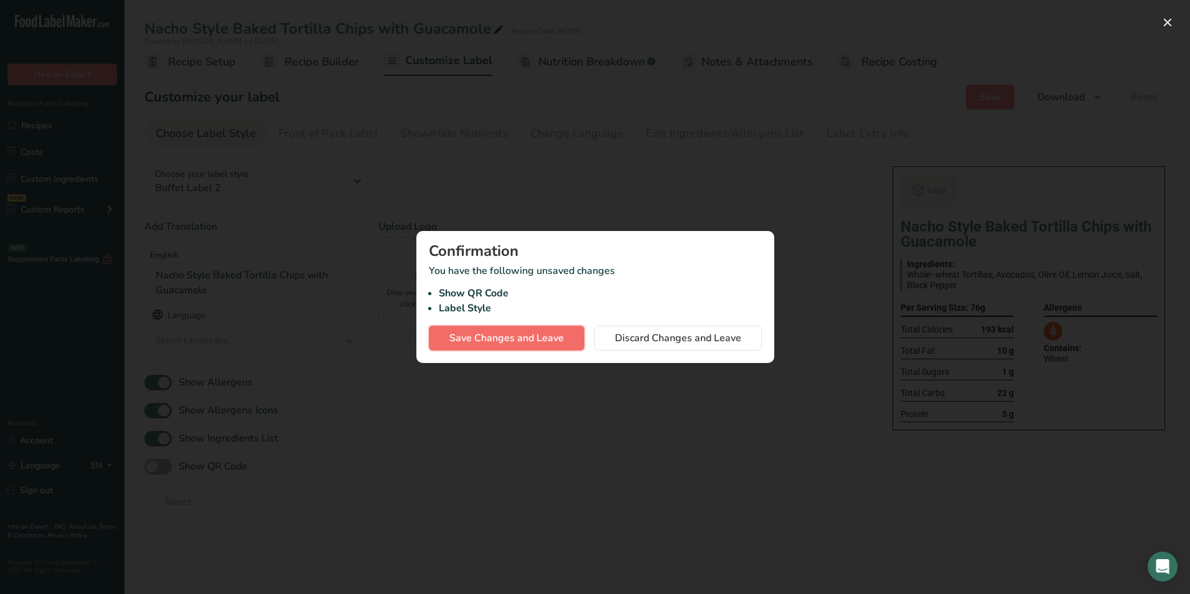
click at [495, 337] on span "Save Changes and Leave" at bounding box center [506, 337] width 114 height 15
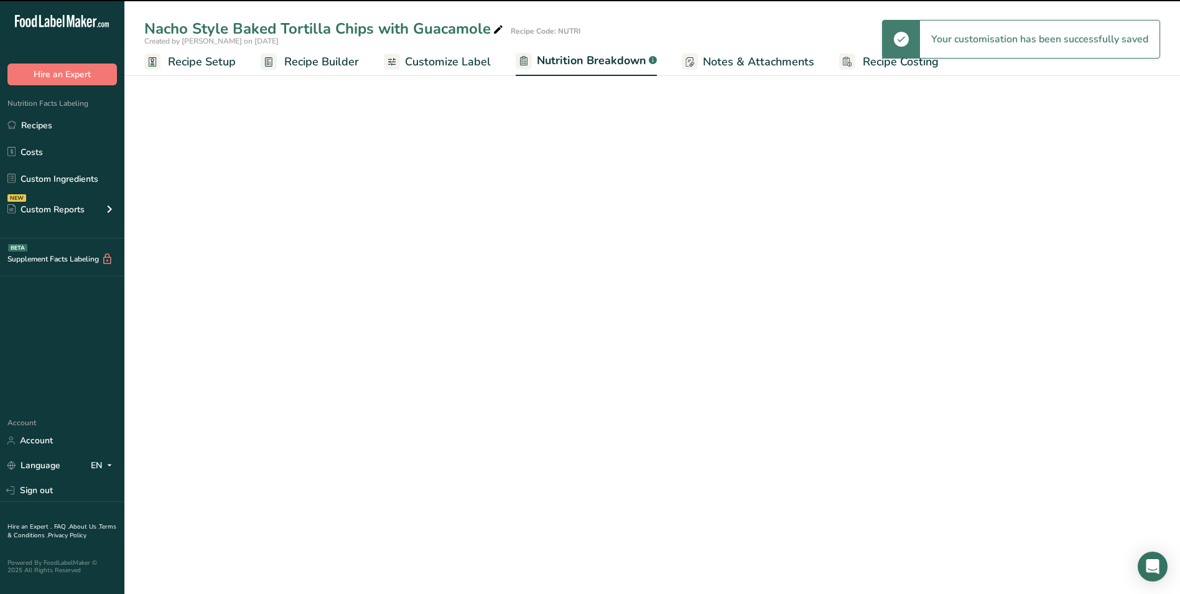
select select "Calories"
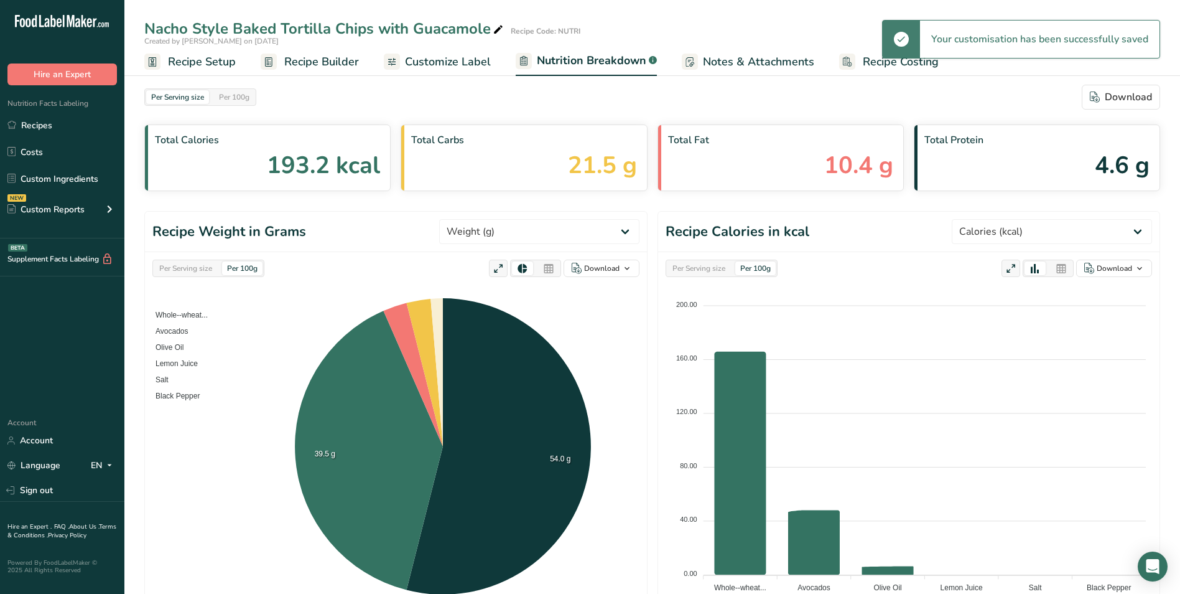
click at [461, 68] on span "Customize Label" at bounding box center [448, 62] width 86 height 17
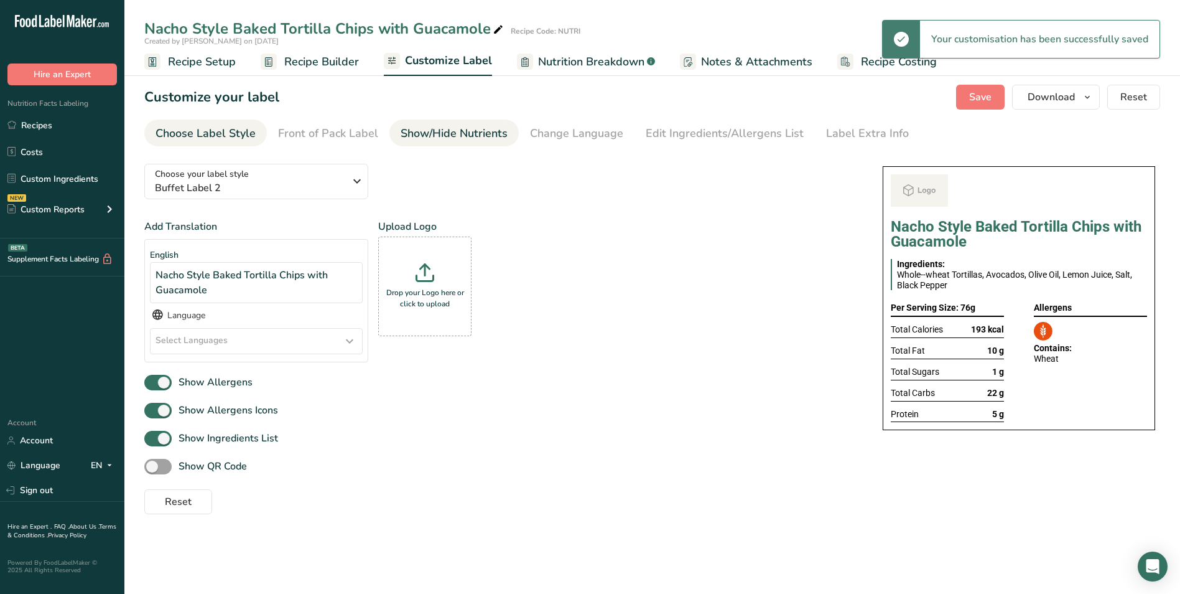
click at [470, 126] on div "Show/Hide Nutrients" at bounding box center [454, 133] width 107 height 17
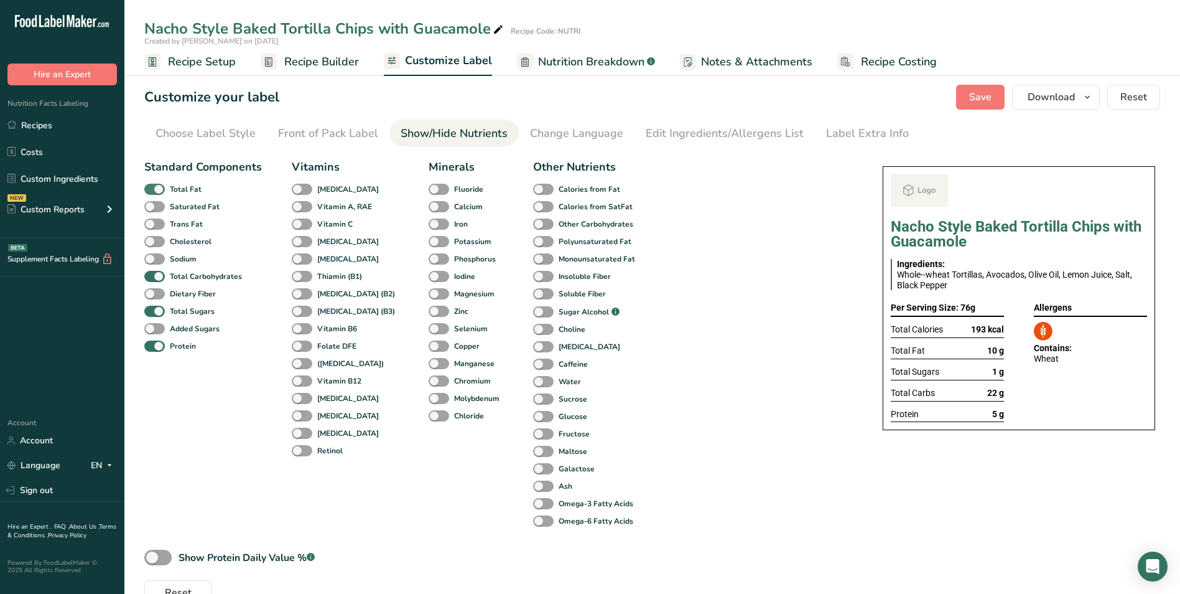
click at [184, 193] on b "Total Fat" at bounding box center [186, 189] width 32 height 11
click at [152, 193] on input "Total Fat" at bounding box center [148, 189] width 8 height 8
checkbox input "false"
click at [190, 312] on b "Total Sugars" at bounding box center [192, 311] width 45 height 11
click at [152, 312] on input "Total Sugars" at bounding box center [148, 311] width 8 height 8
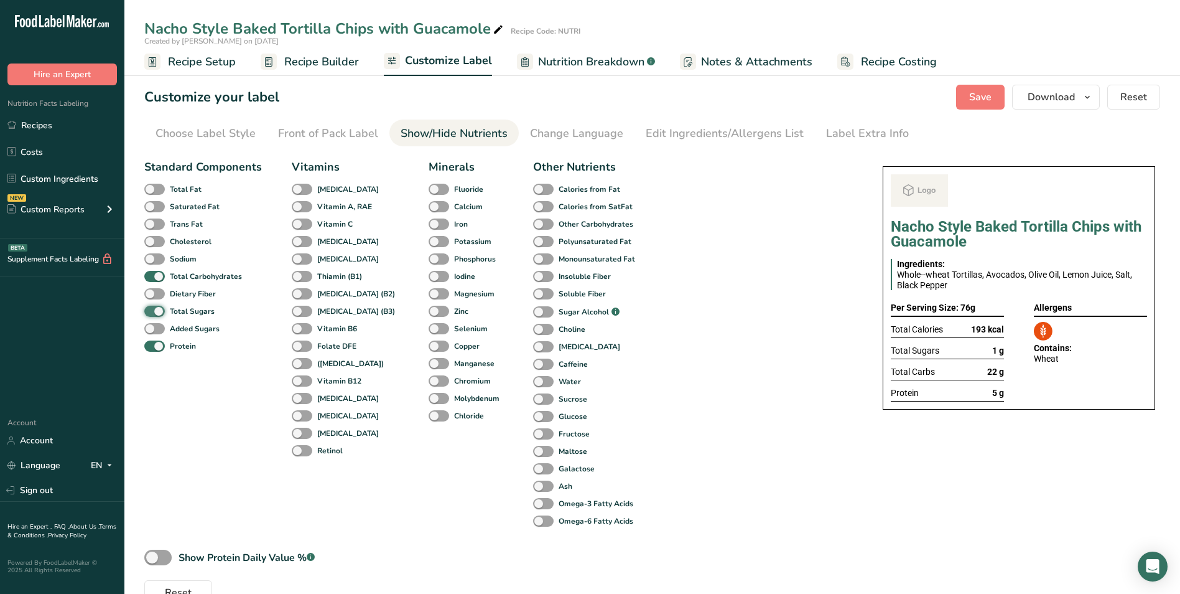
checkbox input "false"
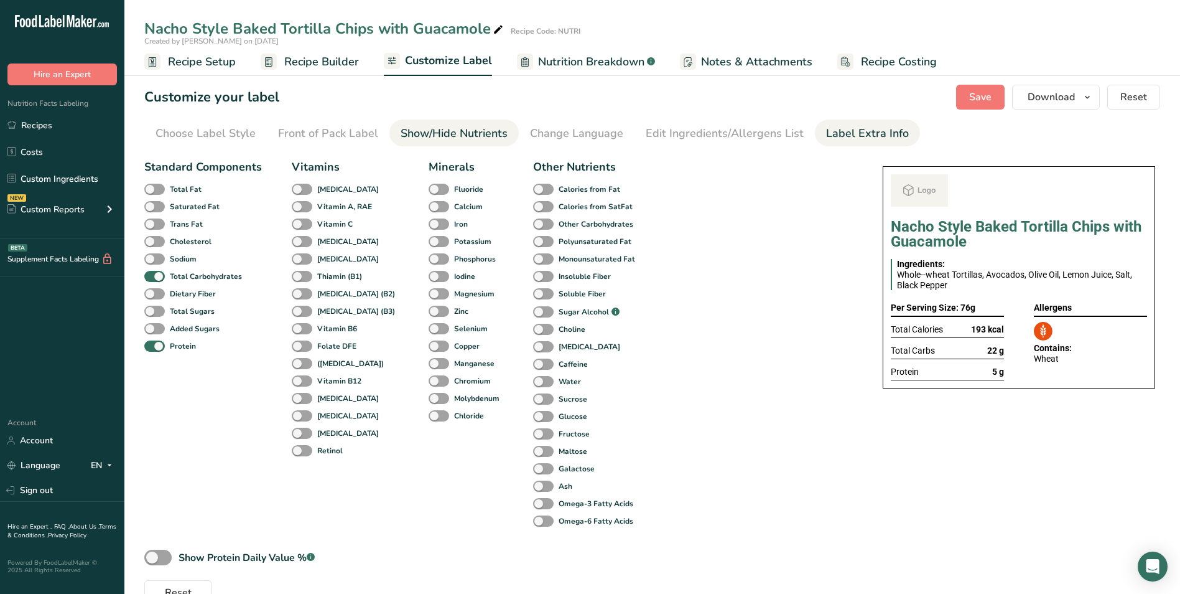
click at [852, 134] on div "Label Extra Info" at bounding box center [867, 133] width 83 height 17
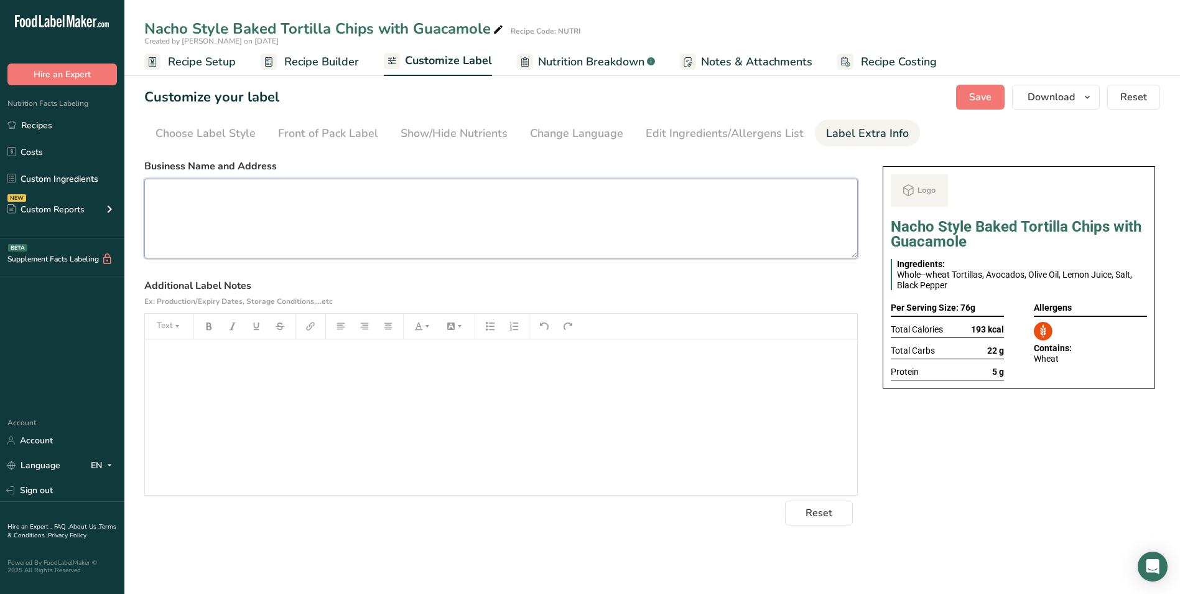
click at [346, 214] on textarea at bounding box center [501, 219] width 714 height 80
paste textarea "Dinner Use by: 12/09/2025 Storage: Keep Refrigerated under 5 degree Heating: Re…"
click at [167, 198] on textarea "Dinner Use by: 12/09/2025 Storage: Keep Refrigerated under 5 degree Heating: Re…" at bounding box center [501, 219] width 714 height 80
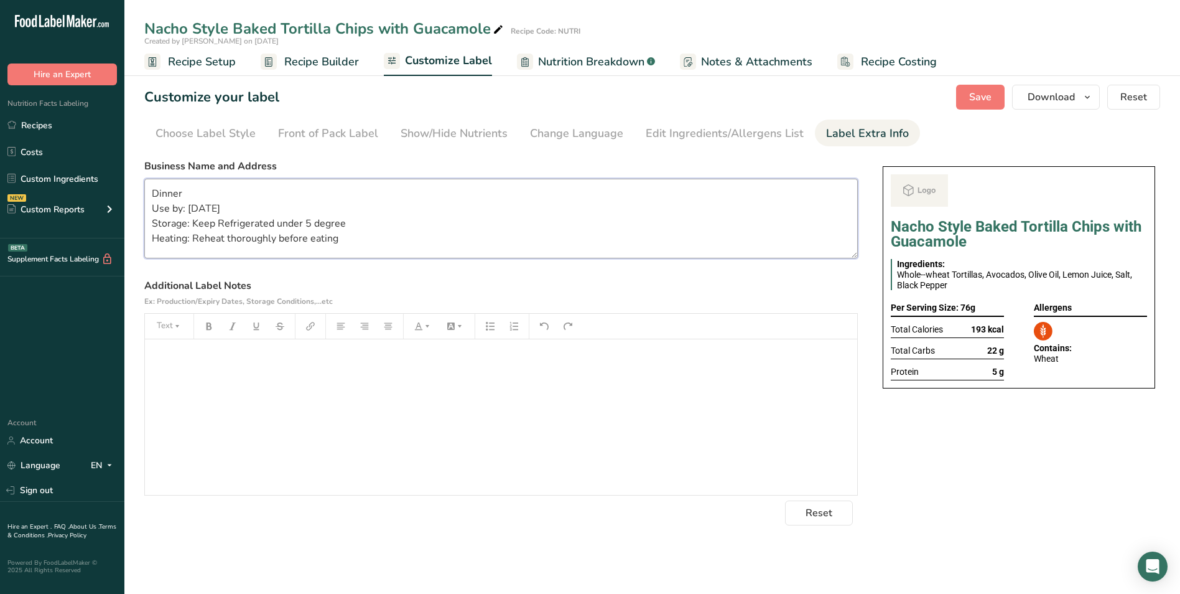
click at [167, 189] on textarea "Dinner Use by: 12/09/2025 Storage: Keep Refrigerated under 5 degree Heating: Re…" at bounding box center [501, 219] width 714 height 80
click at [263, 238] on textarea "SNACK Use by: 12/09/2025 Storage: Keep Refrigerated under 5 degrees Heating: Re…" at bounding box center [501, 219] width 714 height 80
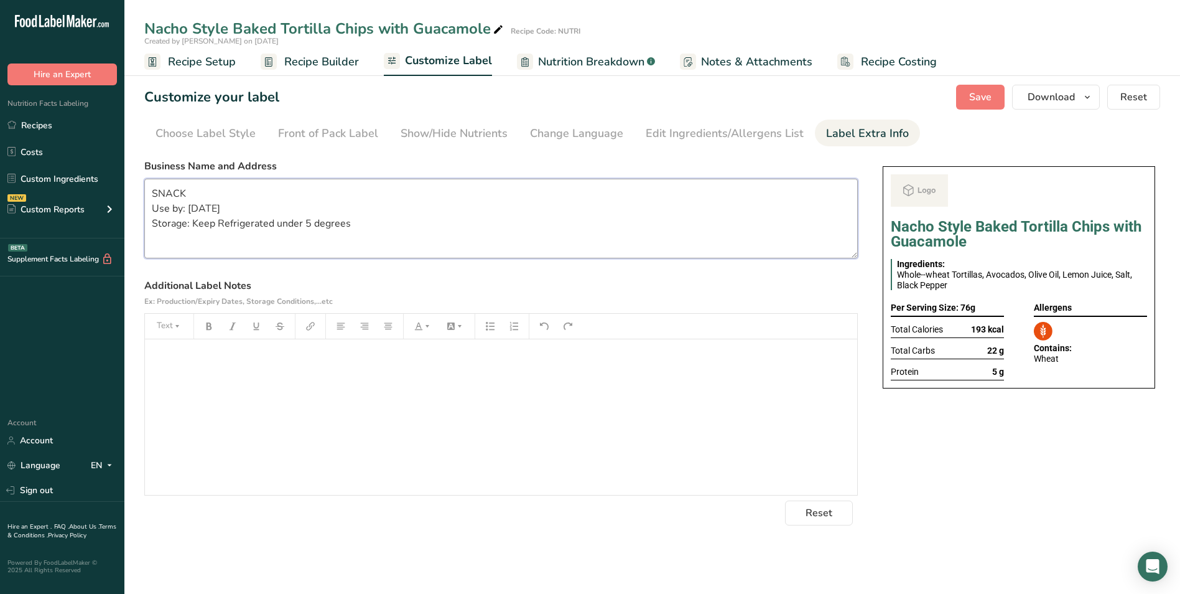
scroll to position [0, 0]
click at [983, 106] on button "Save" at bounding box center [980, 97] width 49 height 25
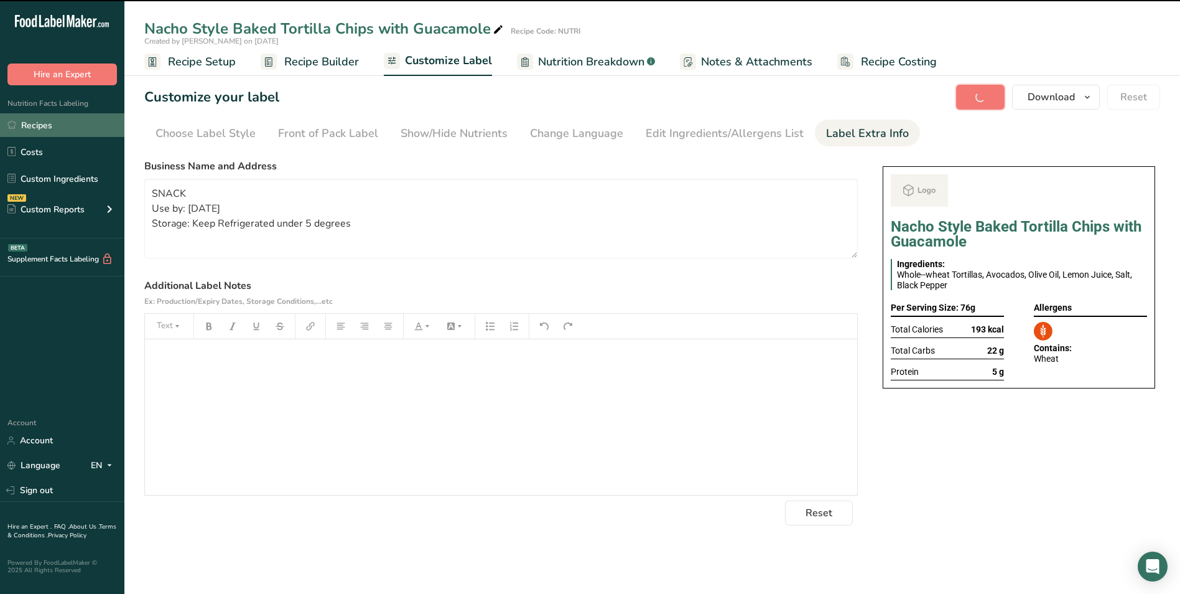
type textarea "SNACK Use by: 12/09/2025 Storage: Keep Refrigerated under 5 degrees"
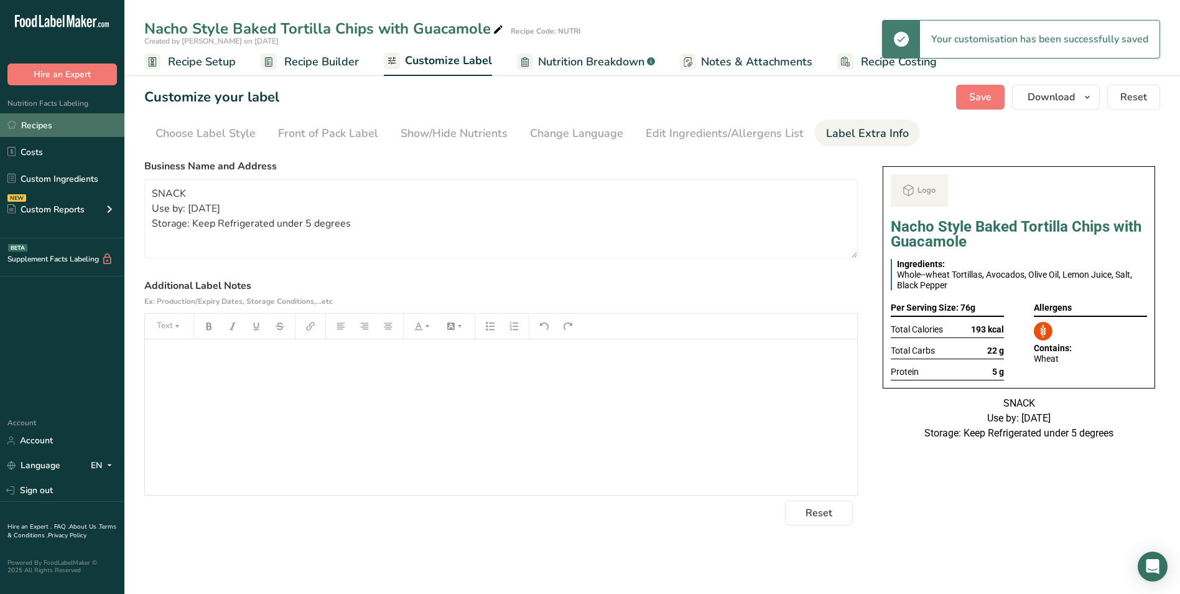
click at [73, 124] on link "Recipes" at bounding box center [62, 125] width 124 height 24
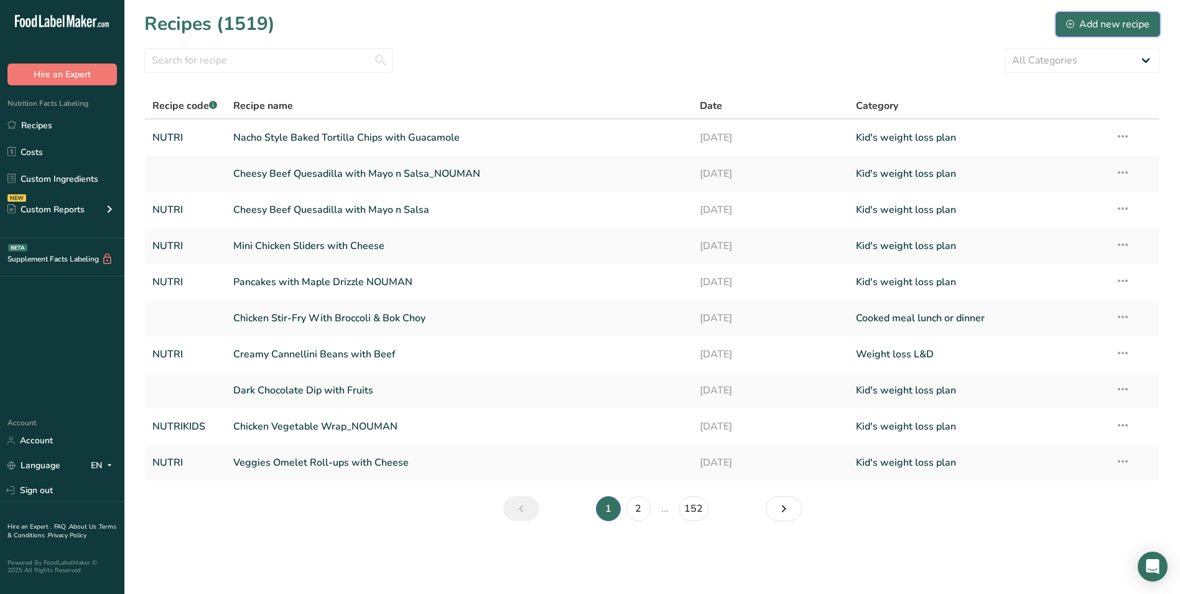
click at [1127, 29] on div "Add new recipe" at bounding box center [1107, 24] width 83 height 15
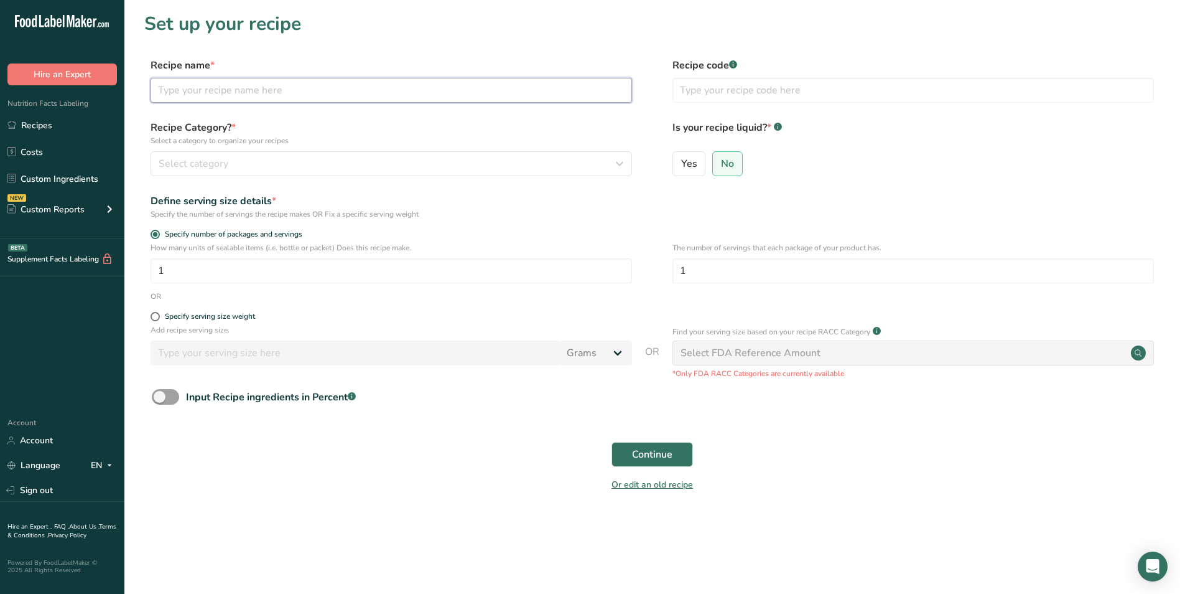
click at [525, 93] on input "text" at bounding box center [392, 90] width 482 height 25
type input "Fruit Yogurt Parfait"
click at [730, 83] on input "text" at bounding box center [914, 90] width 482 height 25
type input "NUTRI"
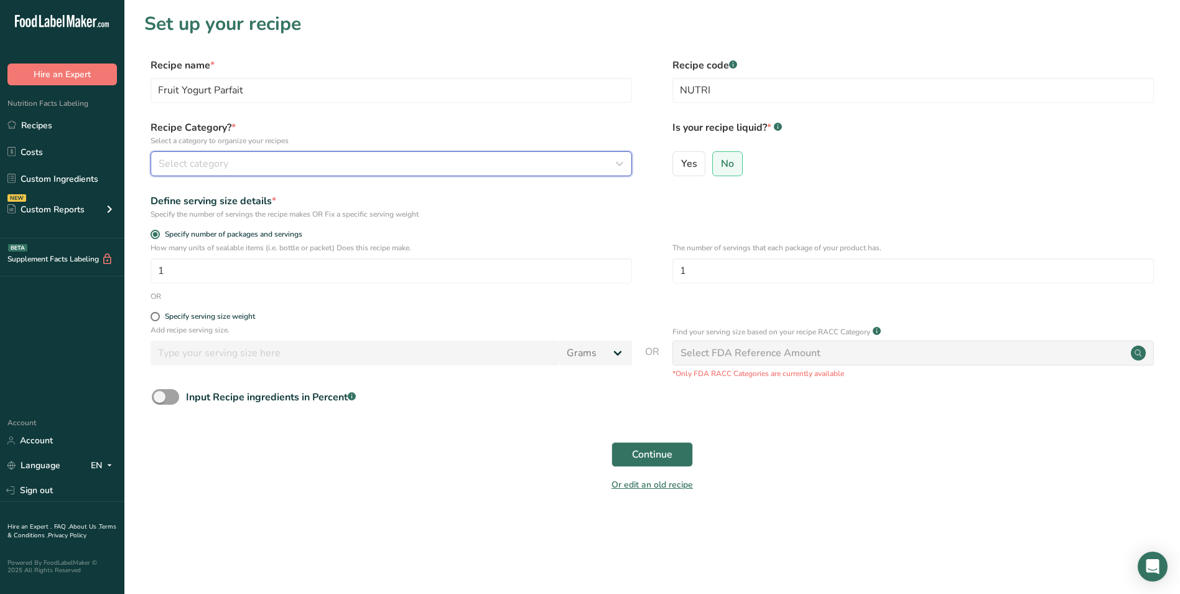
click at [550, 170] on div "Select category" at bounding box center [388, 163] width 458 height 15
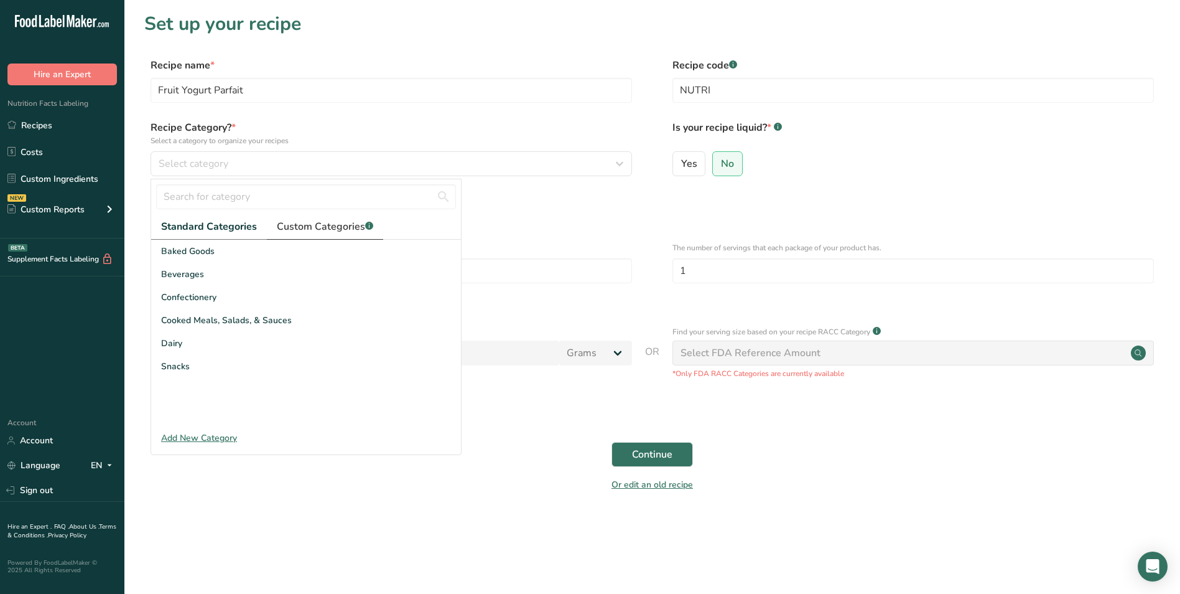
click at [342, 233] on span "Custom Categories .a-a{fill:#347362;}.b-a{fill:#fff;}" at bounding box center [325, 226] width 96 height 15
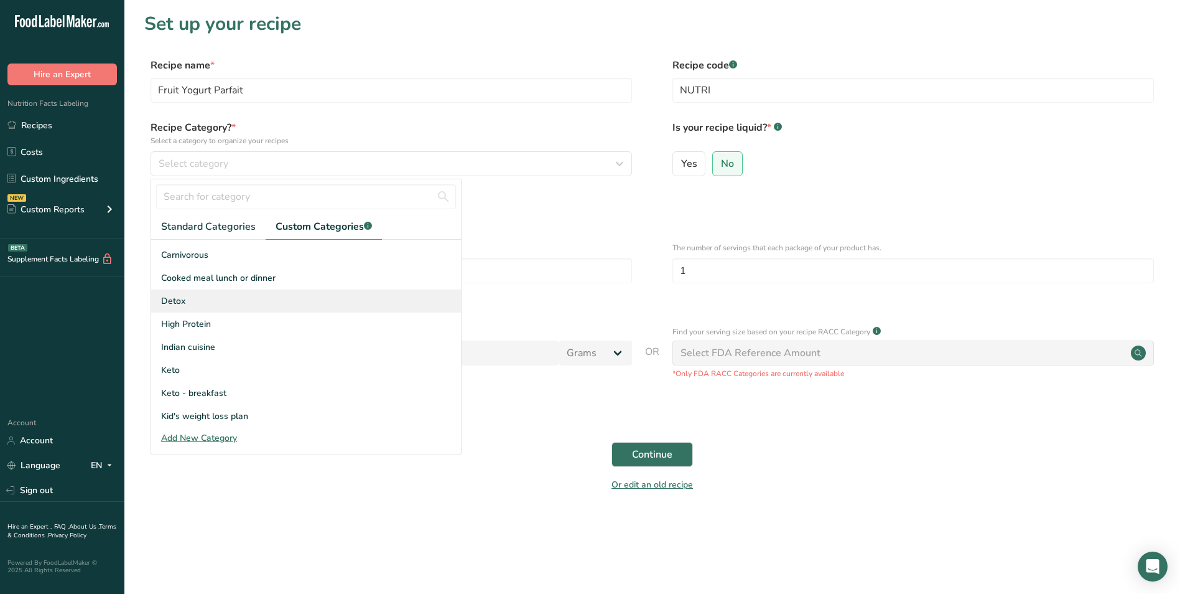
scroll to position [124, 0]
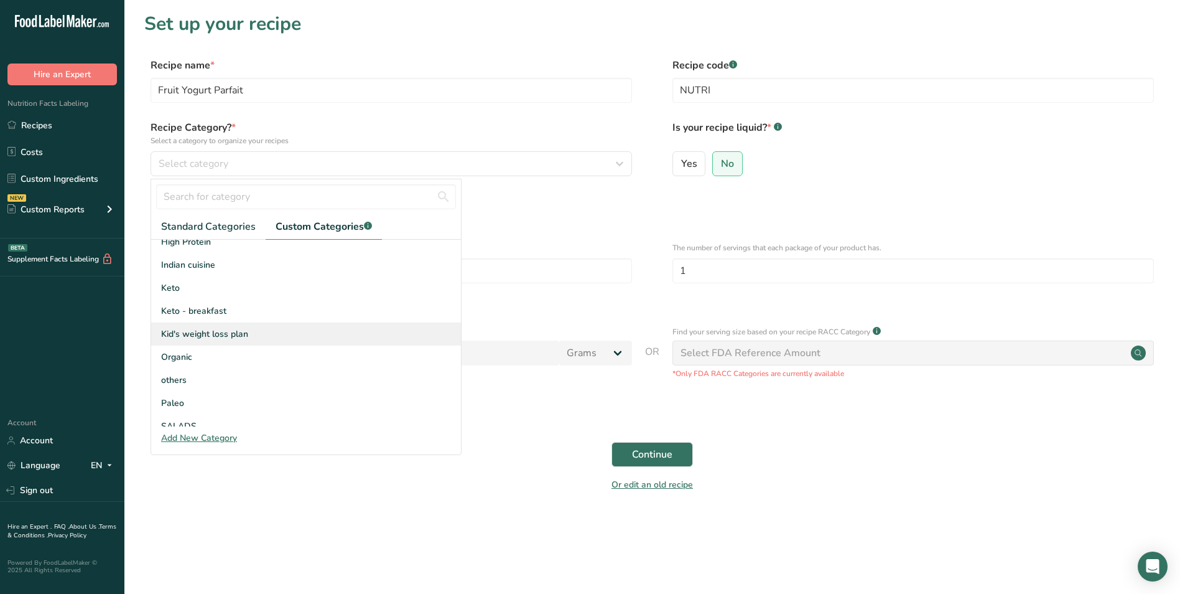
click at [228, 329] on span "Kid's weight loss plan" at bounding box center [204, 333] width 87 height 13
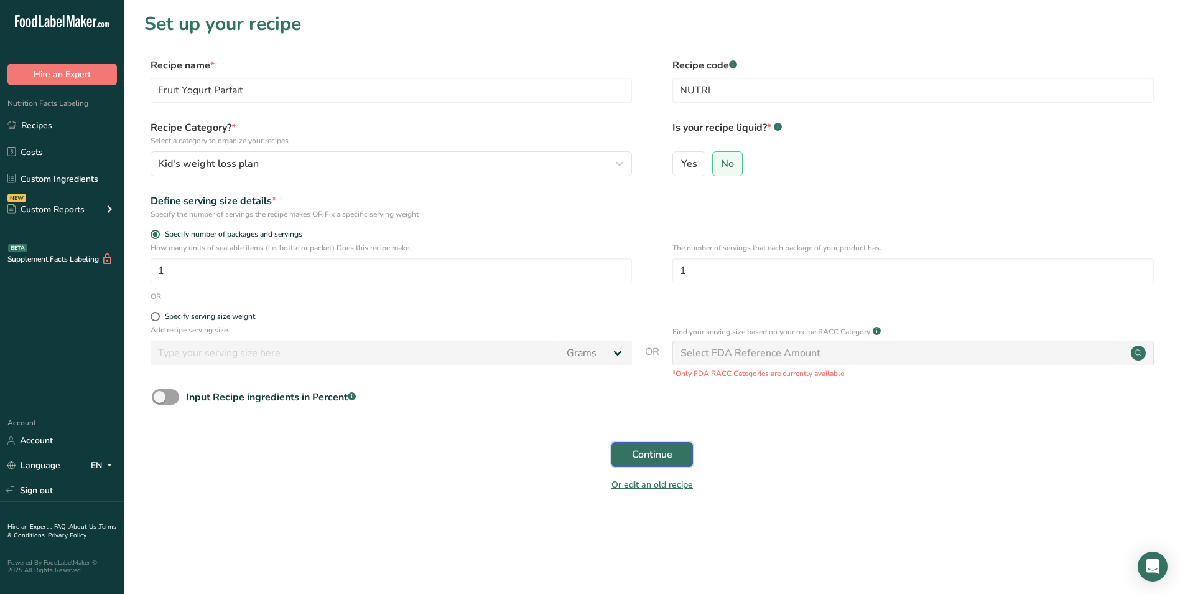
click at [660, 452] on span "Continue" at bounding box center [652, 454] width 40 height 15
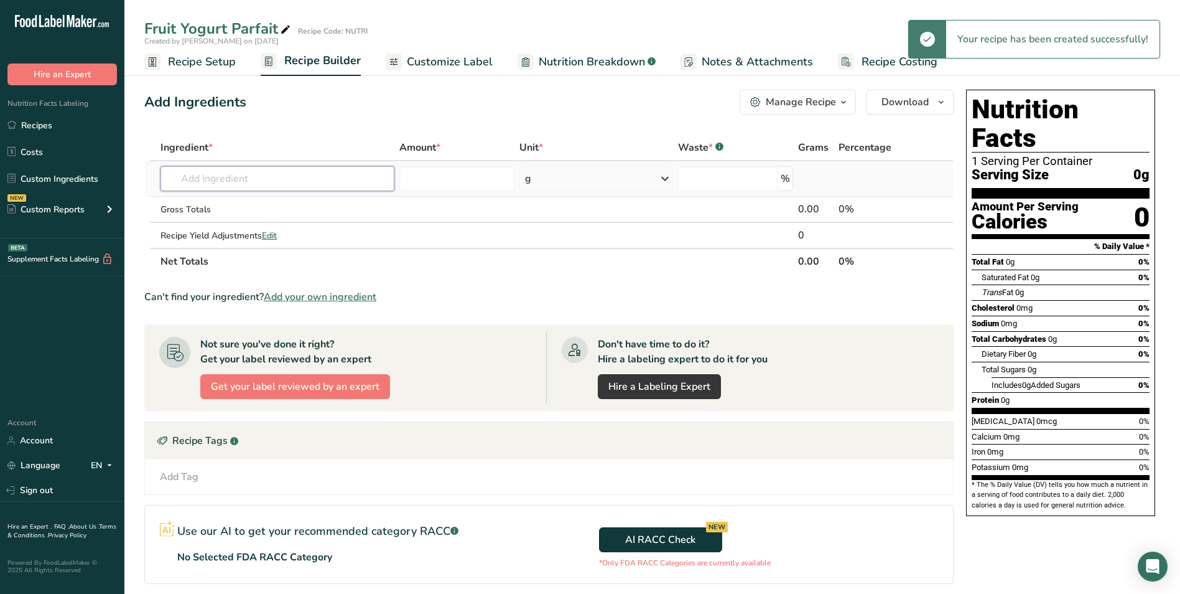
click at [268, 178] on input "text" at bounding box center [278, 178] width 234 height 25
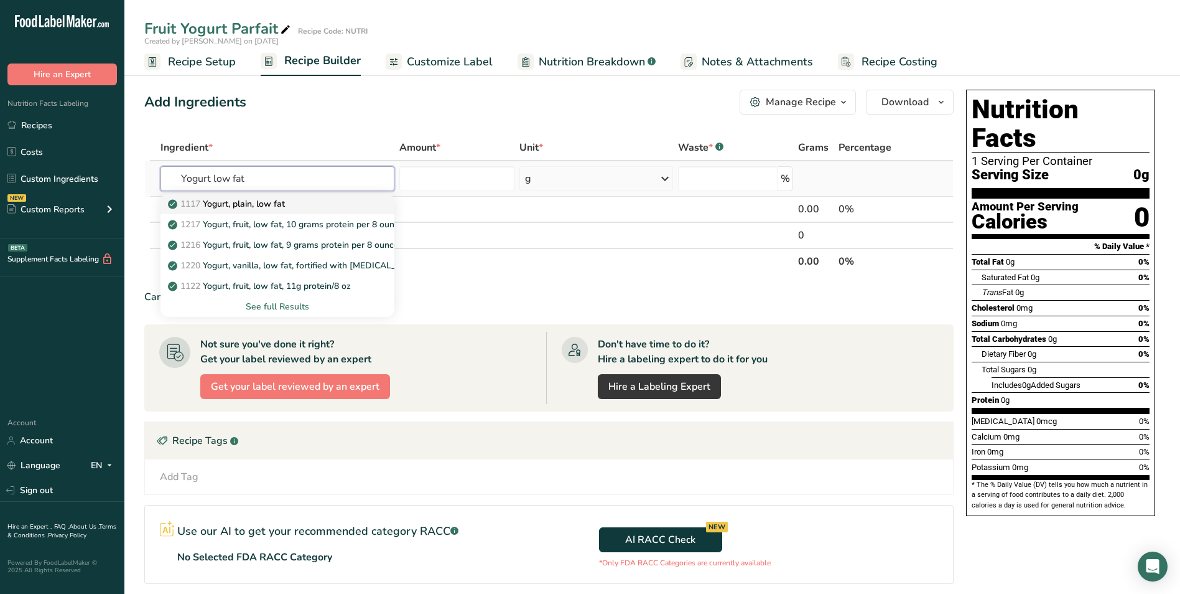
type input "Yogurt low fat"
click at [271, 205] on p "1117 Yogurt, plain, low fat" at bounding box center [227, 203] width 114 height 13
type input "Yogurt, plain, low fat"
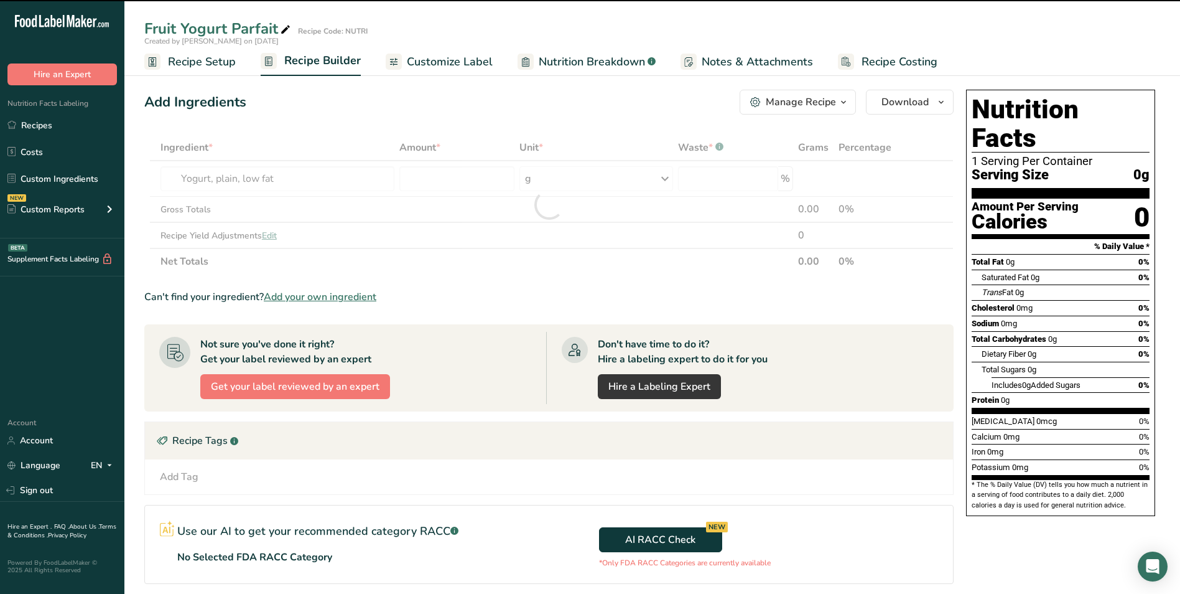
type input "0"
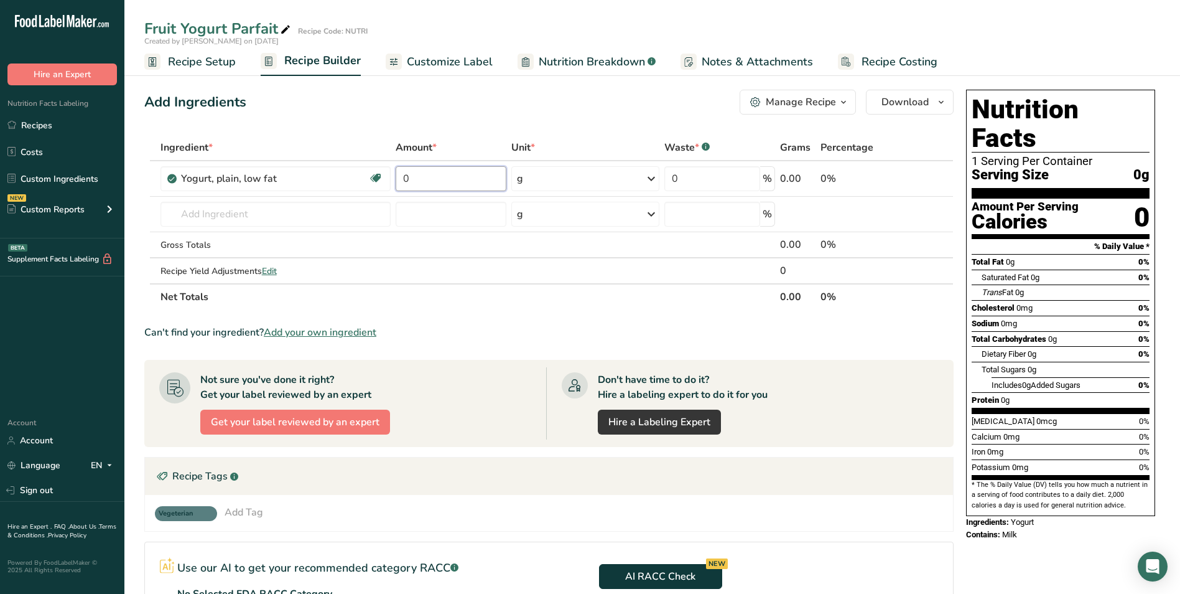
click at [454, 181] on input "0" at bounding box center [451, 178] width 111 height 25
type input "100"
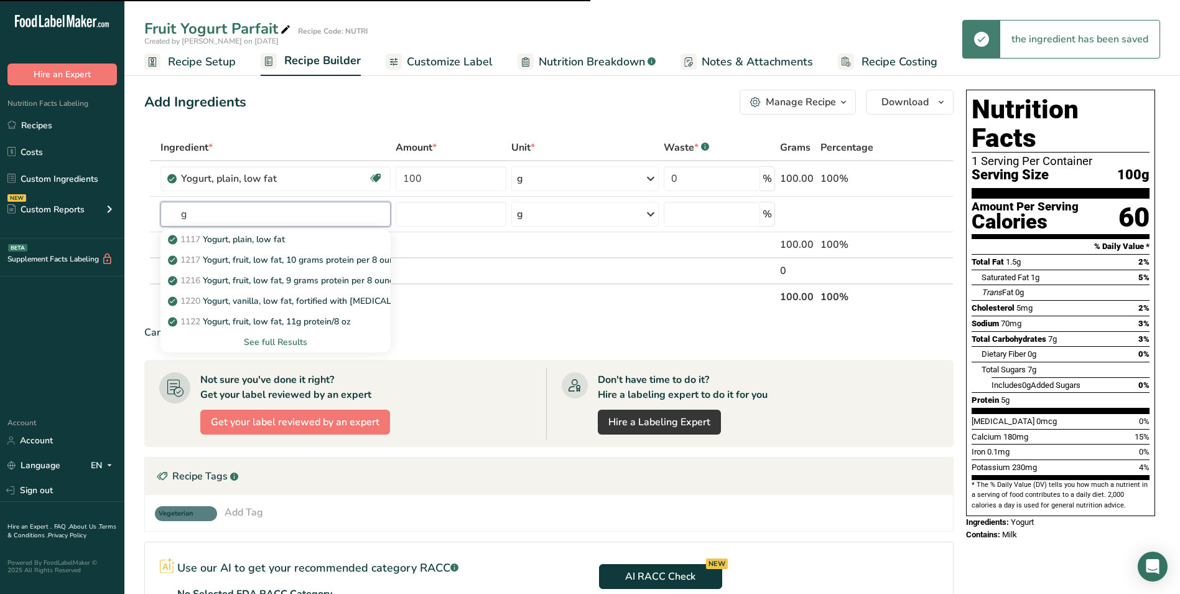
type input "ga"
type input "r"
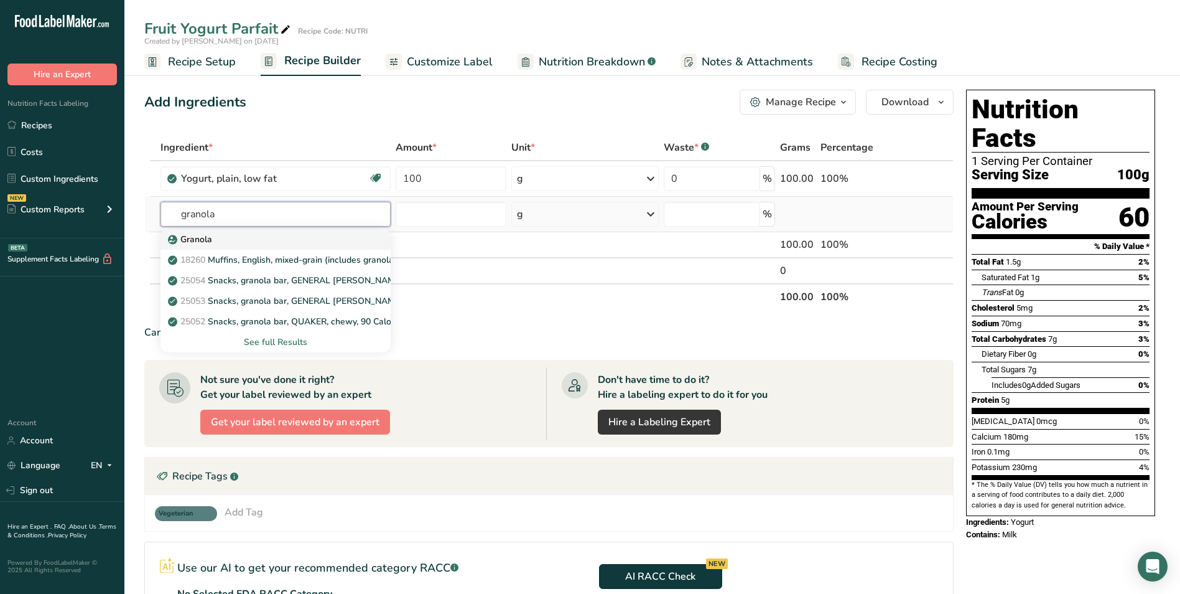
type input "granola"
click at [263, 233] on div "Granola" at bounding box center [265, 239] width 190 height 13
type input "Granola"
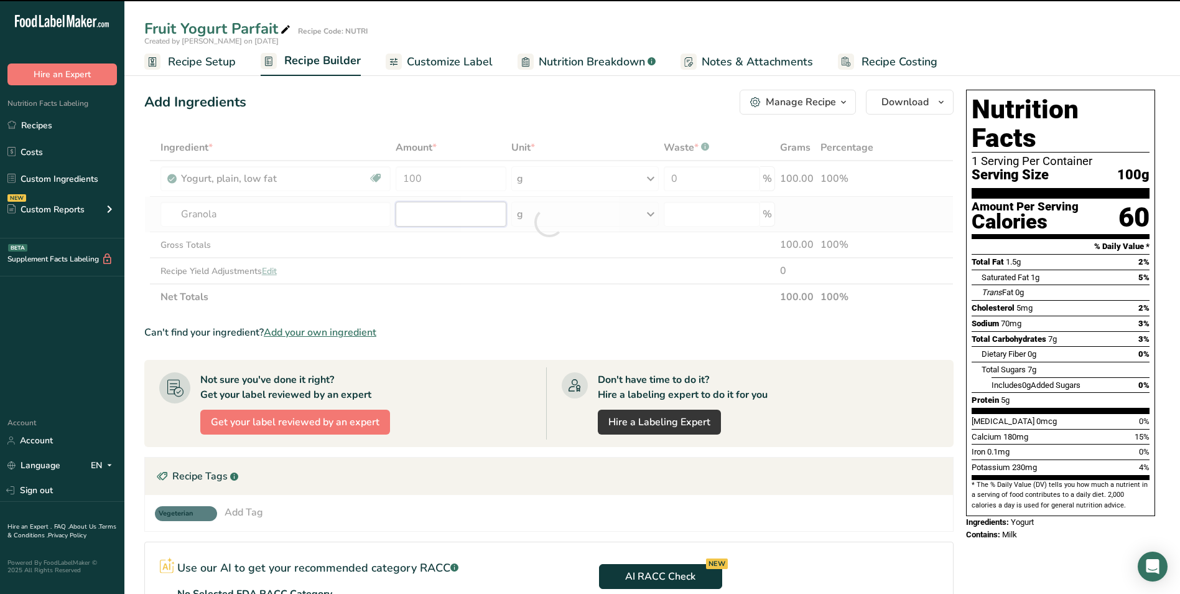
type input "0"
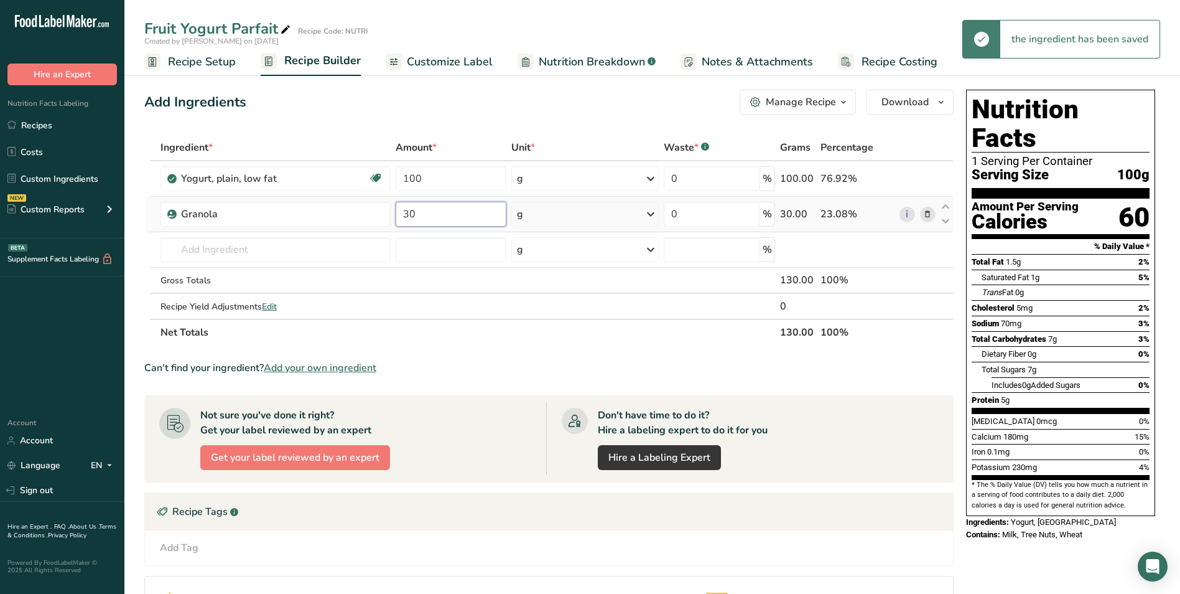
type input "30"
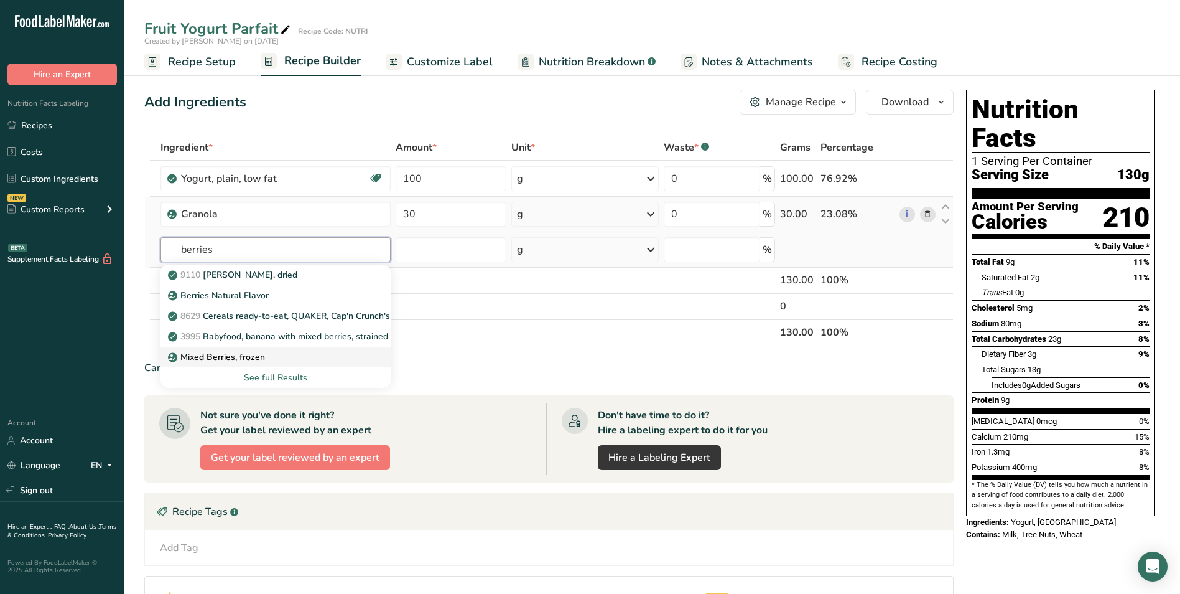
type input "berries"
click at [276, 351] on div "Mixed Berries, frozen" at bounding box center [265, 356] width 190 height 13
type input "Mixed Berries, frozen"
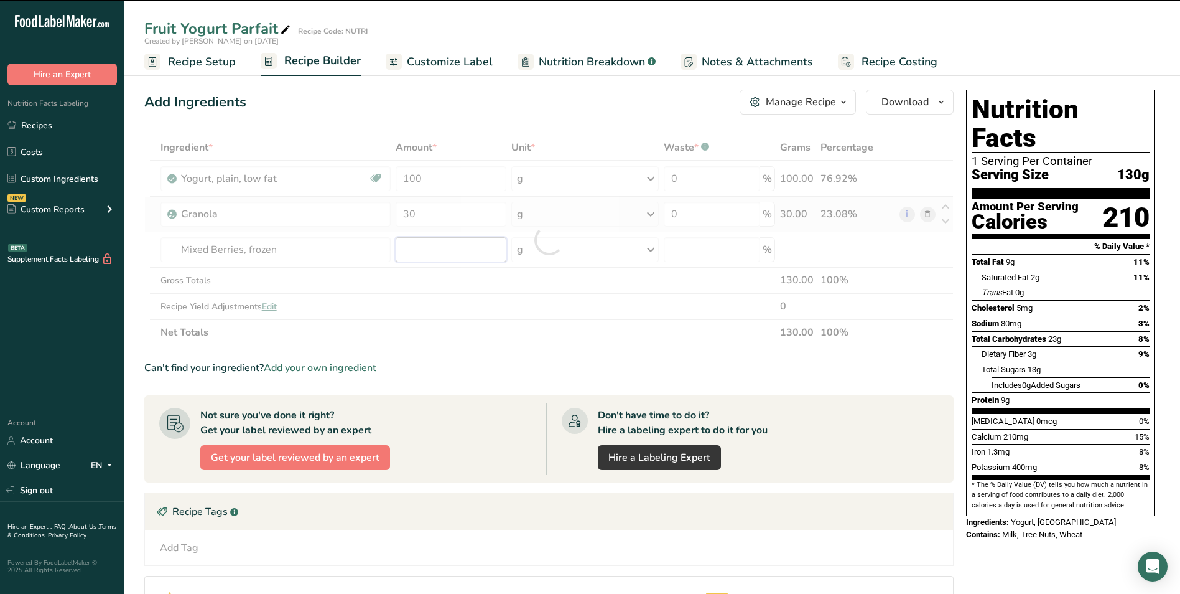
type input "0"
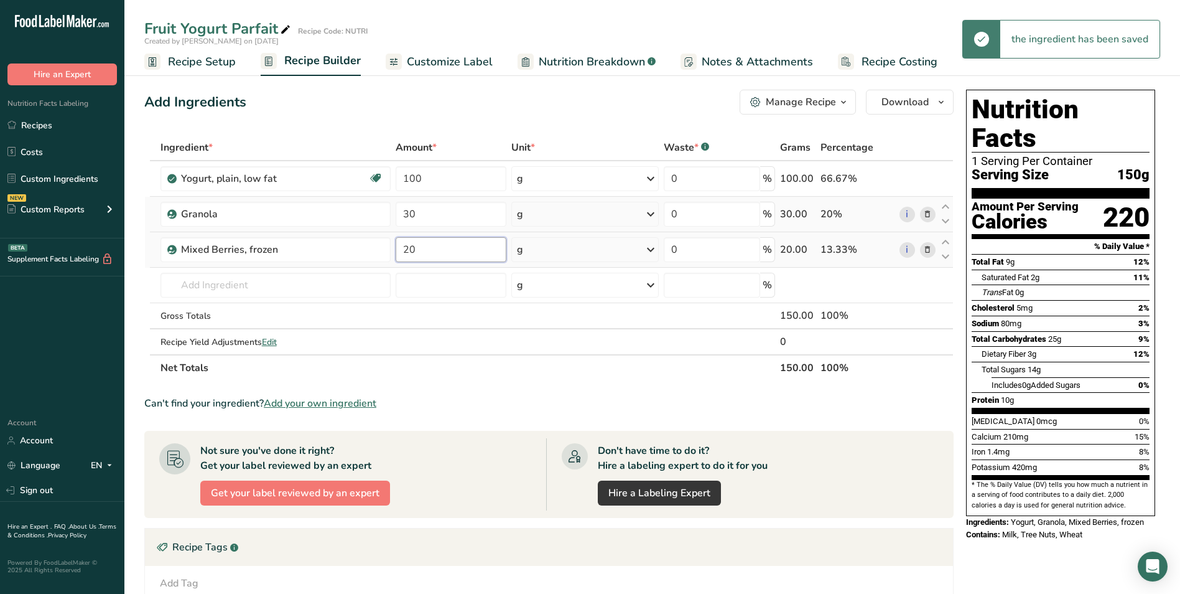
click at [409, 247] on input "20" at bounding box center [451, 249] width 111 height 25
type input "10"
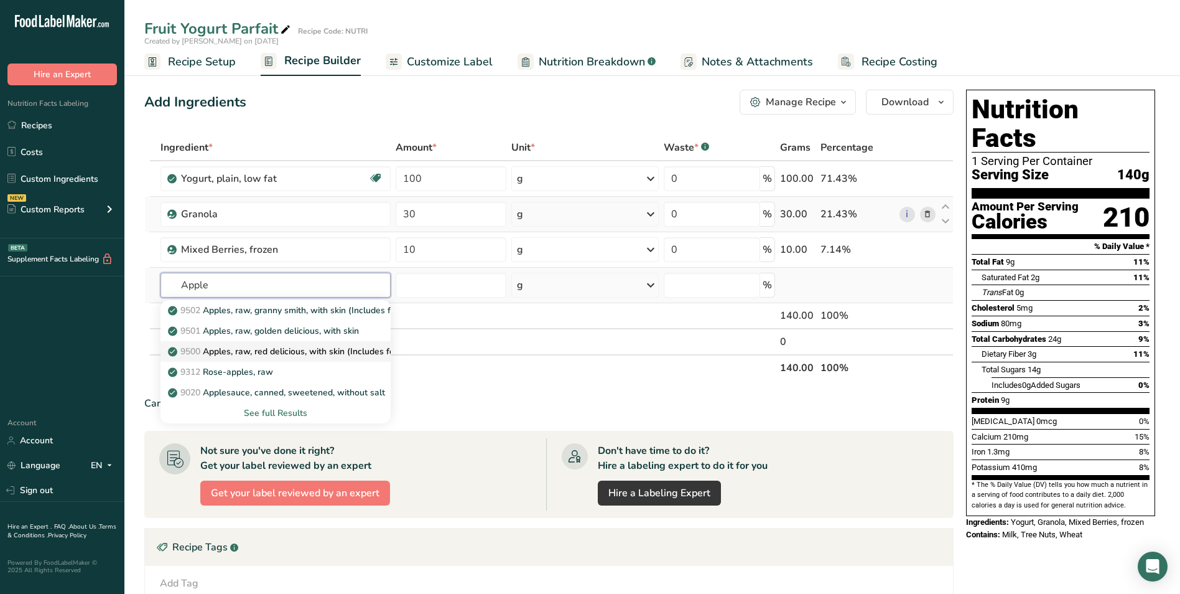
type input "Apple"
click at [265, 345] on p "9500 Apples, raw, red delicious, with skin (Includes foods for USDA's Food Dist…" at bounding box center [368, 351] width 396 height 13
type input "Apples, raw, red delicious, with skin (Includes foods for USDA's Food Distribut…"
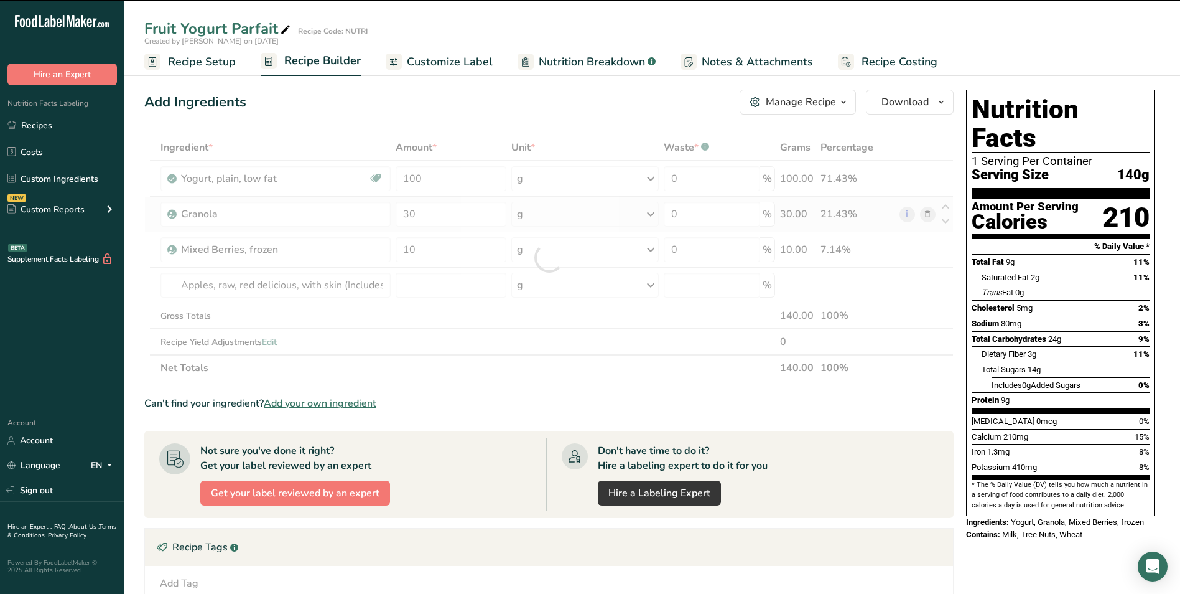
type input "0"
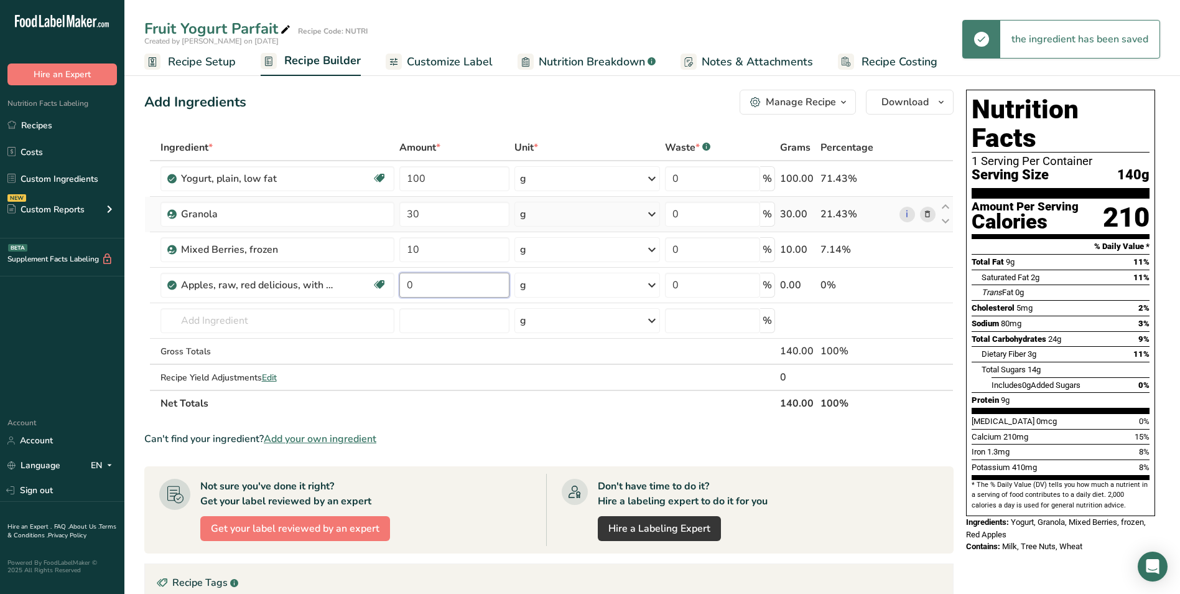
click at [406, 286] on input "0" at bounding box center [454, 285] width 110 height 25
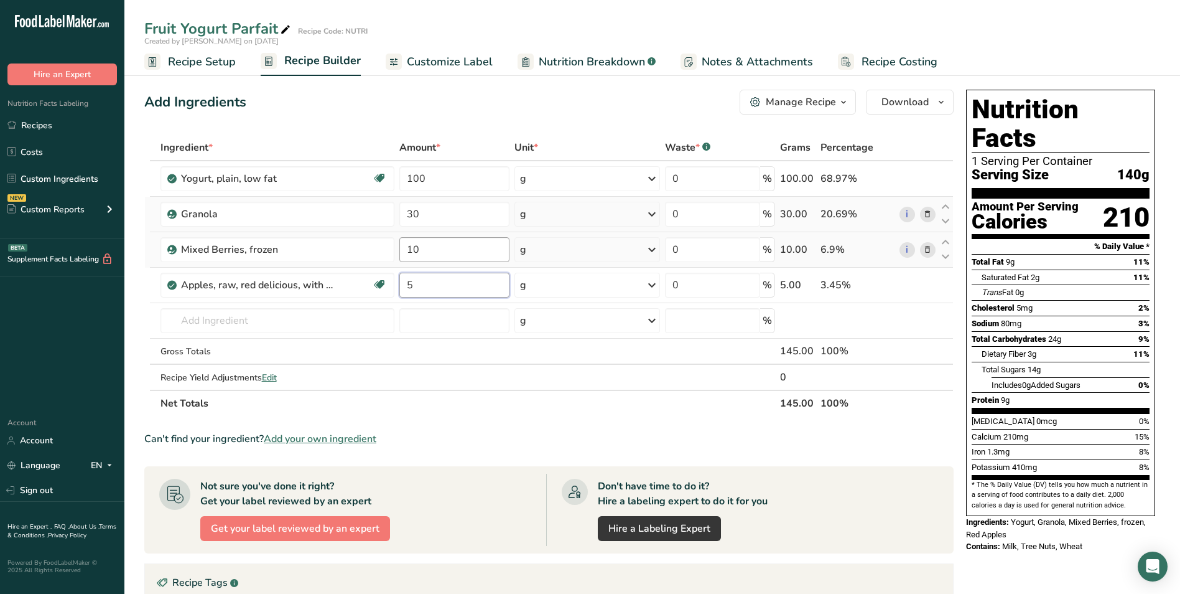
type input "5"
click at [413, 254] on div "Ingredient * Amount * Unit * Waste * .a-a{fill:#347362;}.b-a{fill:#fff;} Grams …" at bounding box center [549, 275] width 810 height 282
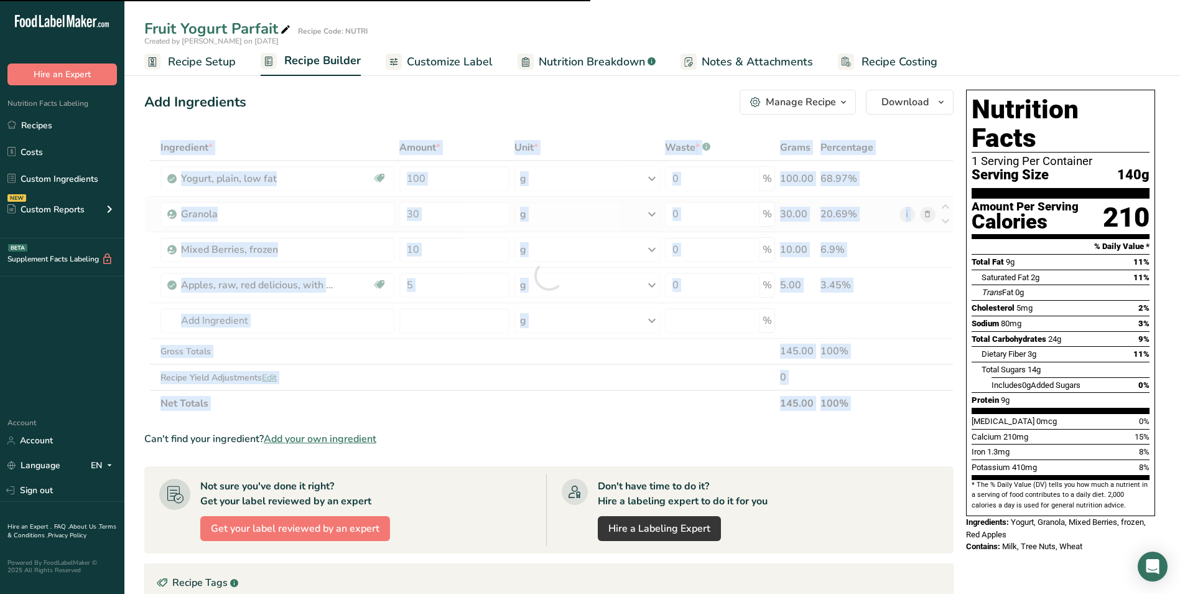
click at [413, 248] on div at bounding box center [549, 275] width 810 height 282
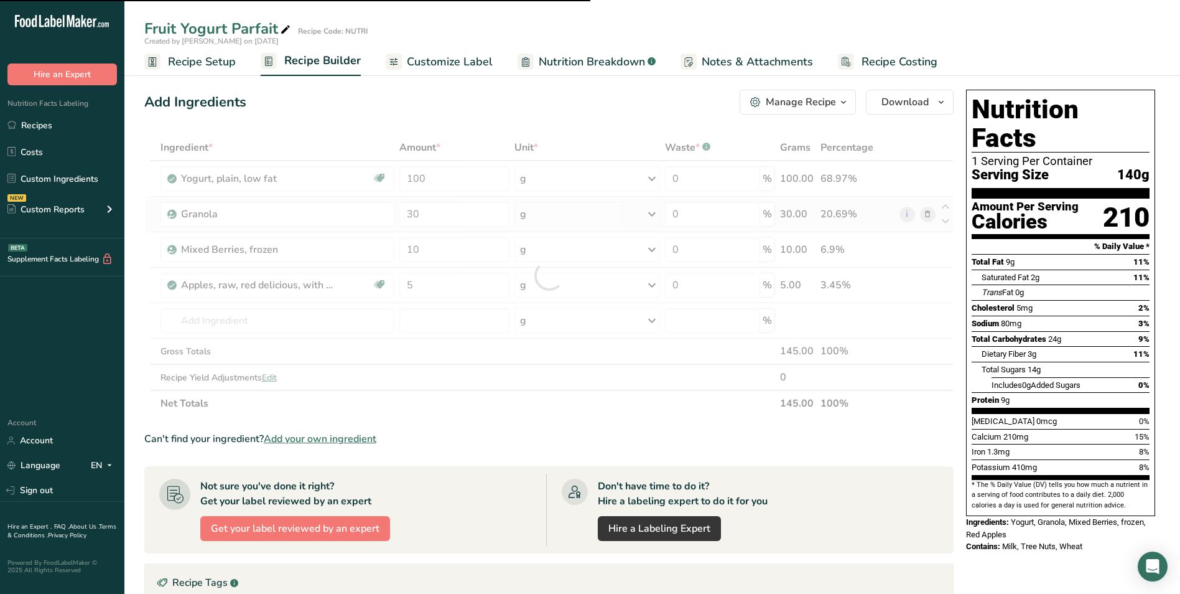
click at [413, 248] on div at bounding box center [549, 275] width 810 height 282
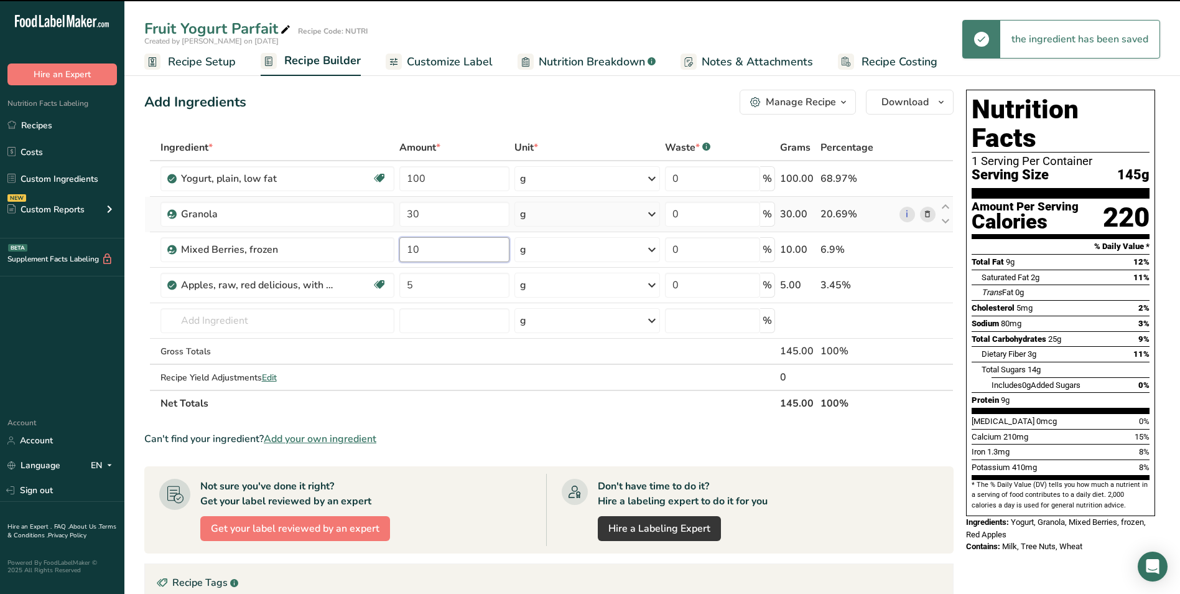
click at [413, 248] on input "10" at bounding box center [454, 249] width 110 height 25
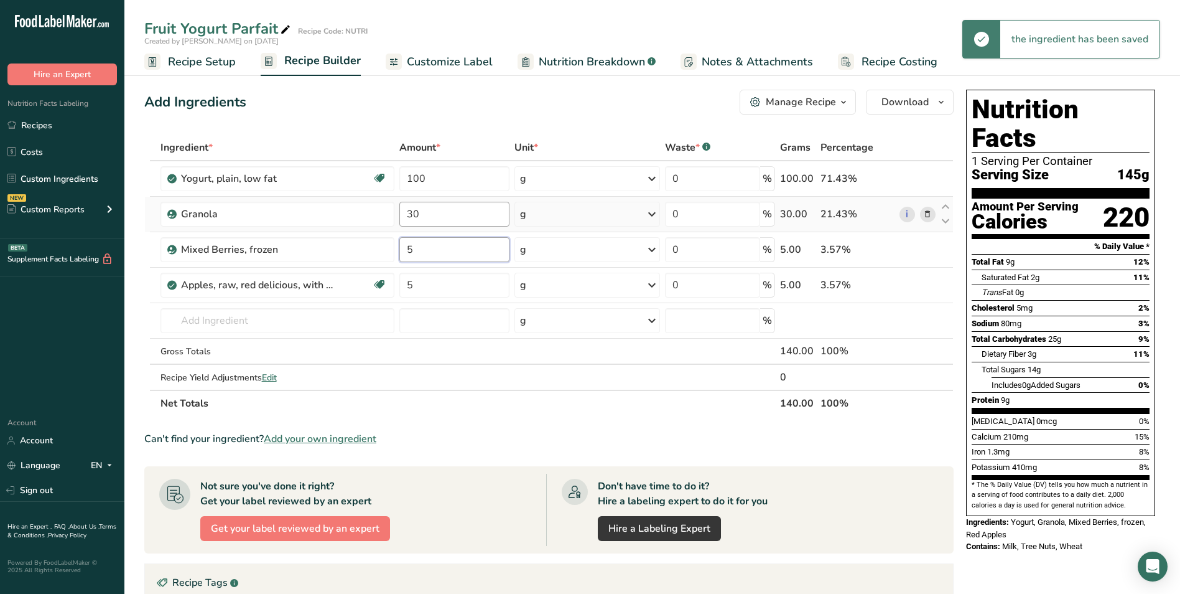
type input "5"
click at [409, 220] on div "Ingredient * Amount * Unit * Waste * .a-a{fill:#347362;}.b-a{fill:#fff;} Grams …" at bounding box center [549, 275] width 810 height 282
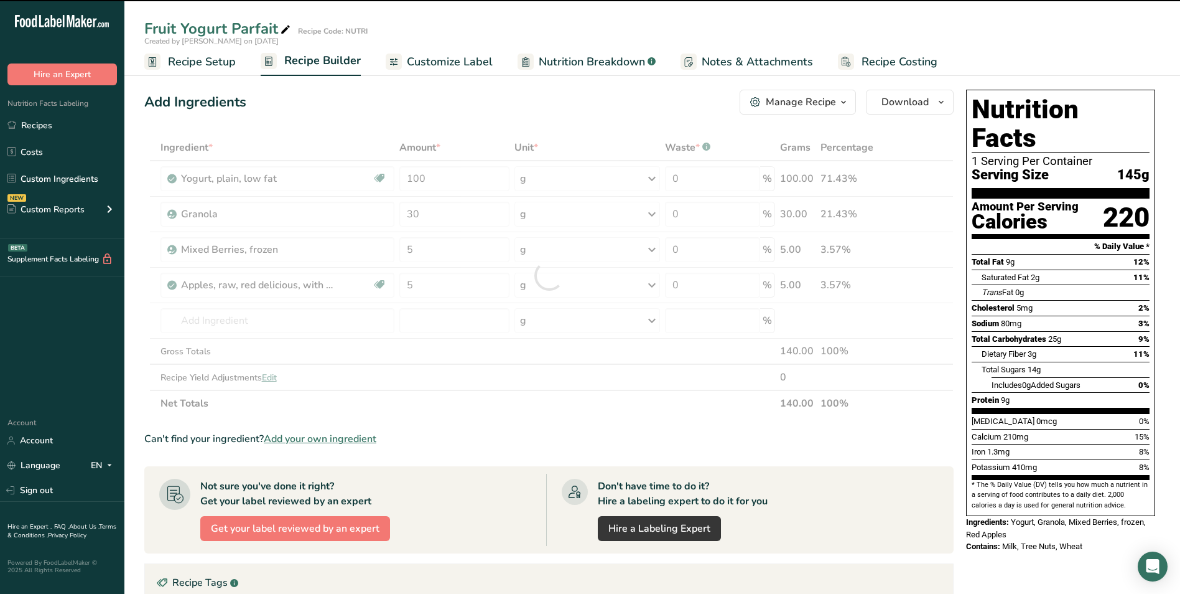
click at [414, 214] on div at bounding box center [549, 275] width 810 height 282
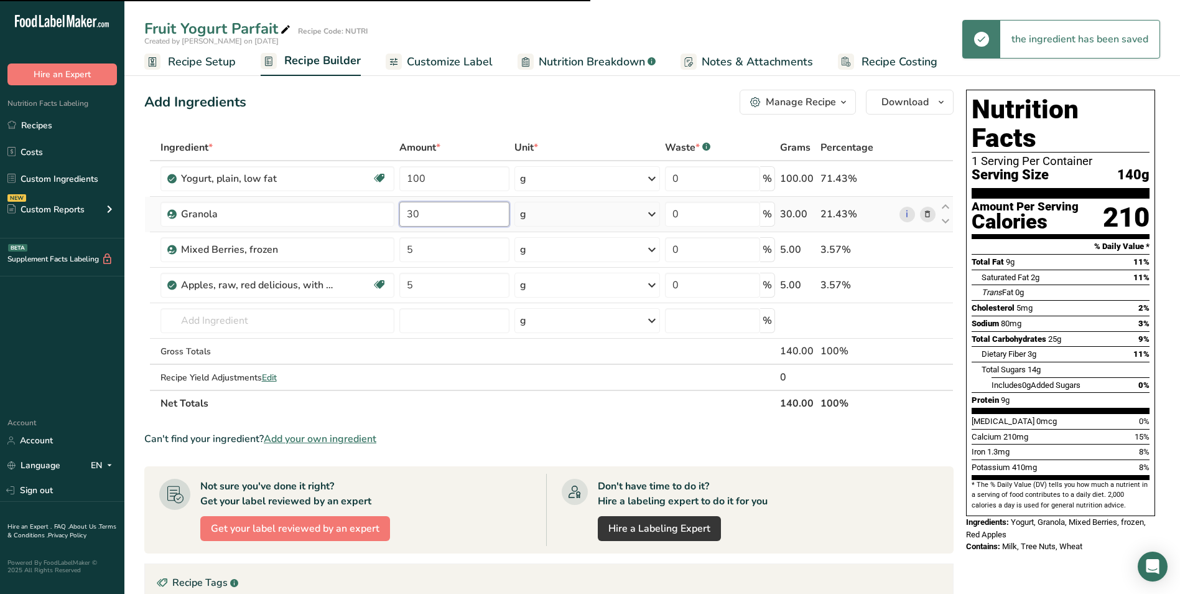
click at [414, 214] on input "30" at bounding box center [454, 214] width 110 height 25
type input "20"
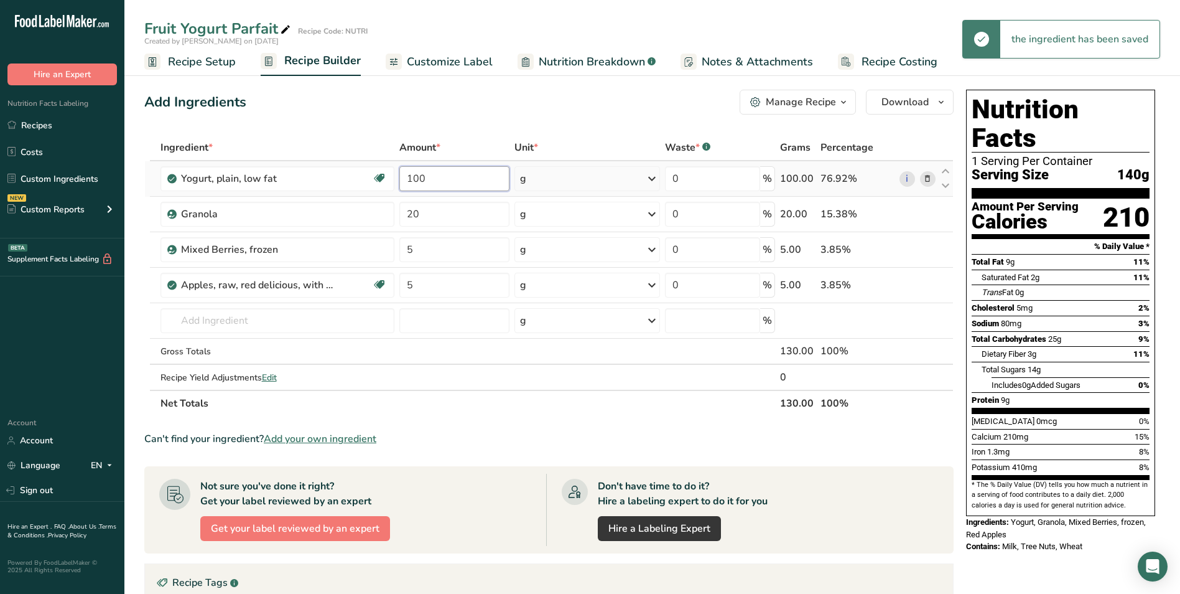
click at [406, 182] on div "Ingredient * Amount * Unit * Waste * .a-a{fill:#347362;}.b-a{fill:#fff;} Grams …" at bounding box center [549, 275] width 810 height 282
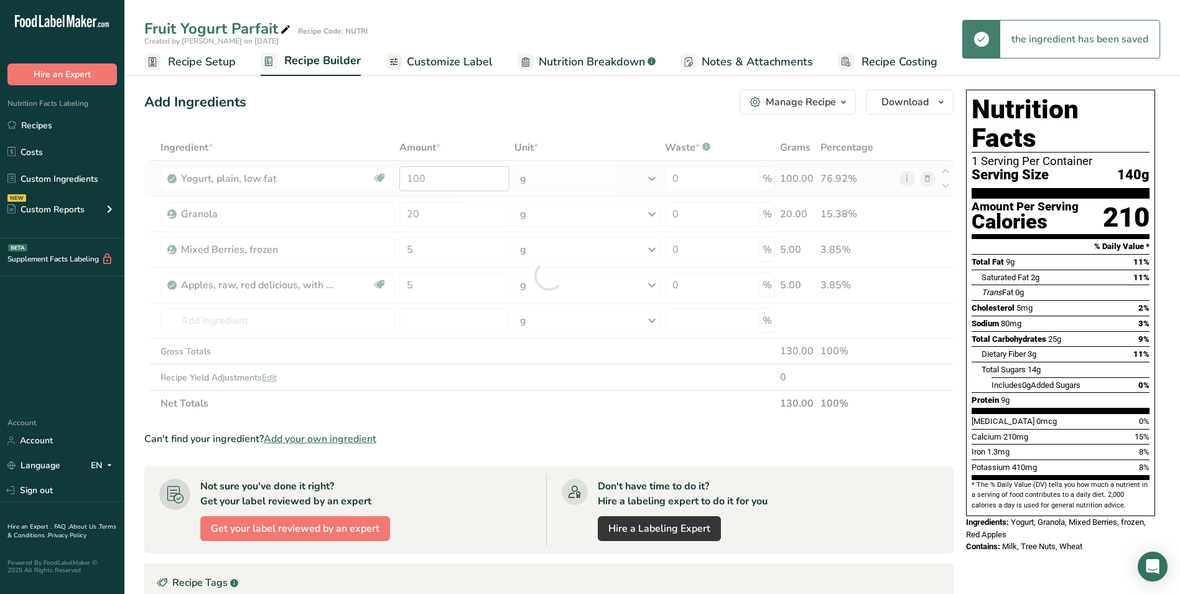
click at [406, 182] on div at bounding box center [549, 275] width 810 height 282
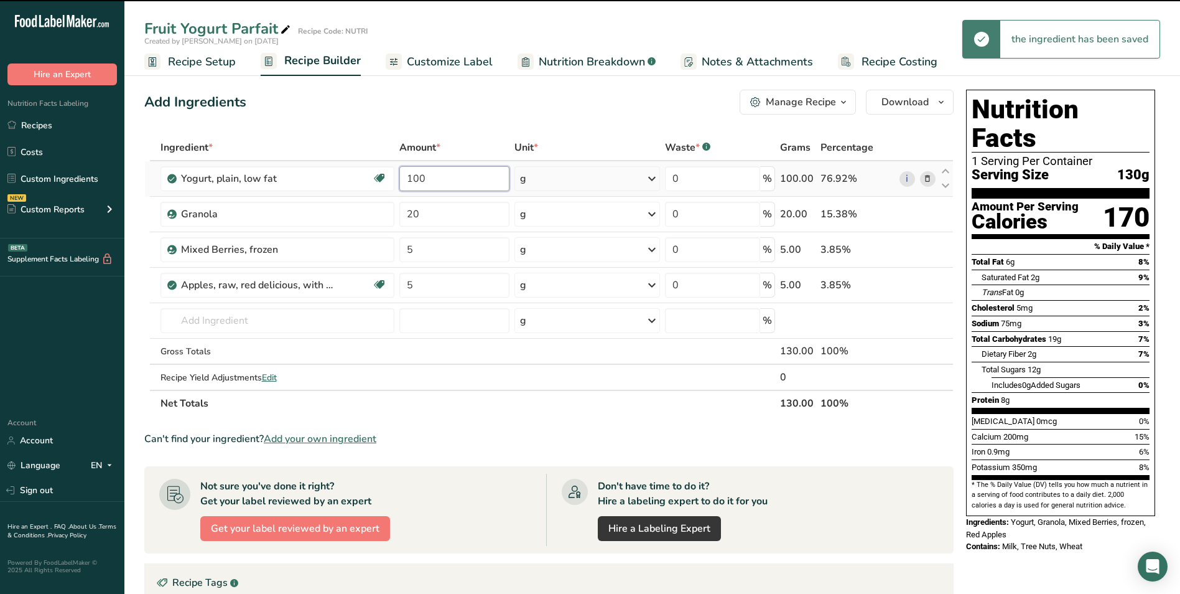
click at [419, 179] on input "100" at bounding box center [454, 178] width 110 height 25
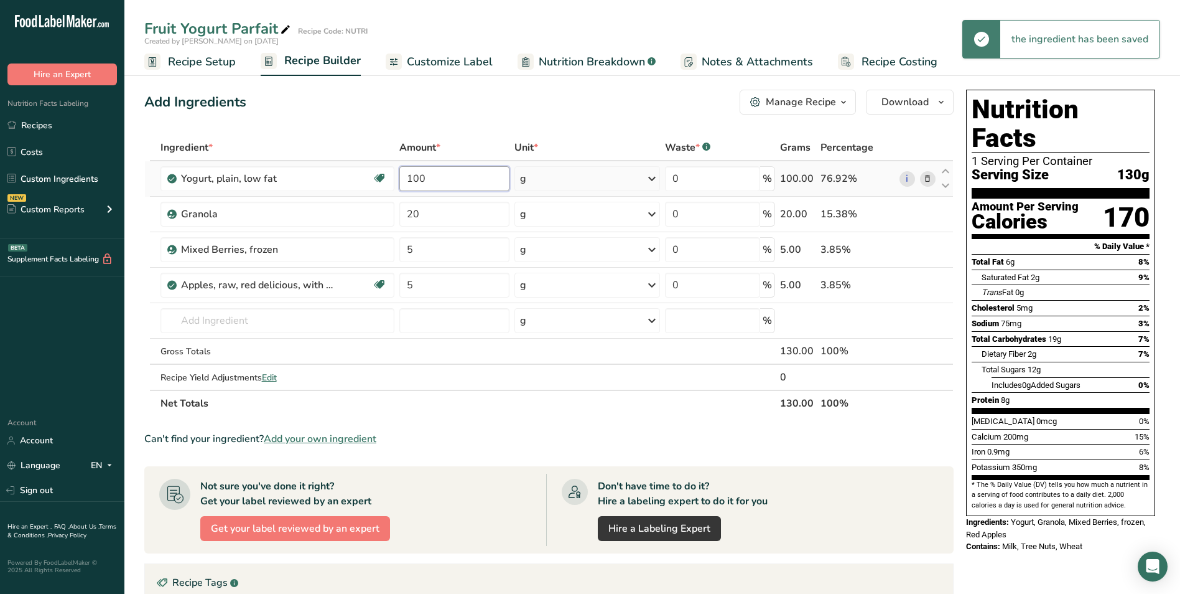
click at [419, 179] on input "100" at bounding box center [454, 178] width 110 height 25
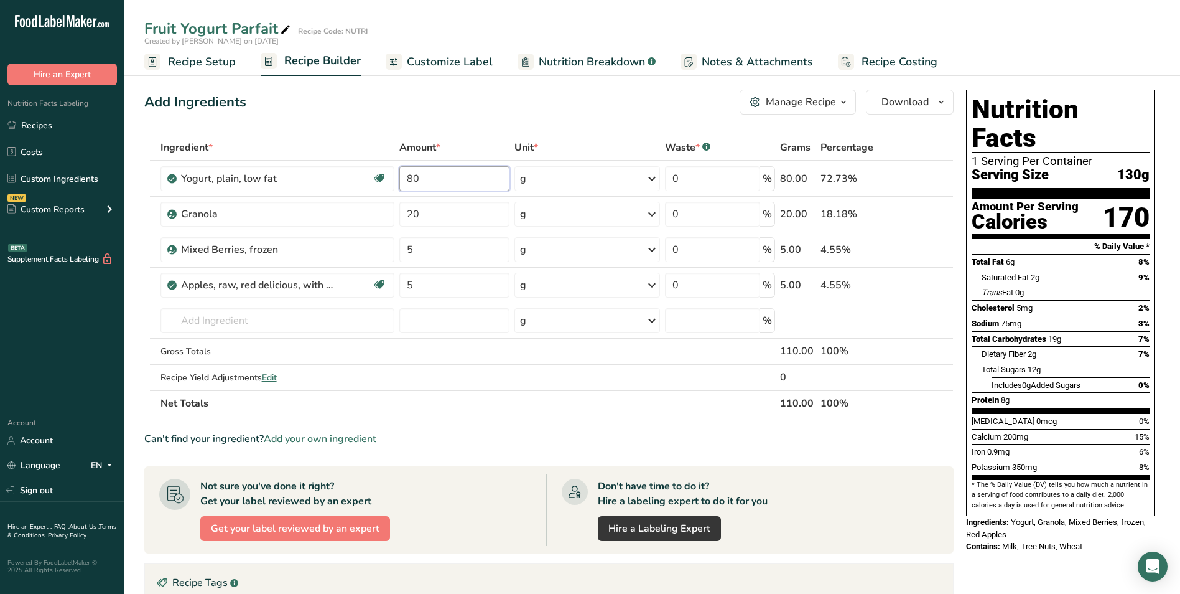
type input "80"
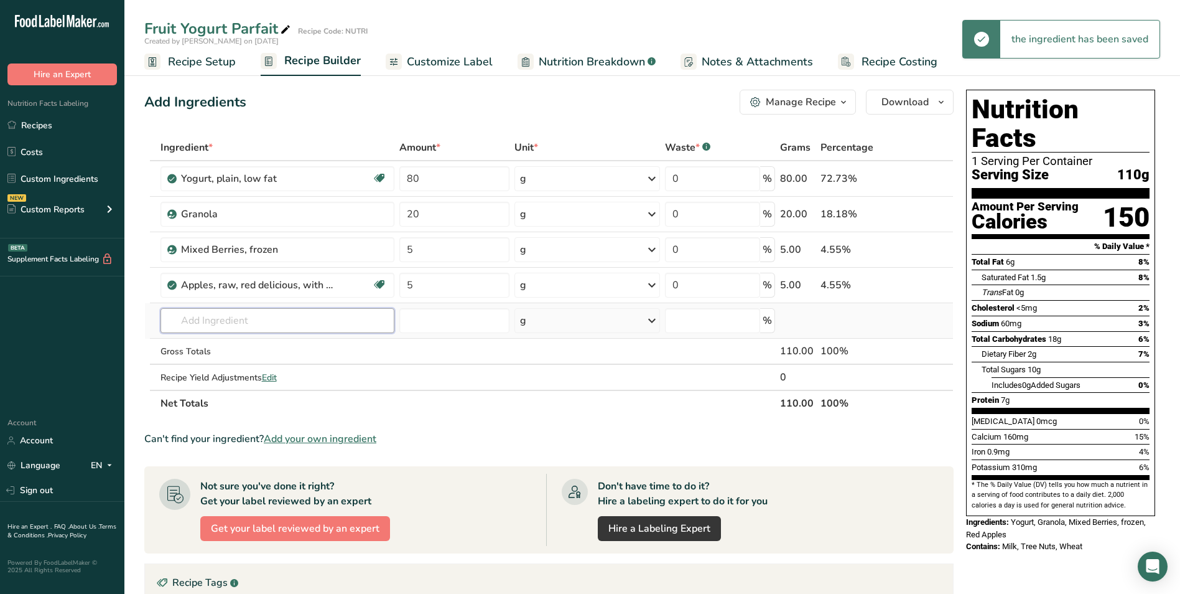
click at [239, 322] on input "text" at bounding box center [278, 320] width 234 height 25
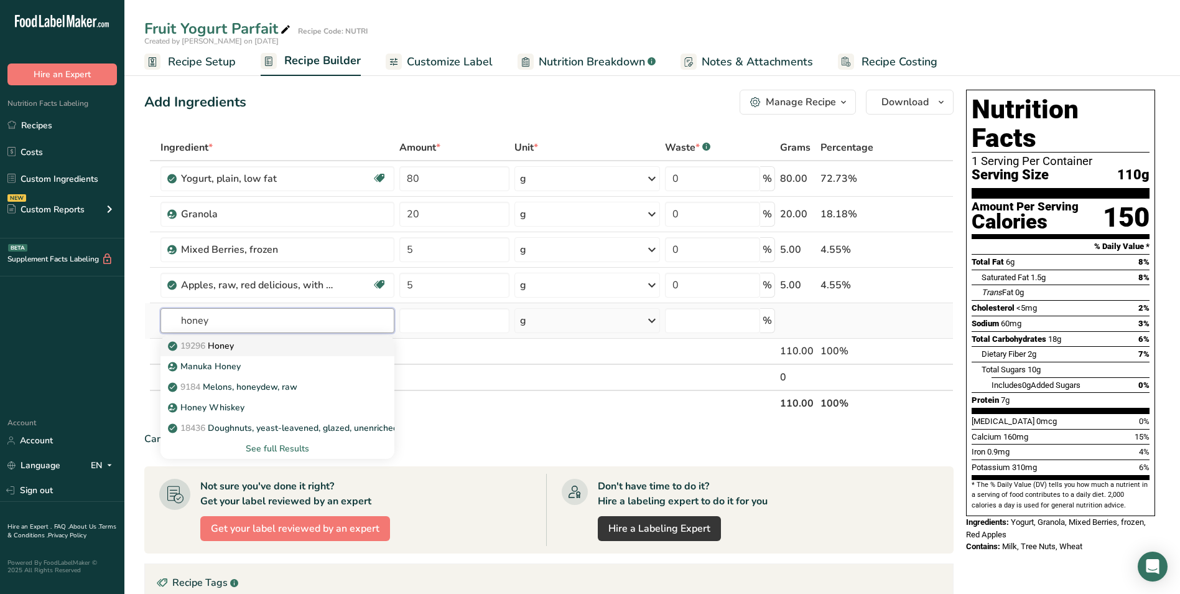
type input "honey"
click at [246, 347] on div "19296 Honey" at bounding box center [267, 345] width 194 height 13
type input "Honey"
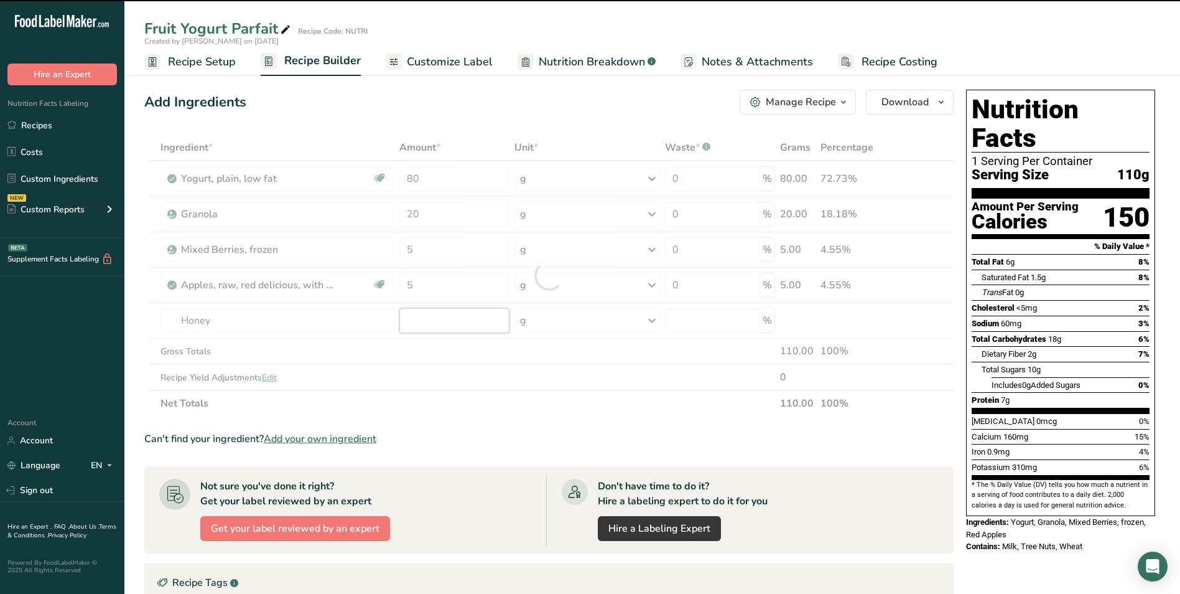
type input "0"
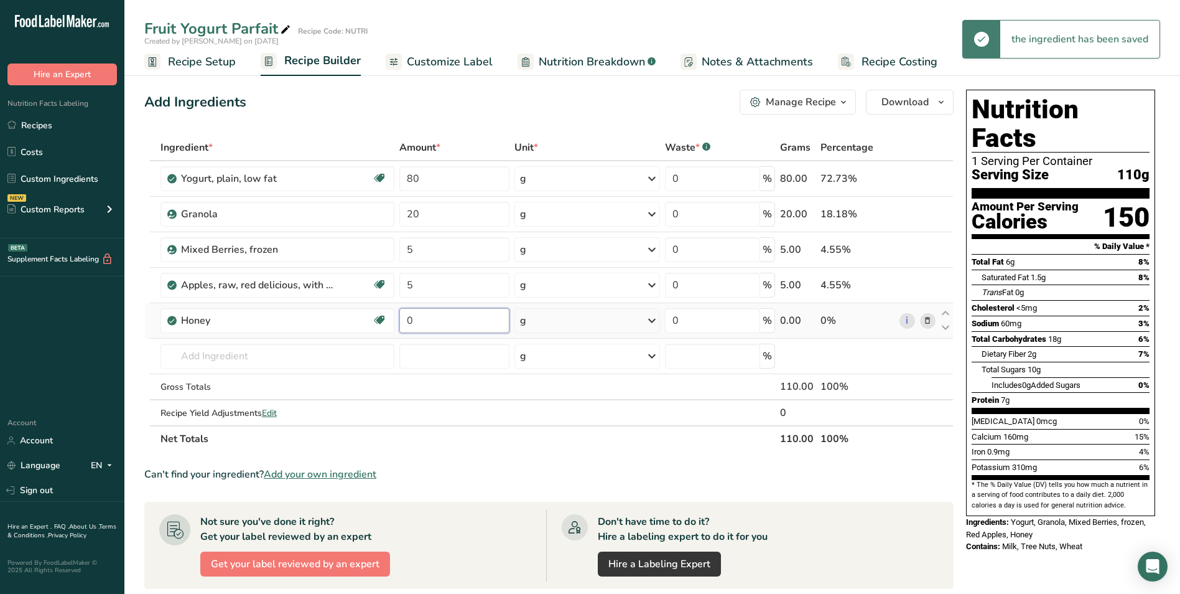
click at [407, 325] on input "0" at bounding box center [454, 320] width 110 height 25
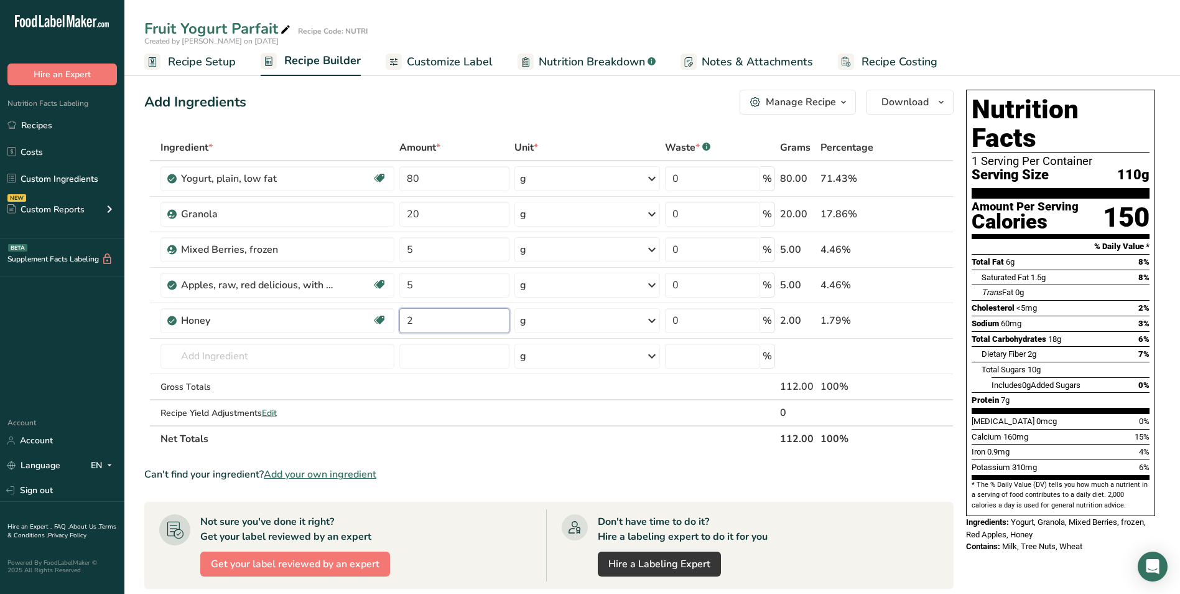
type input "2"
click at [441, 117] on div "Add Ingredients Manage Recipe Delete Recipe Duplicate Recipe Scale Recipe Save …" at bounding box center [552, 489] width 817 height 808
click at [446, 63] on span "Customize Label" at bounding box center [450, 62] width 86 height 17
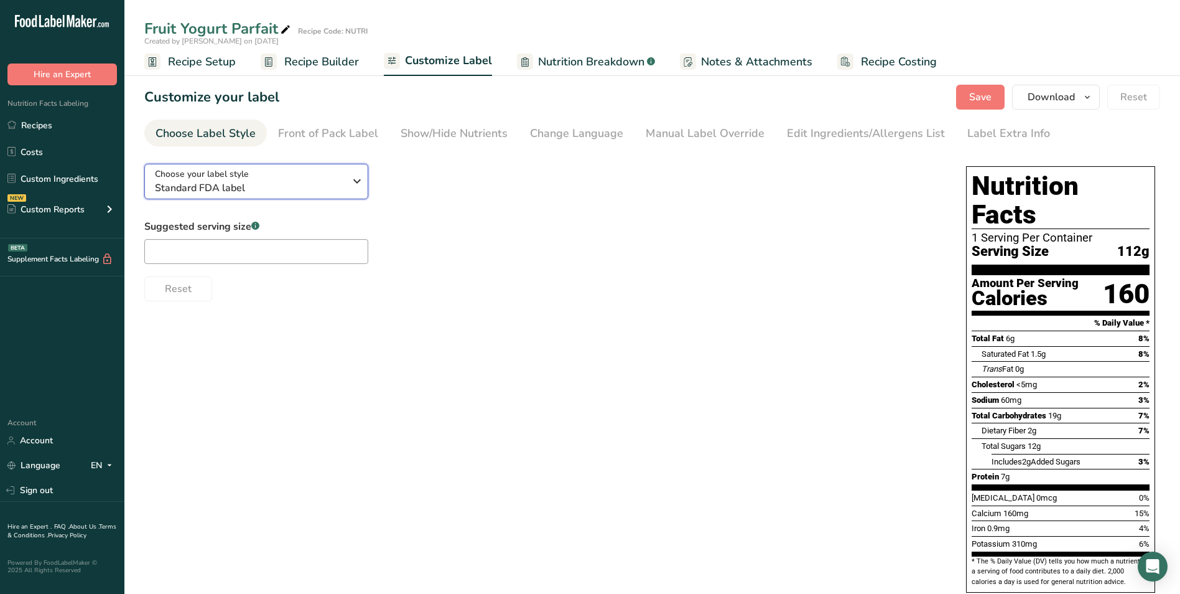
click at [302, 174] on div "Choose your label style Standard FDA label" at bounding box center [250, 181] width 190 height 28
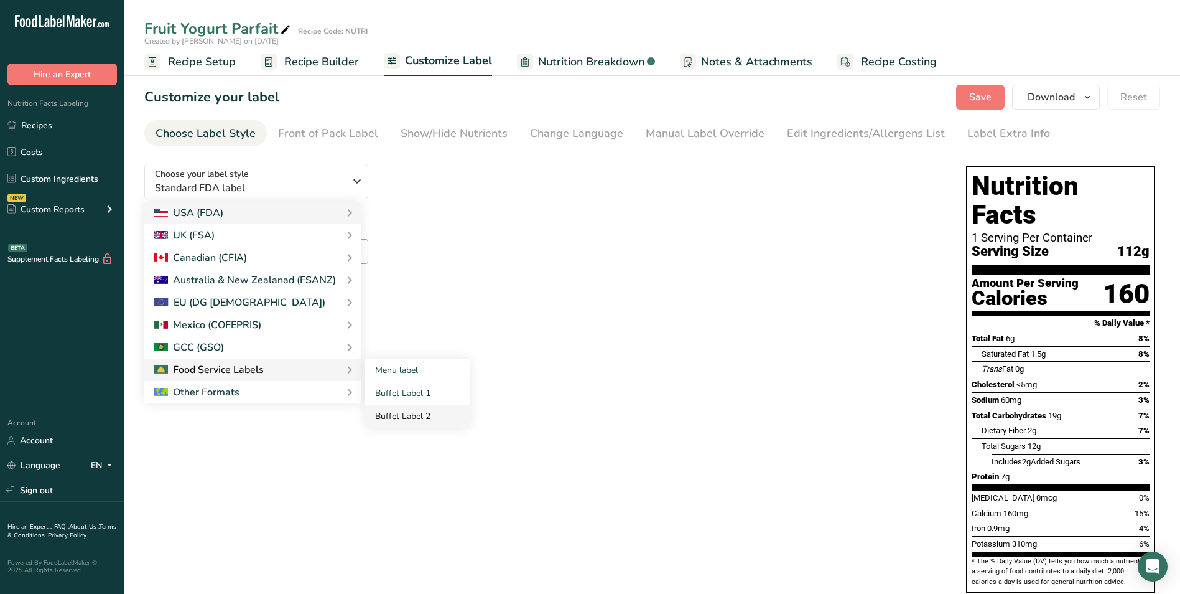
click at [413, 408] on link "Buffet Label 2" at bounding box center [417, 415] width 105 height 23
checkbox input "false"
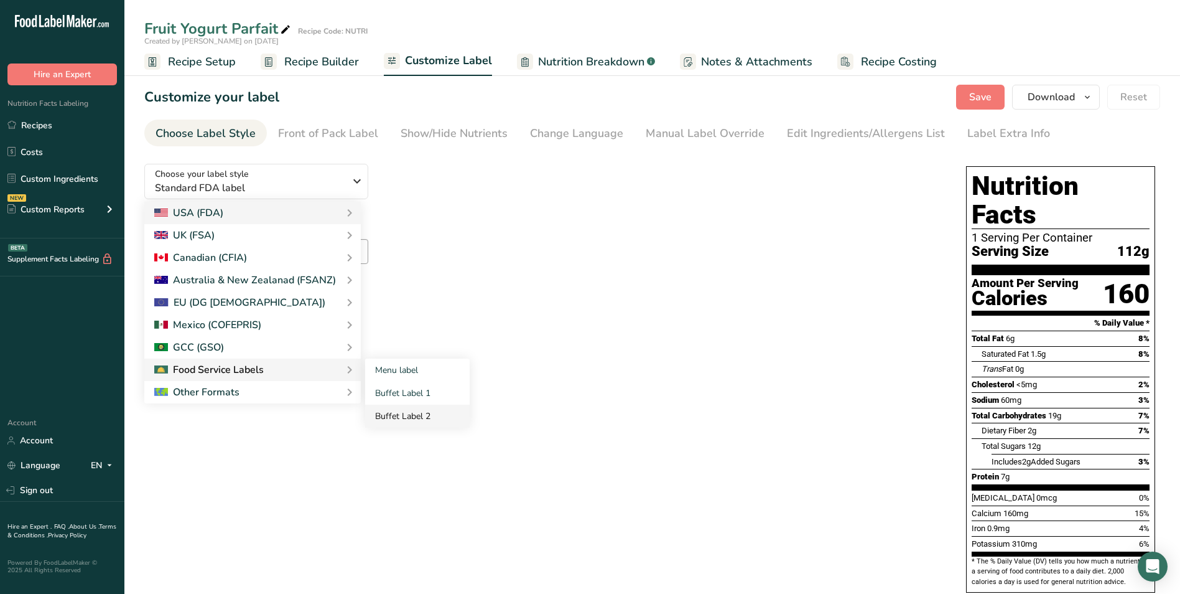
checkbox input "false"
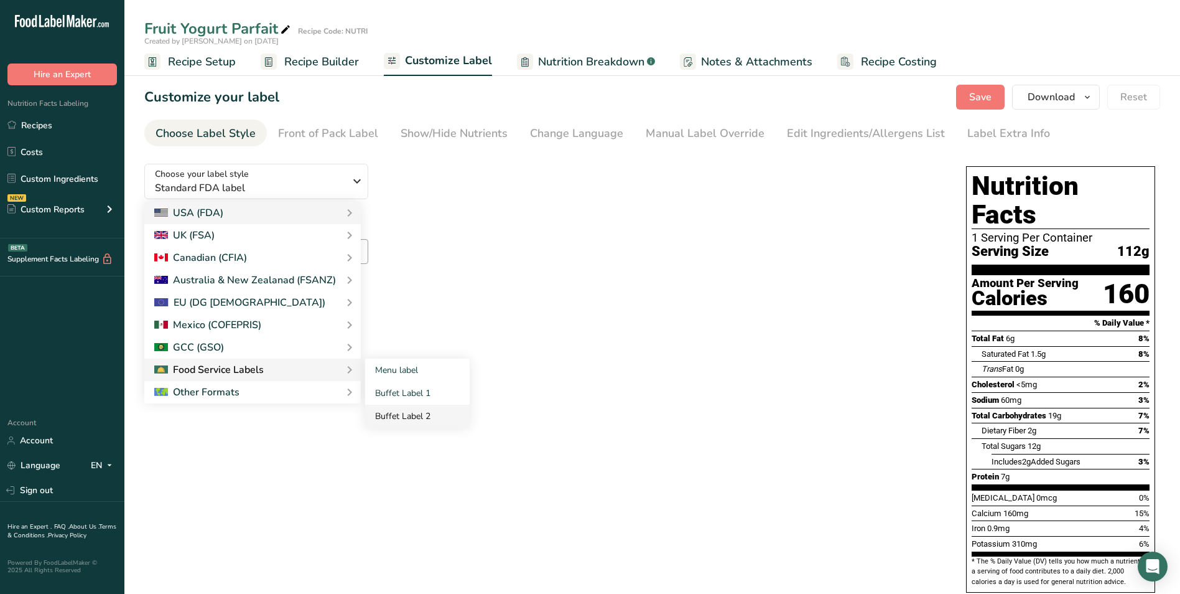
checkbox input "false"
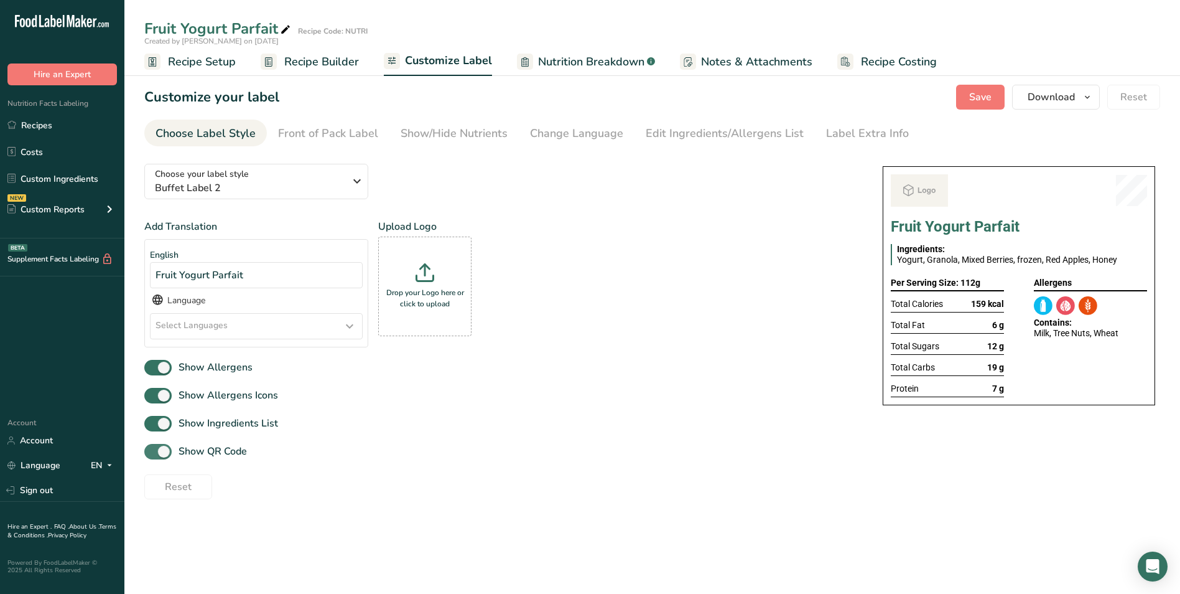
click at [238, 454] on span "Show QR Code" at bounding box center [209, 451] width 75 height 15
click at [152, 454] on input "Show QR Code" at bounding box center [148, 451] width 8 height 8
checkbox input "false"
click at [441, 132] on div "Show/Hide Nutrients" at bounding box center [454, 133] width 107 height 17
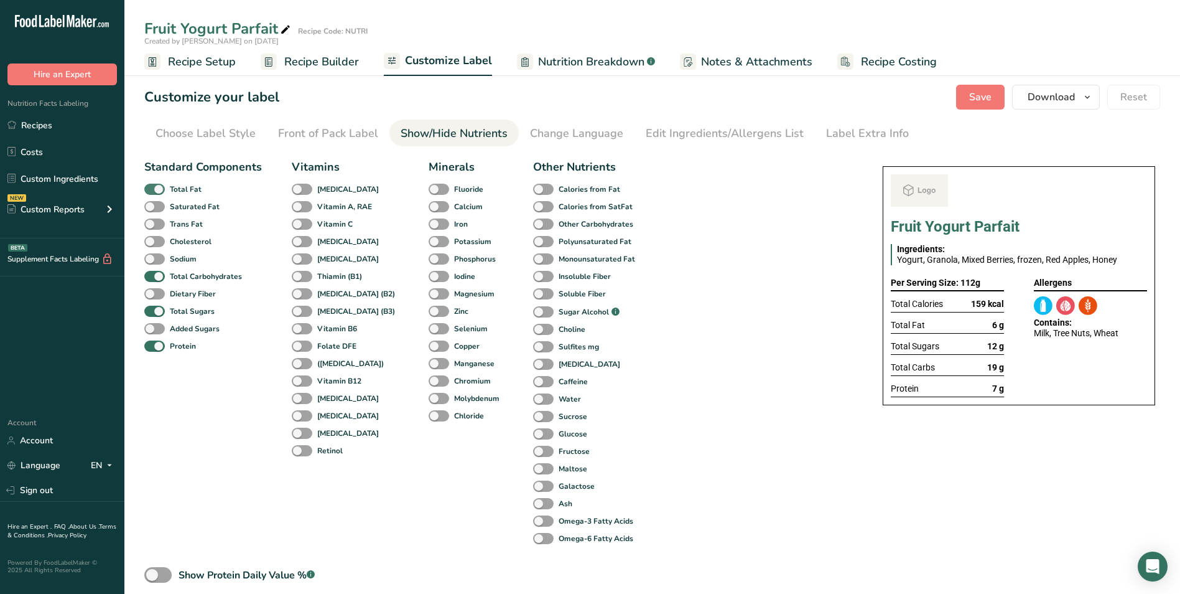
click at [198, 189] on b "Total Fat" at bounding box center [186, 189] width 32 height 11
click at [152, 189] on input "Total Fat" at bounding box center [148, 189] width 8 height 8
checkbox input "false"
click at [175, 310] on b "Total Sugars" at bounding box center [192, 311] width 45 height 11
click at [152, 310] on input "Total Sugars" at bounding box center [148, 311] width 8 height 8
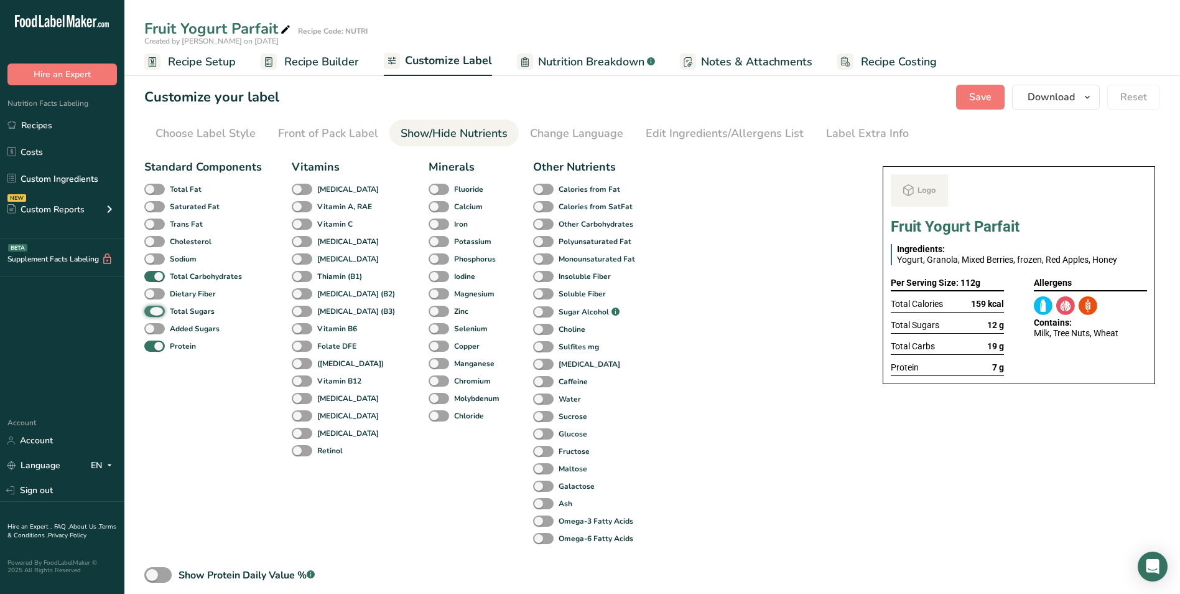
checkbox input "false"
click at [875, 122] on link "Label Extra Info" at bounding box center [867, 133] width 83 height 28
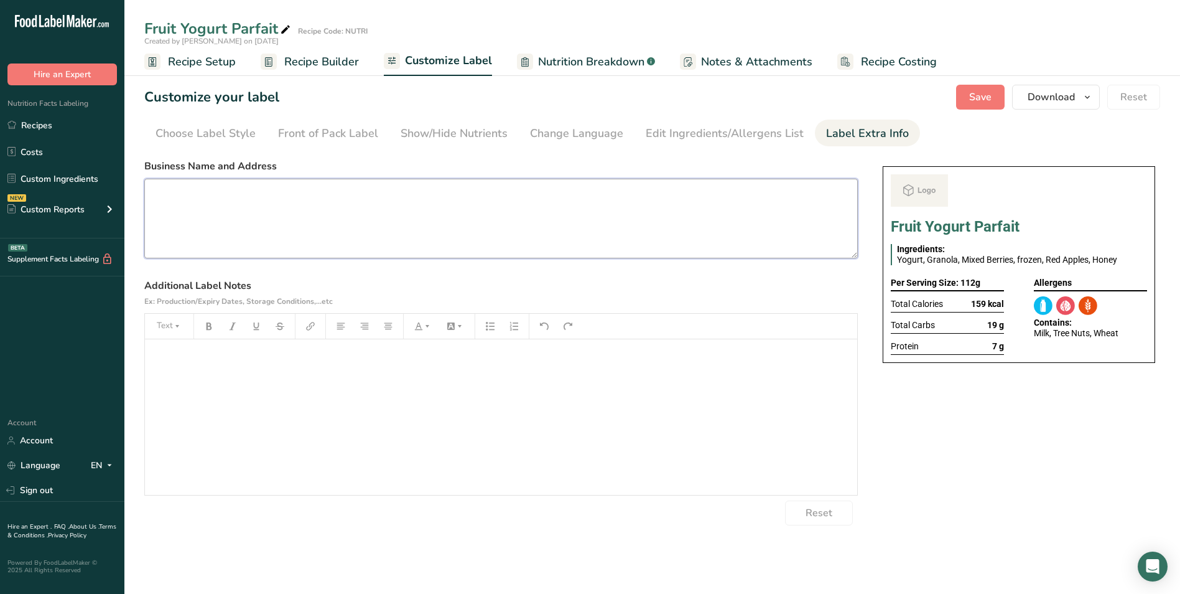
click at [233, 215] on textarea at bounding box center [501, 219] width 714 height 80
paste textarea "Dinner Use by: 12/09/2025 Storage: Keep Refrigerated under 5 degree Heating: Re…"
click at [165, 192] on textarea "Dinner Use by: 12/09/2025 Storage: Keep Refrigerated under 5 degree Heating: Re…" at bounding box center [501, 219] width 714 height 80
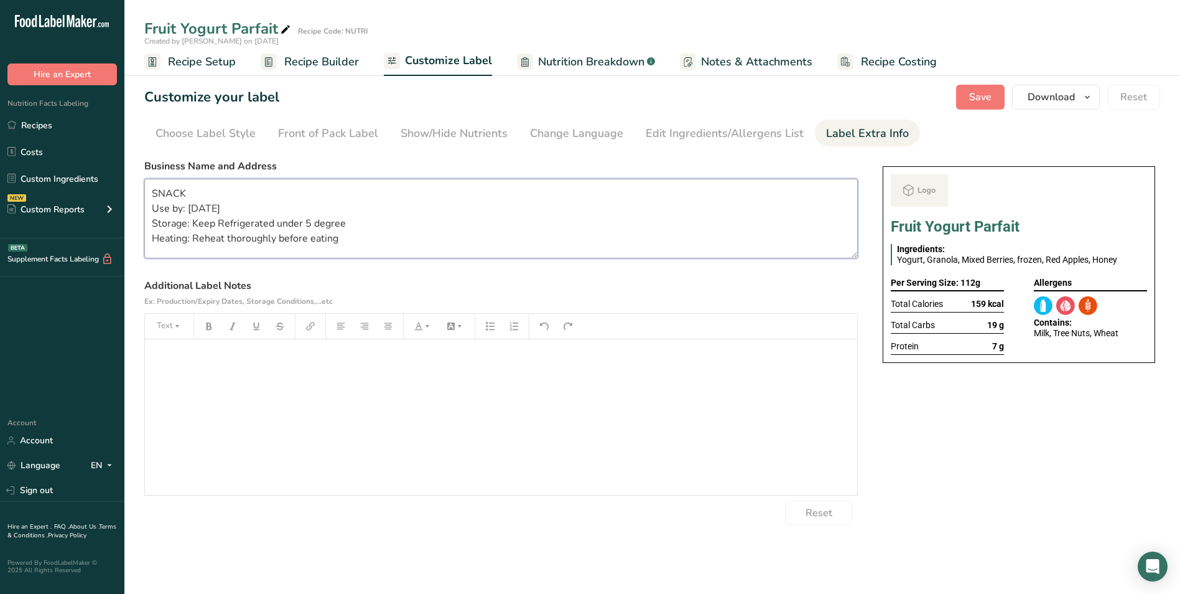
click at [201, 236] on textarea "SNACK Use by: 12/09/2025 Storage: Keep Refrigerated under 5 degree Heating: Reh…" at bounding box center [501, 219] width 714 height 80
click at [979, 91] on span "Save" at bounding box center [980, 97] width 22 height 15
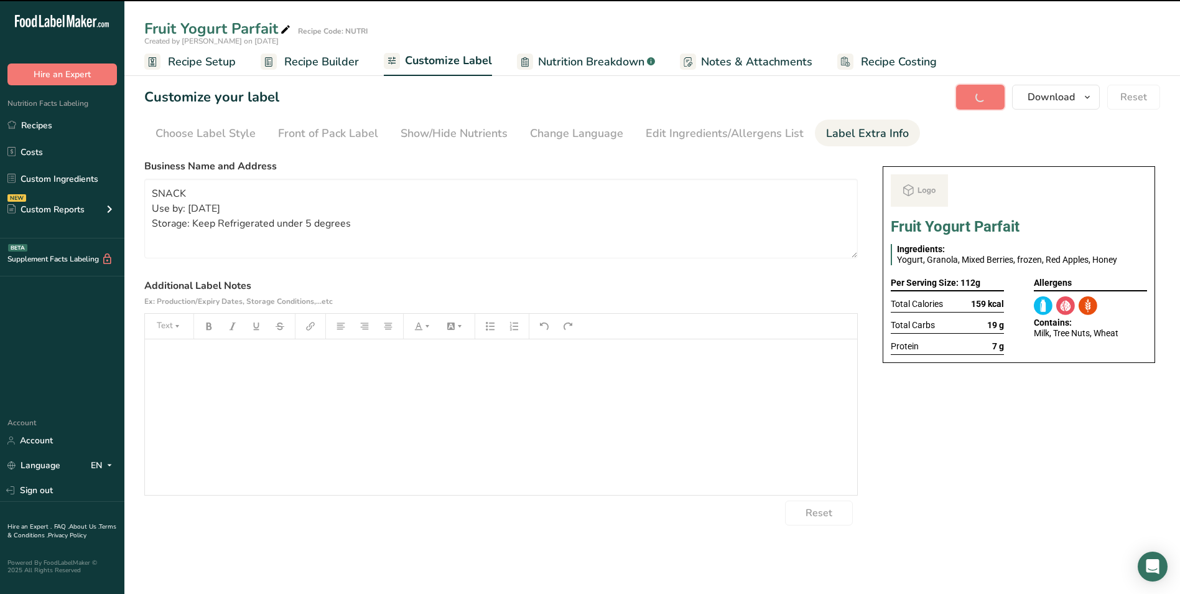
type textarea "SNACK Use by: 12/09/2025 Storage: Keep Refrigerated under 5 degrees"
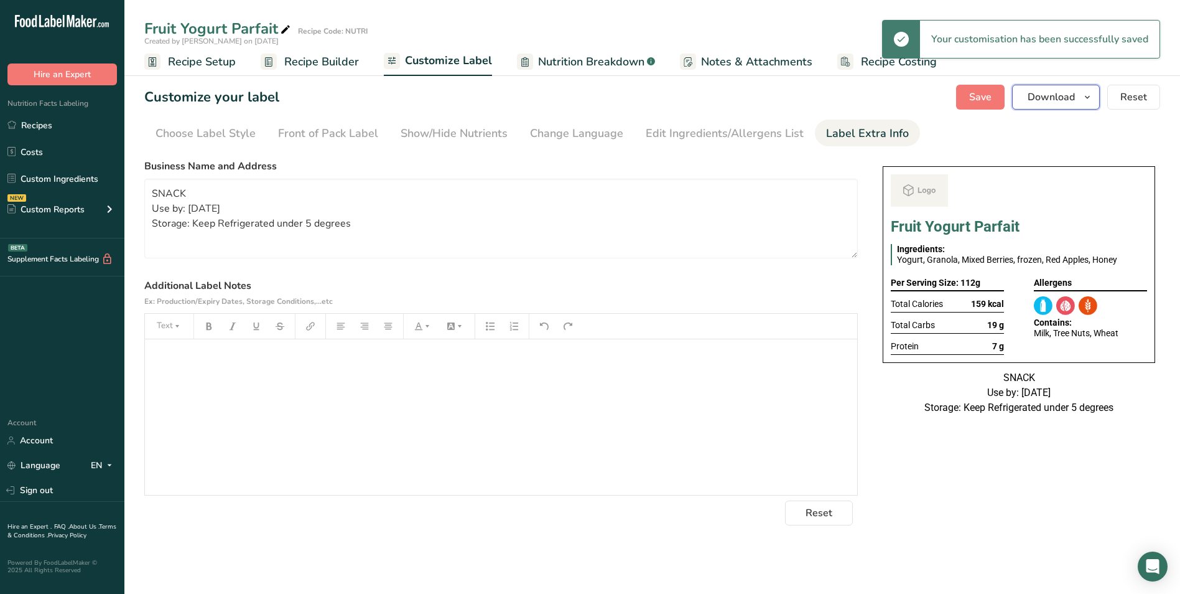
click at [1064, 98] on span "Download" at bounding box center [1051, 97] width 47 height 15
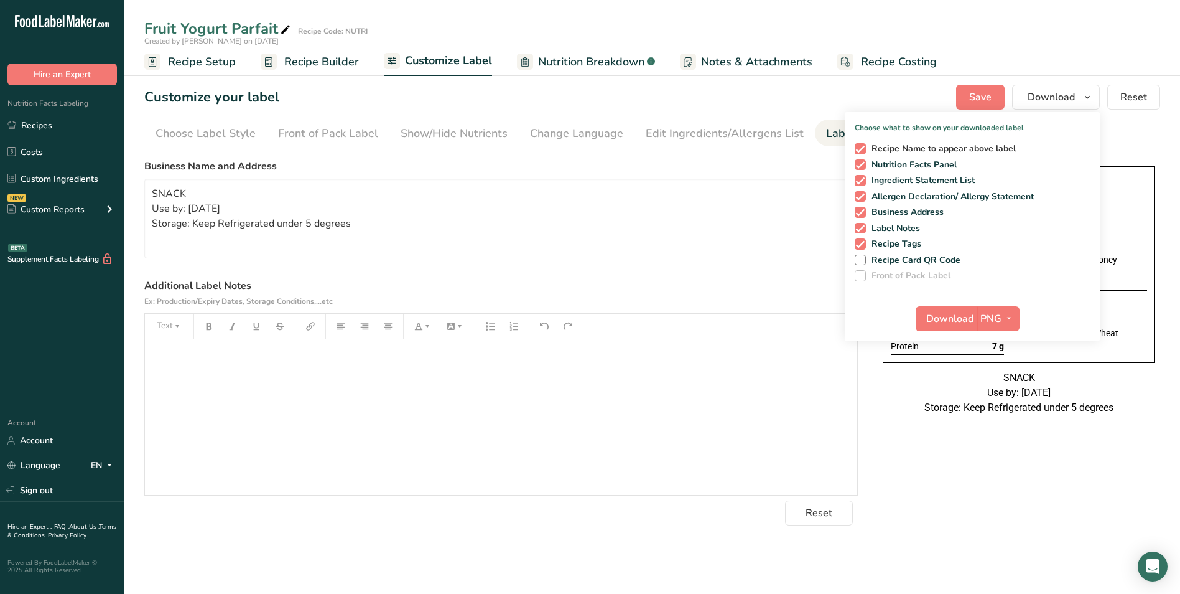
click at [864, 147] on span at bounding box center [860, 148] width 11 height 11
click at [863, 147] on input "Recipe Name to appear above label" at bounding box center [859, 148] width 8 height 8
checkbox input "false"
click at [953, 320] on span "Download" at bounding box center [949, 318] width 47 height 15
click at [38, 120] on link "Recipes" at bounding box center [62, 125] width 124 height 24
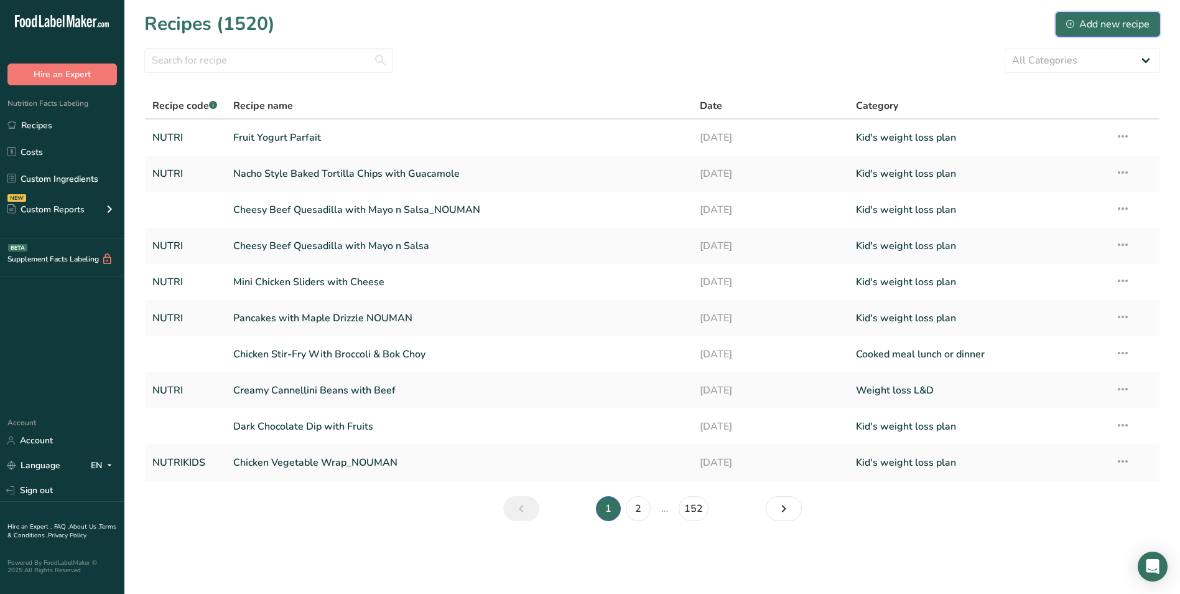
click at [1124, 24] on div "Add new recipe" at bounding box center [1107, 24] width 83 height 15
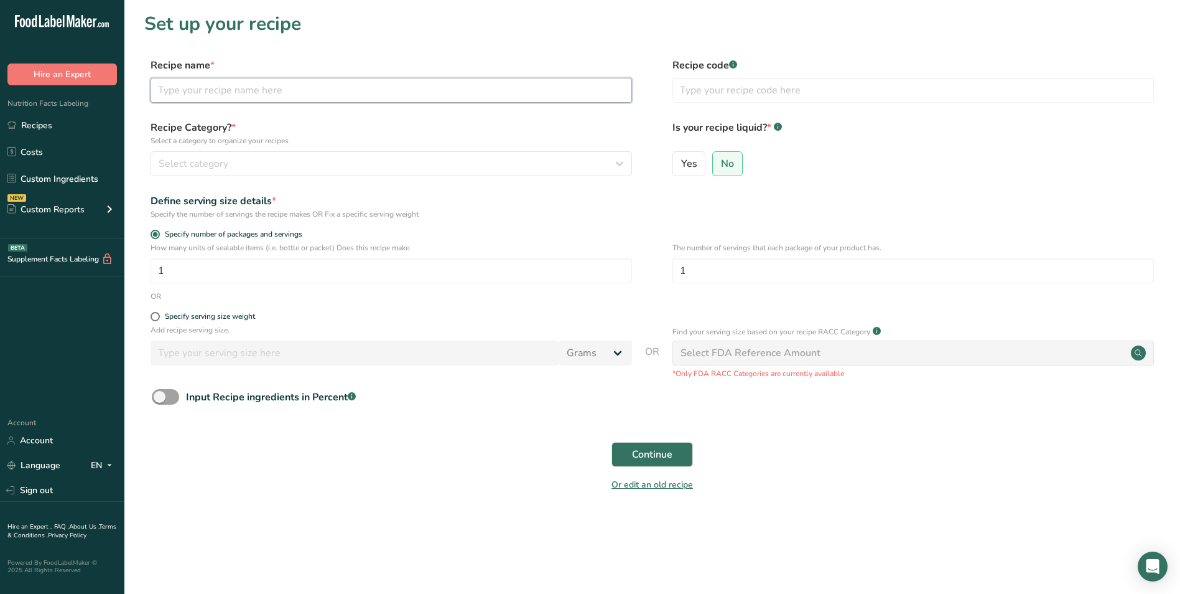
click at [287, 90] on input "text" at bounding box center [392, 90] width 482 height 25
click at [44, 129] on link "Recipes" at bounding box center [62, 125] width 124 height 24
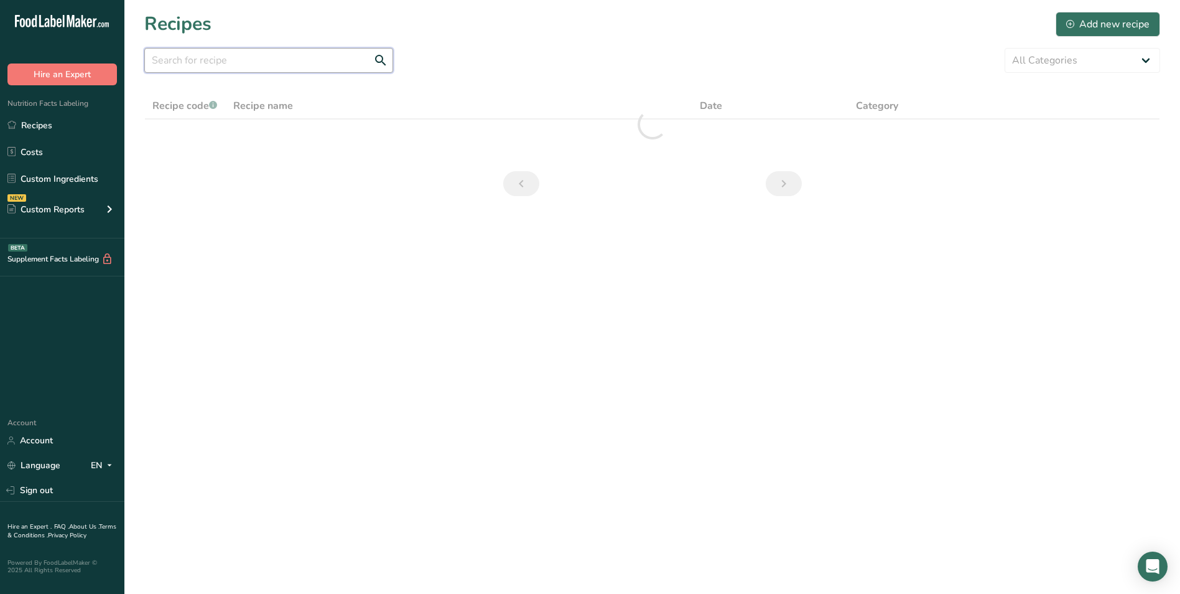
click at [297, 65] on input "text" at bounding box center [268, 60] width 249 height 25
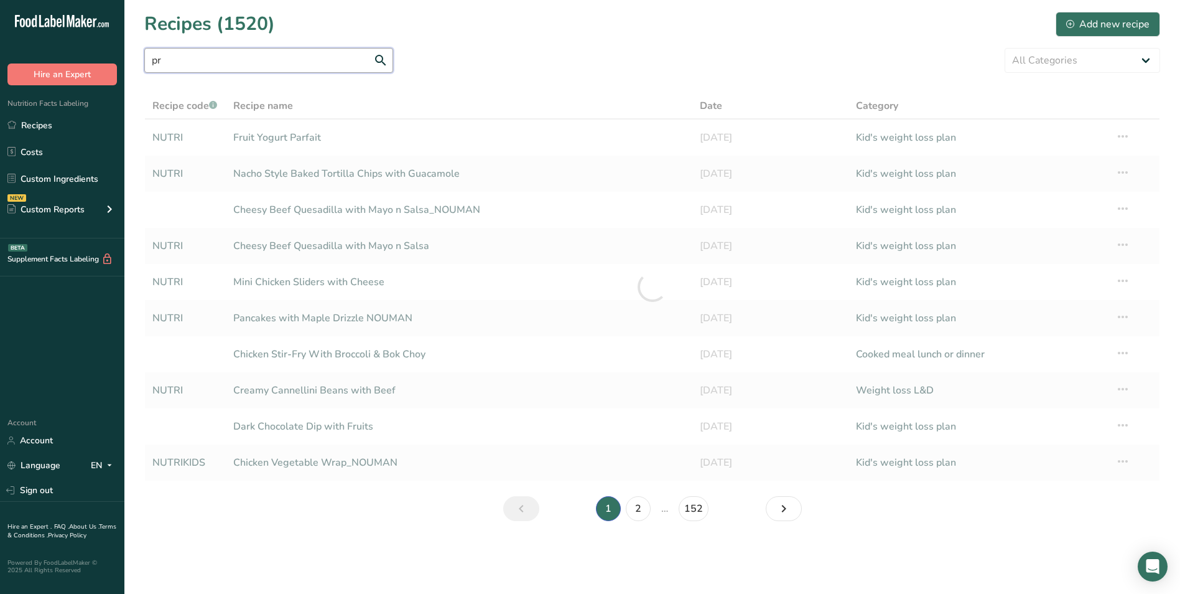
type input "p"
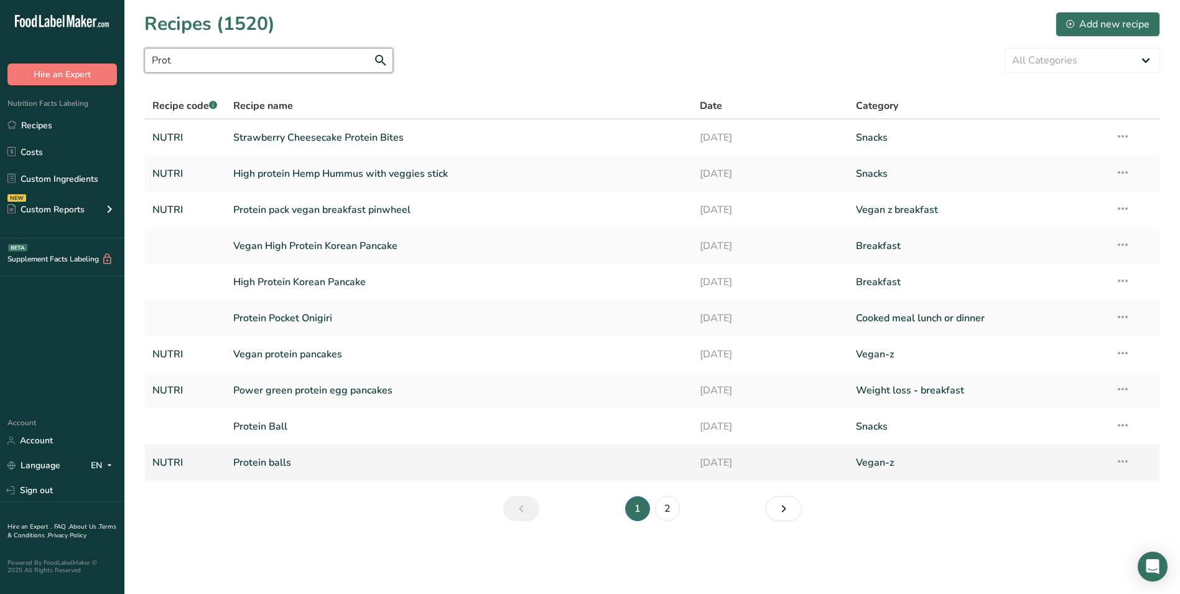
type input "Prot"
click at [275, 456] on link "Protein balls" at bounding box center [459, 462] width 452 height 26
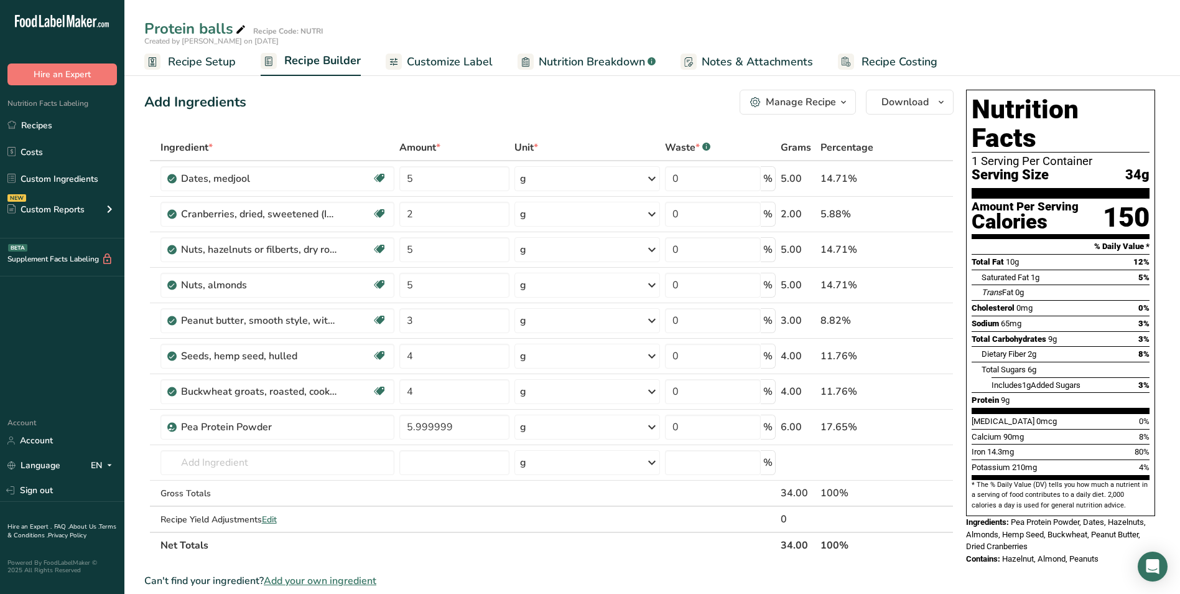
click at [419, 67] on span "Customize Label" at bounding box center [450, 62] width 86 height 17
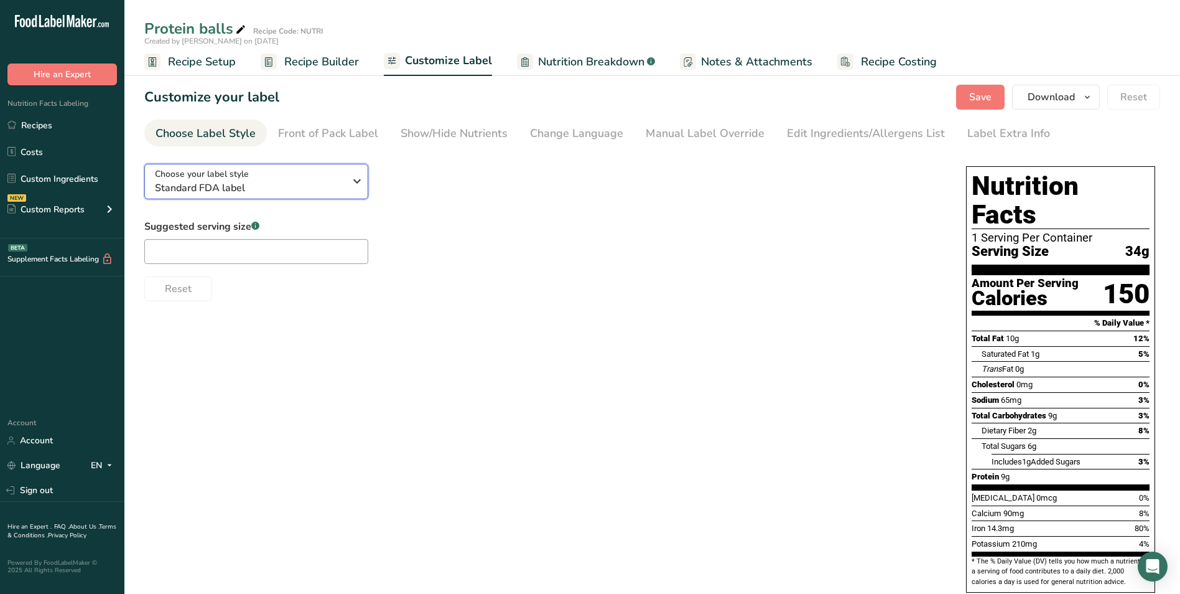
click at [271, 185] on span "Standard FDA label" at bounding box center [250, 187] width 190 height 15
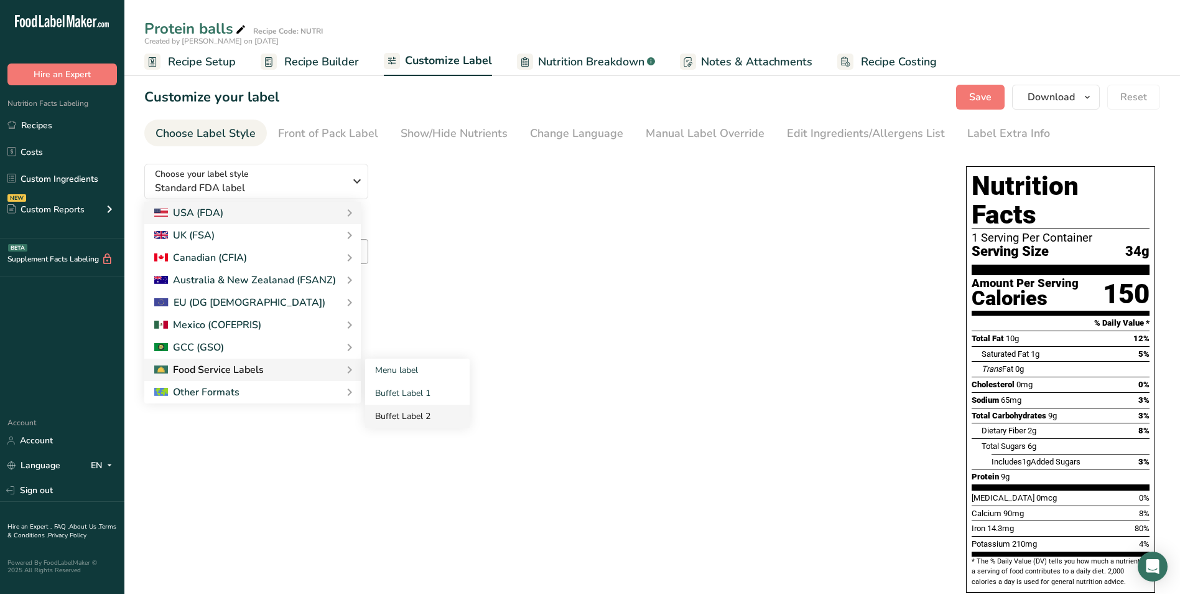
click at [406, 416] on link "Buffet Label 2" at bounding box center [417, 415] width 105 height 23
checkbox input "false"
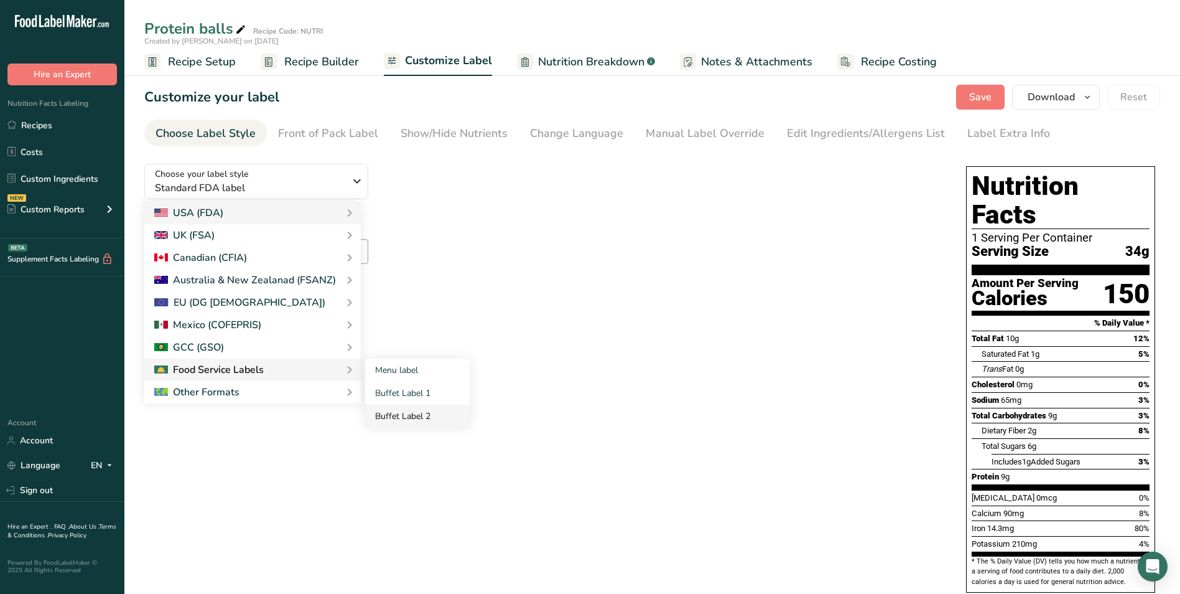
checkbox input "false"
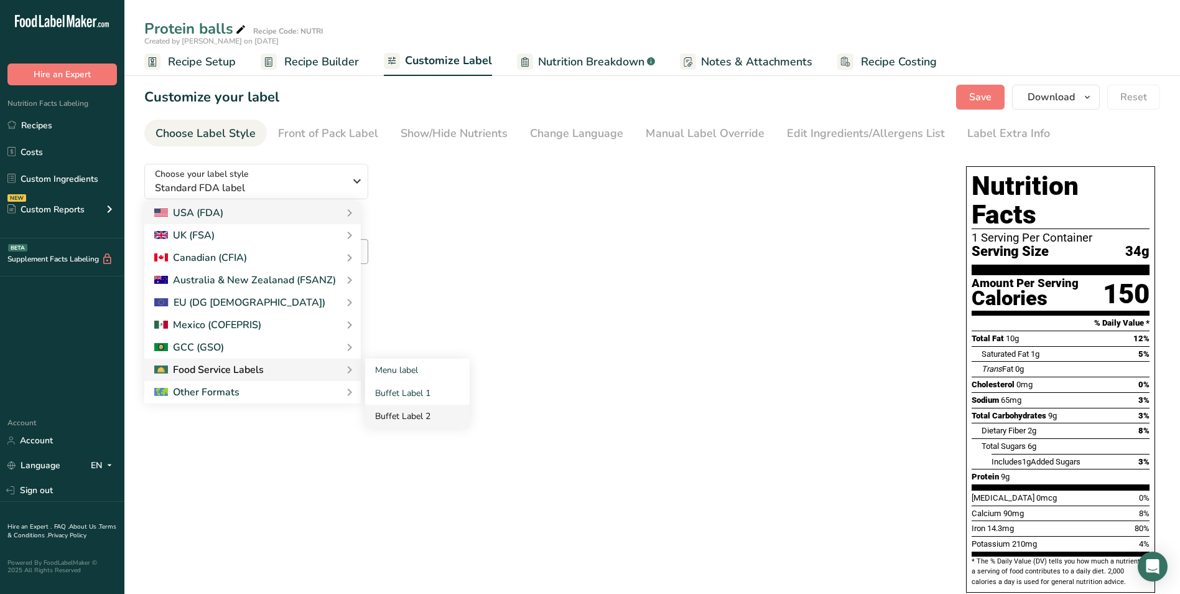
checkbox input "false"
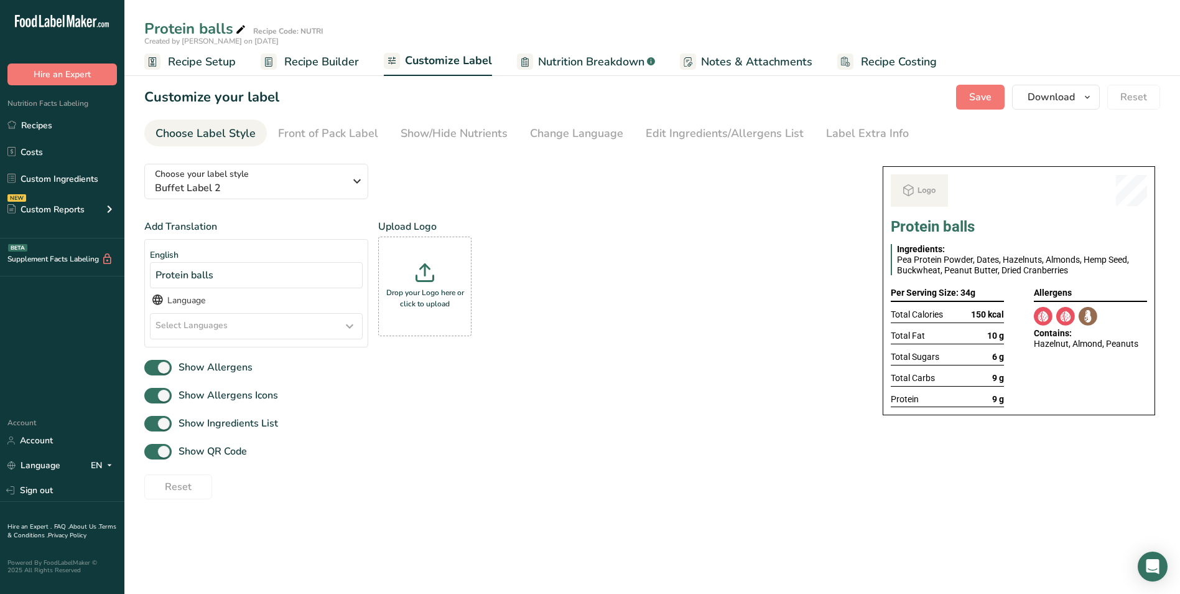
click at [219, 440] on div "Add Translation English Protein balls Language Select Languages Afar Abkhazian …" at bounding box center [501, 359] width 714 height 280
click at [215, 456] on span "Show QR Code" at bounding box center [209, 451] width 75 height 15
click at [152, 455] on input "Show QR Code" at bounding box center [148, 451] width 8 height 8
checkbox input "false"
click at [465, 139] on div "Show/Hide Nutrients" at bounding box center [454, 133] width 107 height 17
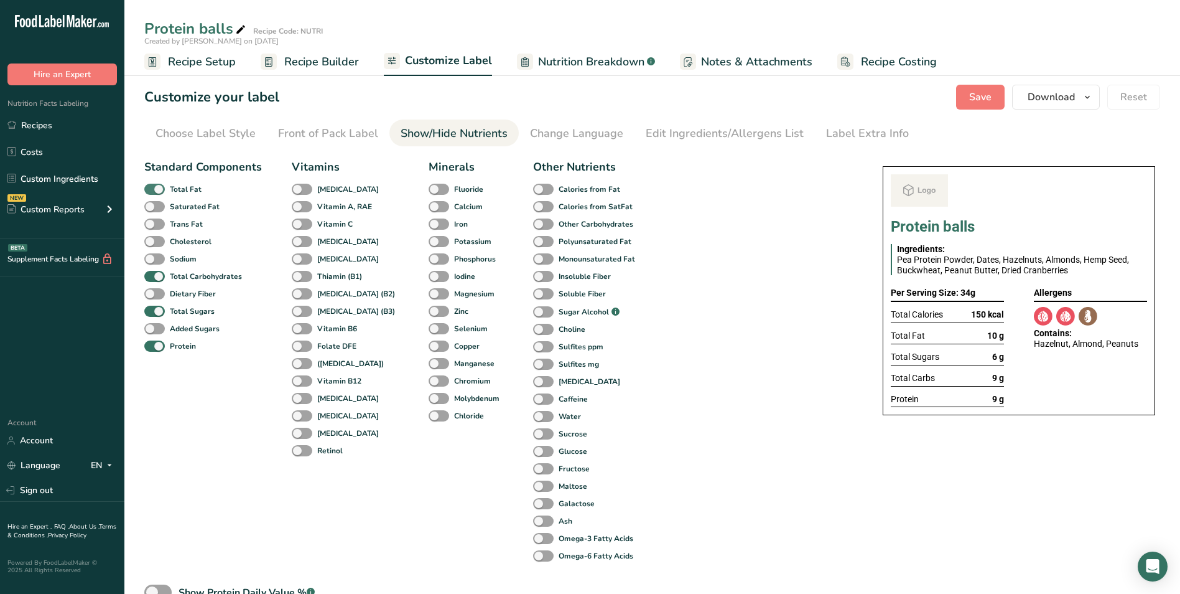
click at [182, 191] on b "Total Fat" at bounding box center [186, 189] width 32 height 11
click at [152, 191] on input "Total Fat" at bounding box center [148, 189] width 8 height 8
checkbox input "false"
click at [187, 311] on b "Total Sugars" at bounding box center [192, 311] width 45 height 11
click at [152, 311] on input "Total Sugars" at bounding box center [148, 311] width 8 height 8
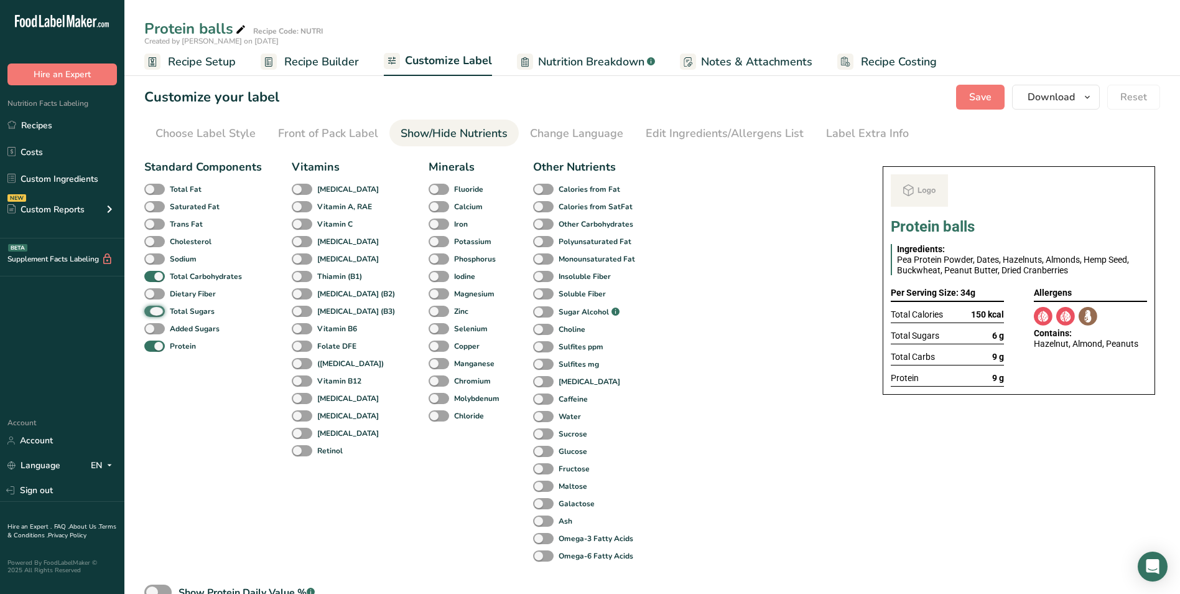
checkbox input "false"
click at [841, 143] on link "Label Extra Info" at bounding box center [867, 133] width 83 height 28
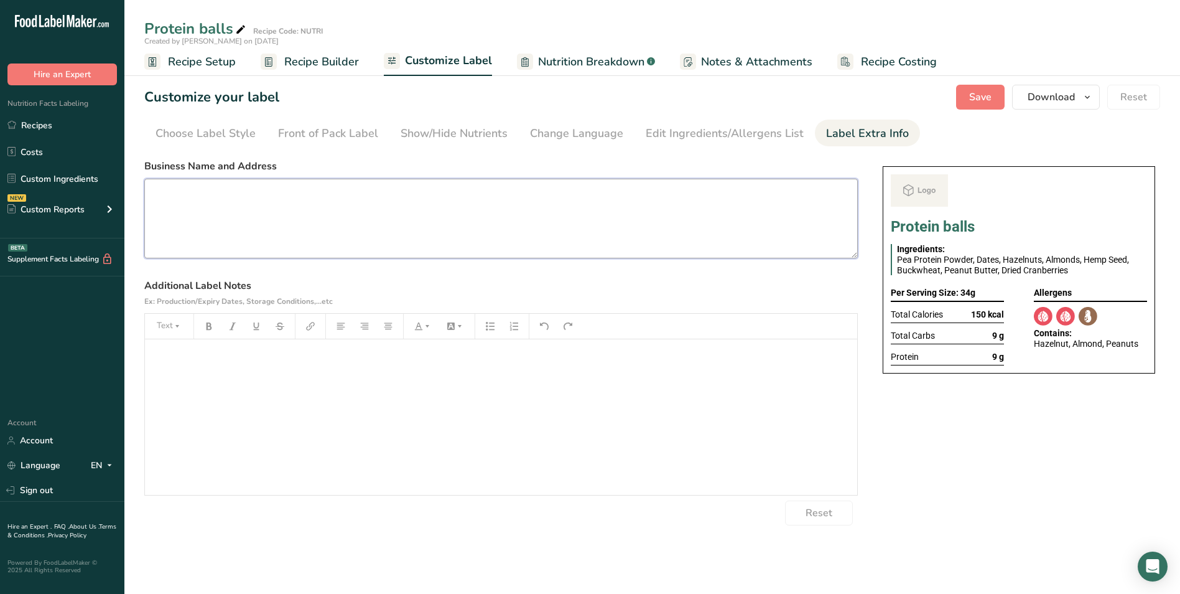
click at [349, 207] on textarea at bounding box center [501, 219] width 714 height 80
paste textarea "Dinner Use by: 12/09/2025 Storage: Keep Refrigerated under 5 degree Heating: Re…"
click at [161, 191] on textarea "Dinner Use by: 12/09/2025 Storage: Keep Refrigerated under 5 degree Heating: Re…" at bounding box center [501, 219] width 714 height 80
click at [159, 191] on textarea "Dinner Use by: 12/09/2025 Storage: Keep Refrigerated under 5 degree Heating: Re…" at bounding box center [501, 219] width 714 height 80
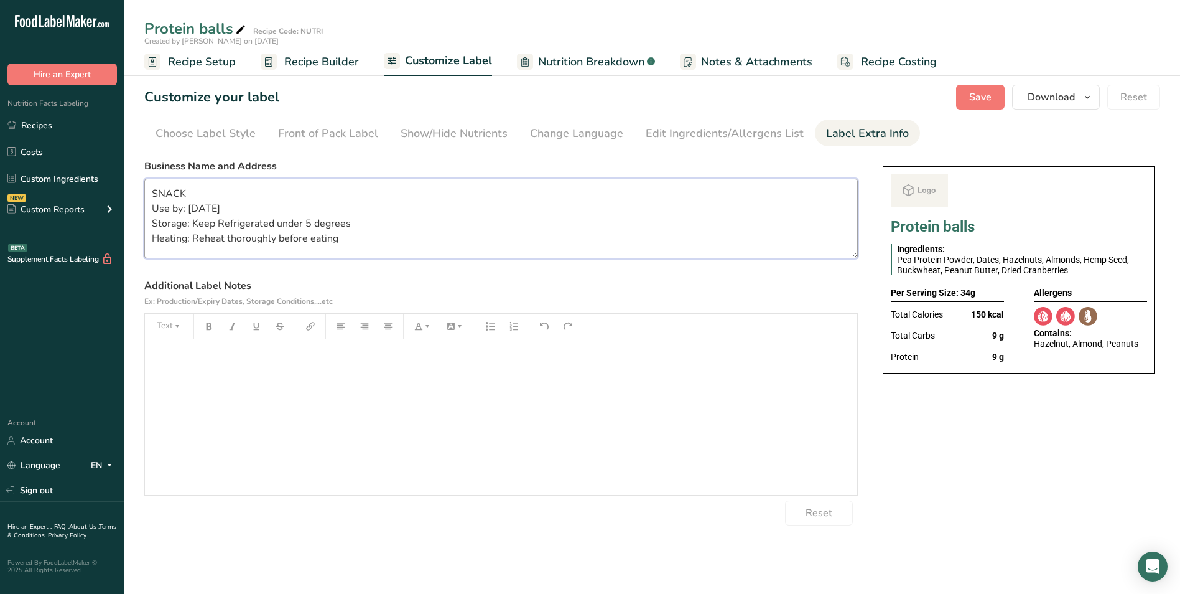
click at [279, 233] on textarea "SNACK Use by: 12/09/2025 Storage: Keep Refrigerated under 5 degrees Heating: Re…" at bounding box center [501, 219] width 714 height 80
click at [987, 101] on span "Save" at bounding box center [980, 97] width 22 height 15
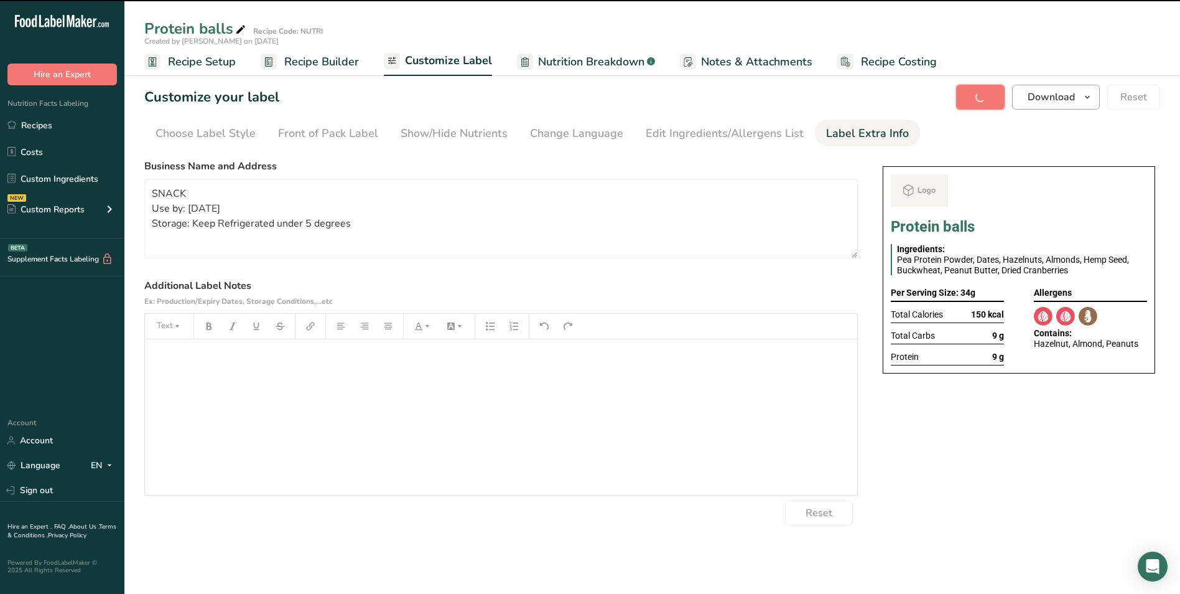
type textarea "SNACK Use by: 12/09/2025 Storage: Keep Refrigerated under 5 degrees"
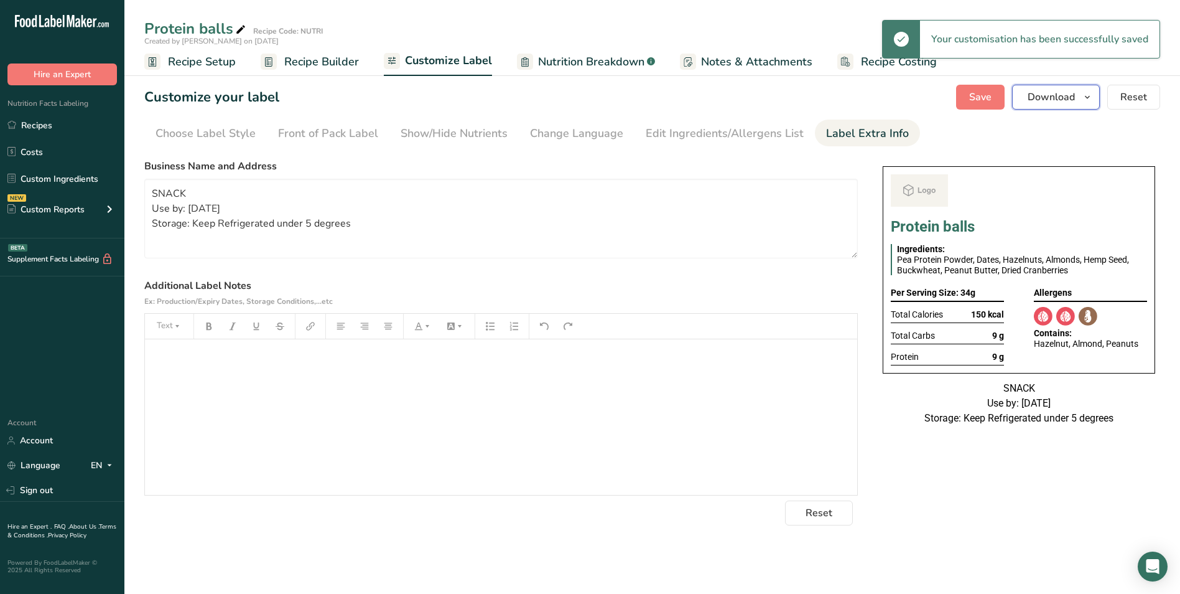
click at [1048, 88] on button "Download" at bounding box center [1056, 97] width 88 height 25
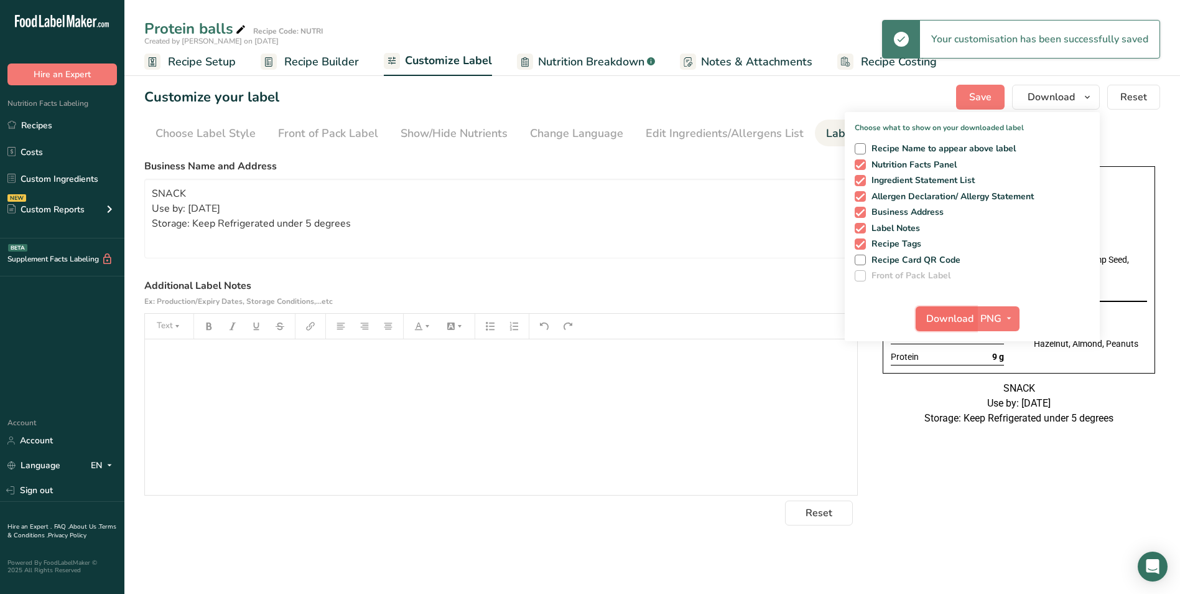
click at [959, 319] on span "Download" at bounding box center [949, 318] width 47 height 15
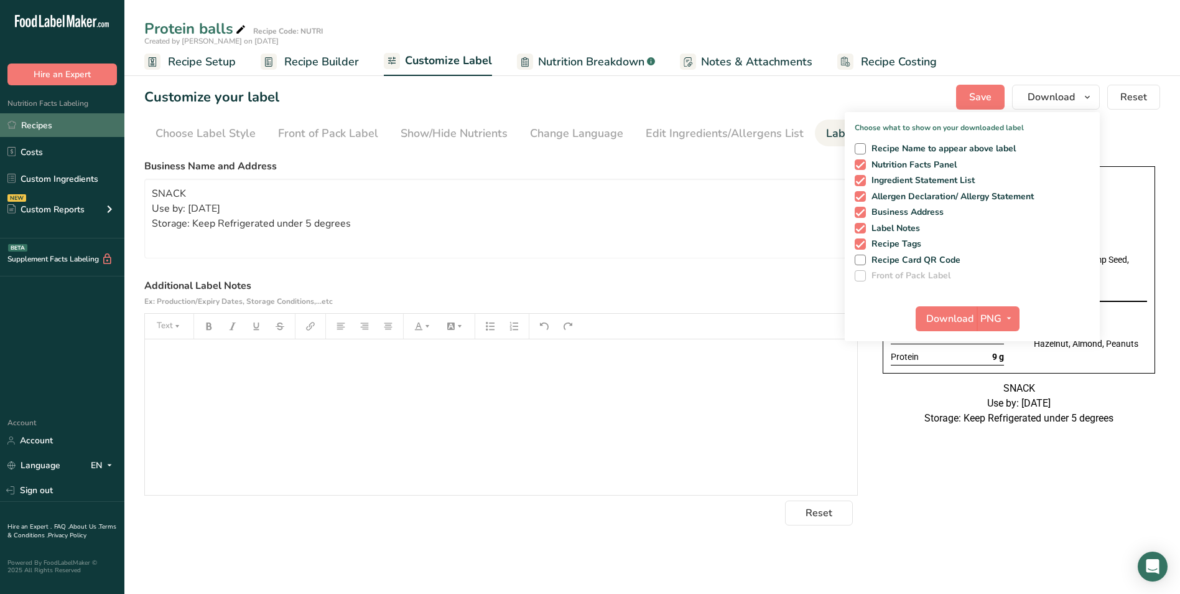
click at [48, 127] on link "Recipes" at bounding box center [62, 125] width 124 height 24
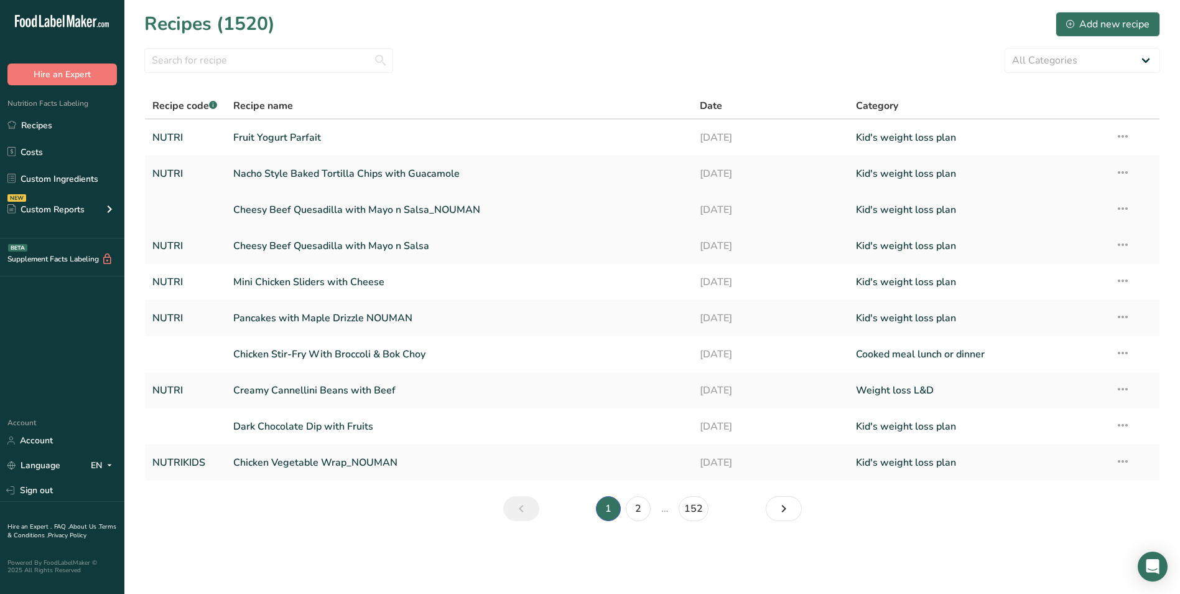
click at [324, 212] on link "Cheesy Beef Quesadilla with Mayo n Salsa_NOUMAN" at bounding box center [459, 210] width 452 height 26
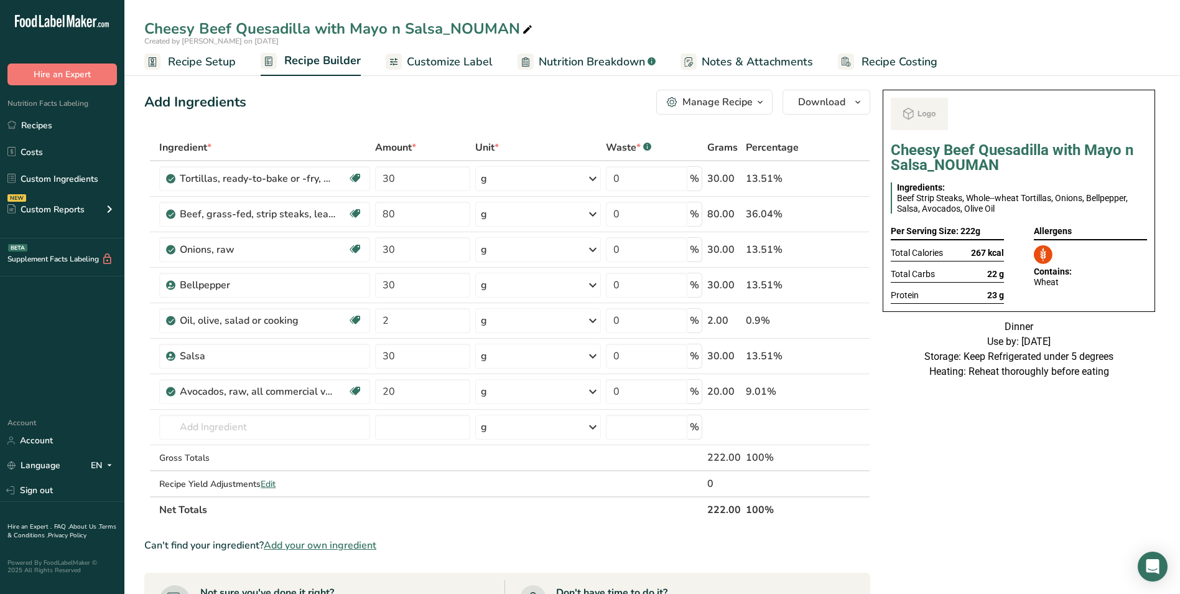
click at [164, 30] on div "Cheesy Beef Quesadilla with Mayo n Salsa_NOUMAN" at bounding box center [339, 28] width 391 height 22
click at [164, 30] on input "Cheesy Beef Quesadilla with Mayo n Salsa_NOUMAN" at bounding box center [652, 28] width 1016 height 22
type input "Beef Quesadilla with Mayo n Salsa_NOUMAN"
click at [446, 103] on div "Add Ingredients Manage Recipe Delete Recipe Duplicate Recipe Scale Recipe Save …" at bounding box center [507, 102] width 726 height 25
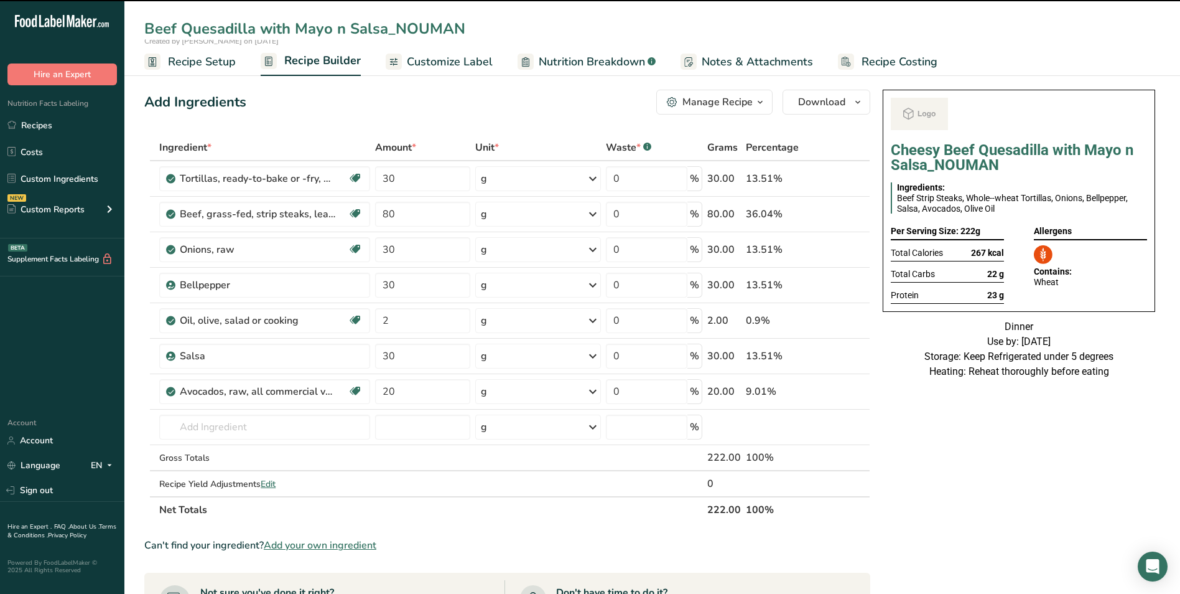
click at [319, 29] on input "Beef Quesadilla with Mayo n Salsa_NOUMAN" at bounding box center [652, 28] width 1016 height 22
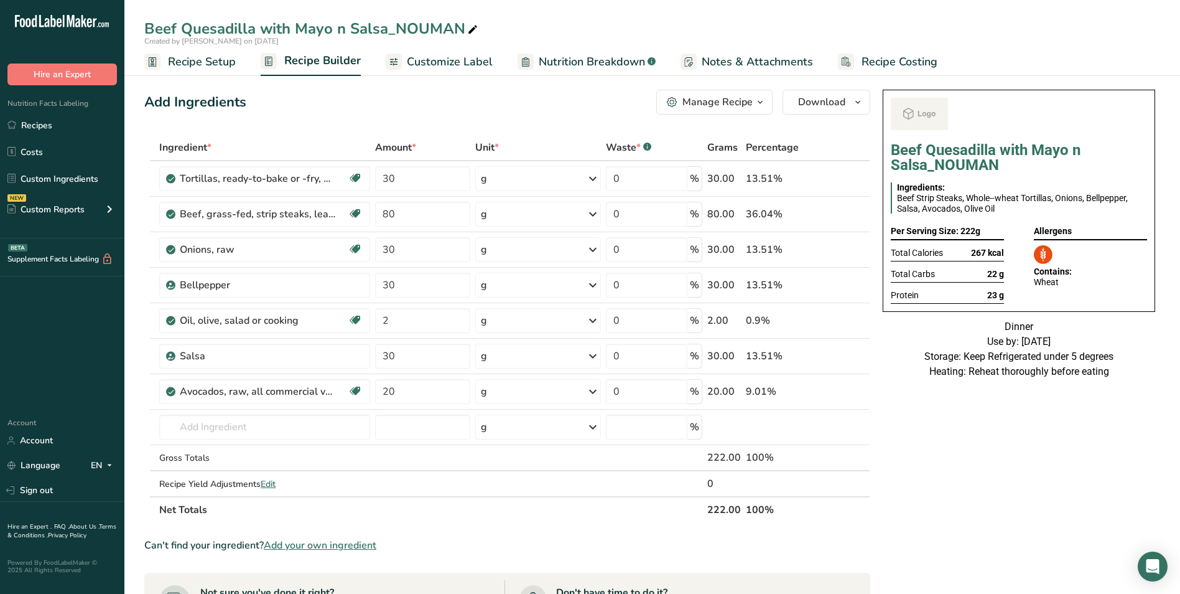
click at [343, 31] on div "Beef Quesadilla with Mayo n Salsa_NOUMAN" at bounding box center [312, 28] width 336 height 22
click at [343, 31] on input "Beef Quesadilla with Mayo n Salsa_NOUMAN" at bounding box center [652, 28] width 1016 height 22
type input "Beef Quesadilla with Salsa_NOUMAN"
click at [419, 113] on div "Add Ingredients Manage Recipe Delete Recipe Duplicate Recipe Scale Recipe Save …" at bounding box center [507, 102] width 726 height 25
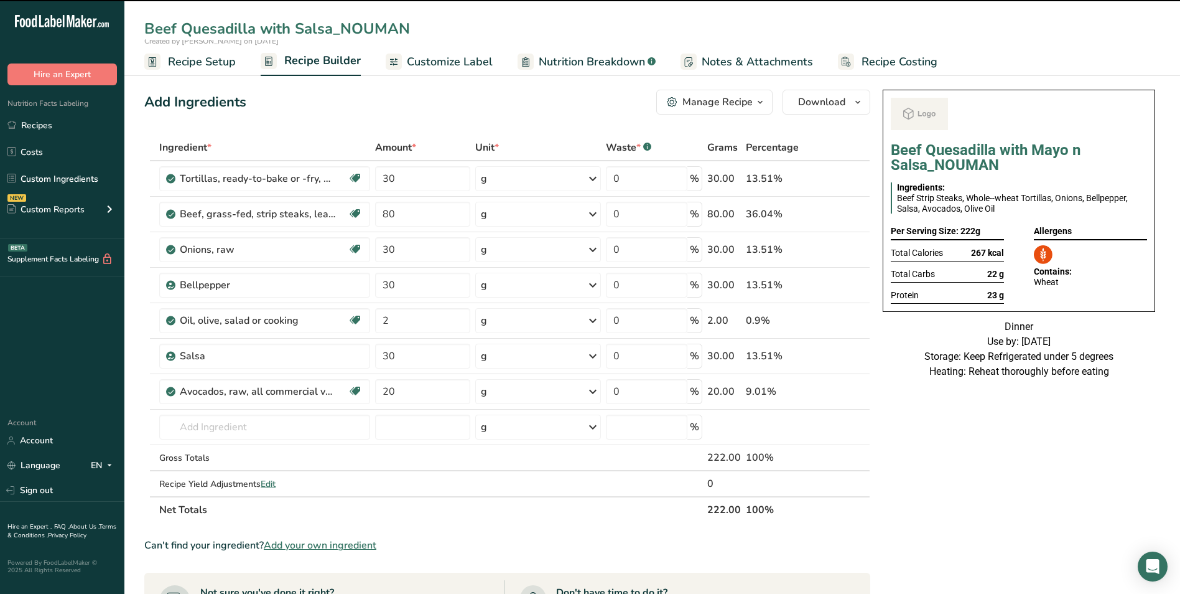
click at [449, 62] on span "Customize Label" at bounding box center [450, 62] width 86 height 17
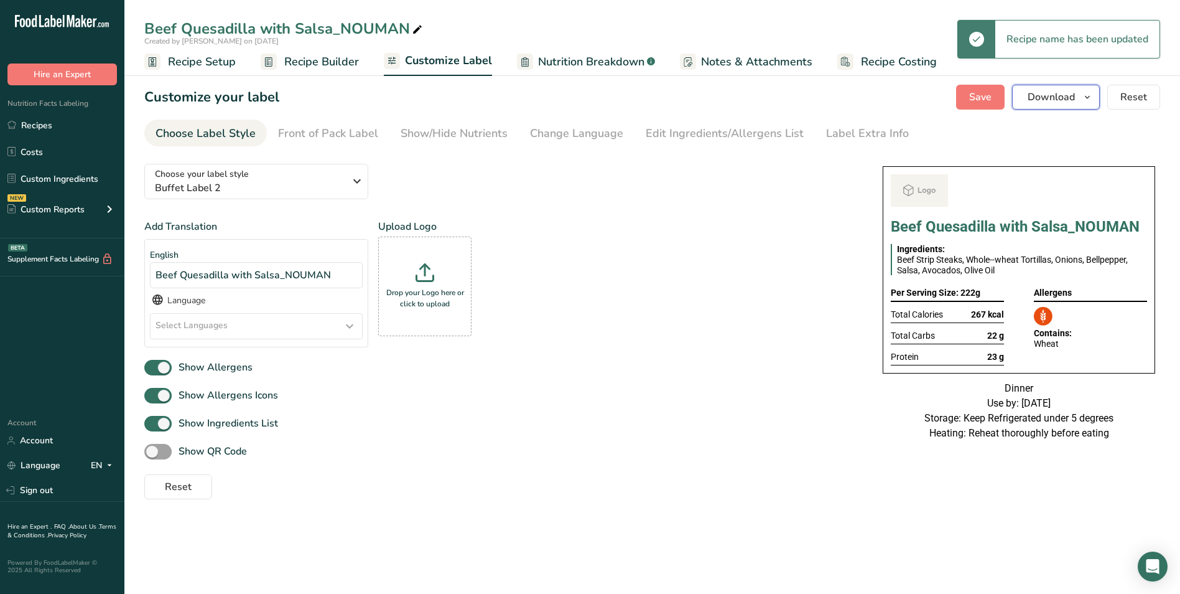
click at [1057, 88] on button "Download" at bounding box center [1056, 97] width 88 height 25
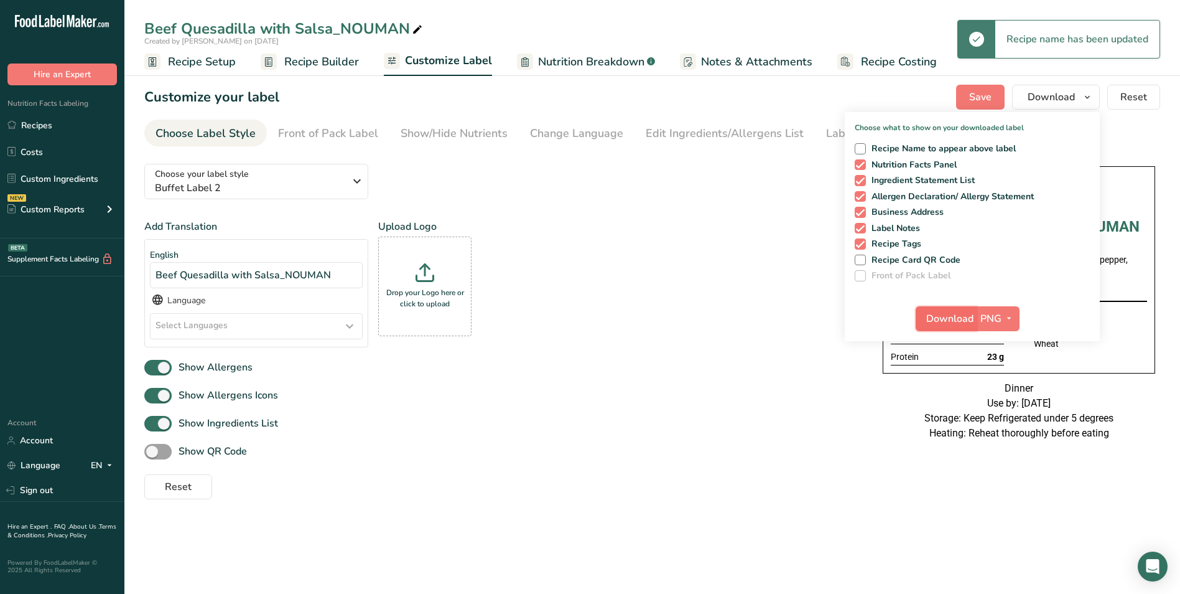
click at [949, 317] on span "Download" at bounding box center [949, 318] width 47 height 15
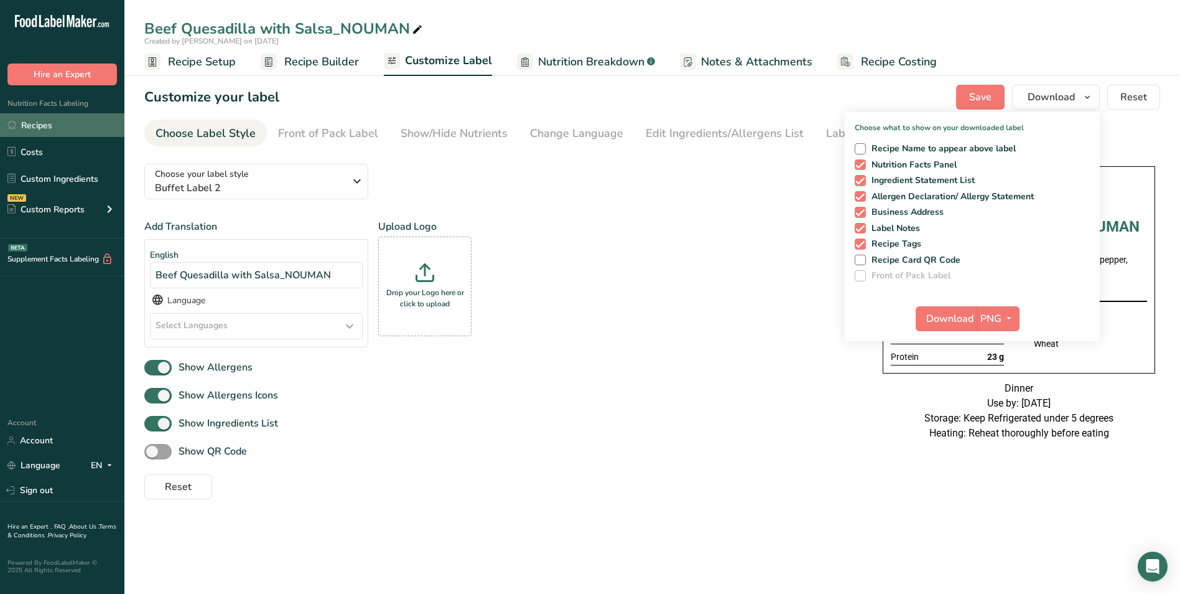
click at [49, 124] on link "Recipes" at bounding box center [62, 125] width 124 height 24
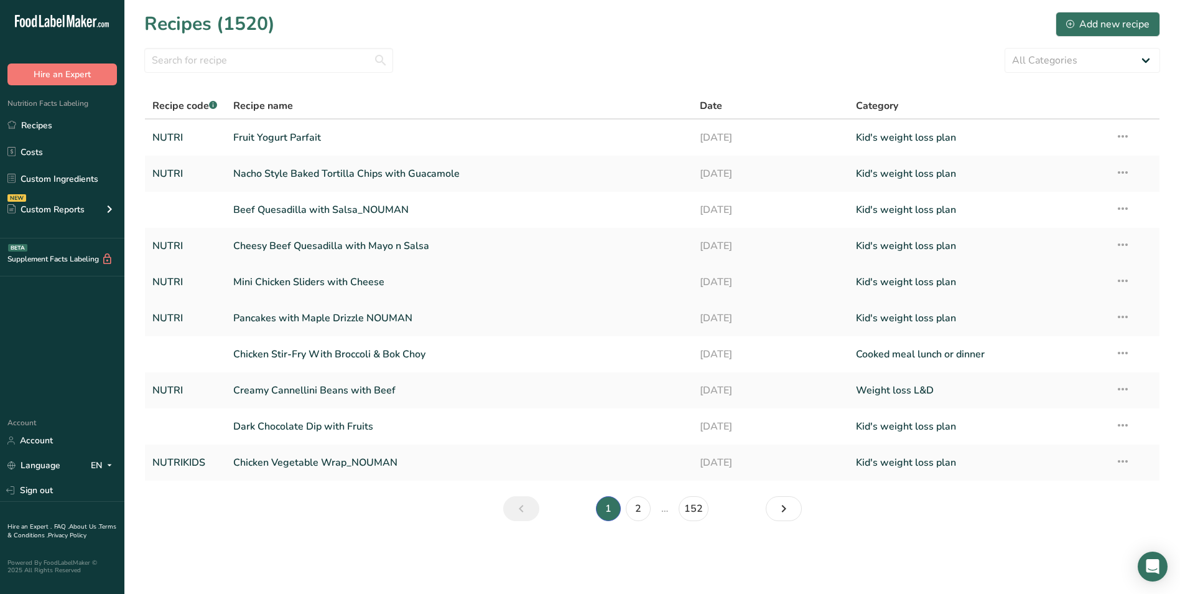
click at [371, 285] on link "Mini Chicken Sliders with Cheese" at bounding box center [459, 282] width 452 height 26
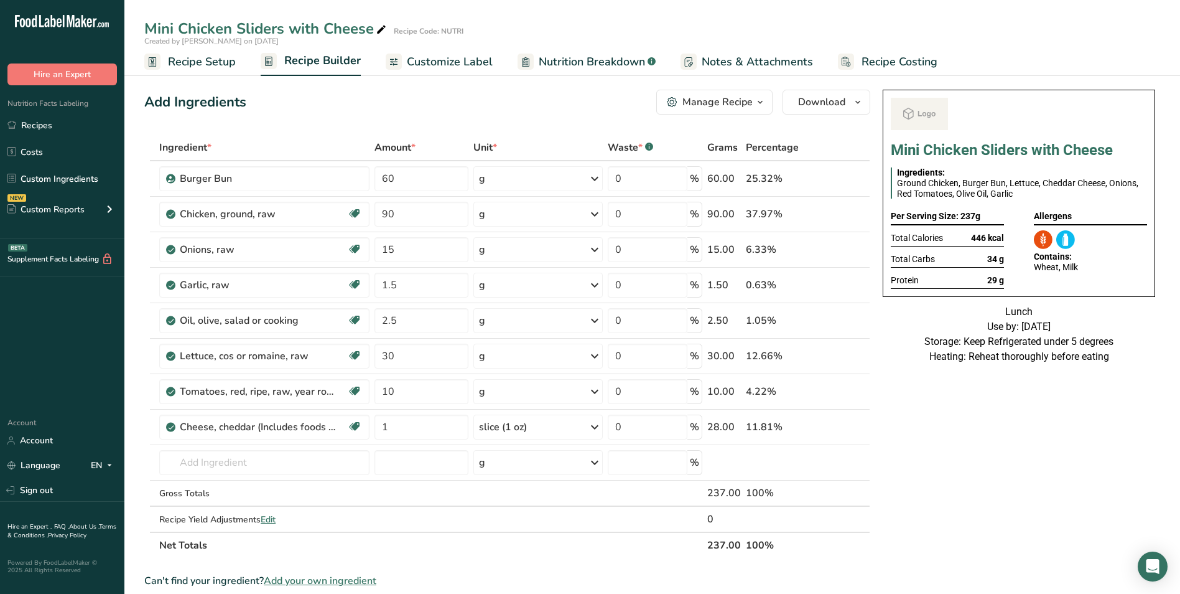
click at [701, 105] on div "Manage Recipe" at bounding box center [718, 102] width 70 height 15
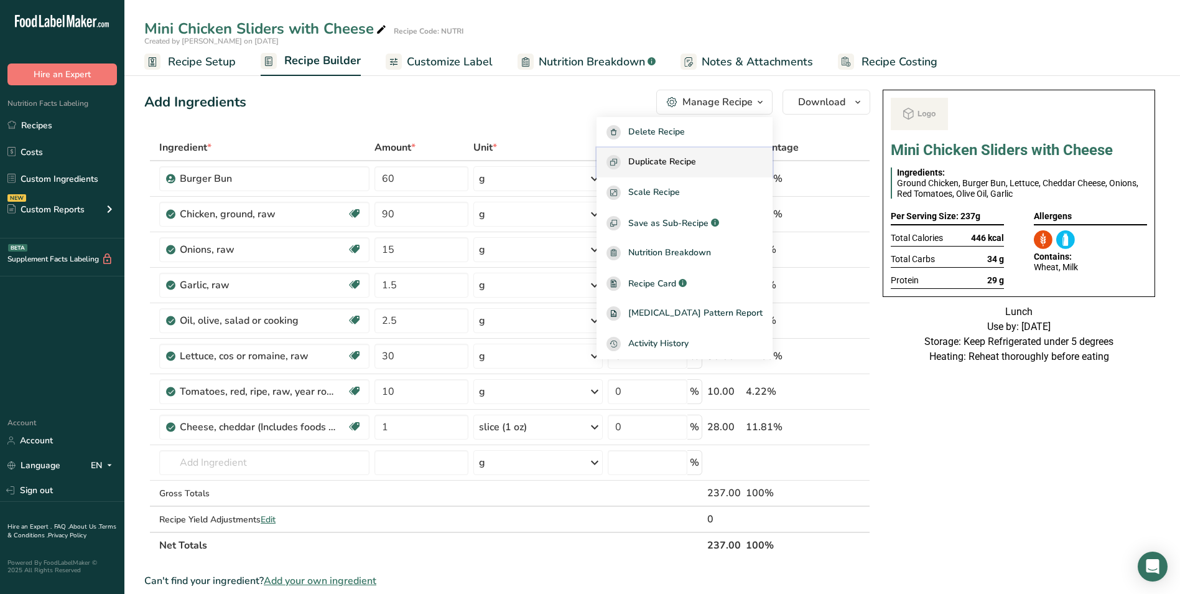
click at [686, 155] on span "Duplicate Recipe" at bounding box center [662, 162] width 68 height 14
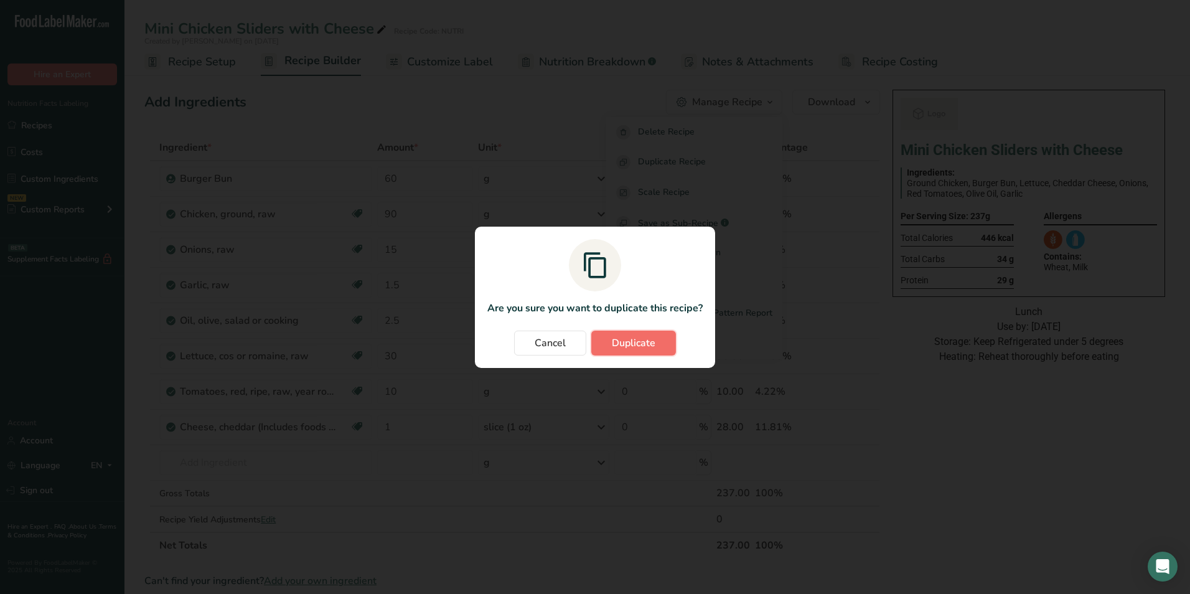
click at [642, 343] on span "Duplicate" at bounding box center [634, 342] width 44 height 15
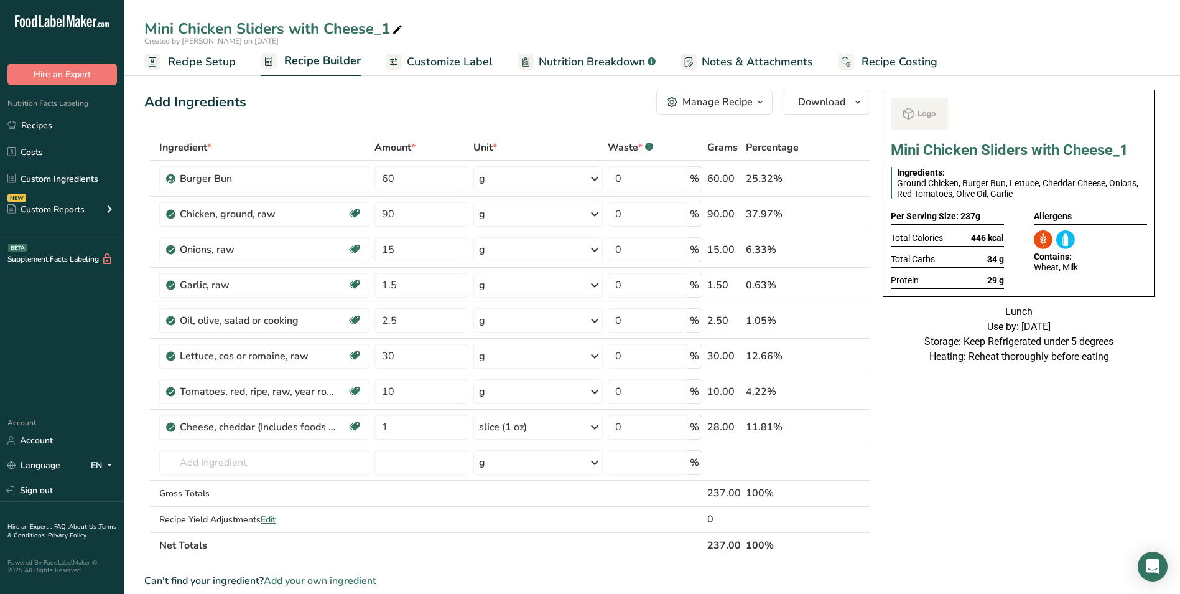
click at [393, 32] on icon at bounding box center [397, 29] width 11 height 17
type input "Mini Chicken Sliders_Nouman"
click at [387, 108] on div "Add Ingredients Manage Recipe Delete Recipe Duplicate Recipe Scale Recipe Save …" at bounding box center [507, 102] width 726 height 25
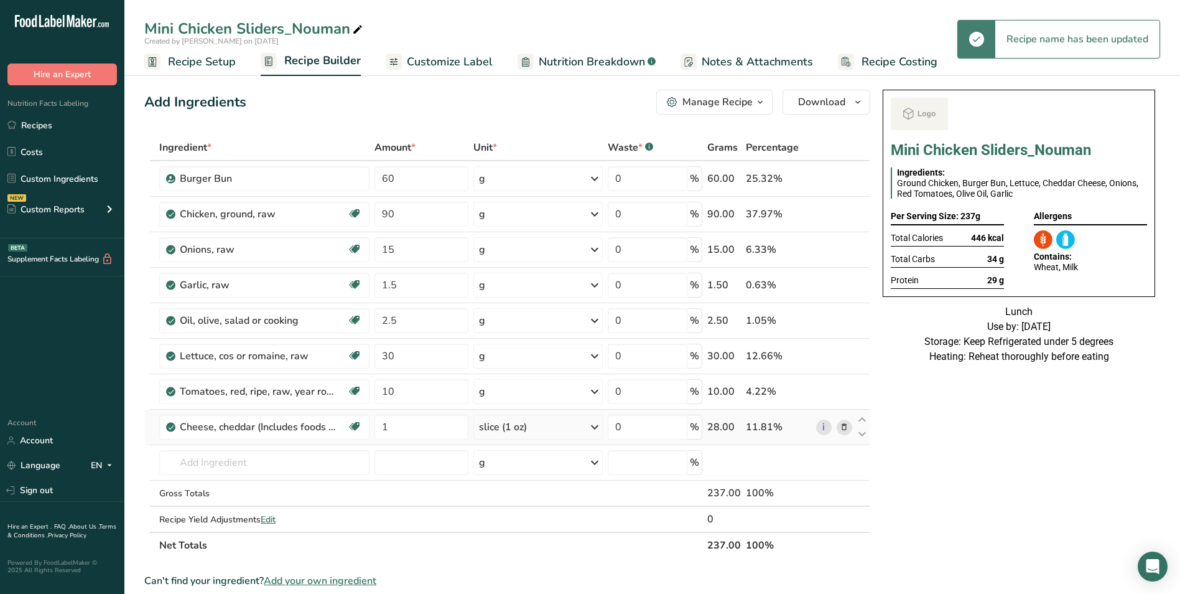
click at [841, 430] on icon at bounding box center [844, 427] width 9 height 13
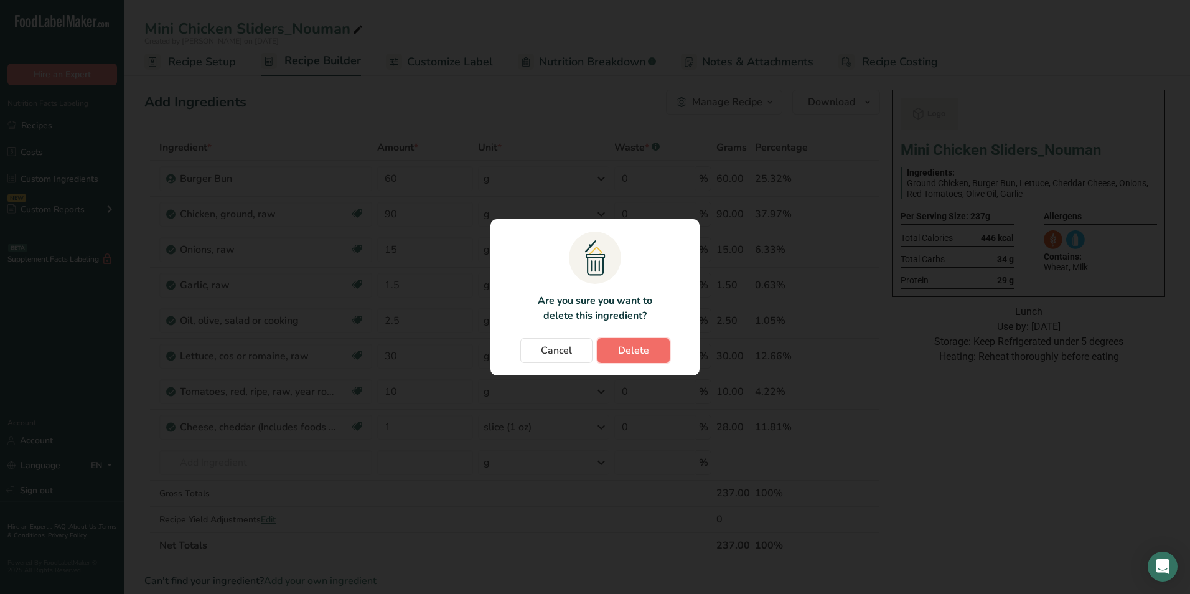
click at [617, 347] on button "Delete" at bounding box center [633, 350] width 72 height 25
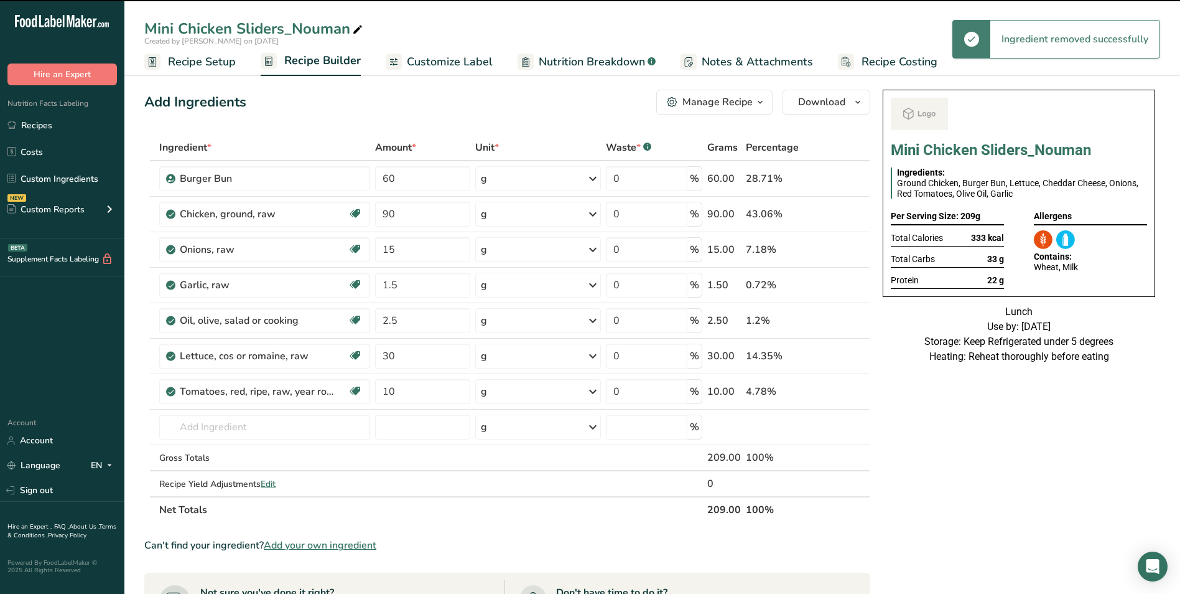
click at [462, 60] on span "Customize Label" at bounding box center [450, 62] width 86 height 17
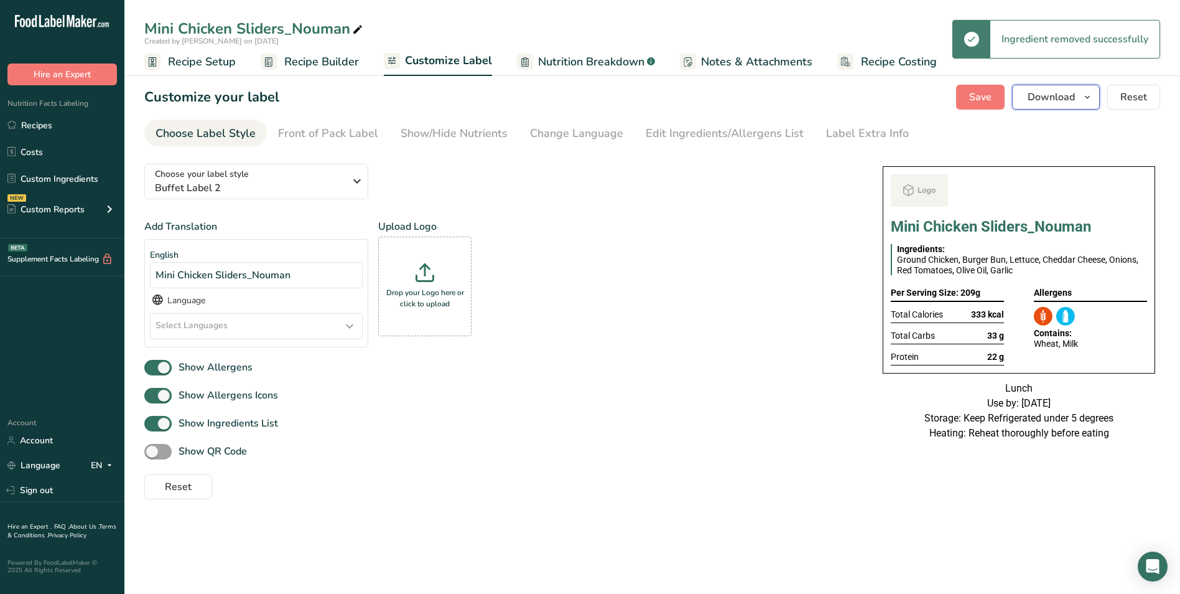
click at [1052, 103] on span "Download" at bounding box center [1051, 97] width 47 height 15
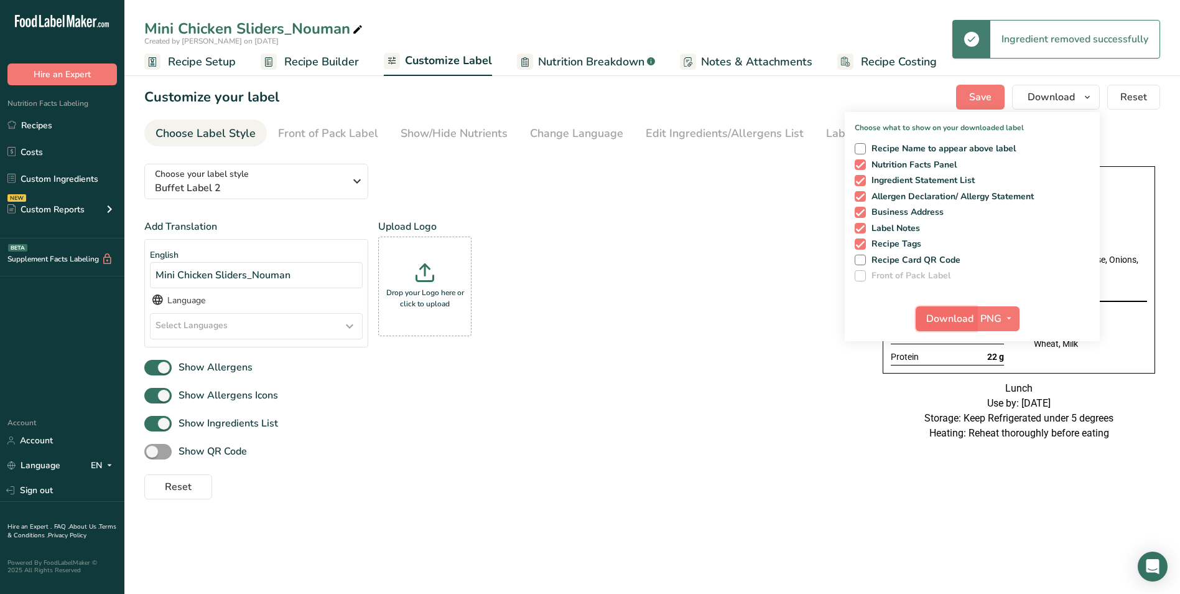
click at [937, 320] on span "Download" at bounding box center [949, 318] width 47 height 15
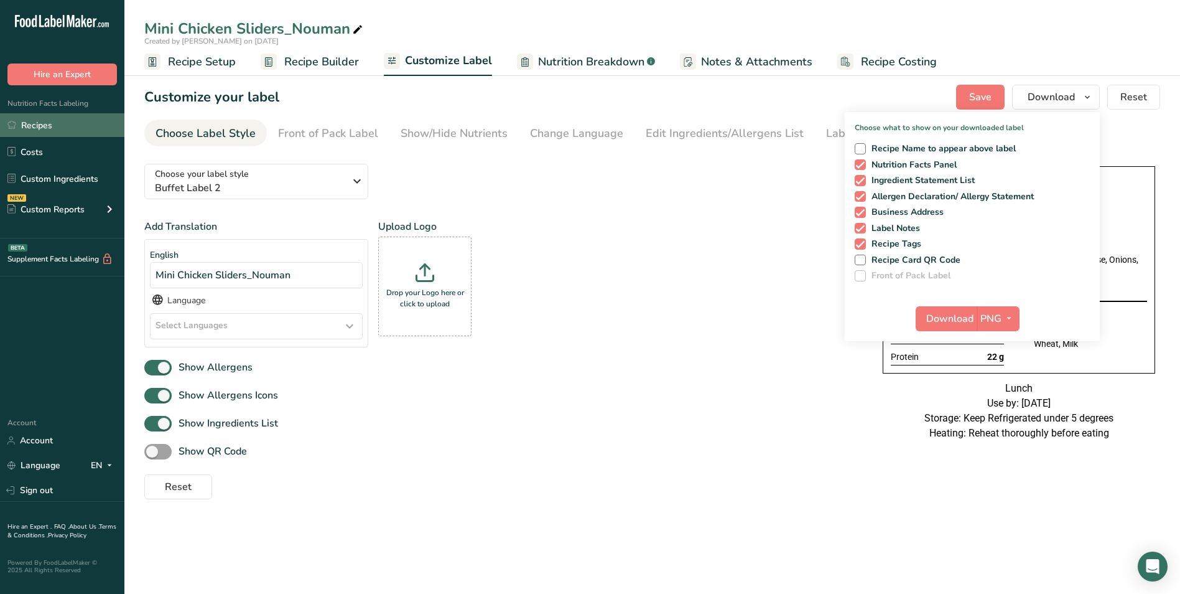
click at [49, 131] on link "Recipes" at bounding box center [62, 125] width 124 height 24
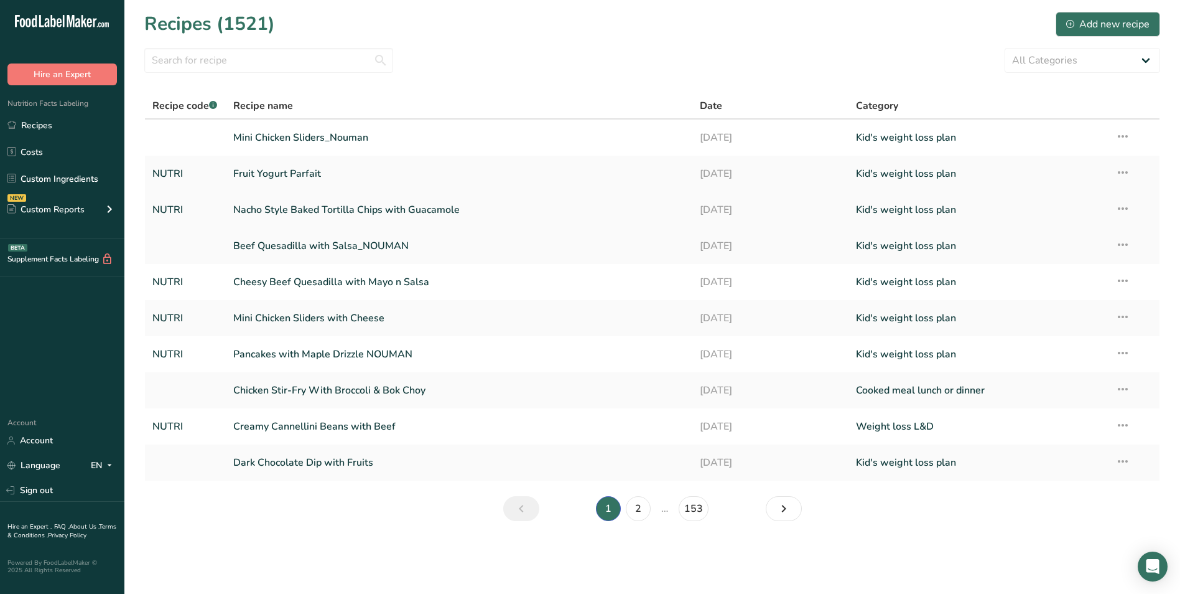
click at [334, 219] on link "Nacho Style Baked Tortilla Chips with Guacamole" at bounding box center [459, 210] width 452 height 26
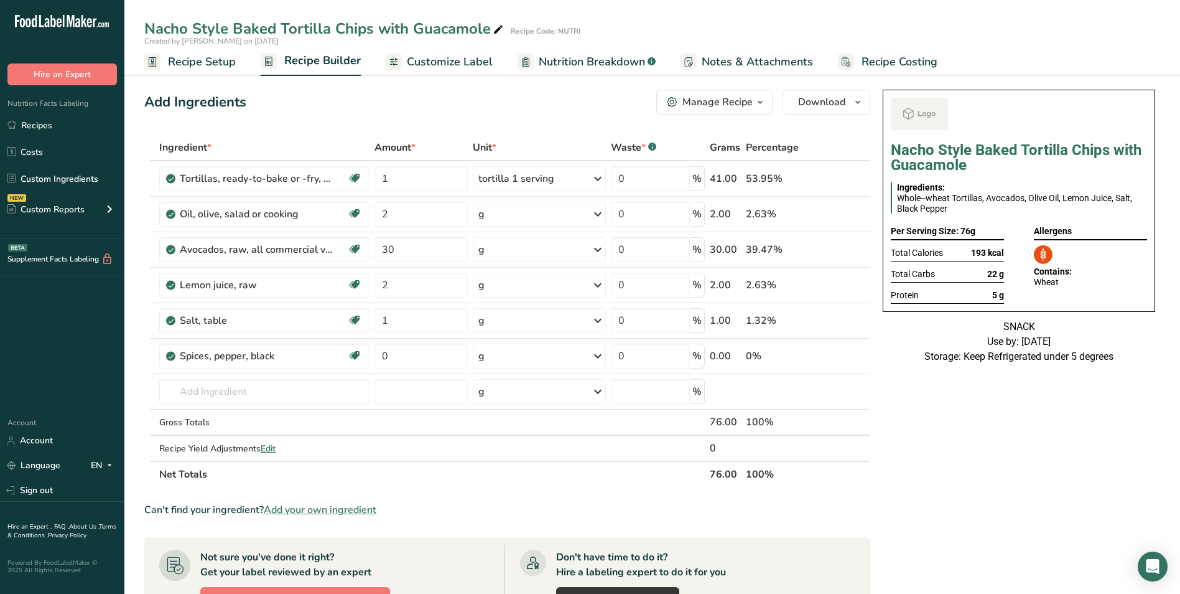
click at [439, 62] on span "Customize Label" at bounding box center [450, 62] width 86 height 17
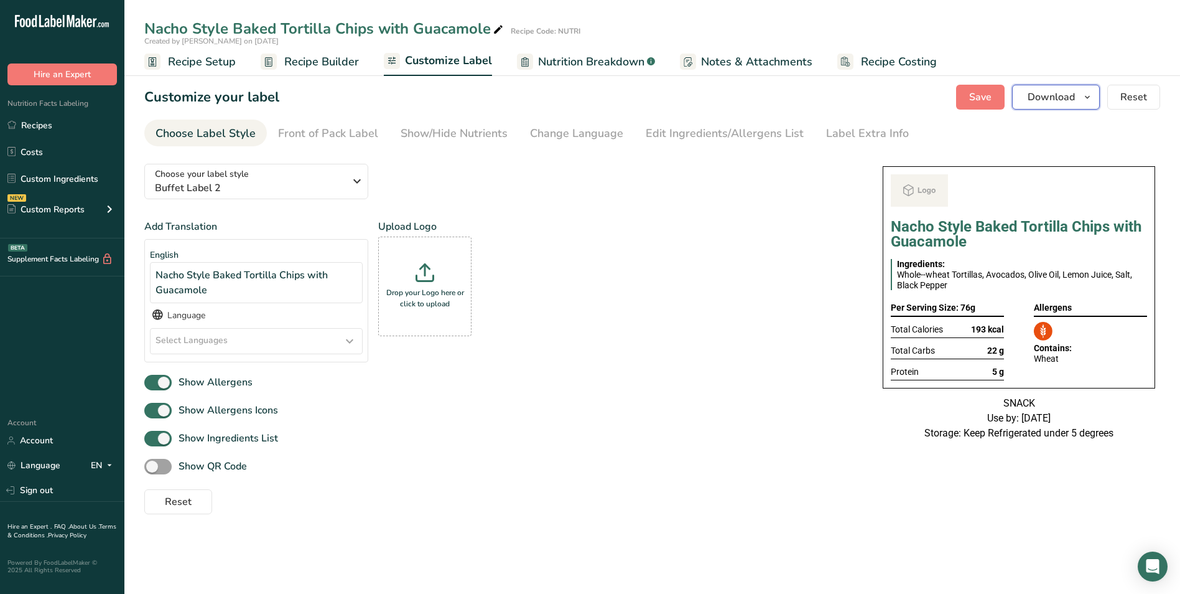
click at [1060, 93] on span "Download" at bounding box center [1051, 97] width 47 height 15
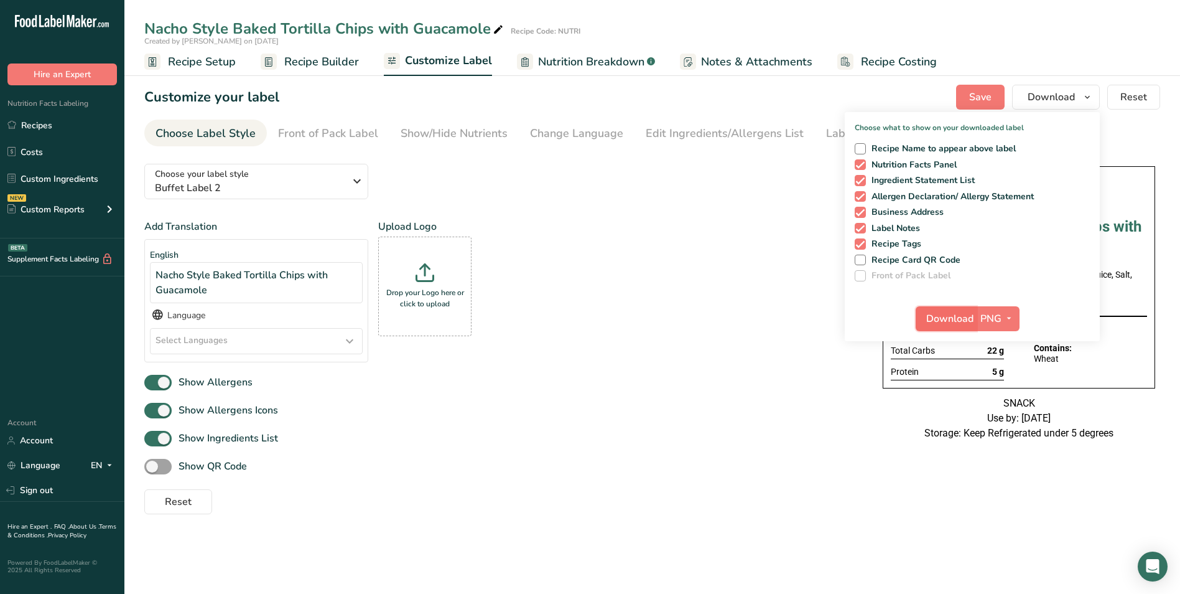
click at [952, 312] on span "Download" at bounding box center [949, 318] width 47 height 15
click at [21, 126] on link "Recipes" at bounding box center [62, 125] width 124 height 24
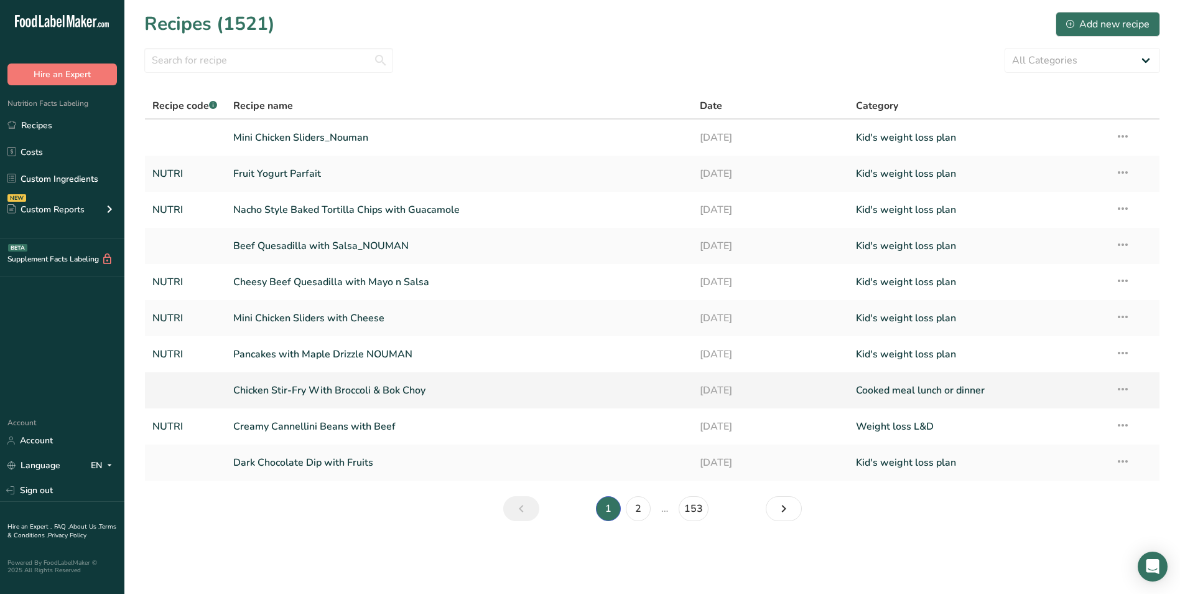
click at [383, 386] on link "Chicken Stir-Fry With Broccoli & Bok Choy" at bounding box center [459, 390] width 452 height 26
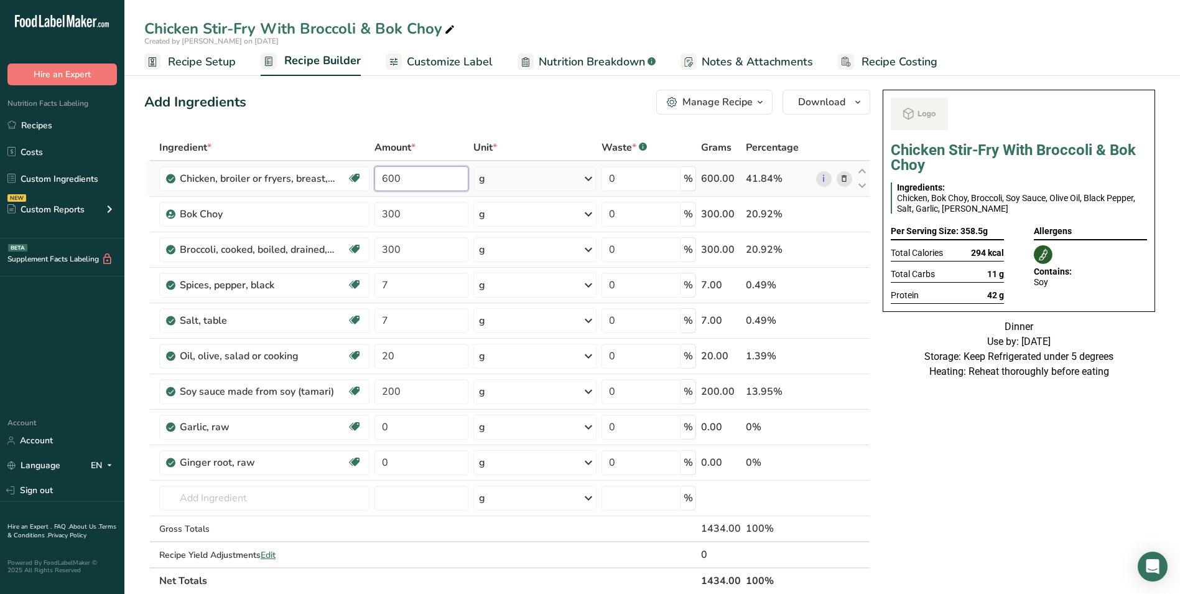
click at [391, 177] on input "600" at bounding box center [422, 178] width 94 height 25
click at [195, 56] on span "Recipe Setup" at bounding box center [202, 62] width 68 height 17
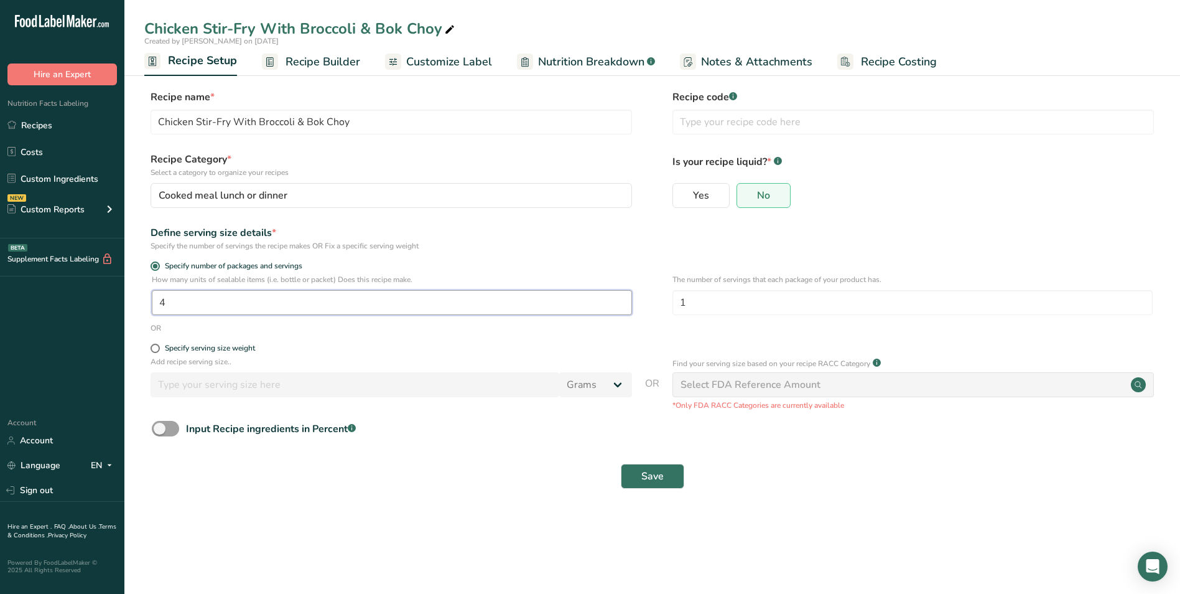
click at [159, 297] on input "4" at bounding box center [392, 302] width 480 height 25
type input "4"
click at [326, 66] on span "Recipe Builder" at bounding box center [323, 62] width 75 height 17
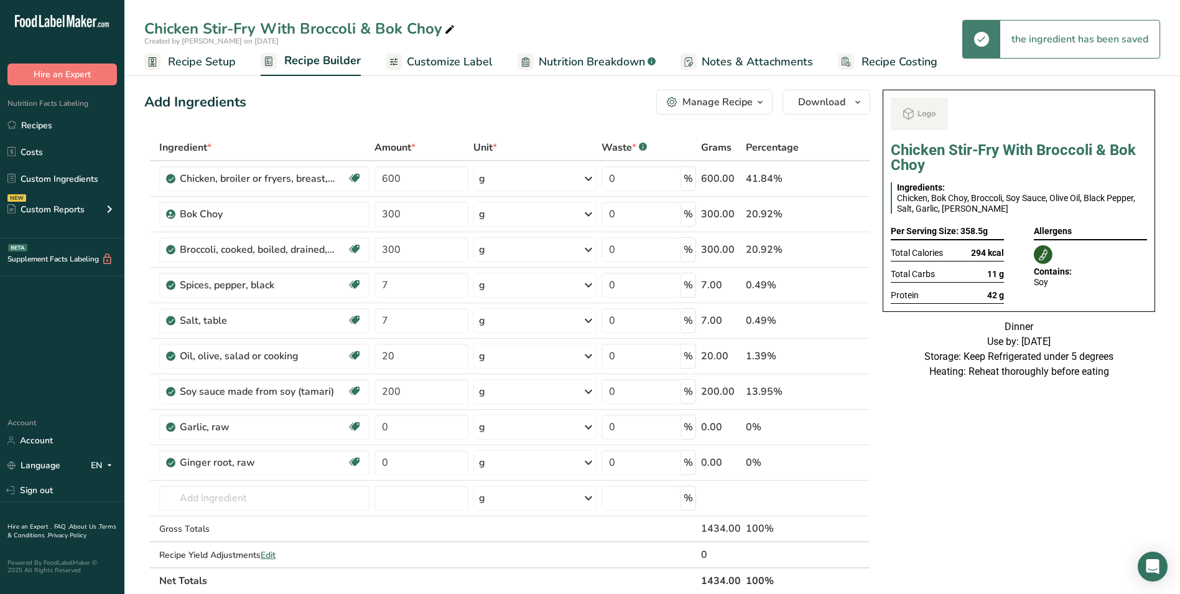
click at [217, 63] on span "Recipe Setup" at bounding box center [202, 62] width 68 height 17
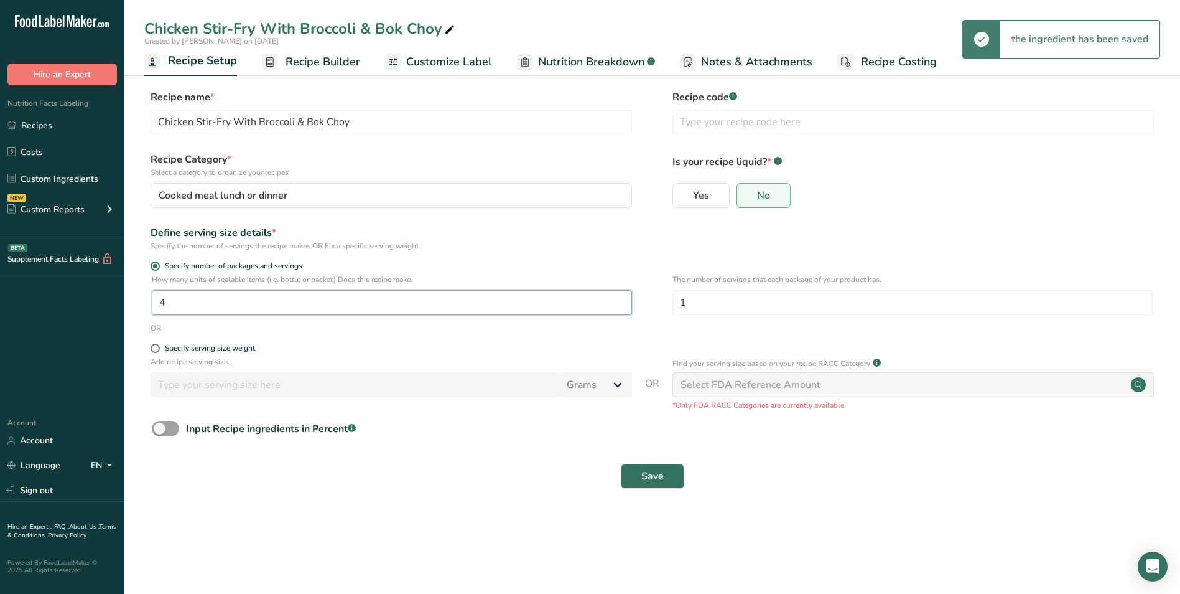
click at [161, 309] on input "4" at bounding box center [392, 302] width 480 height 25
type input "1"
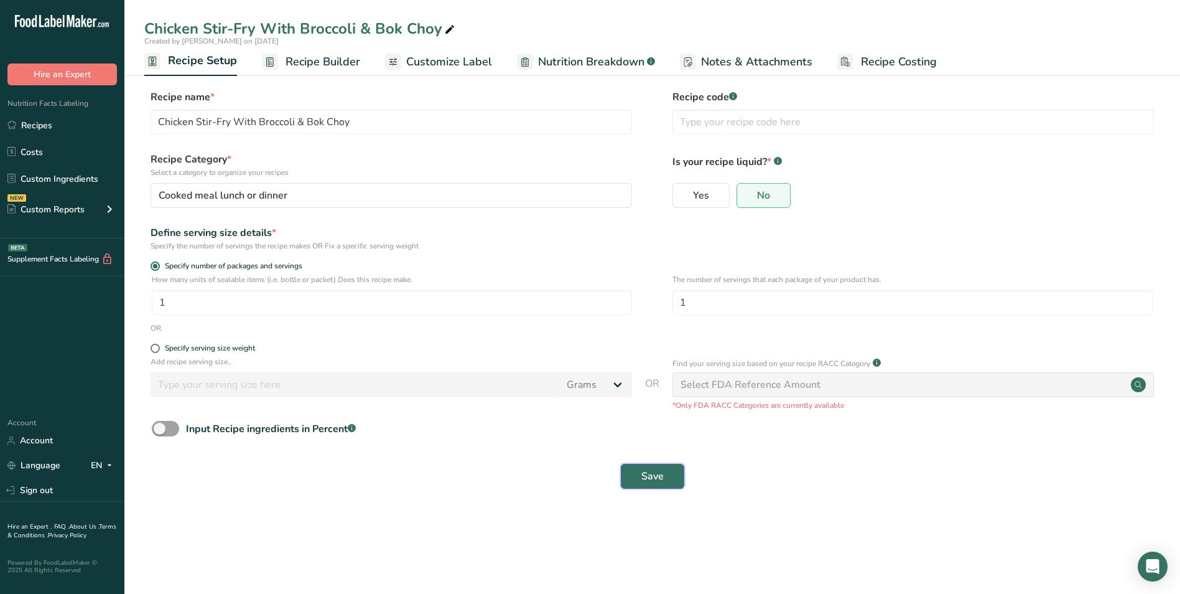
click at [650, 477] on span "Save" at bounding box center [653, 476] width 22 height 15
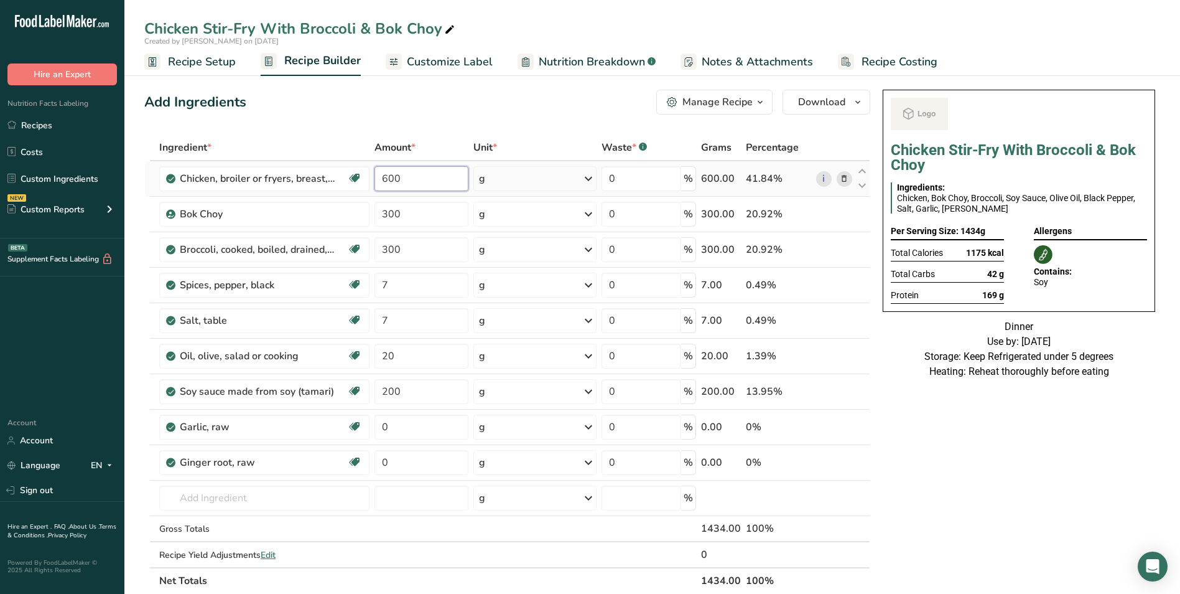
click at [385, 175] on input "600" at bounding box center [422, 178] width 94 height 25
type input "250"
click at [393, 209] on div "Ingredient * Amount * Unit * Waste * .a-a{fill:#347362;}.b-a{fill:#fff;} Grams …" at bounding box center [507, 363] width 726 height 459
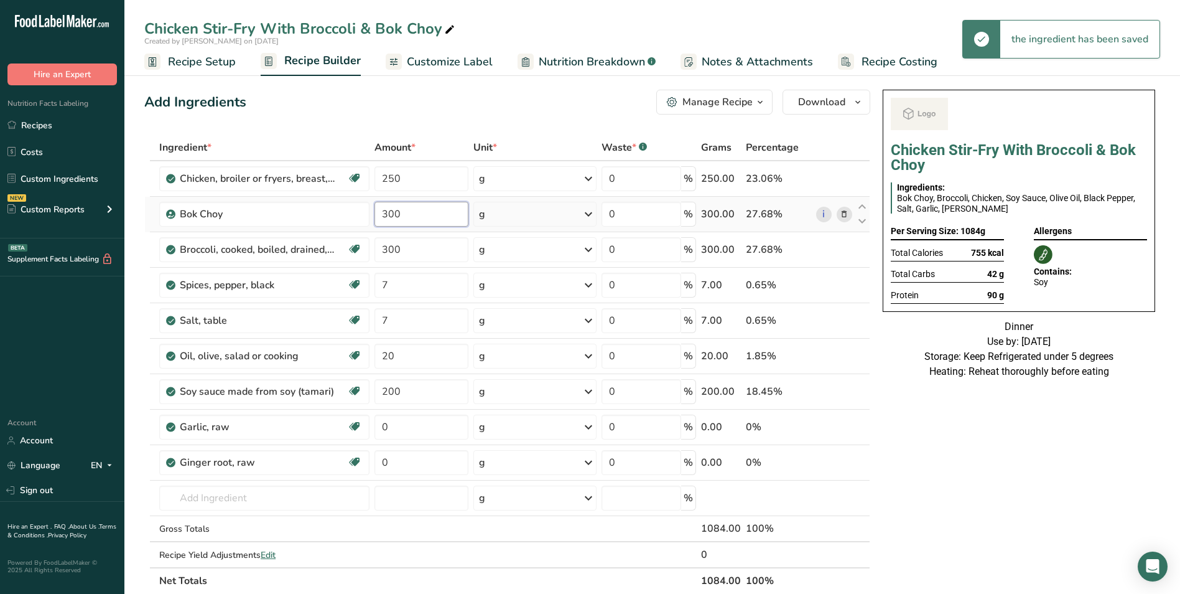
click at [393, 215] on input "300" at bounding box center [422, 214] width 94 height 25
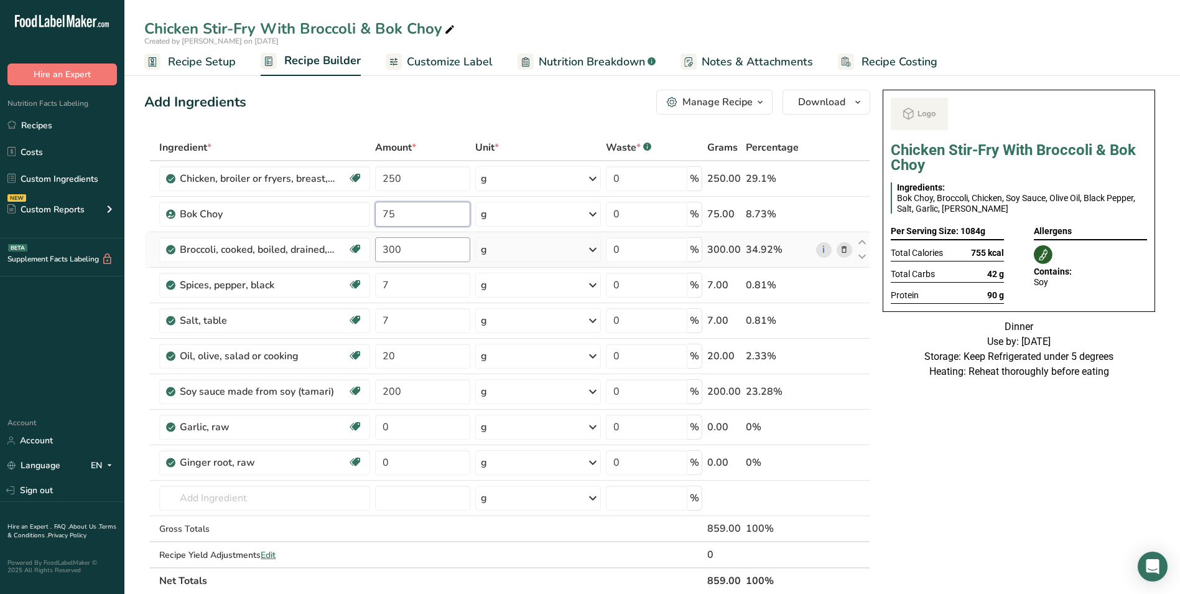
type input "75"
click at [391, 253] on div "Ingredient * Amount * Unit * Waste * .a-a{fill:#347362;}.b-a{fill:#fff;} Grams …" at bounding box center [507, 363] width 726 height 459
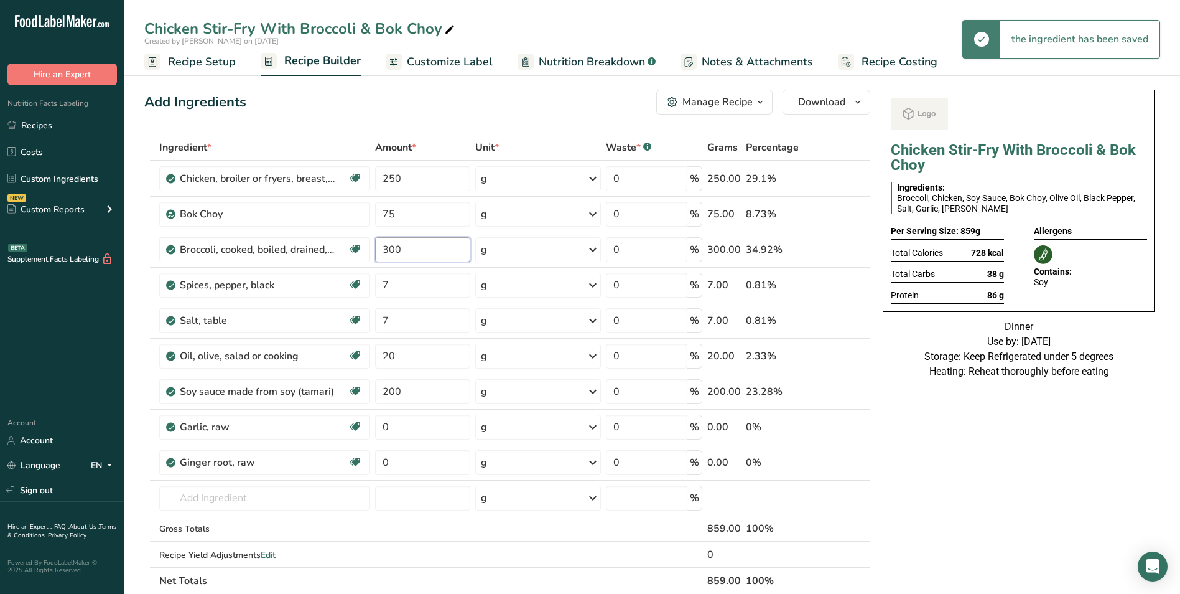
click at [391, 251] on input "300" at bounding box center [423, 249] width 96 height 25
type input "75"
click at [390, 390] on input "200" at bounding box center [423, 391] width 96 height 25
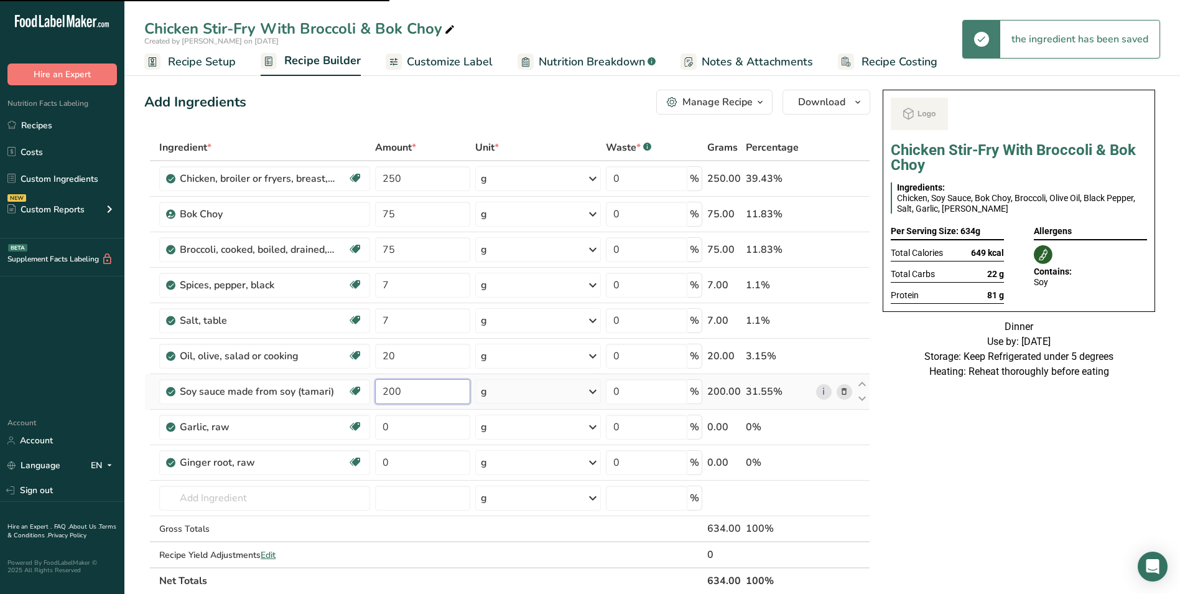
click at [390, 390] on input "200" at bounding box center [423, 391] width 96 height 25
type input "50"
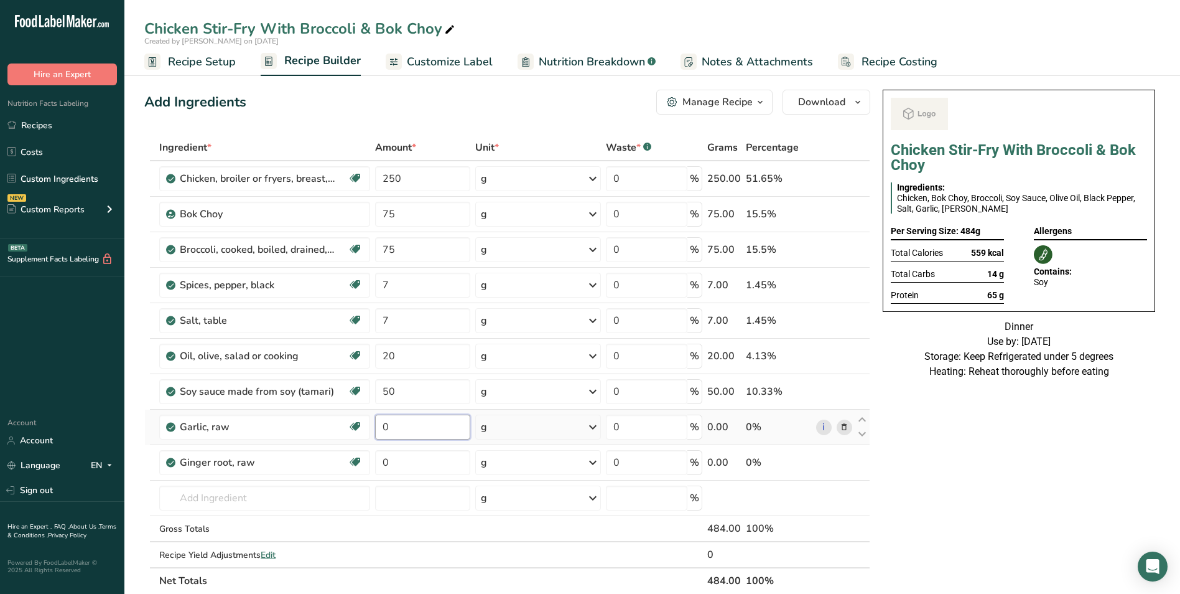
click at [383, 424] on input "0" at bounding box center [423, 426] width 96 height 25
type input "10"
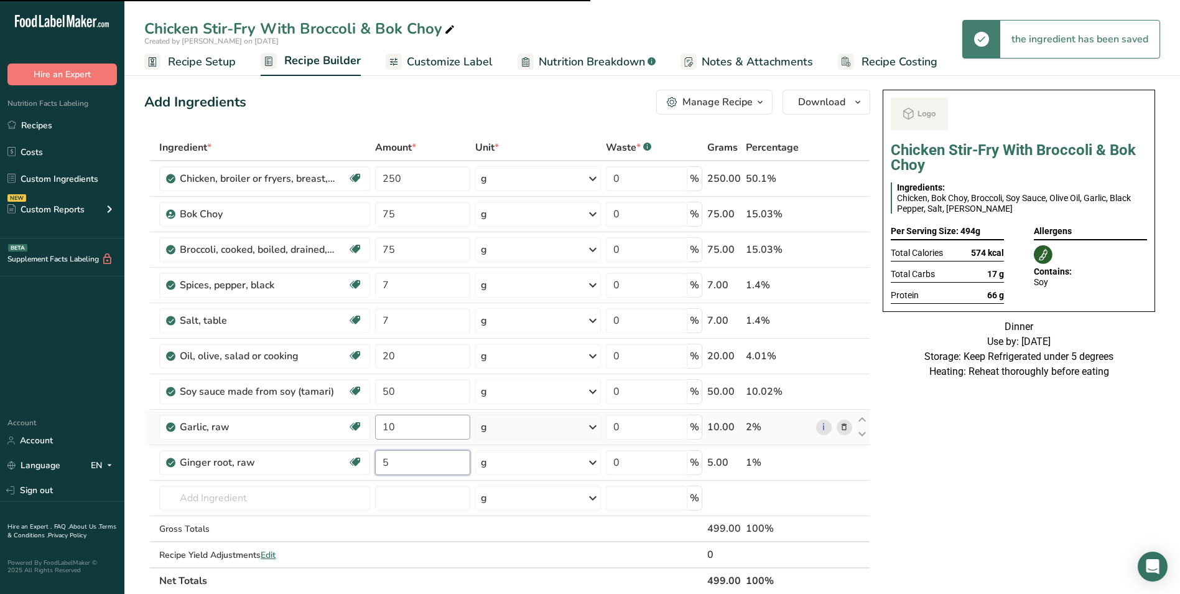
type input "0"
click at [388, 213] on input "75" at bounding box center [423, 214] width 96 height 25
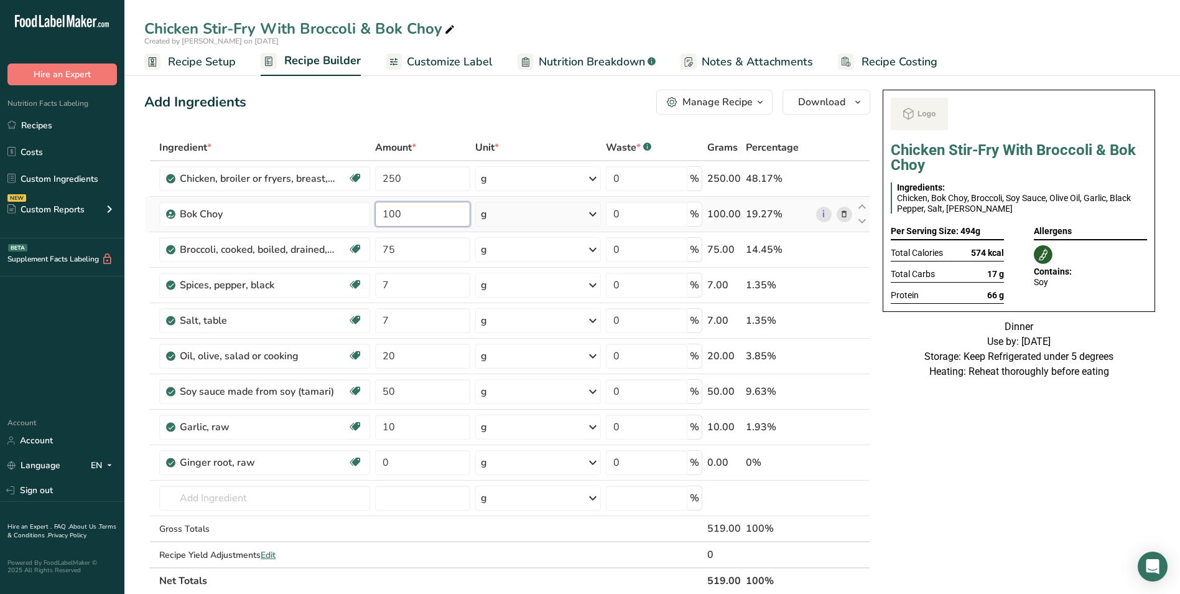
type input "100"
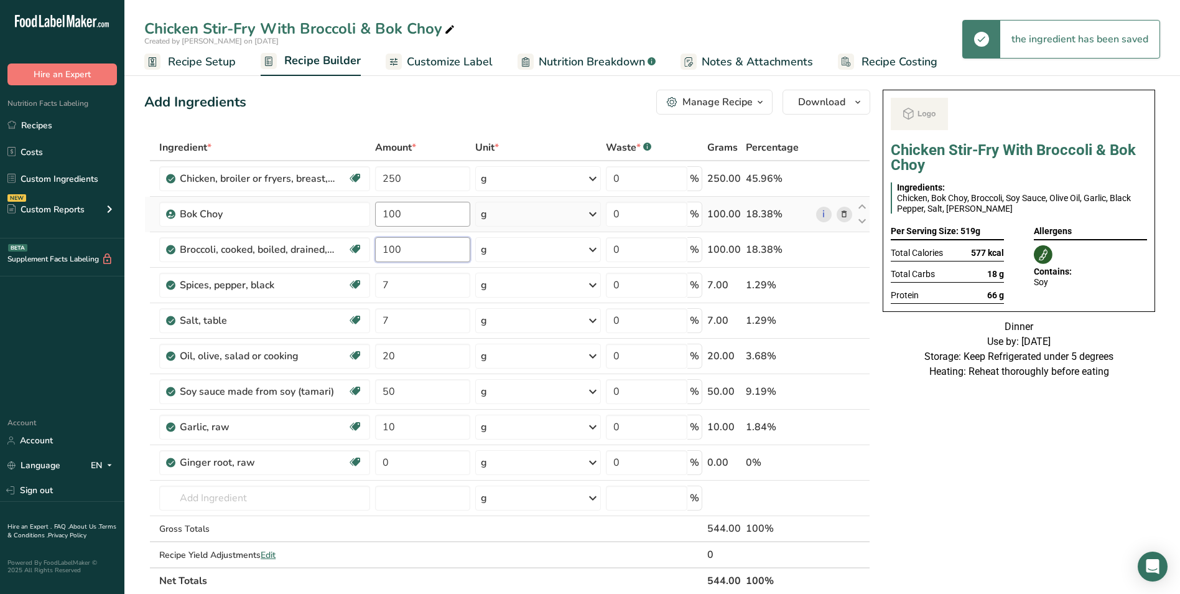
type input "100"
click at [391, 355] on input "20" at bounding box center [423, 355] width 96 height 25
type input "30"
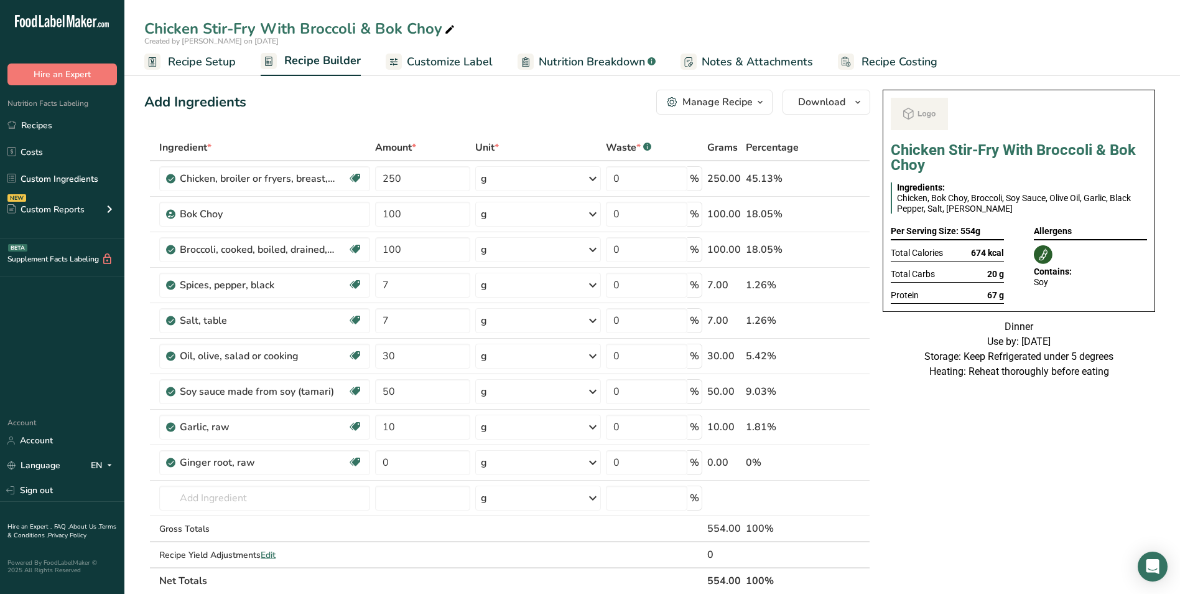
click at [450, 62] on span "Customize Label" at bounding box center [450, 62] width 86 height 17
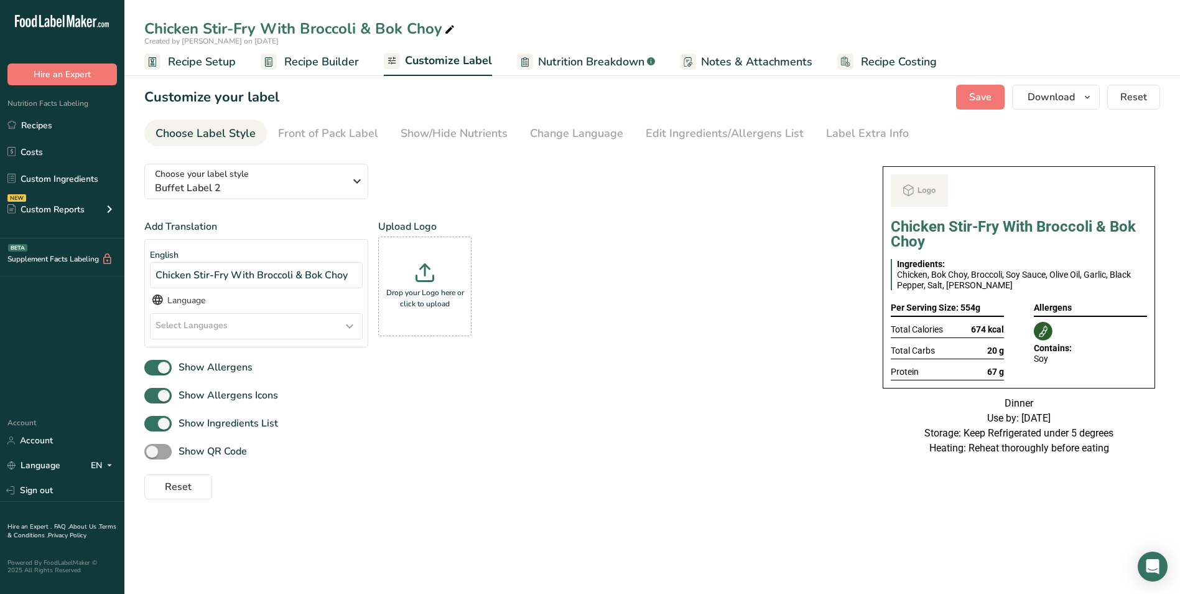
click at [451, 28] on icon at bounding box center [449, 29] width 11 height 17
type input "Chicken Stir-Fry With Broccoli & Bok Choy_Shujaat"
click at [987, 99] on span "Save" at bounding box center [980, 97] width 22 height 15
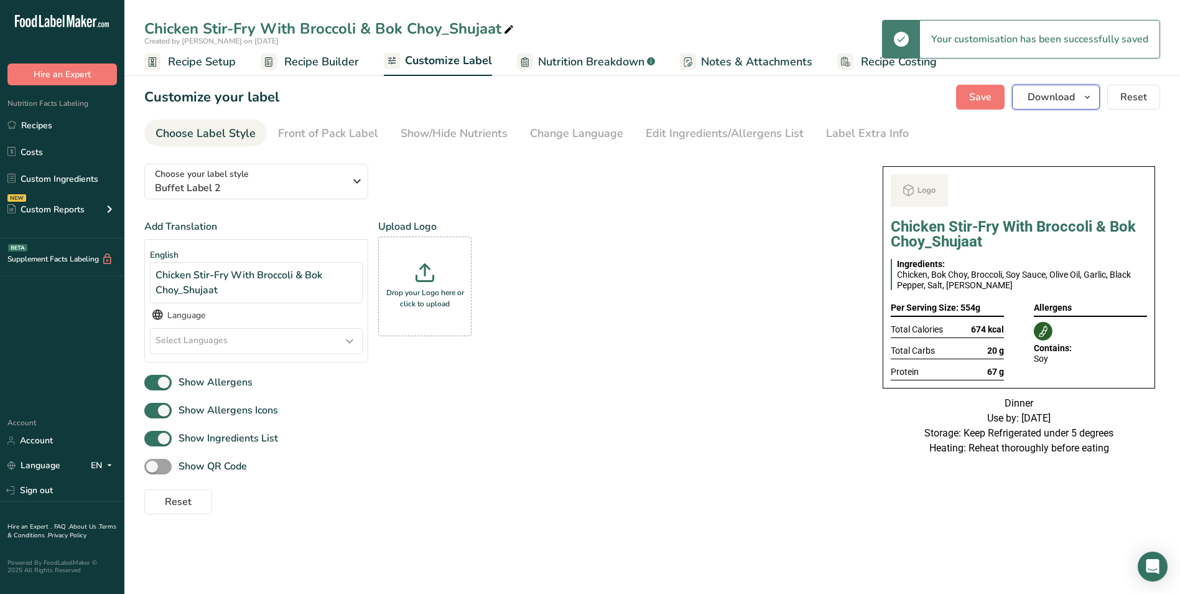
click at [1059, 98] on span "Download" at bounding box center [1051, 97] width 47 height 15
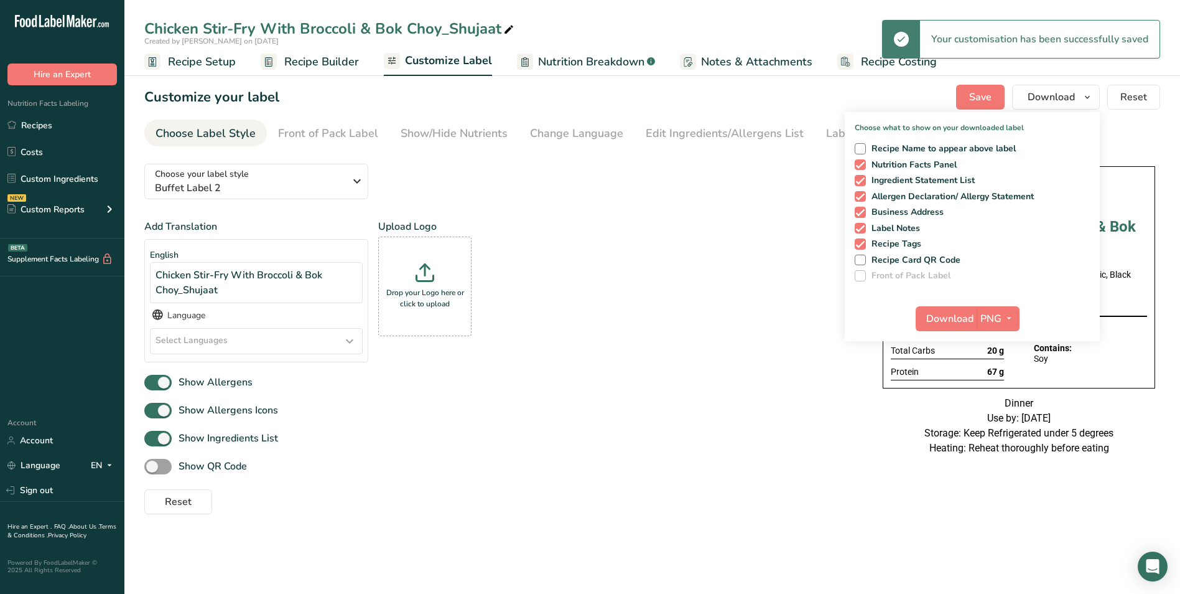
click at [692, 328] on div "Add Translation English Chicken Stir-Fry With Broccoli & Bok Choy_Shujaat Langu…" at bounding box center [501, 295] width 714 height 153
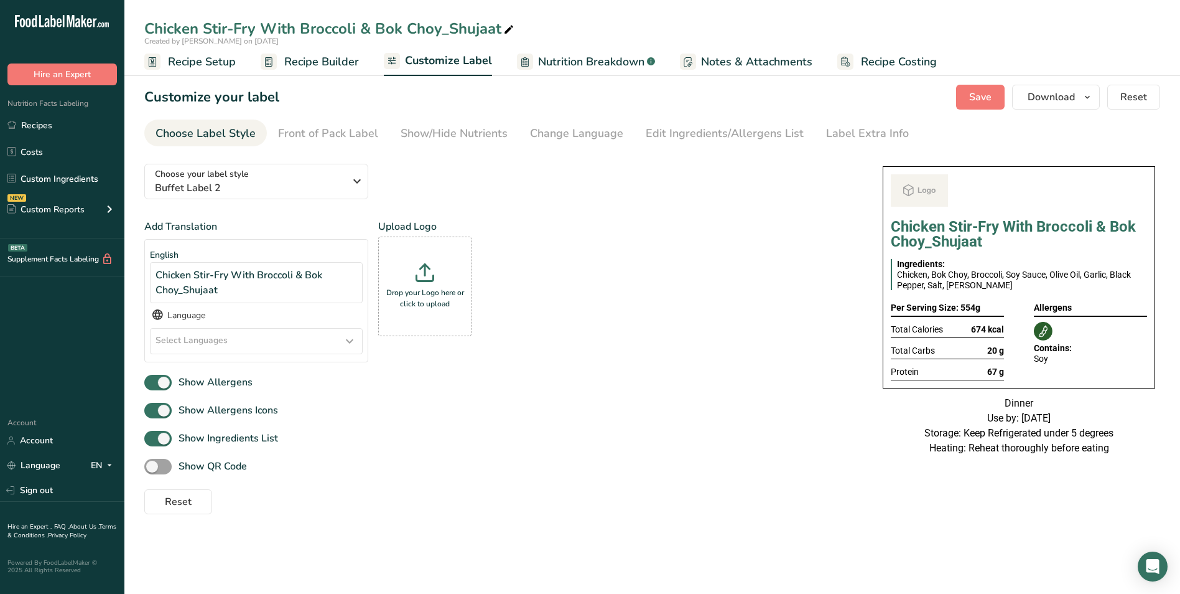
click at [337, 60] on span "Recipe Builder" at bounding box center [321, 62] width 75 height 17
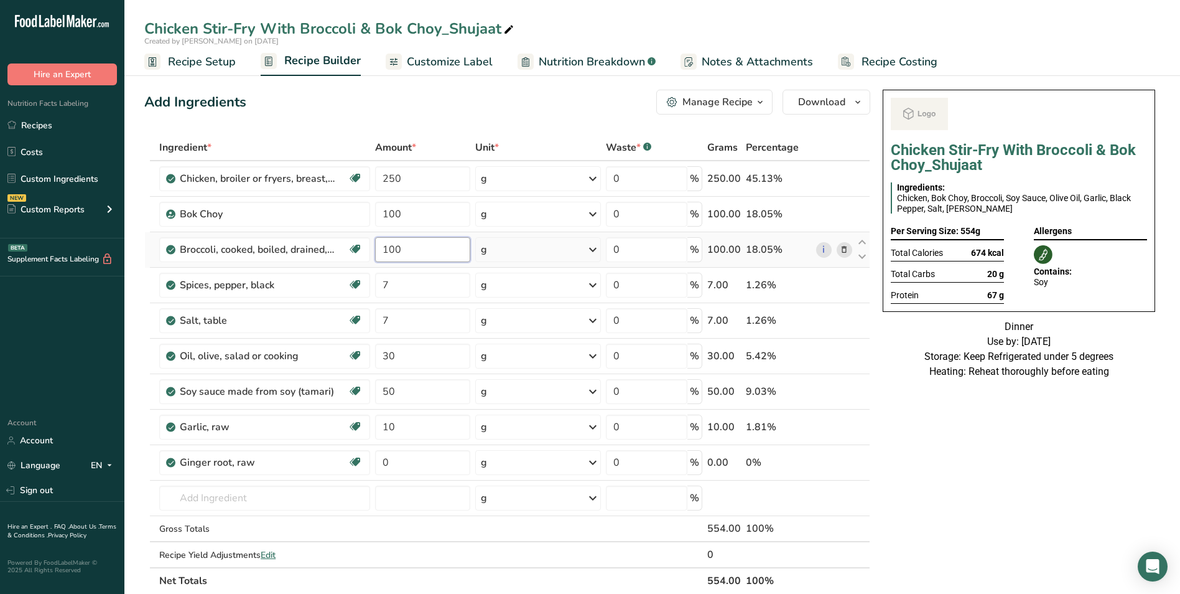
click at [393, 246] on input "100" at bounding box center [423, 249] width 96 height 25
click at [388, 388] on div "Ingredient * Amount * Unit * Waste * .a-a{fill:#347362;}.b-a{fill:#fff;} Grams …" at bounding box center [507, 363] width 726 height 459
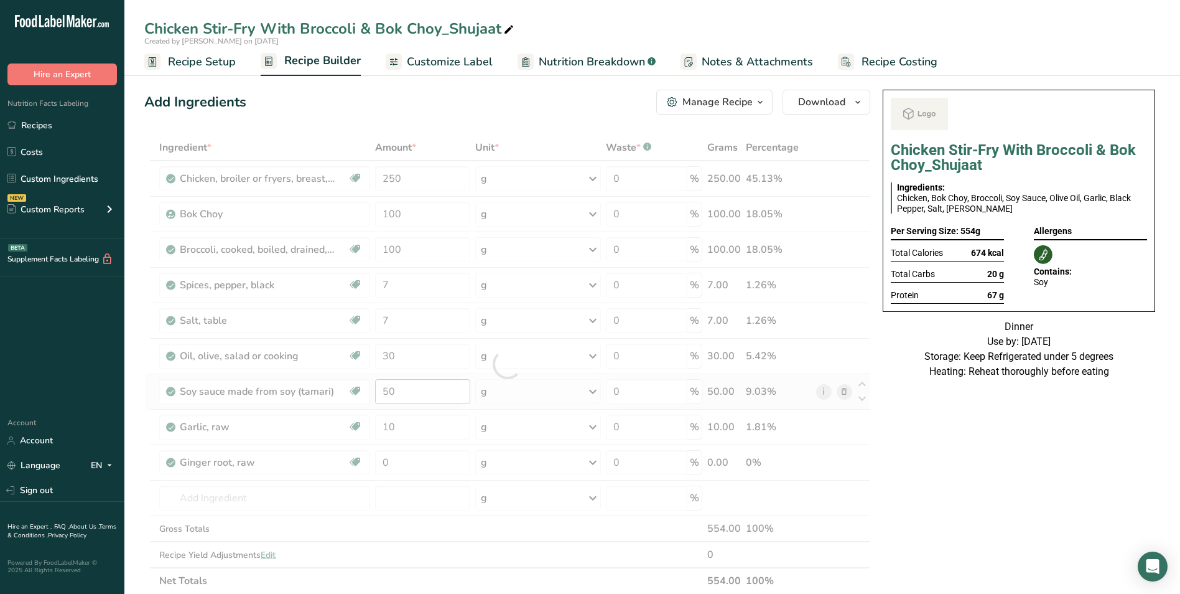
click at [388, 388] on div at bounding box center [507, 363] width 726 height 459
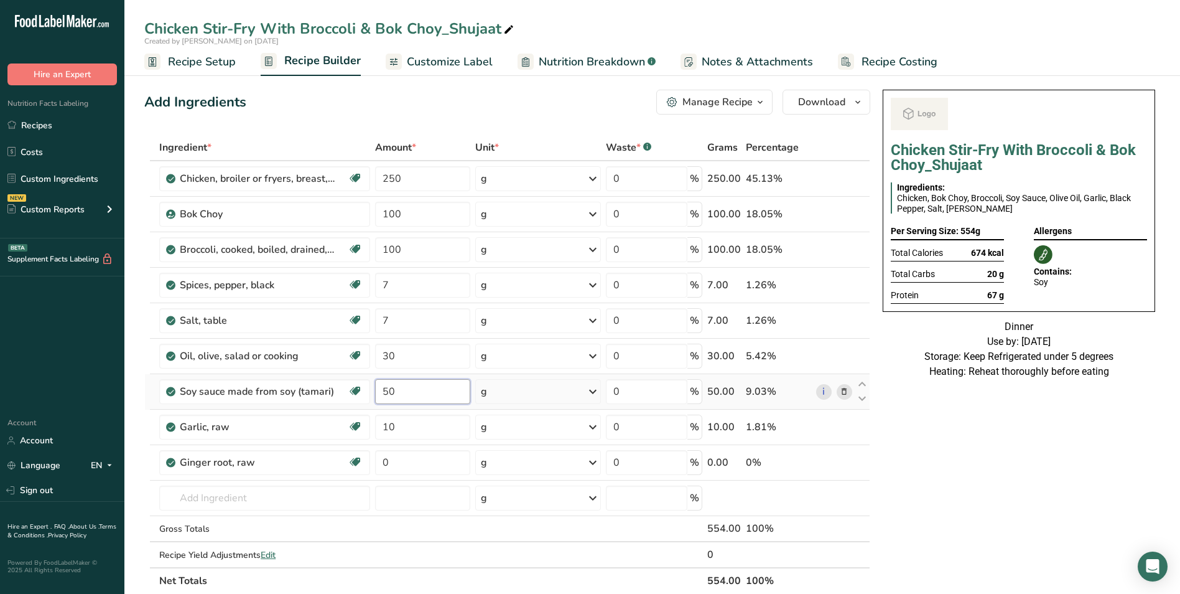
click at [389, 388] on input "50" at bounding box center [423, 391] width 96 height 25
type input "100"
click at [393, 178] on input "250" at bounding box center [423, 178] width 96 height 25
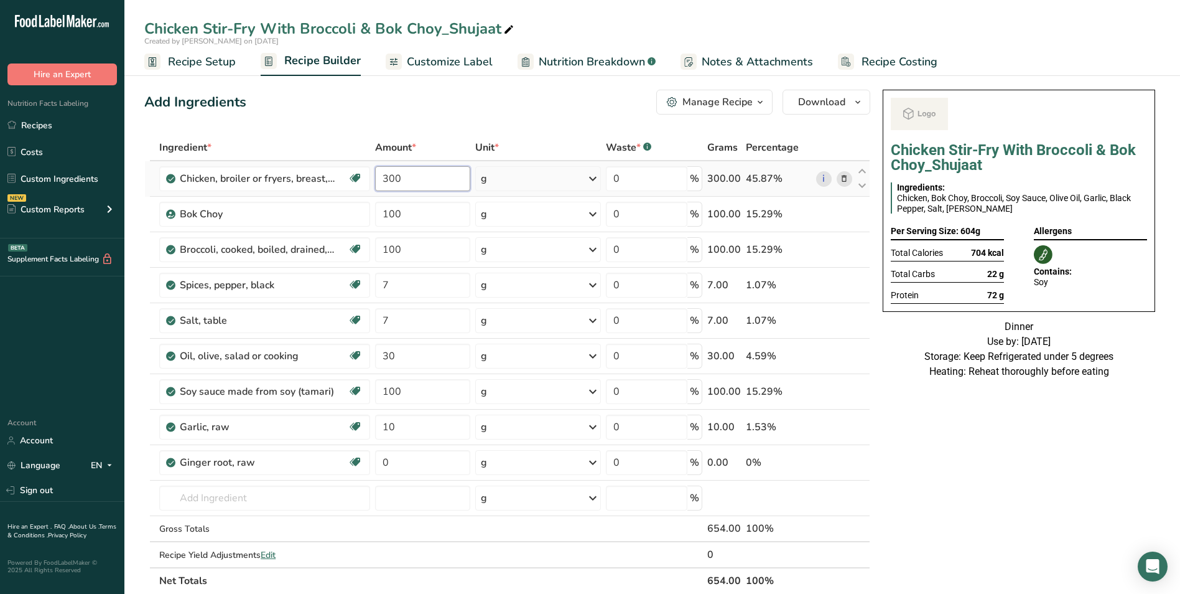
type input "300"
click at [395, 392] on input "100" at bounding box center [423, 391] width 96 height 25
type input "150"
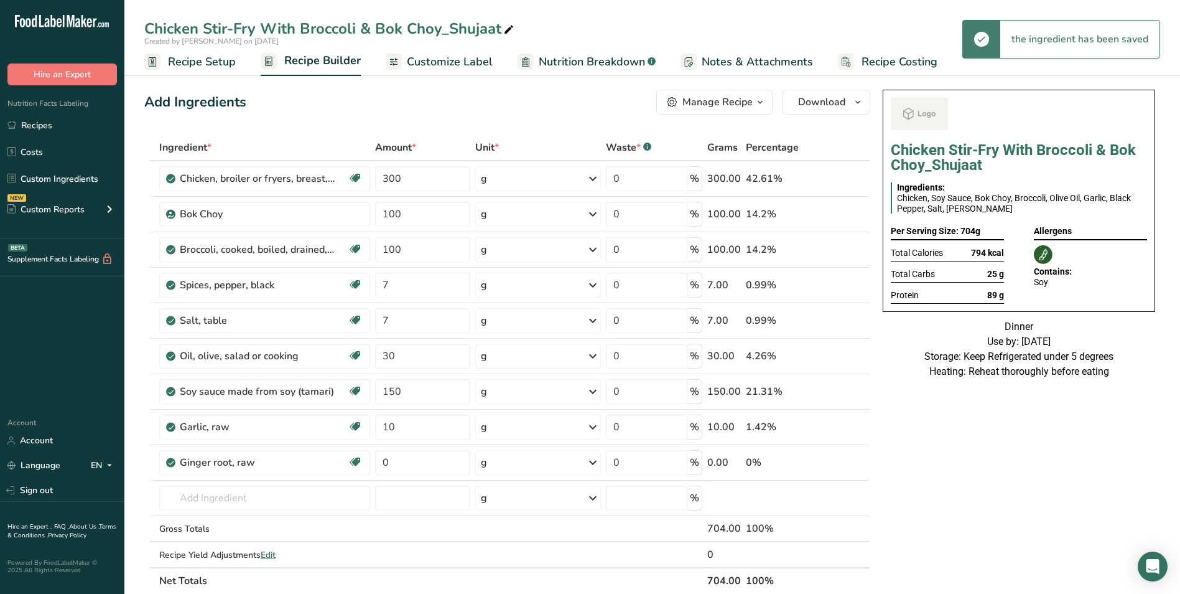
click at [444, 58] on span "Customize Label" at bounding box center [450, 62] width 86 height 17
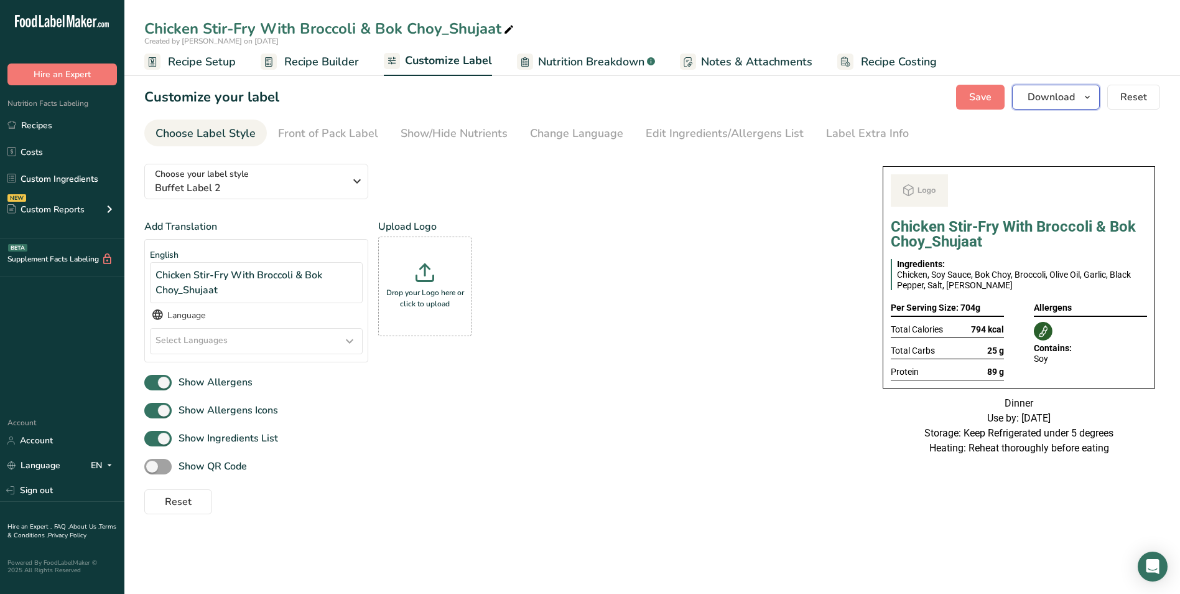
click at [1061, 105] on button "Download" at bounding box center [1056, 97] width 88 height 25
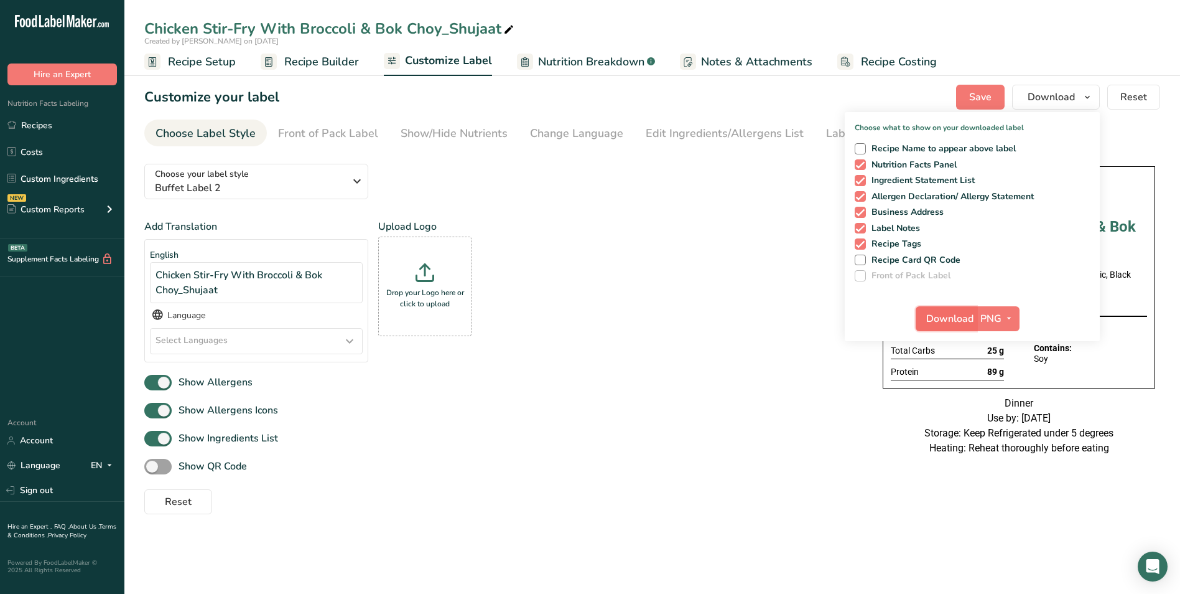
click at [945, 307] on button "Download" at bounding box center [946, 318] width 61 height 25
click at [334, 55] on span "Recipe Builder" at bounding box center [321, 62] width 75 height 17
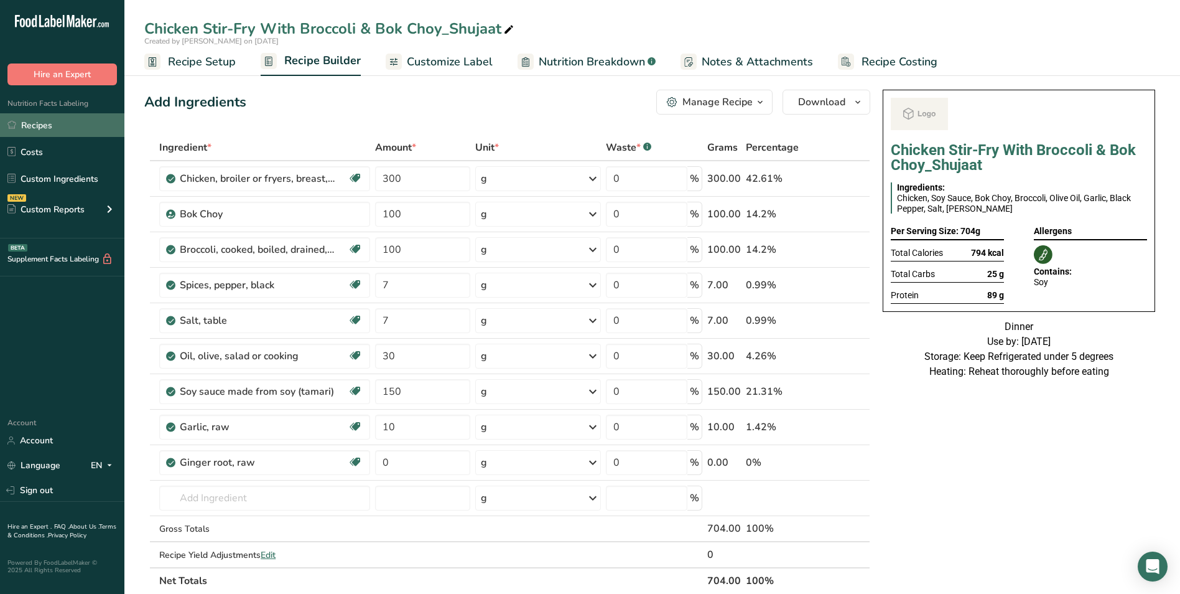
click at [58, 116] on link "Recipes" at bounding box center [62, 125] width 124 height 24
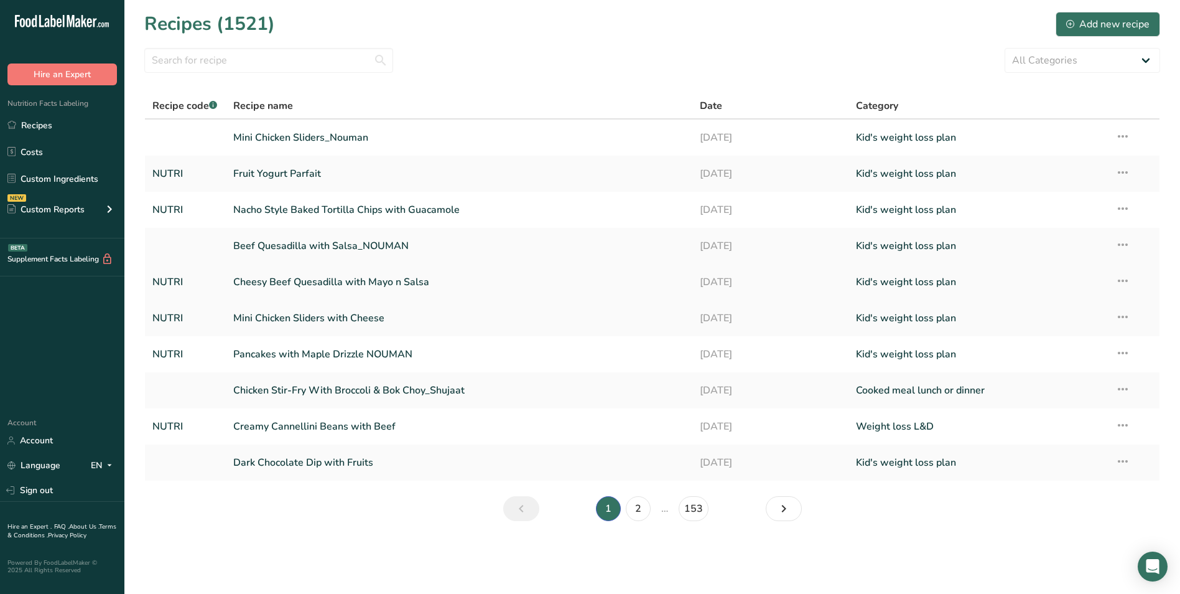
click at [332, 283] on link "Cheesy Beef Quesadilla with Mayo n Salsa" at bounding box center [459, 282] width 452 height 26
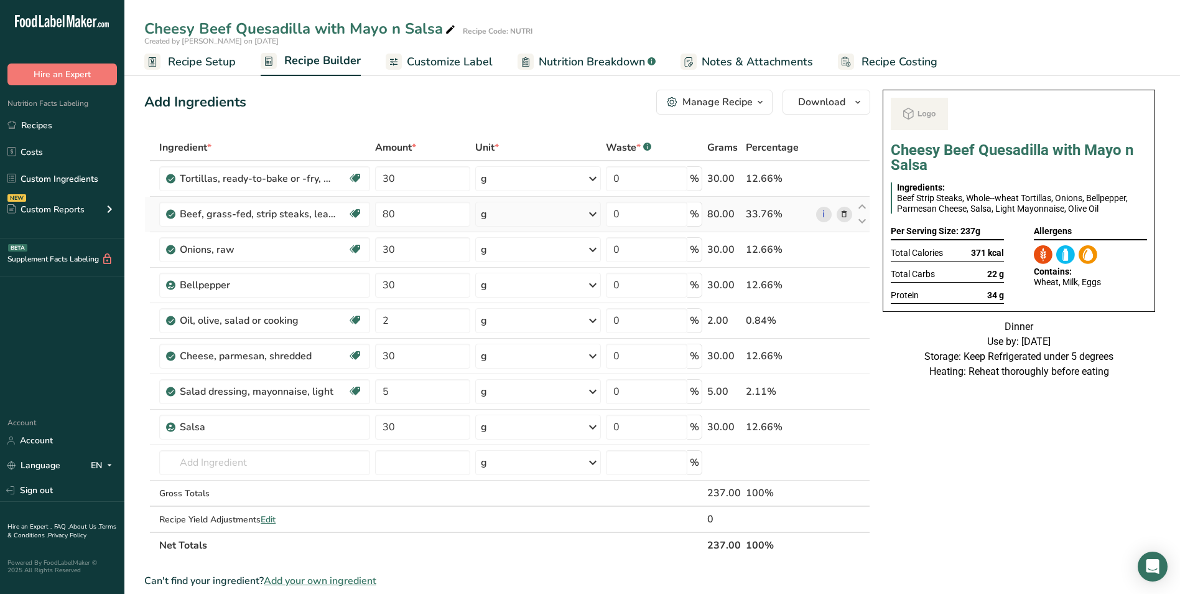
click at [839, 213] on span at bounding box center [844, 214] width 15 height 15
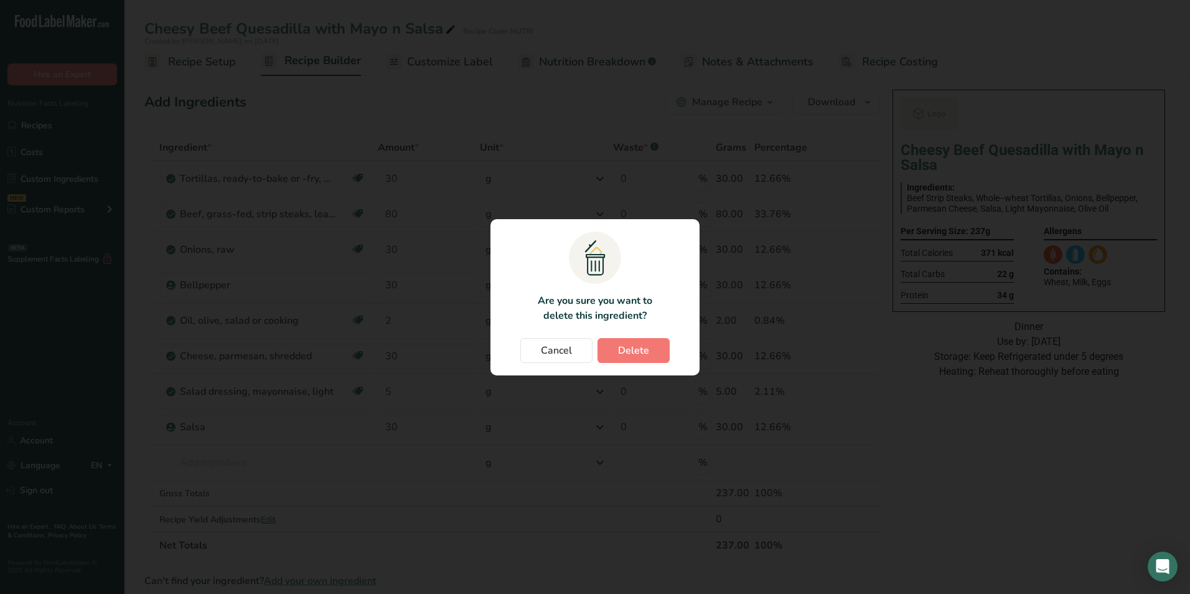
click at [589, 81] on div "Change password modal" at bounding box center [595, 297] width 1190 height 594
click at [567, 358] on button "Cancel" at bounding box center [556, 350] width 72 height 25
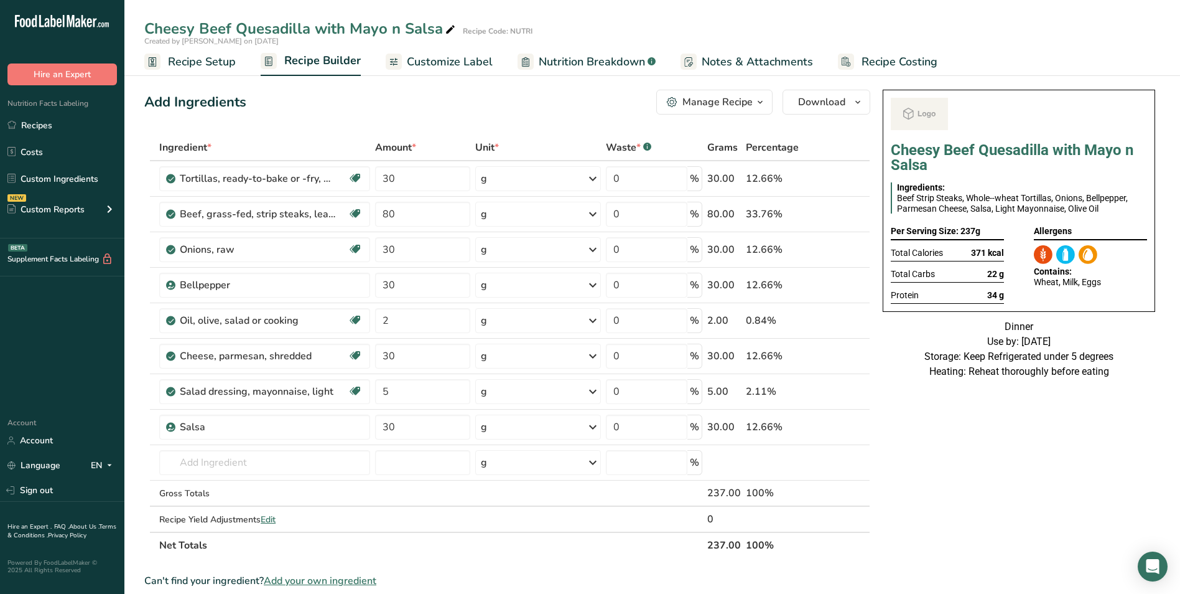
click at [712, 113] on button "Manage Recipe" at bounding box center [714, 102] width 116 height 25
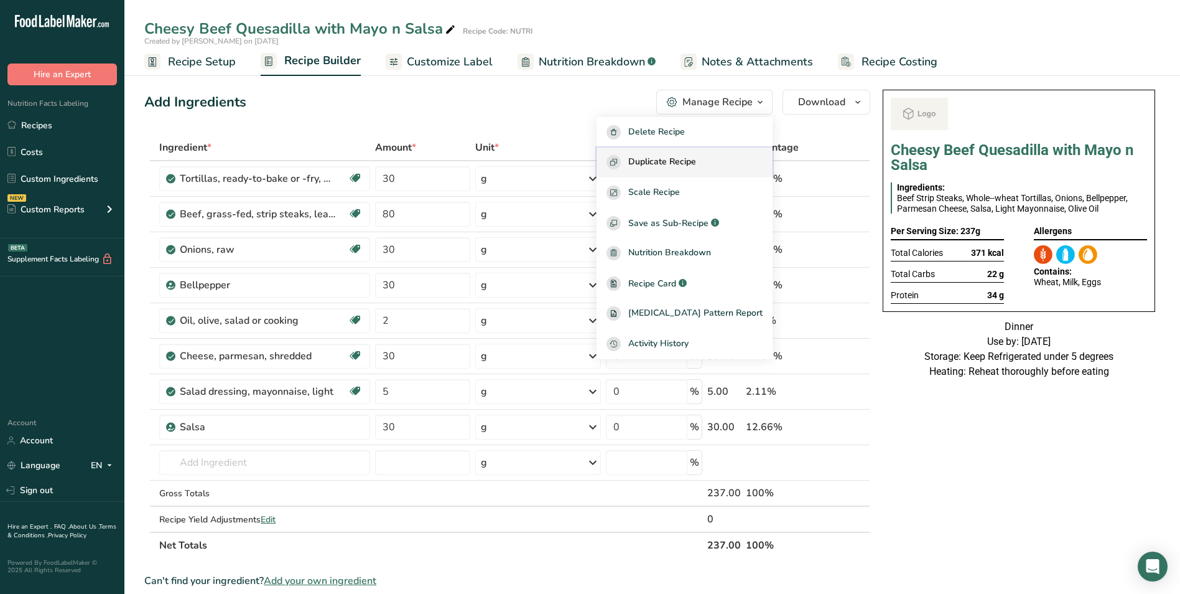
click at [689, 153] on button "Duplicate Recipe" at bounding box center [685, 162] width 176 height 30
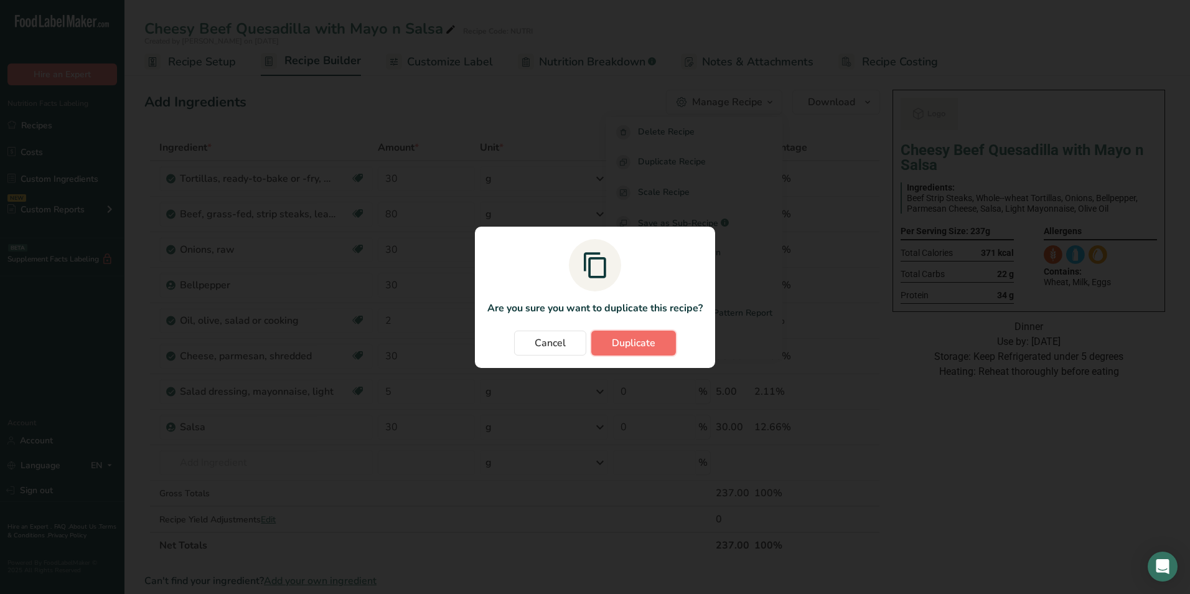
click at [625, 348] on span "Duplicate" at bounding box center [634, 342] width 44 height 15
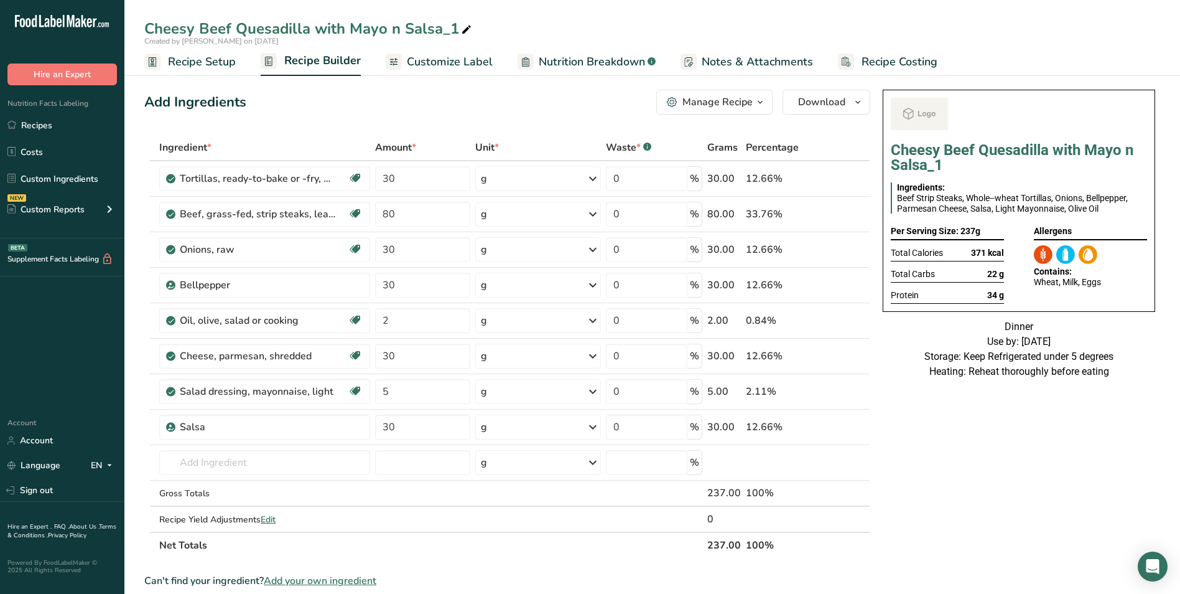
click at [465, 24] on icon at bounding box center [466, 29] width 11 height 17
click at [219, 29] on input "Cheesy Beef Quesadilla with Mayo n Salsa" at bounding box center [652, 28] width 1016 height 22
type input "Cheesy Chicken Quesadilla with Mayo n Salsa"
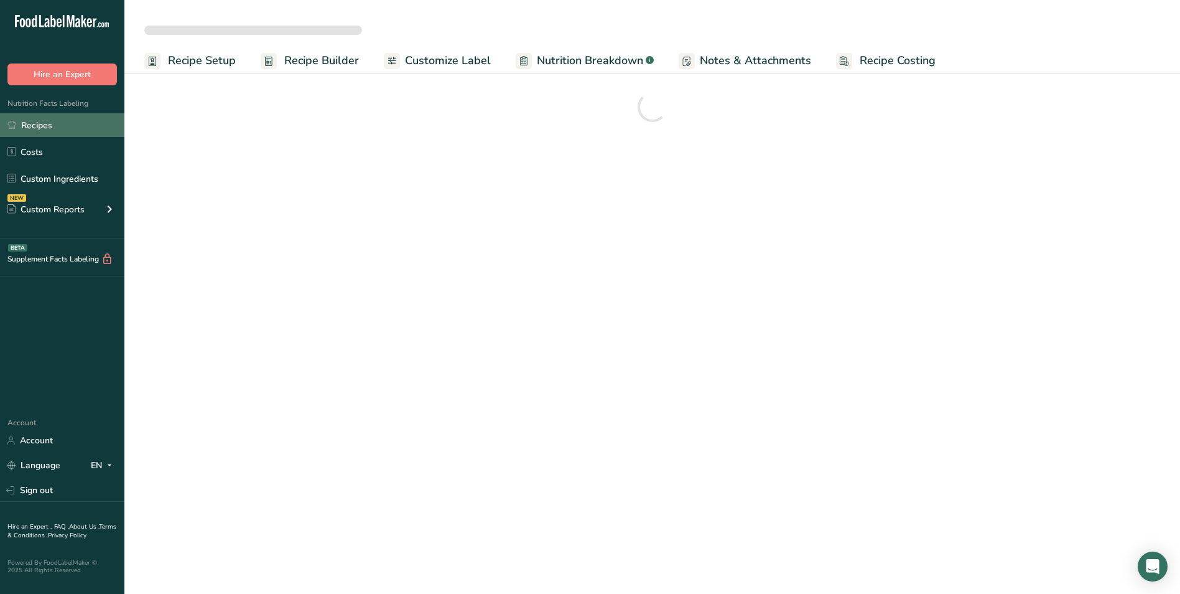
click at [85, 119] on link "Recipes" at bounding box center [62, 125] width 124 height 24
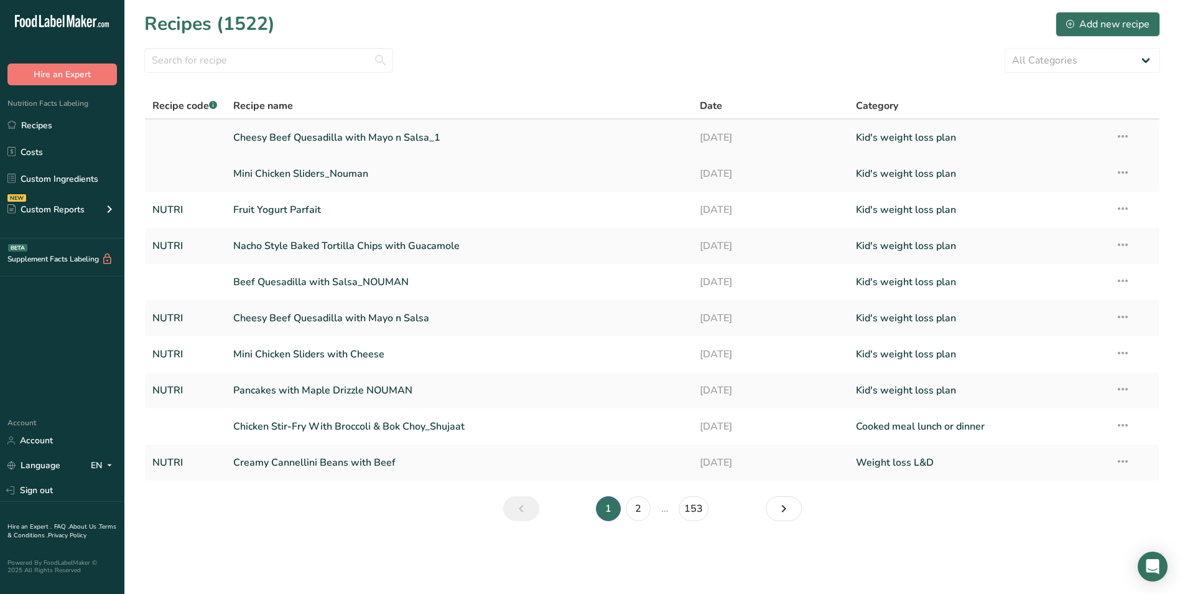
click at [1129, 134] on icon at bounding box center [1123, 136] width 15 height 22
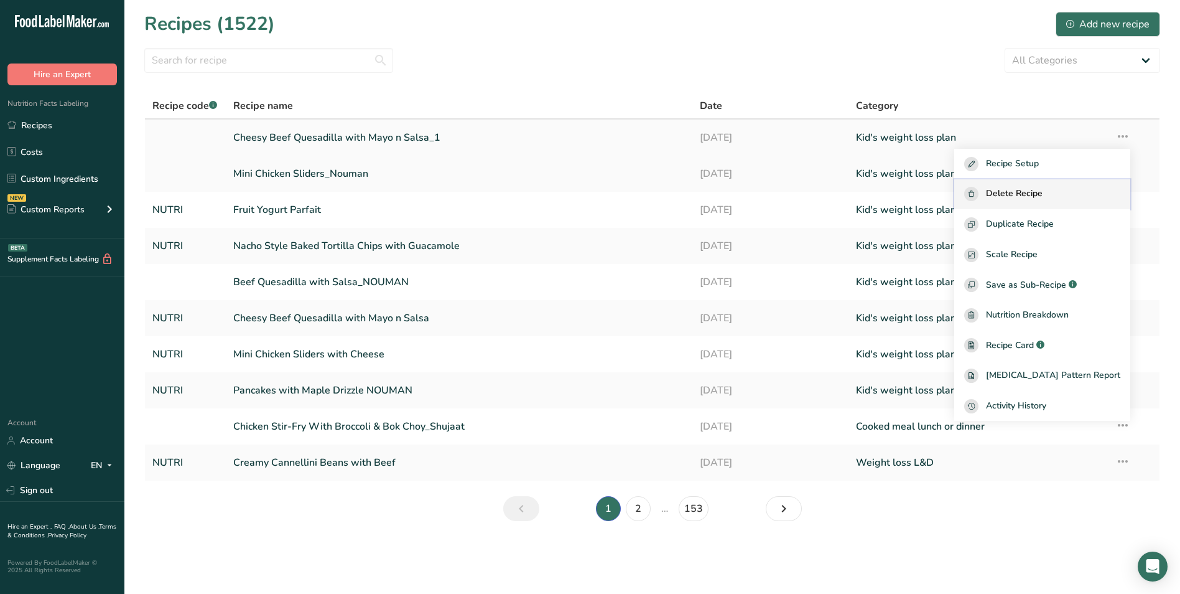
click at [1038, 205] on button "Delete Recipe" at bounding box center [1042, 194] width 176 height 30
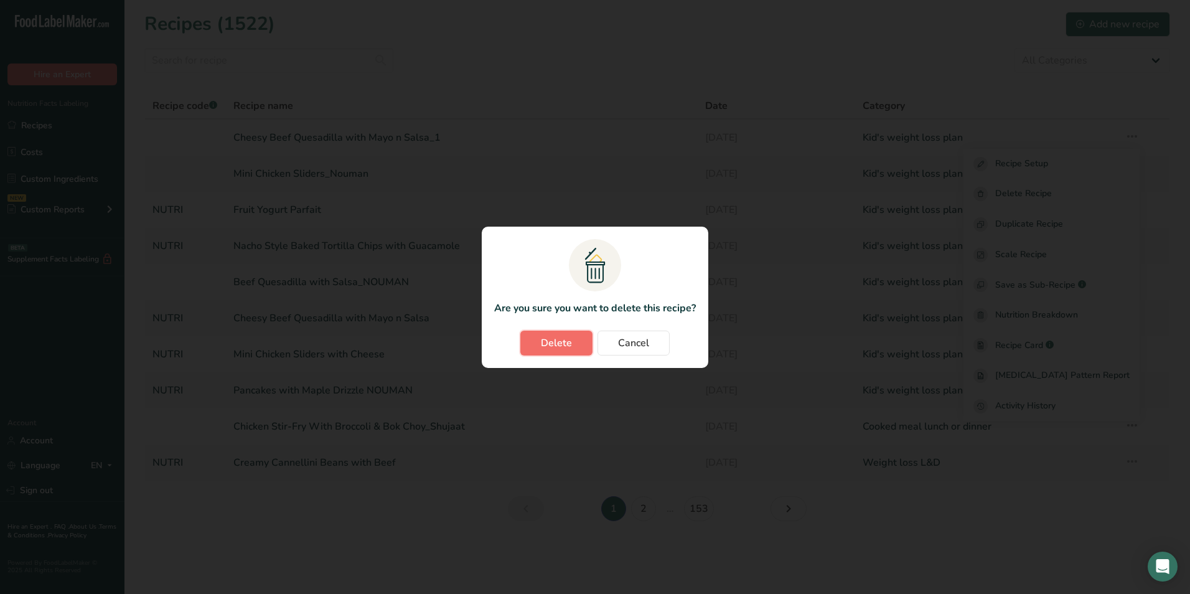
click at [556, 337] on span "Delete" at bounding box center [556, 342] width 31 height 15
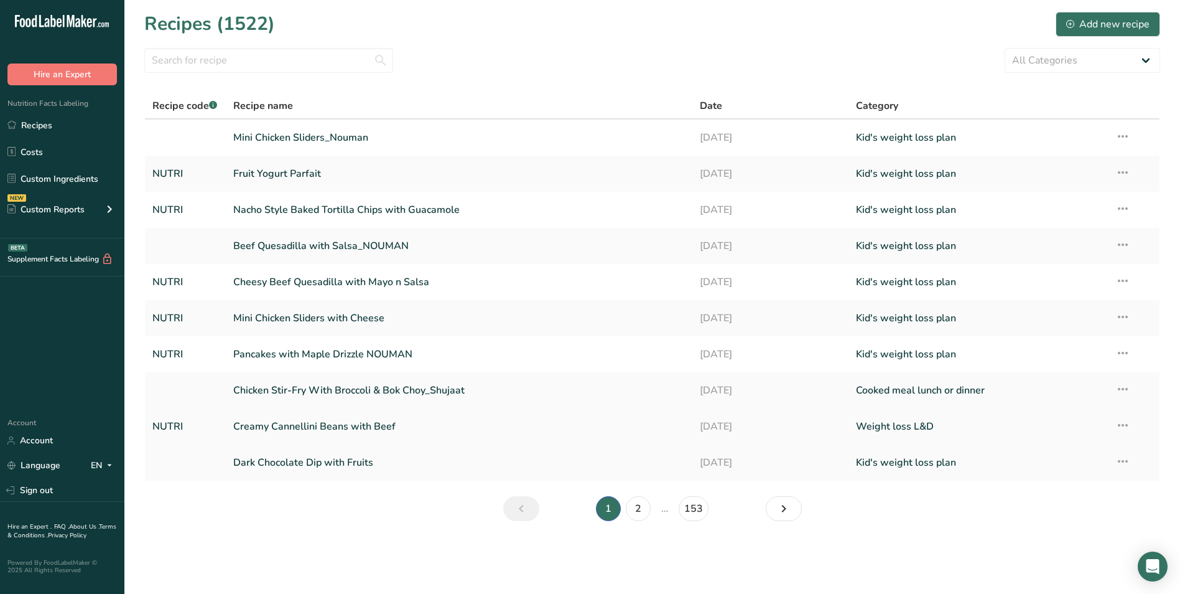
click at [1119, 426] on icon at bounding box center [1123, 425] width 15 height 22
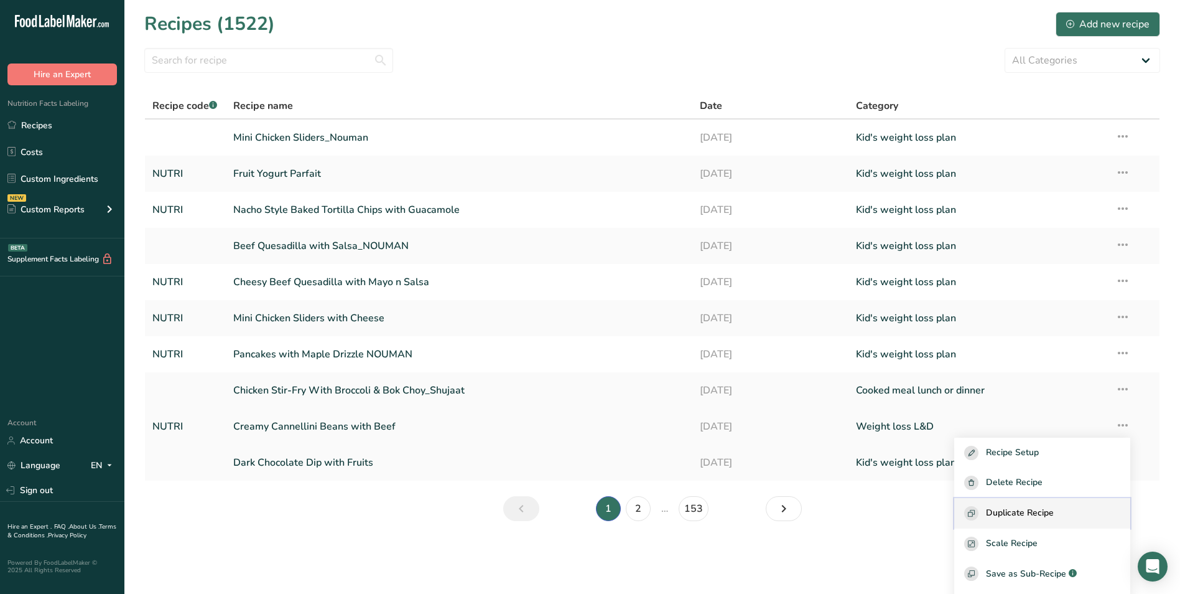
click at [1025, 512] on span "Duplicate Recipe" at bounding box center [1020, 513] width 68 height 14
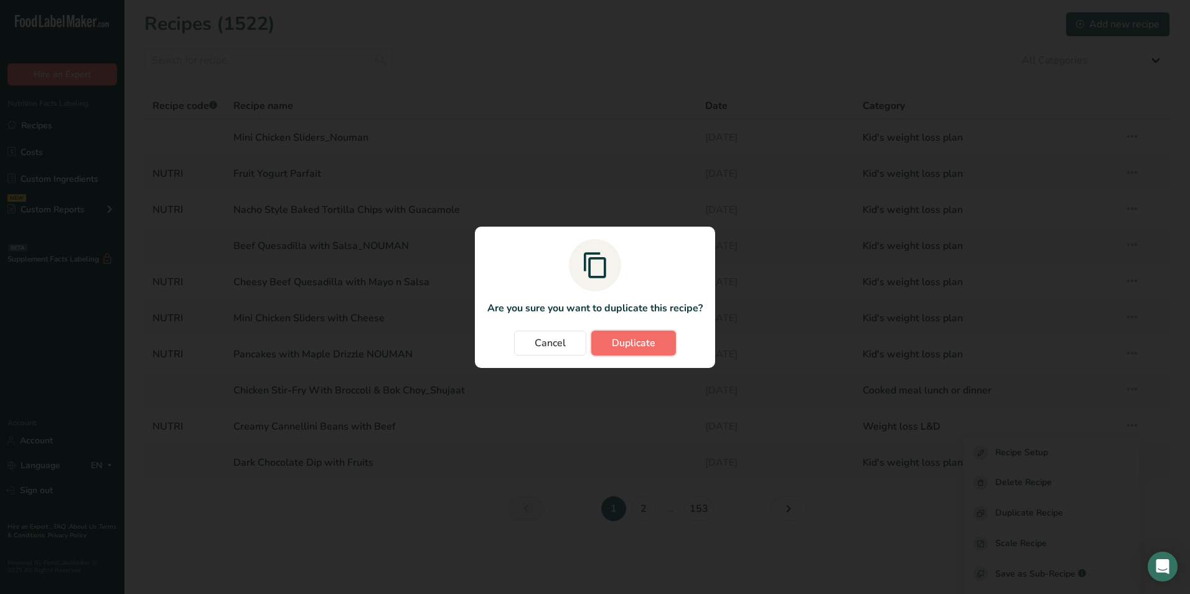
click at [665, 341] on button "Duplicate" at bounding box center [633, 342] width 85 height 25
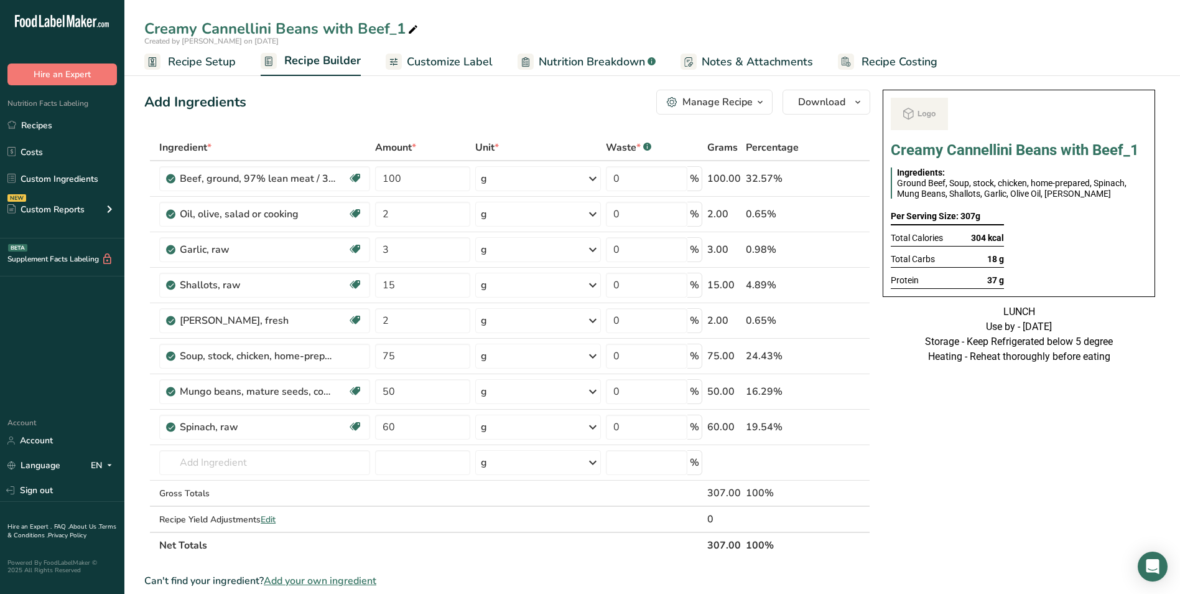
click at [373, 33] on div "Creamy Cannellini Beans with Beef_1" at bounding box center [282, 28] width 276 height 22
click at [373, 33] on input "Creamy Cannellini Beans with Beef_1" at bounding box center [652, 28] width 1016 height 22
type input "Creamy Cannellini Beans with Chicken"
click at [439, 110] on div "Add Ingredients Manage Recipe Delete Recipe Duplicate Recipe Scale Recipe Save …" at bounding box center [507, 102] width 726 height 25
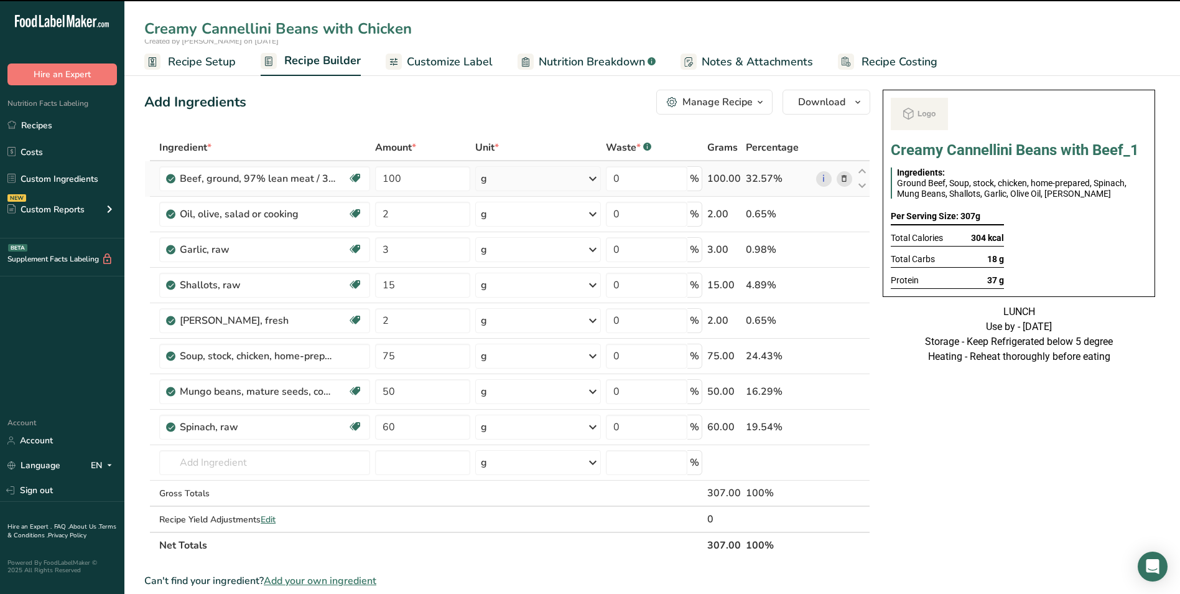
click at [846, 175] on icon at bounding box center [844, 178] width 9 height 13
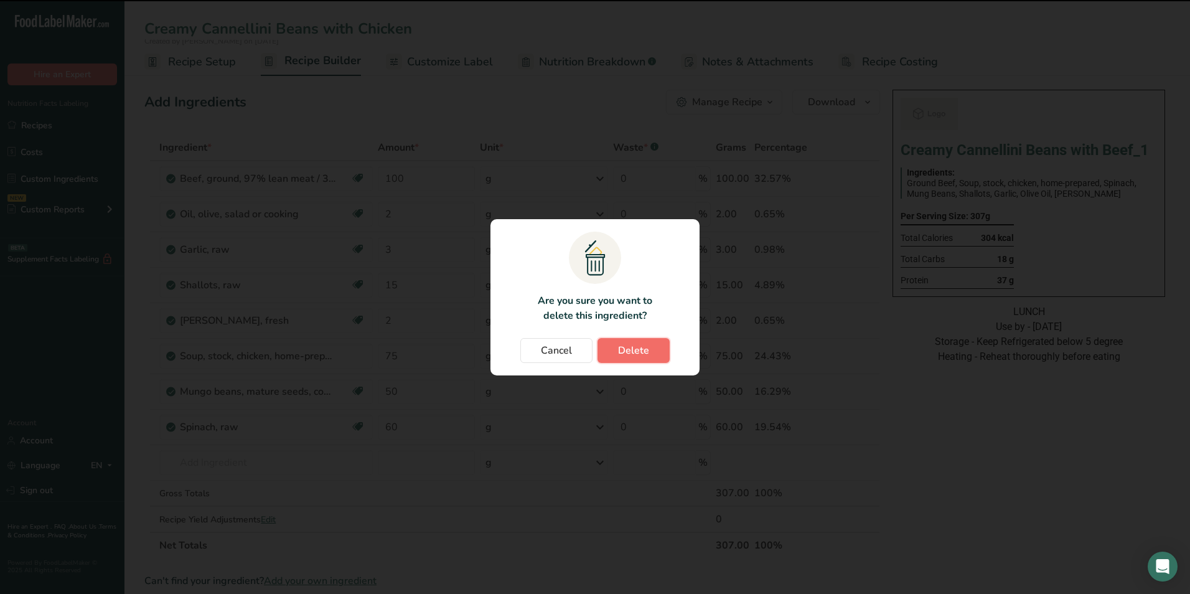
click at [633, 343] on span "Delete" at bounding box center [633, 350] width 31 height 15
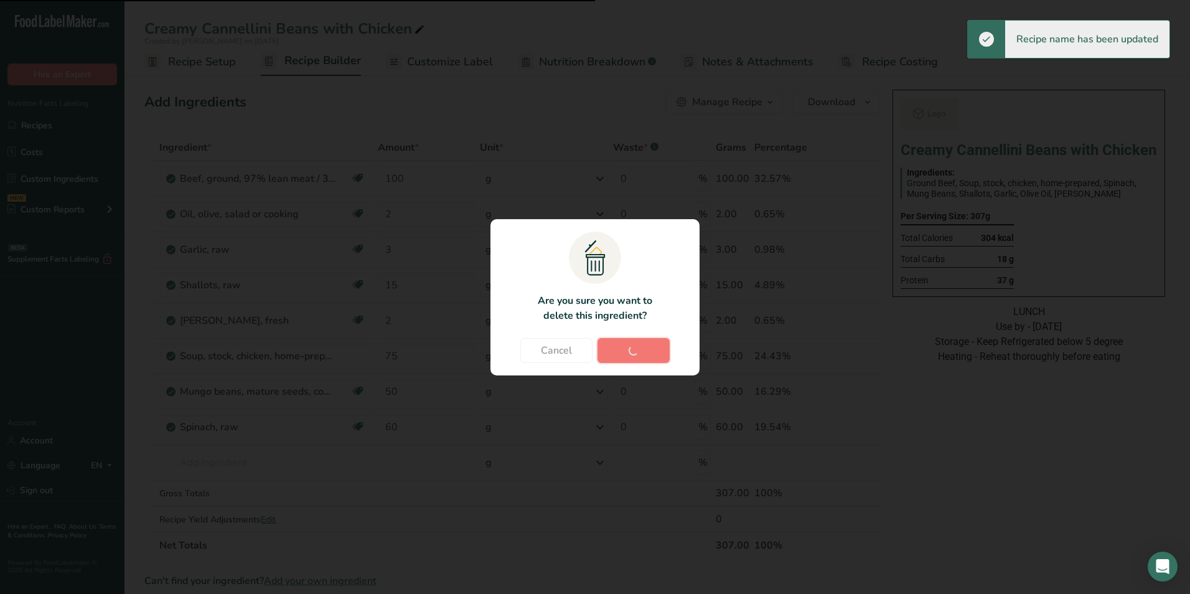
type input "2"
type input "3"
type input "15"
type input "2"
type input "75"
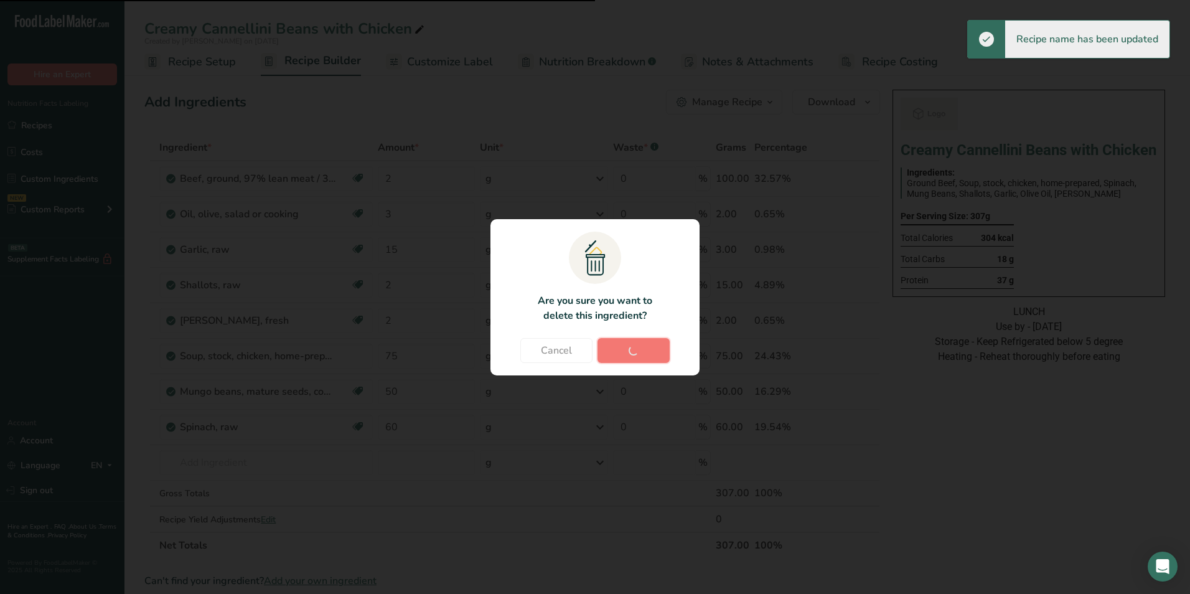
type input "50"
type input "60"
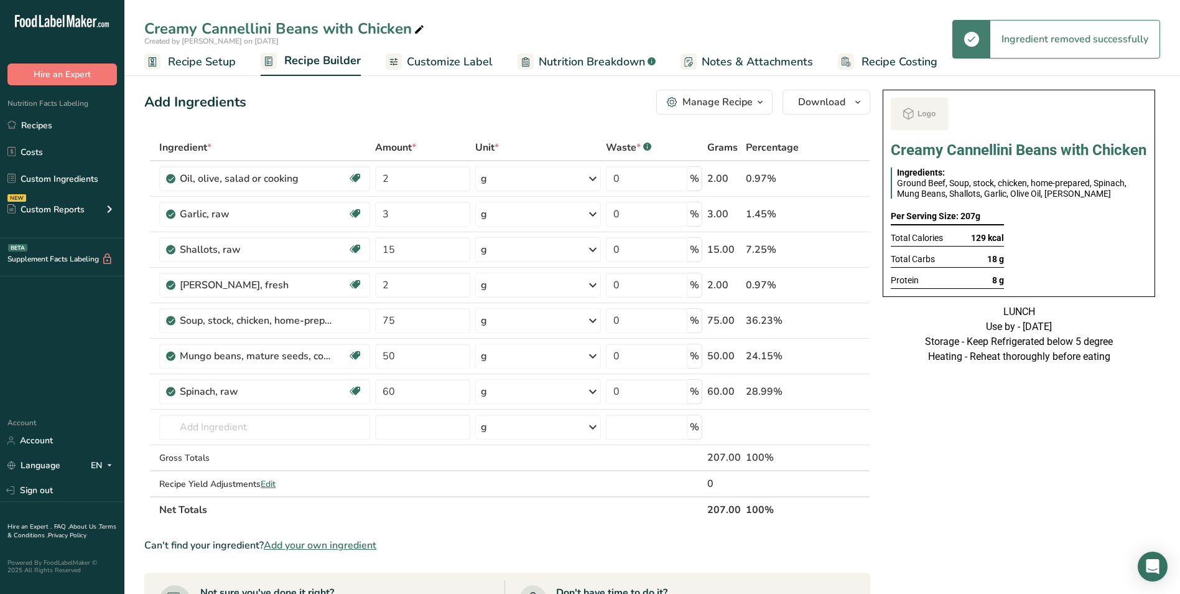
click at [197, 462] on div "Gross Totals" at bounding box center [264, 457] width 211 height 13
click at [200, 427] on input "text" at bounding box center [264, 426] width 211 height 25
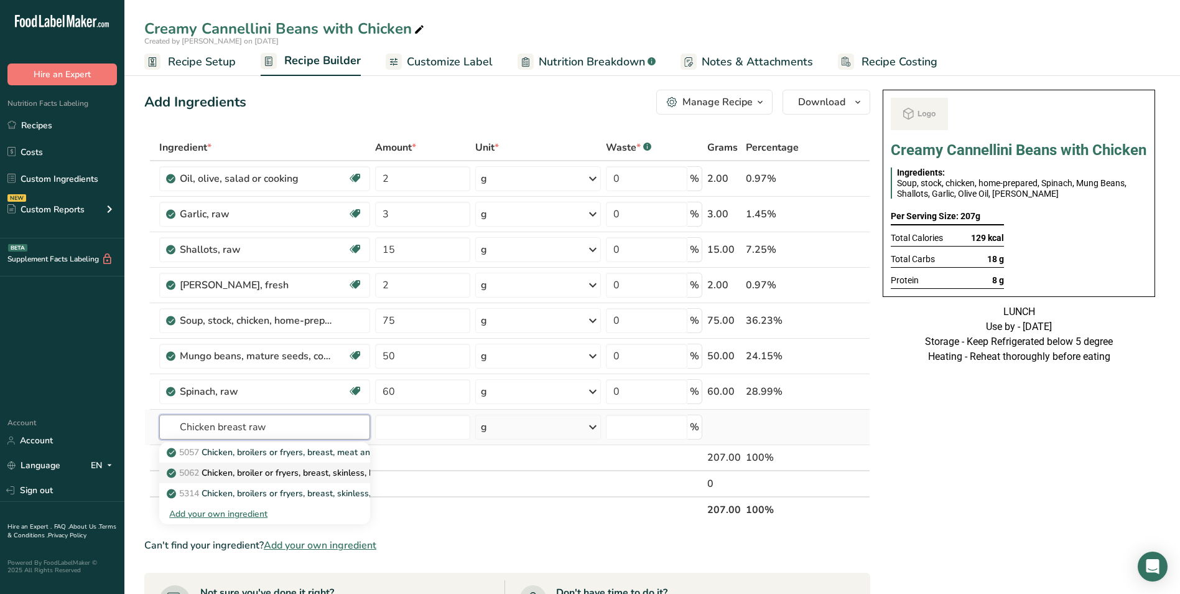
type input "Chicken breast raw"
click at [299, 470] on p "5062 Chicken, broiler or fryers, breast, skinless, boneless, meat only, raw" at bounding box center [318, 472] width 299 height 13
type input "Chicken, broiler or fryers, breast, skinless, boneless, meat only, raw"
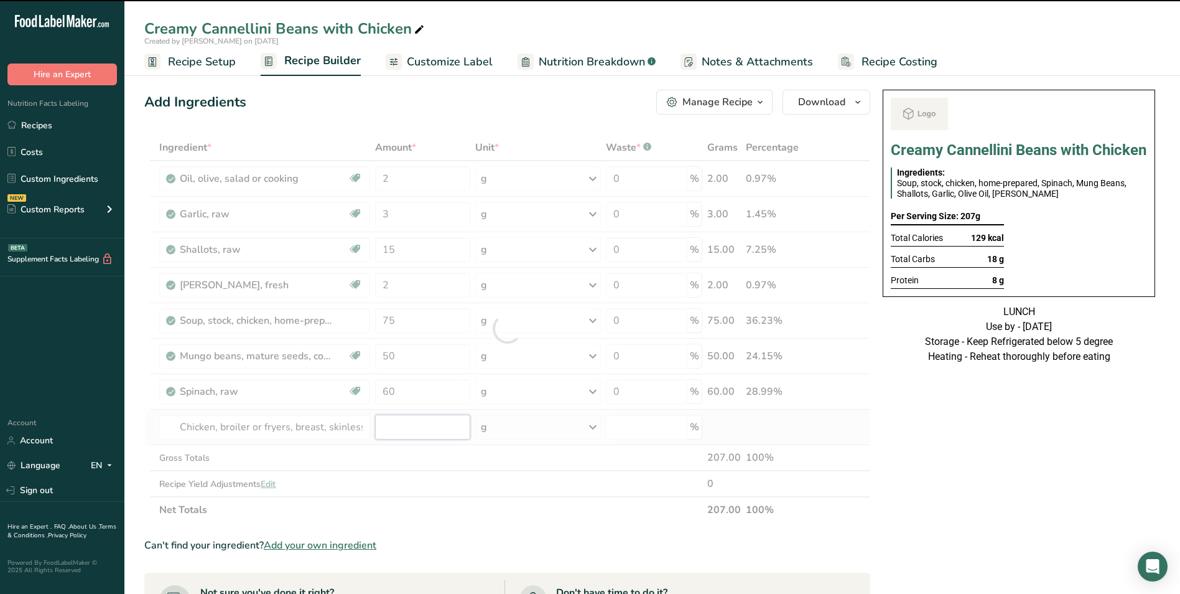
type input "0"
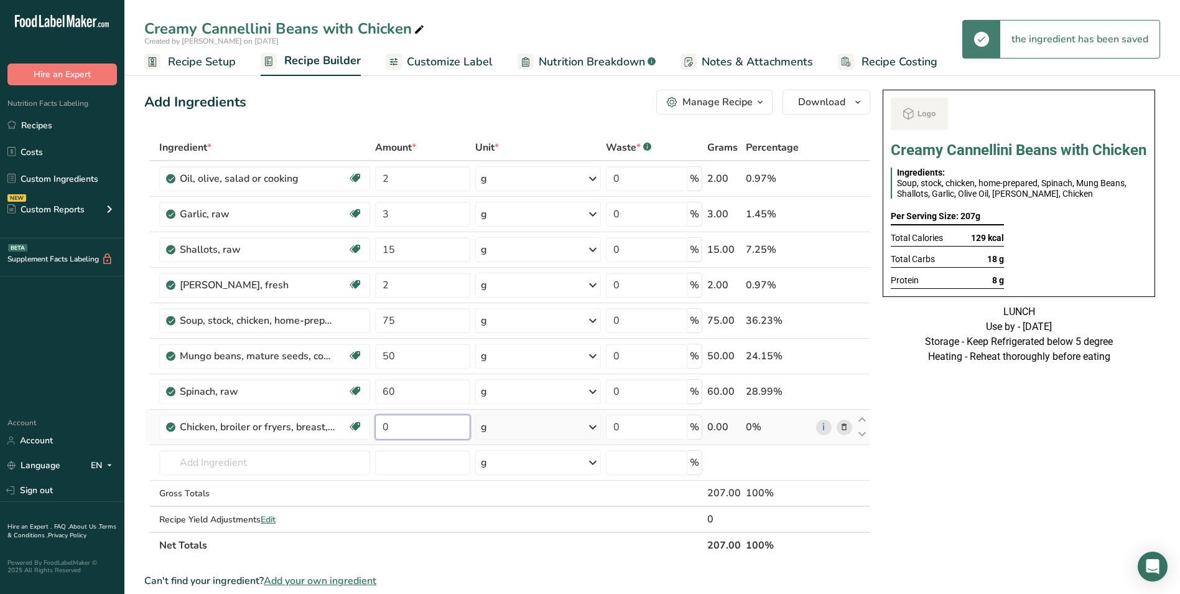
click at [383, 428] on input "0" at bounding box center [423, 426] width 96 height 25
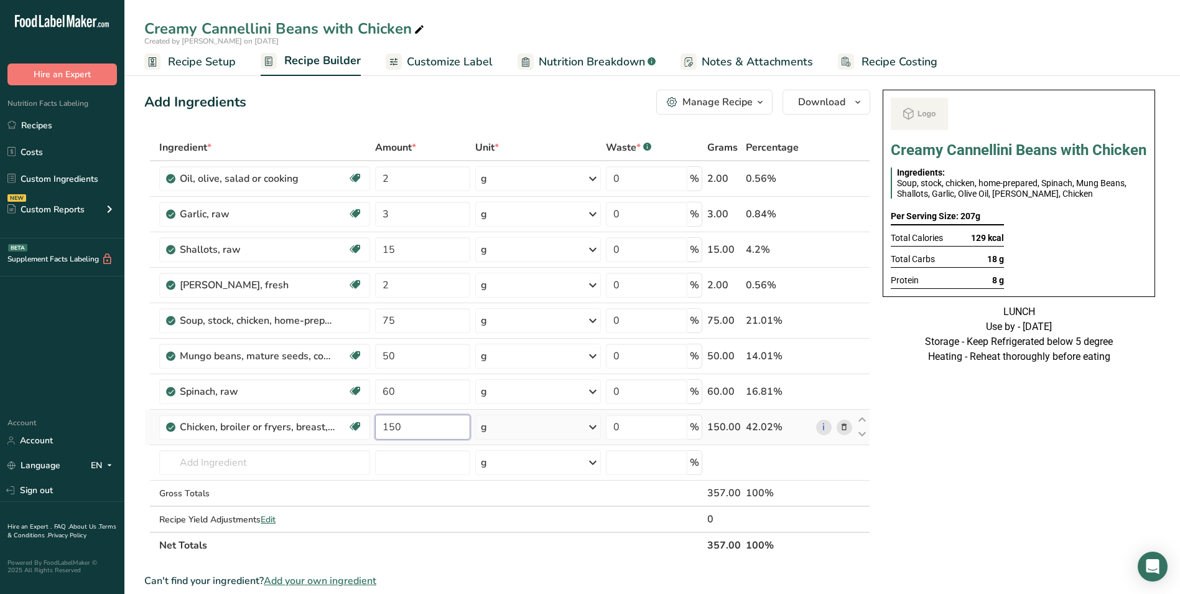
type input "150"
click at [450, 67] on span "Customize Label" at bounding box center [450, 62] width 86 height 17
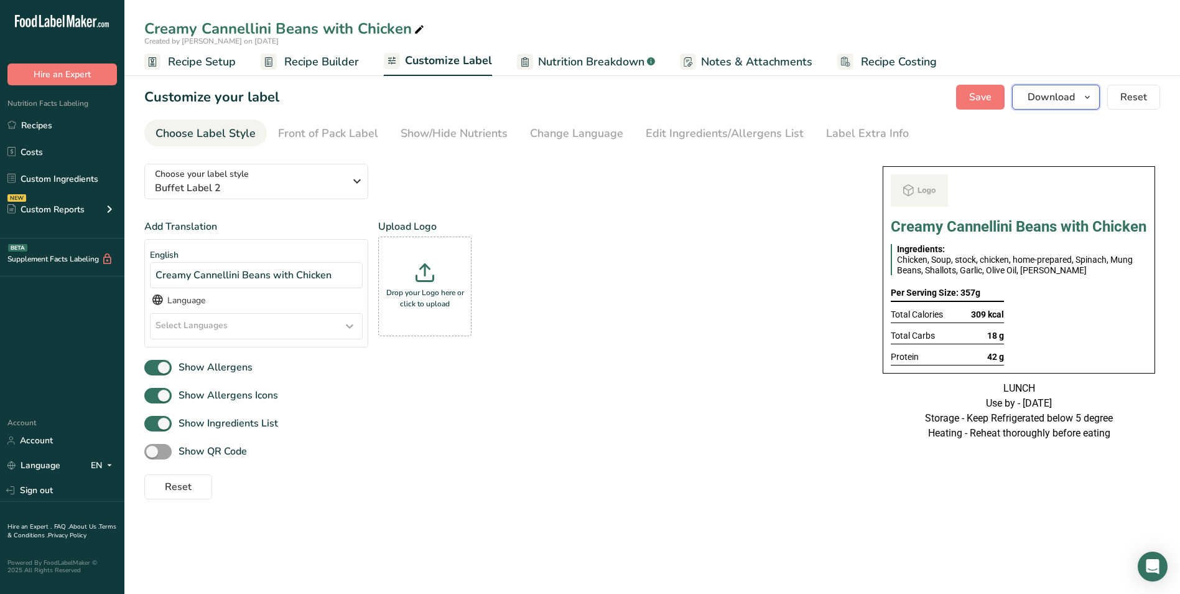
click at [1059, 94] on span "Download" at bounding box center [1051, 97] width 47 height 15
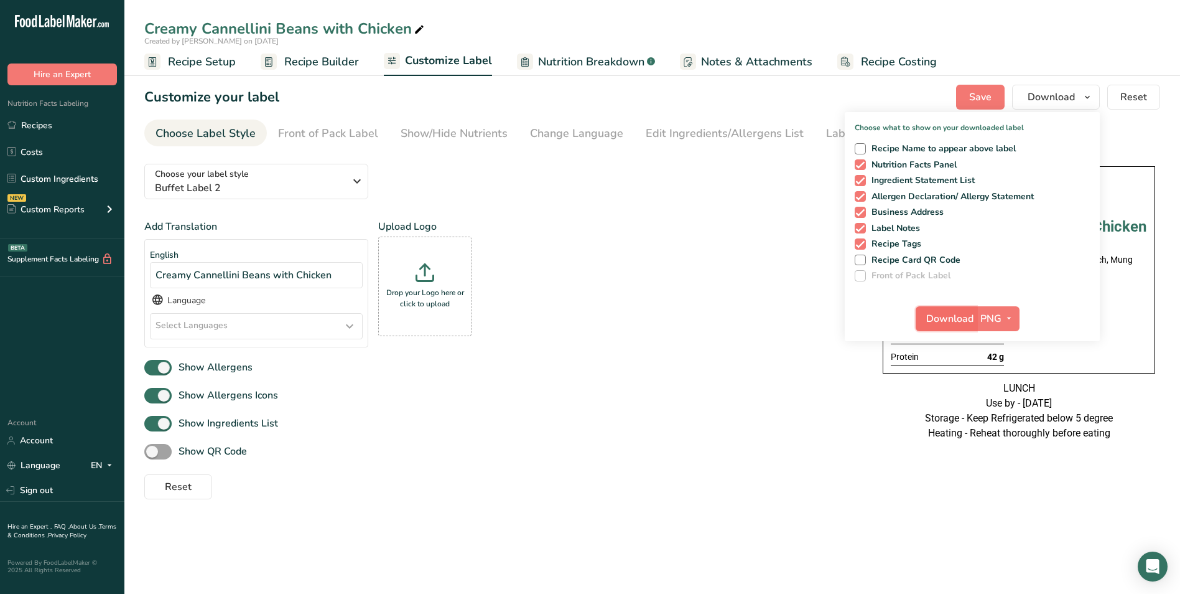
click at [933, 318] on span "Download" at bounding box center [949, 318] width 47 height 15
click at [297, 61] on span "Recipe Builder" at bounding box center [321, 62] width 75 height 17
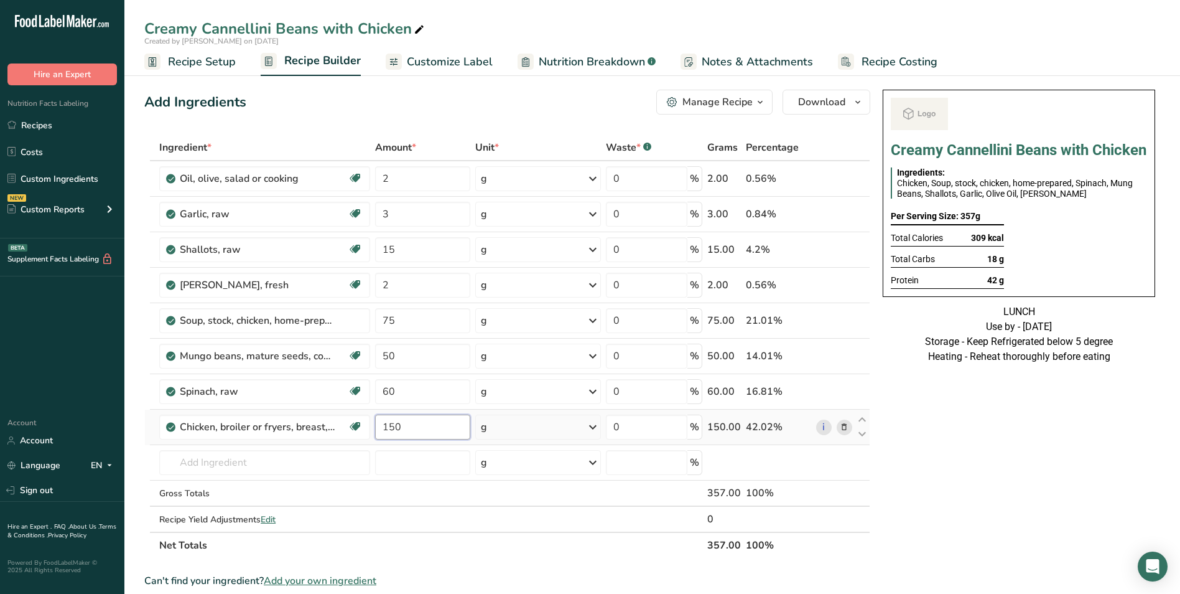
click at [394, 429] on input "150" at bounding box center [423, 426] width 96 height 25
type input "250"
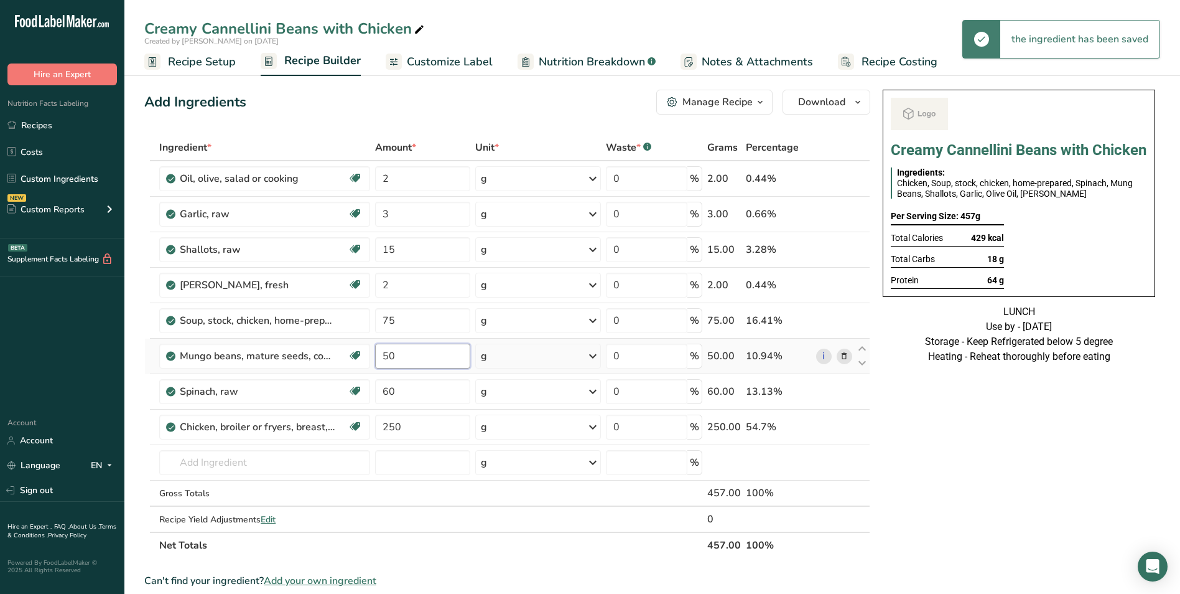
click at [392, 357] on input "50" at bounding box center [423, 355] width 96 height 25
click at [387, 357] on input "50" at bounding box center [423, 355] width 96 height 25
type input "100"
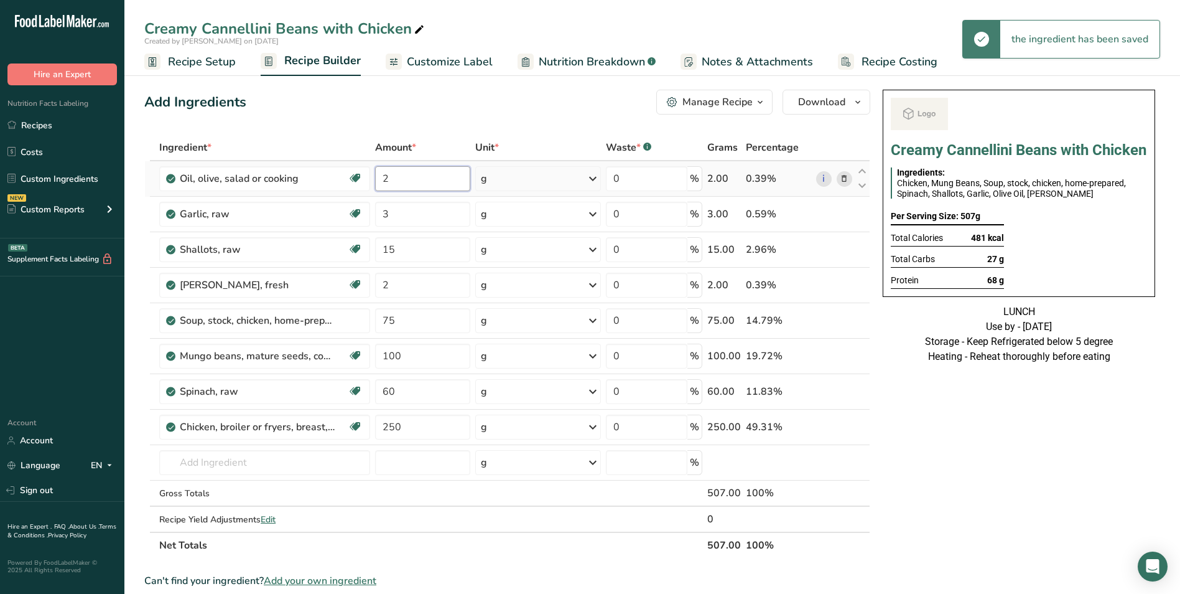
click at [386, 182] on input "2" at bounding box center [423, 178] width 96 height 25
click at [381, 180] on input "2" at bounding box center [423, 178] width 96 height 25
type input "20"
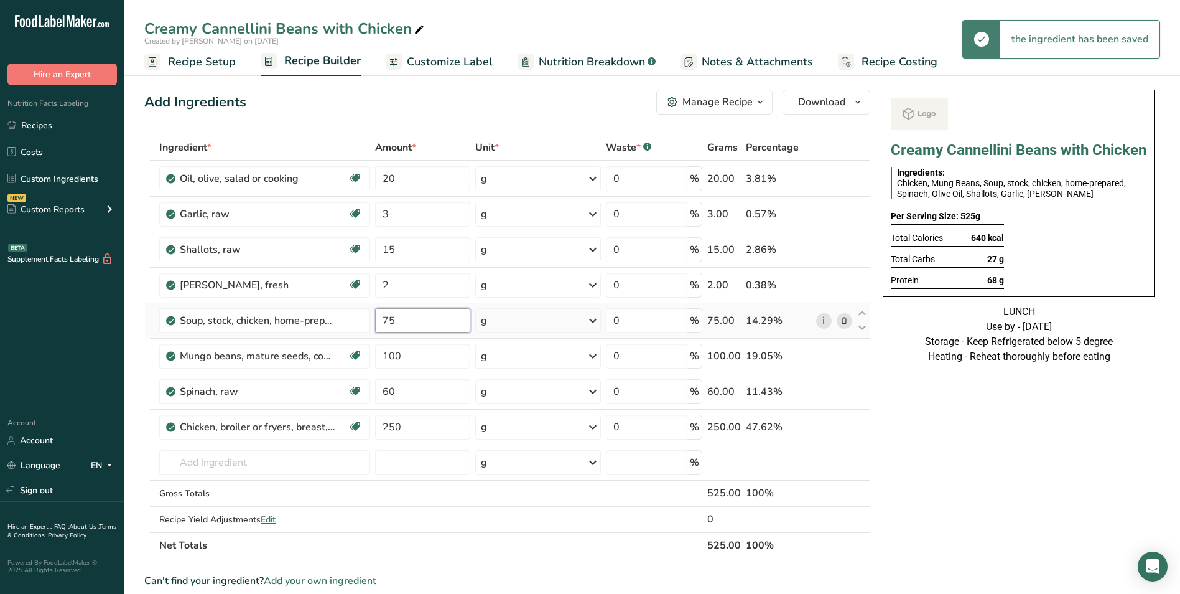
click at [388, 315] on input "75" at bounding box center [423, 320] width 96 height 25
type input "100"
click at [393, 176] on input "20" at bounding box center [423, 178] width 96 height 25
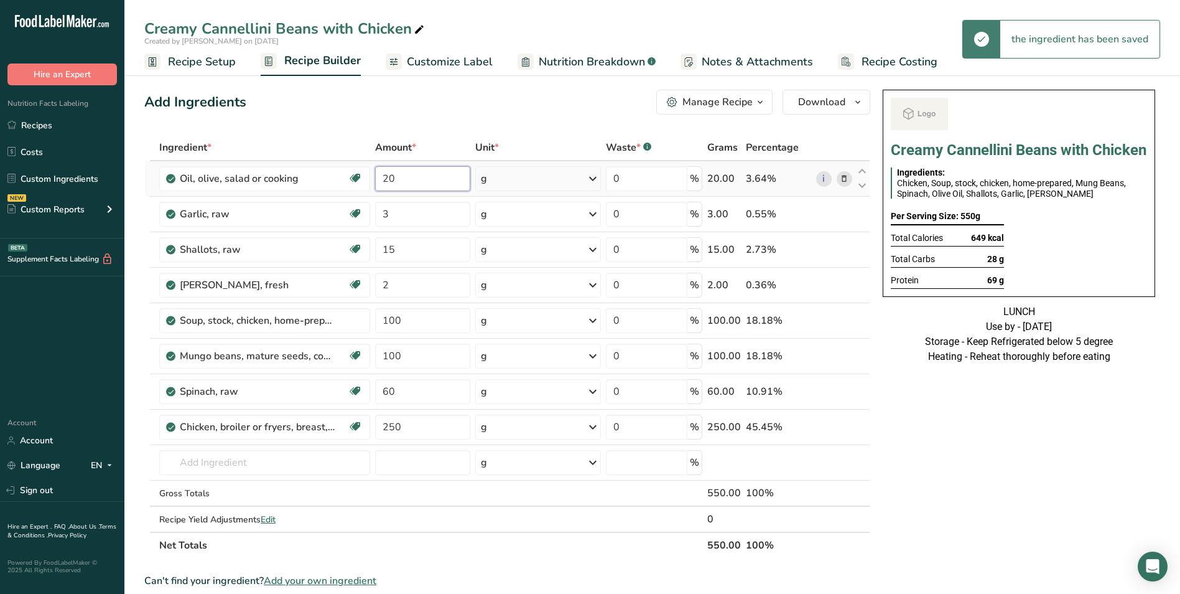
click at [388, 175] on input "20" at bounding box center [423, 178] width 96 height 25
type input "30"
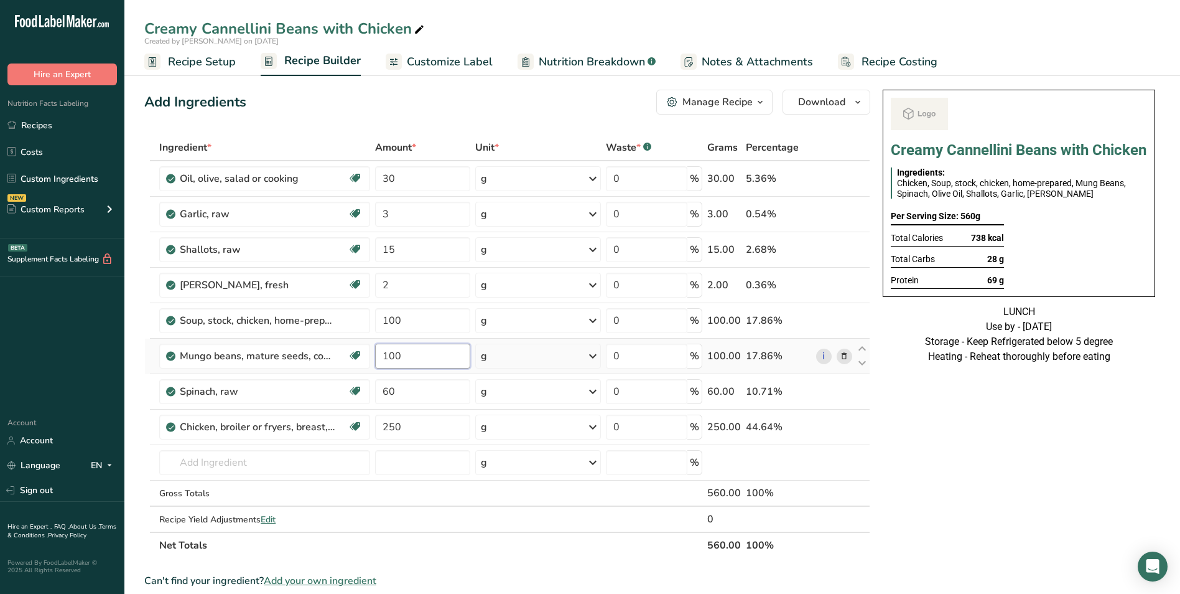
click at [383, 354] on input "100" at bounding box center [423, 355] width 96 height 25
type input "150"
click at [380, 254] on input "15" at bounding box center [423, 249] width 96 height 25
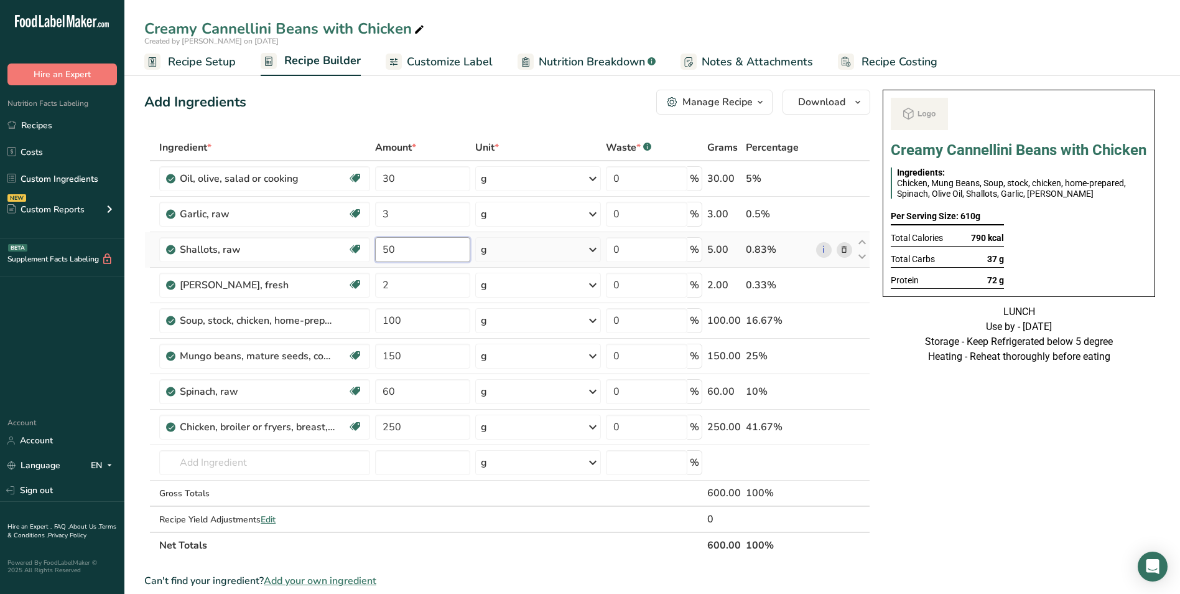
type input "50"
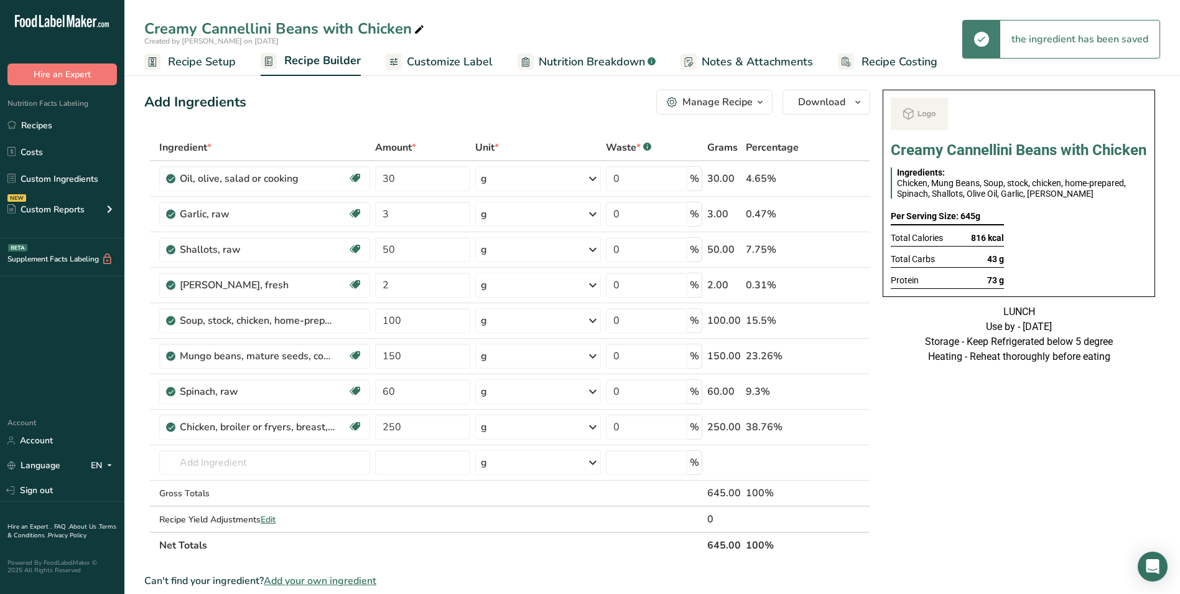
click at [444, 64] on span "Customize Label" at bounding box center [450, 62] width 86 height 17
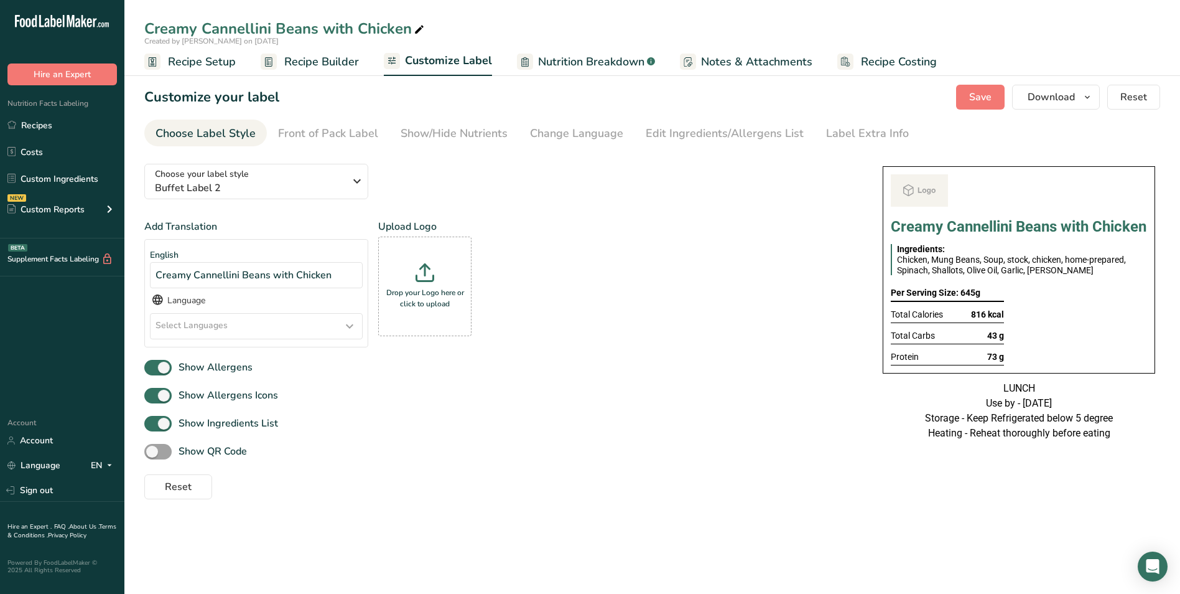
click at [416, 31] on icon at bounding box center [419, 29] width 11 height 17
type input "Creamy Cannellini Beans with Chicken_Shujaat"
click at [1050, 84] on section "Customize your label Save Download Choose what to show on your downloaded label…" at bounding box center [652, 292] width 1056 height 454
click at [1055, 93] on span "Download" at bounding box center [1051, 97] width 47 height 15
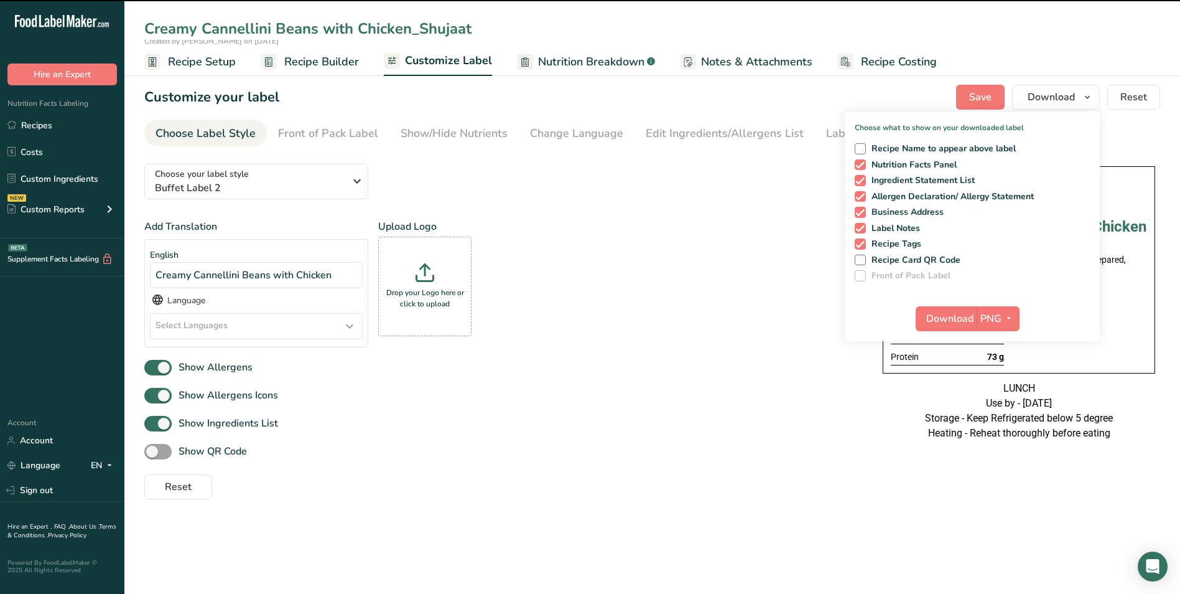
click at [731, 263] on div "Add Translation English Creamy Cannellini Beans with Chicken Language Select La…" at bounding box center [501, 288] width 714 height 138
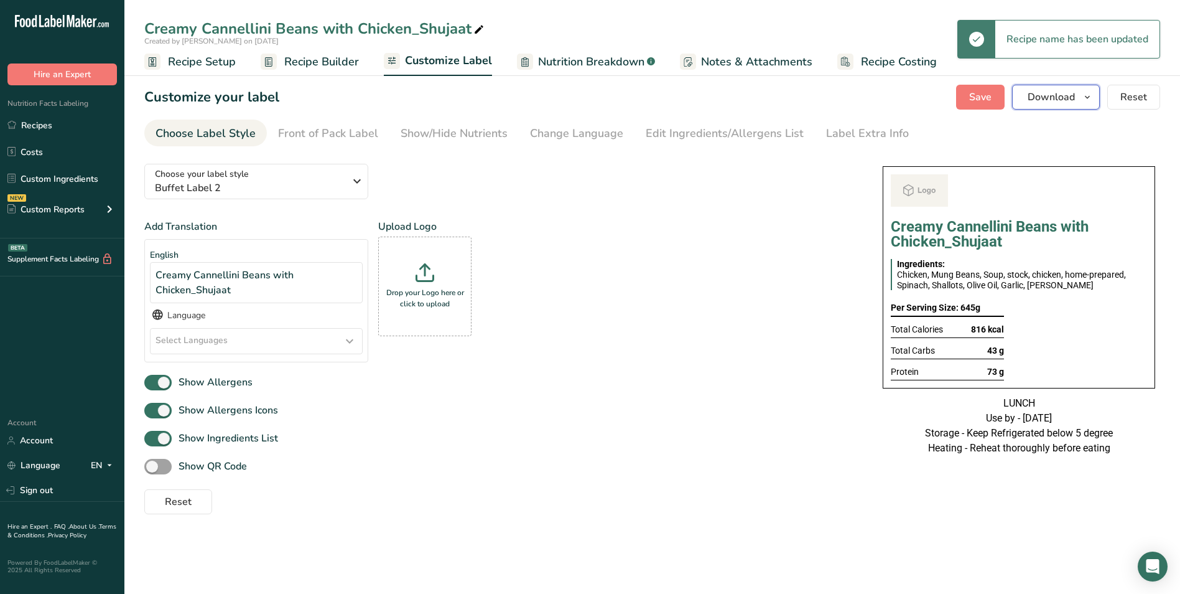
click at [1071, 95] on span "Download" at bounding box center [1051, 97] width 47 height 15
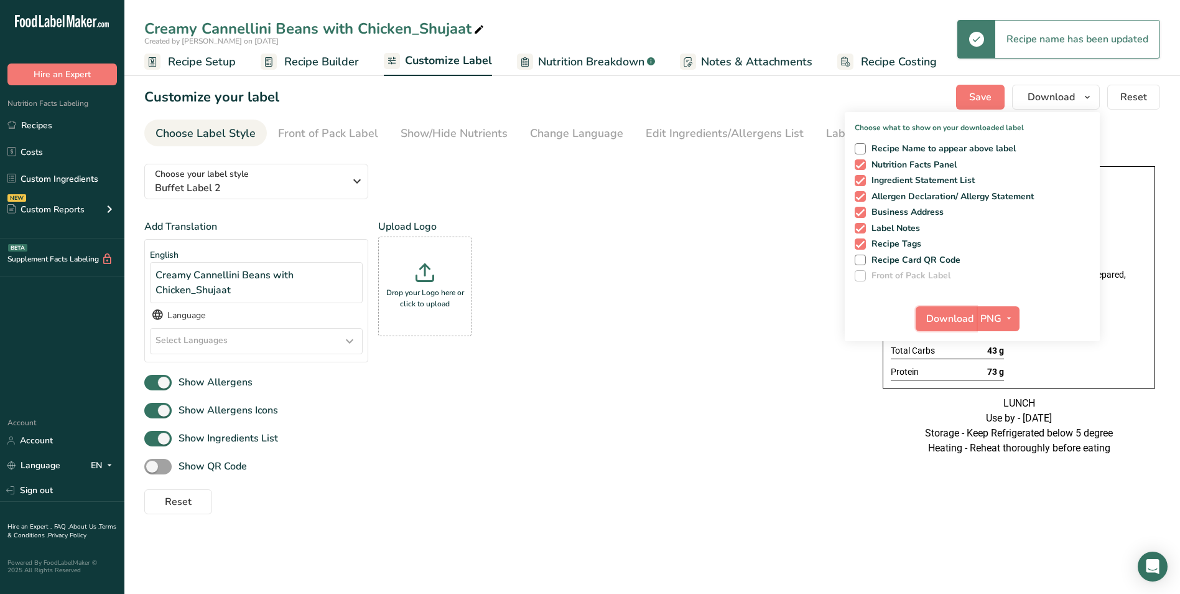
click at [956, 323] on span "Download" at bounding box center [949, 318] width 47 height 15
